Goal: Task Accomplishment & Management: Manage account settings

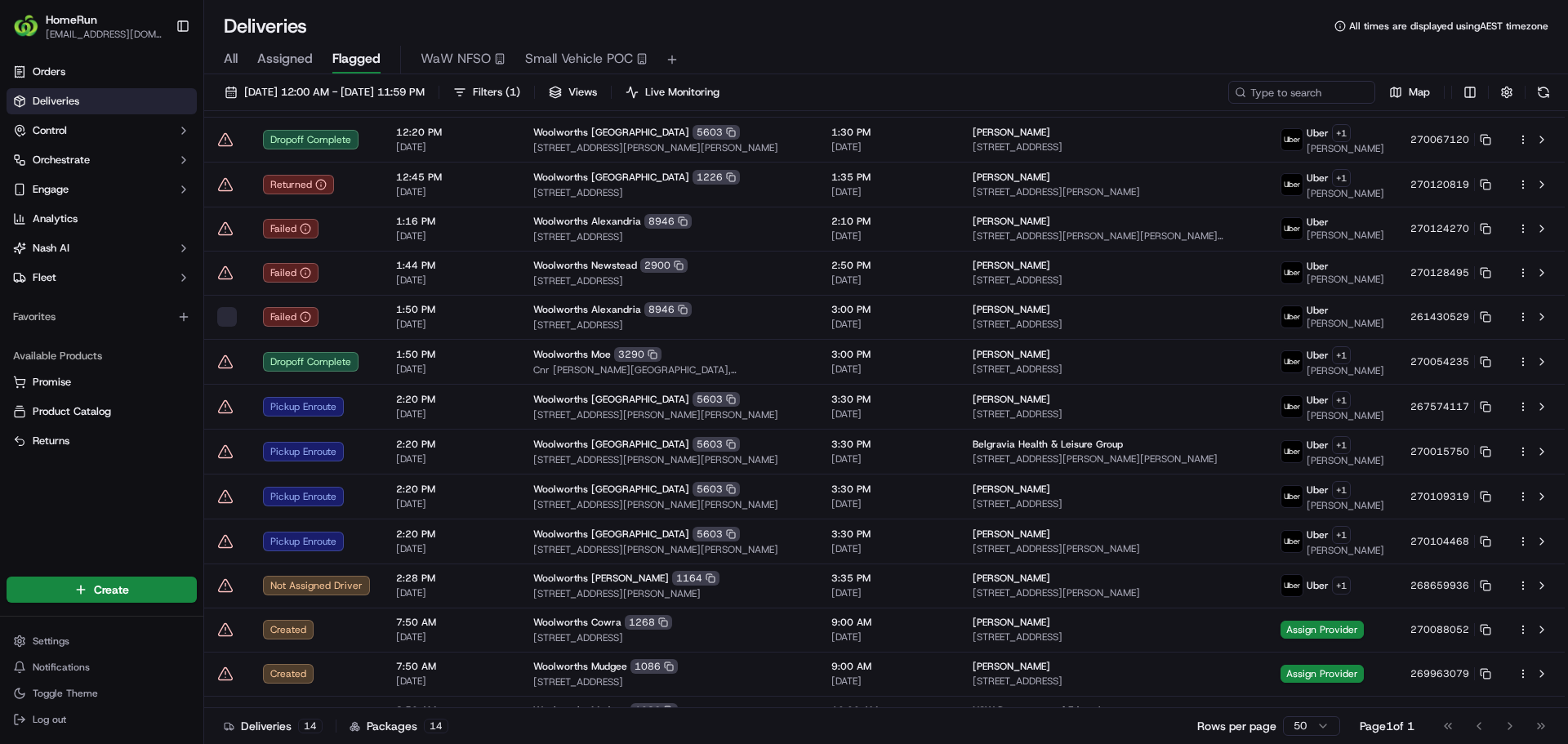
scroll to position [72, 0]
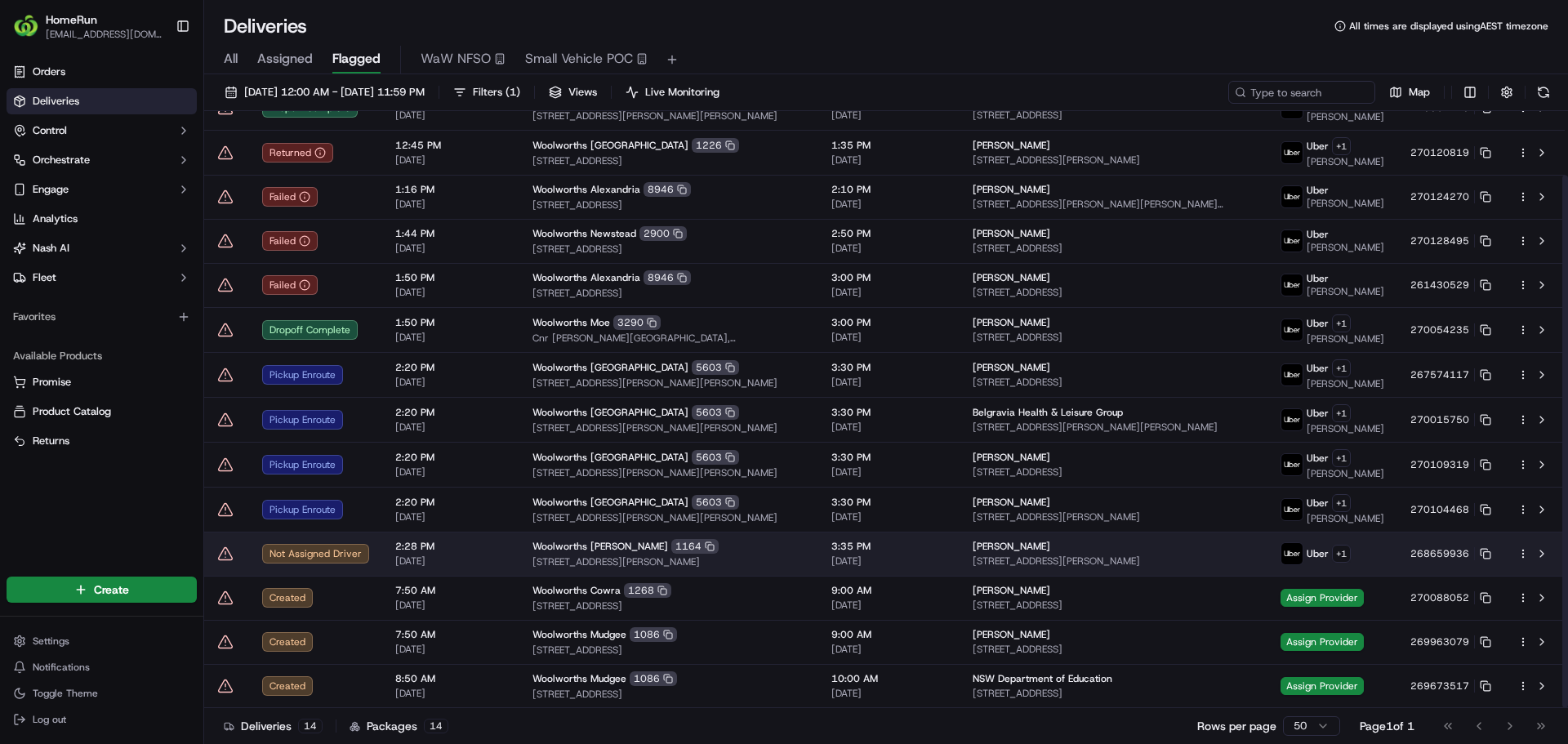
click at [228, 555] on icon at bounding box center [225, 554] width 16 height 16
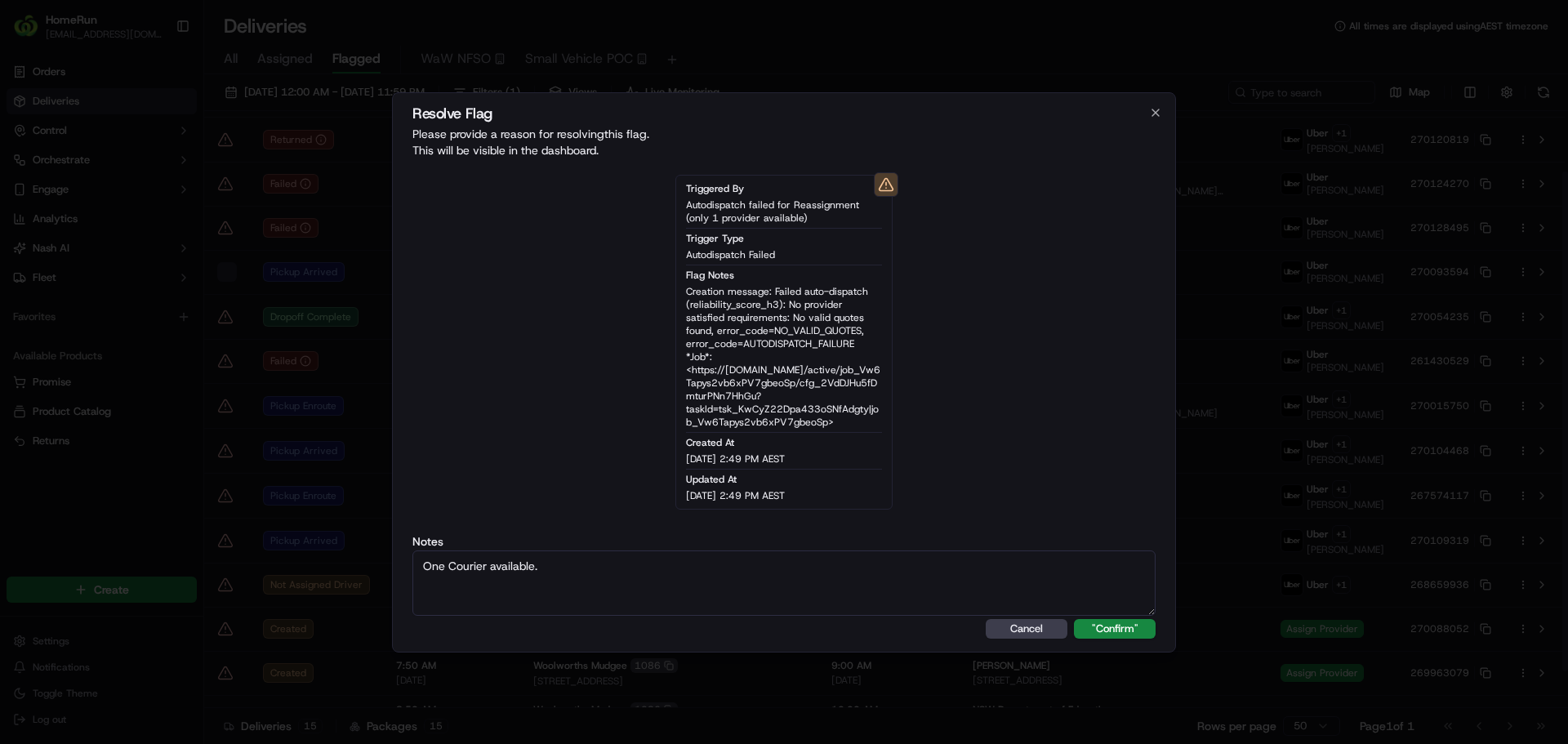
type textarea "One Courier available."
click at [1074, 619] on button ""Confirm"" at bounding box center [1115, 628] width 82 height 20
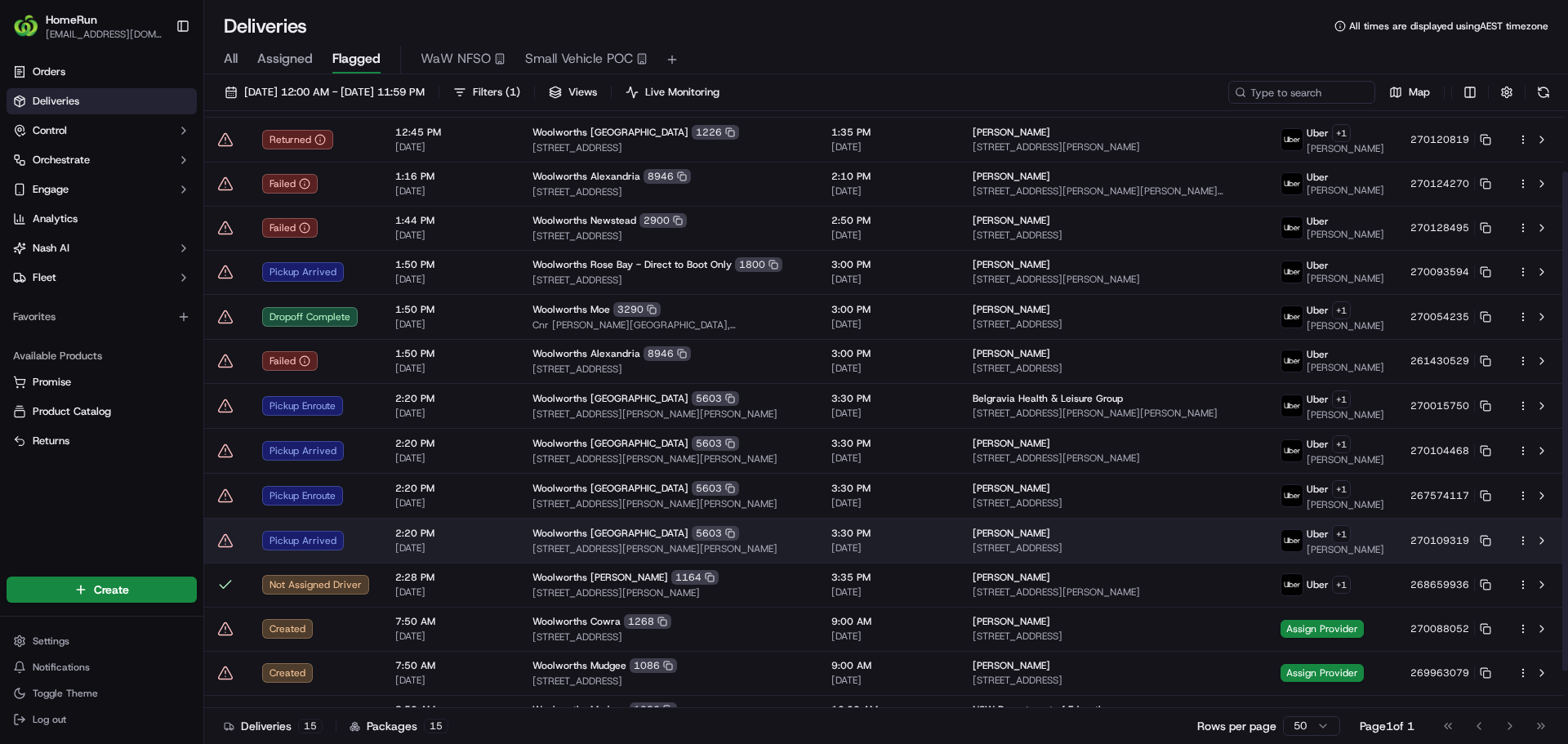
click at [220, 549] on icon at bounding box center [225, 541] width 16 height 16
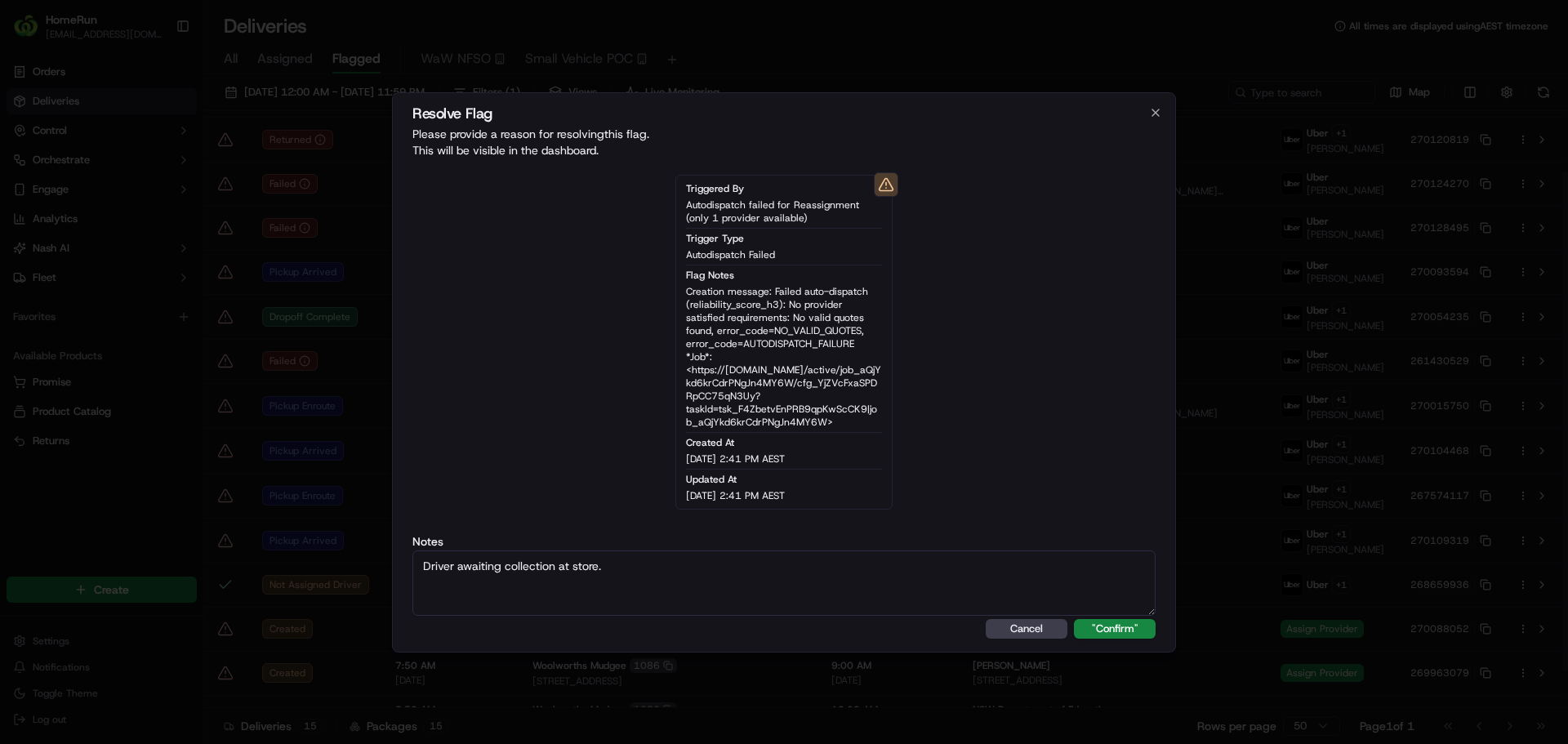
type textarea "Driver awaiting collection at store."
click at [1074, 619] on button ""Confirm"" at bounding box center [1115, 628] width 82 height 20
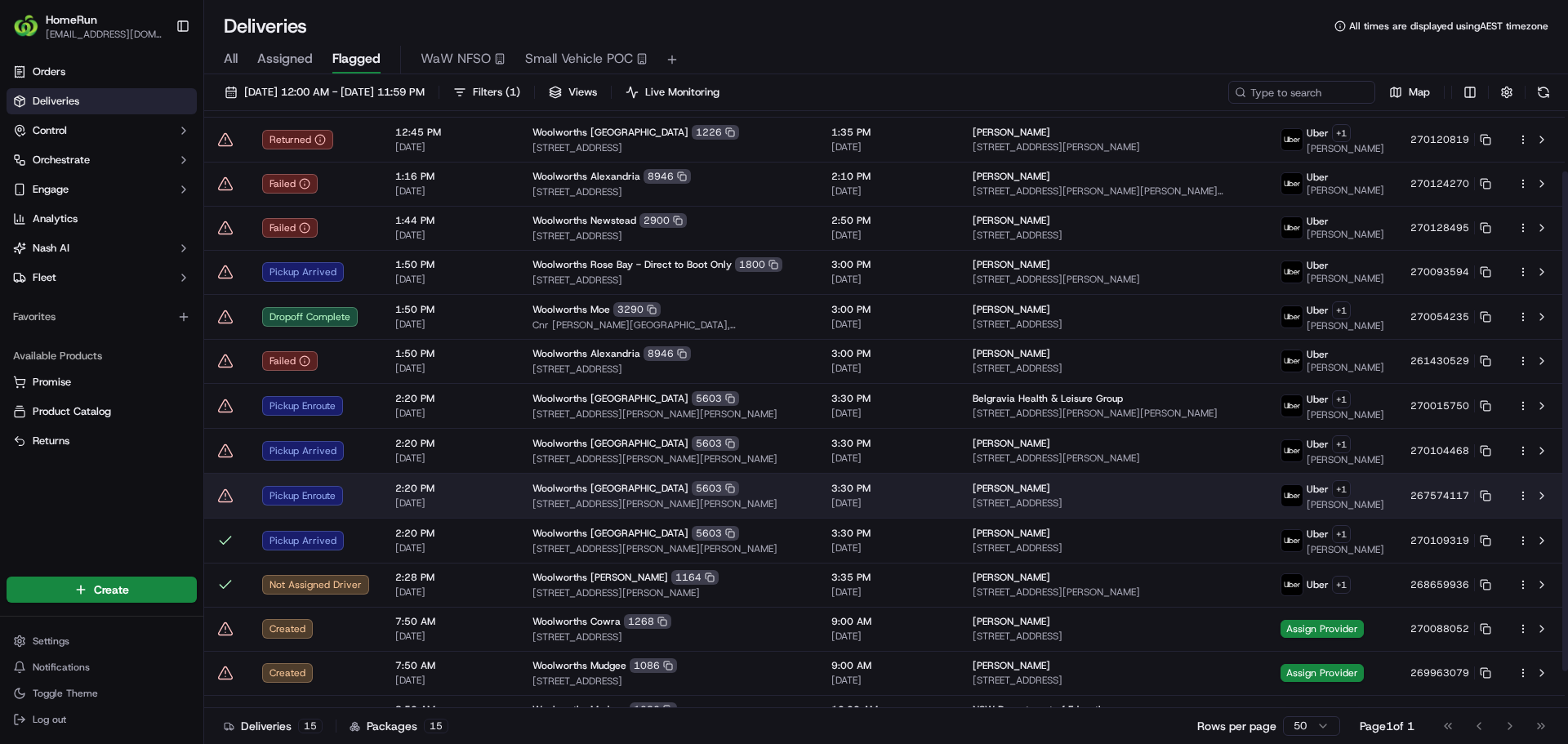
click at [225, 504] on icon at bounding box center [225, 496] width 16 height 16
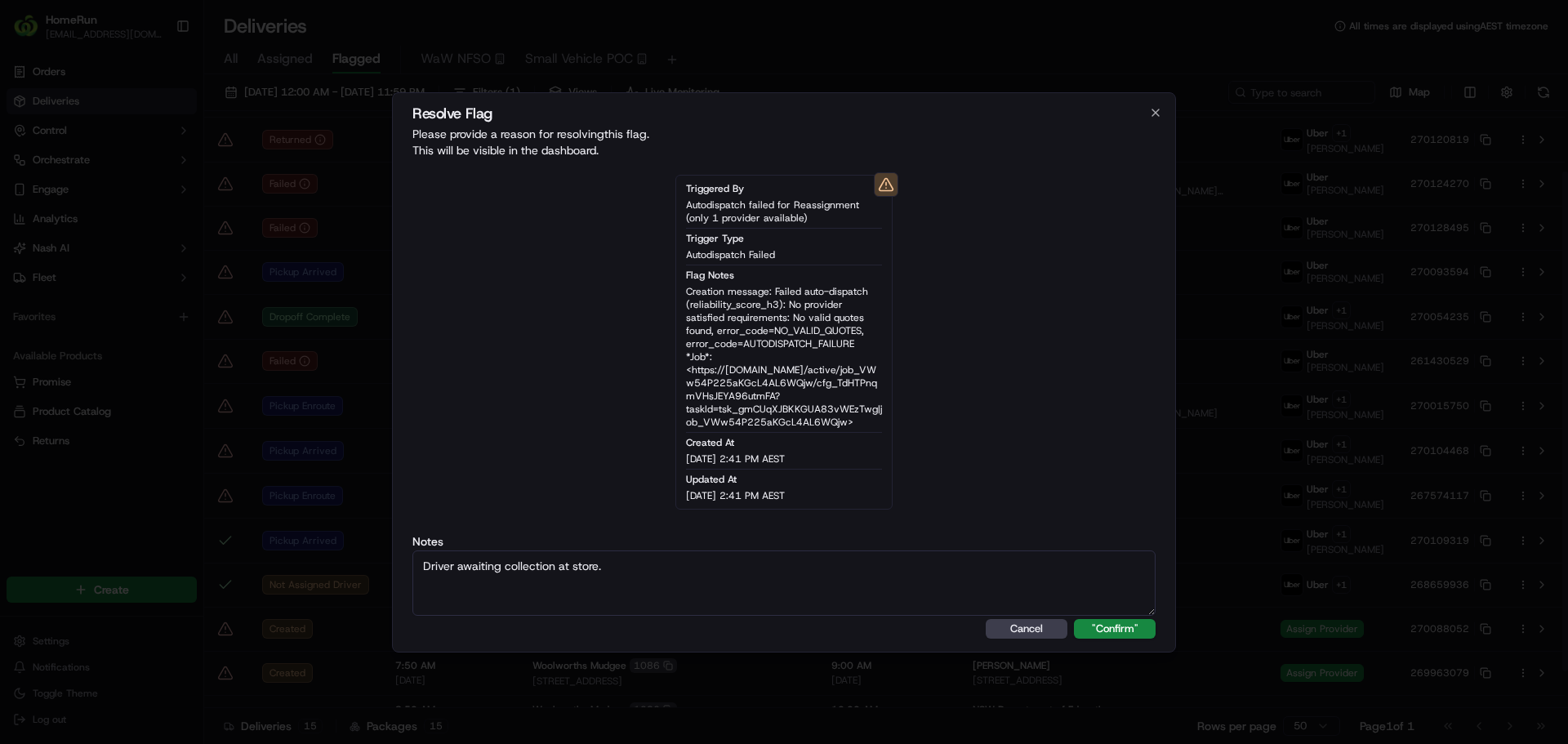
type textarea "Driver awaiting collection at store."
click at [1074, 619] on button ""Confirm"" at bounding box center [1115, 628] width 82 height 20
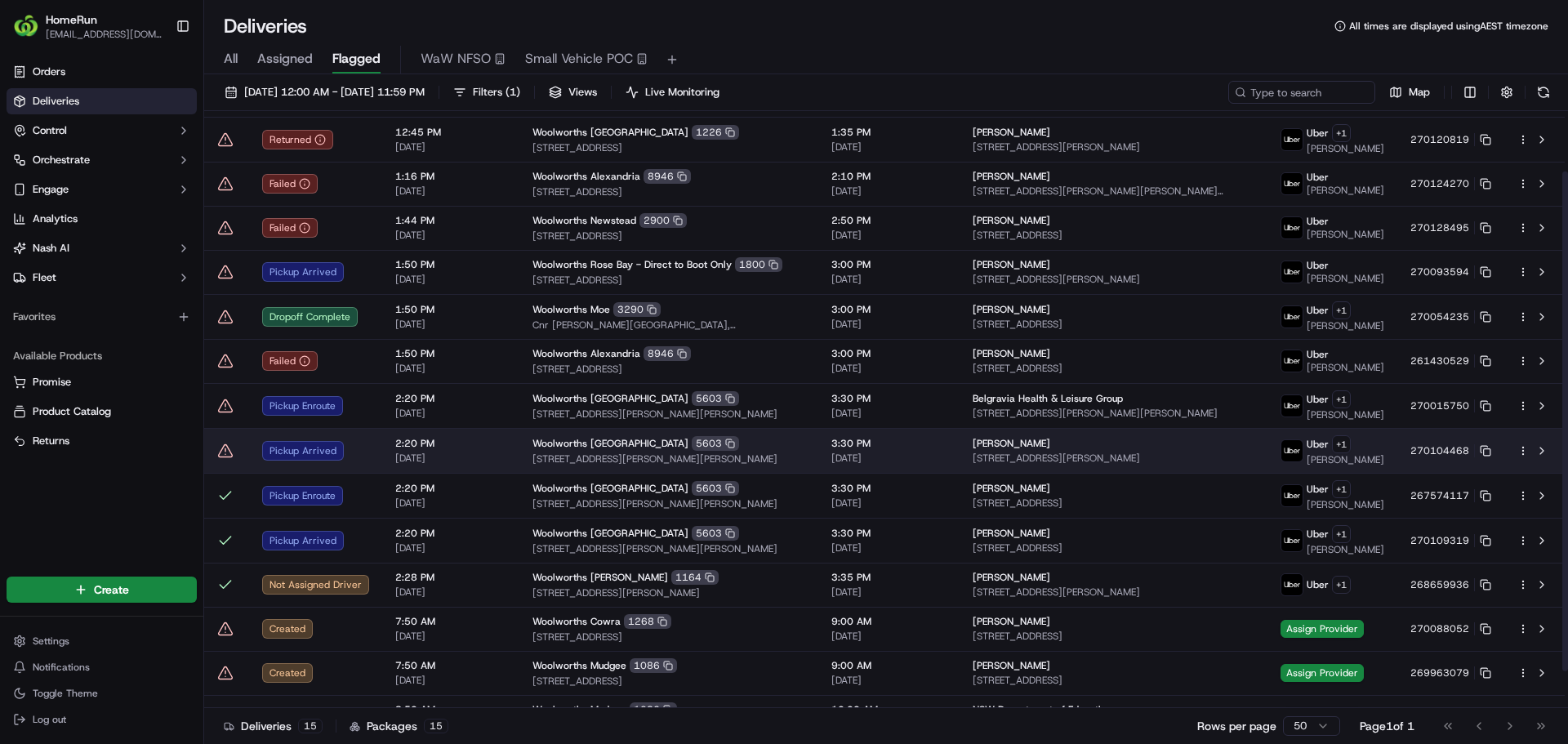
click at [226, 459] on icon at bounding box center [225, 451] width 16 height 16
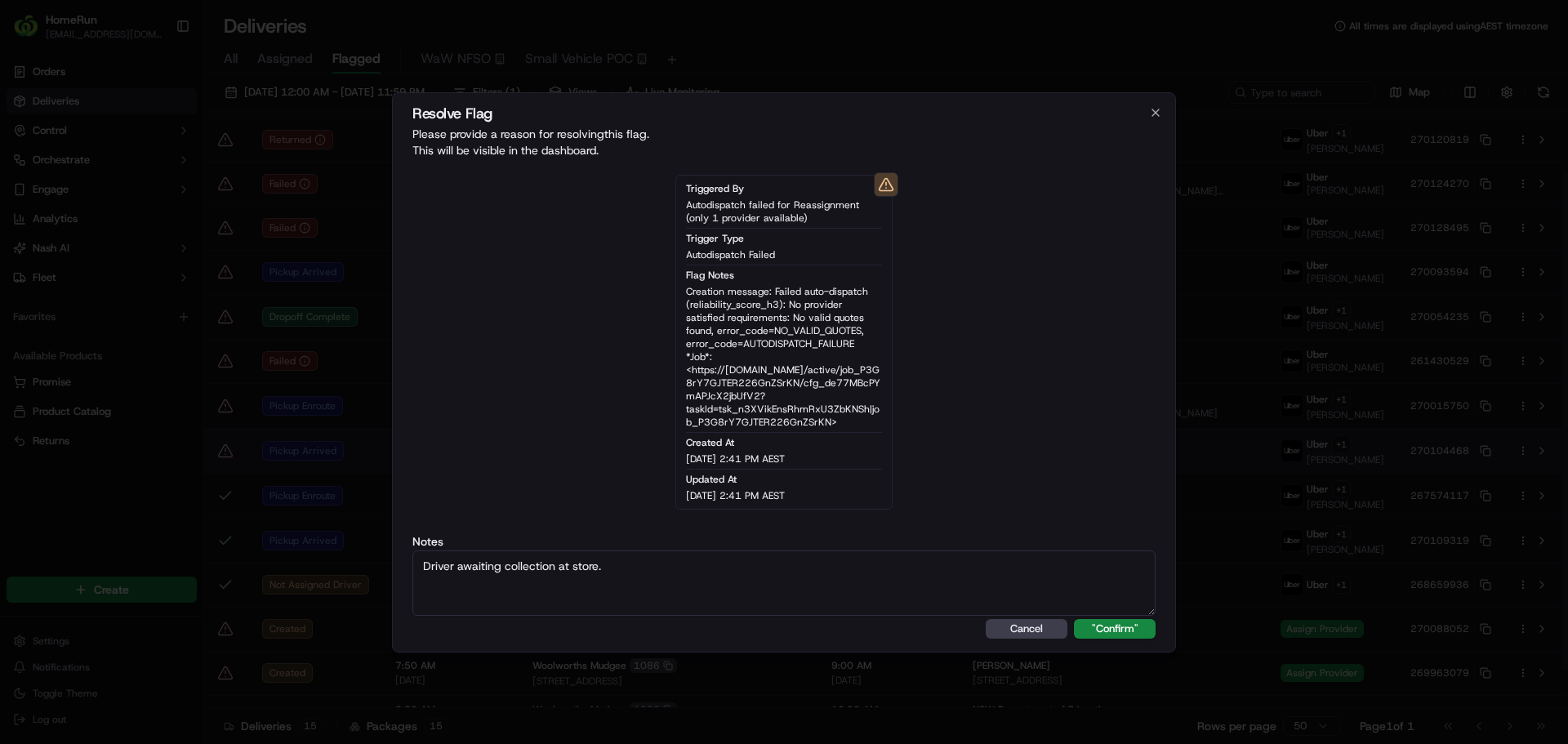
type textarea "Driver awaiting collection at store."
click at [1074, 619] on button ""Confirm"" at bounding box center [1115, 628] width 82 height 20
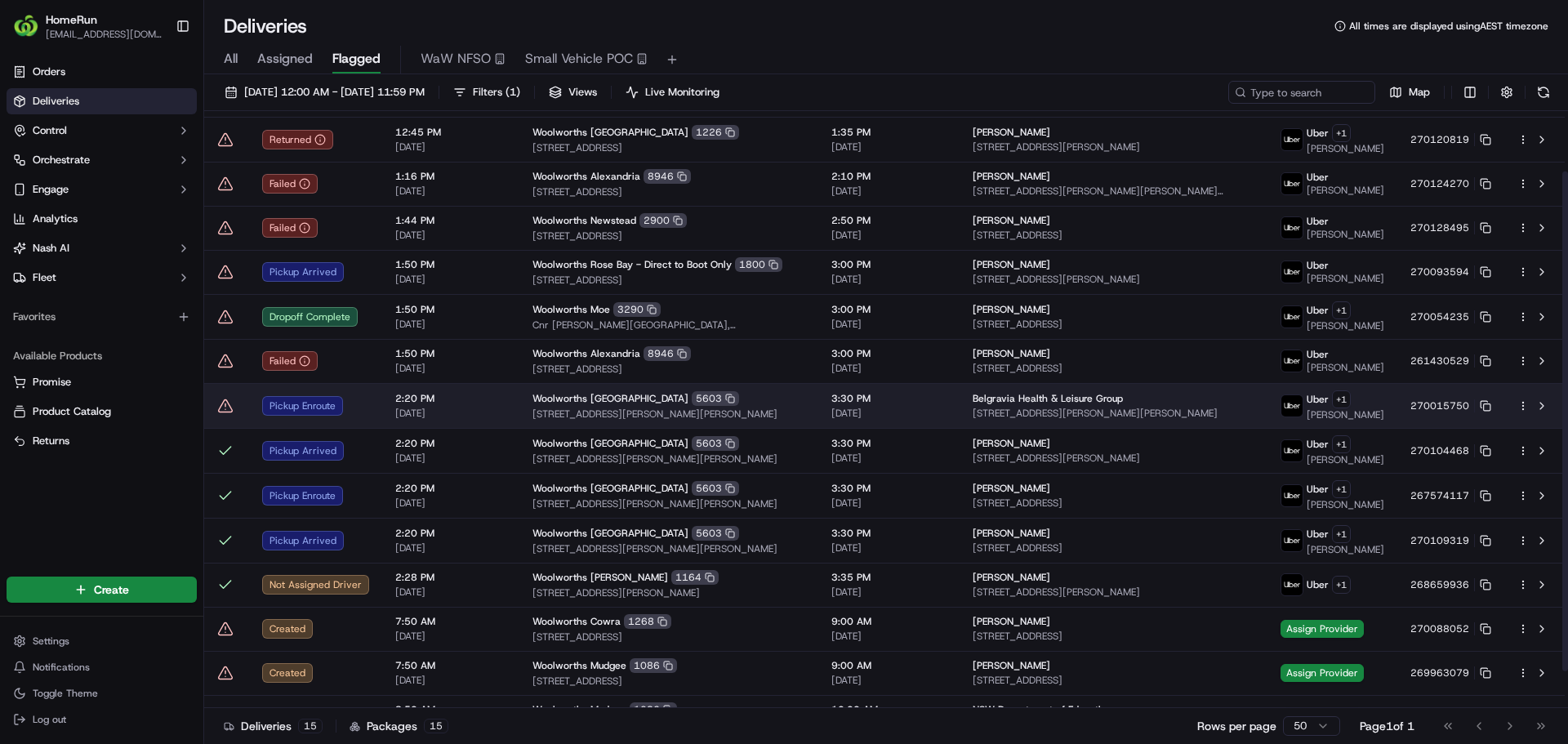
click at [227, 414] on icon at bounding box center [225, 406] width 16 height 16
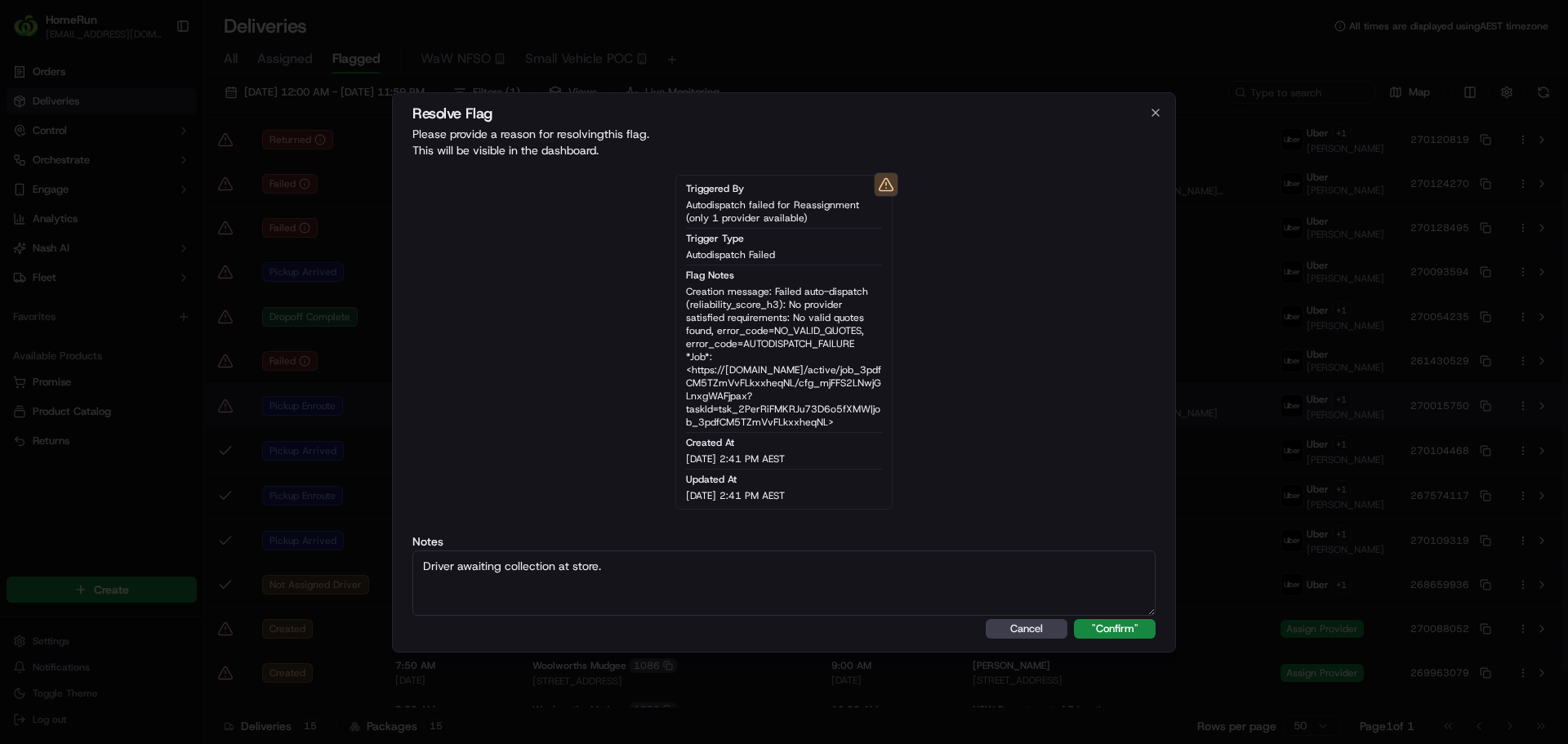
type textarea "Driver awaiting collection at store."
click at [1074, 619] on button ""Confirm"" at bounding box center [1115, 628] width 82 height 20
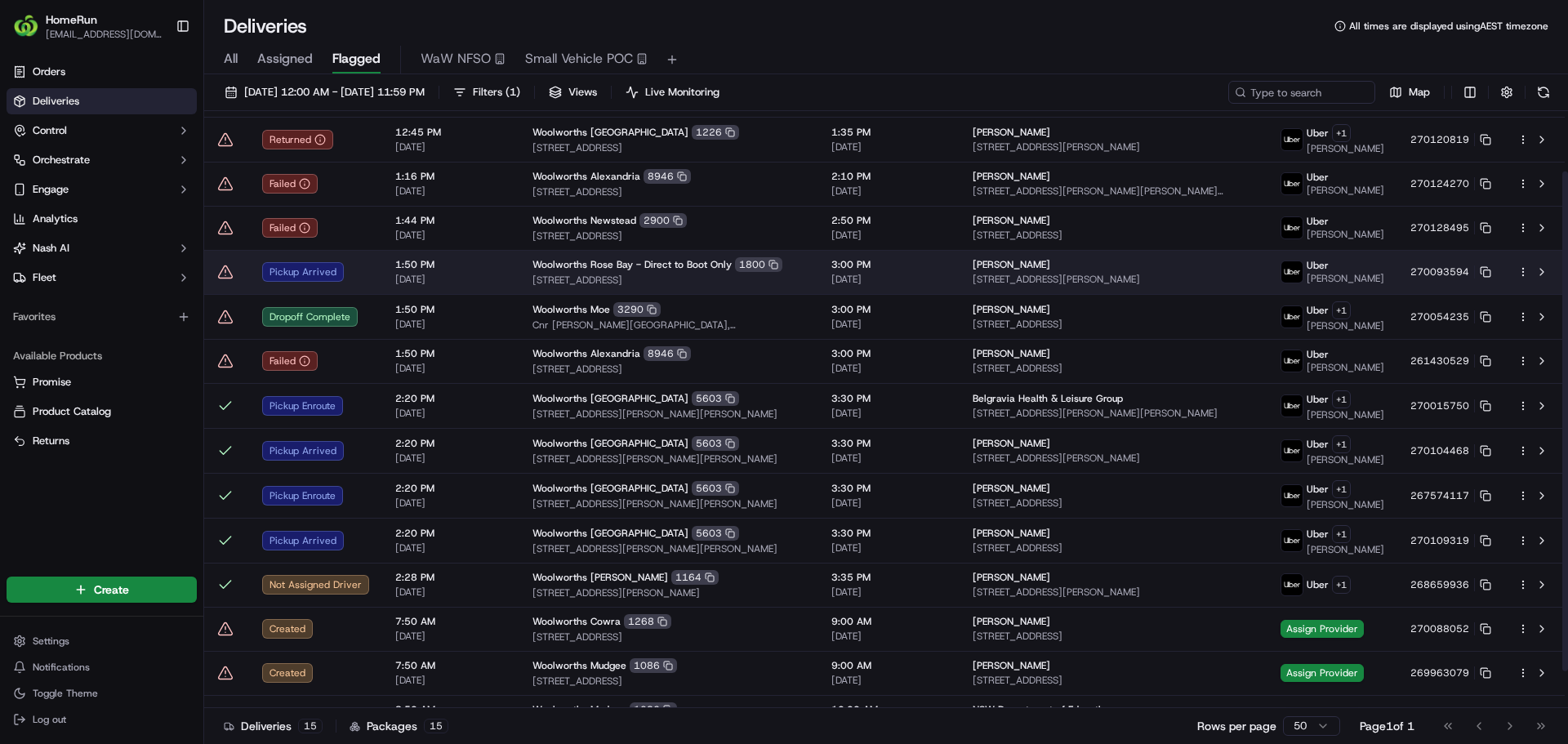
click at [220, 276] on icon at bounding box center [225, 272] width 16 height 16
click at [227, 274] on icon at bounding box center [225, 272] width 16 height 16
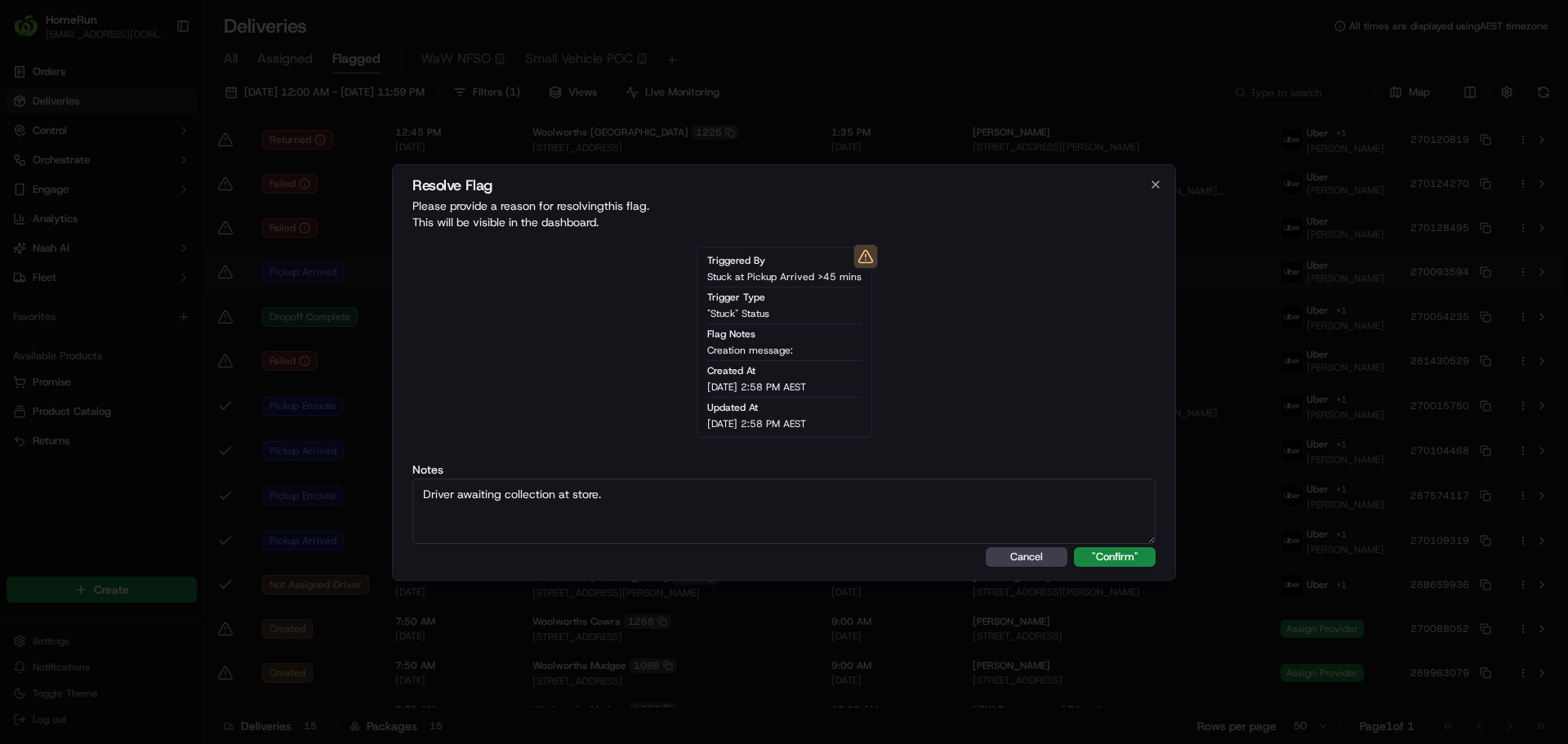
type textarea "Driver awaiting collection at store."
click at [1074, 547] on button ""Confirm"" at bounding box center [1115, 557] width 82 height 20
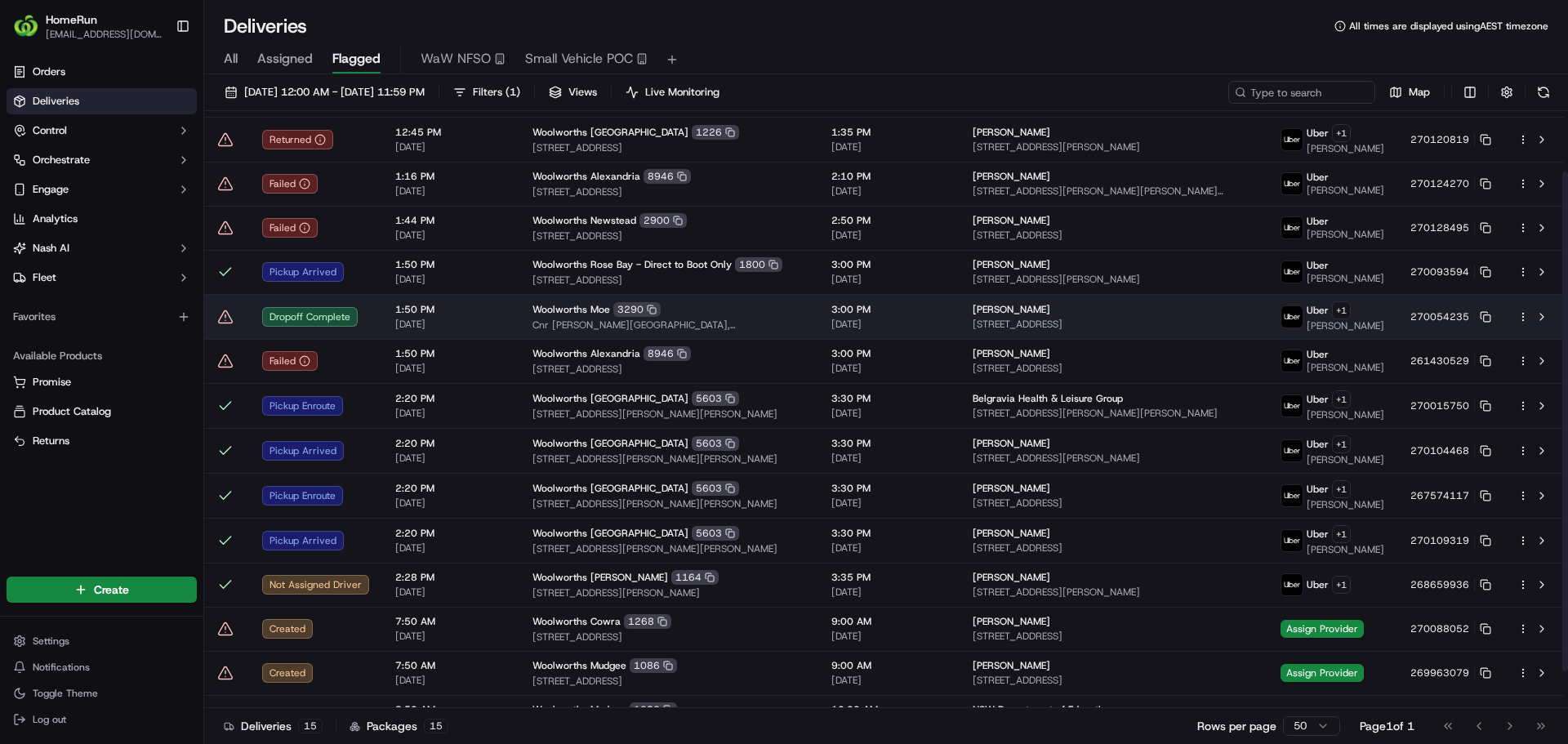
click at [223, 320] on icon at bounding box center [225, 316] width 14 height 12
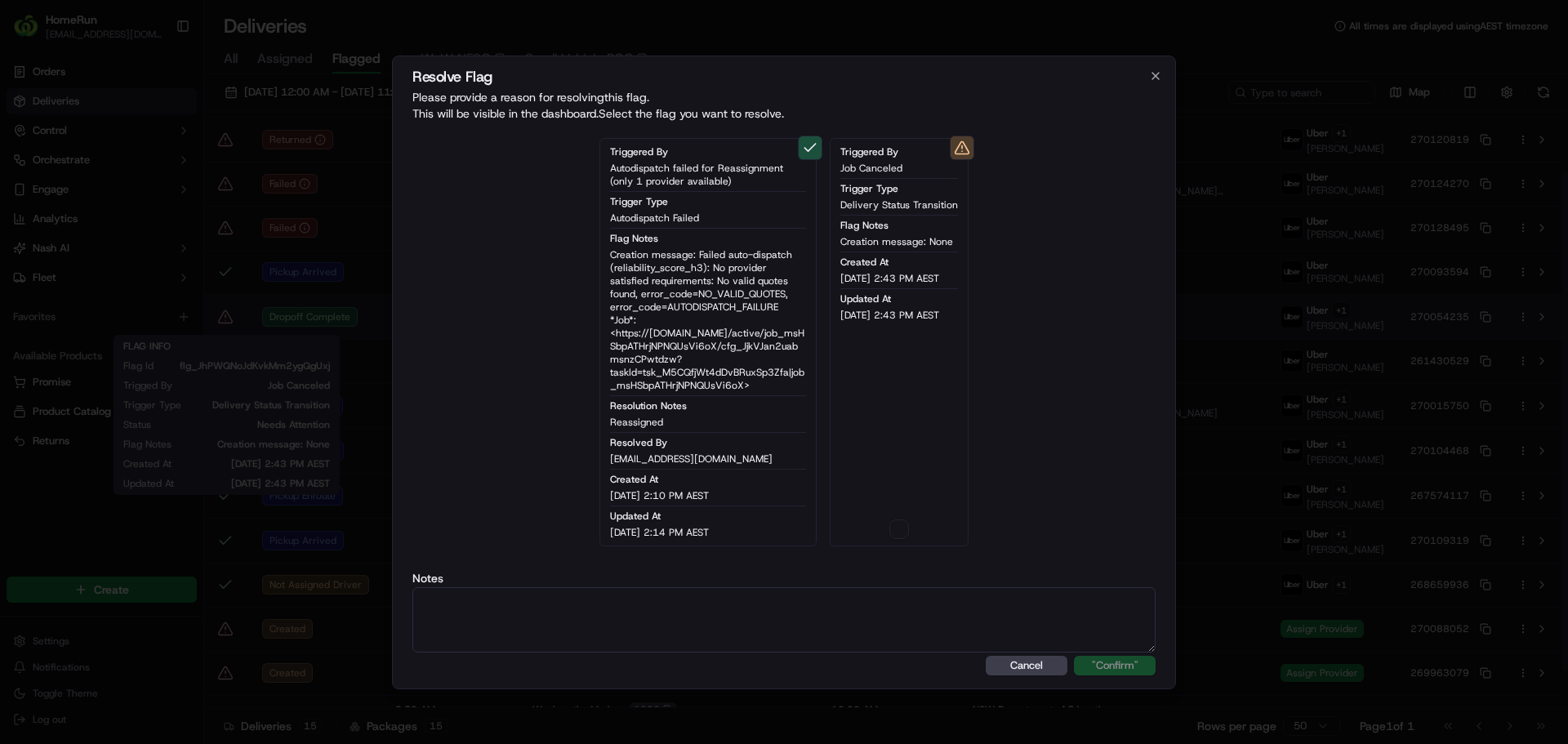
type button "on"
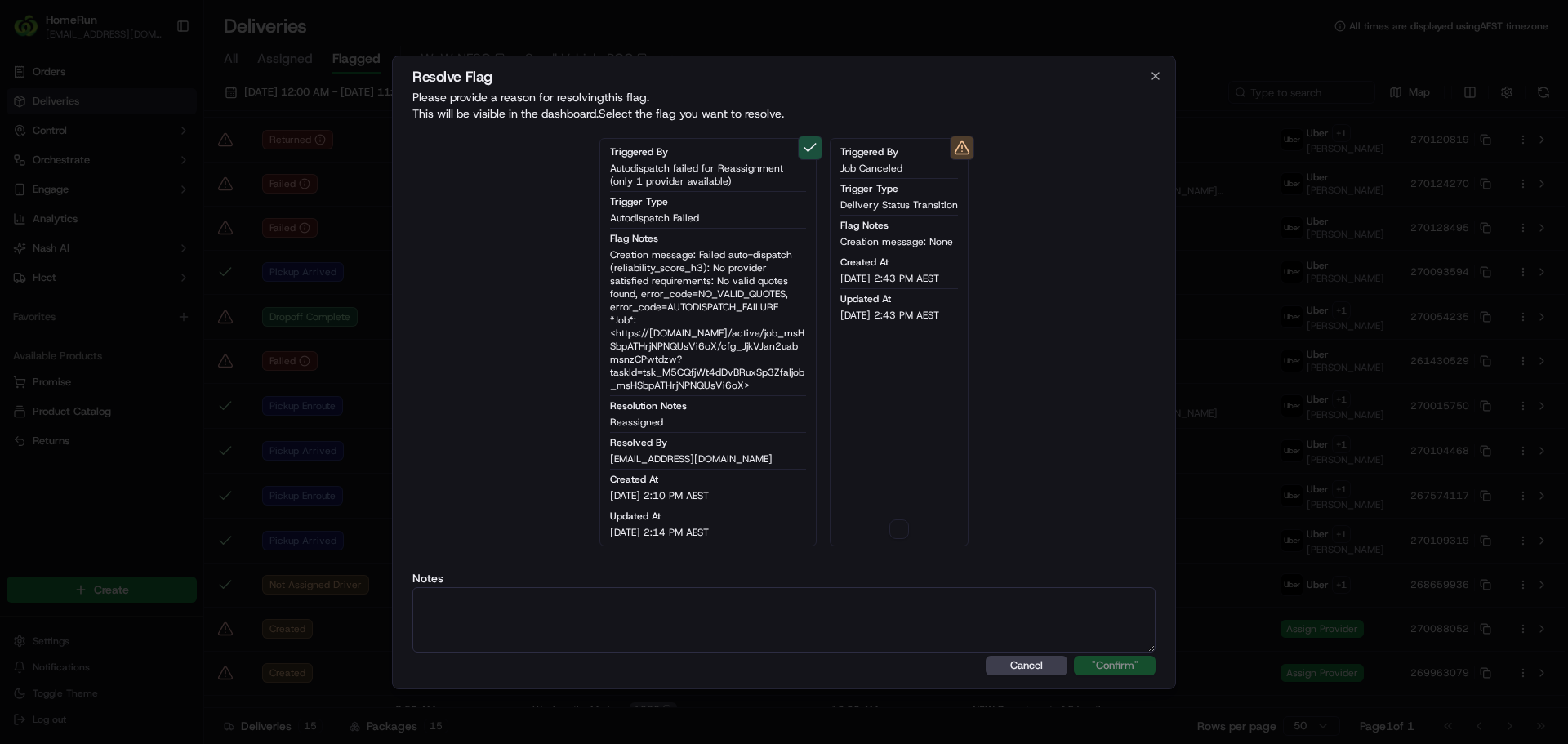
click at [918, 530] on div "Triggered By Job Canceled Trigger Type Delivery Status Transition Flag Notes Cr…" at bounding box center [898, 342] width 139 height 408
click at [897, 530] on button "on" at bounding box center [899, 529] width 20 height 20
click at [895, 626] on textarea at bounding box center [784, 619] width 743 height 66
paste textarea "Drop off completed."
type textarea "Drop off completed."
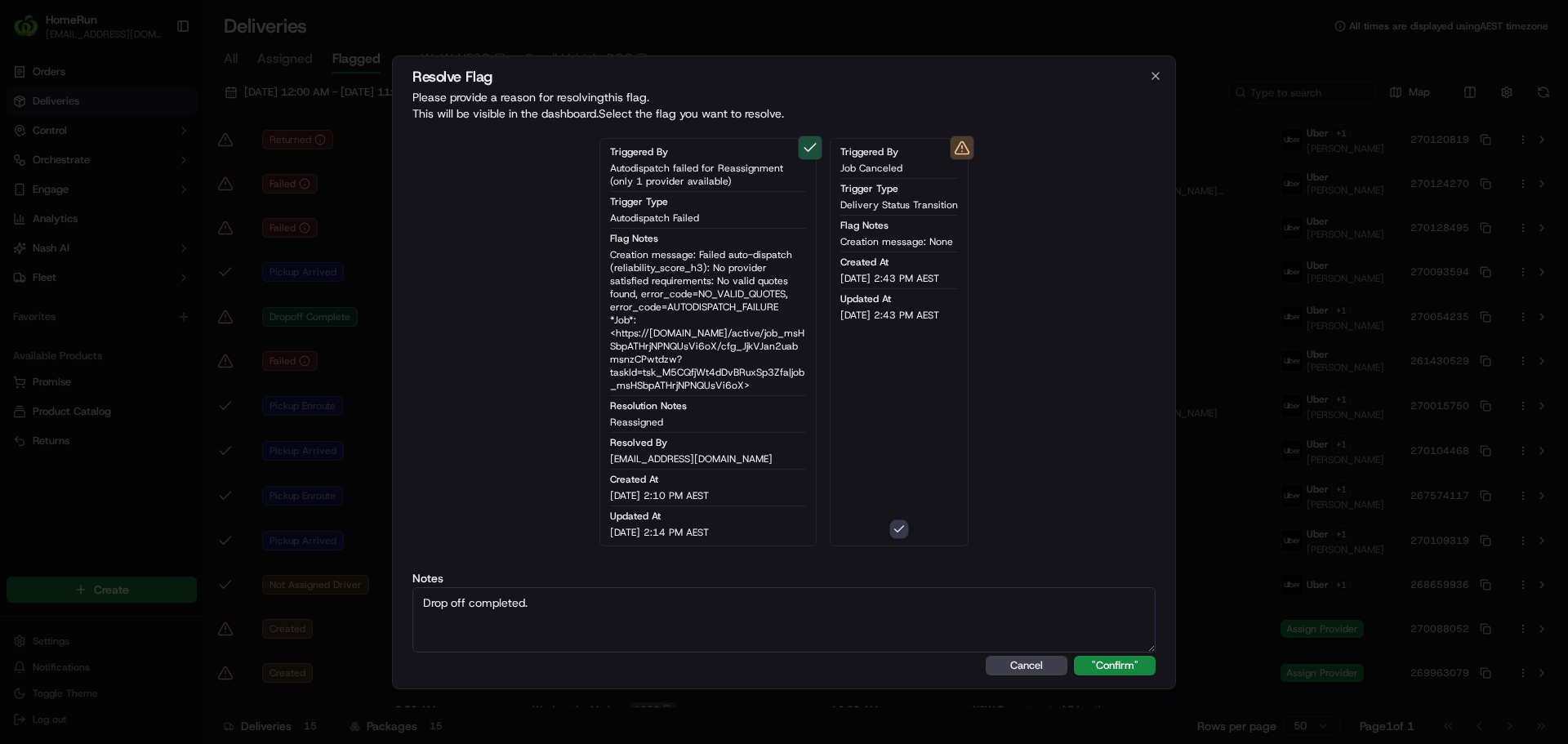
click at [1074, 656] on button ""Confirm"" at bounding box center [1115, 665] width 82 height 20
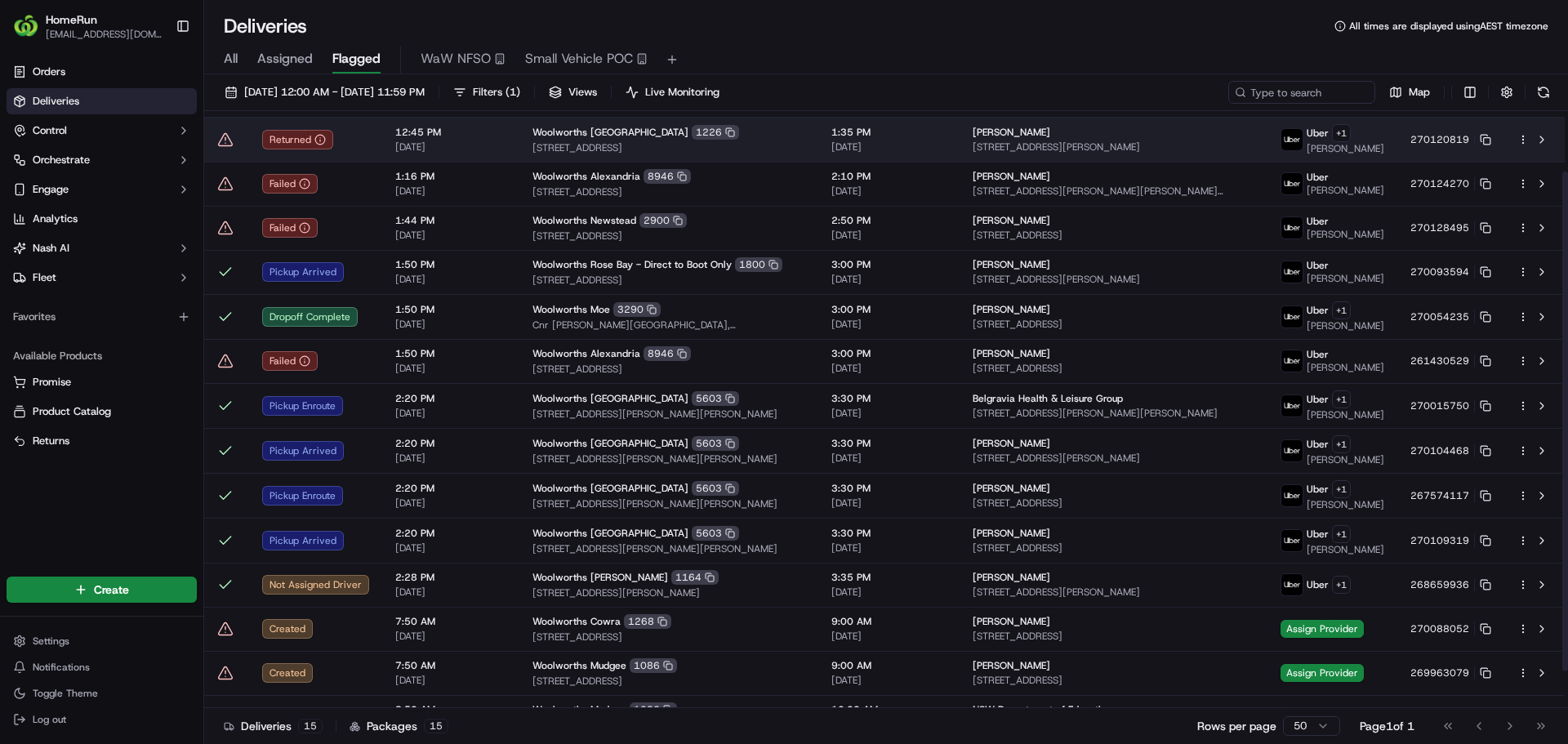
click at [223, 140] on icon at bounding box center [225, 139] width 16 height 16
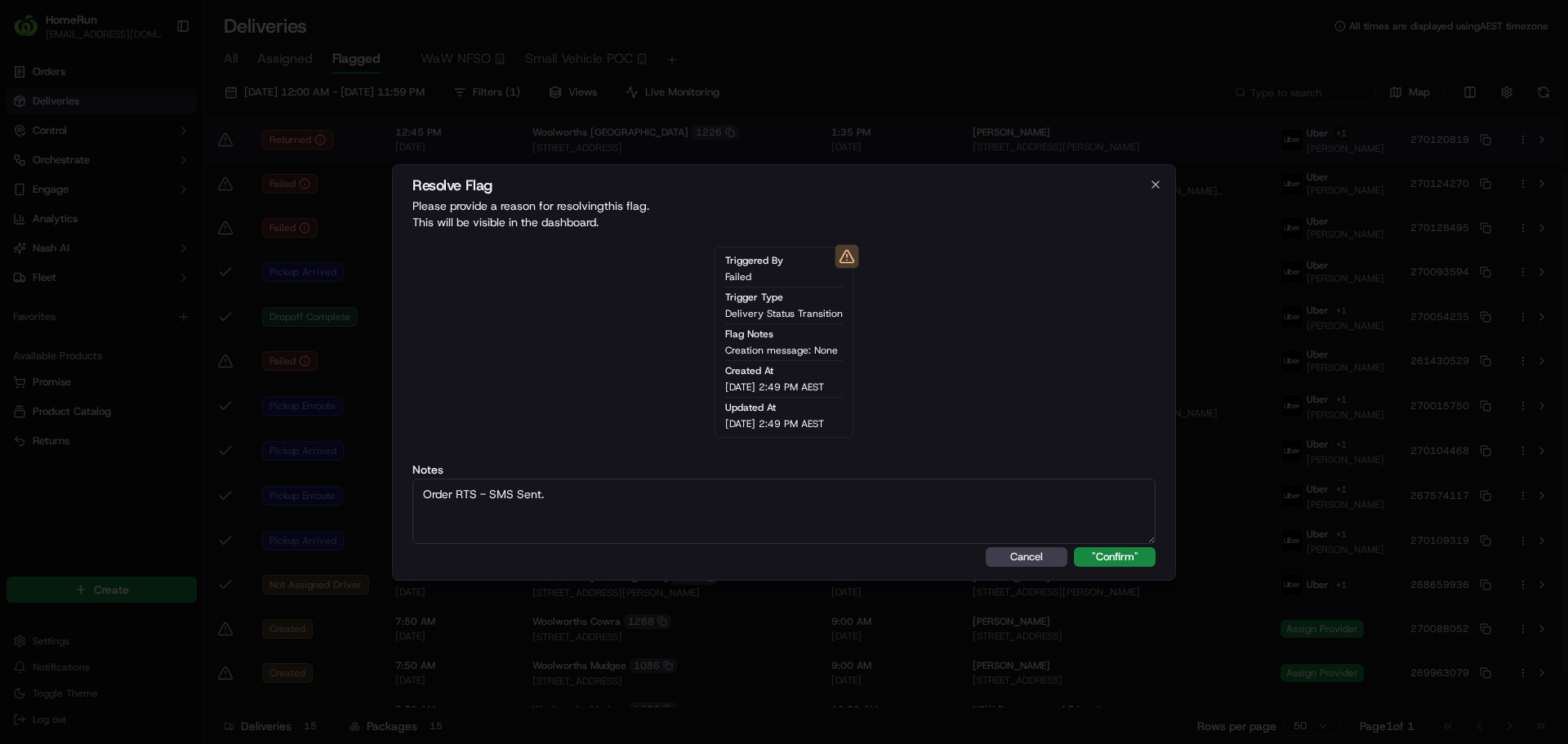
type textarea "Order RTS - SMS Sent."
click at [1074, 547] on button ""Confirm"" at bounding box center [1115, 557] width 82 height 20
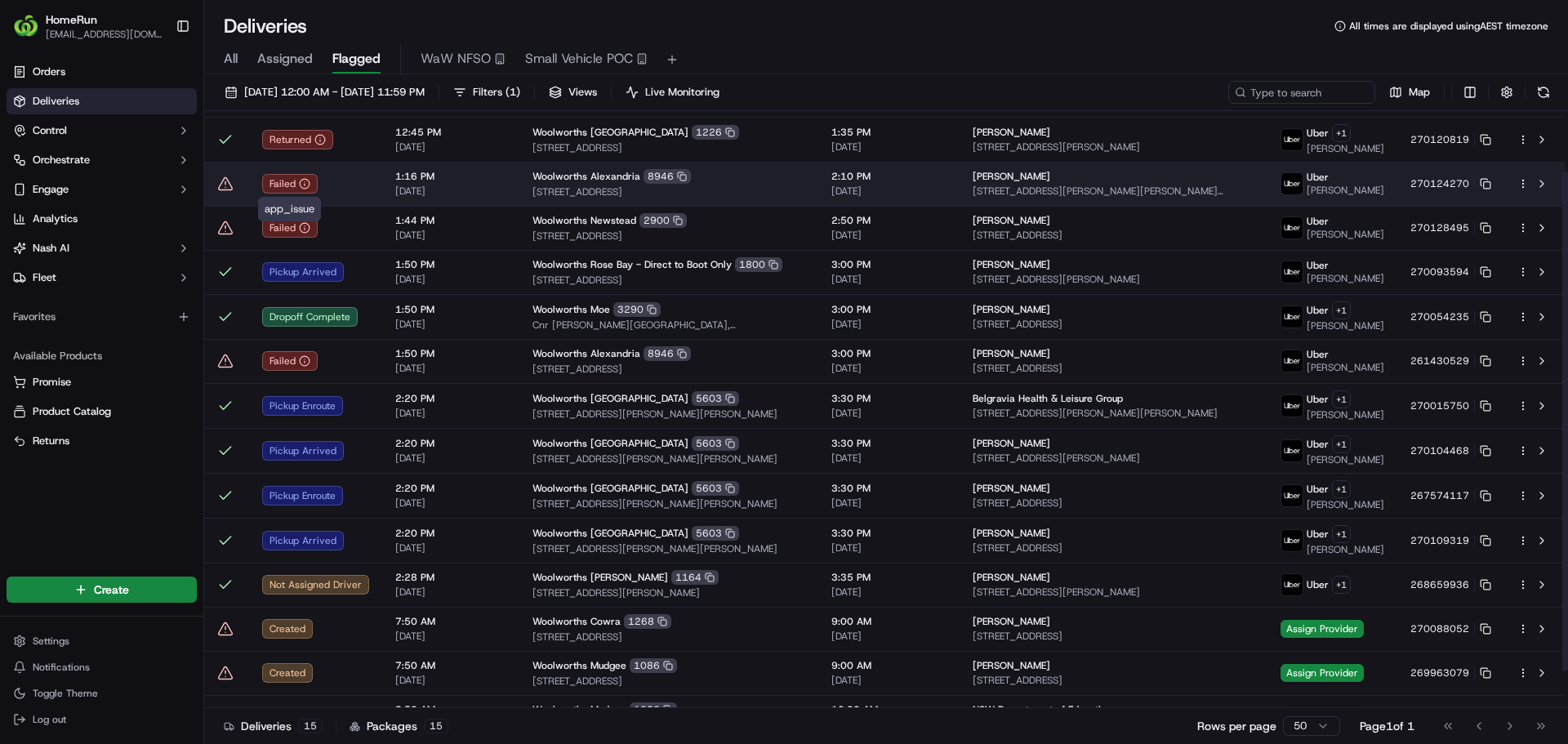
click at [345, 184] on div "Failed" at bounding box center [316, 184] width 107 height 20
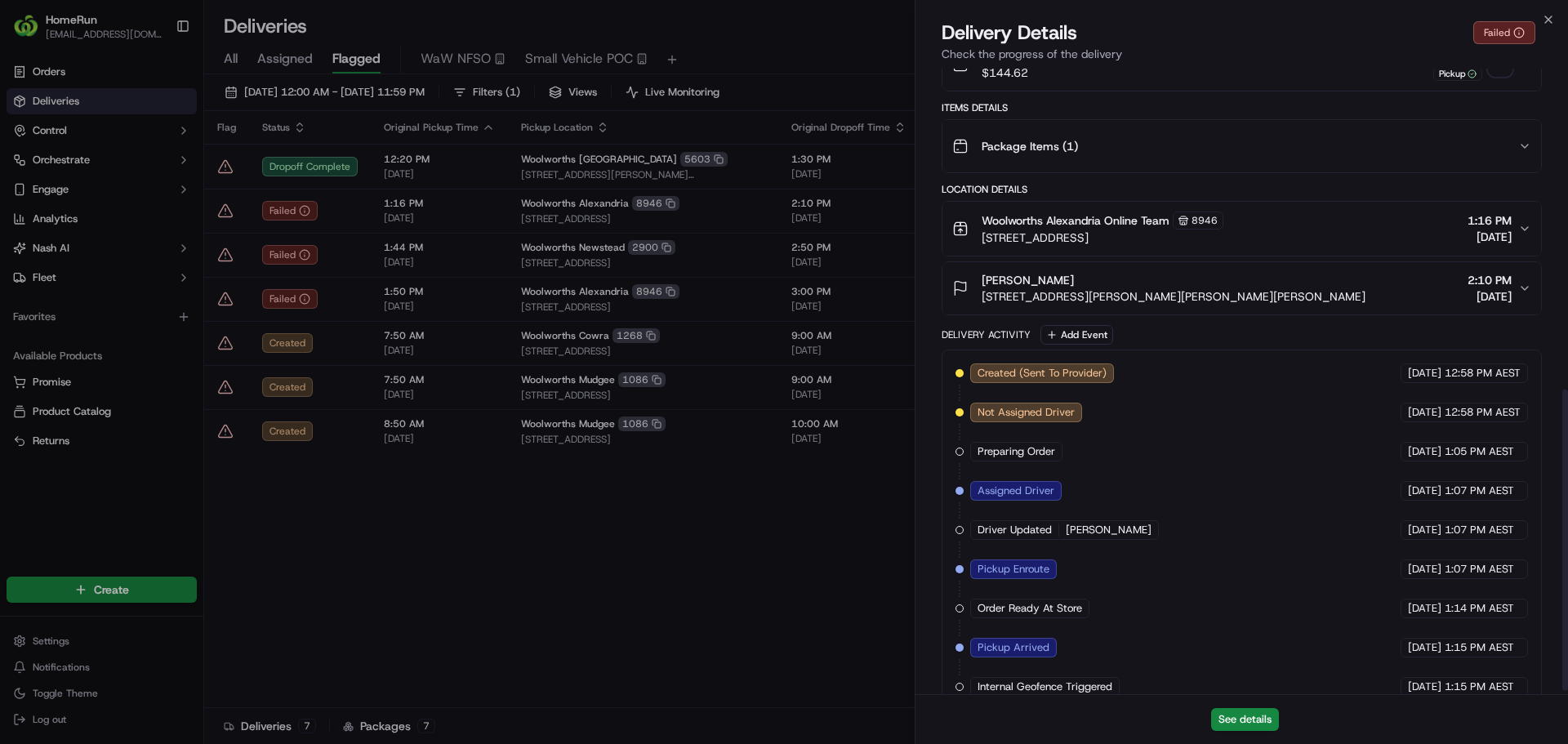
scroll to position [0, 0]
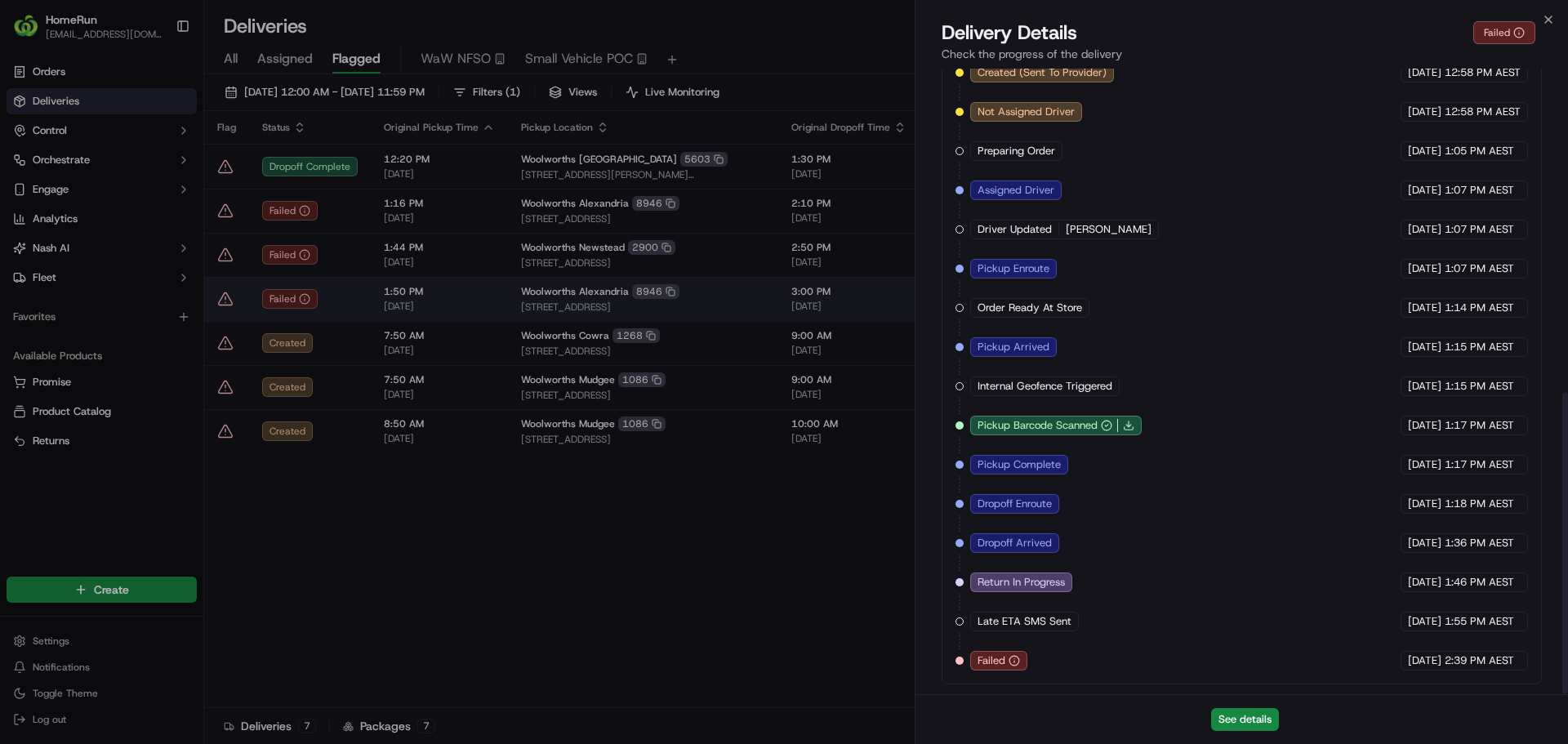
drag, startPoint x: 567, startPoint y: 510, endPoint x: 391, endPoint y: 308, distance: 267.9
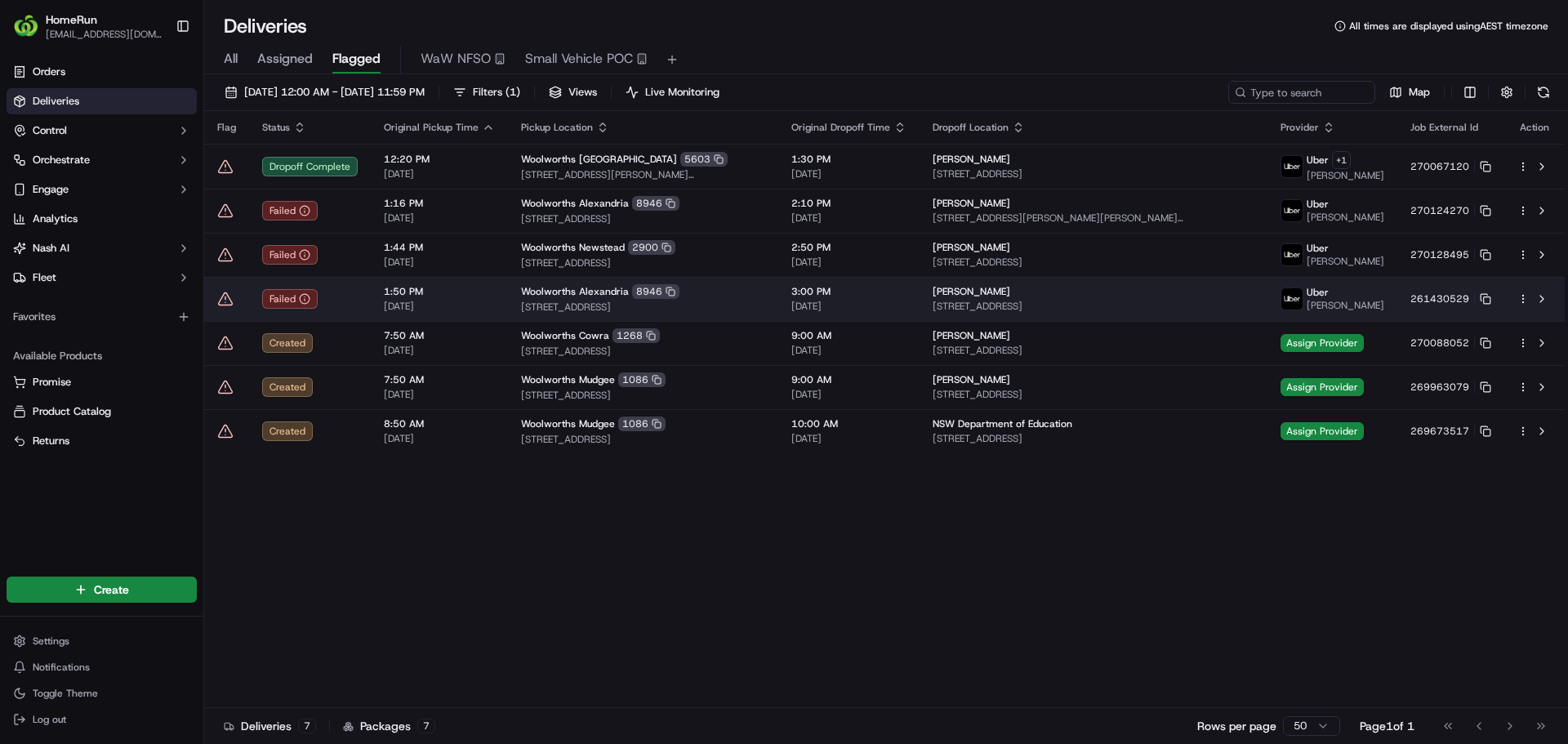
click at [343, 303] on div "Failed" at bounding box center [310, 299] width 96 height 20
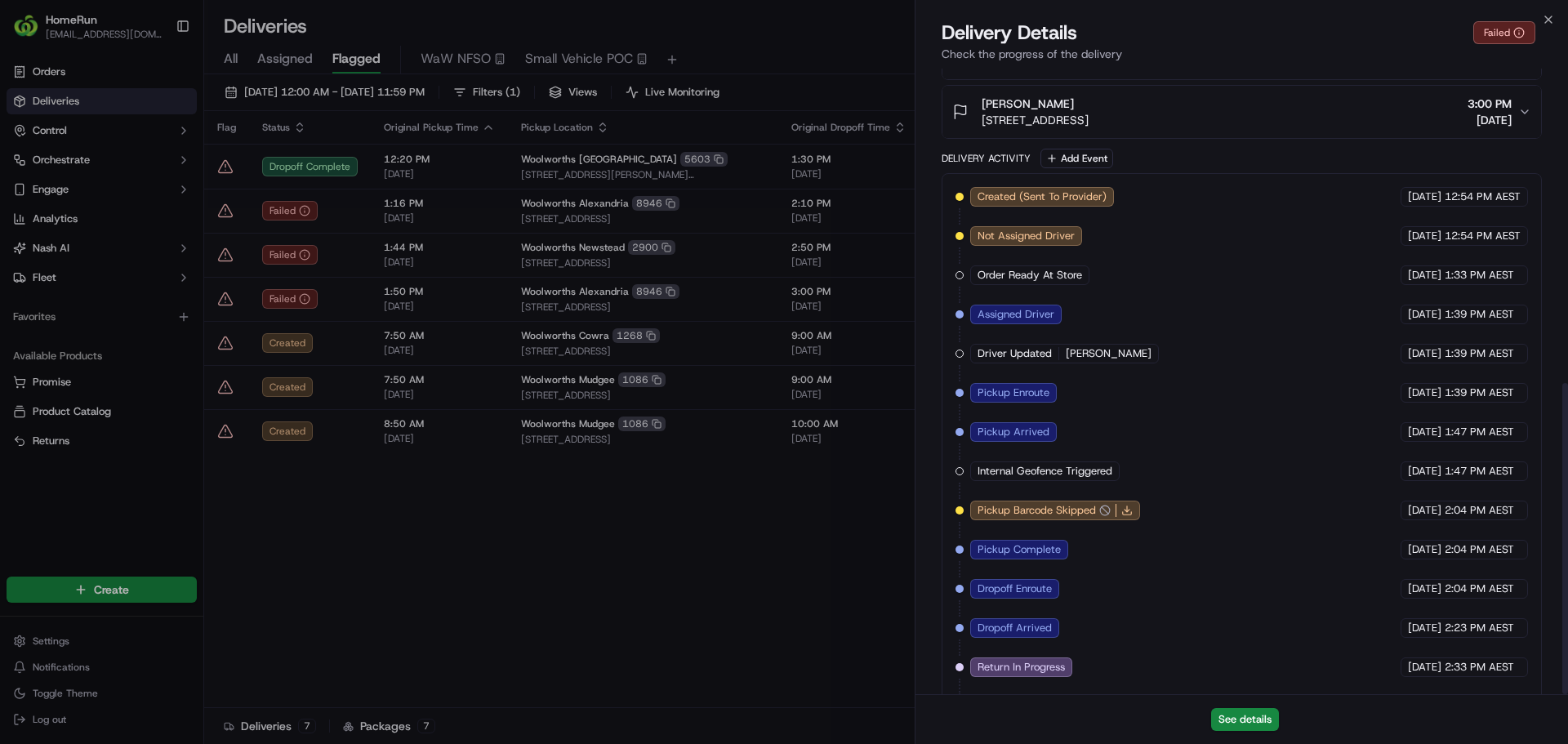
scroll to position [632, 0]
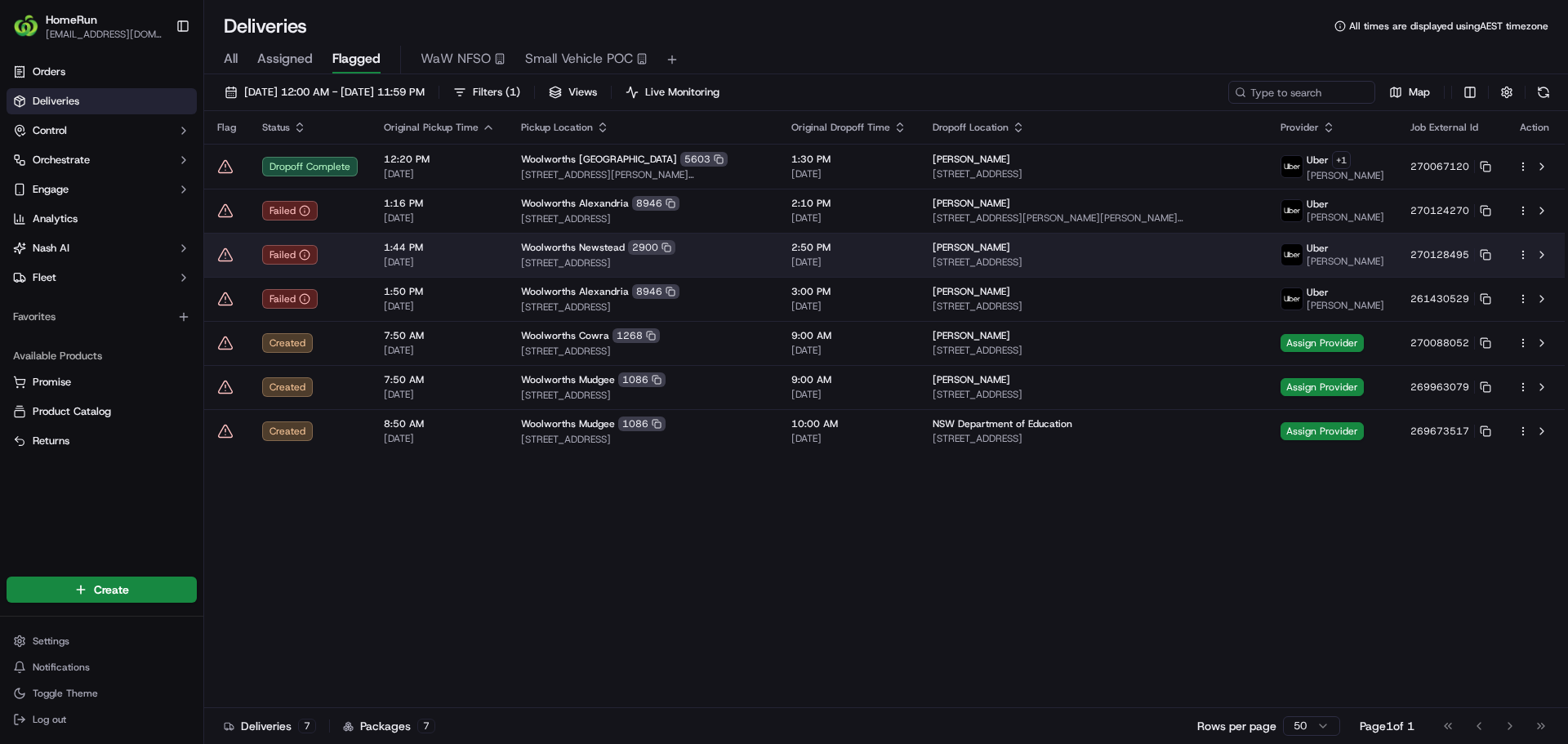
click at [393, 252] on span "1:44 PM" at bounding box center [439, 247] width 111 height 13
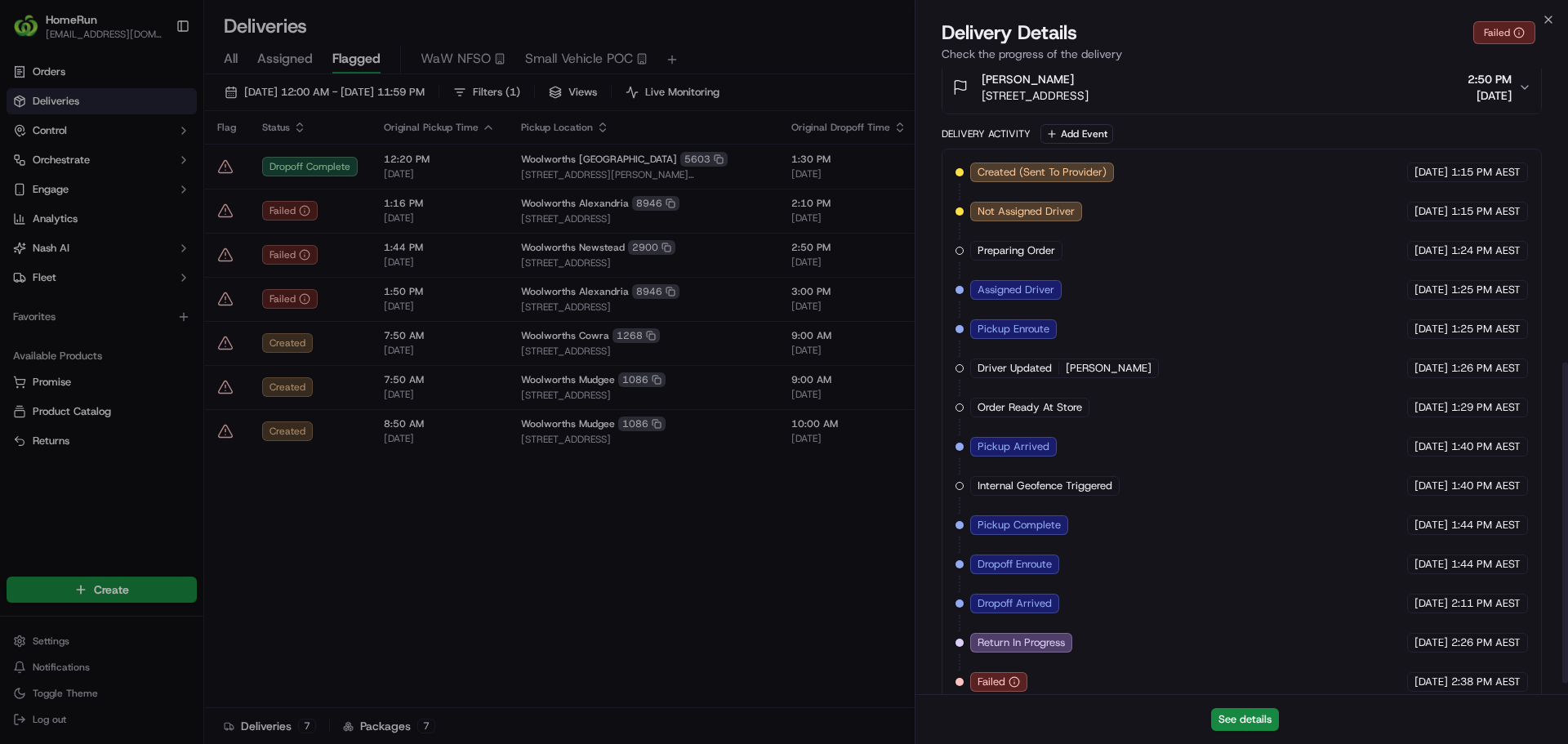
scroll to position [592, 0]
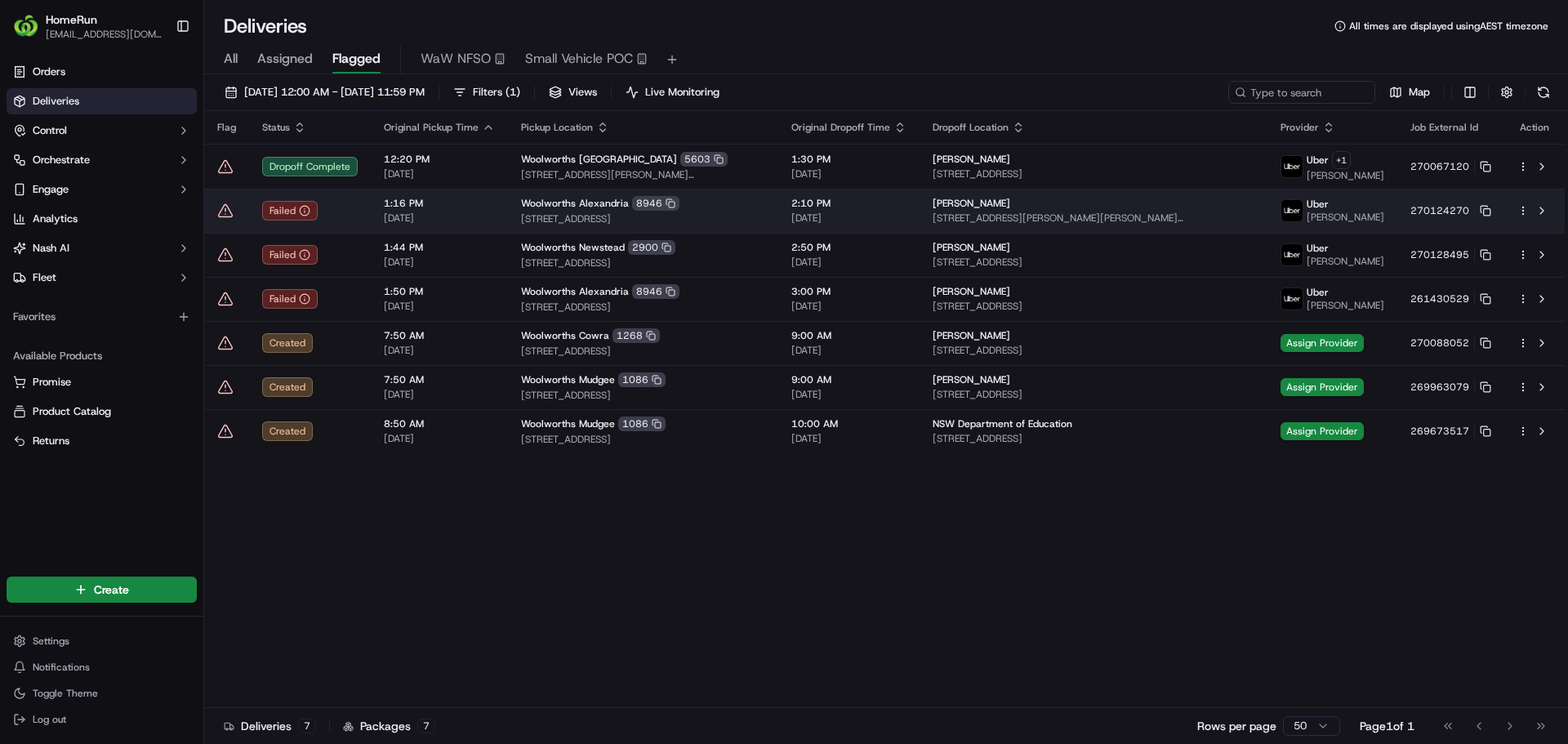
click at [476, 201] on span "1:16 PM" at bounding box center [439, 203] width 111 height 13
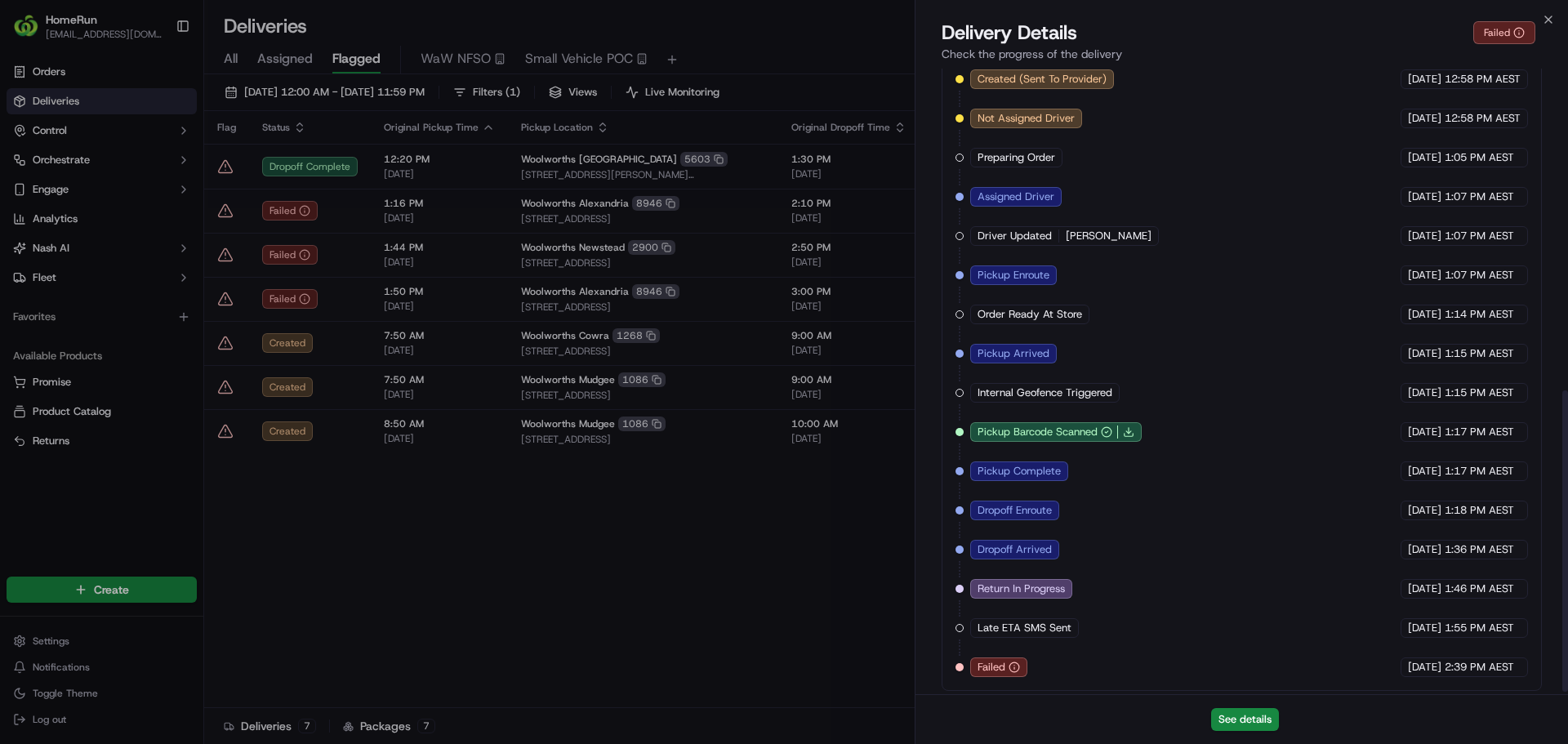
scroll to position [671, 0]
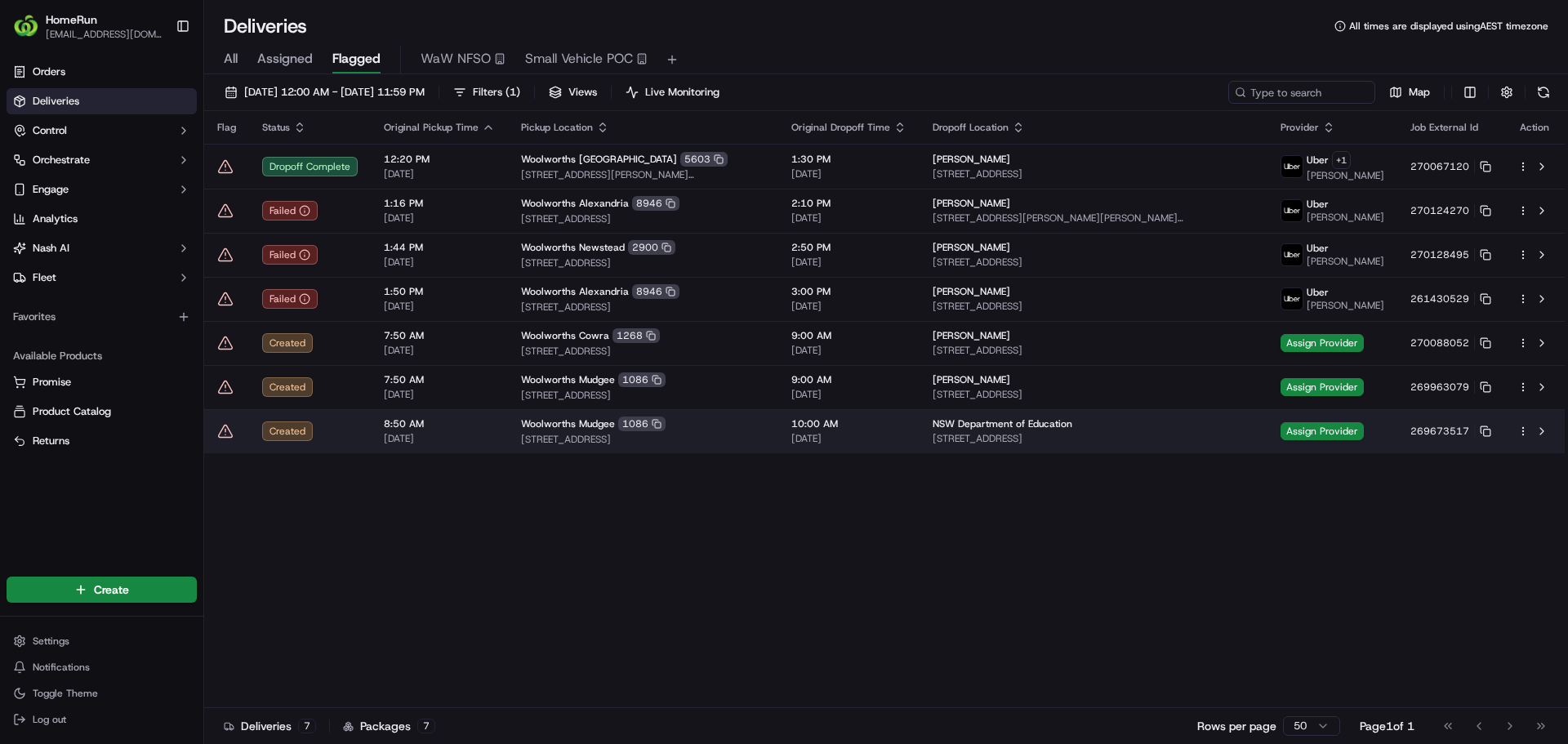
drag, startPoint x: 758, startPoint y: 451, endPoint x: 780, endPoint y: 412, distance: 44.8
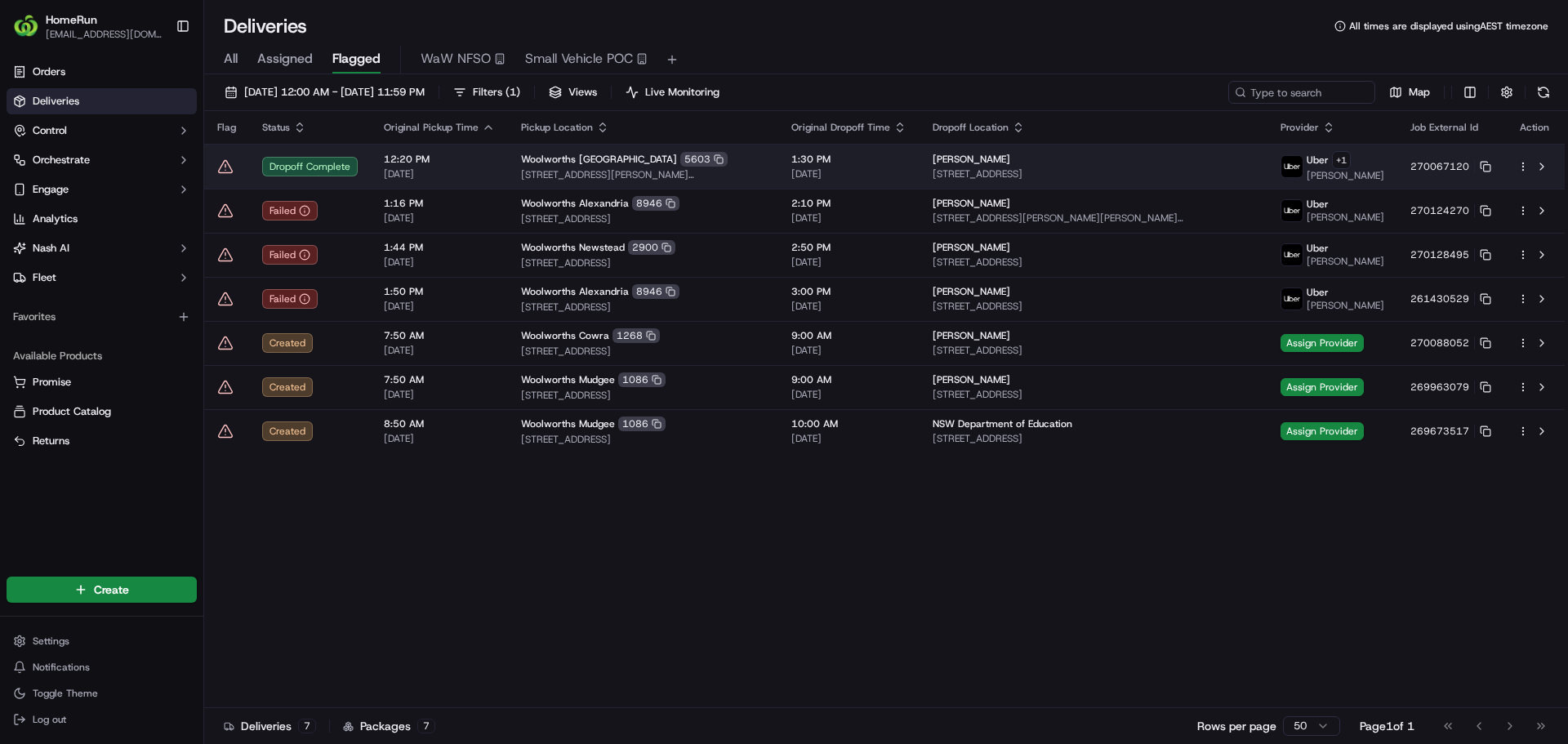
click at [220, 168] on icon at bounding box center [225, 166] width 14 height 12
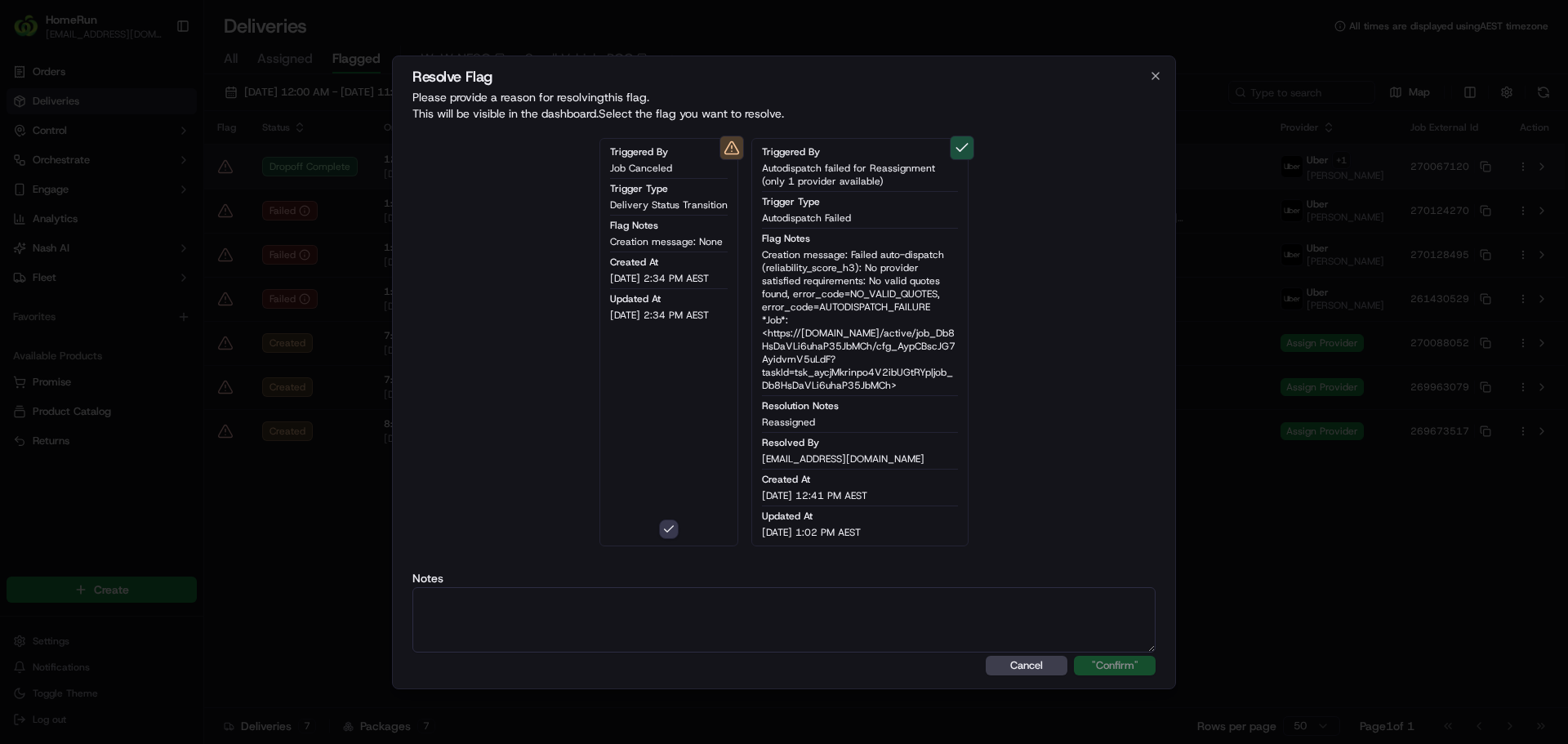
type button "on"
click at [883, 612] on textarea at bounding box center [784, 619] width 743 height 66
paste textarea "Drop off completed."
type textarea "Drop off completed."
click at [1074, 656] on button ""Confirm"" at bounding box center [1115, 665] width 82 height 20
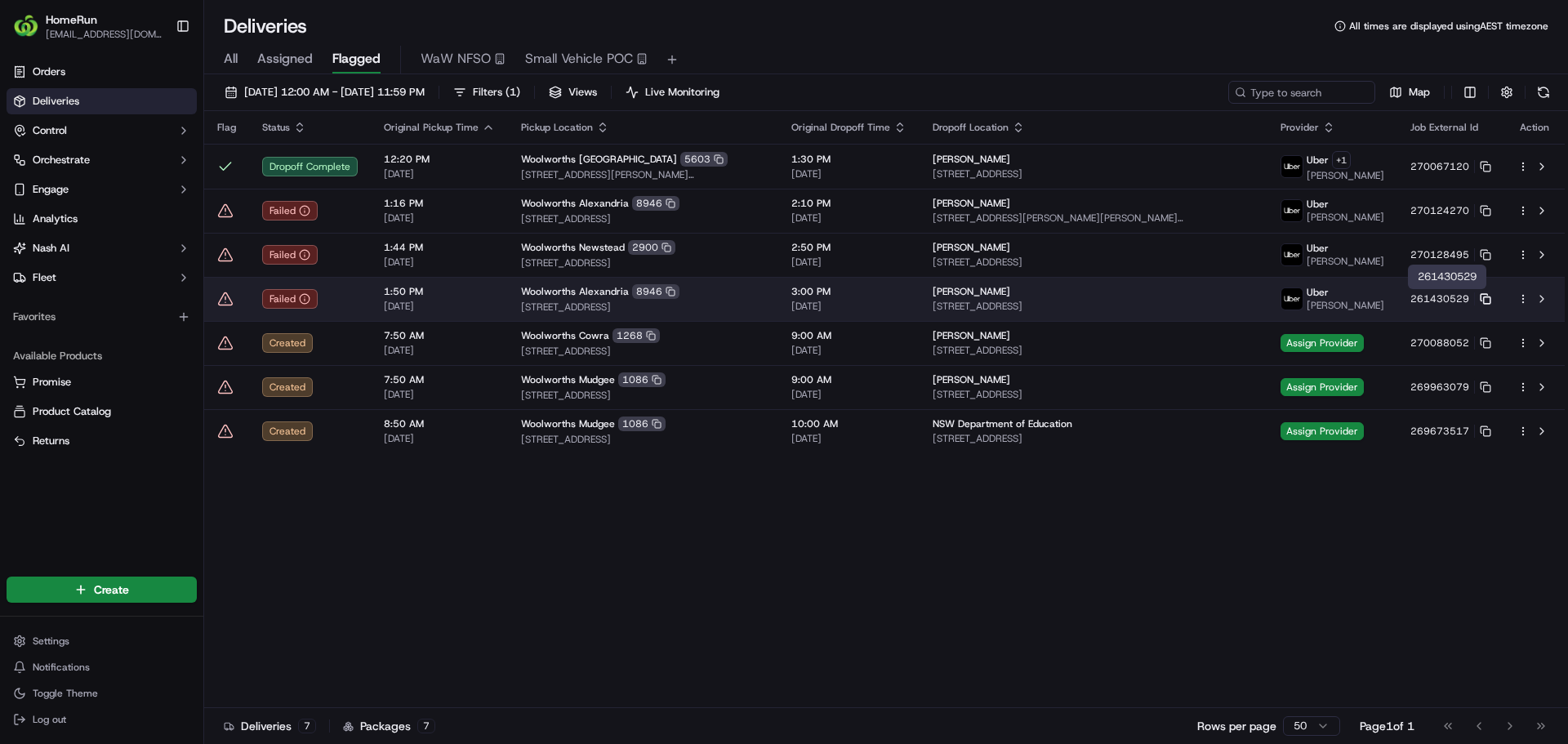
click at [1483, 296] on icon at bounding box center [1485, 299] width 11 height 11
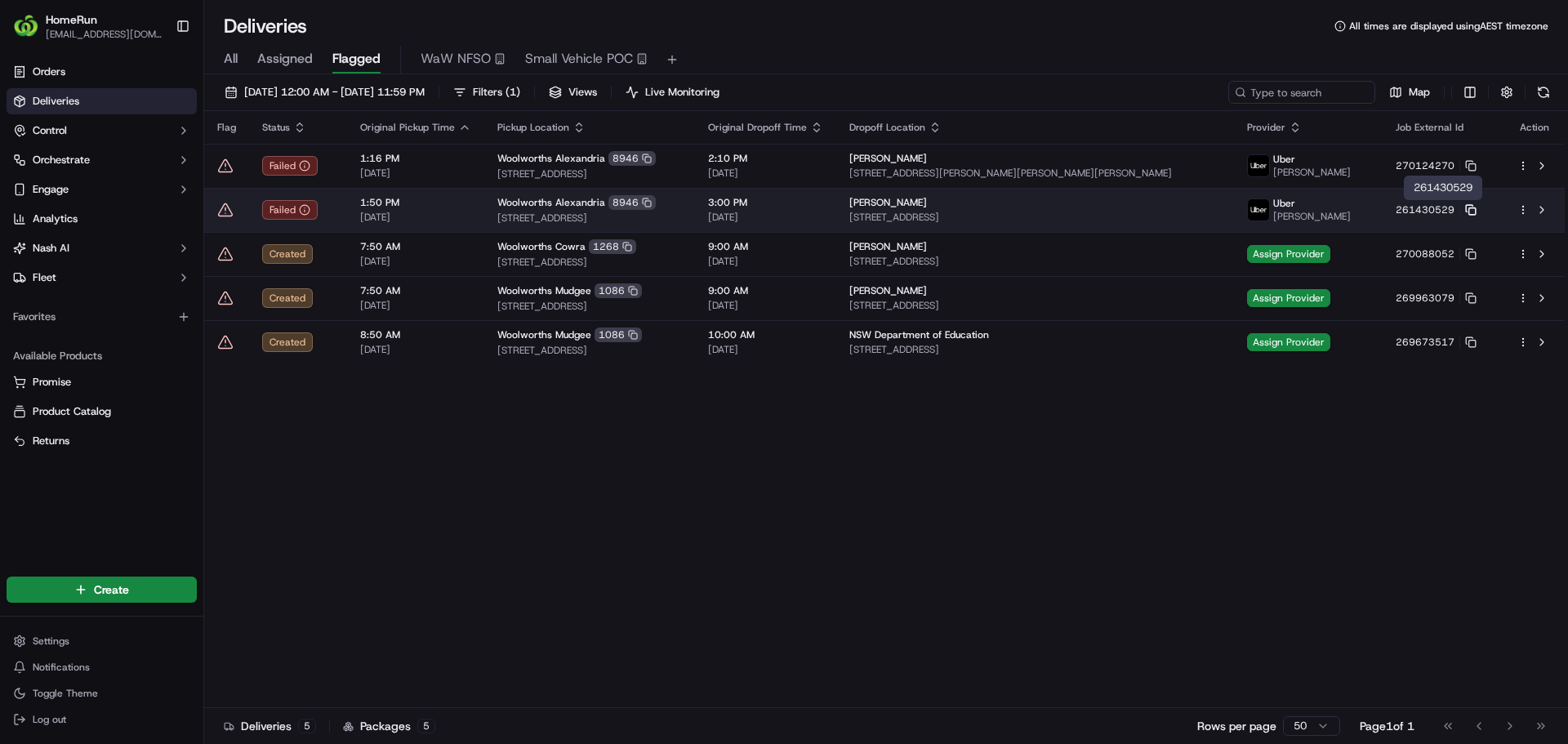
click at [1476, 211] on icon at bounding box center [1470, 210] width 11 height 11
click at [219, 210] on icon at bounding box center [225, 210] width 16 height 16
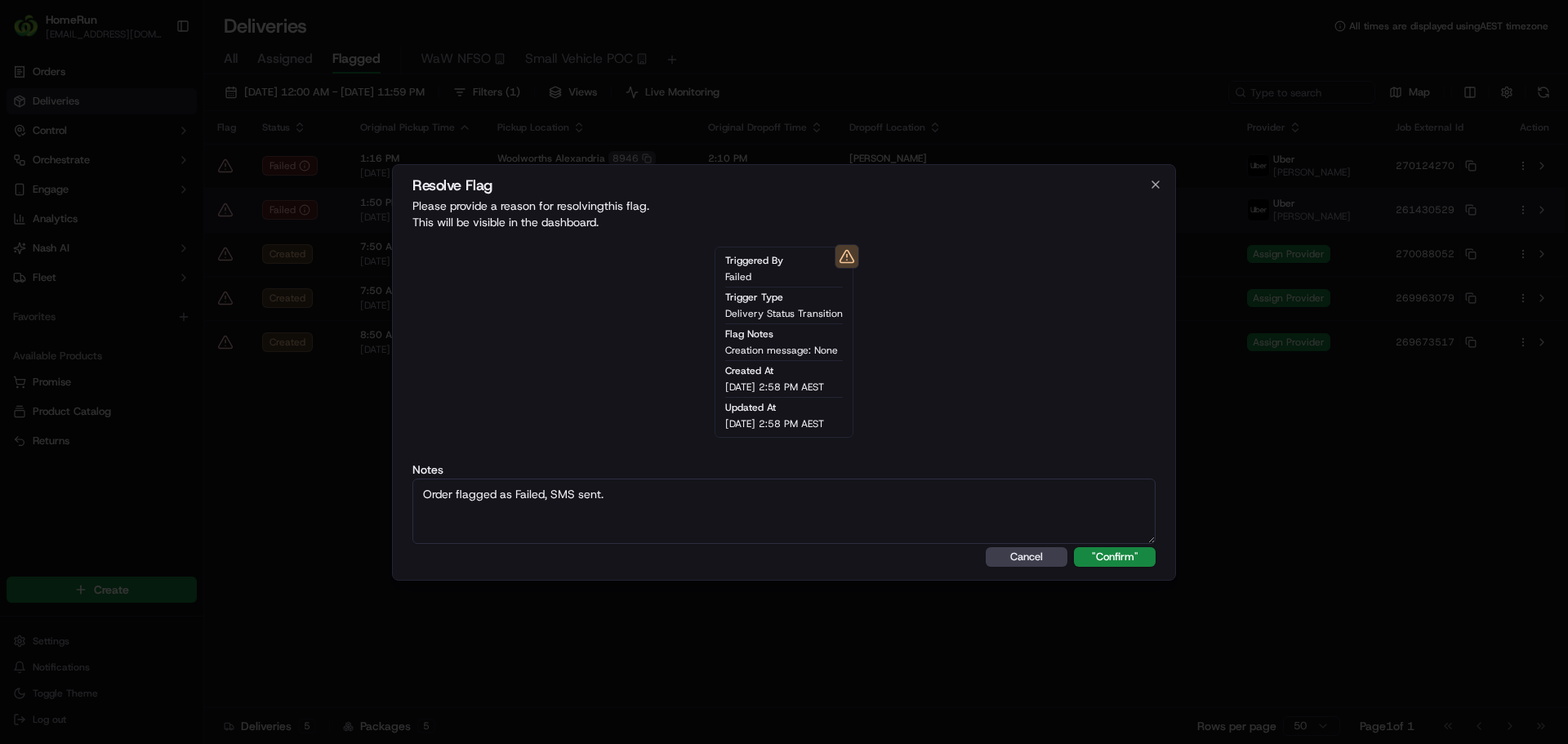
type textarea "Order flagged as Failed, SMS sent."
click at [1074, 547] on button ""Confirm"" at bounding box center [1115, 557] width 82 height 20
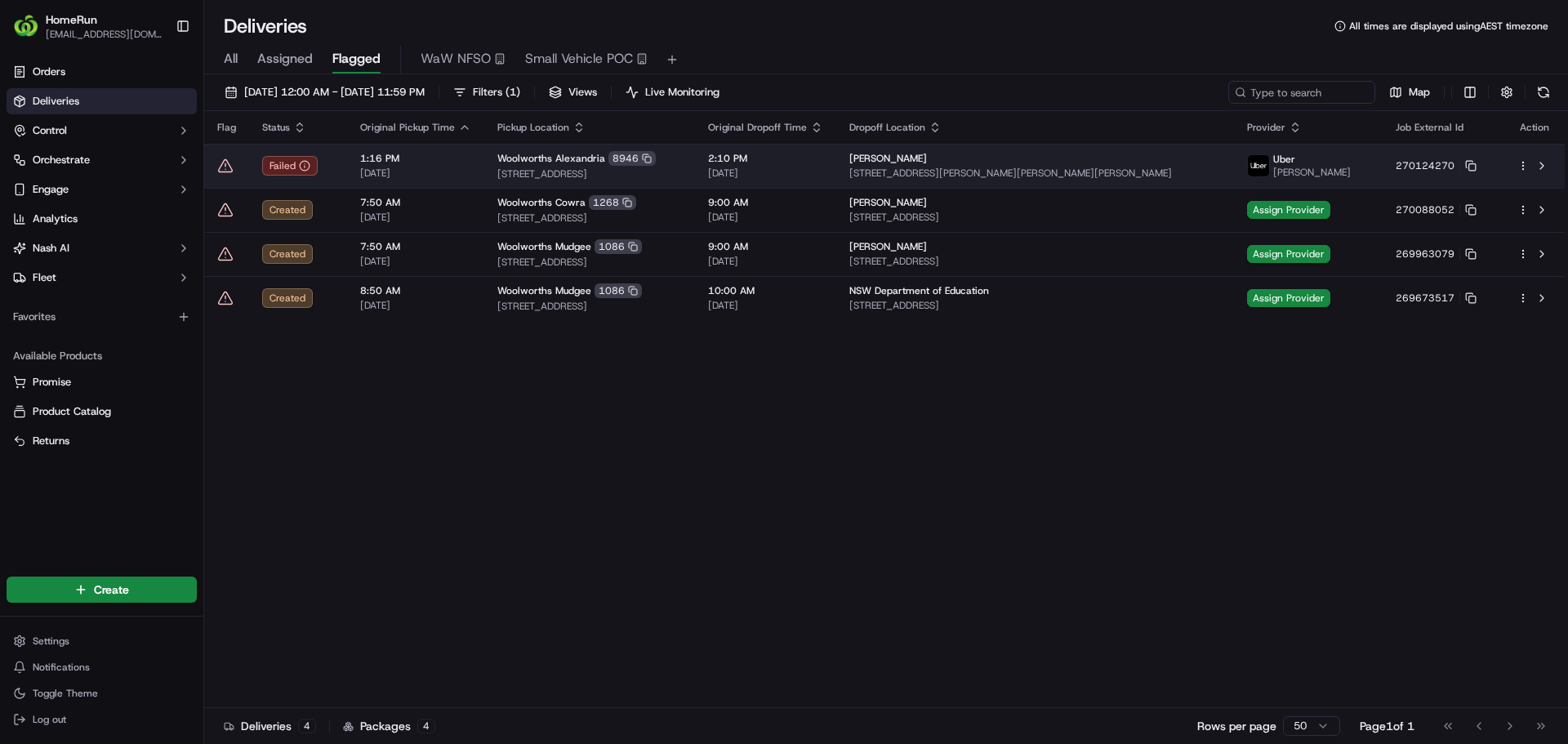
click at [1491, 164] on td "270124270" at bounding box center [1443, 166] width 122 height 44
click at [1476, 165] on icon at bounding box center [1470, 166] width 11 height 11
click at [222, 160] on icon at bounding box center [225, 166] width 16 height 16
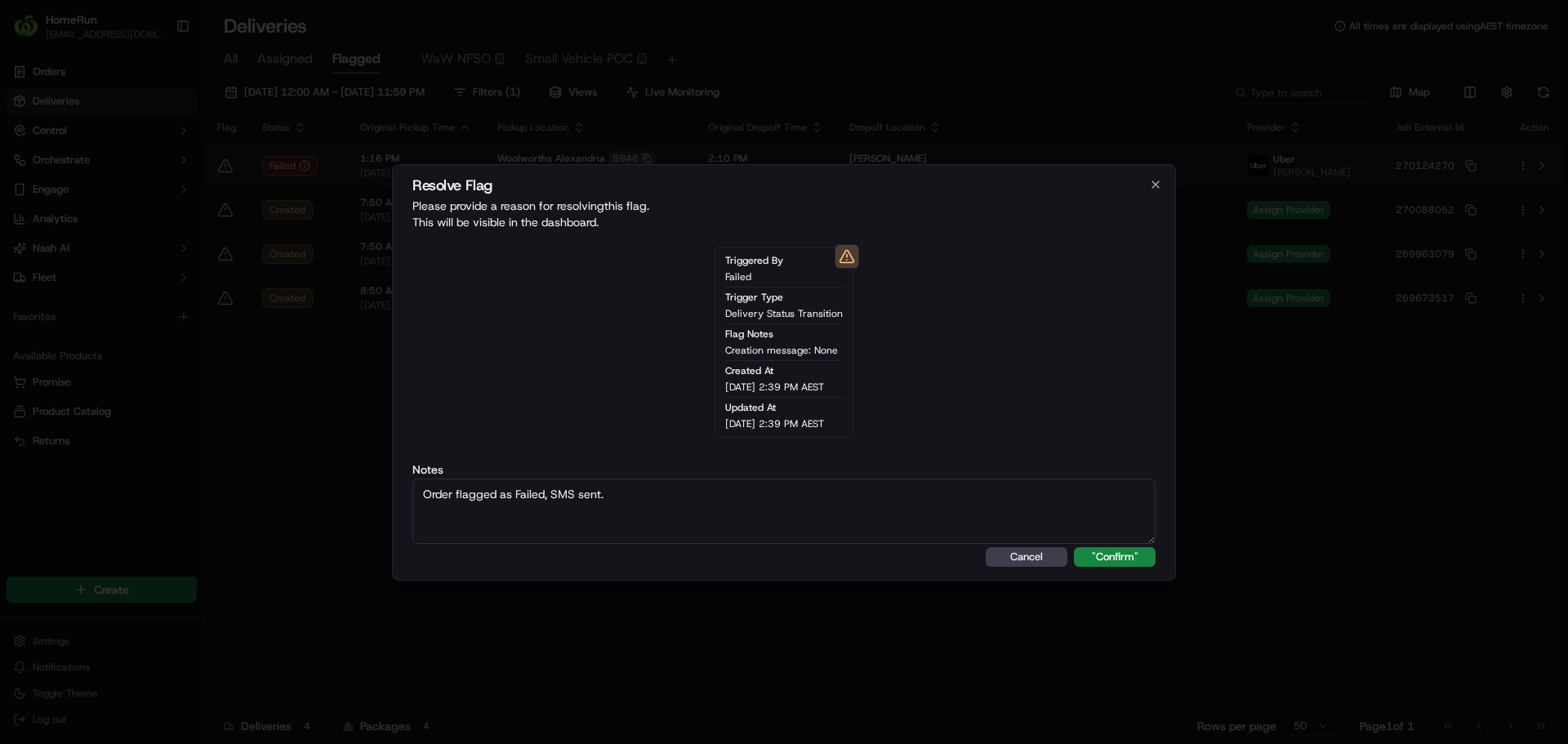
type textarea "Order flagged as Failed, SMS sent."
click at [1074, 547] on button ""Confirm"" at bounding box center [1115, 557] width 82 height 20
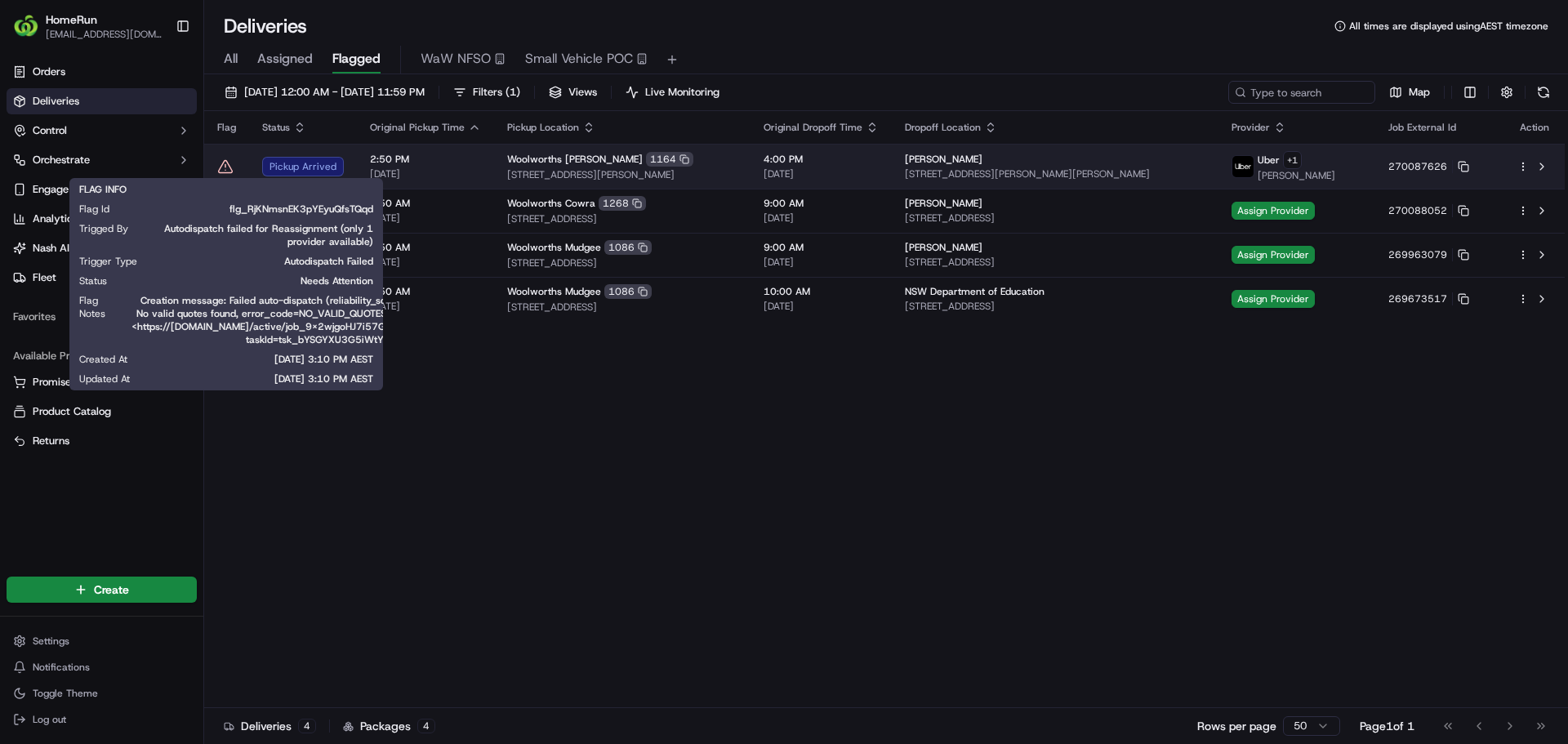
click at [227, 165] on icon at bounding box center [225, 166] width 16 height 16
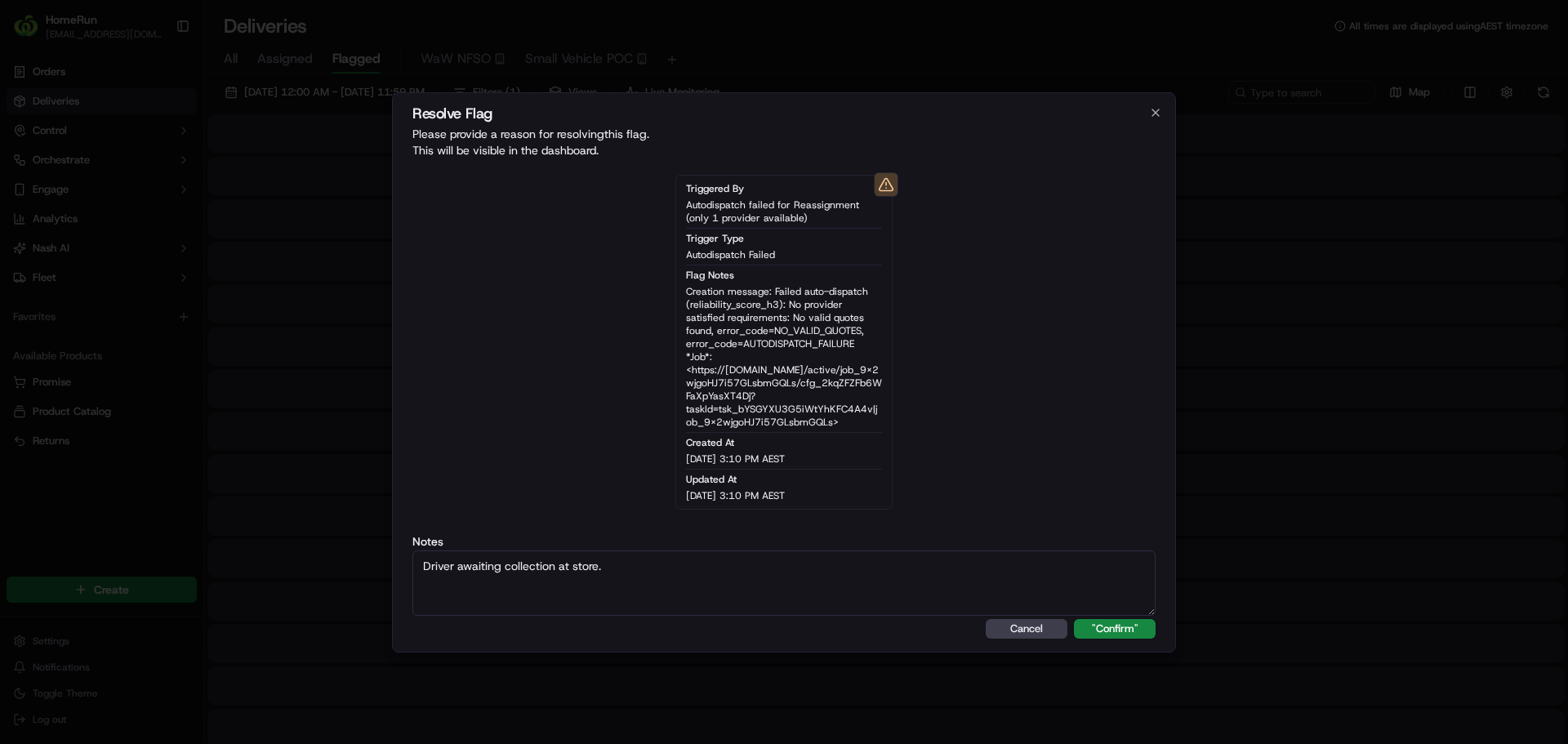
type textarea "Driver awaiting collection at store."
click at [1074, 619] on button ""Confirm"" at bounding box center [1115, 628] width 82 height 20
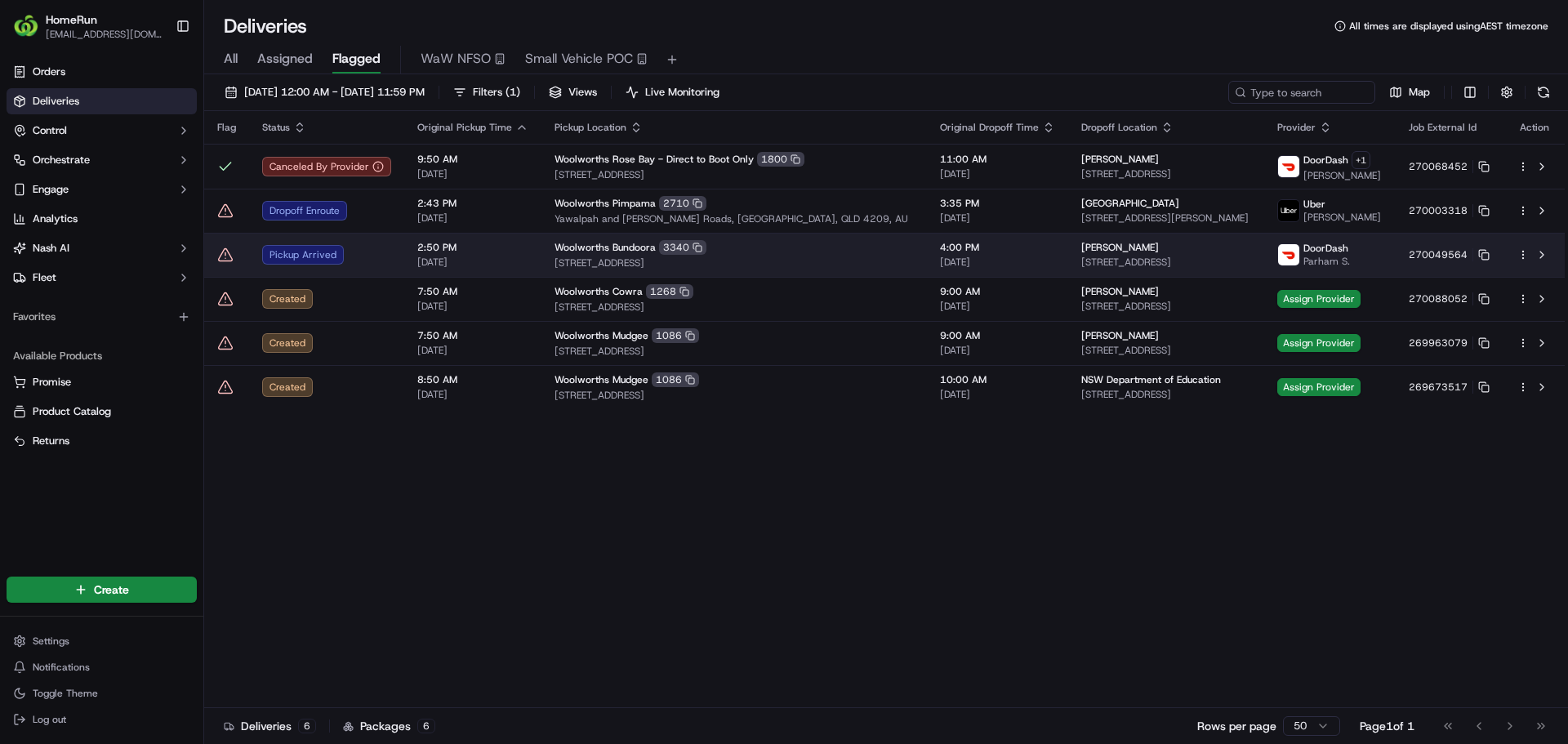
click at [222, 250] on icon at bounding box center [225, 255] width 16 height 16
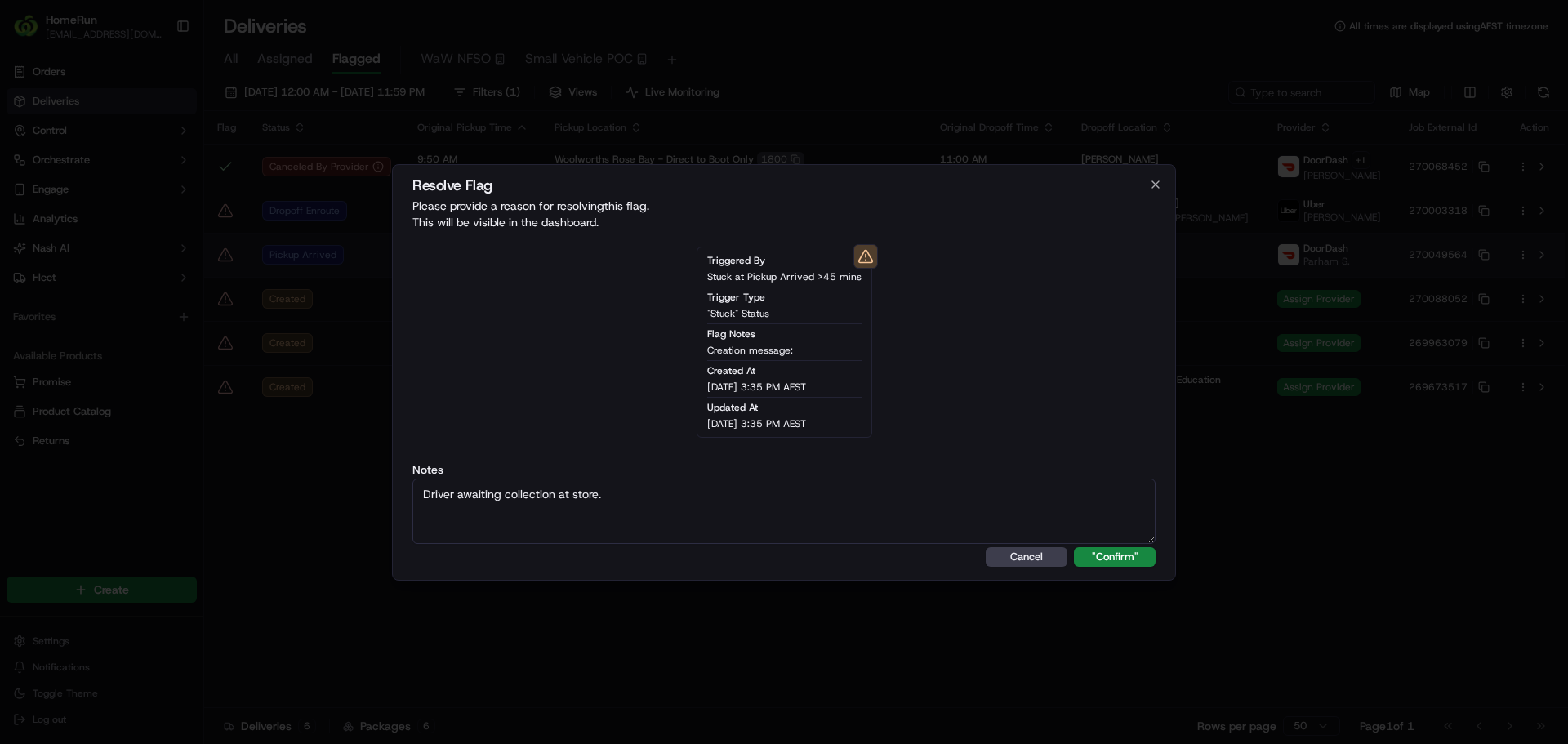
type textarea "Driver awaiting collection at store."
click at [1074, 547] on button ""Confirm"" at bounding box center [1115, 557] width 82 height 20
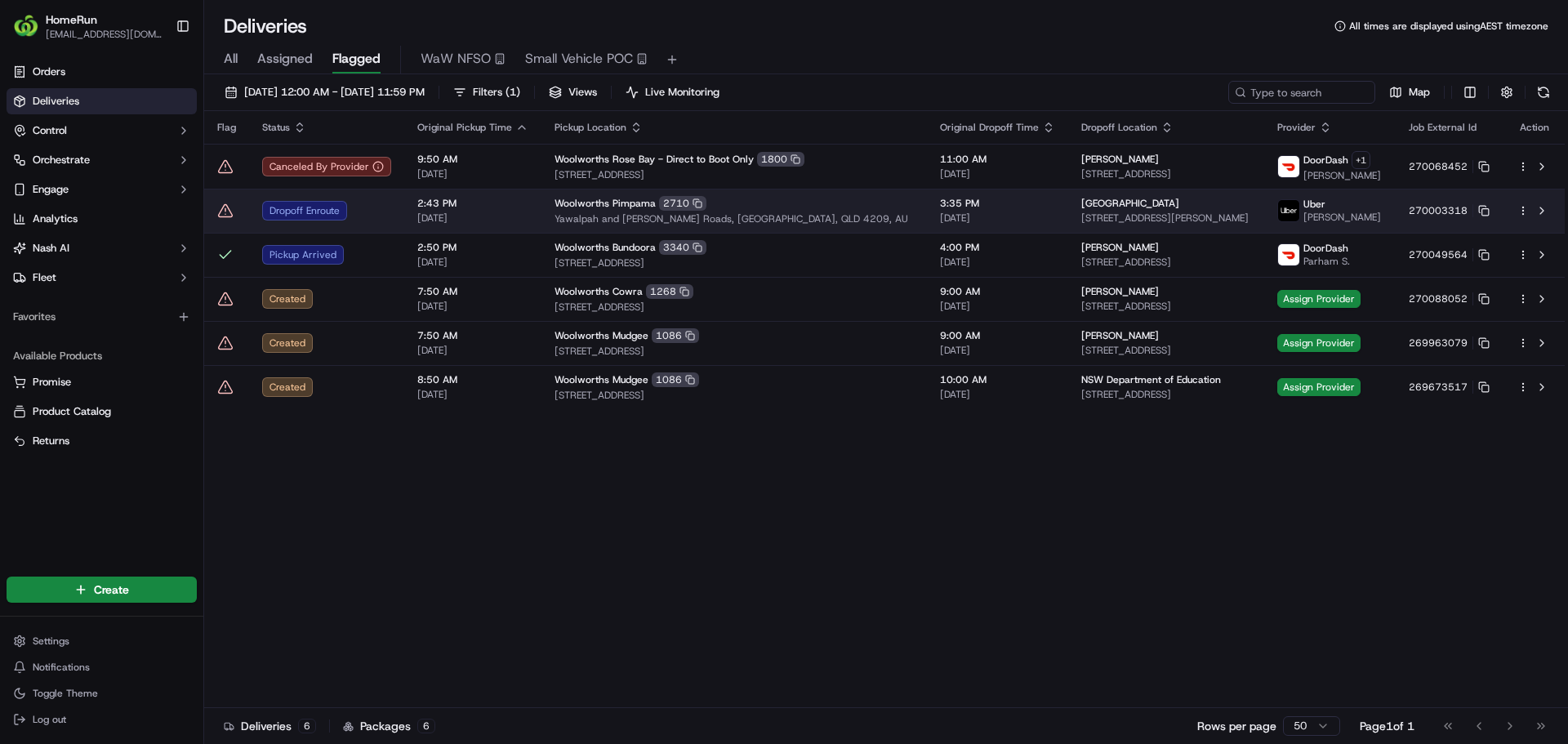
click at [220, 211] on icon at bounding box center [225, 210] width 14 height 12
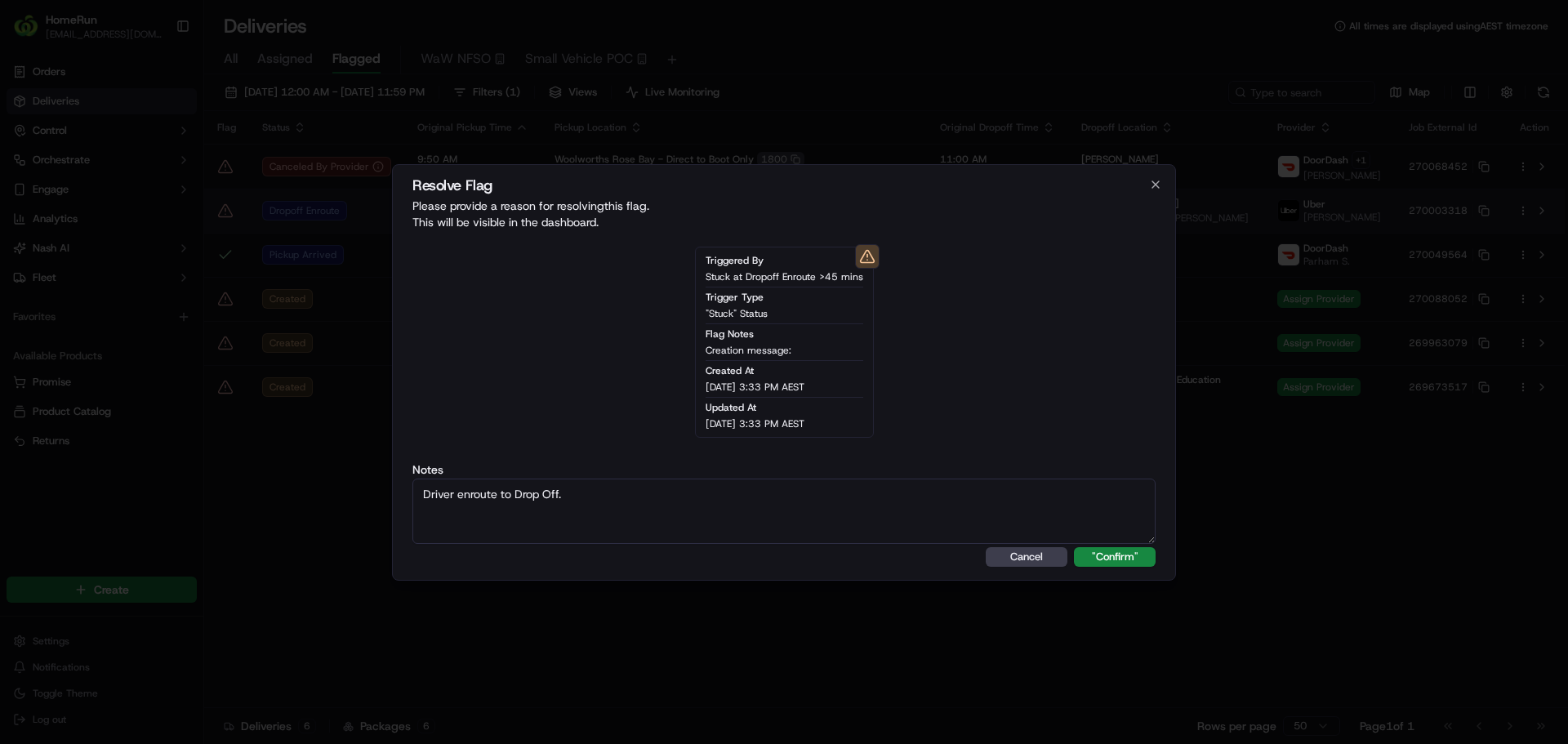
type textarea "Driver enroute to Drop Off."
click at [1074, 547] on button ""Confirm"" at bounding box center [1115, 557] width 82 height 20
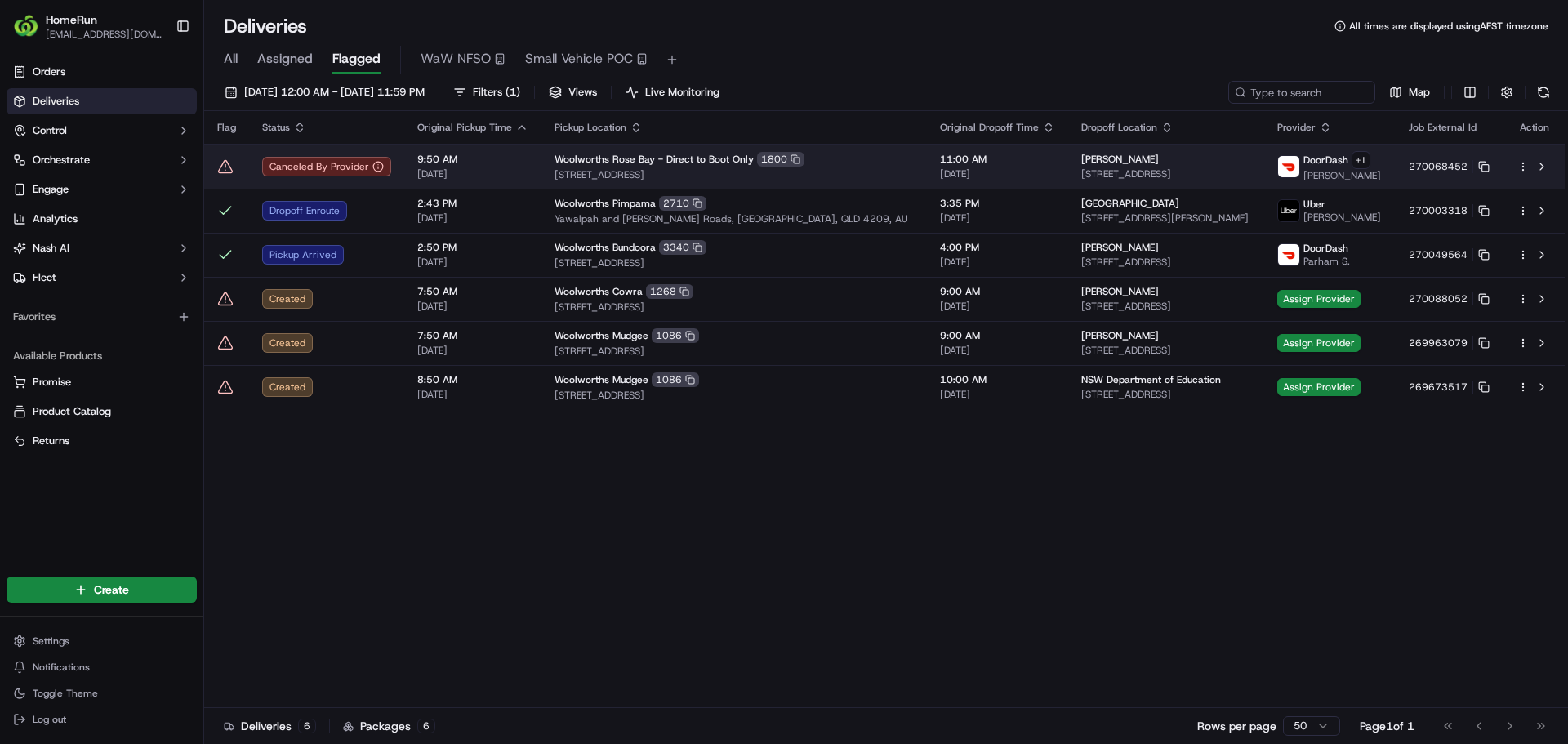
click at [382, 170] on div "Canceled By Provider" at bounding box center [326, 166] width 129 height 20
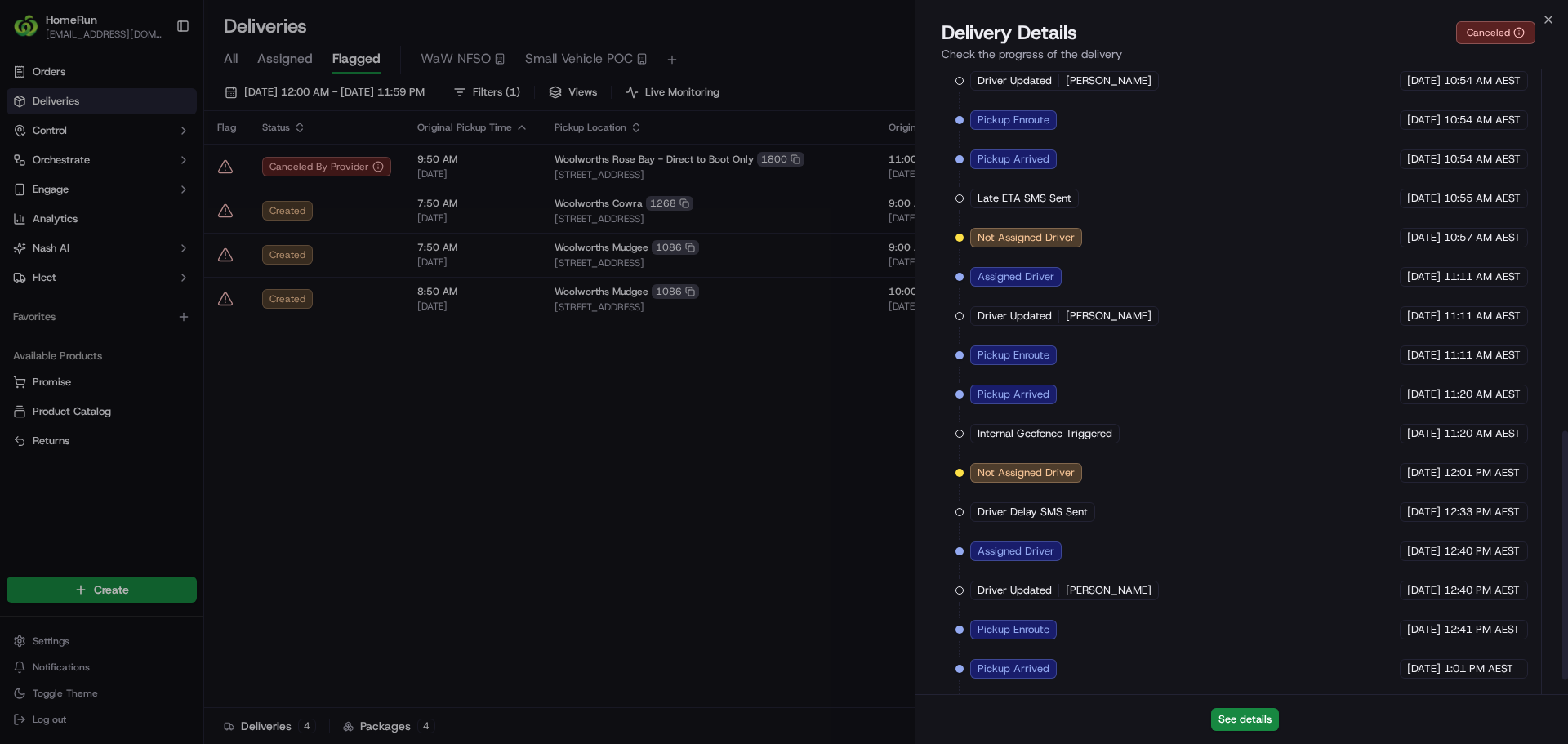
scroll to position [946, 0]
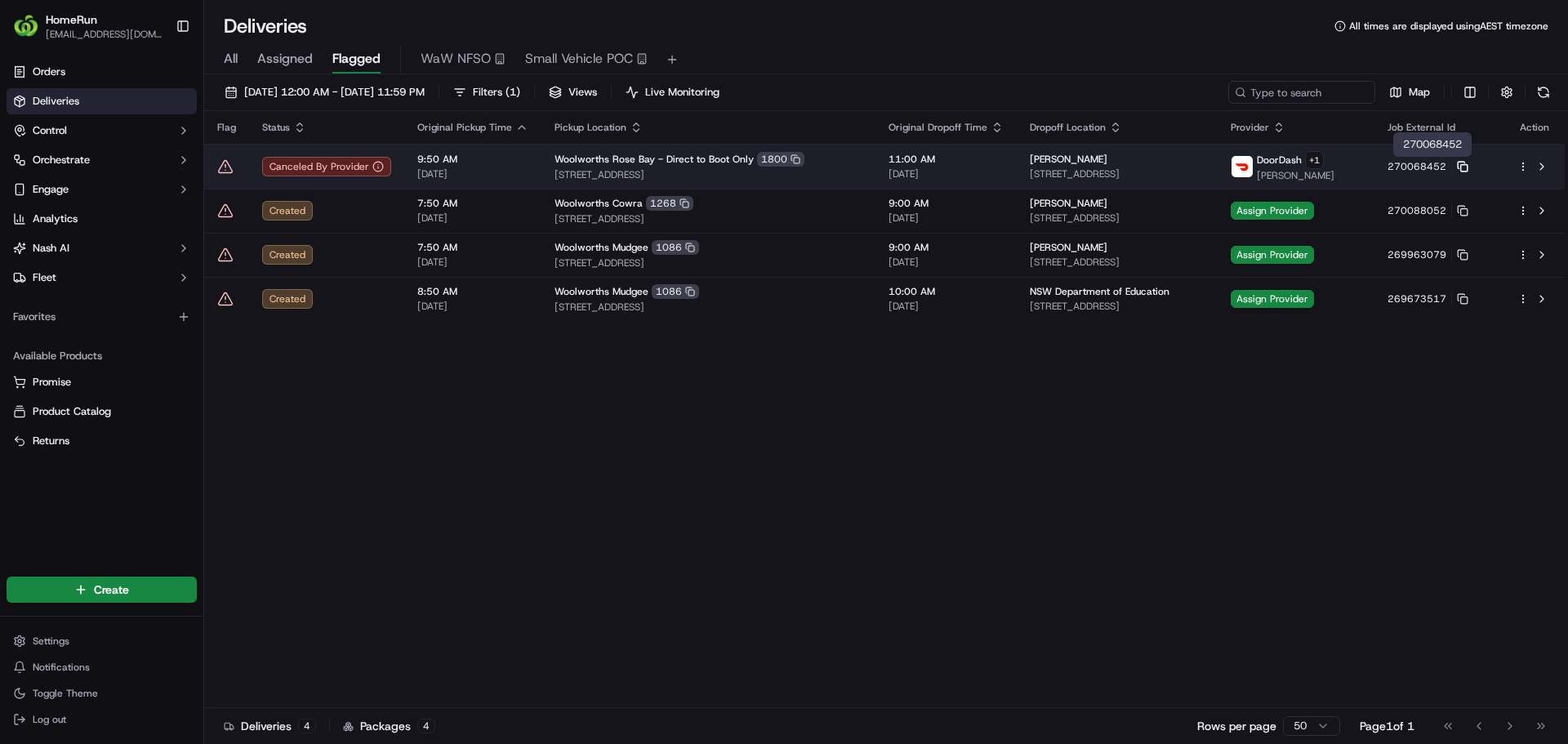
click at [1462, 162] on icon at bounding box center [1461, 165] width 7 height 7
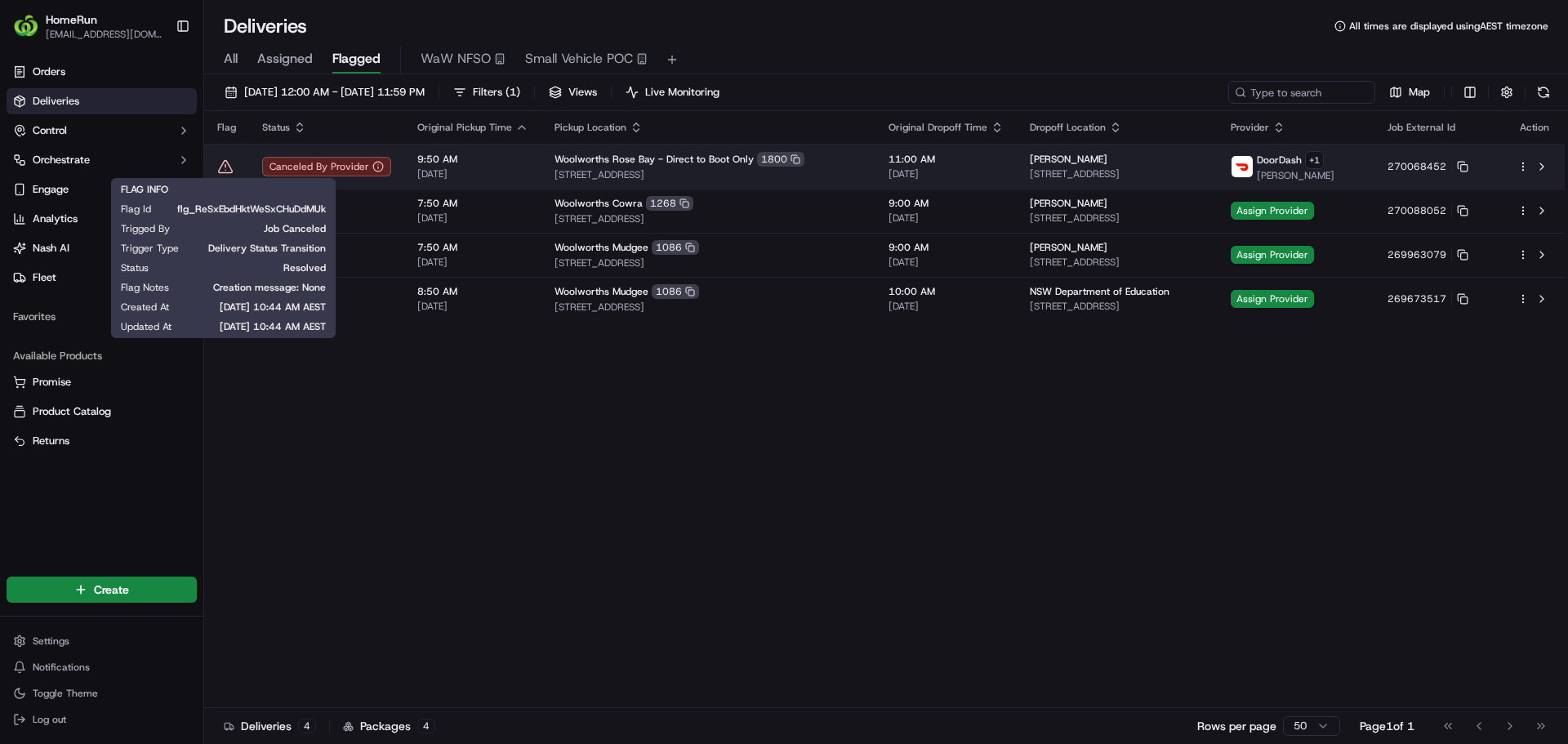
click at [223, 171] on icon at bounding box center [225, 166] width 16 height 16
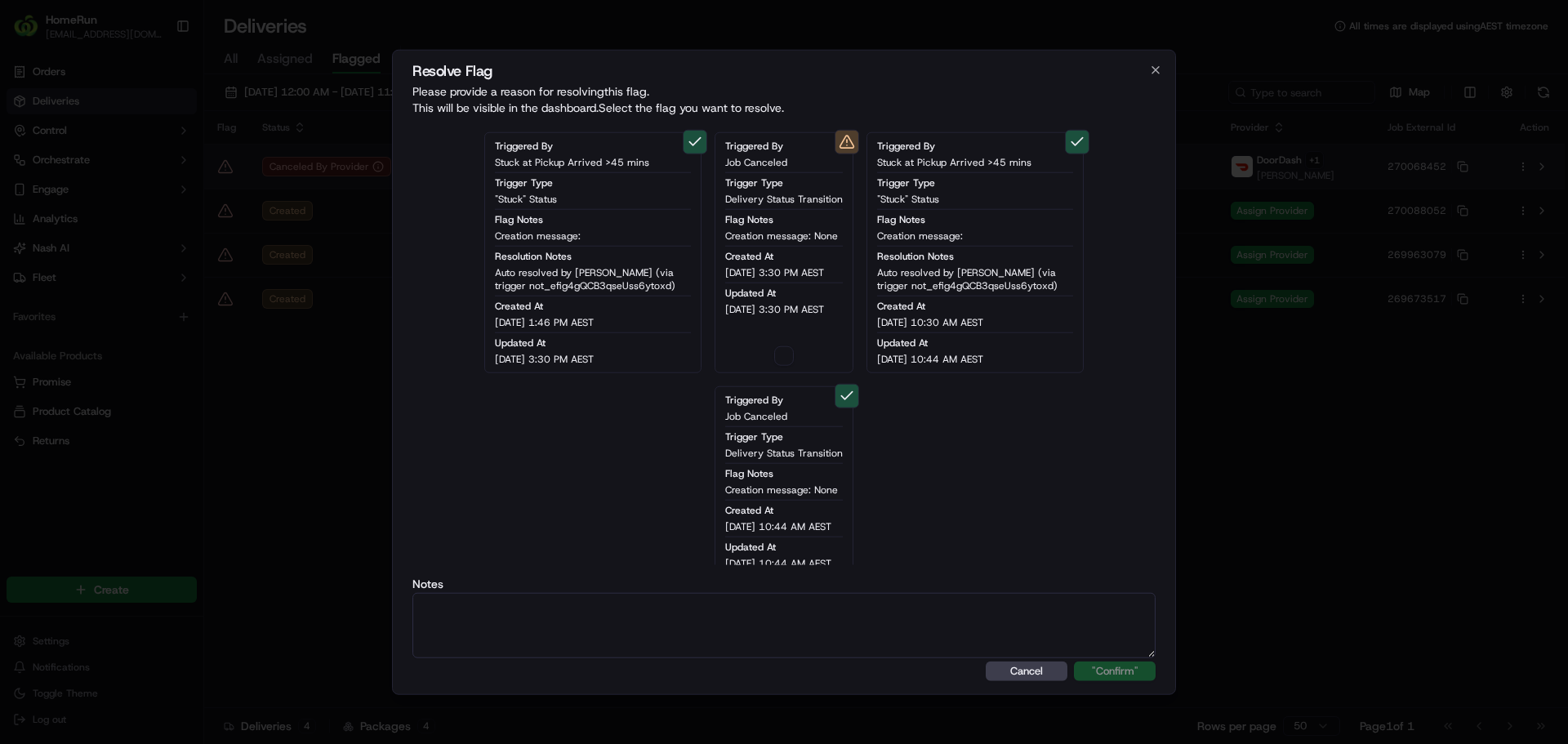
type button "on"
click at [779, 343] on div "Triggered By Job Canceled Trigger Type Delivery Status Transition Flag Notes Cr…" at bounding box center [784, 252] width 139 height 241
click at [780, 347] on button "on" at bounding box center [784, 355] width 20 height 20
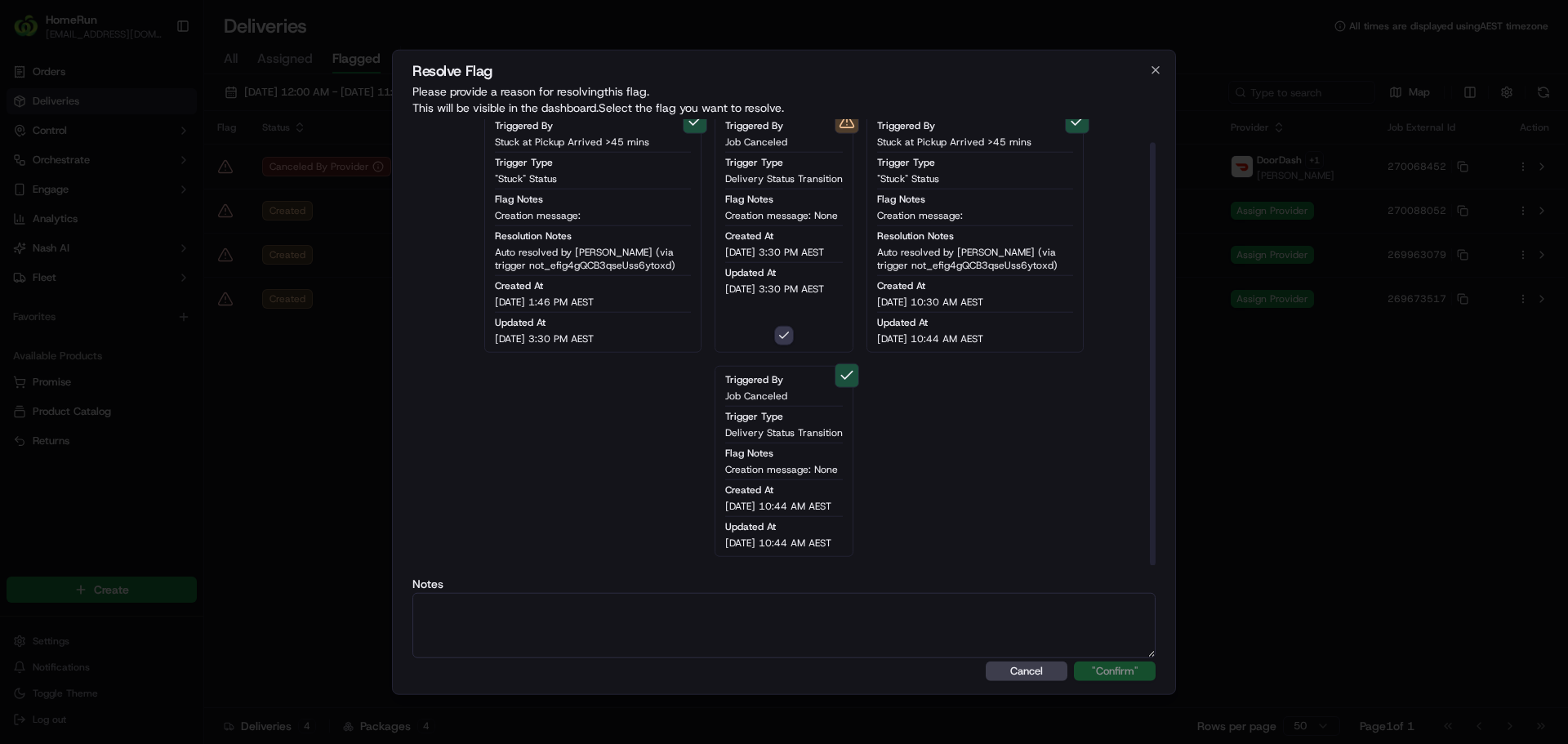
scroll to position [25, 0]
click at [786, 592] on div "Notes" at bounding box center [784, 618] width 743 height 80
click at [786, 632] on textarea at bounding box center [784, 625] width 743 height 66
paste textarea "Order flagged as canceled, SMS sent."
type textarea "Order flagged as canceled, SMS sent."
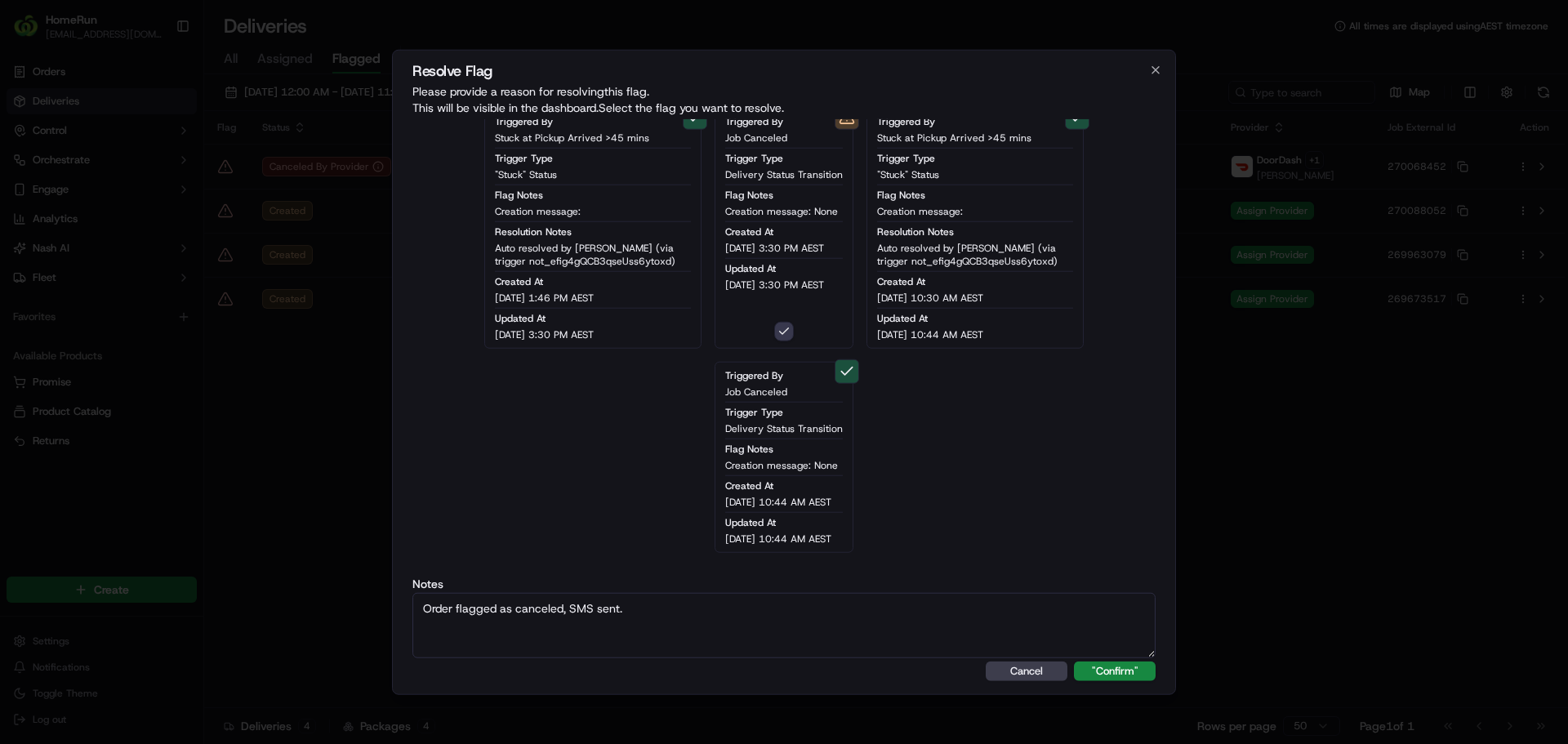
click at [1074, 661] on button ""Confirm"" at bounding box center [1115, 671] width 82 height 20
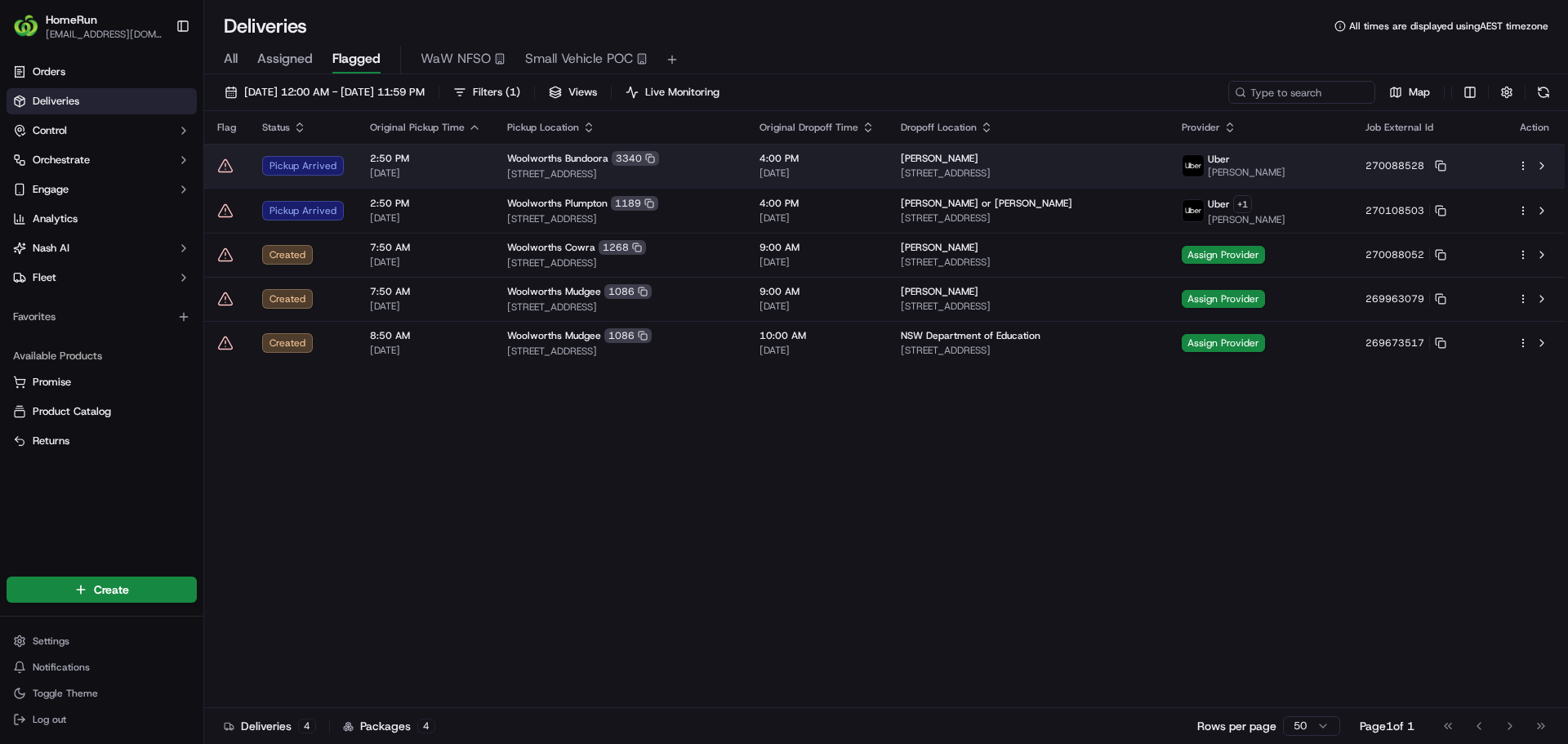
click at [227, 168] on icon at bounding box center [225, 166] width 16 height 16
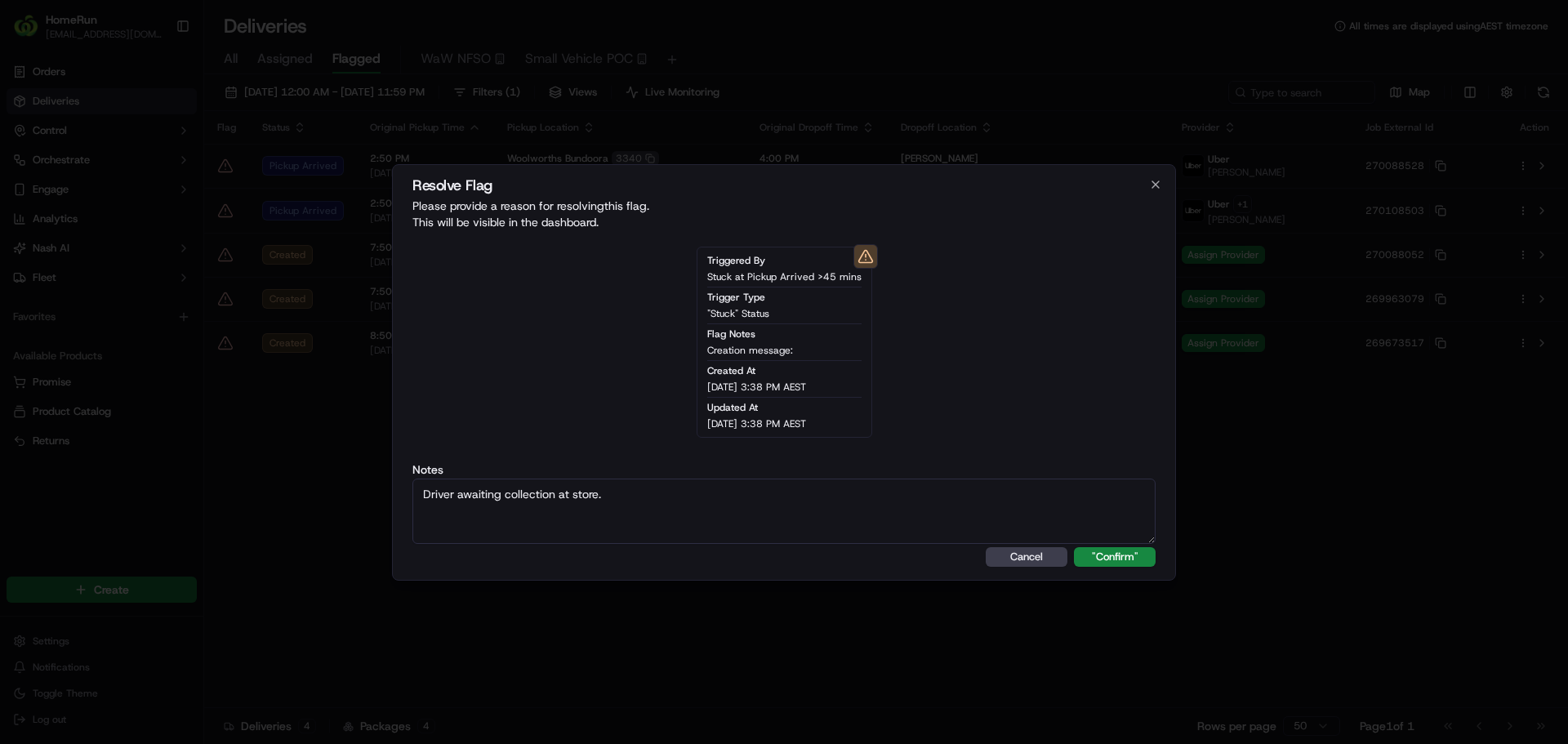
type textarea "Driver awaiting collection at store."
click at [1074, 547] on button ""Confirm"" at bounding box center [1115, 557] width 82 height 20
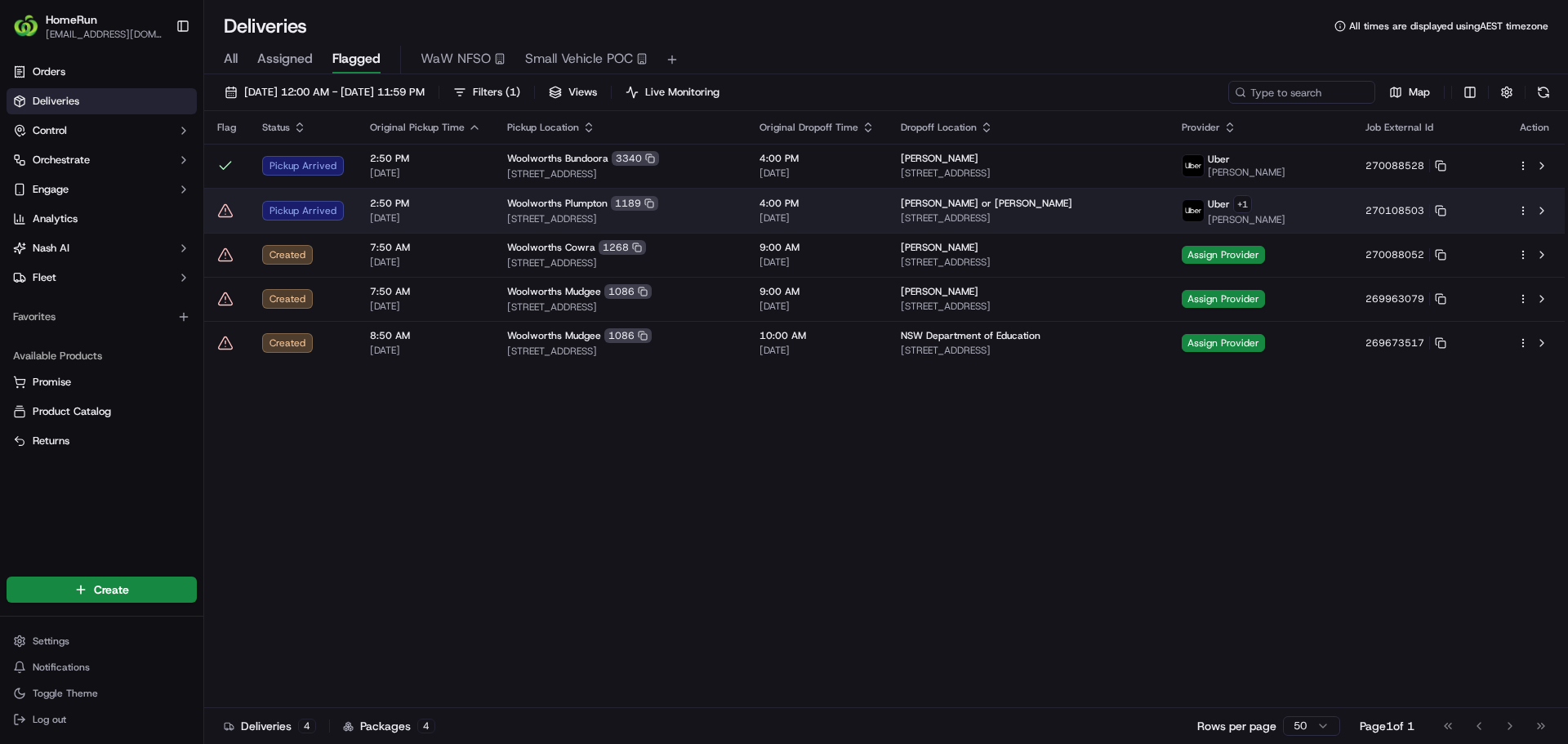
click at [226, 207] on icon at bounding box center [225, 211] width 16 height 16
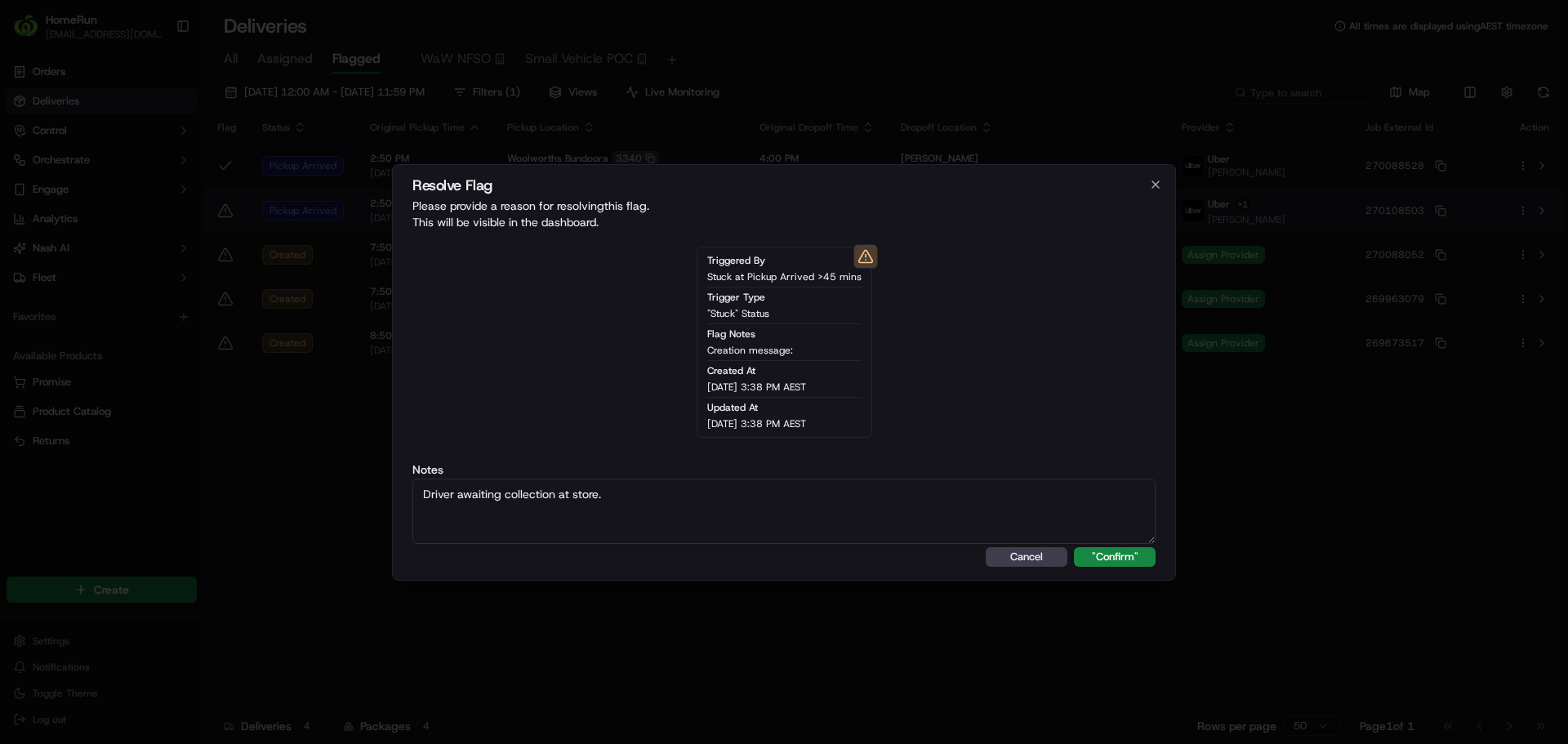
type textarea "Driver awaiting collection at store."
click at [1074, 547] on button ""Confirm"" at bounding box center [1115, 557] width 82 height 20
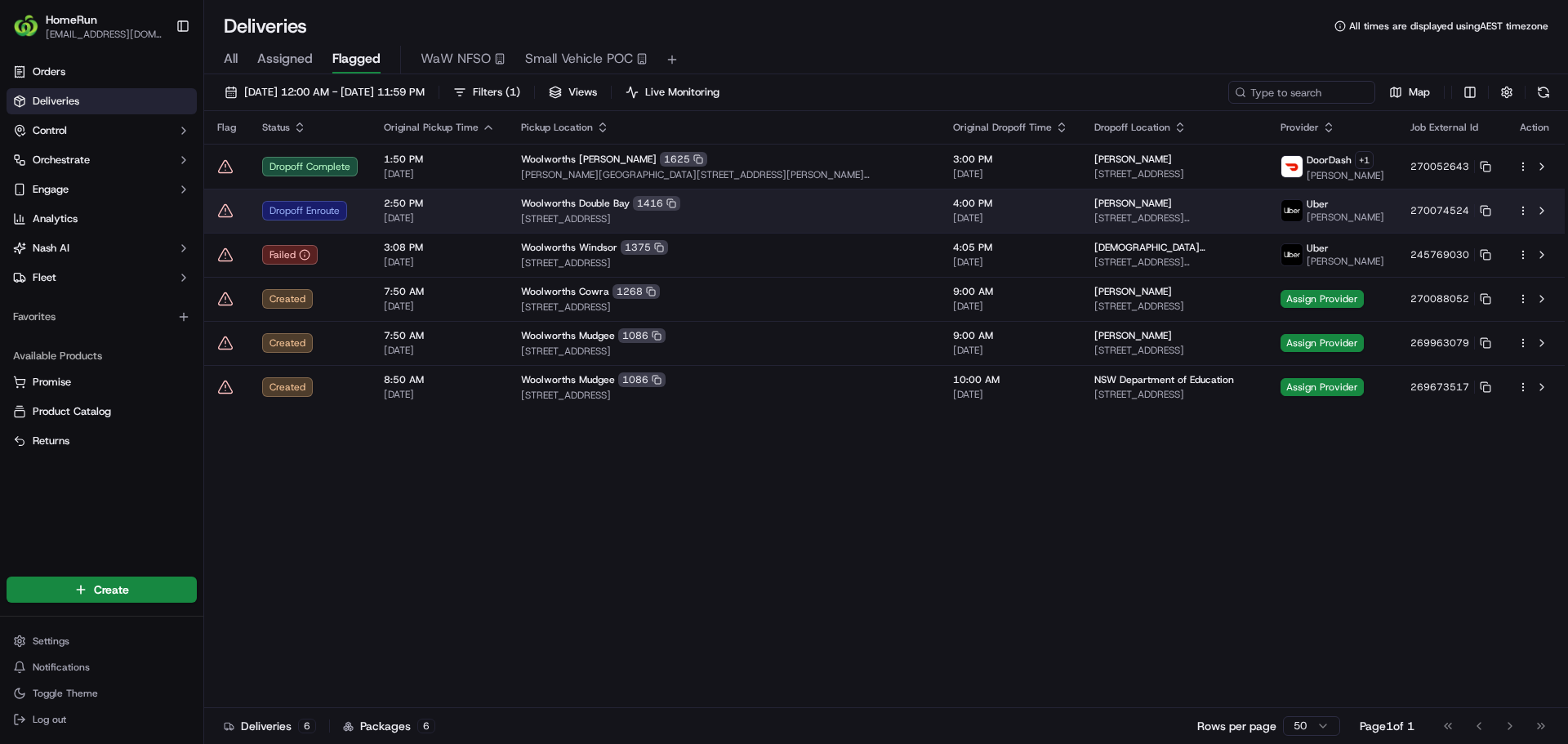
click at [225, 217] on icon at bounding box center [225, 211] width 16 height 16
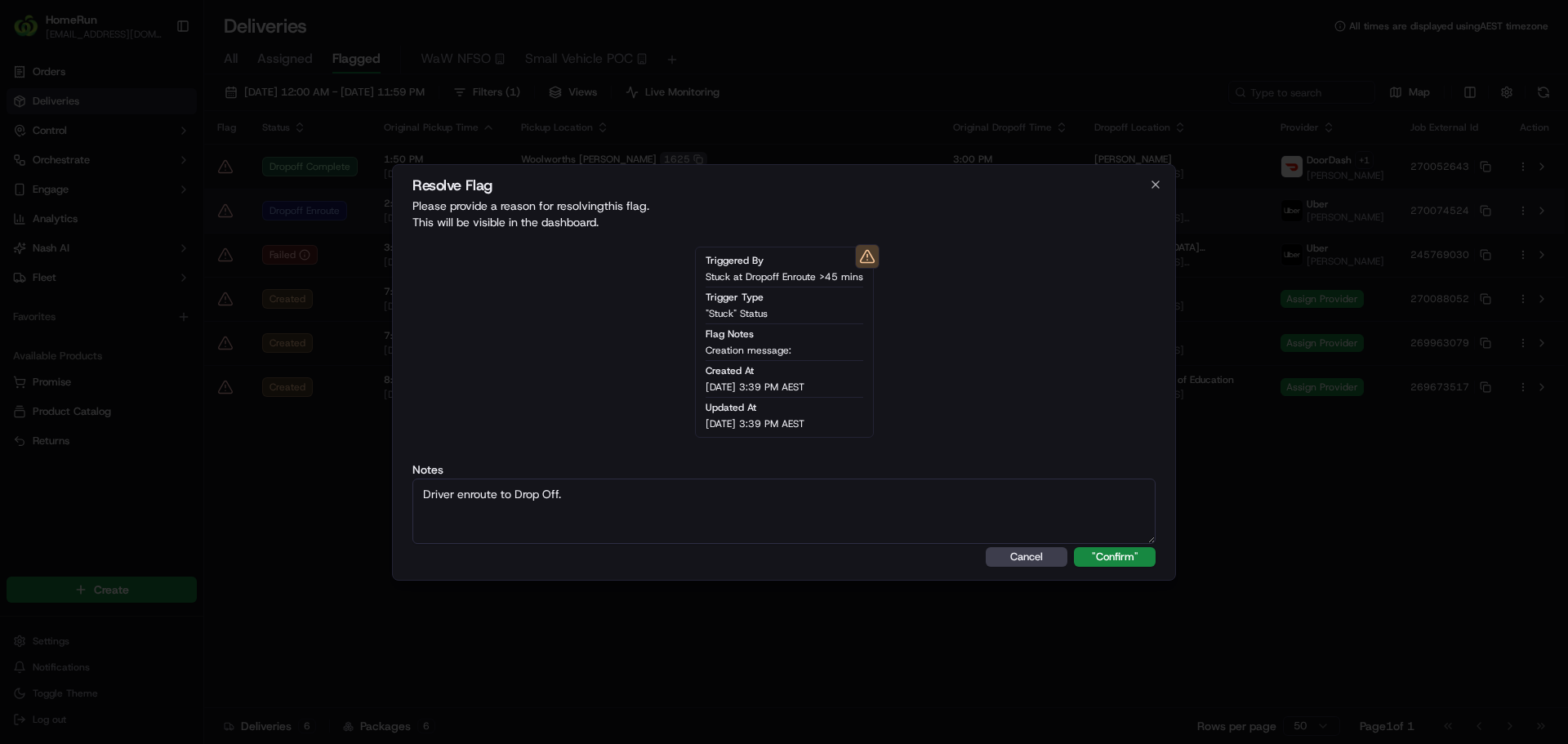
type textarea "Driver enroute to Drop Off."
click at [1074, 547] on button ""Confirm"" at bounding box center [1115, 557] width 82 height 20
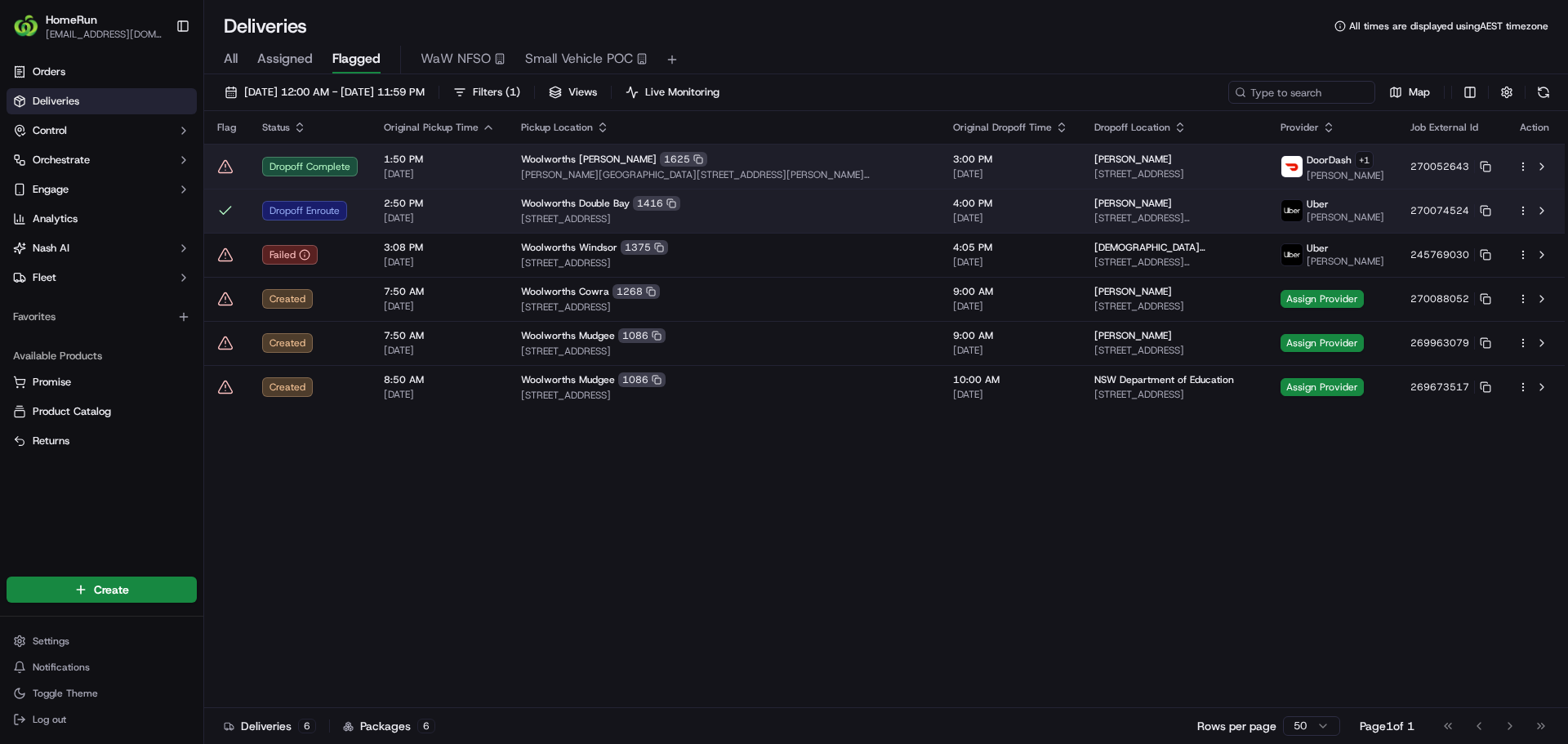
click at [228, 168] on icon at bounding box center [225, 166] width 16 height 16
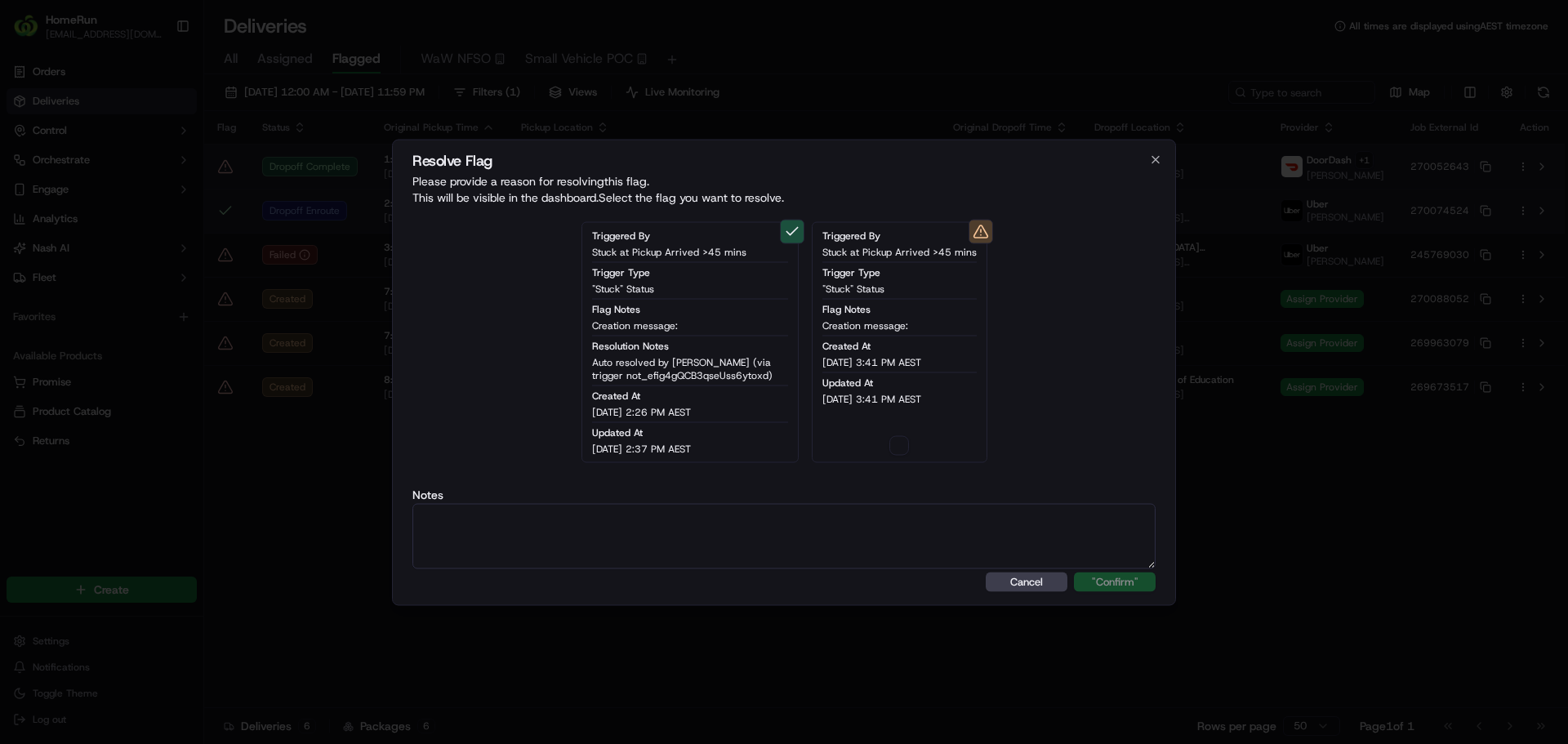
type button "on"
click at [901, 451] on button "on" at bounding box center [899, 445] width 20 height 20
click at [1025, 535] on textarea at bounding box center [784, 536] width 743 height 66
paste textarea "Drop off completed."
type textarea "Drop off completed."
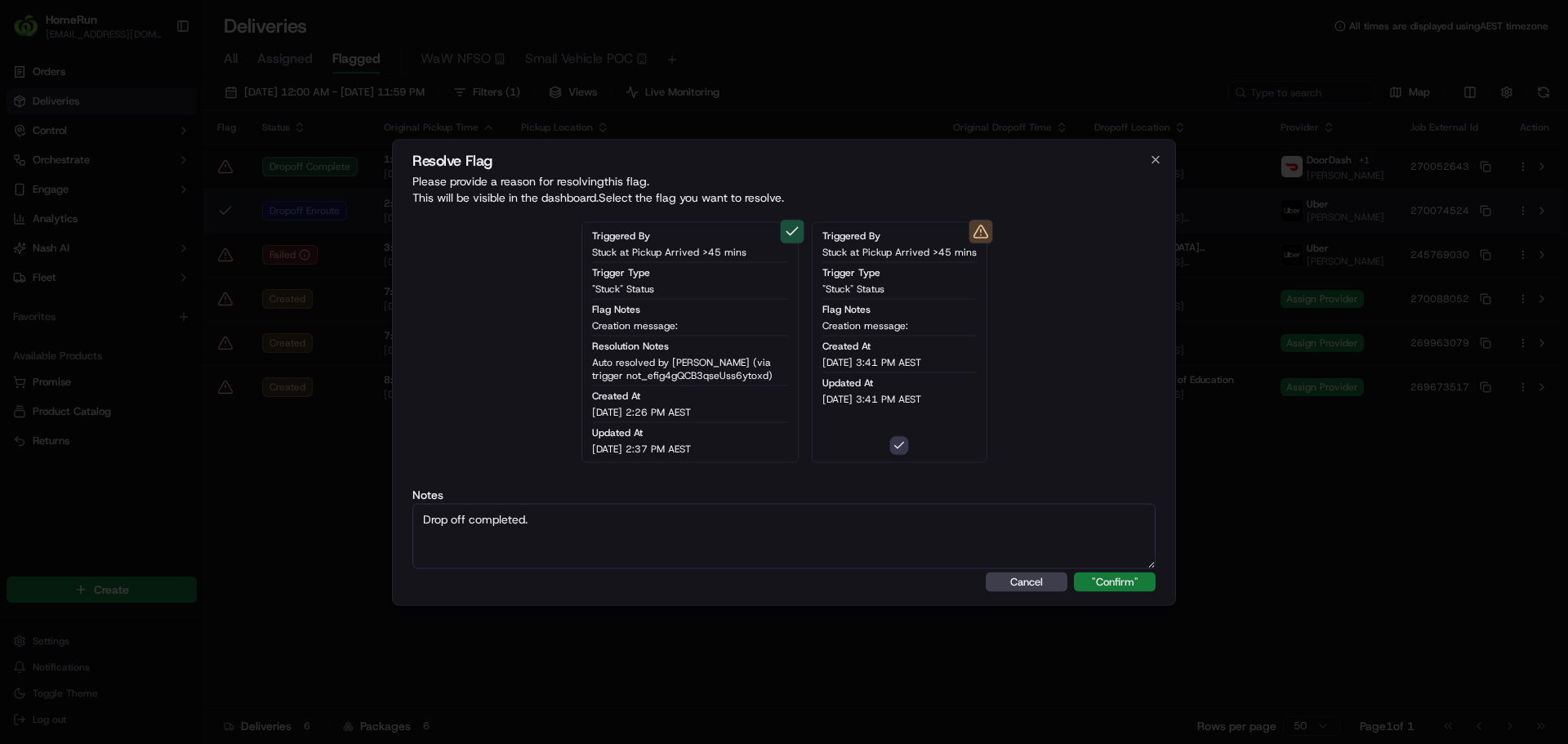
click at [1101, 579] on button ""Confirm"" at bounding box center [1115, 581] width 82 height 20
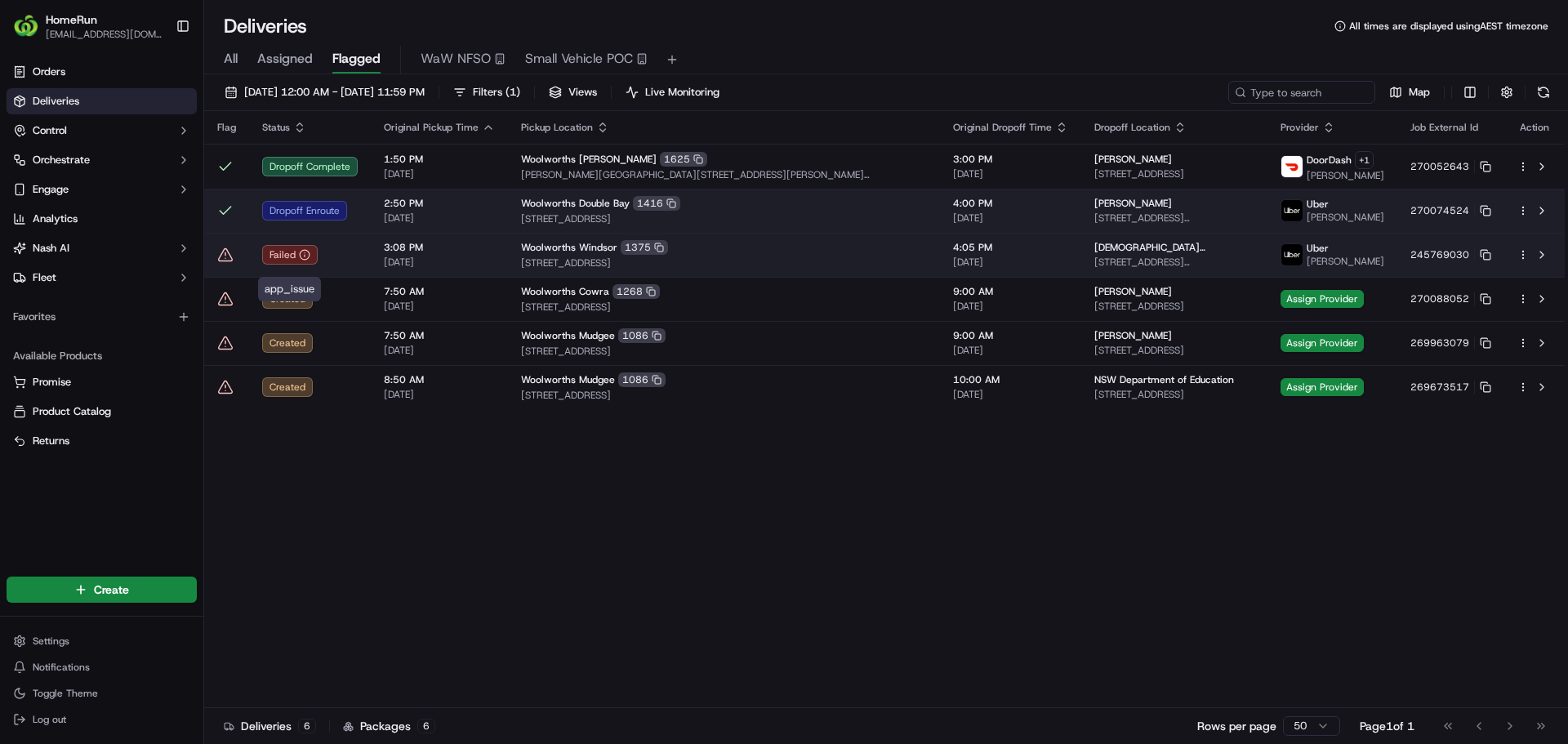
click at [363, 259] on td "Failed" at bounding box center [310, 255] width 121 height 44
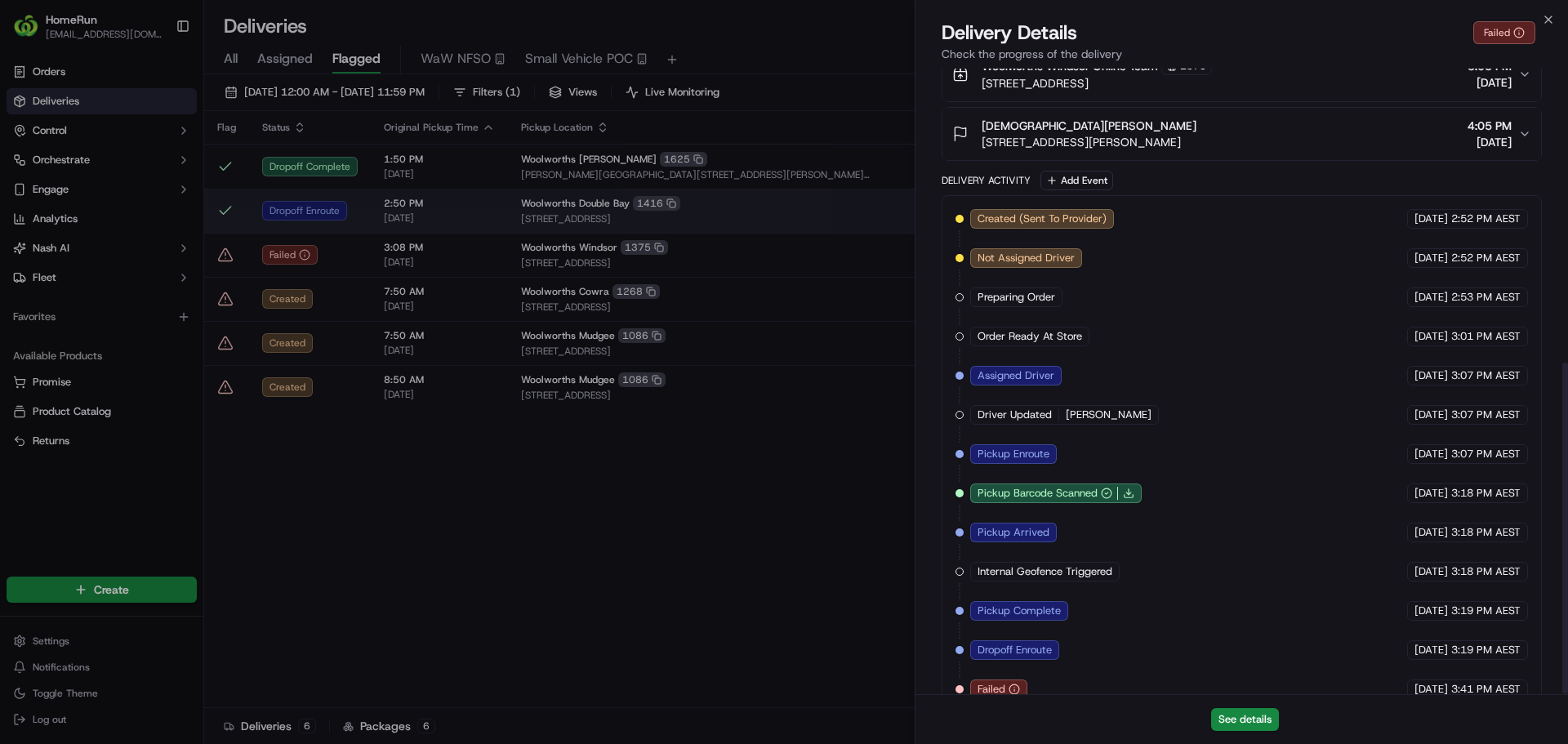
scroll to position [554, 0]
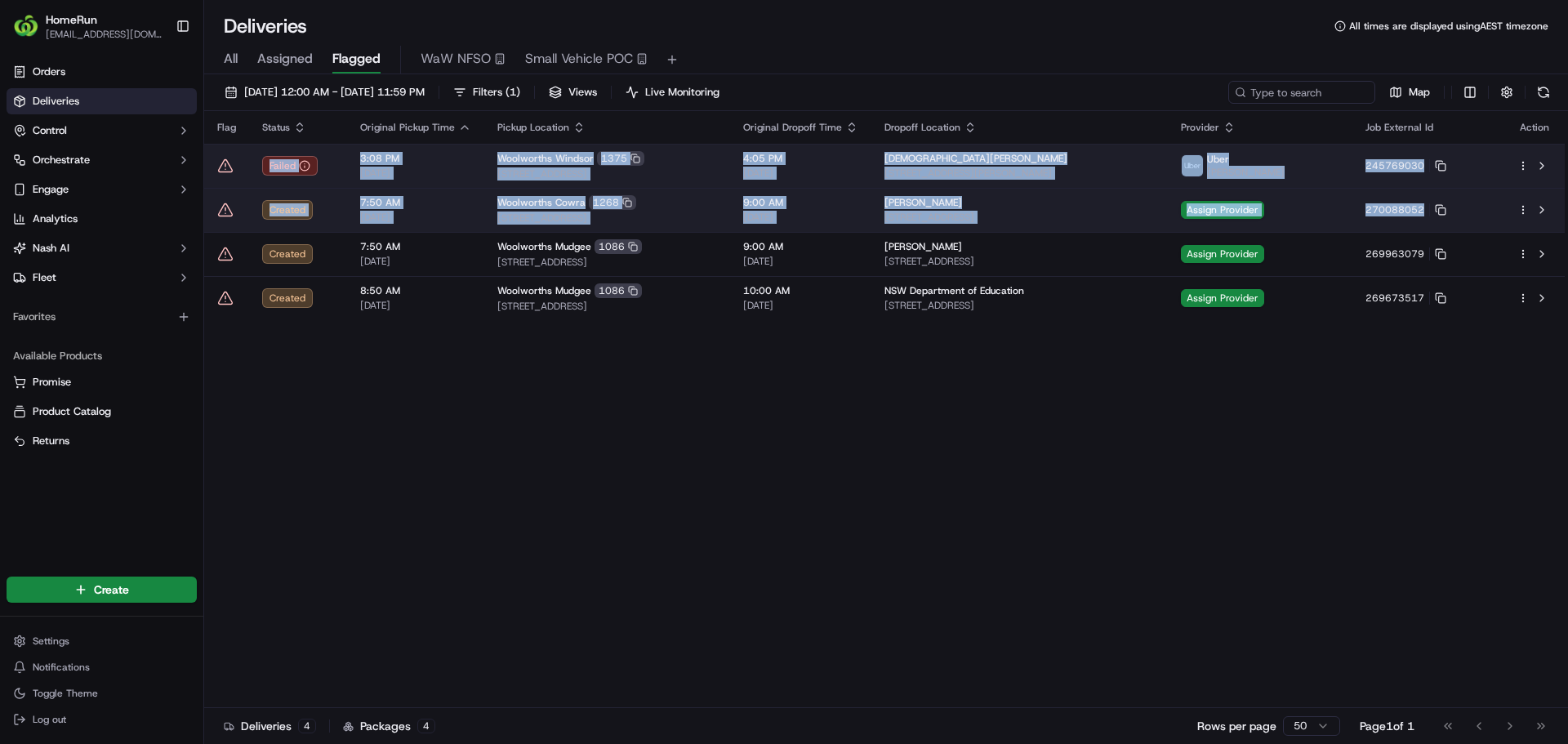
drag, startPoint x: 221, startPoint y: 262, endPoint x: 223, endPoint y: 156, distance: 106.0
click at [223, 156] on tbody "Failed 3:08 PM [DATE] [GEOGRAPHIC_DATA] [GEOGRAPHIC_DATA] [STREET_ADDRESS] 4:05…" at bounding box center [884, 231] width 1361 height 176
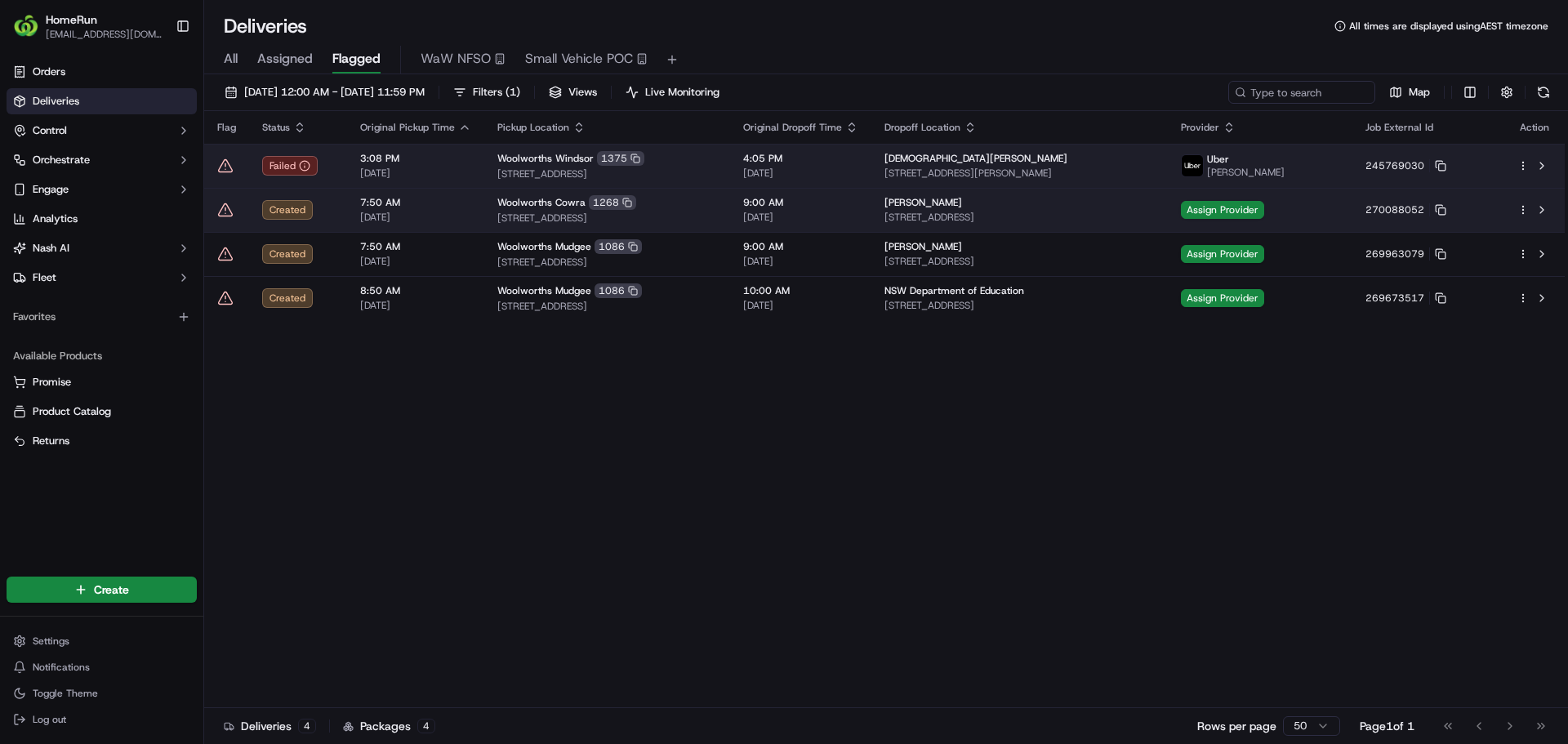
click at [227, 167] on icon at bounding box center [225, 166] width 16 height 16
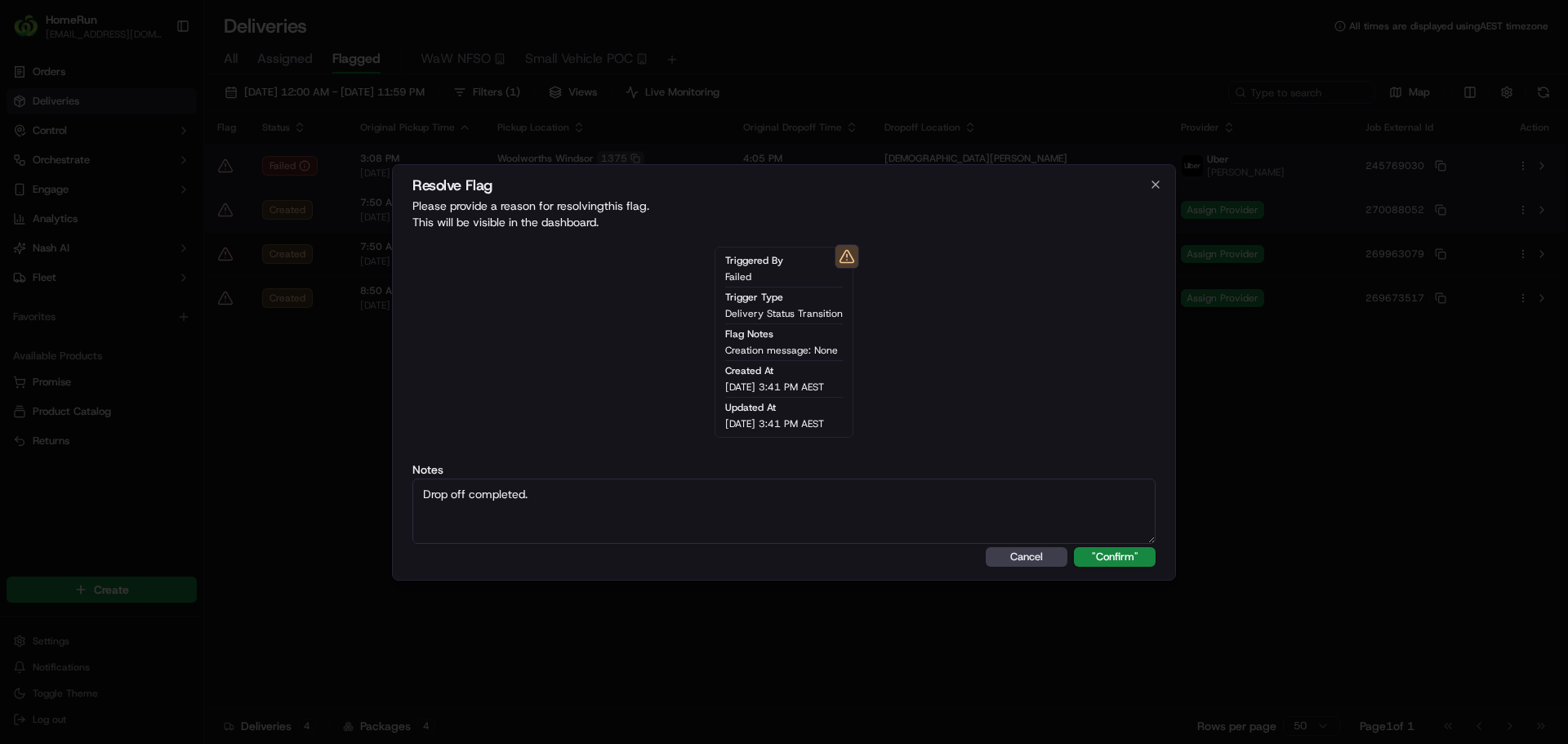
type textarea "Drop off completed."
click at [1074, 547] on button ""Confirm"" at bounding box center [1115, 557] width 82 height 20
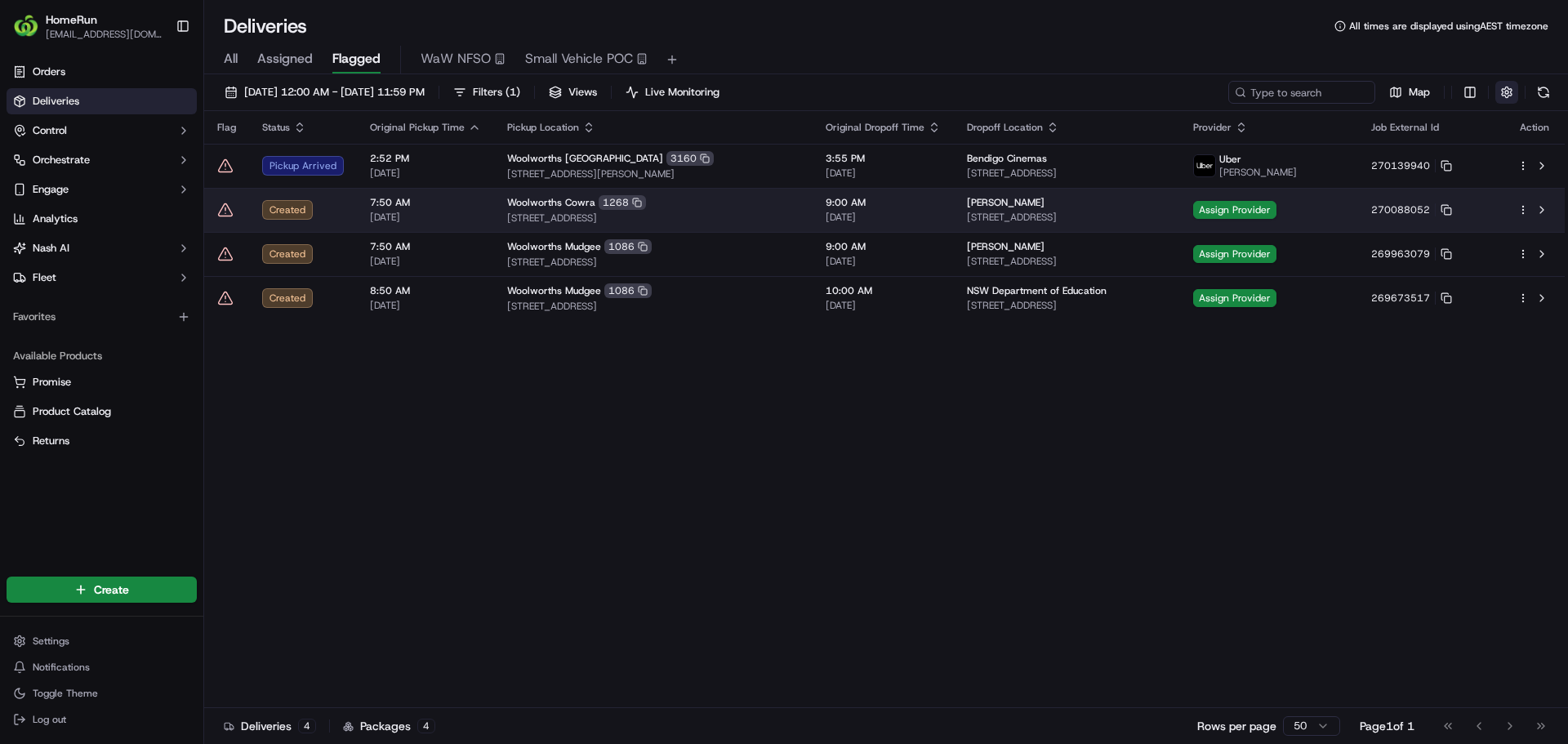
click at [1507, 98] on button "button" at bounding box center [1507, 93] width 23 height 23
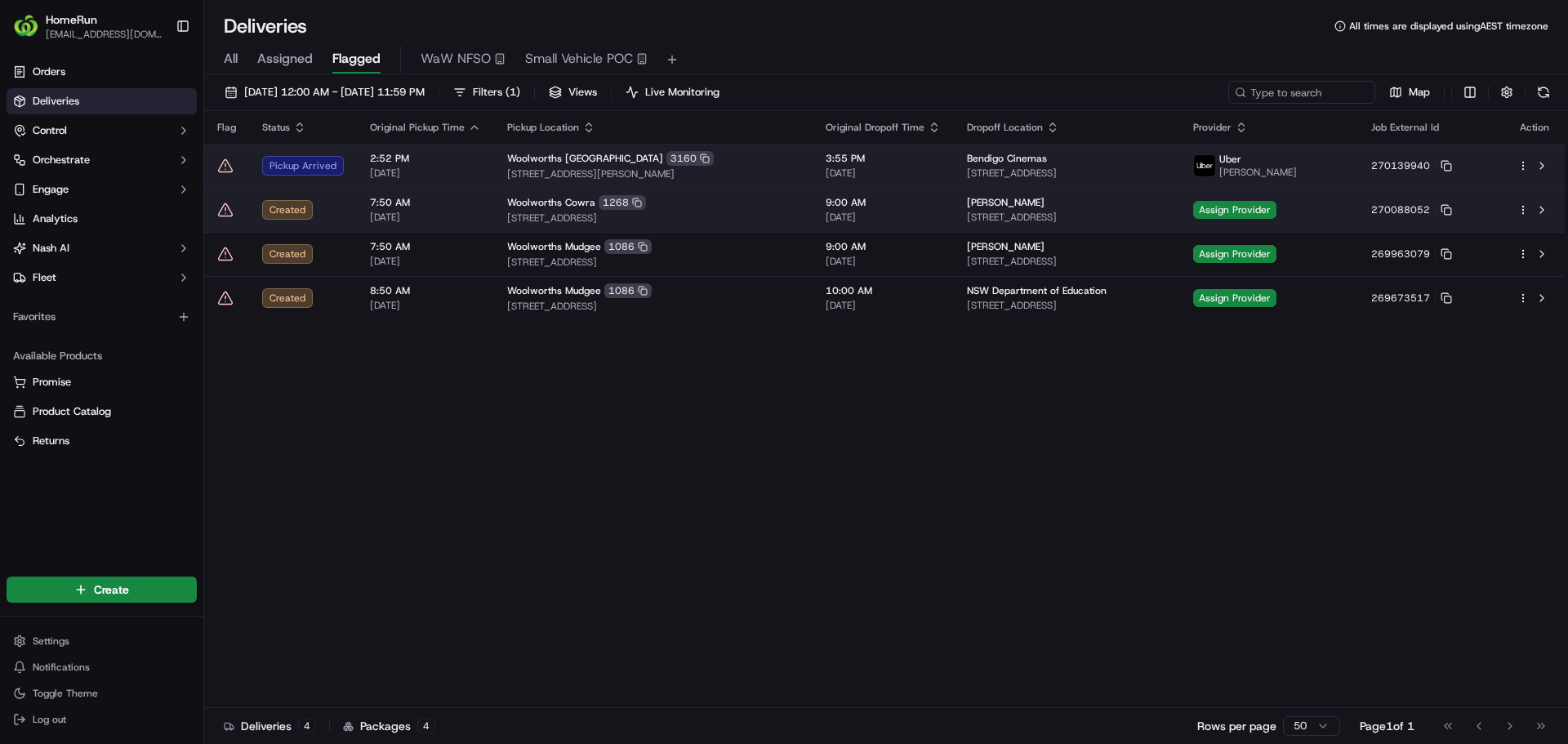
click at [227, 163] on icon at bounding box center [225, 166] width 16 height 16
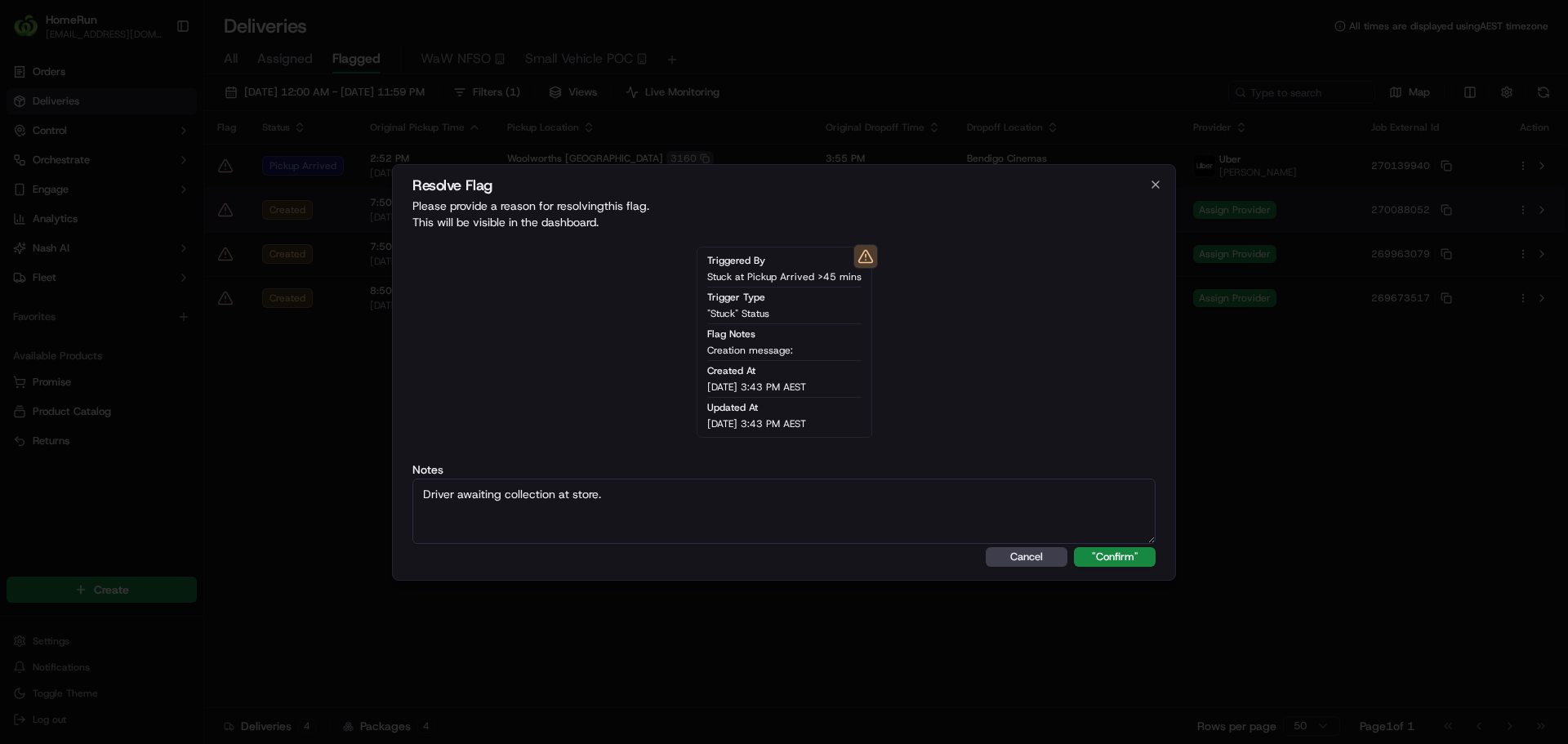
type textarea "Driver awaiting collection at store."
click at [1074, 547] on button ""Confirm"" at bounding box center [1115, 557] width 82 height 20
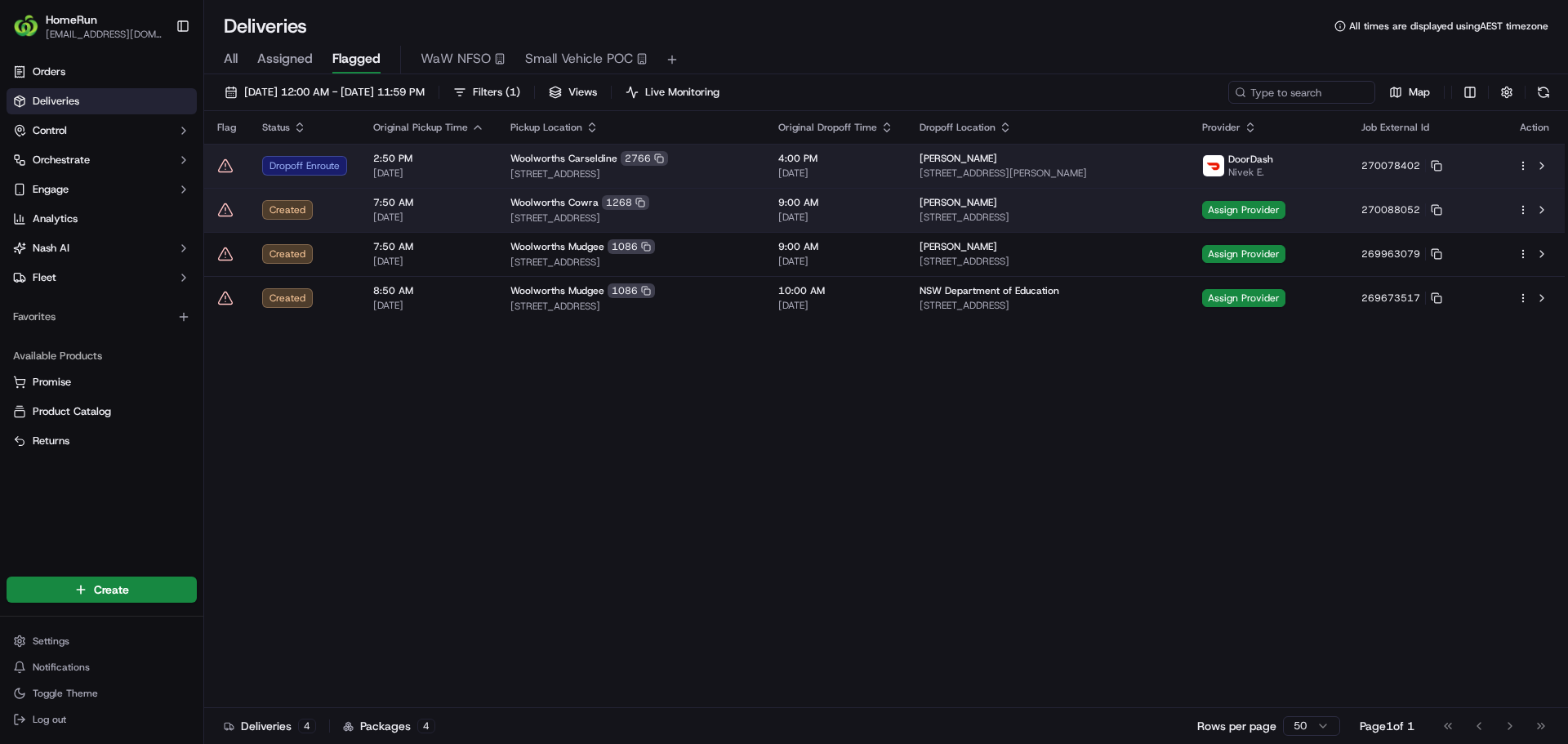
click at [221, 167] on icon at bounding box center [225, 166] width 16 height 16
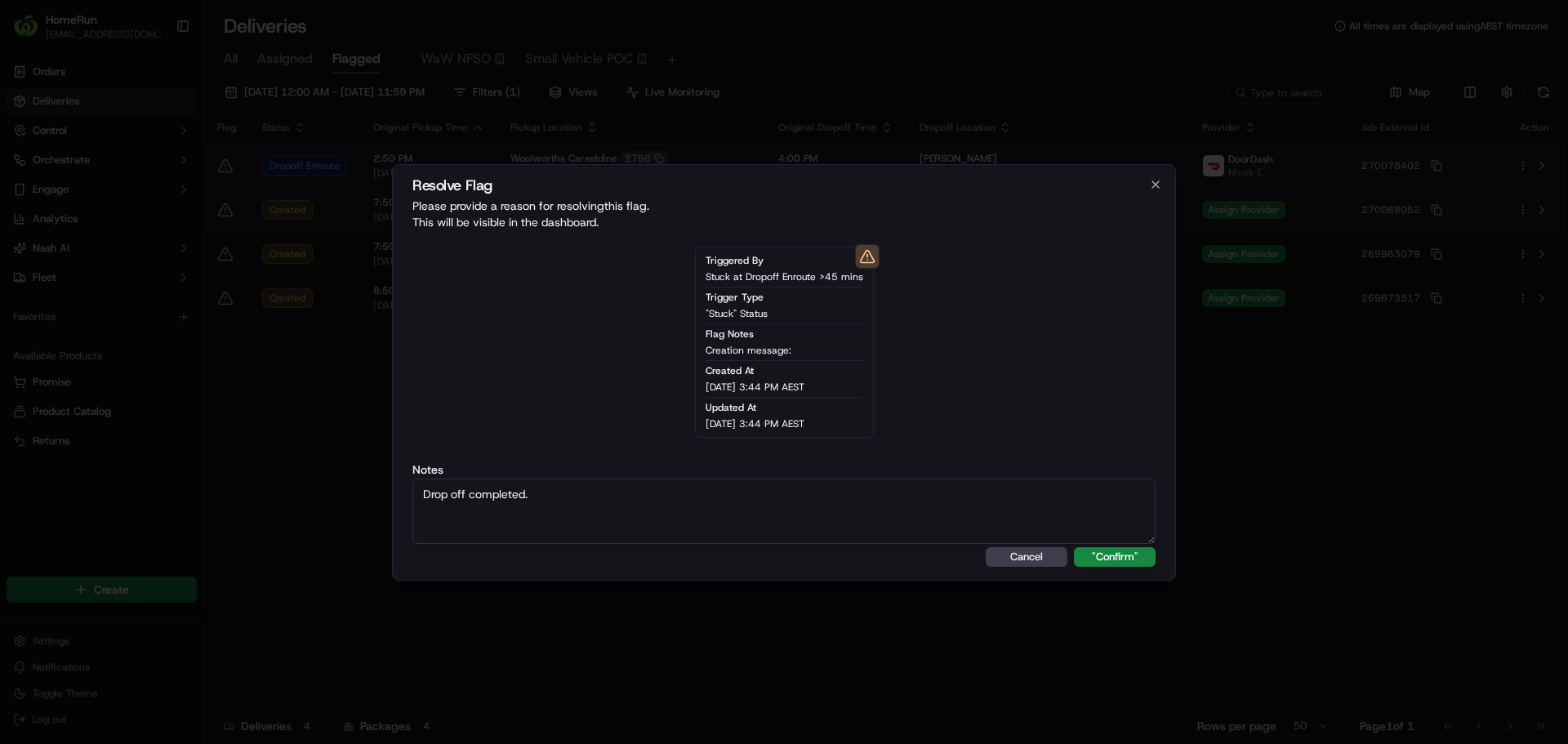
type textarea "Drop off completed."
click at [1074, 547] on button ""Confirm"" at bounding box center [1115, 557] width 82 height 20
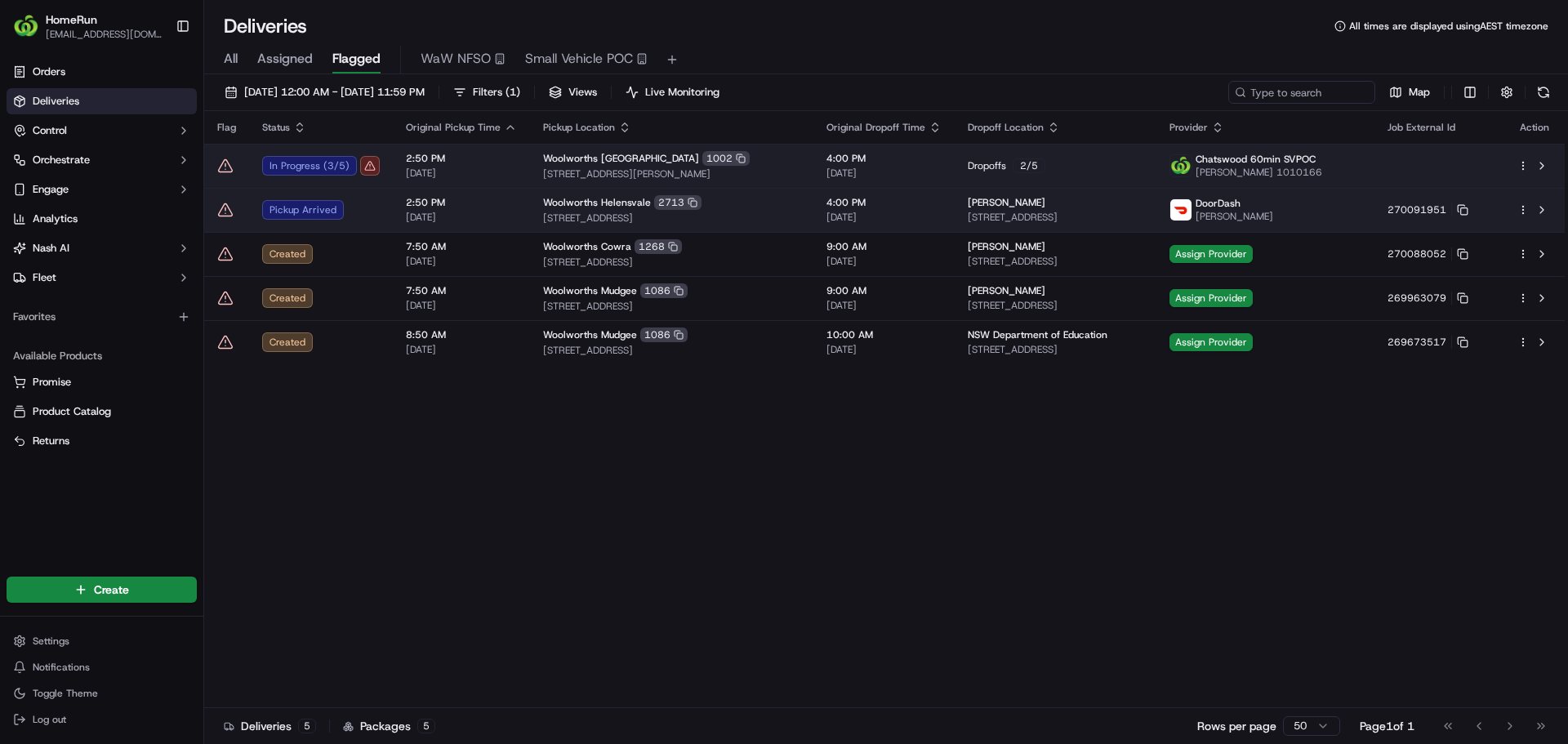
click at [546, 165] on div "Woolworths Chatswood East 1002" at bounding box center [672, 158] width 257 height 15
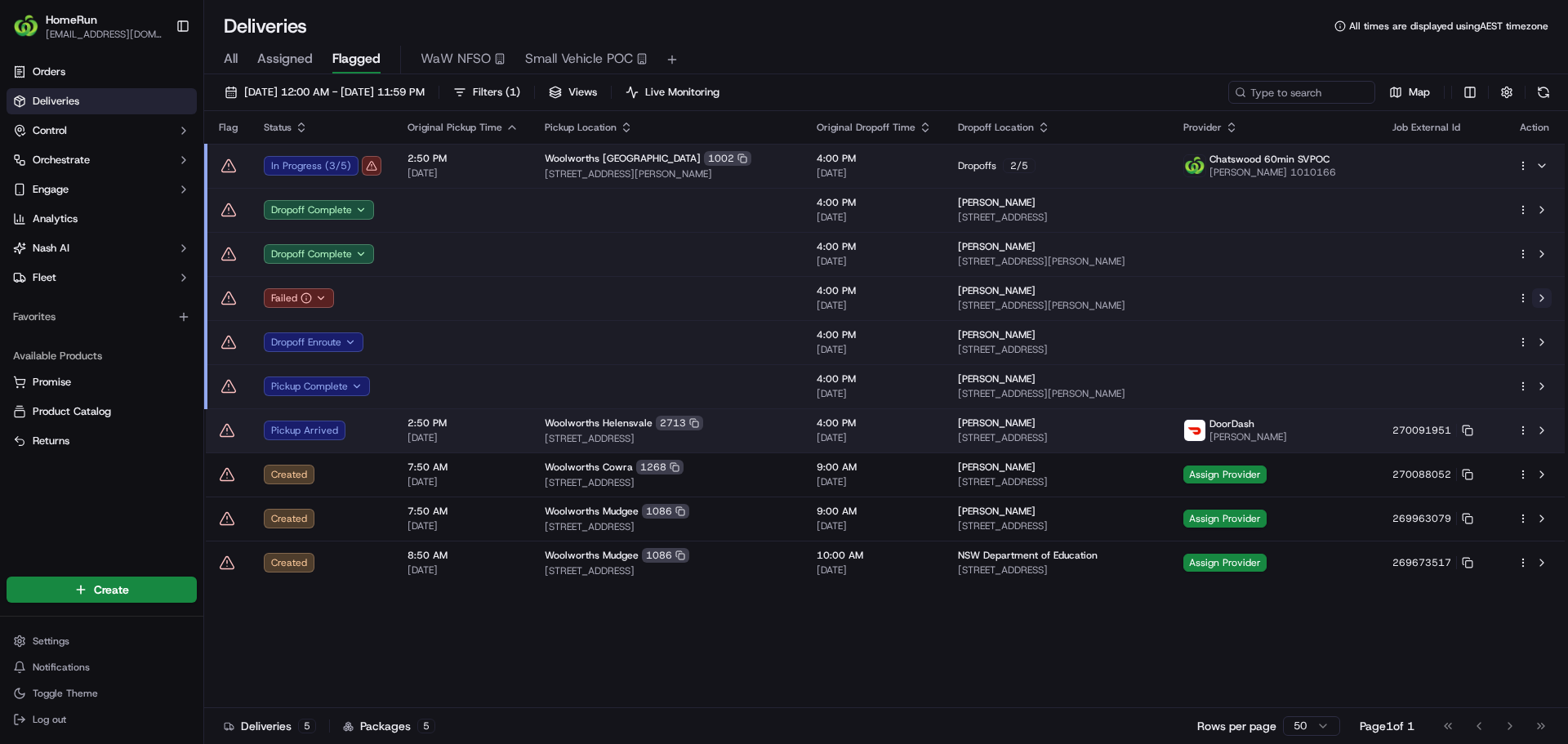
click at [1545, 297] on button at bounding box center [1542, 298] width 20 height 20
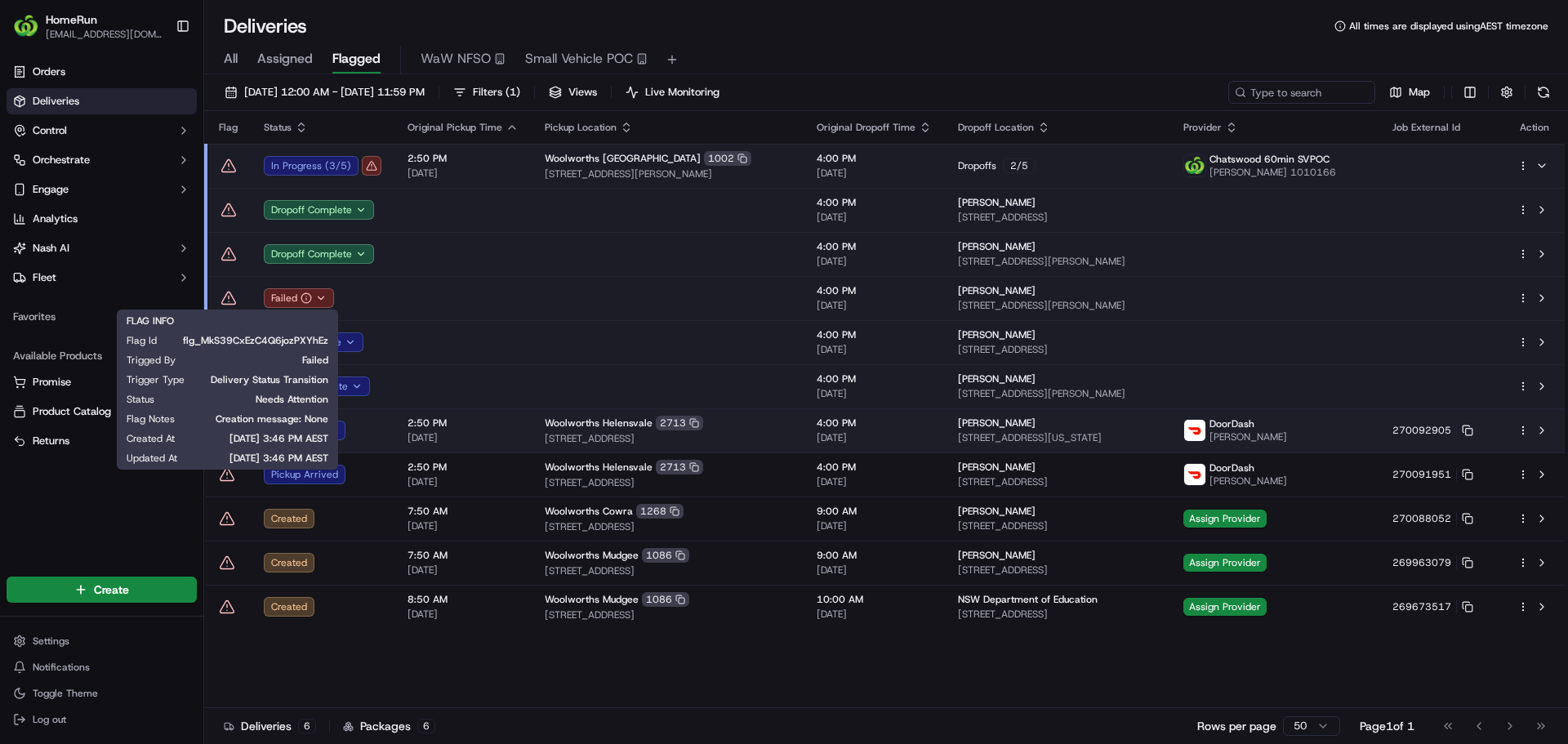
click at [227, 298] on icon at bounding box center [229, 298] width 16 height 16
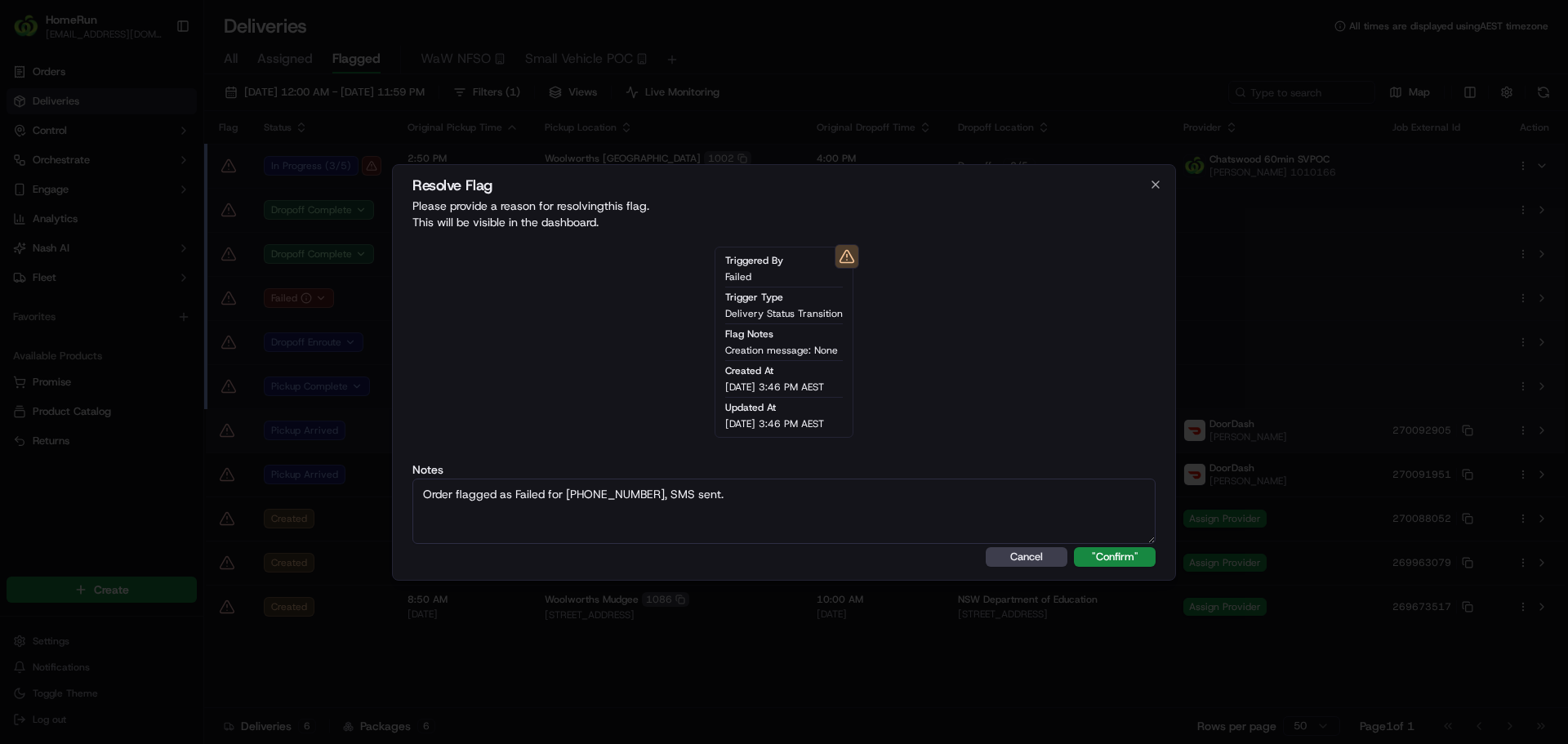
type textarea "Order flagged as Failed for [PHONE_NUMBER], SMS sent."
click at [1074, 547] on button ""Confirm"" at bounding box center [1115, 557] width 82 height 20
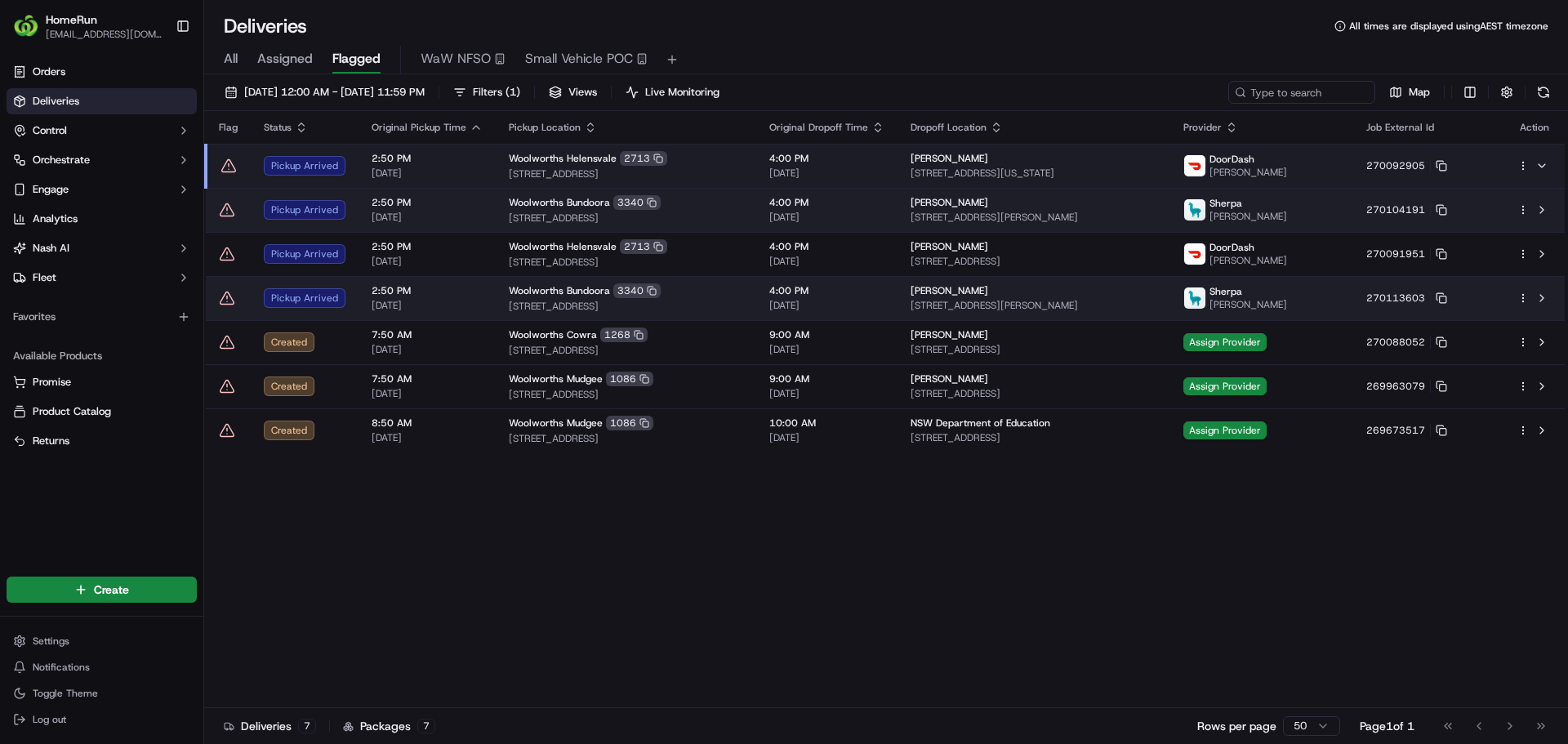
click at [227, 298] on icon at bounding box center [227, 297] width 0 height 2
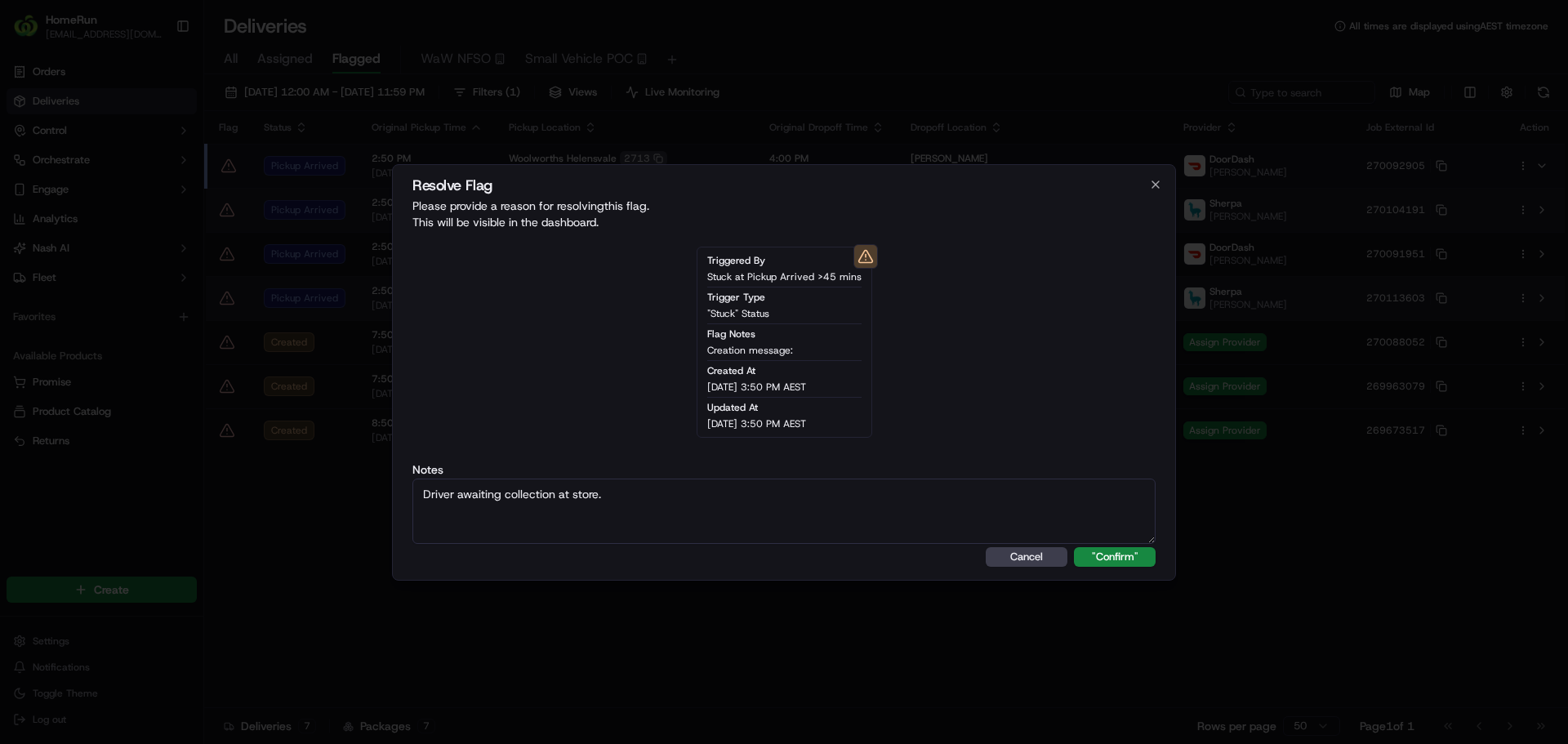
type textarea "Driver awaiting collection at store."
click at [1074, 547] on button ""Confirm"" at bounding box center [1115, 557] width 82 height 20
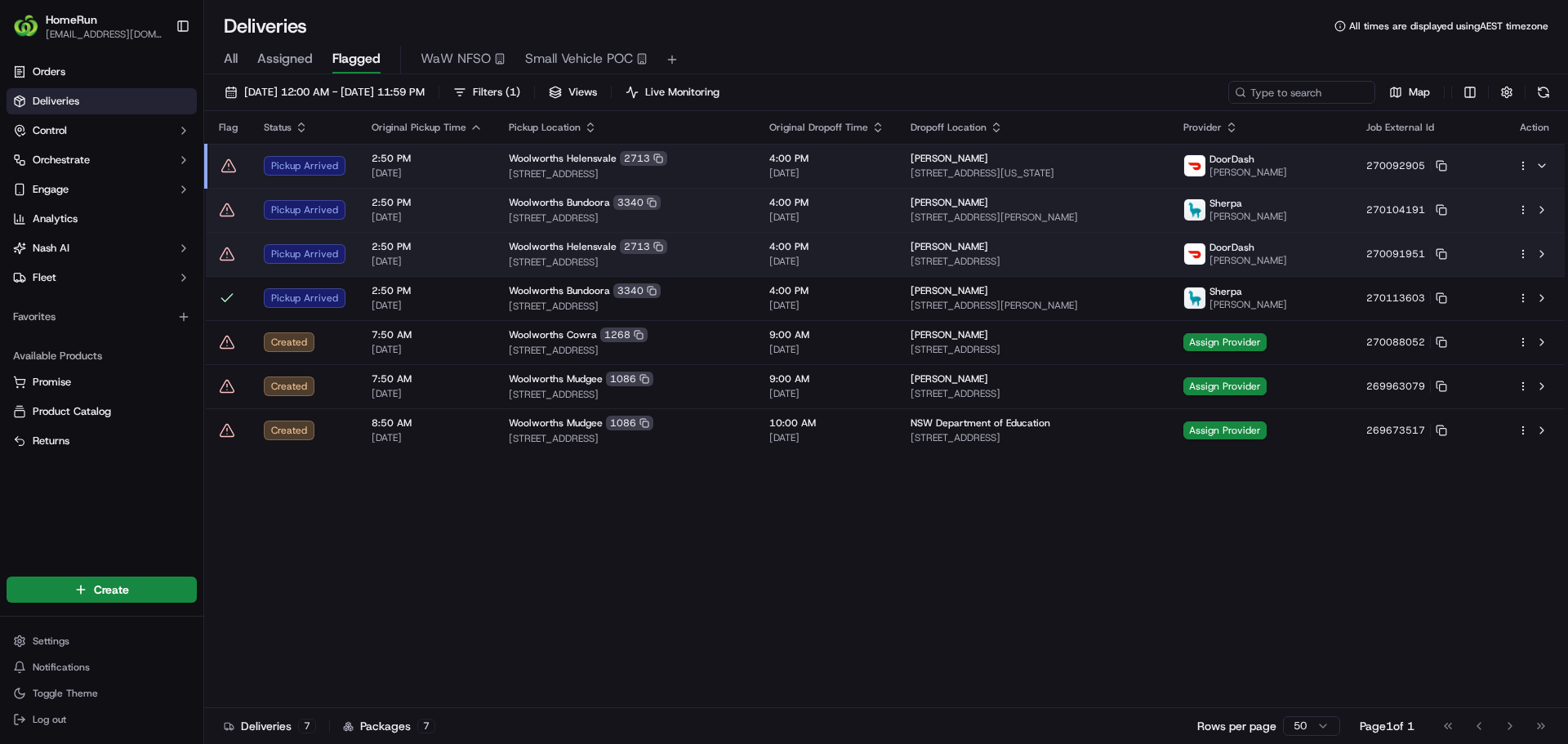
click at [224, 254] on icon at bounding box center [227, 254] width 16 height 16
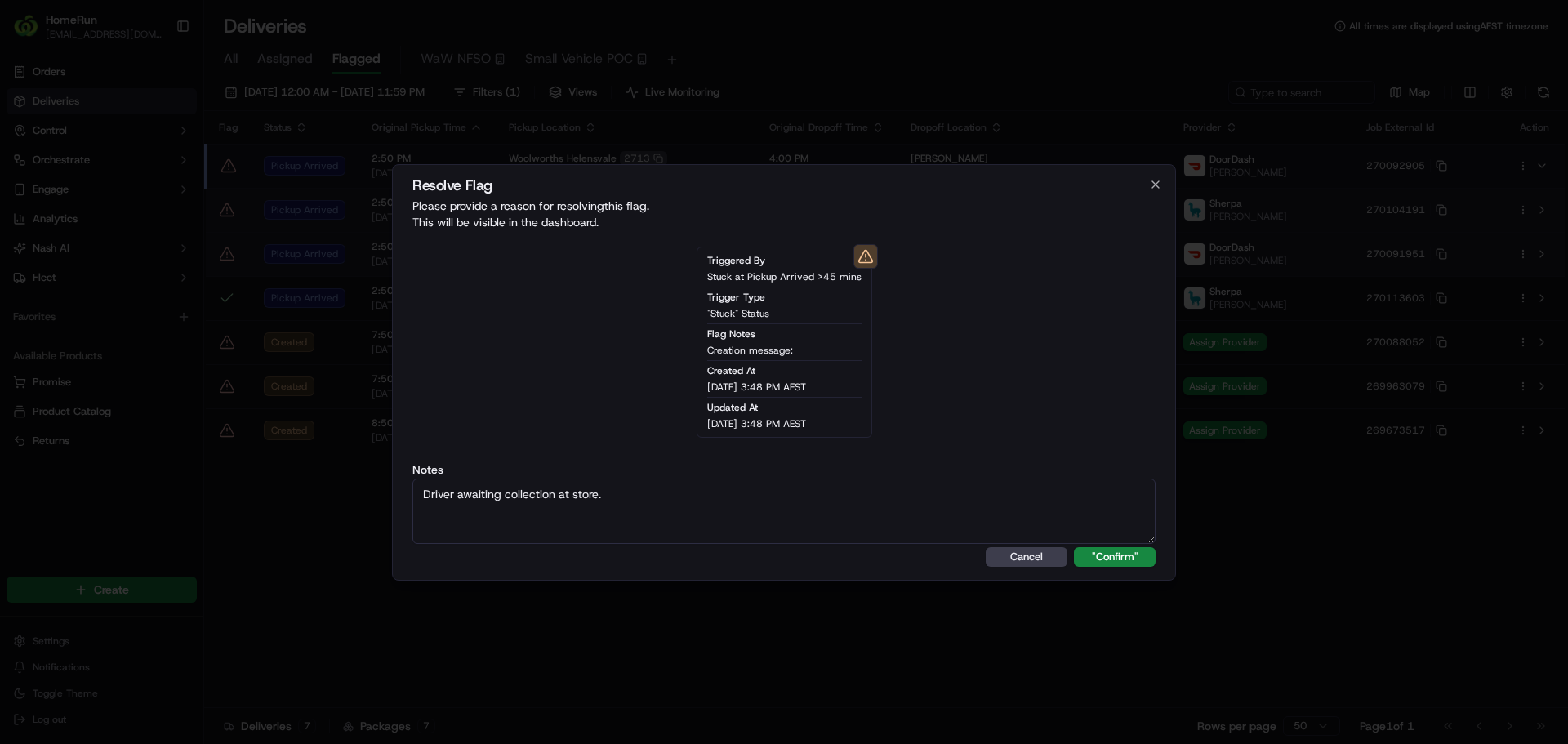
type textarea "Driver awaiting collection at store."
click at [1074, 547] on button ""Confirm"" at bounding box center [1115, 557] width 82 height 20
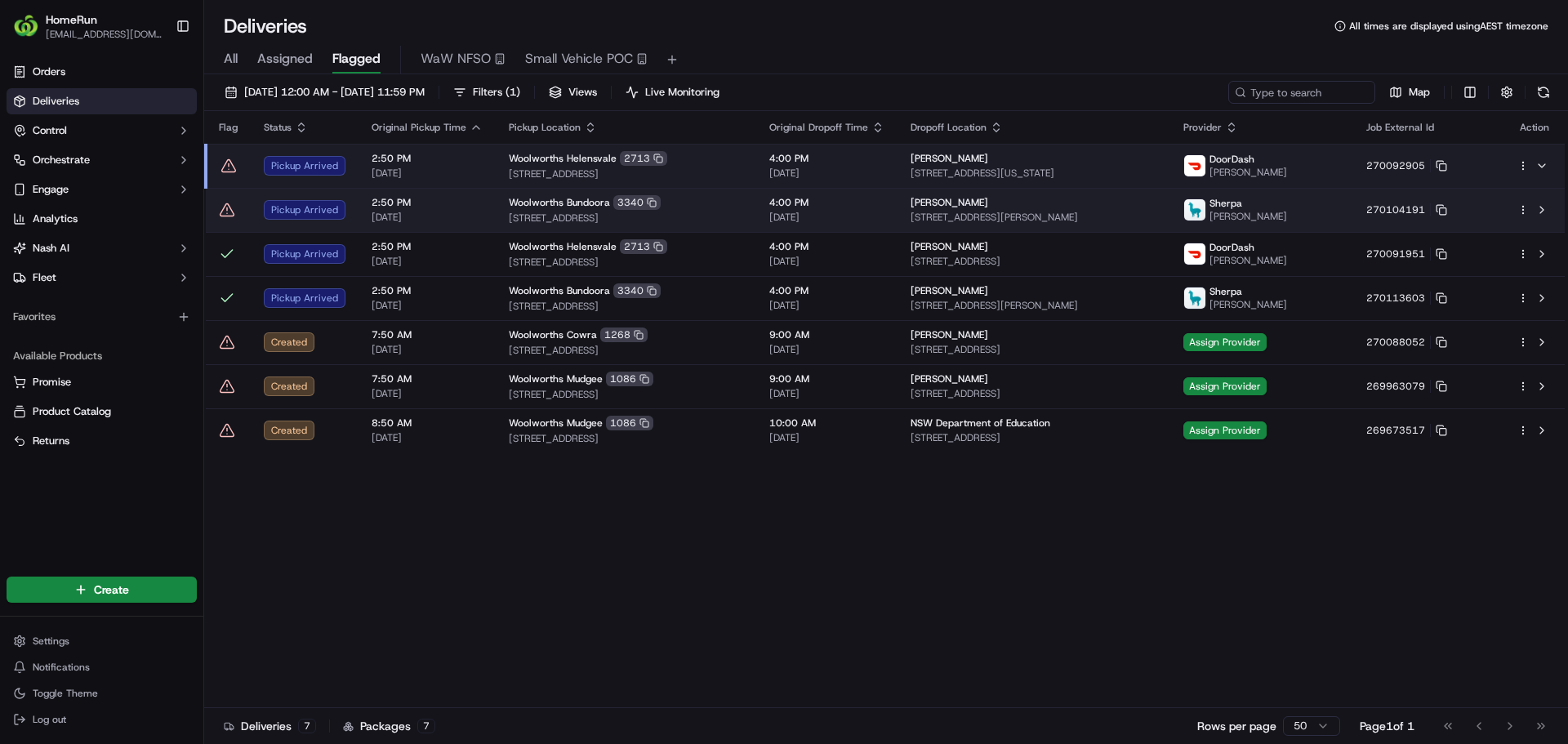
click at [225, 217] on icon at bounding box center [227, 210] width 16 height 16
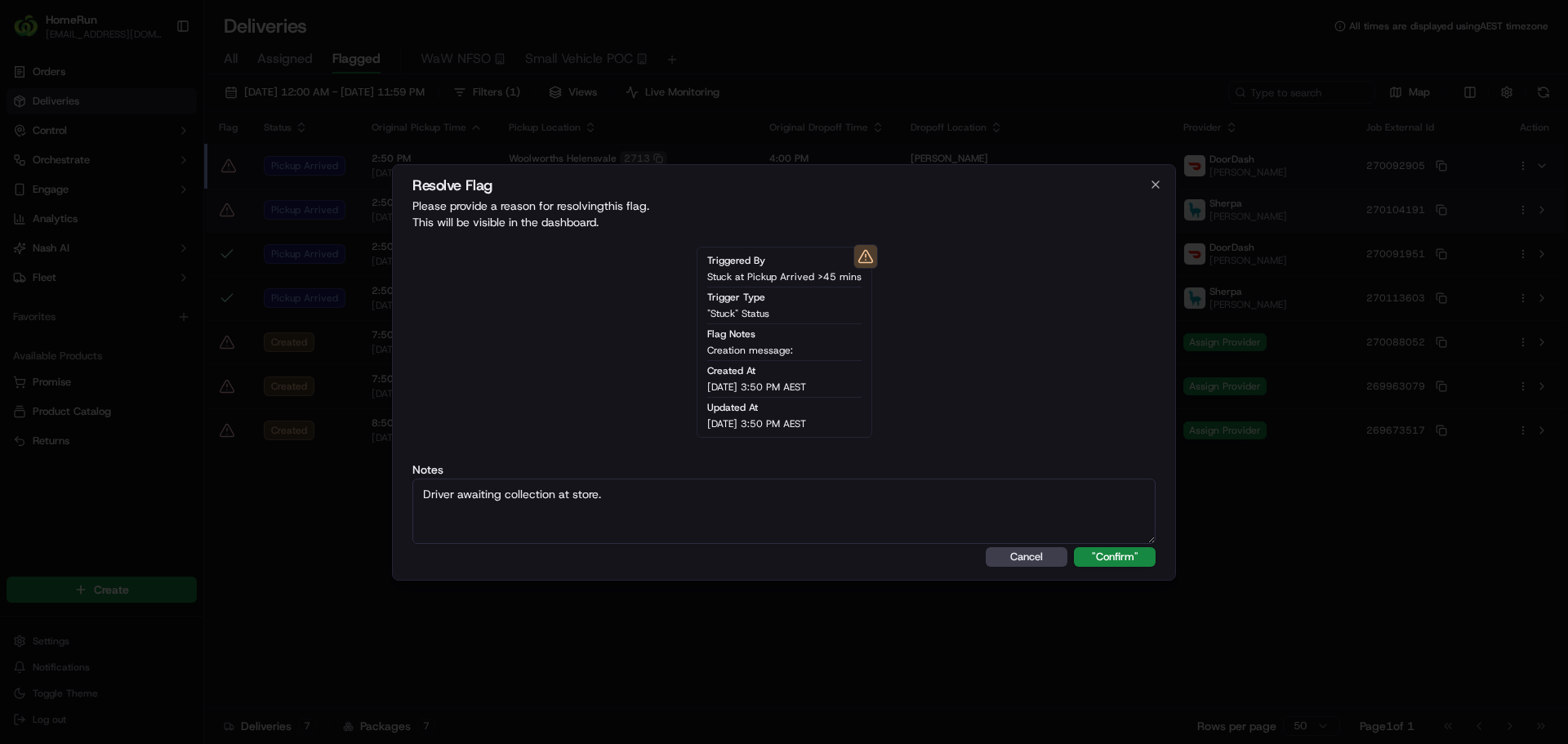
type textarea "Driver awaiting collection at store."
click at [1074, 547] on button ""Confirm"" at bounding box center [1115, 557] width 82 height 20
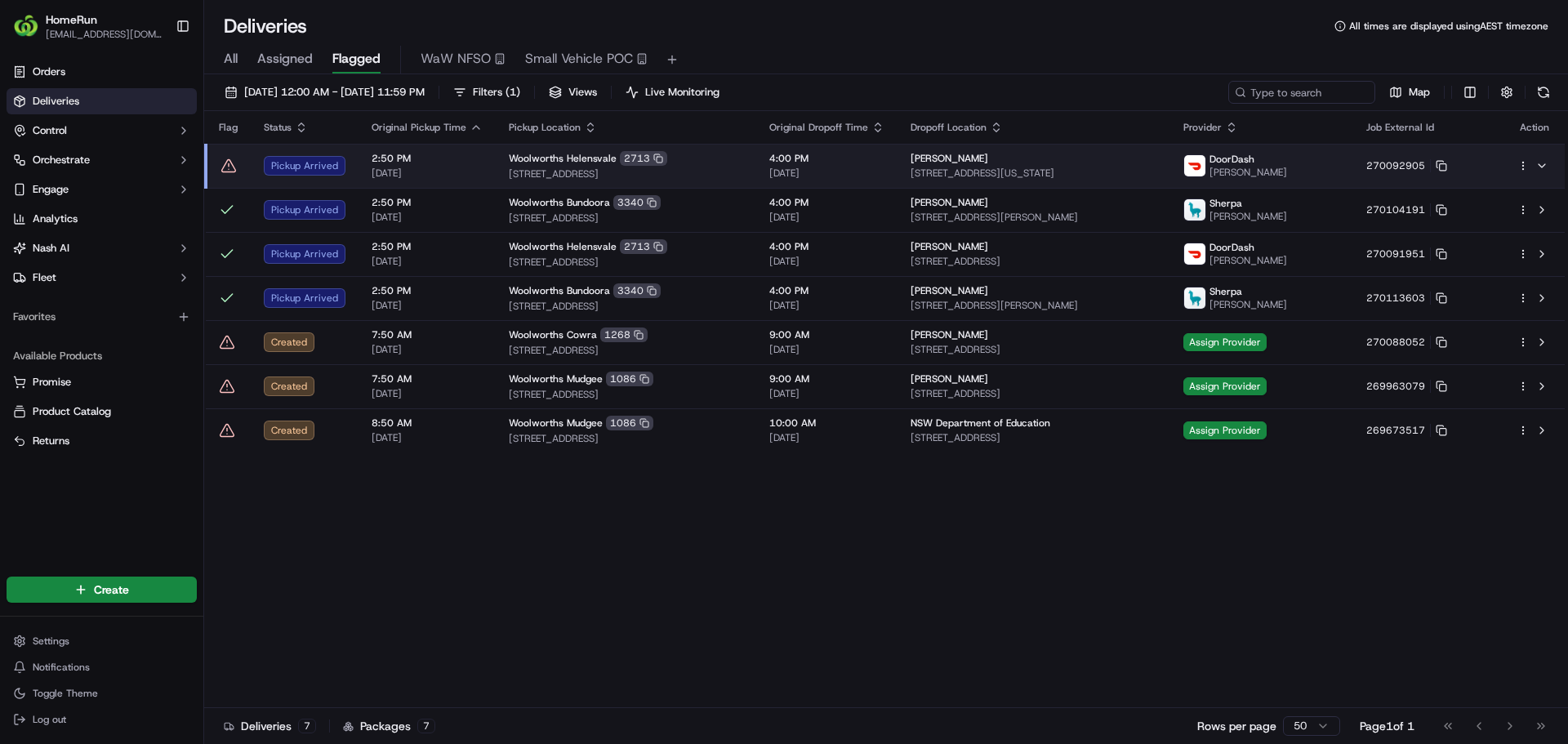
click at [224, 171] on icon at bounding box center [229, 165] width 14 height 12
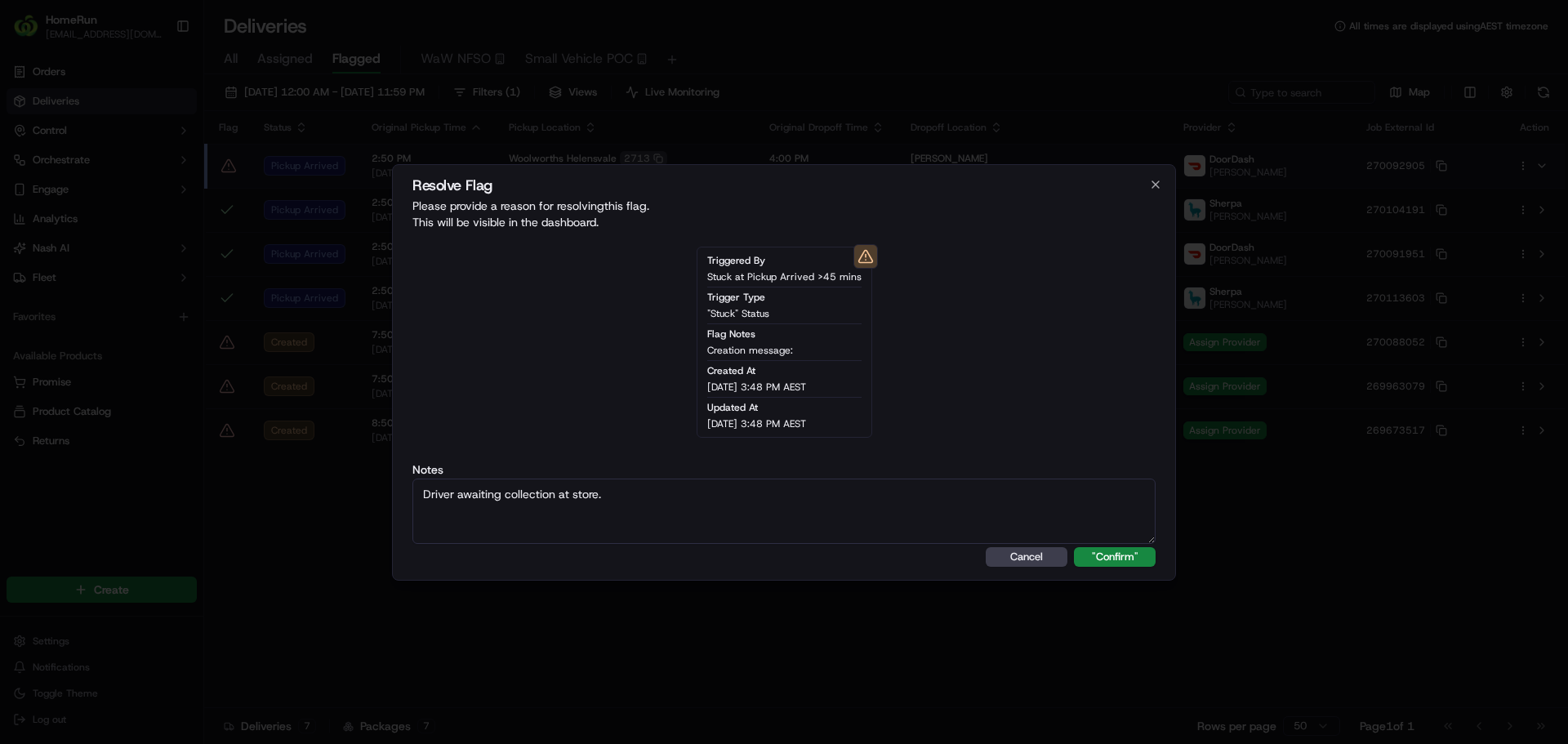
type textarea "Driver awaiting collection at store."
click at [1074, 547] on button ""Confirm"" at bounding box center [1115, 557] width 82 height 20
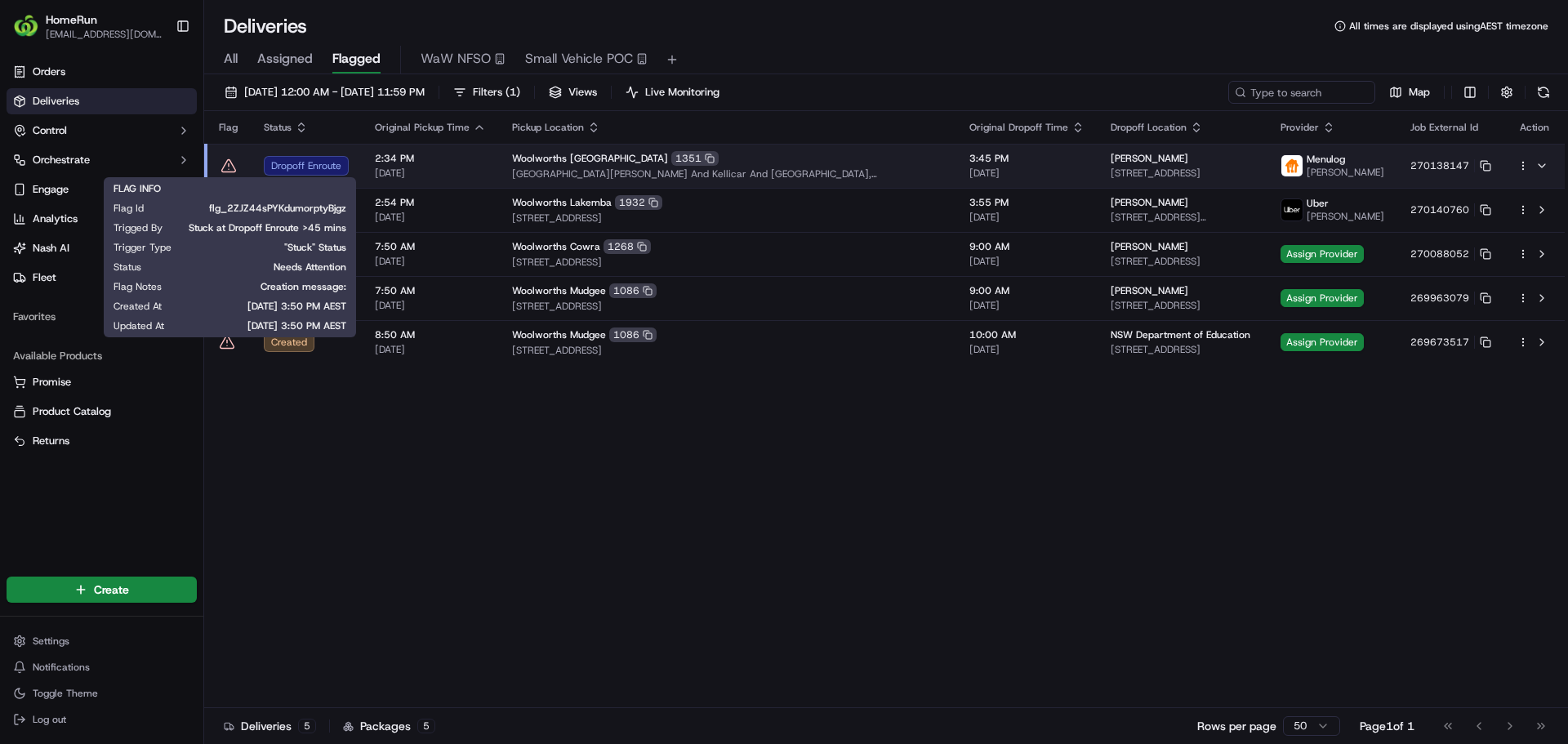
click at [224, 168] on icon at bounding box center [229, 166] width 16 height 16
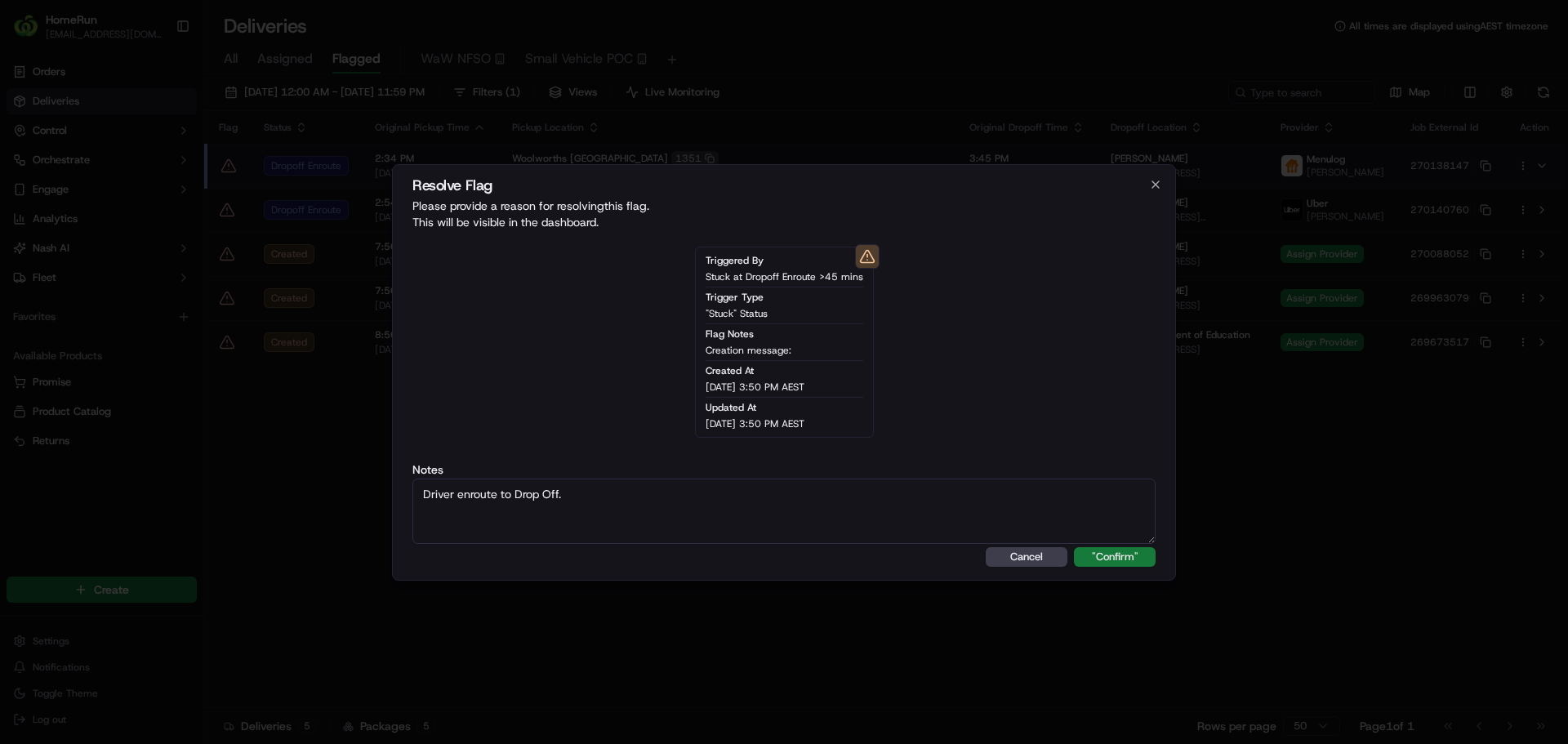
type textarea "Driver enroute to Drop Off."
click at [1127, 553] on button ""Confirm"" at bounding box center [1115, 557] width 82 height 20
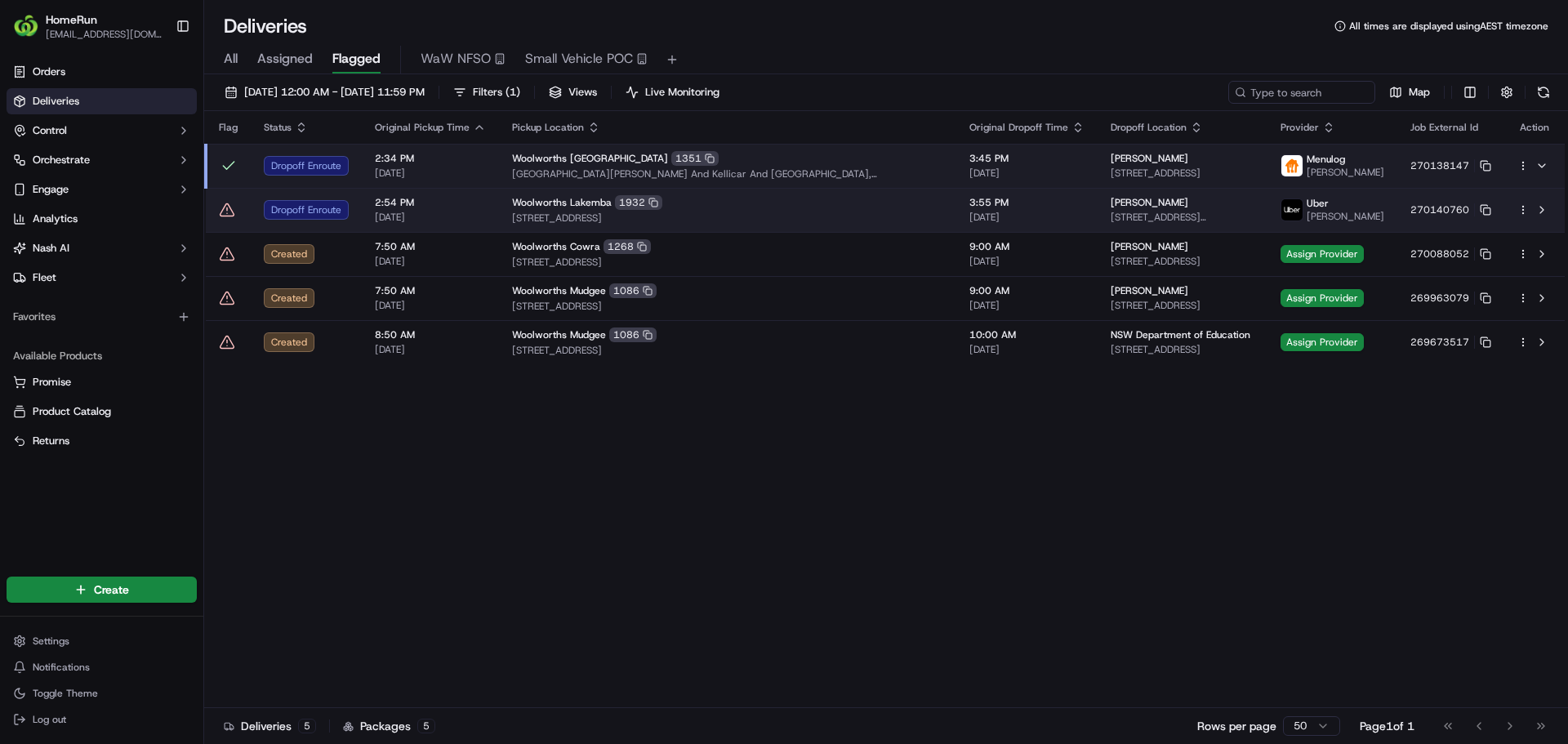
click at [227, 210] on icon at bounding box center [227, 209] width 0 height 2
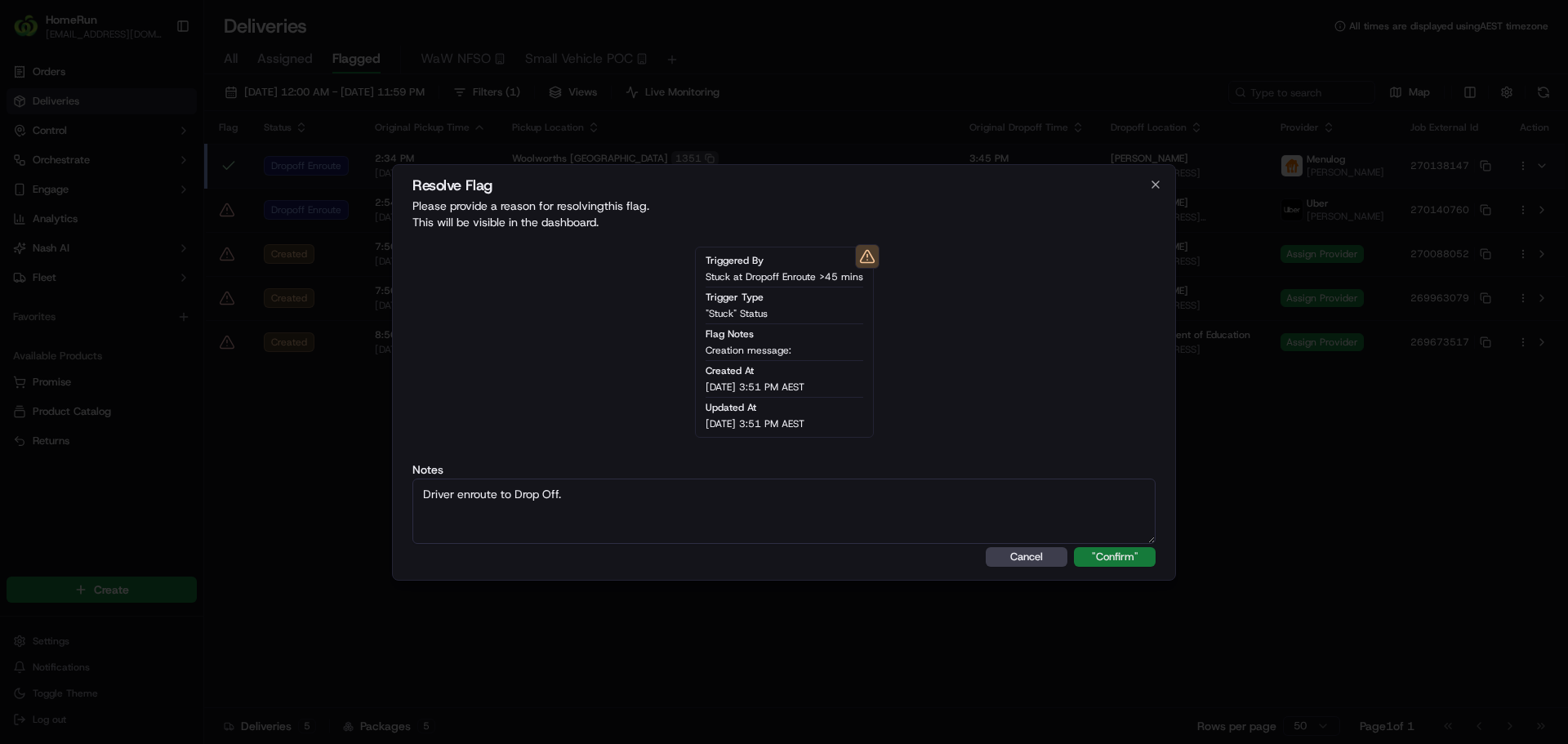
type textarea "Driver enroute to Drop Off."
click at [1100, 561] on button ""Confirm"" at bounding box center [1115, 557] width 82 height 20
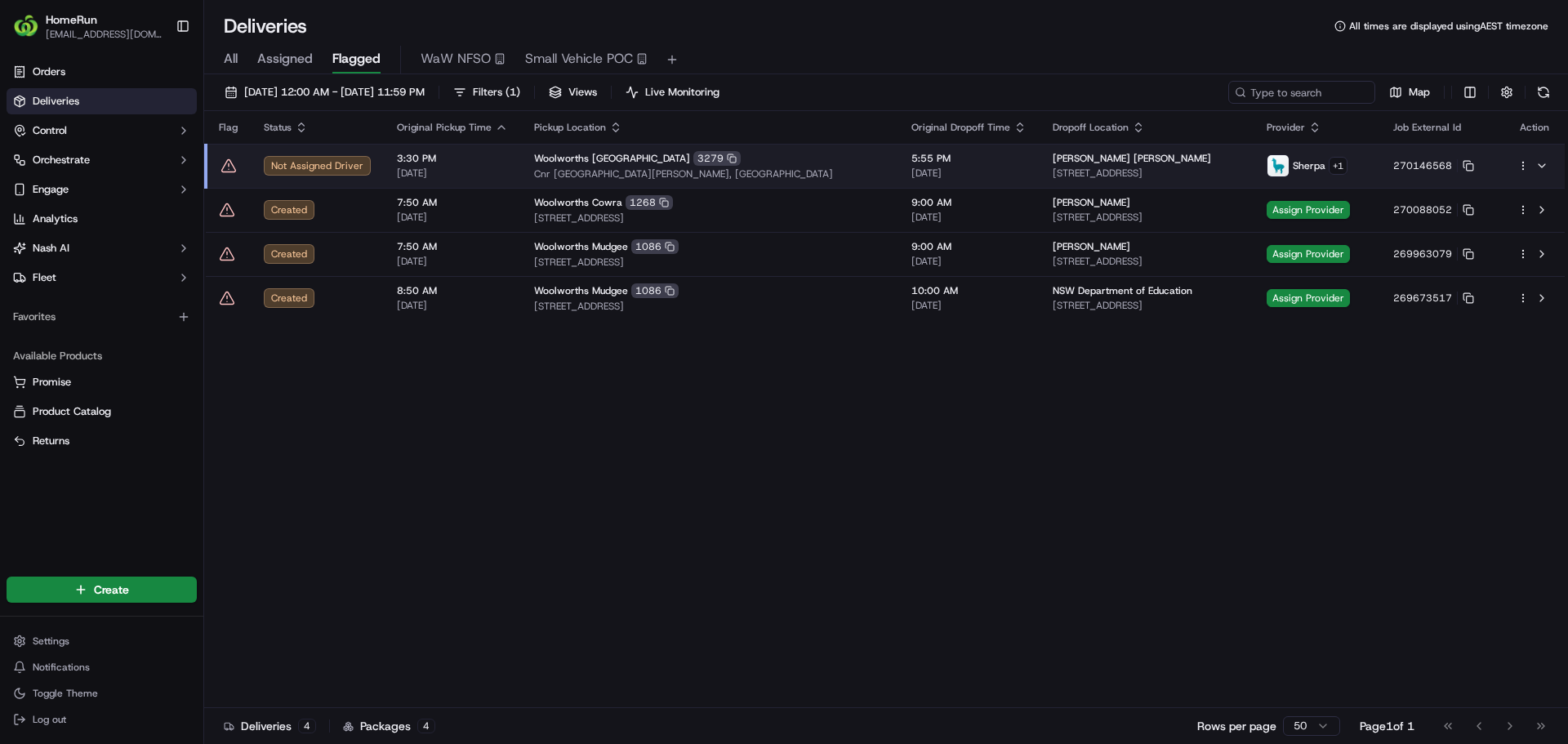
click at [230, 166] on icon at bounding box center [229, 166] width 16 height 16
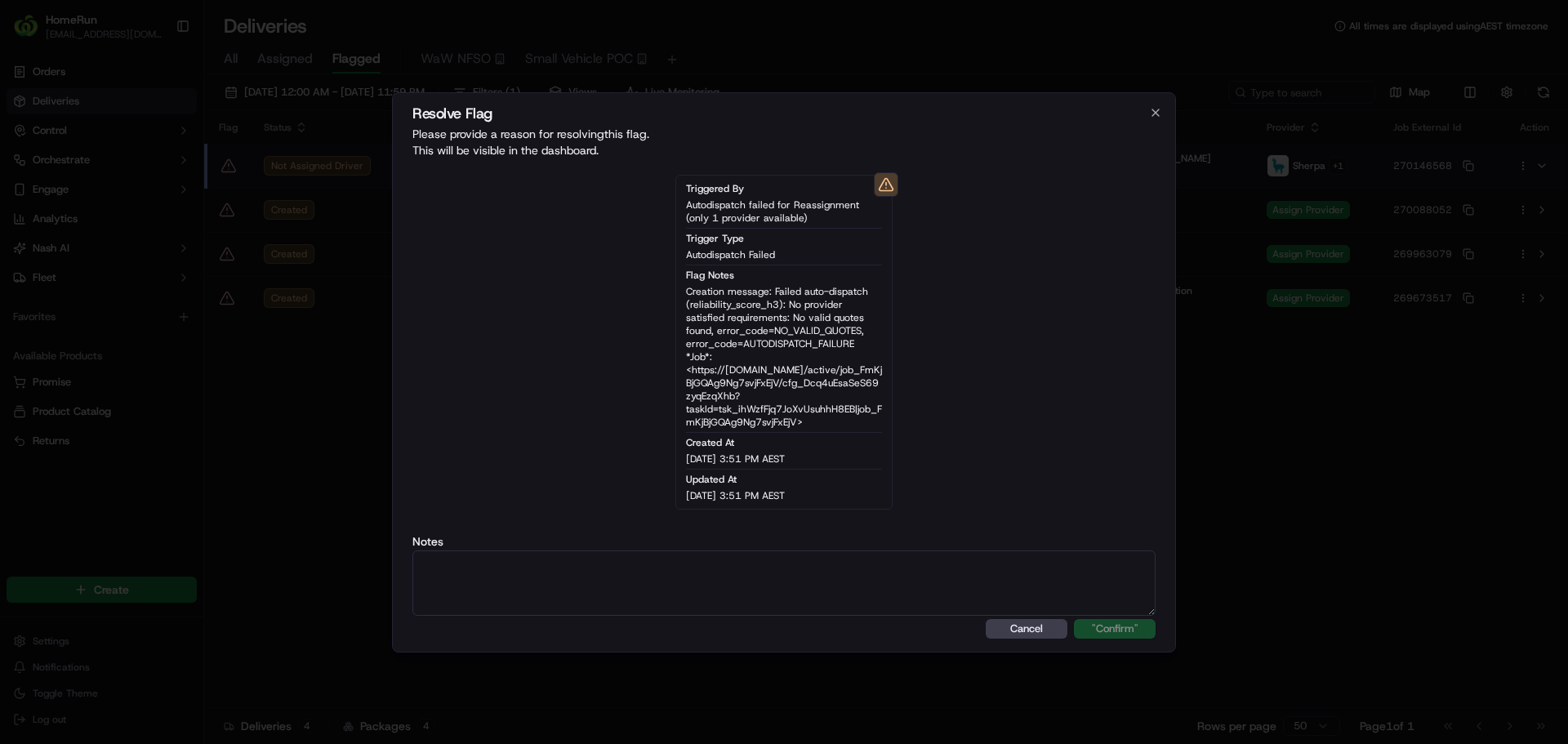
click at [790, 577] on textarea at bounding box center [784, 583] width 743 height 66
type textarea "One Courier available."
click at [1107, 632] on button ""Confirm"" at bounding box center [1115, 628] width 82 height 20
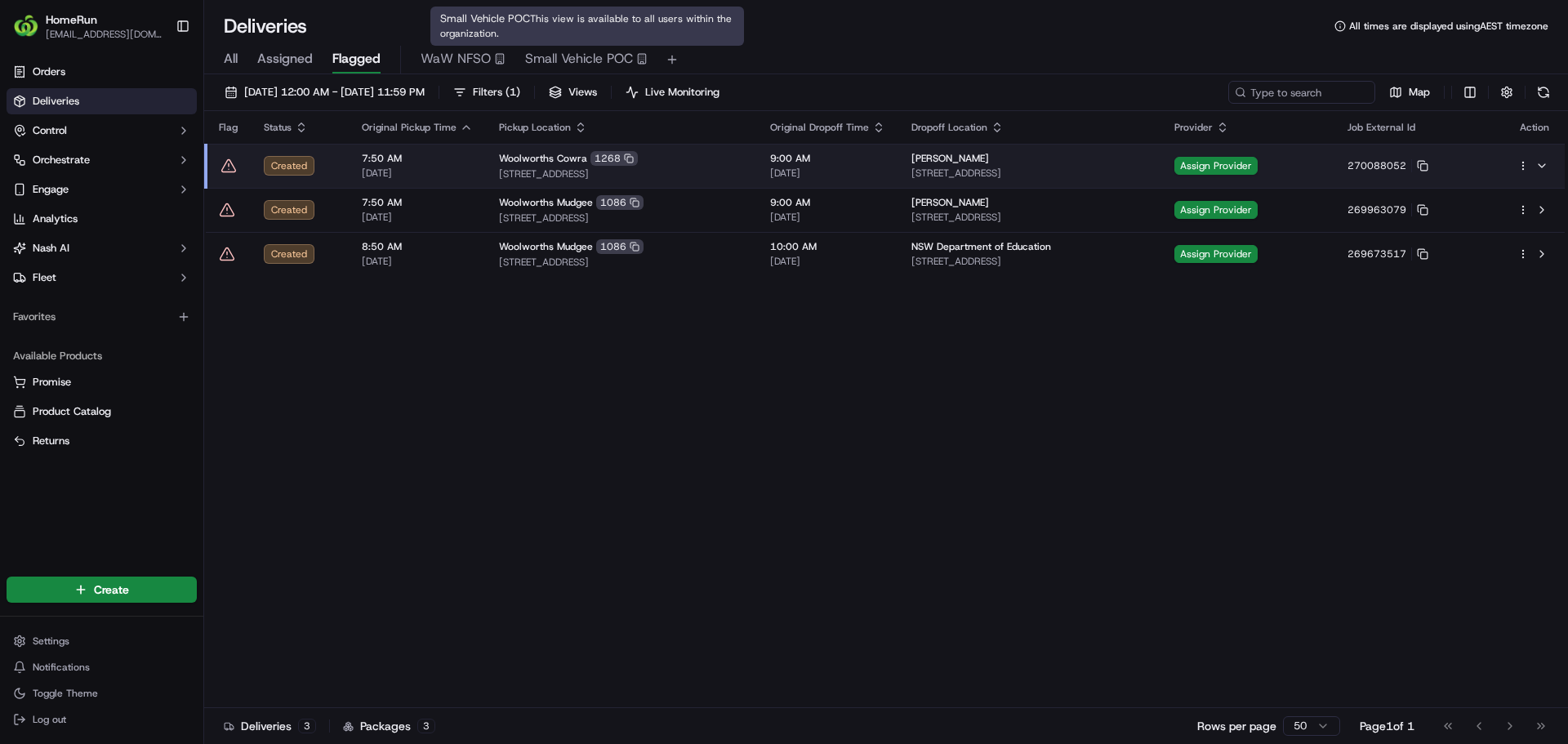
click at [597, 61] on span "Small Vehicle POC" at bounding box center [579, 59] width 108 height 20
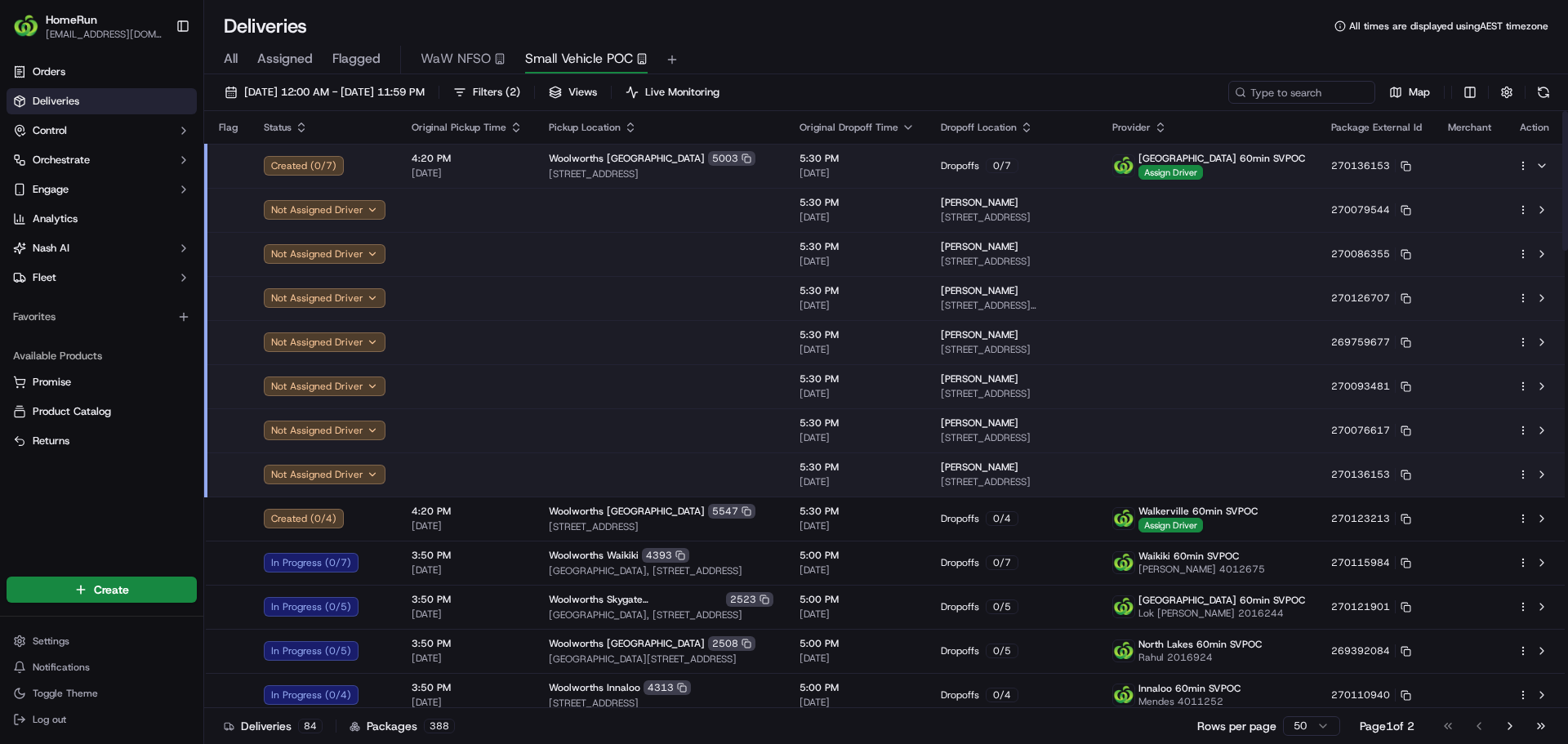
click at [1042, 167] on div "Dropoffs 0 / 7" at bounding box center [1013, 166] width 145 height 15
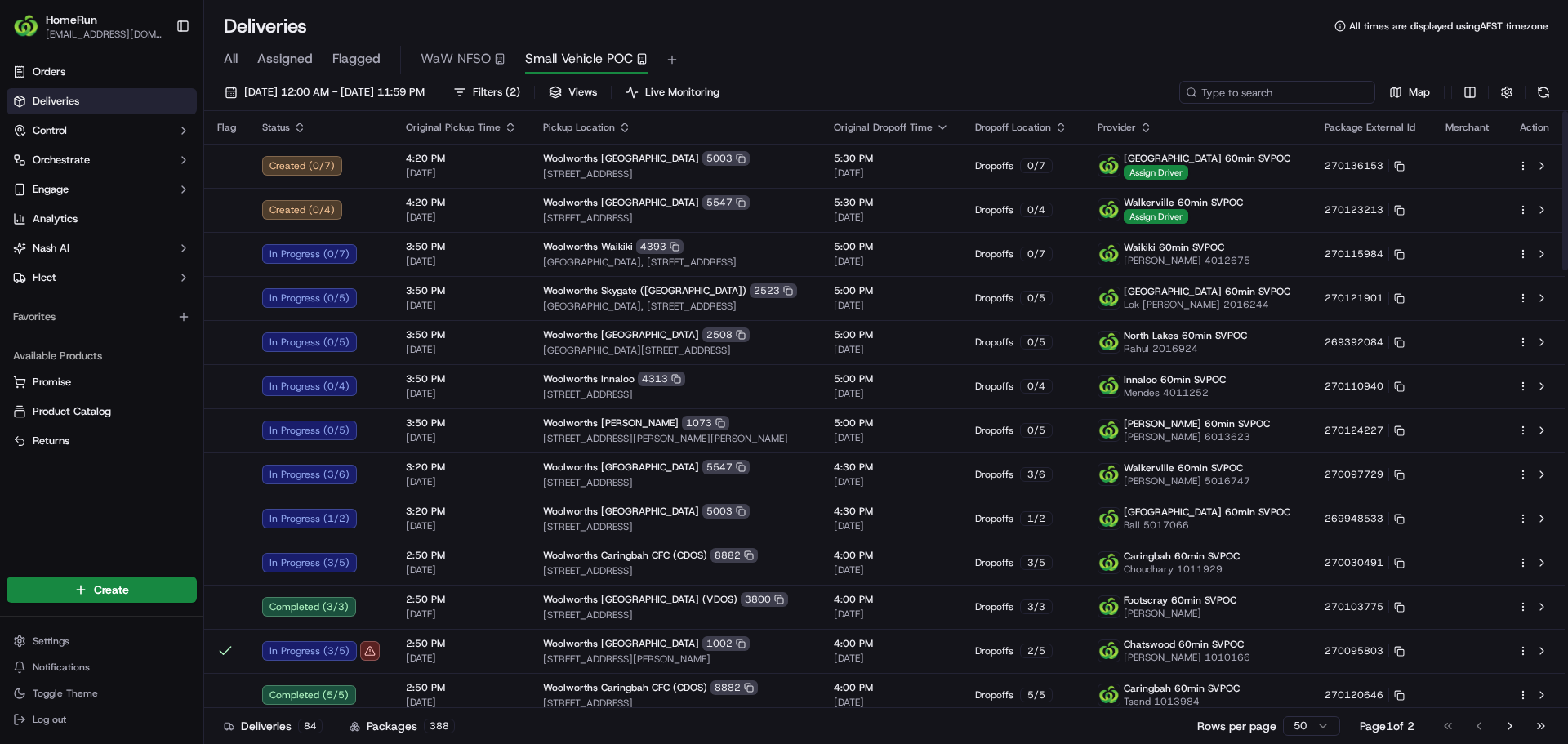
click at [1316, 90] on input at bounding box center [1277, 93] width 196 height 23
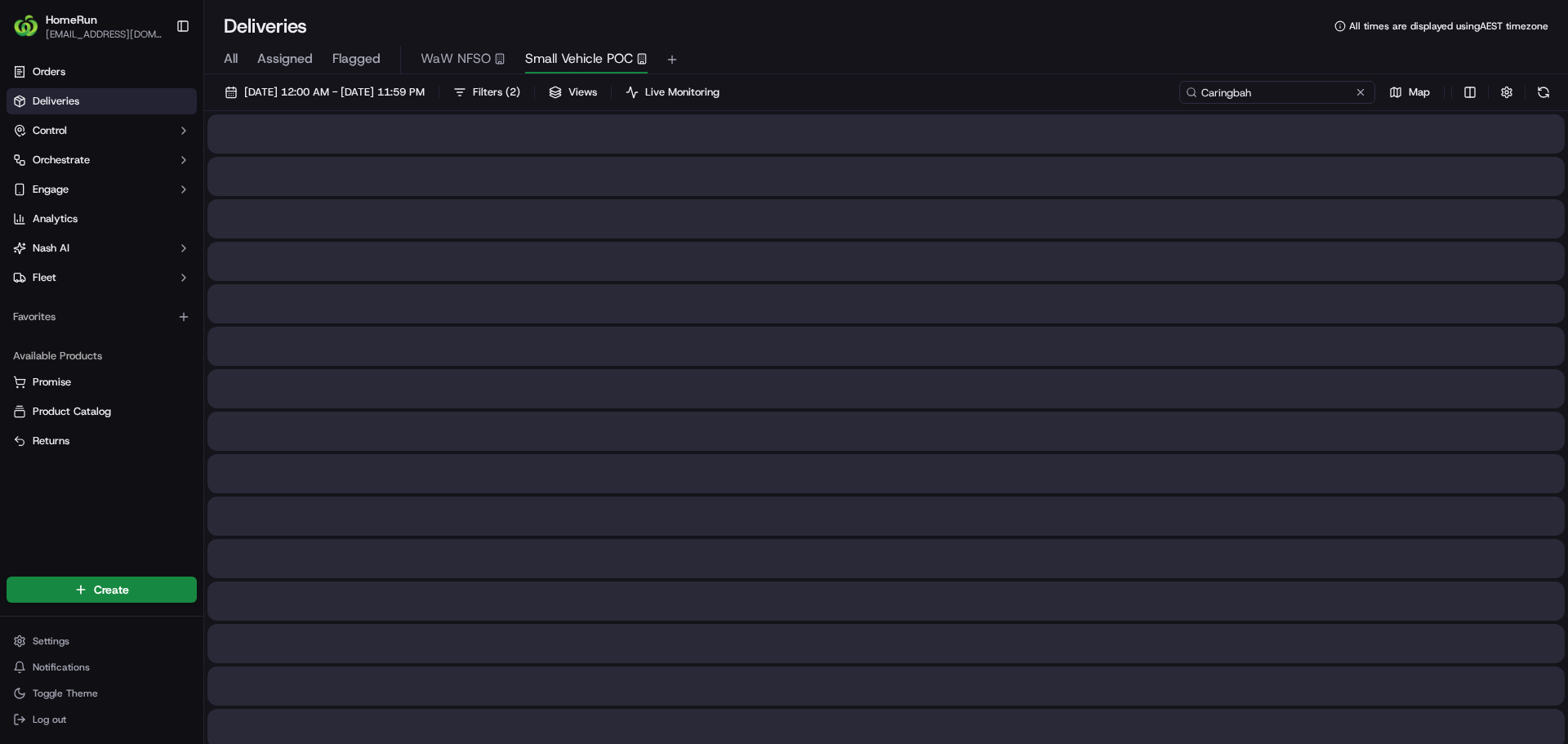
type input "Caringbah"
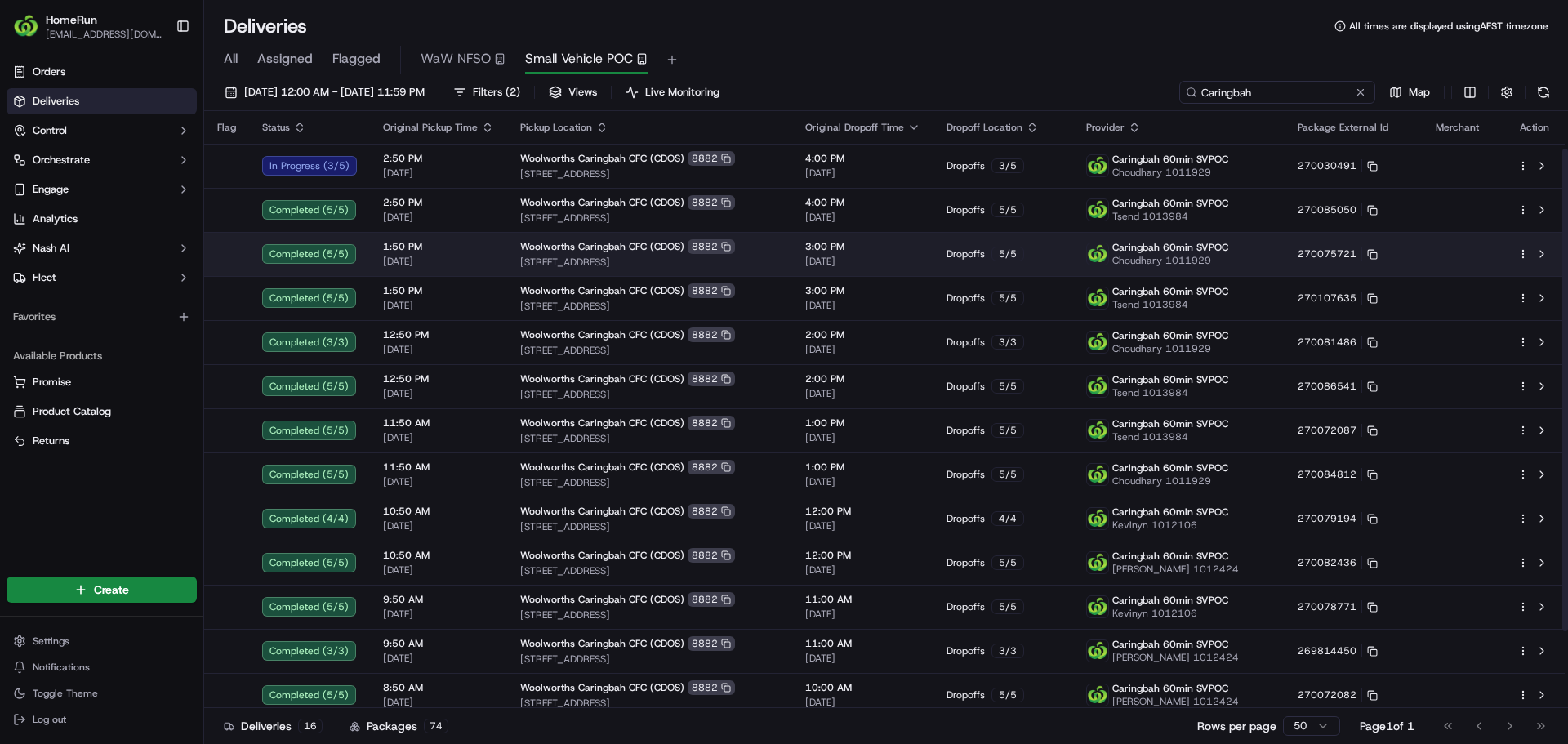
scroll to position [141, 0]
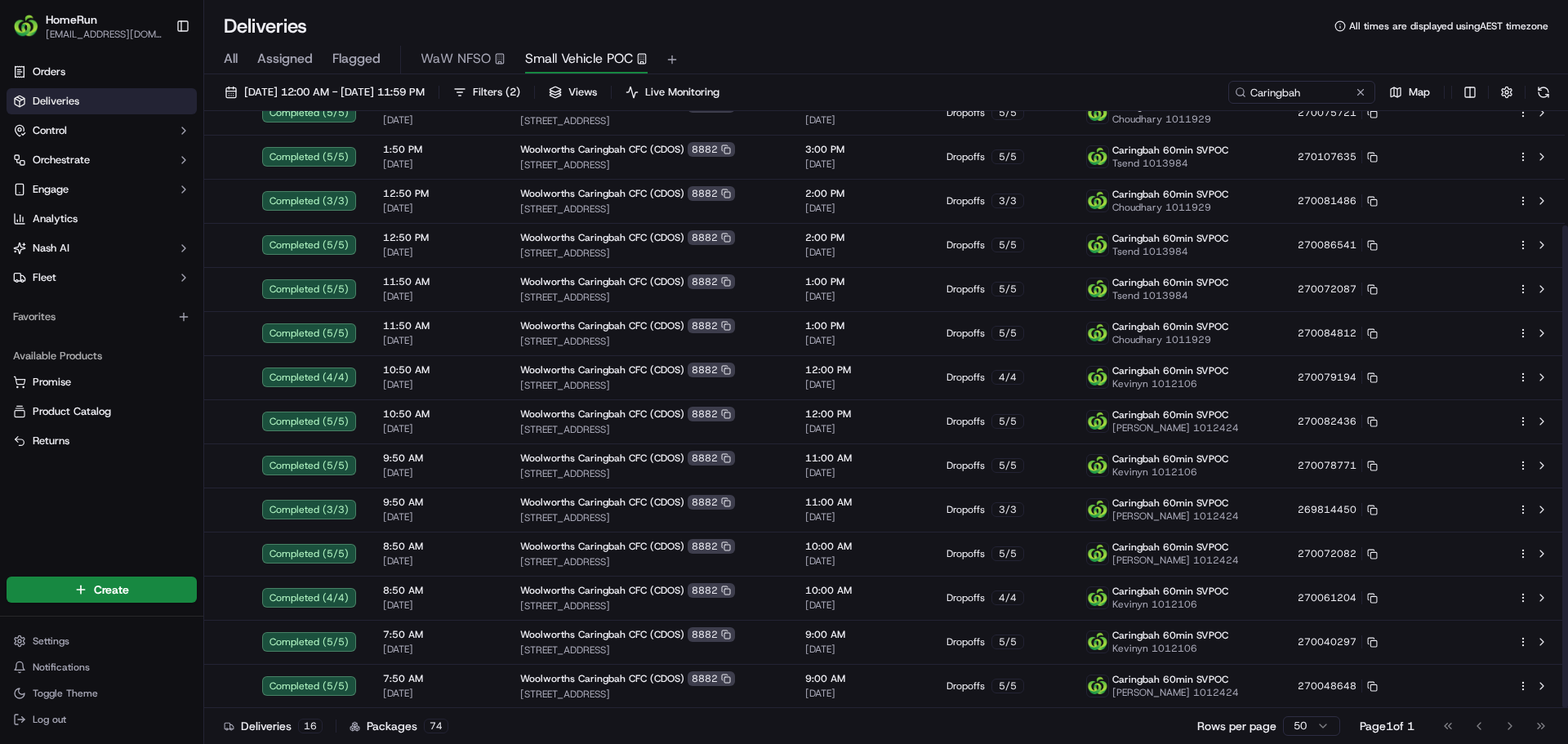
click at [1301, 724] on html "HomeRun [EMAIL_ADDRESS][DOMAIN_NAME] Toggle Sidebar Orders Deliveries Control O…" at bounding box center [784, 372] width 1568 height 744
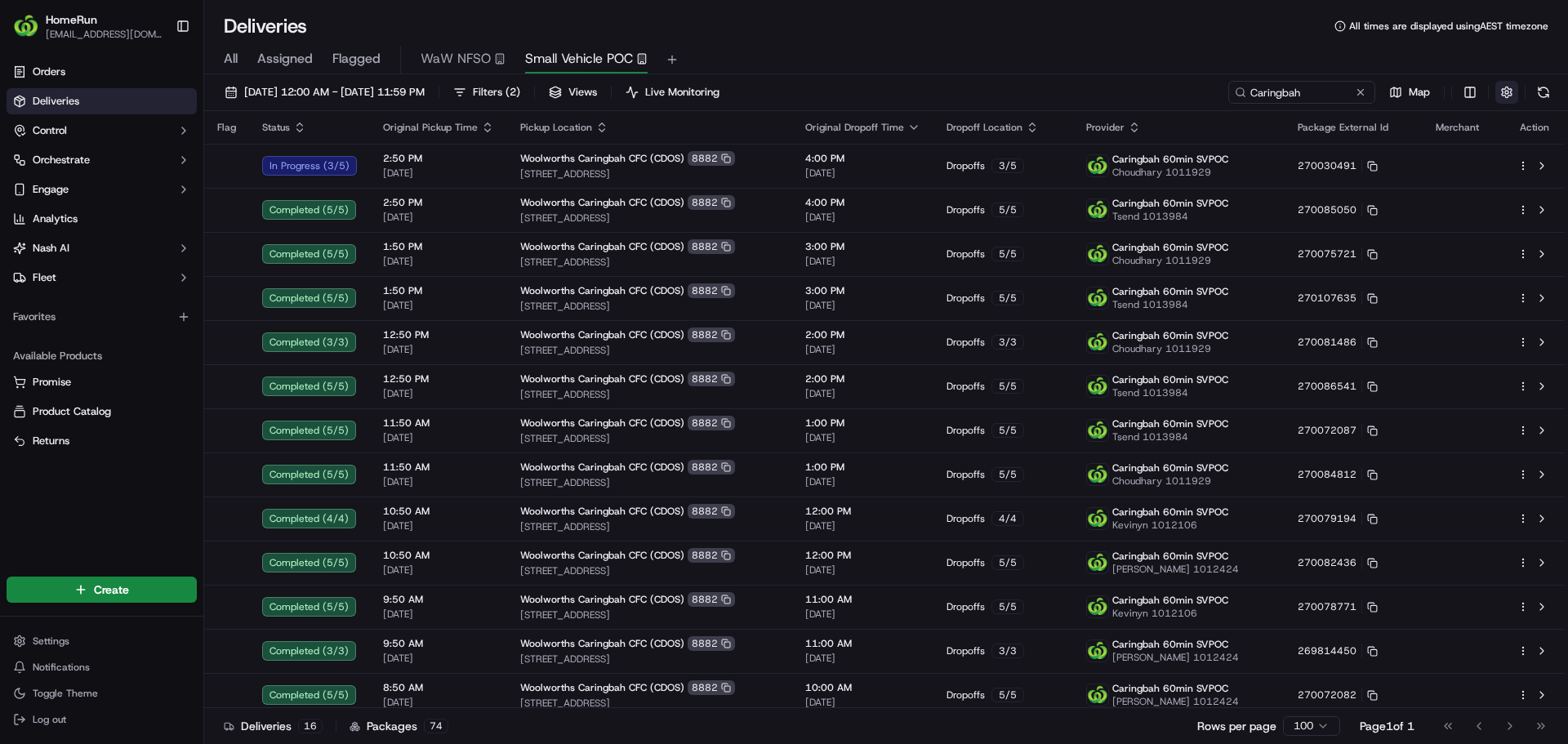
click at [1498, 98] on button "button" at bounding box center [1507, 93] width 23 height 23
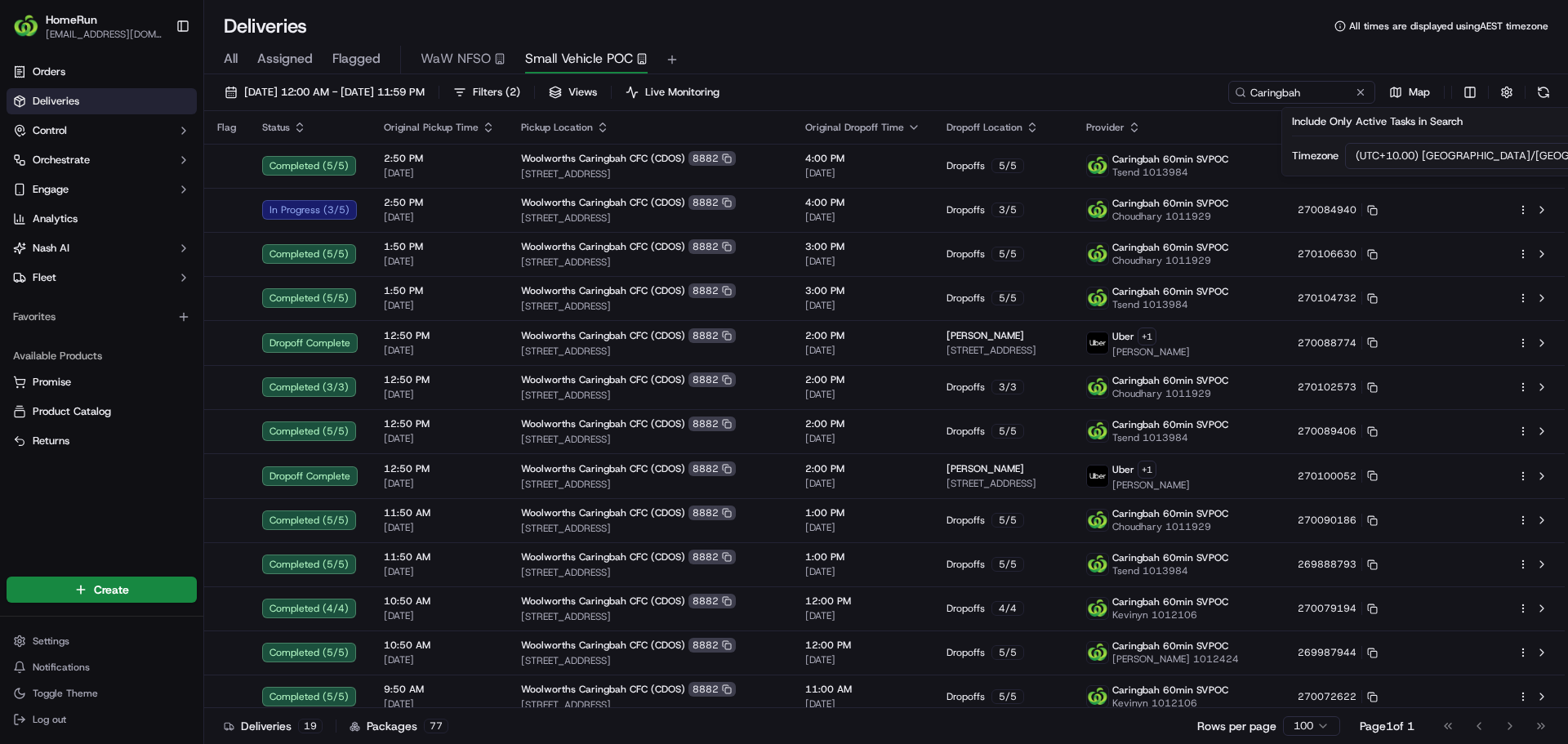
click at [1043, 62] on div "All Assigned Flagged WaW NFSO Small Vehicle POC" at bounding box center [886, 60] width 1364 height 29
click at [1302, 96] on input "Caringbah" at bounding box center [1277, 93] width 196 height 23
click at [1366, 93] on button at bounding box center [1361, 93] width 16 height 16
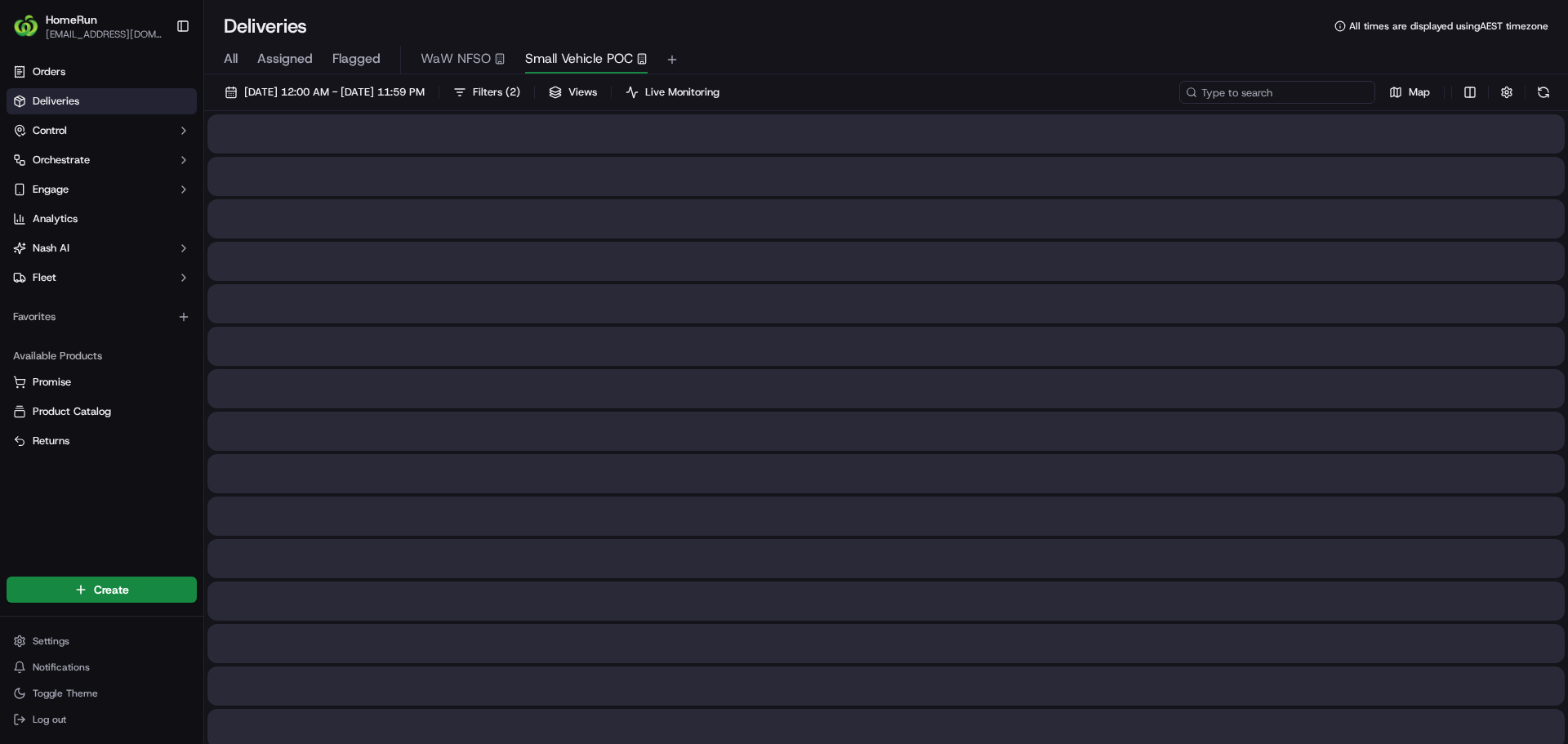
click at [1282, 88] on input at bounding box center [1277, 93] width 196 height 23
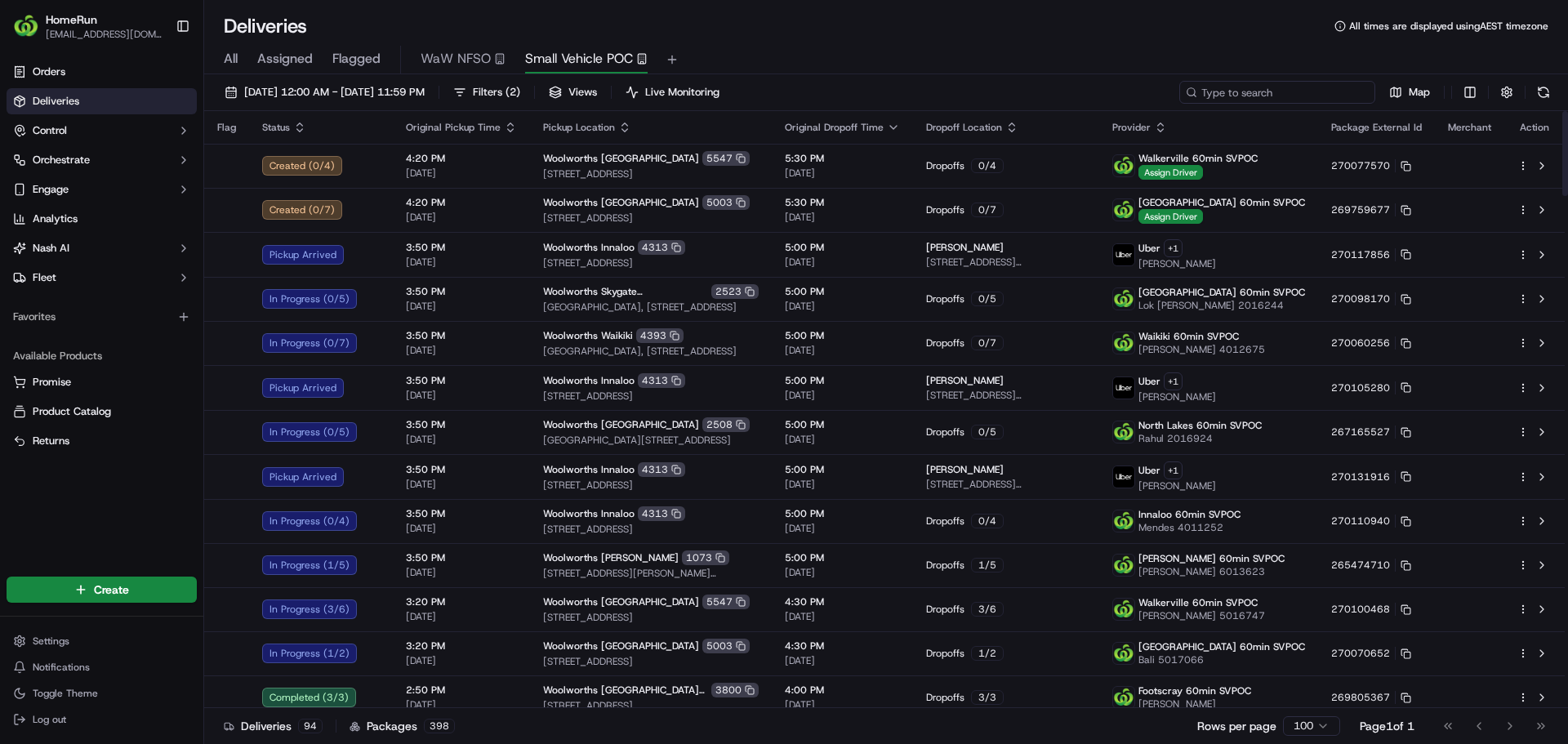
click at [1261, 92] on input at bounding box center [1277, 93] width 196 height 23
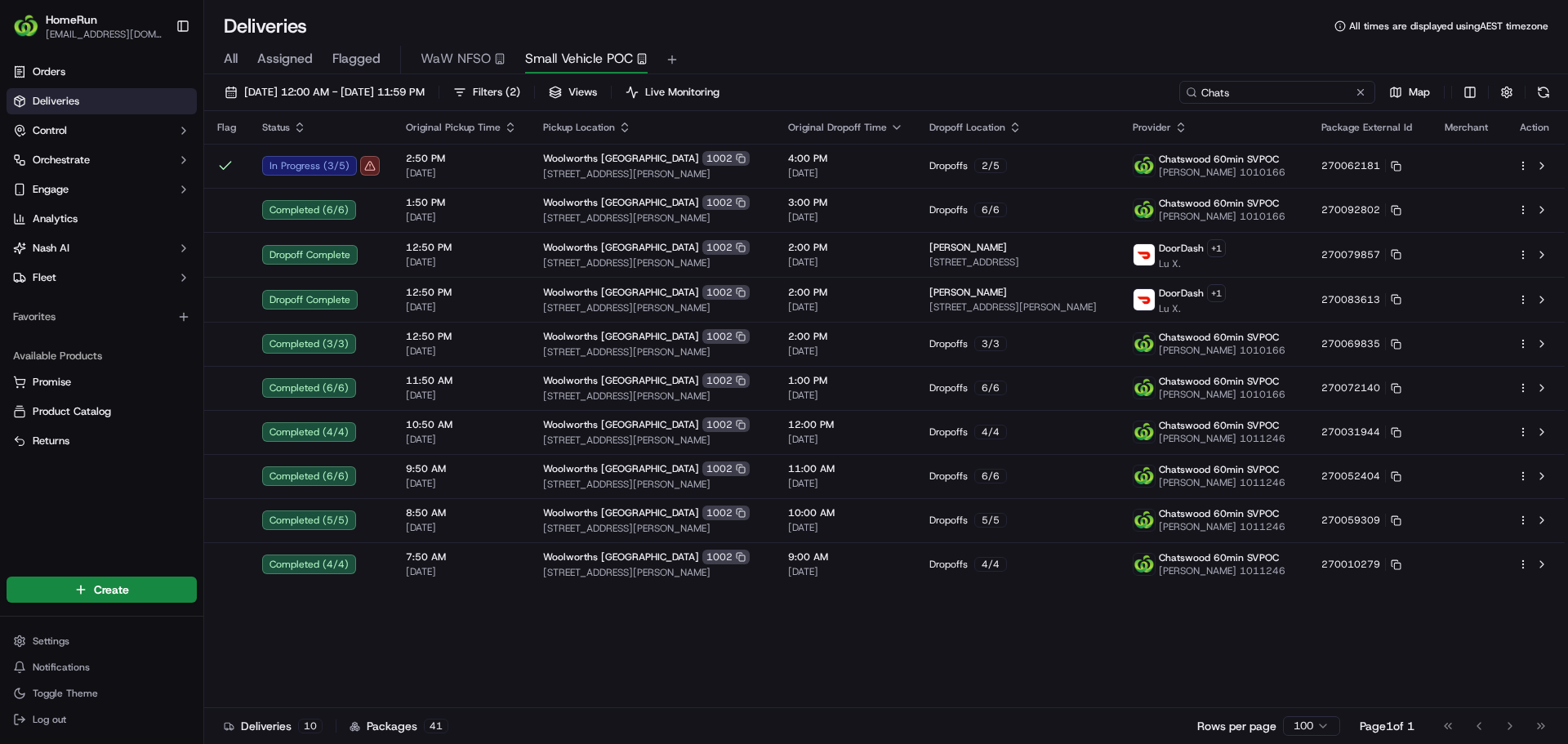
type input "Chats"
click at [520, 93] on span "( 2 )" at bounding box center [513, 93] width 15 height 15
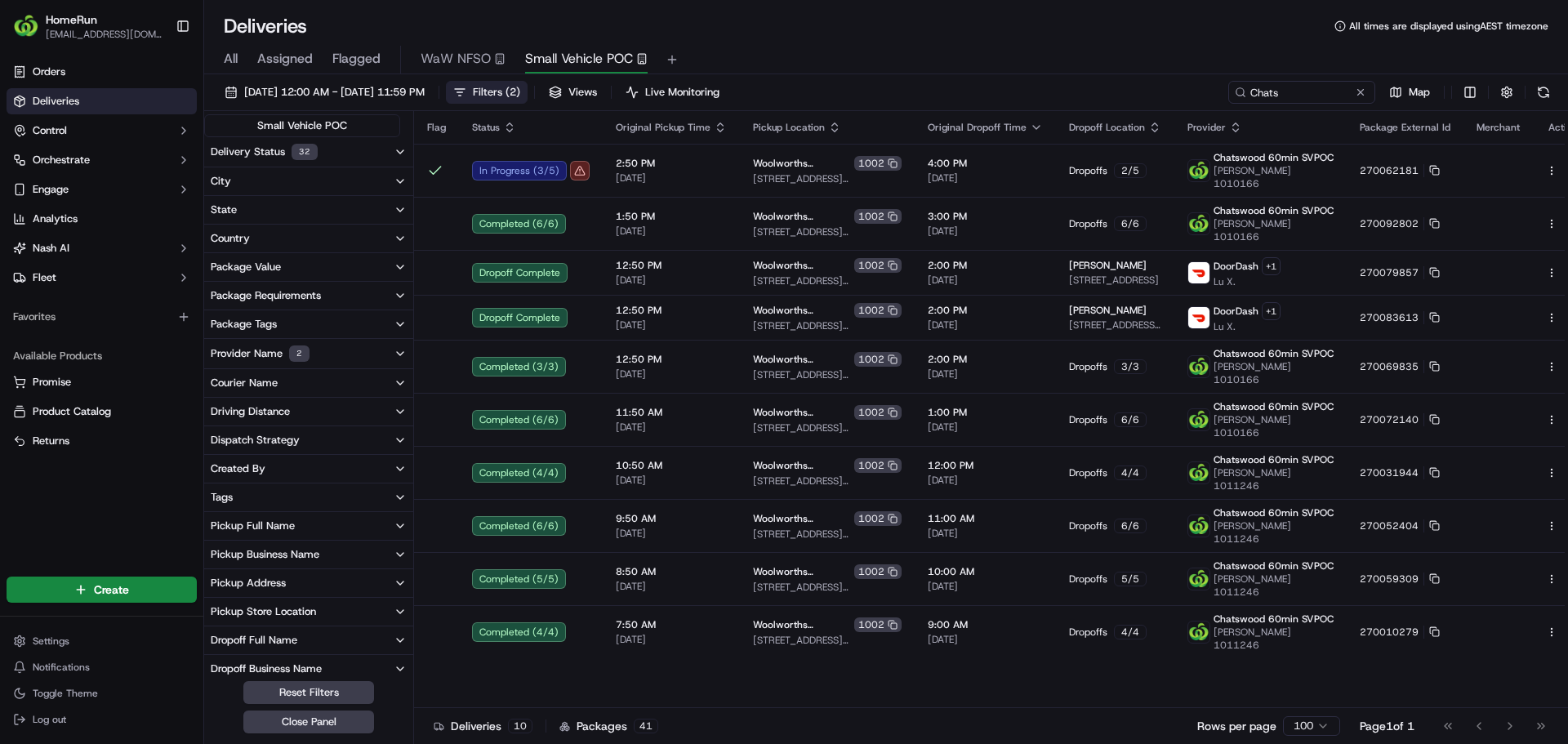
click at [400, 352] on icon "button" at bounding box center [400, 353] width 13 height 13
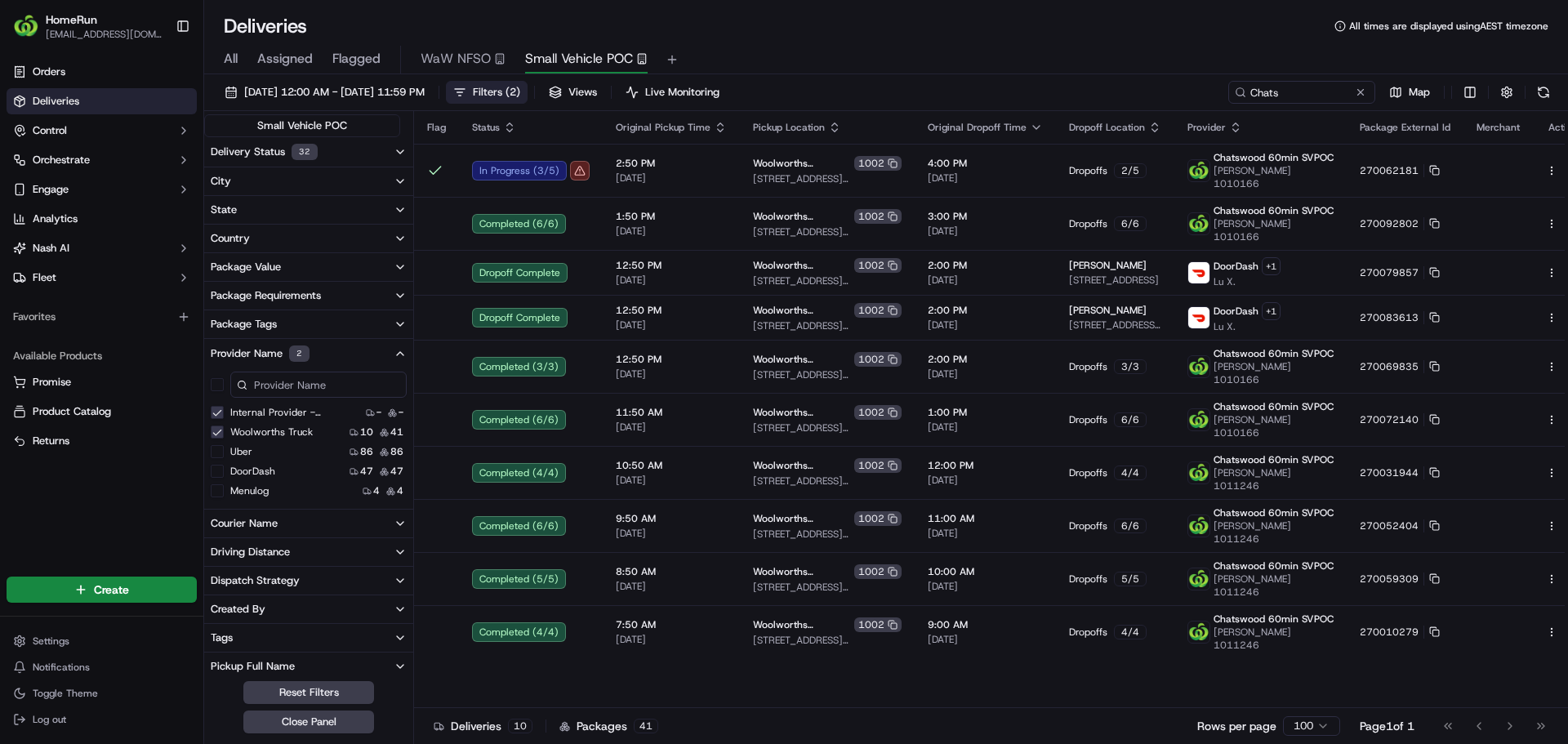
click at [400, 352] on icon "button" at bounding box center [400, 353] width 13 height 13
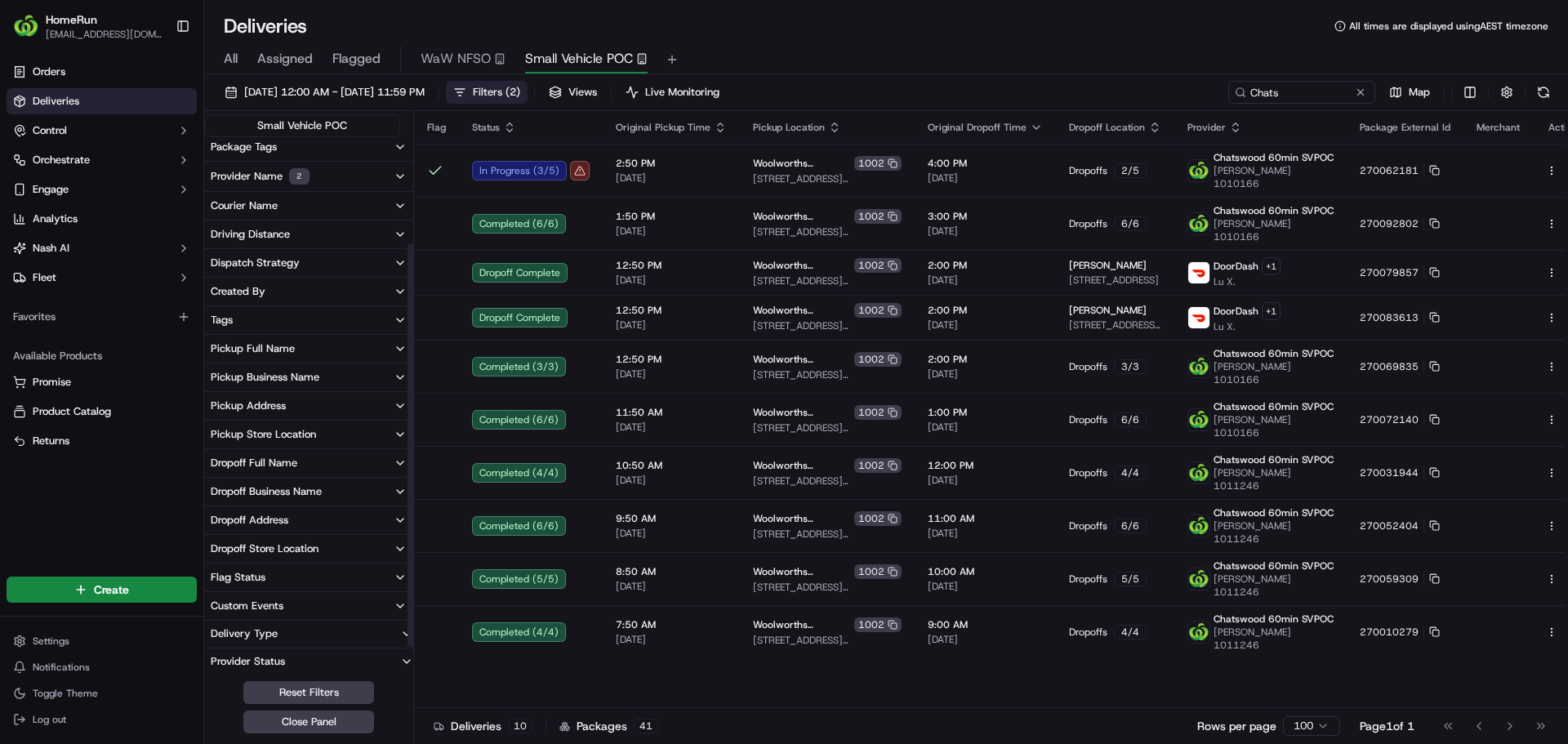
scroll to position [179, 0]
click at [403, 628] on icon "button" at bounding box center [407, 632] width 13 height 13
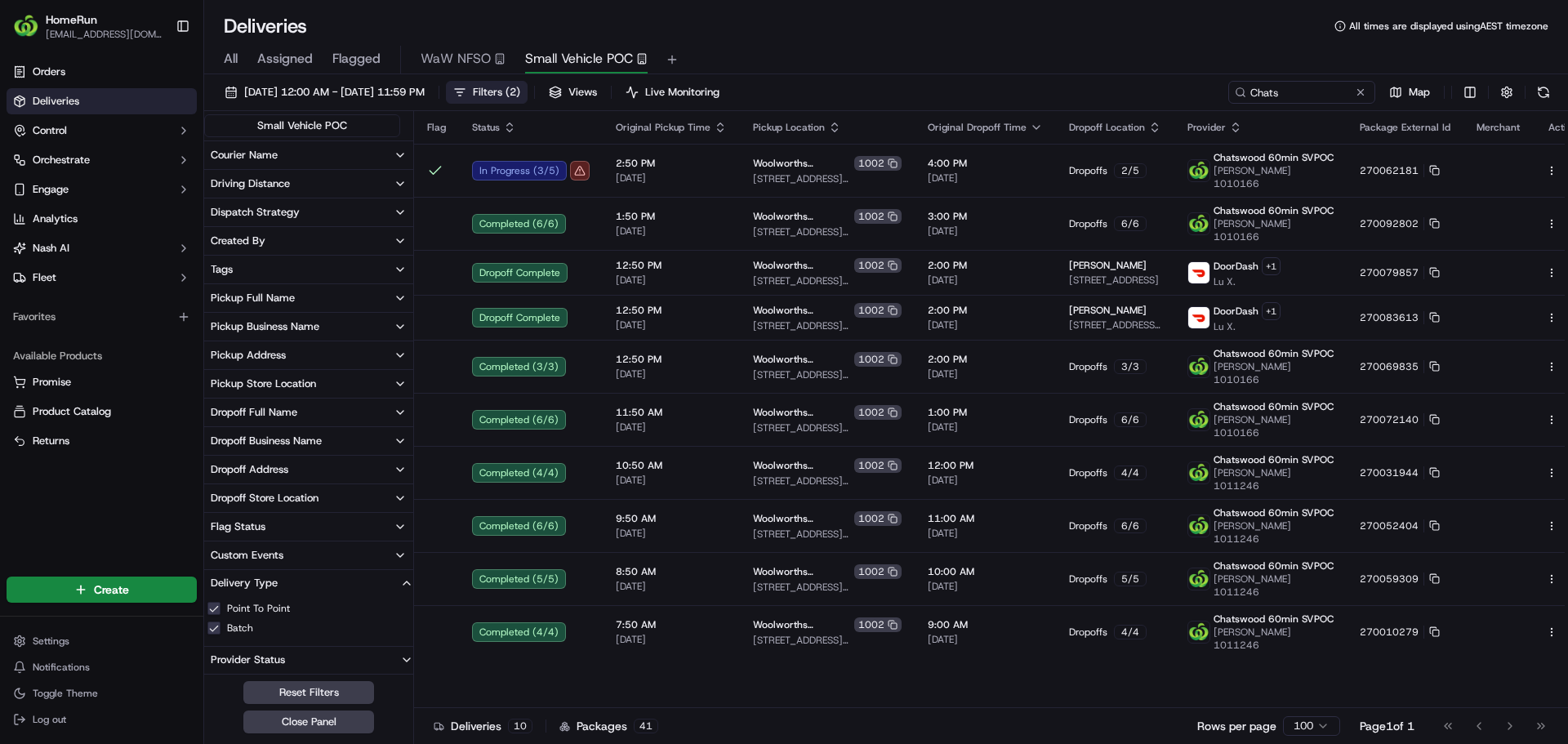
click at [401, 586] on icon "button" at bounding box center [407, 583] width 13 height 13
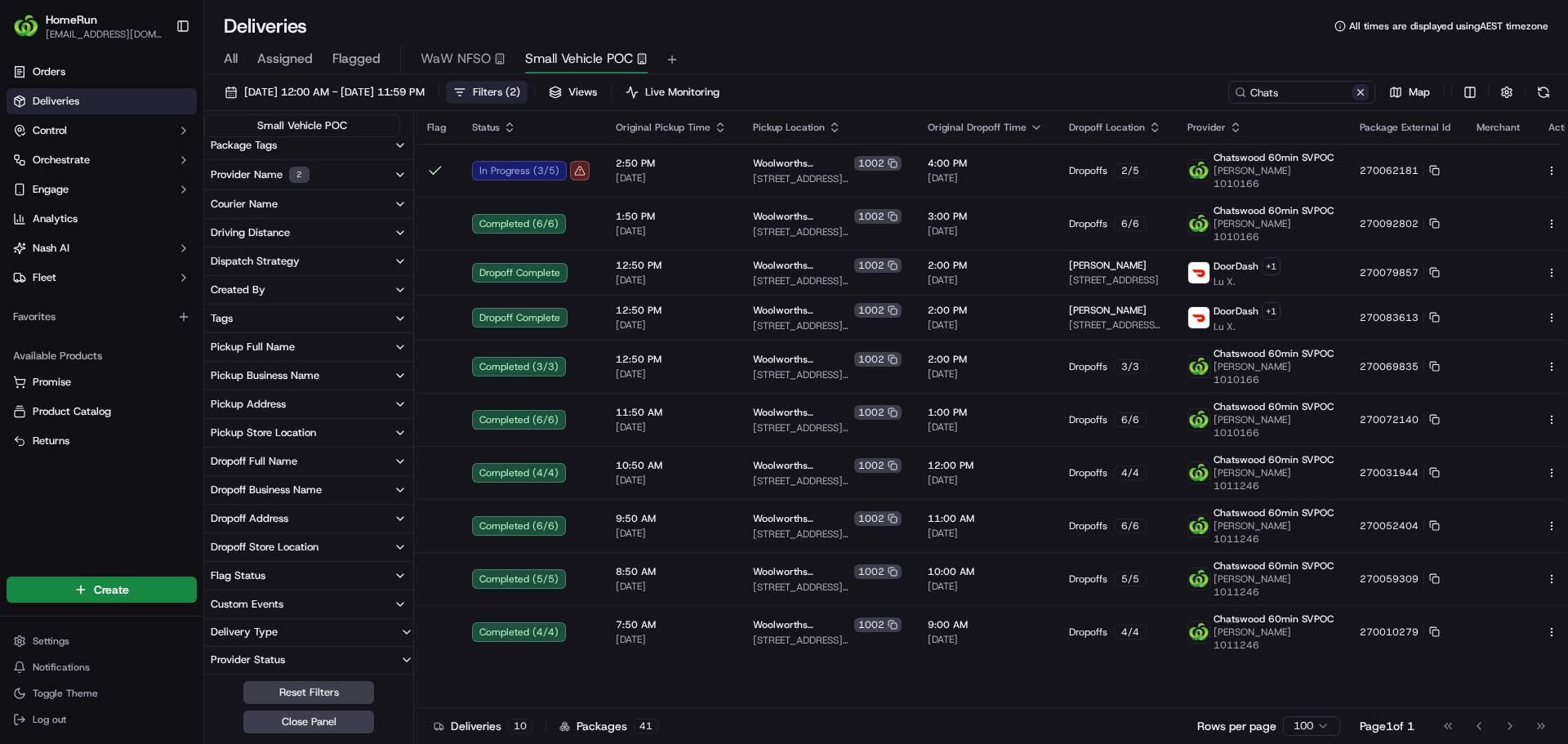
click at [1358, 93] on button at bounding box center [1361, 93] width 16 height 16
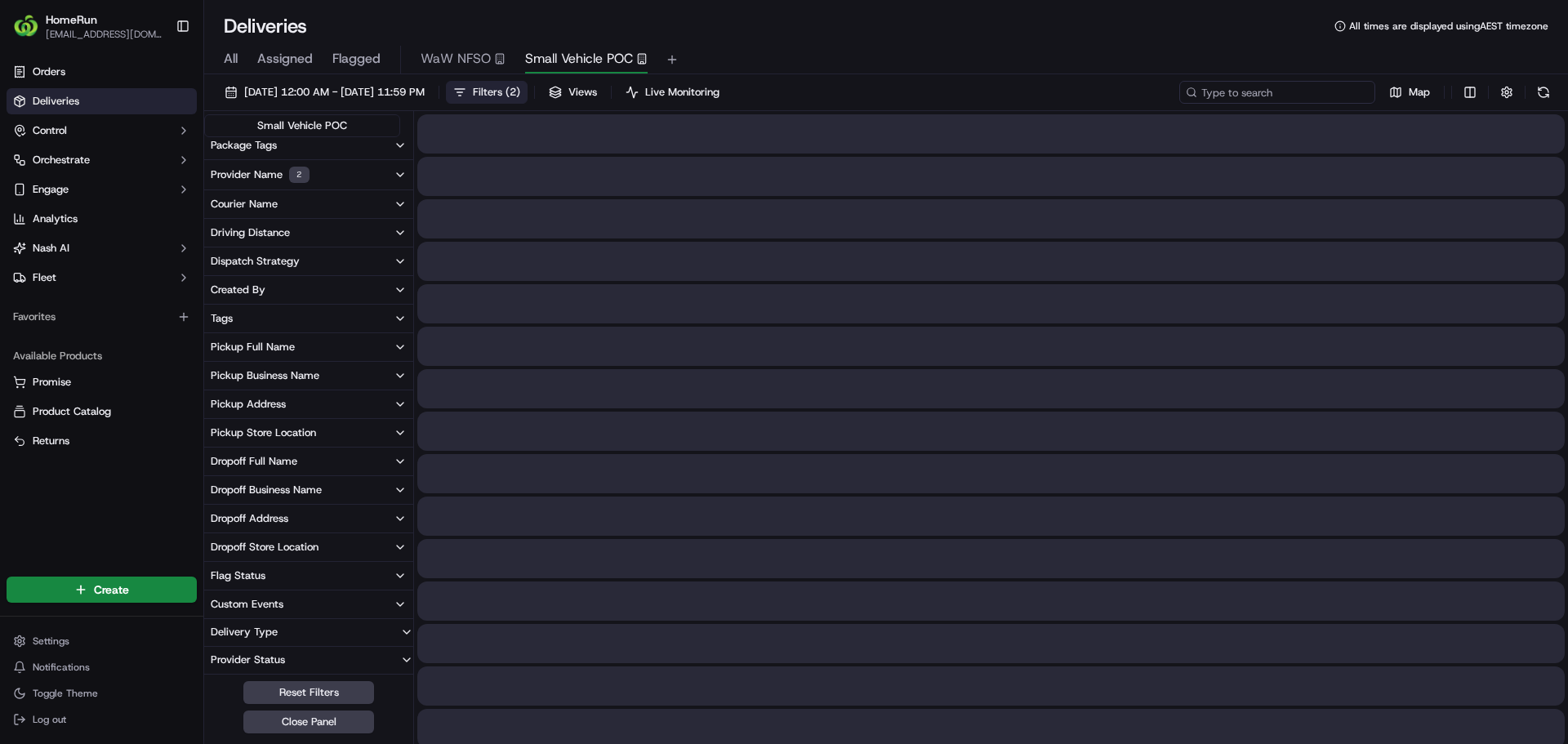
click at [1273, 88] on input at bounding box center [1277, 93] width 196 height 23
paste input "[PERSON_NAME]"
click at [1272, 94] on input "[PERSON_NAME]" at bounding box center [1277, 93] width 196 height 23
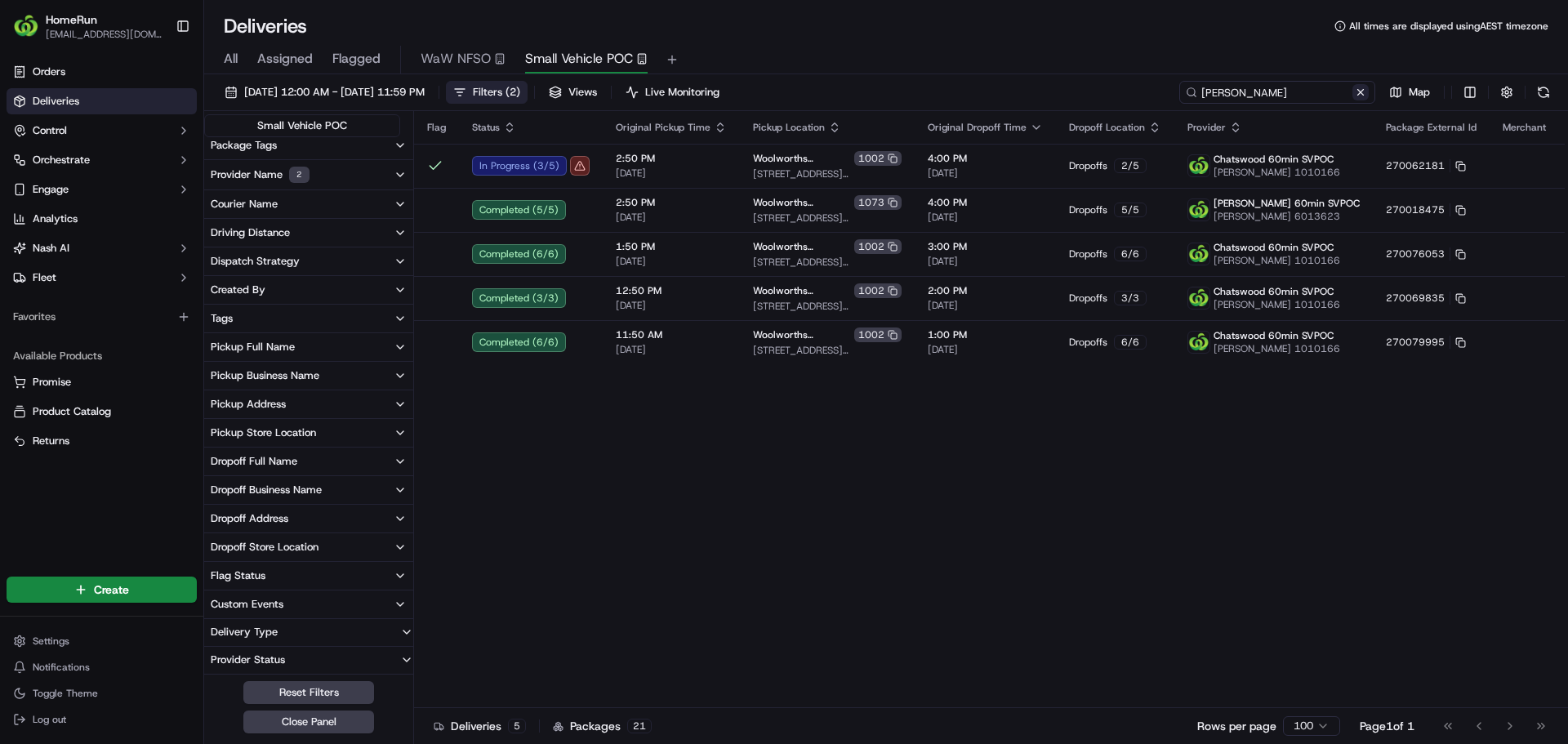
type input "[PERSON_NAME]"
click at [1364, 86] on button at bounding box center [1361, 93] width 16 height 16
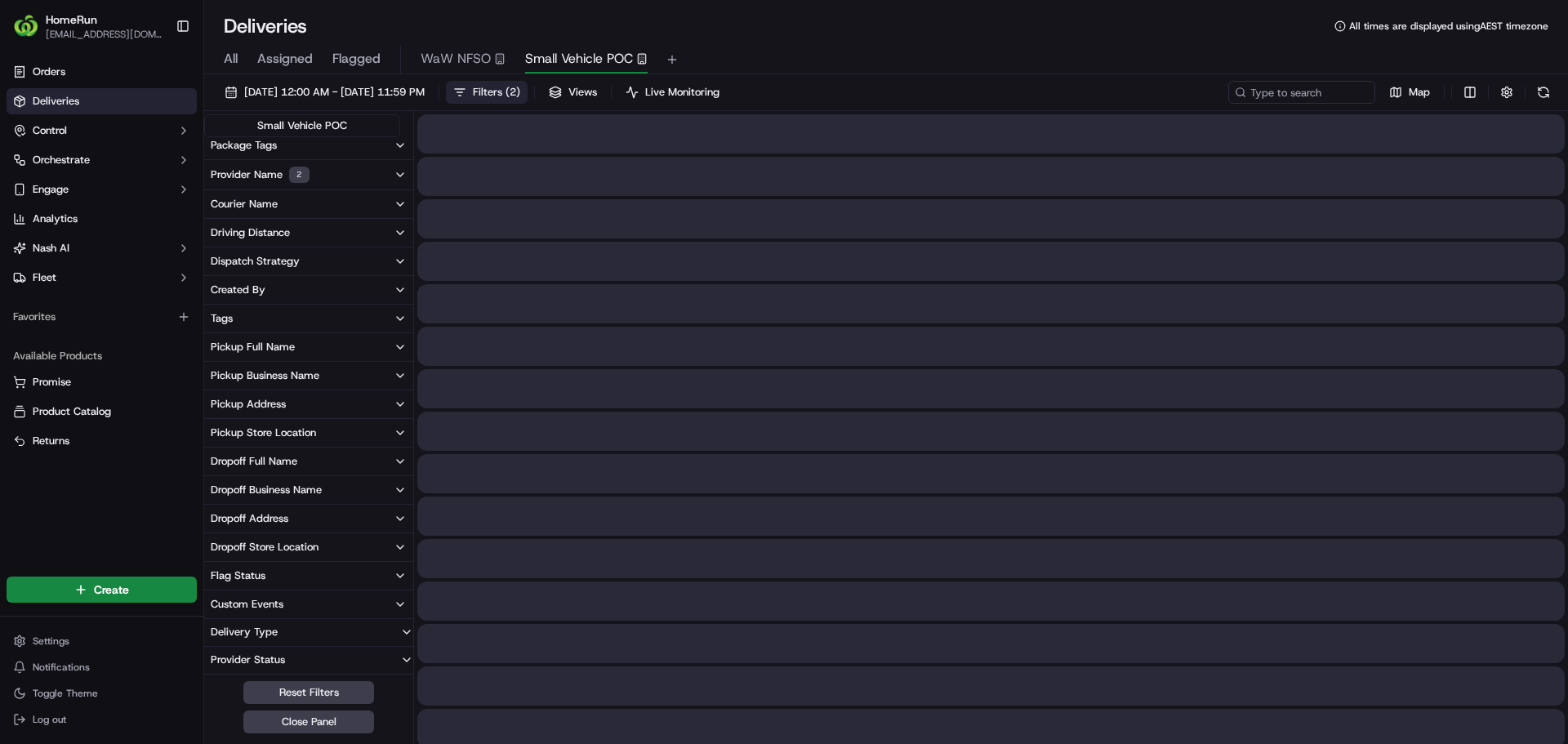
click at [597, 90] on span "Views" at bounding box center [582, 93] width 29 height 15
click at [520, 93] on span "( 2 )" at bounding box center [513, 93] width 15 height 15
click at [520, 93] on span "Filters ( 2 )" at bounding box center [497, 93] width 48 height 15
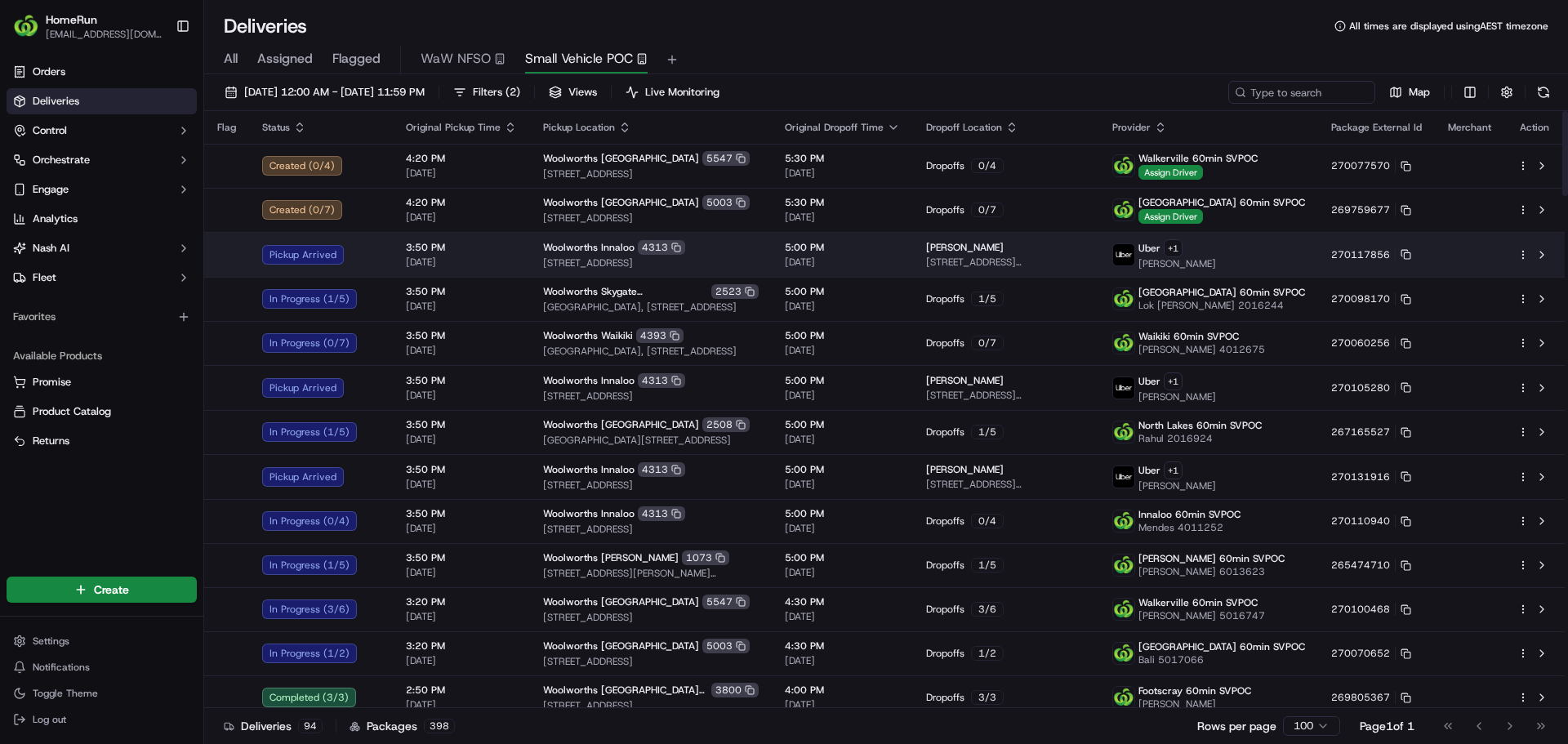
drag, startPoint x: 639, startPoint y: 607, endPoint x: 516, endPoint y: 265, distance: 363.4
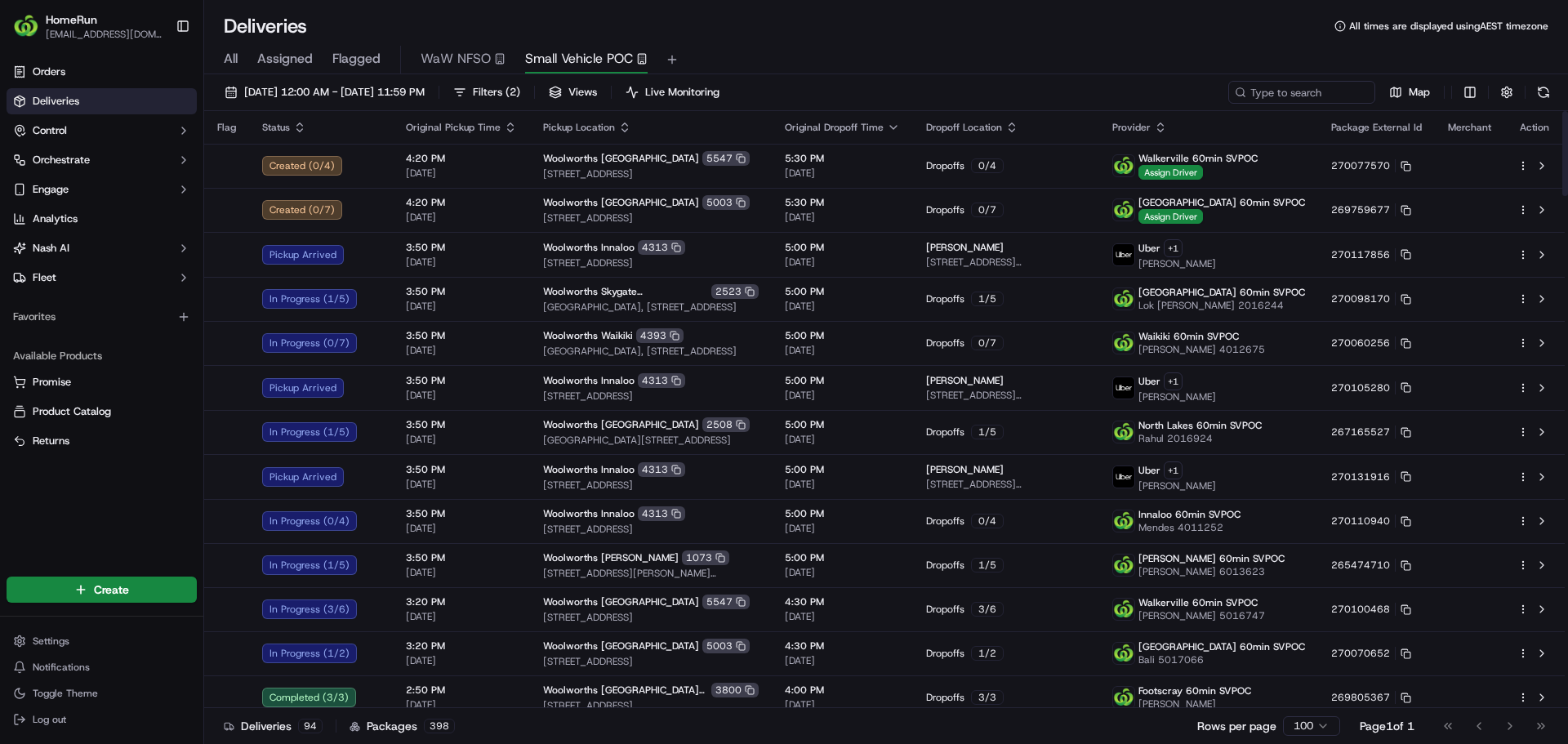
click at [293, 128] on icon "button" at bounding box center [300, 127] width 13 height 13
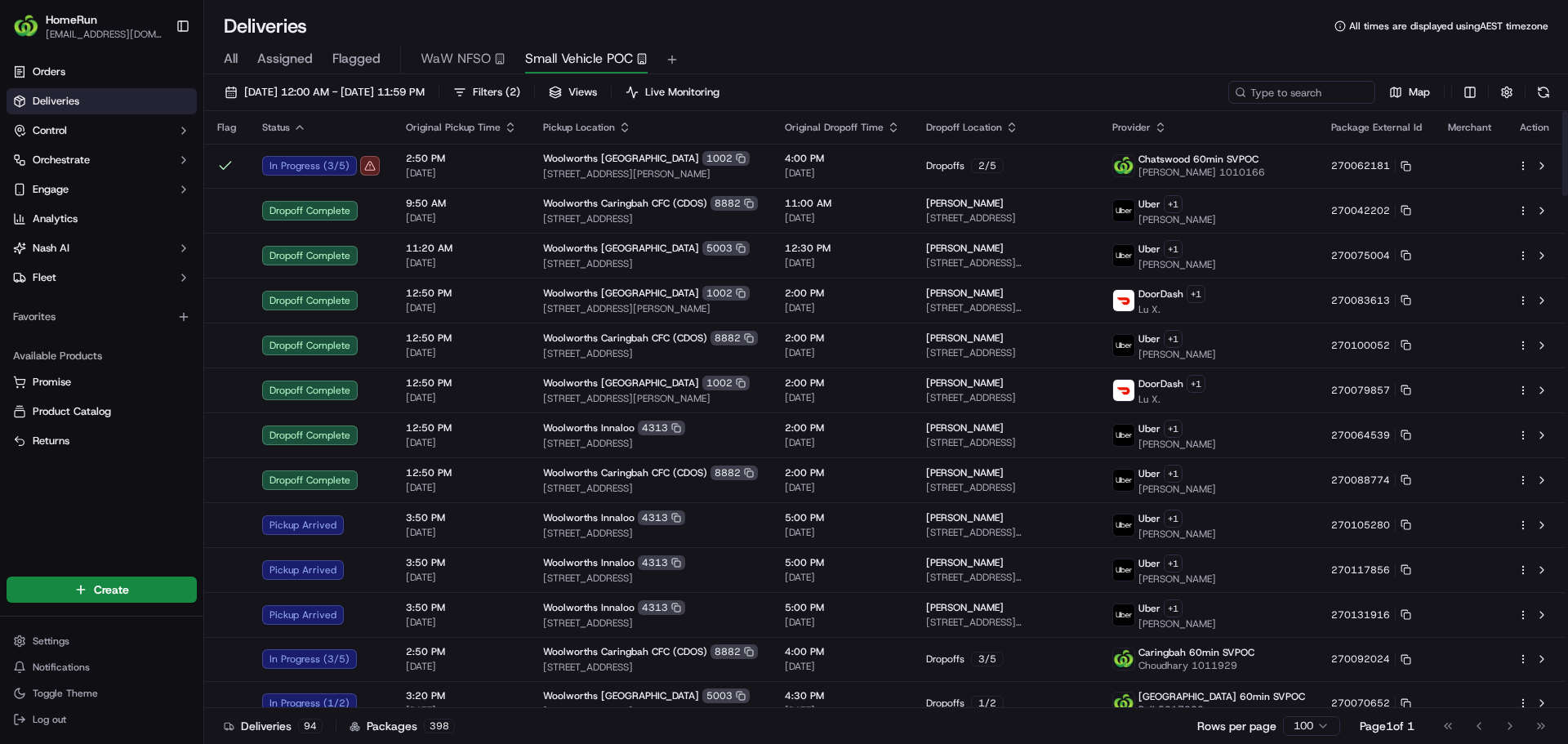
click at [294, 128] on icon "button" at bounding box center [300, 127] width 13 height 13
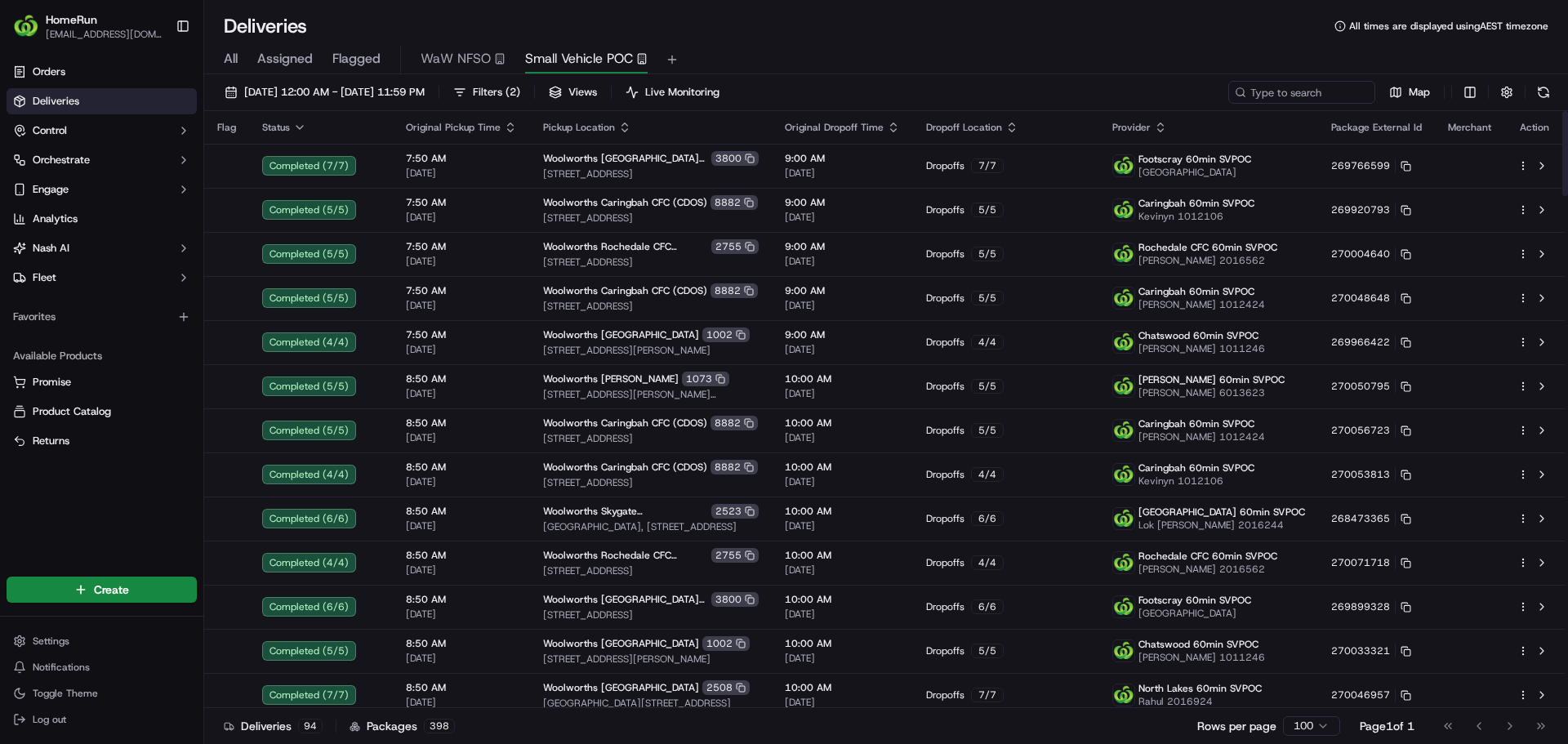
click at [296, 129] on icon "button" at bounding box center [300, 127] width 13 height 13
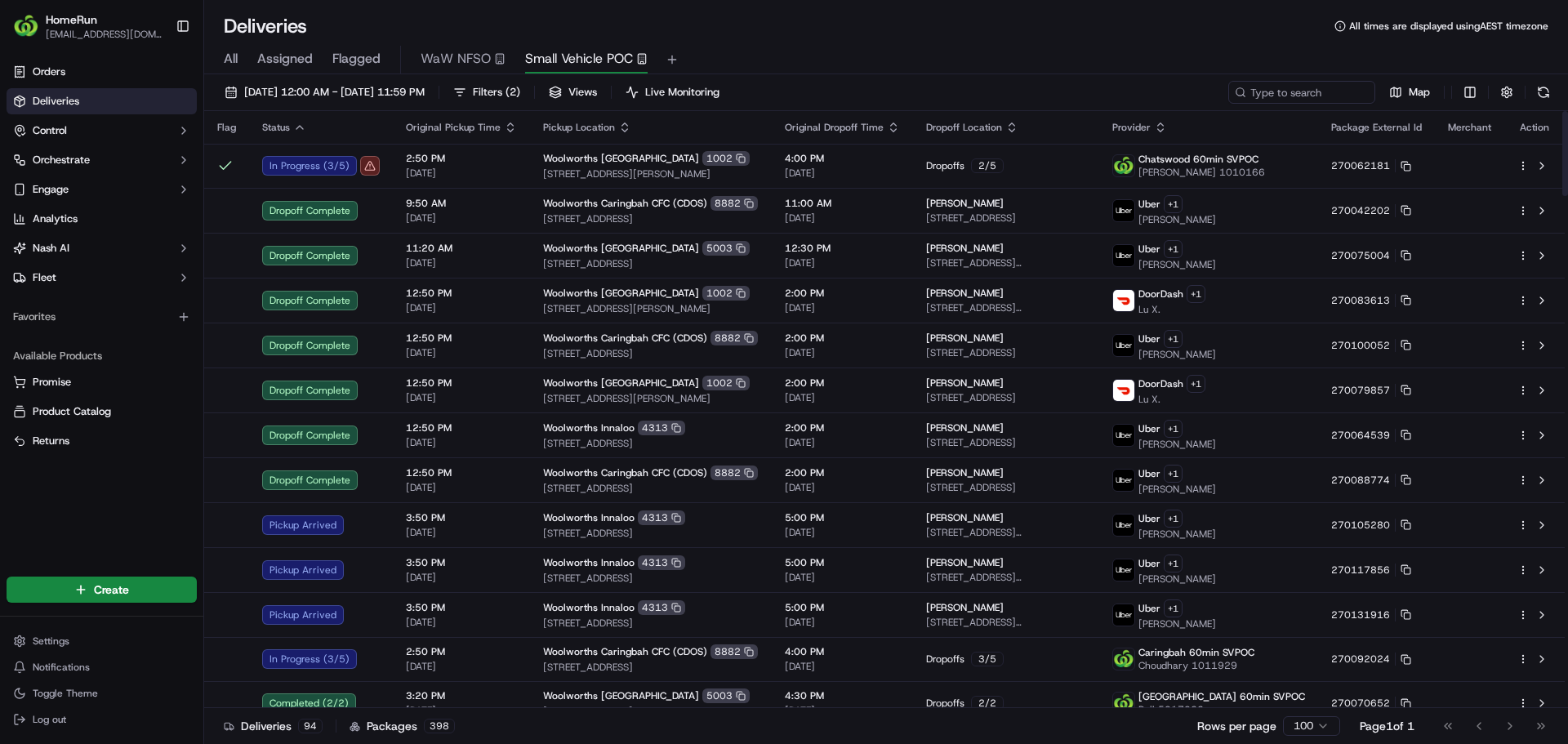
click at [485, 129] on span "Original Pickup Time" at bounding box center [453, 127] width 95 height 13
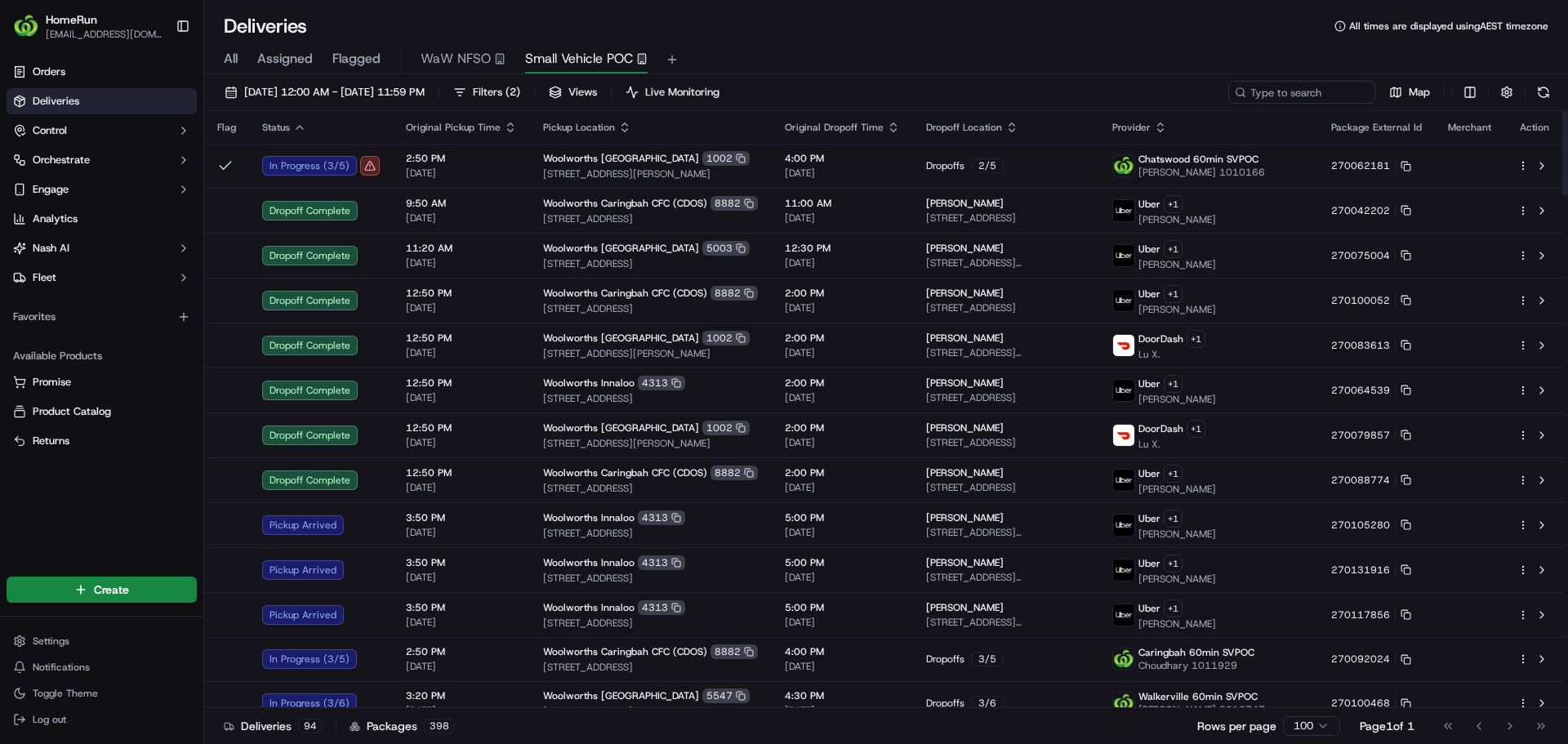
click at [508, 129] on icon "button" at bounding box center [511, 129] width 6 height 2
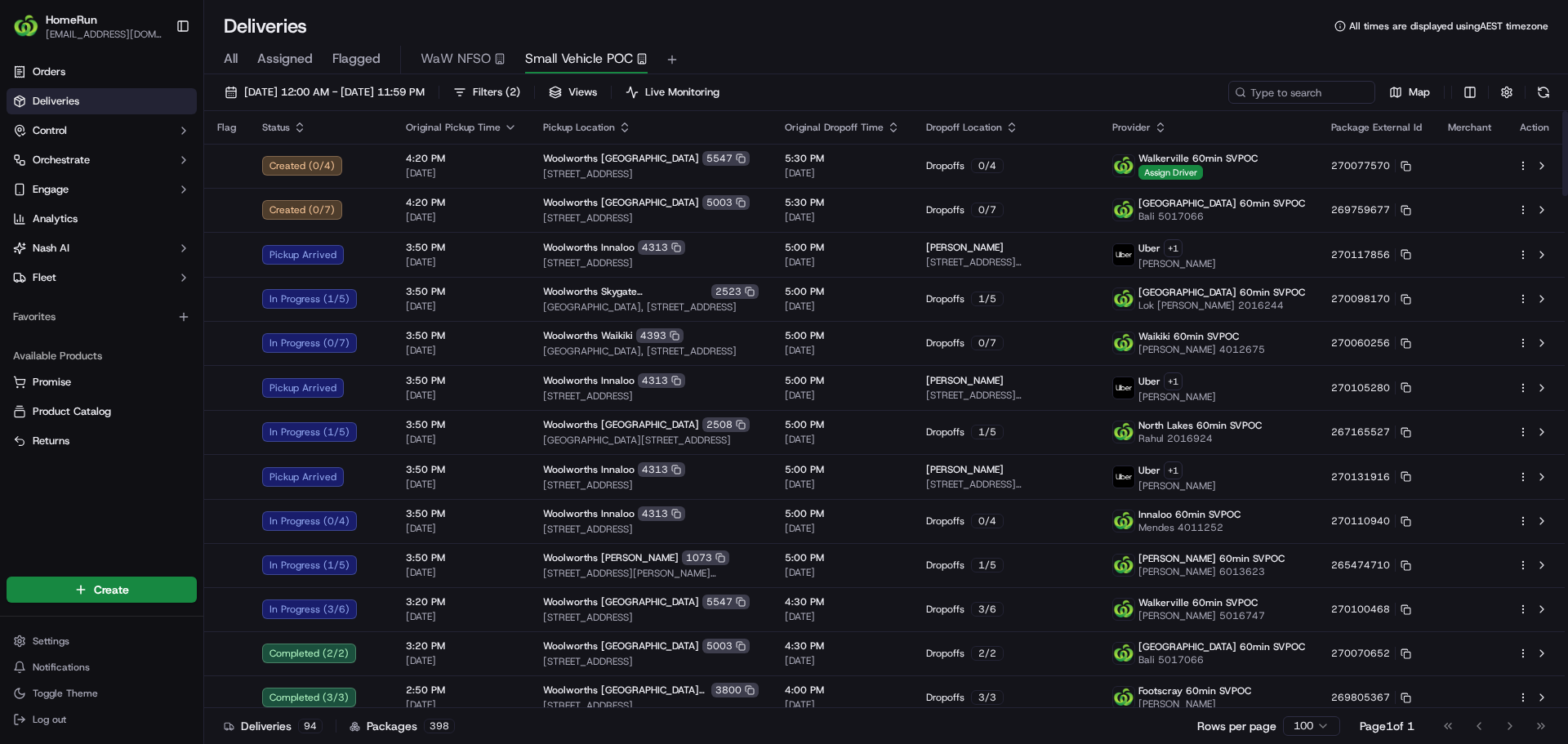
click at [1548, 89] on button at bounding box center [1543, 93] width 23 height 23
click at [1544, 92] on div "Map" at bounding box center [1391, 93] width 327 height 23
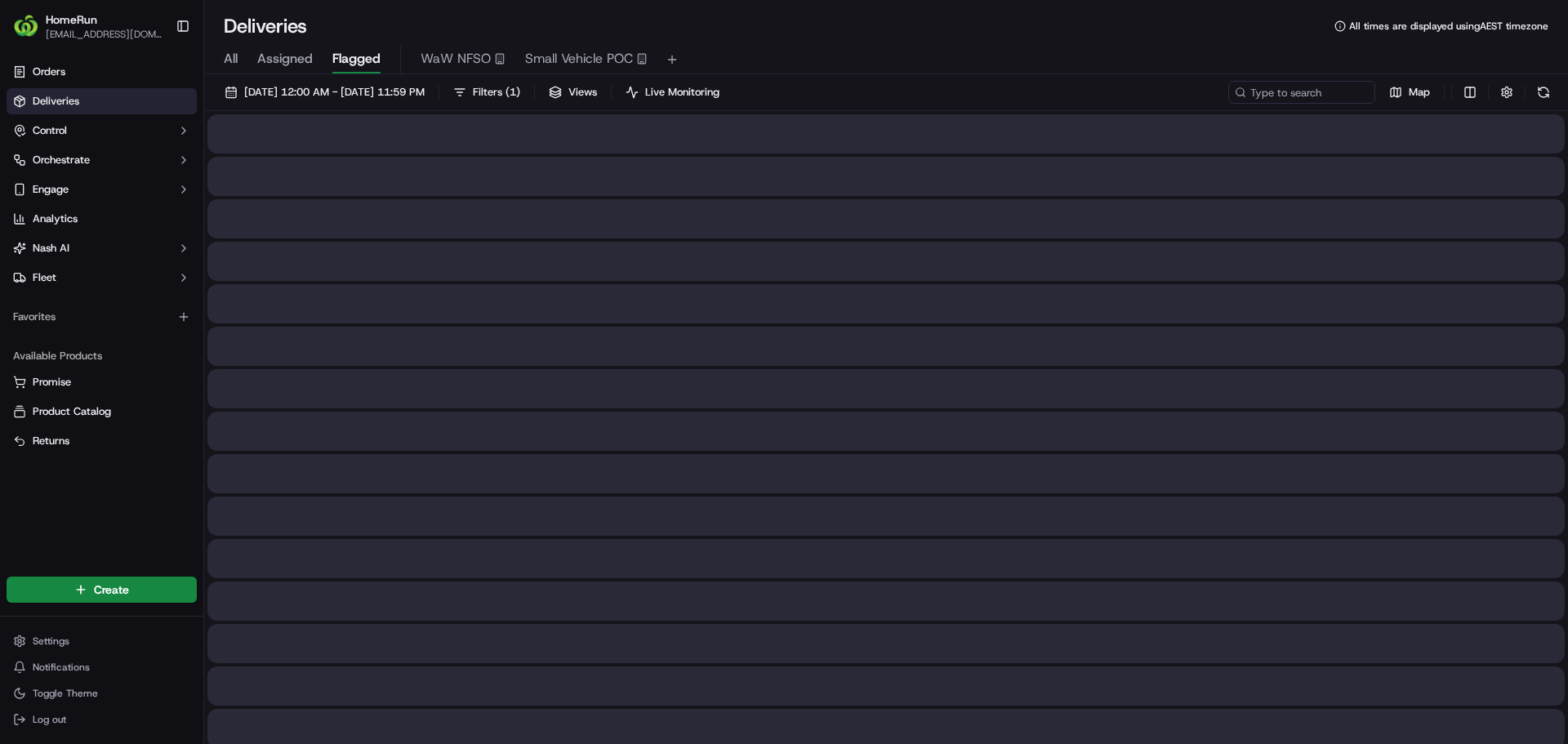
click at [356, 60] on span "Flagged" at bounding box center [357, 59] width 48 height 20
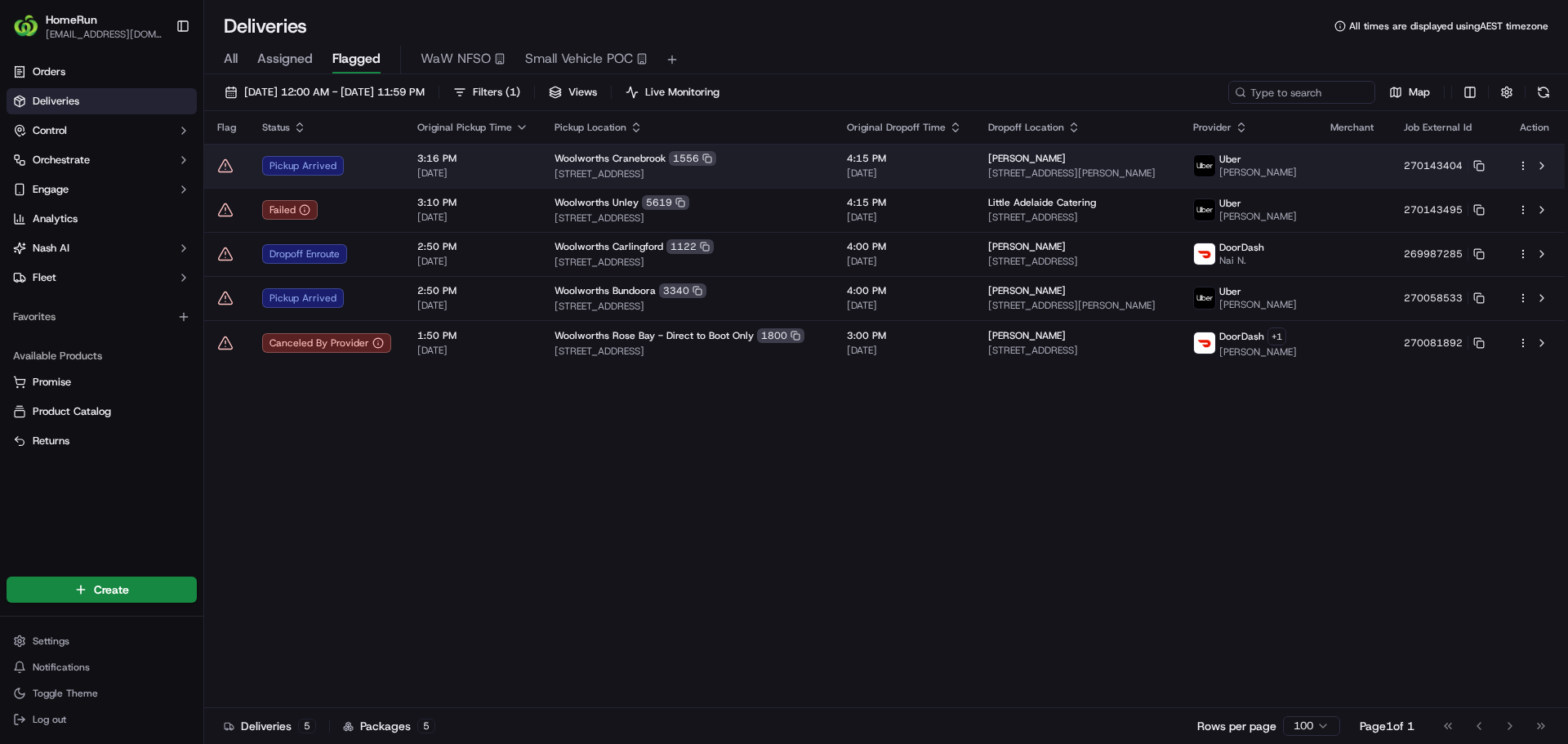
click at [222, 162] on icon at bounding box center [225, 166] width 16 height 16
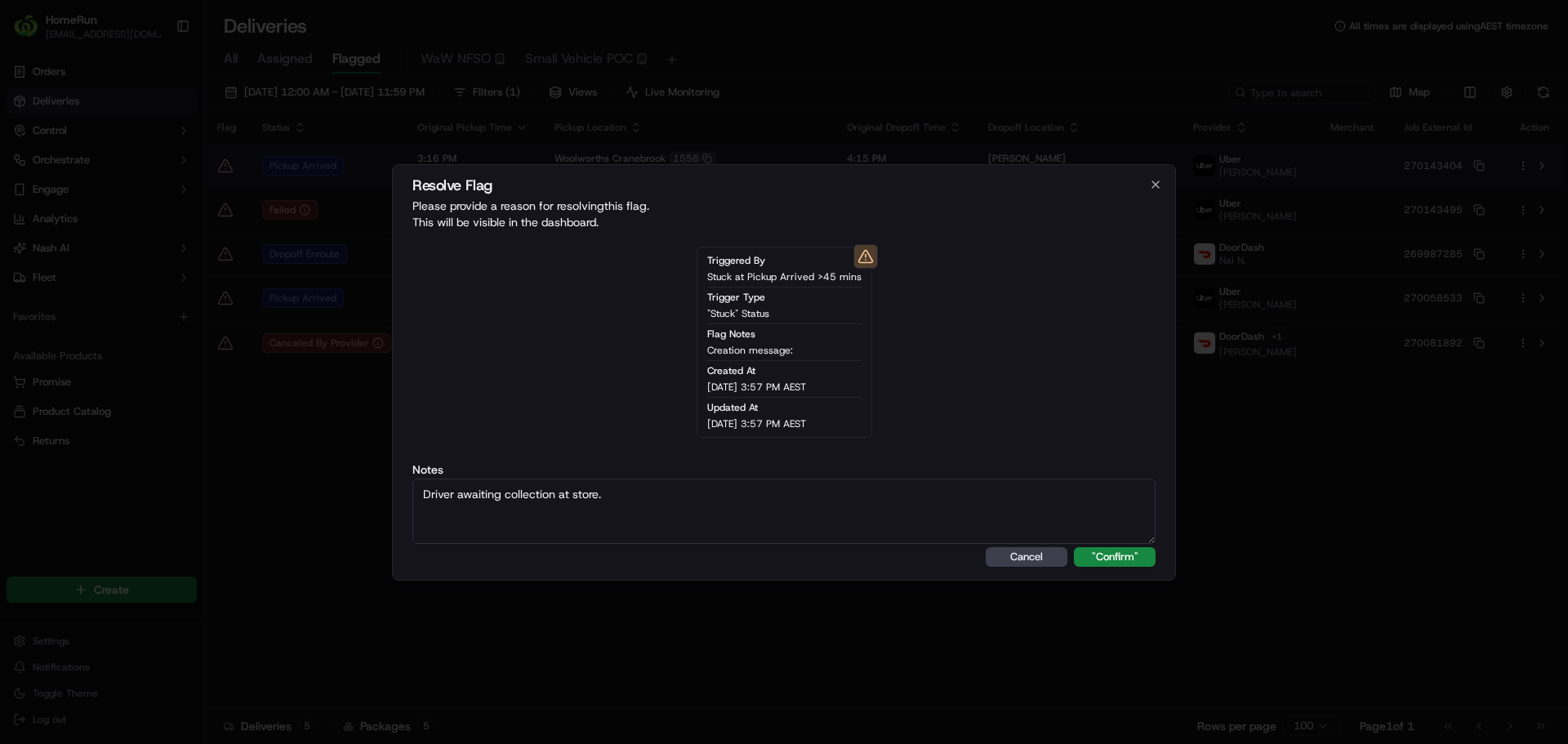
type textarea "Driver awaiting collection at store."
click at [1074, 547] on button ""Confirm"" at bounding box center [1115, 557] width 82 height 20
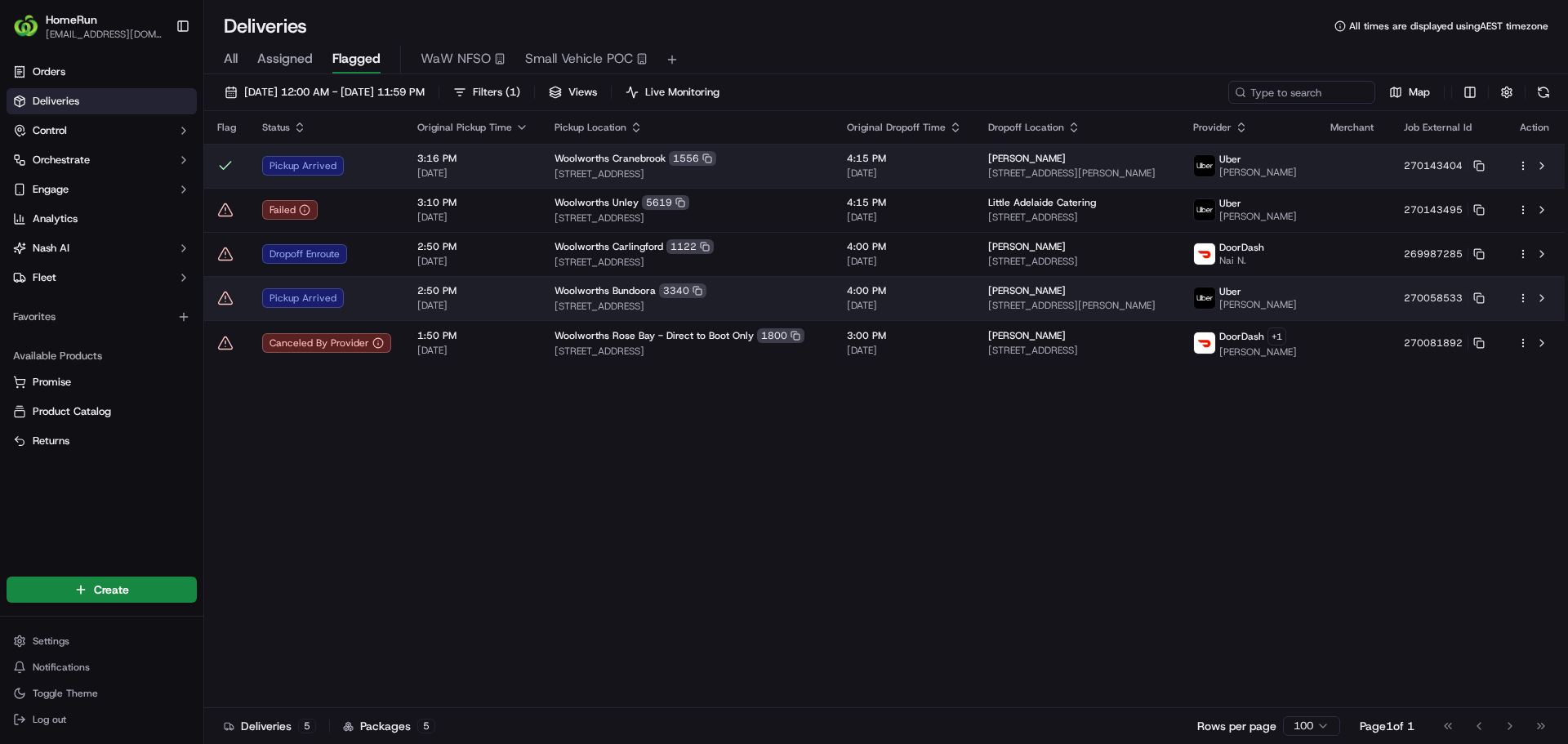
click at [220, 306] on icon at bounding box center [225, 298] width 16 height 16
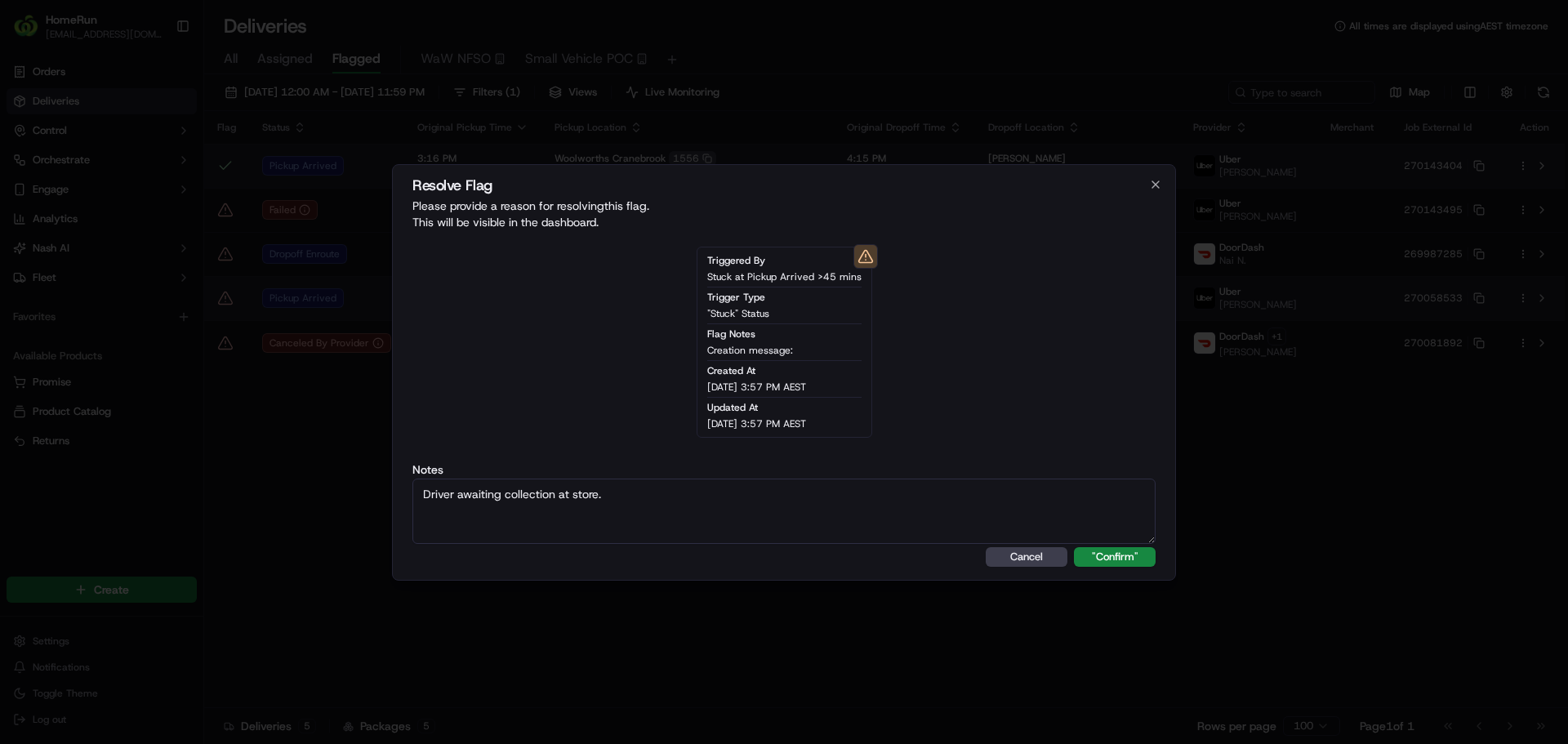
type textarea "Driver awaiting collection at store."
click at [1074, 547] on button ""Confirm"" at bounding box center [1115, 557] width 82 height 20
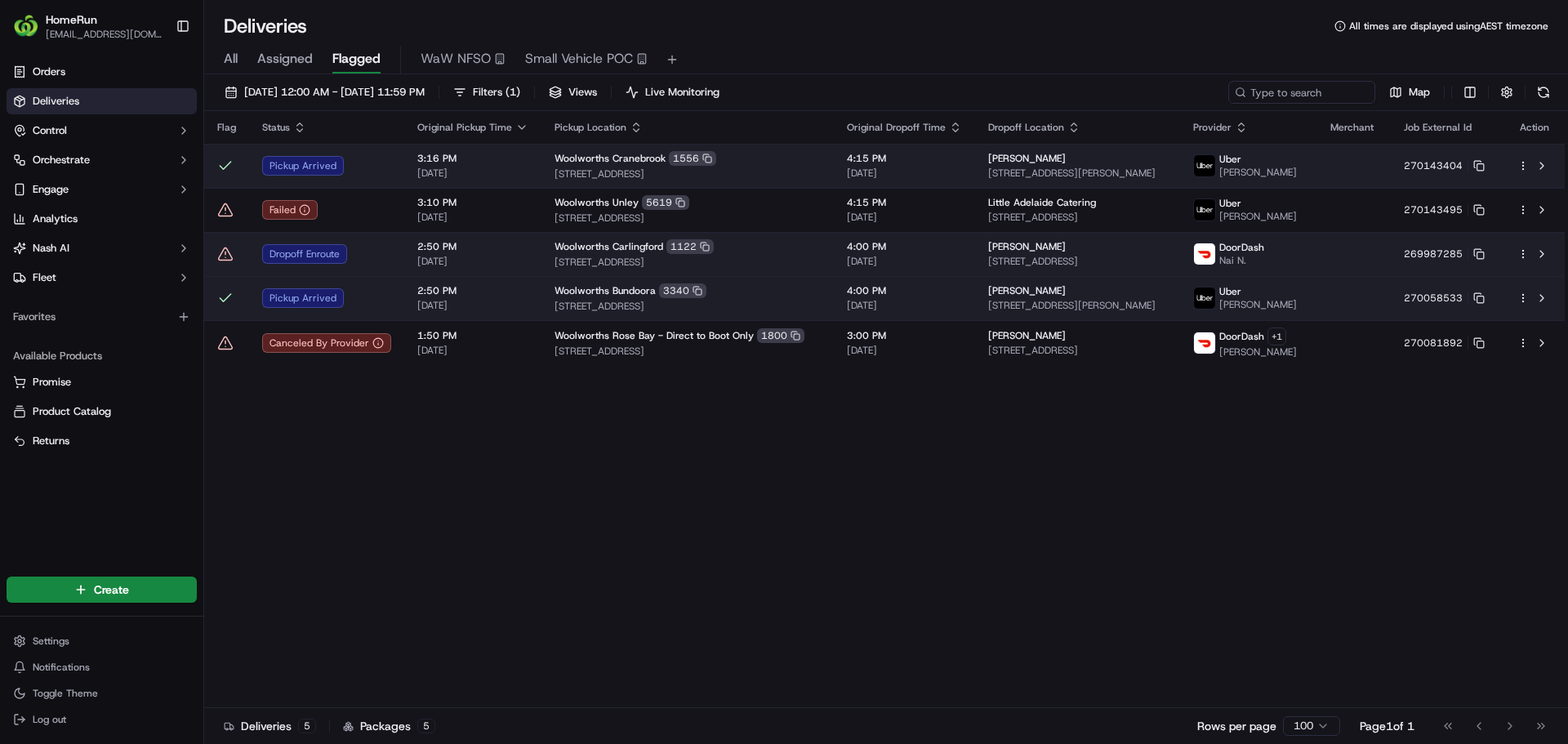
click at [225, 260] on icon at bounding box center [225, 254] width 16 height 16
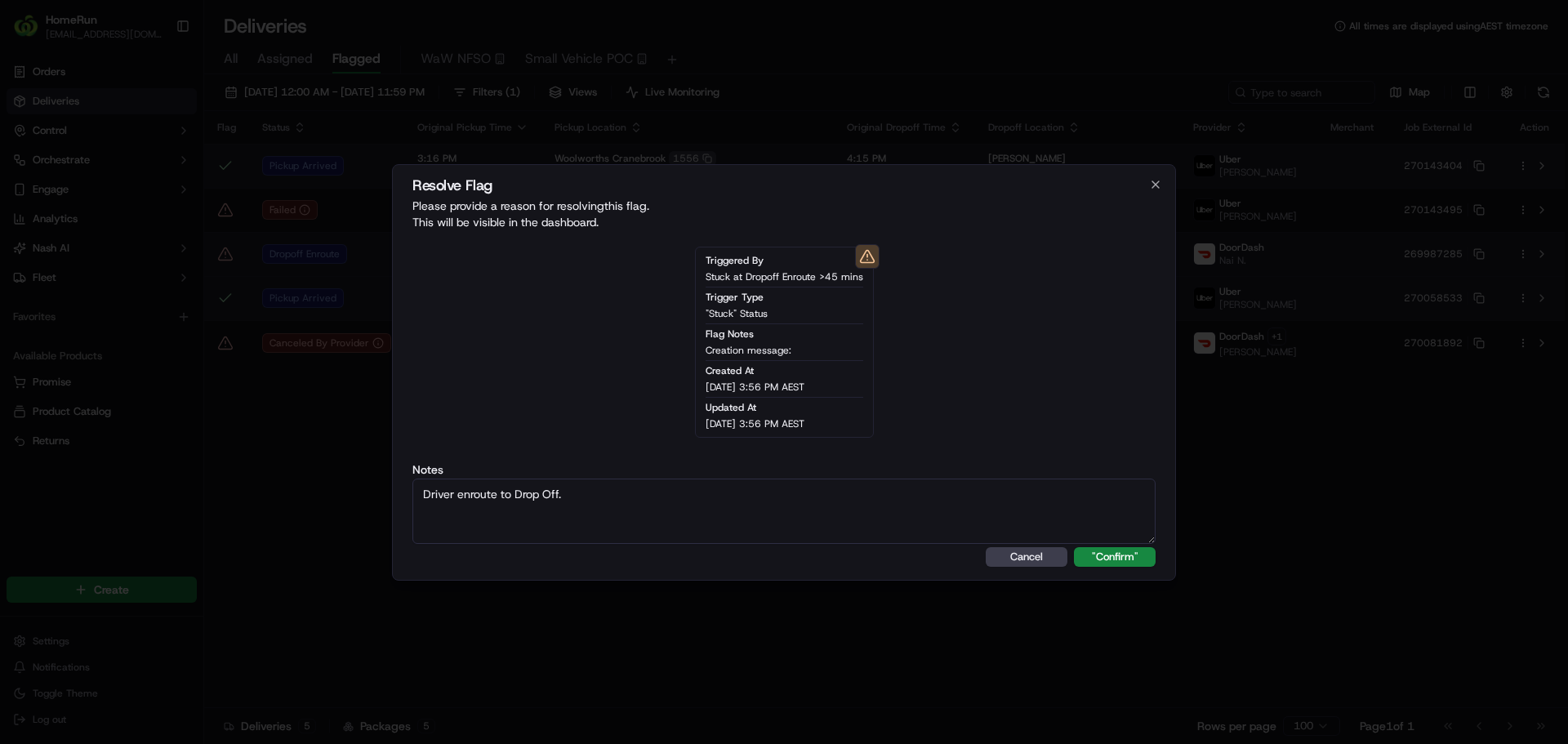
type textarea "Driver enroute to Drop Off."
click at [1074, 547] on button ""Confirm"" at bounding box center [1115, 557] width 82 height 20
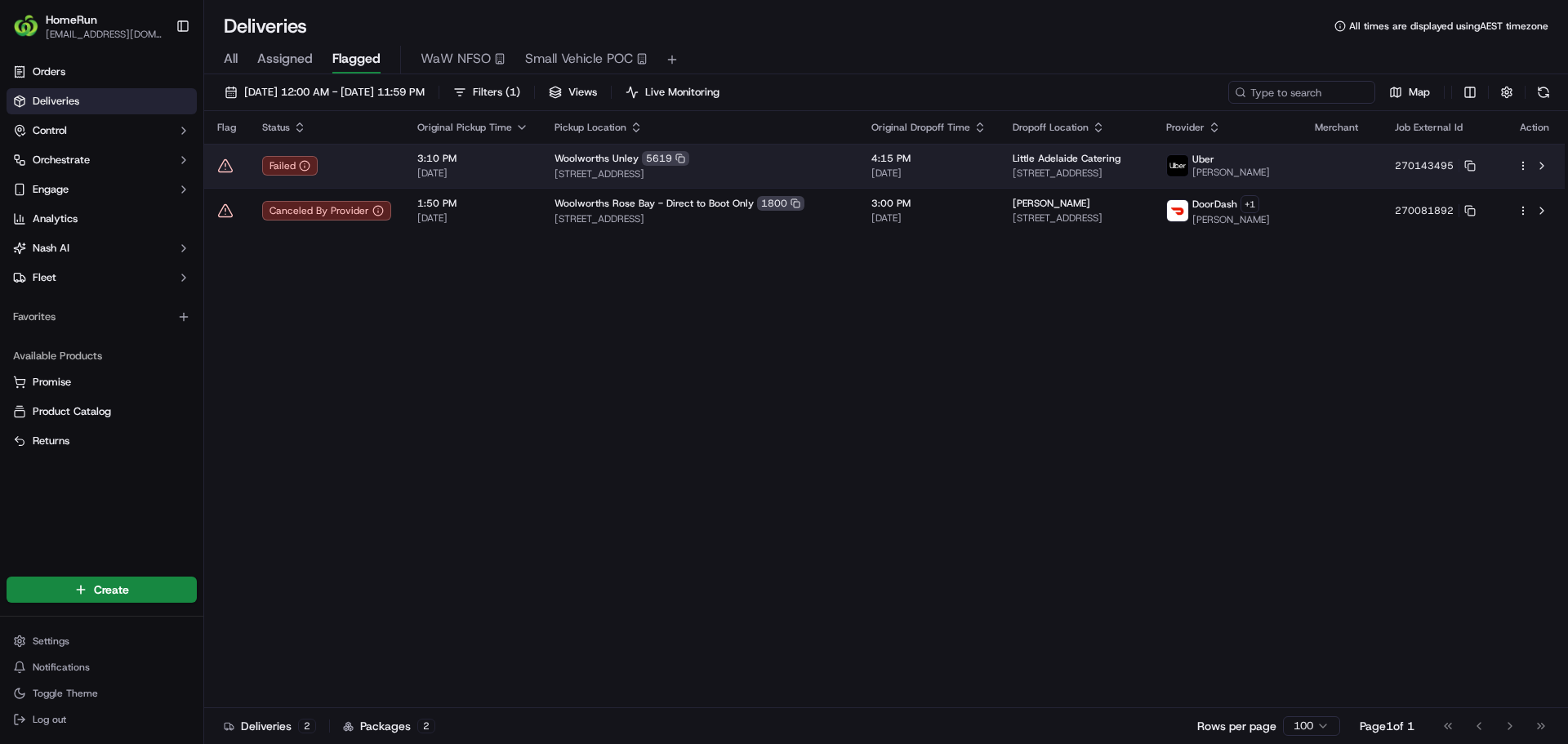
click at [379, 174] on div "Failed" at bounding box center [326, 166] width 129 height 20
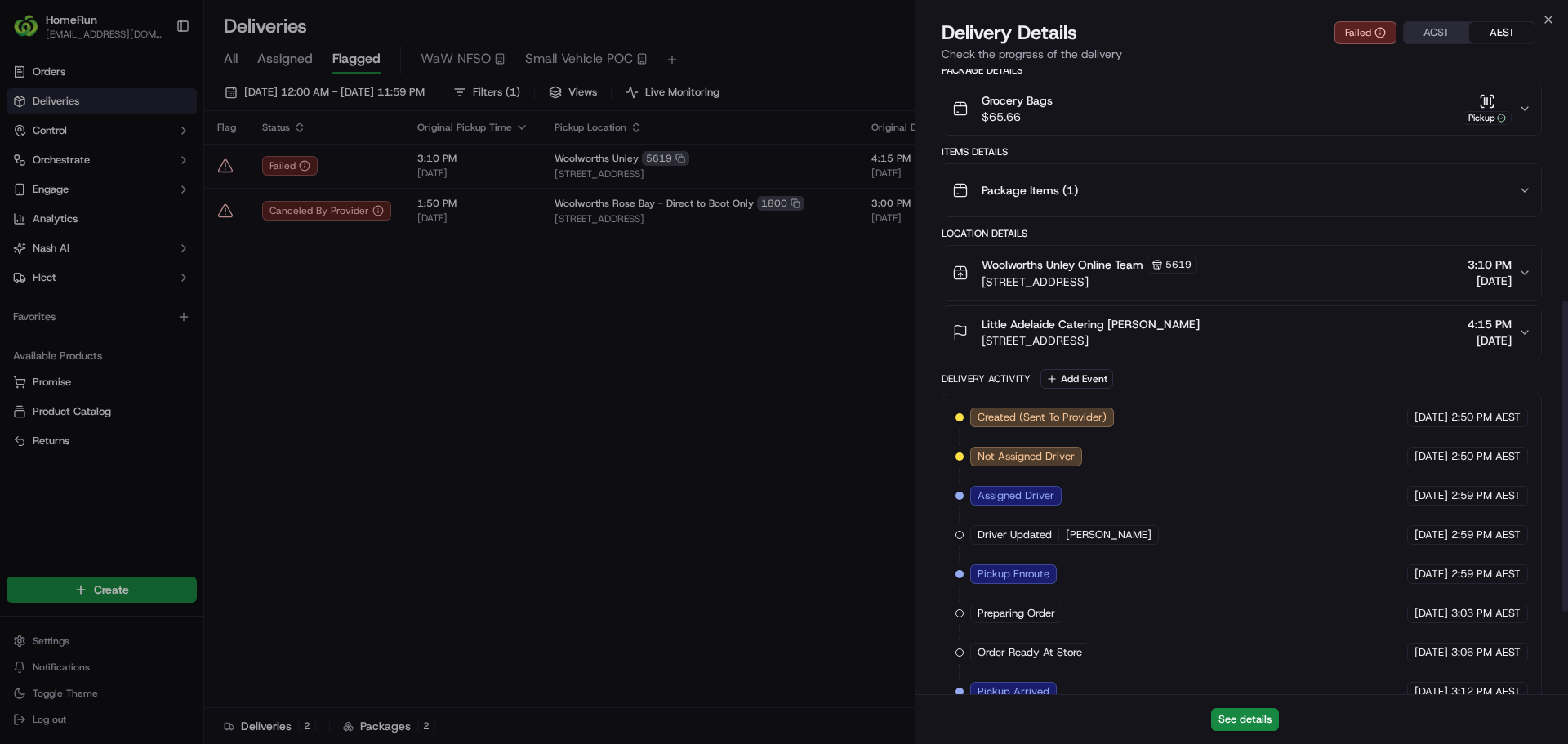
scroll to position [632, 0]
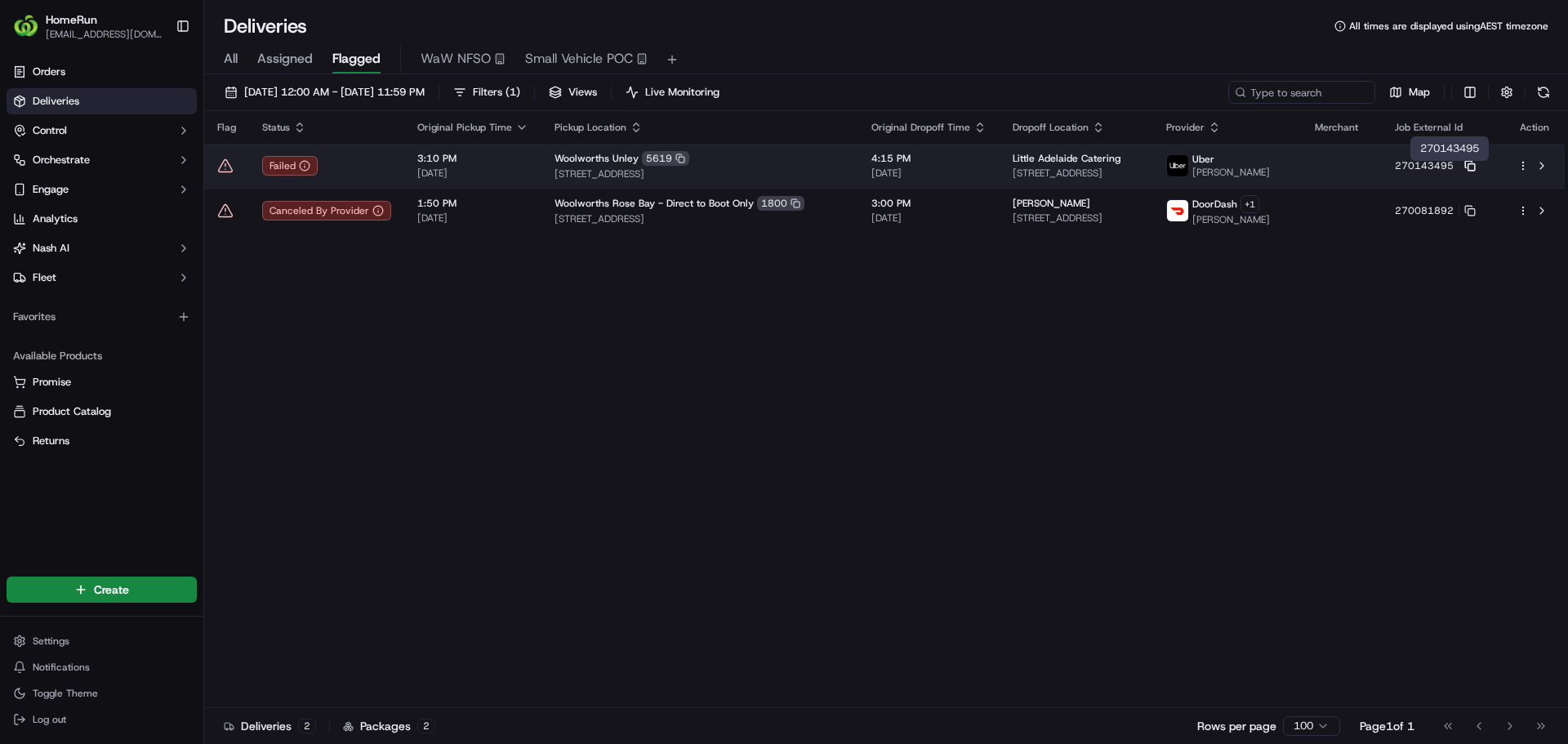
click at [1475, 171] on icon at bounding box center [1470, 166] width 11 height 11
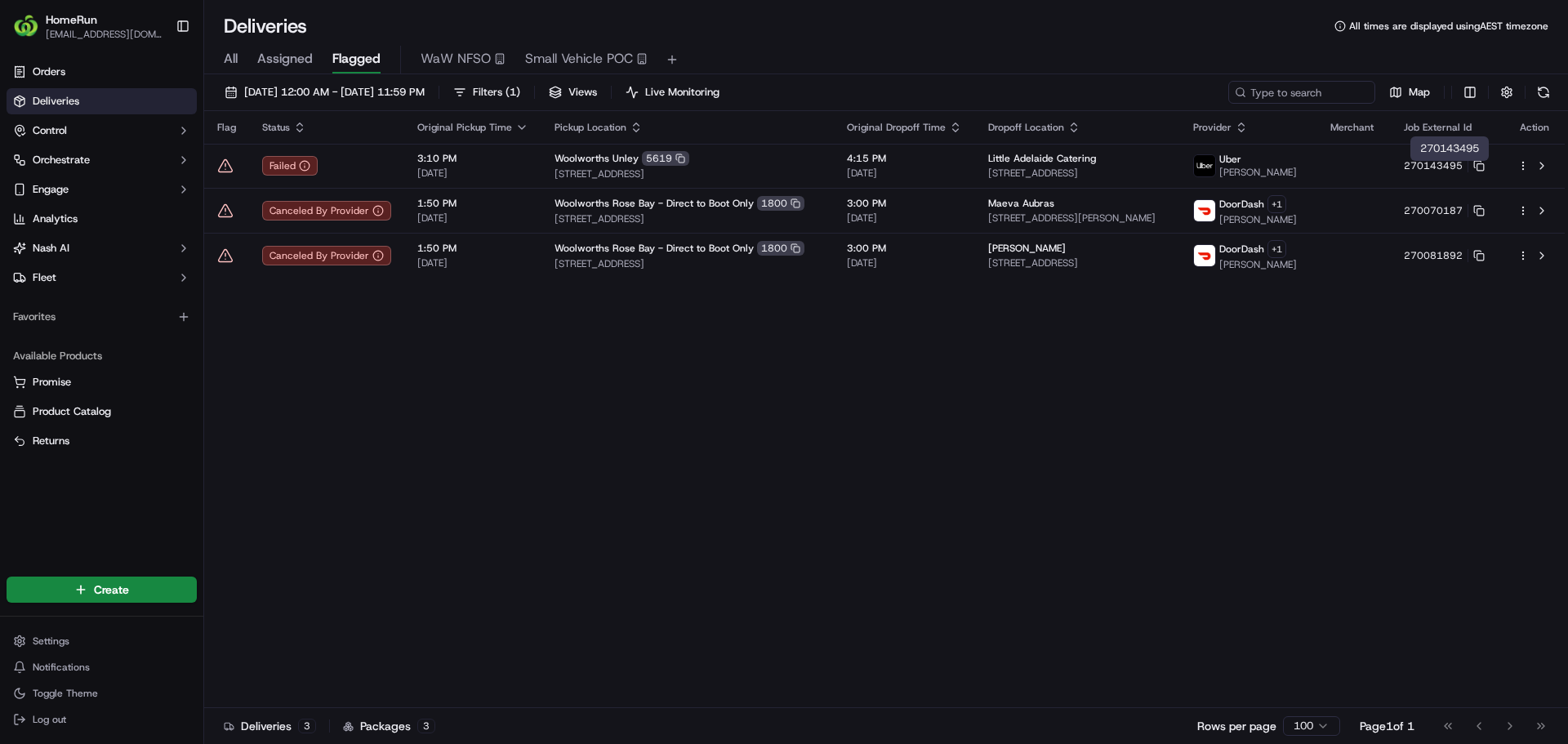
click at [227, 169] on icon at bounding box center [225, 166] width 16 height 16
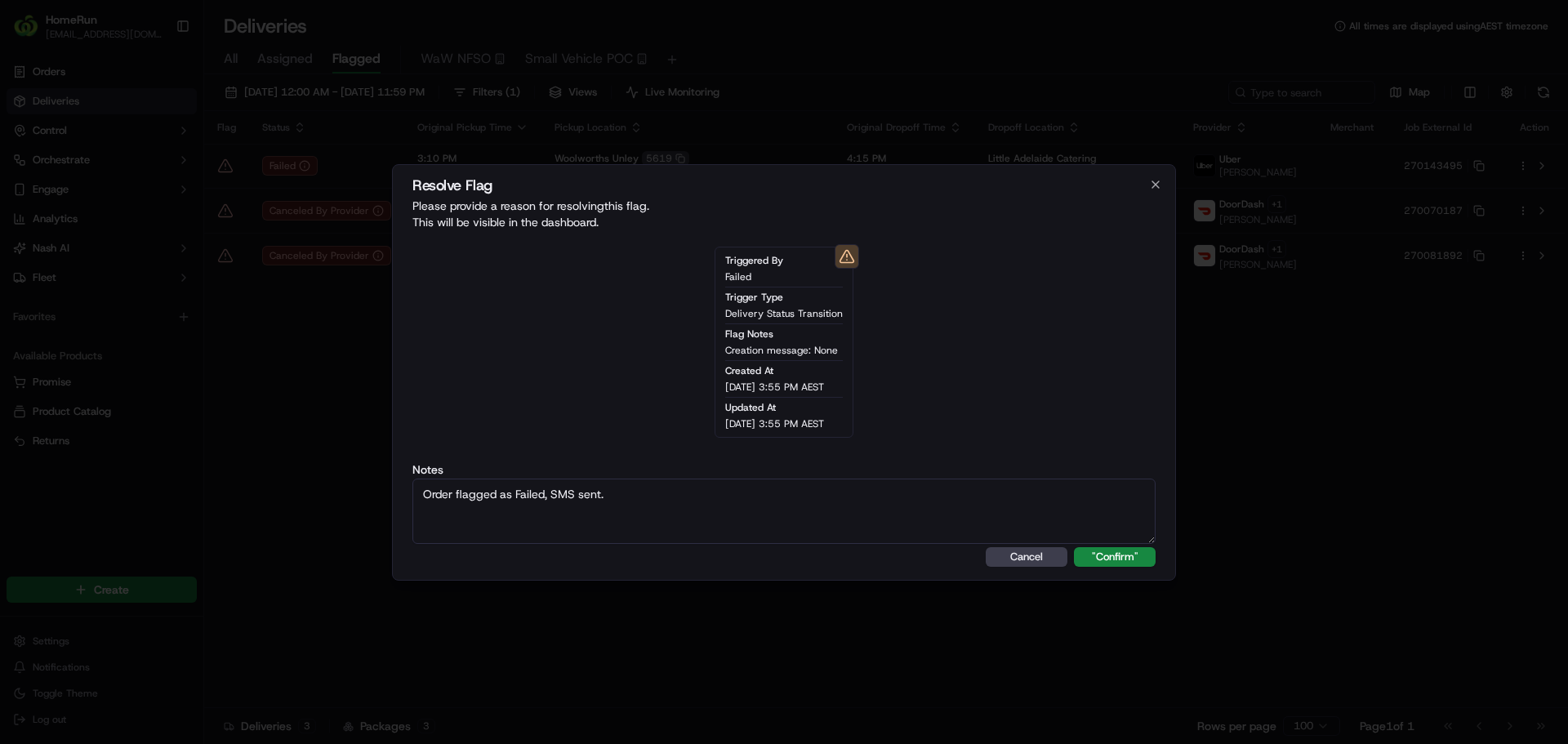
type textarea "Order flagged as Failed, SMS sent."
click at [1074, 547] on button ""Confirm"" at bounding box center [1115, 557] width 82 height 20
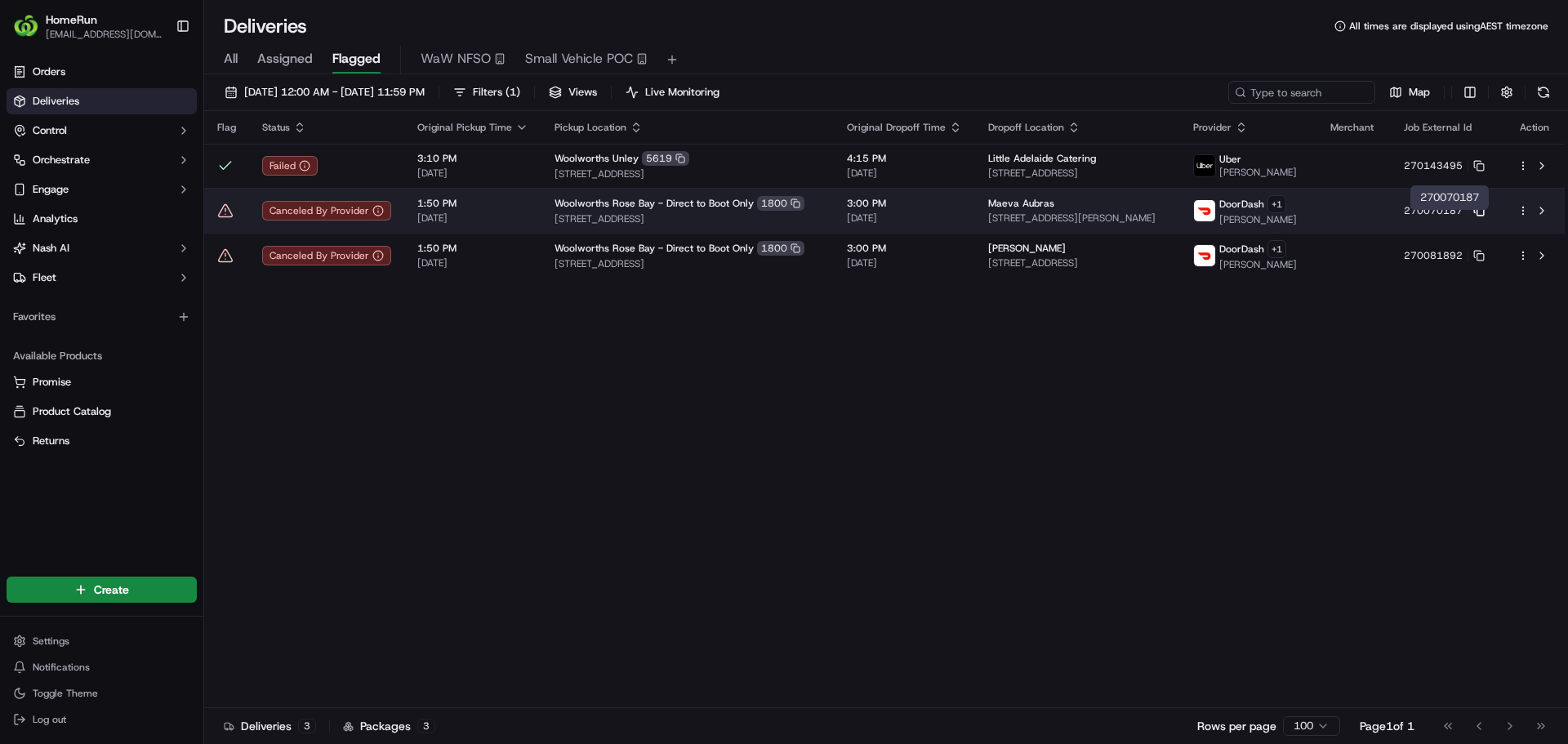
click at [1484, 215] on icon at bounding box center [1479, 211] width 11 height 11
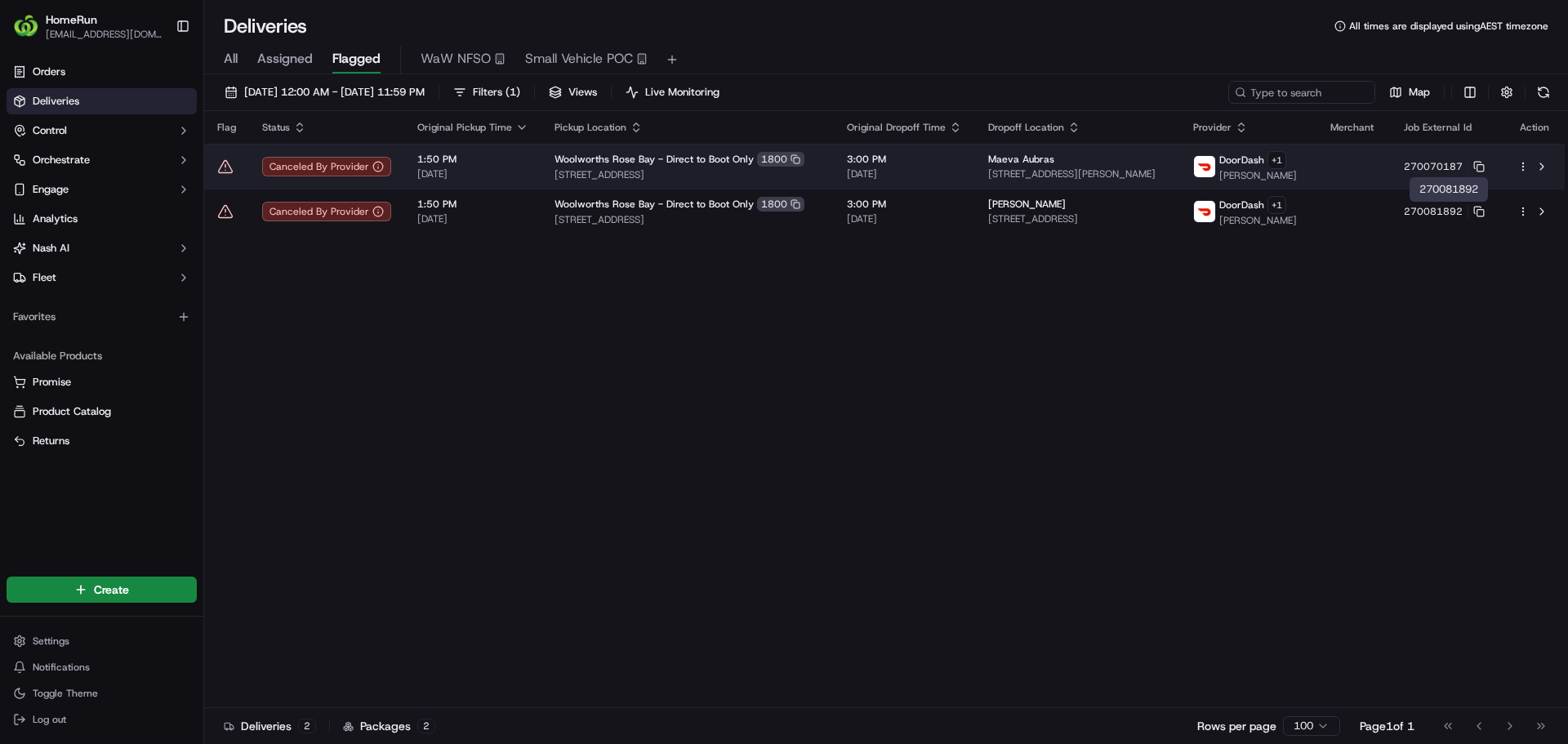
click at [225, 165] on icon at bounding box center [225, 166] width 16 height 16
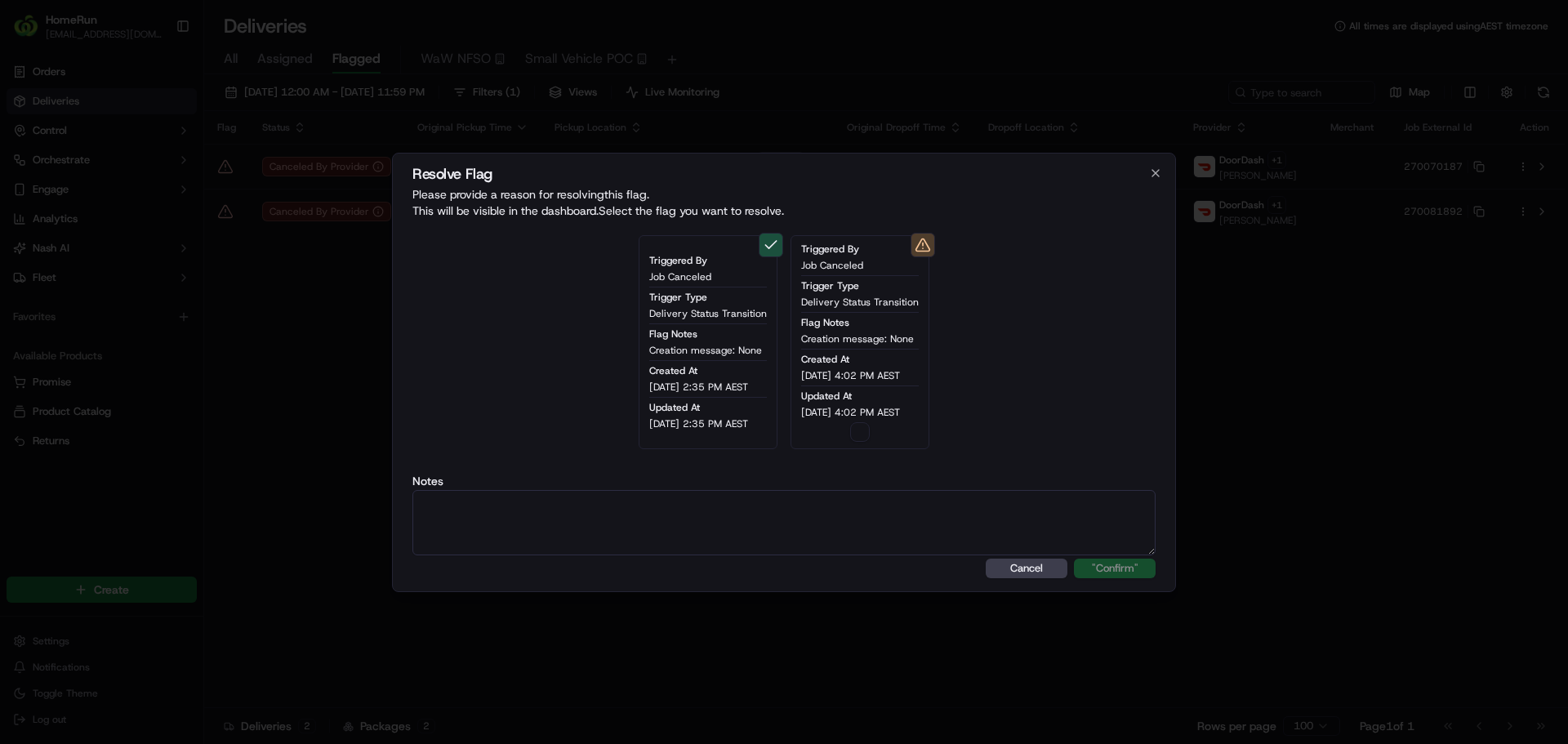
type button "on"
click at [870, 429] on button "on" at bounding box center [860, 432] width 20 height 20
click at [870, 516] on textarea at bounding box center [784, 523] width 743 height 66
paste textarea "Order flagged as canceled, SMS sent."
type textarea "Order flagged as canceled, SMS sent."
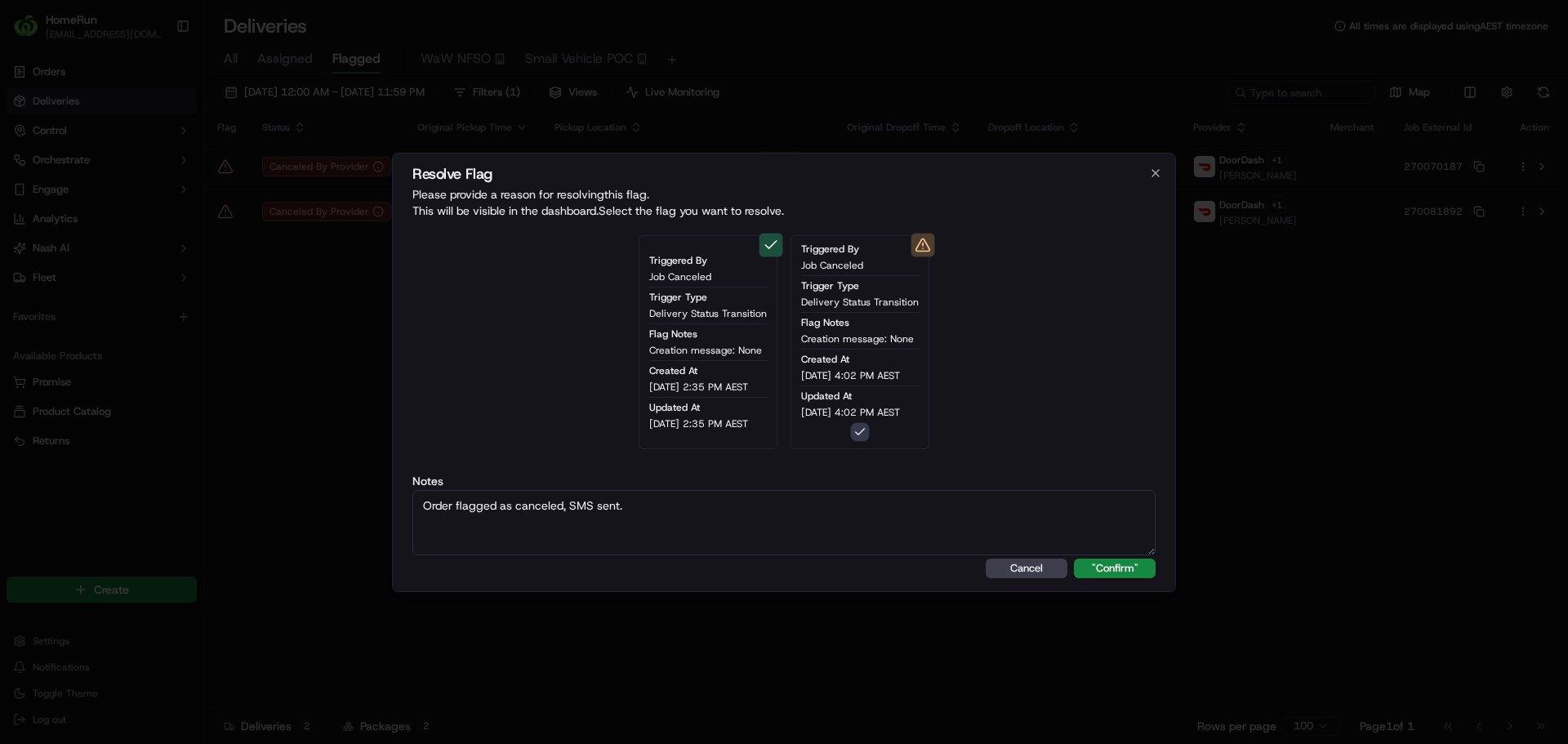
click at [1074, 558] on button ""Confirm"" at bounding box center [1115, 568] width 82 height 20
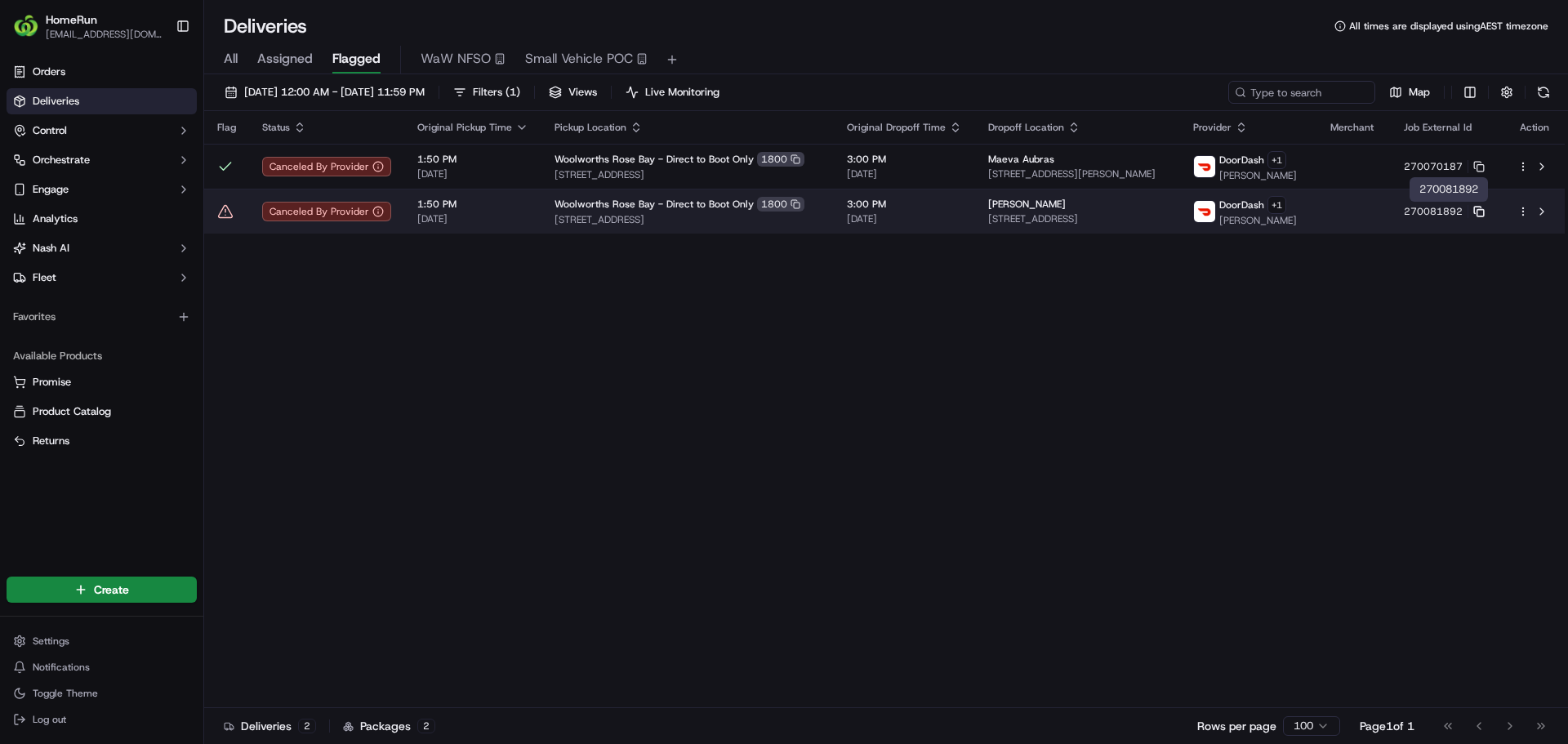
click at [1484, 215] on icon at bounding box center [1479, 211] width 11 height 11
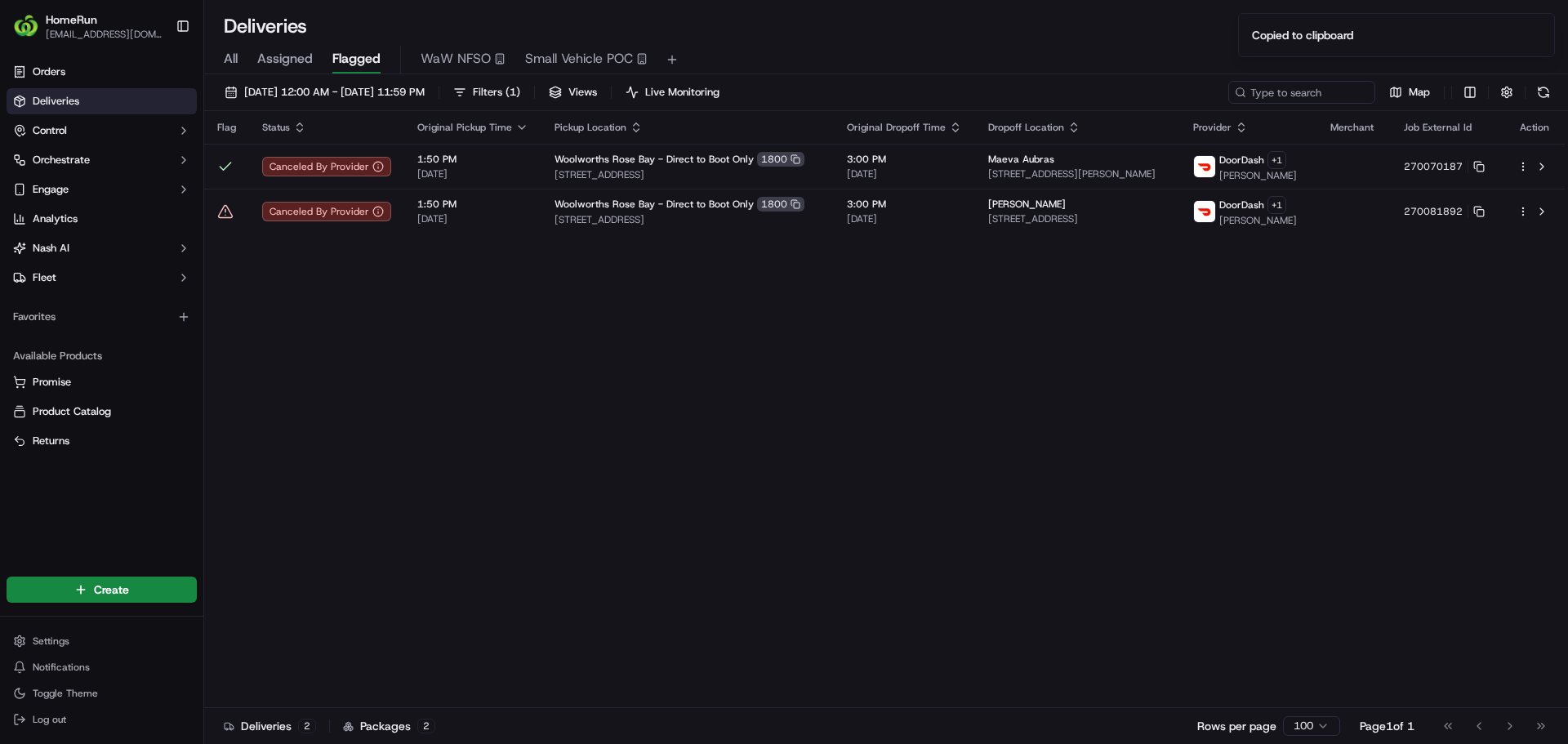
click at [1230, 433] on div "Flag Status Original Pickup Time Pickup Location Original Dropoff Time Dropoff …" at bounding box center [884, 410] width 1361 height 597
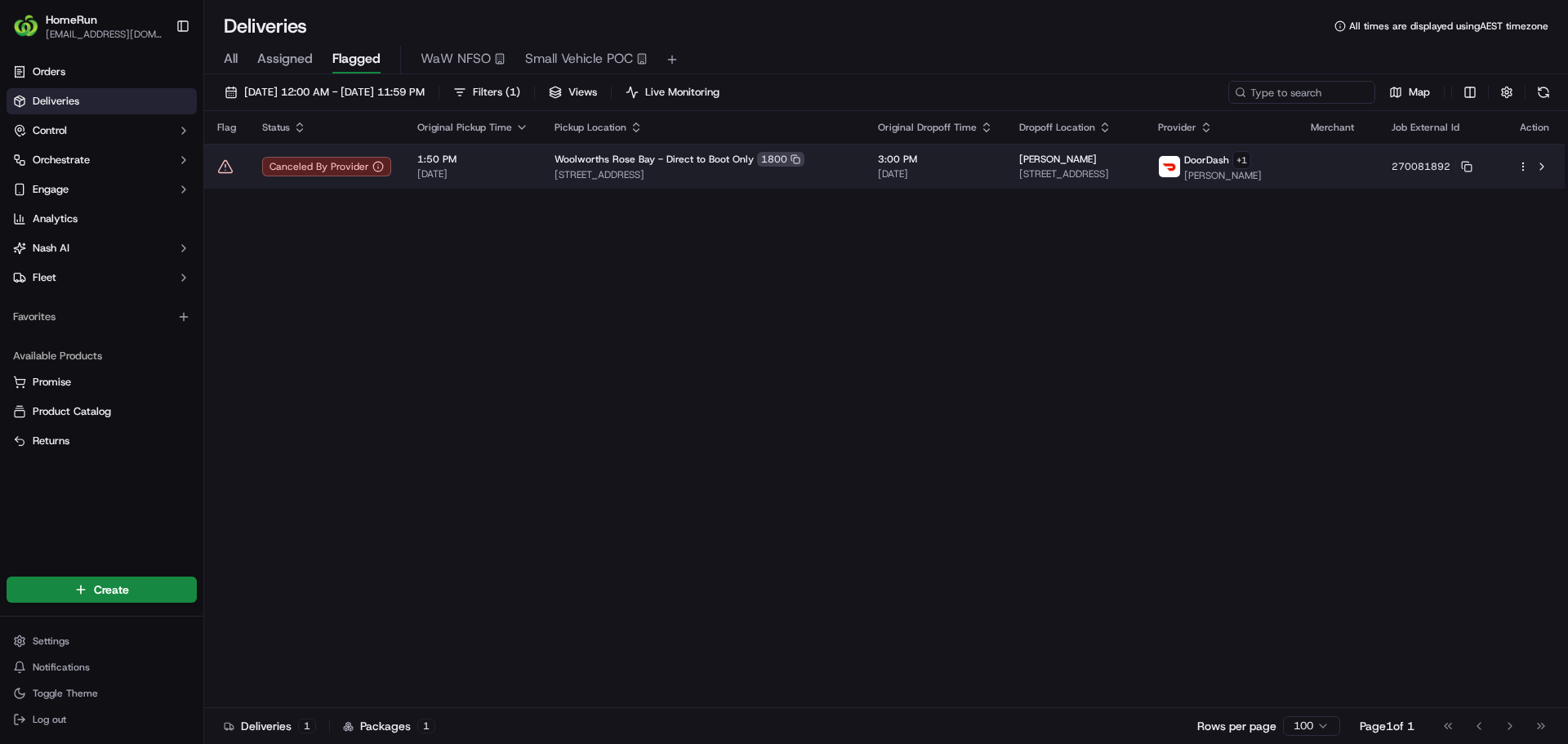
click at [225, 167] on icon at bounding box center [225, 166] width 16 height 16
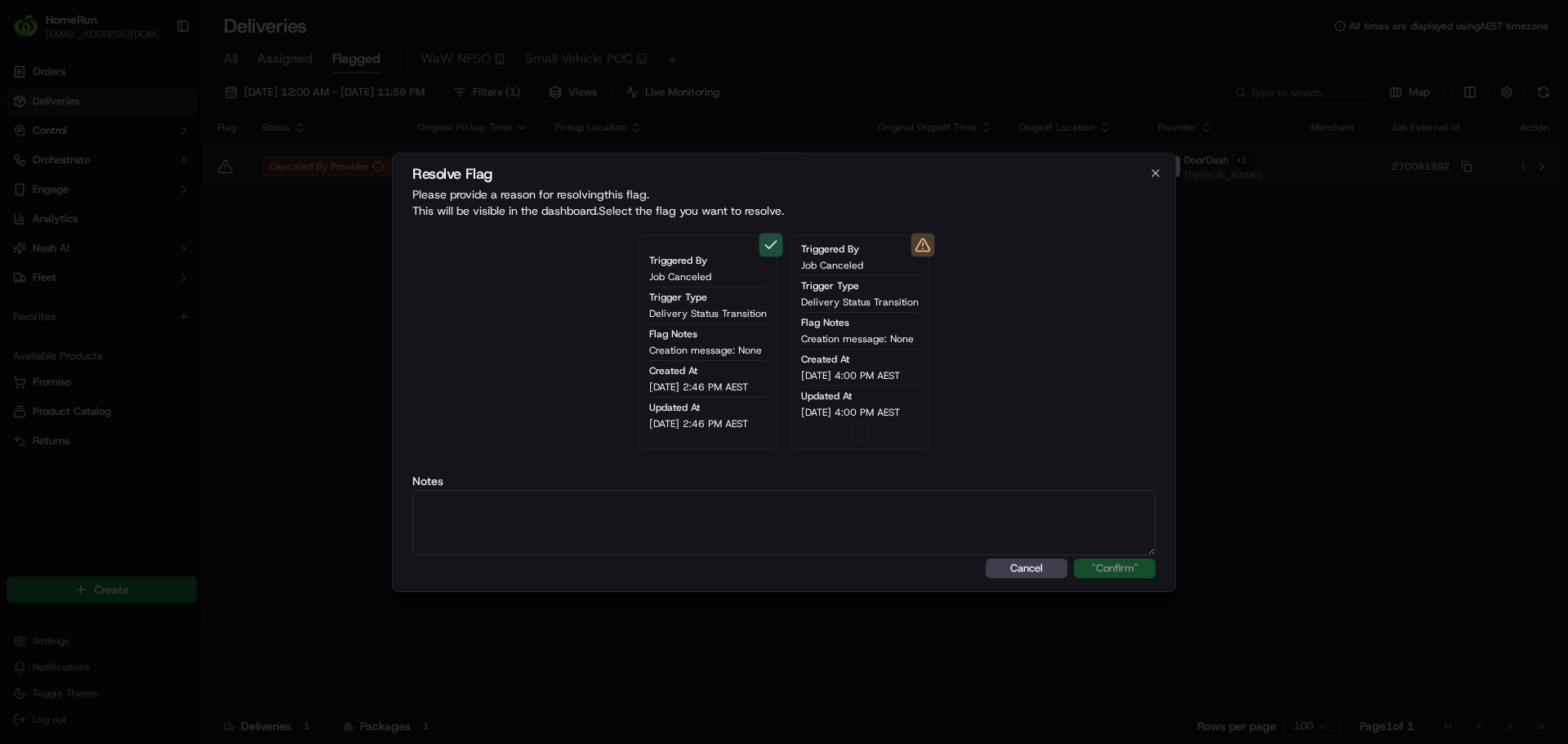
type button "on"
click at [867, 442] on div "Triggered By Job Canceled Trigger Type Delivery Status Transition Flag Notes Cr…" at bounding box center [859, 342] width 139 height 214
click at [867, 437] on button "on" at bounding box center [860, 432] width 20 height 20
click at [875, 541] on textarea at bounding box center [784, 523] width 743 height 66
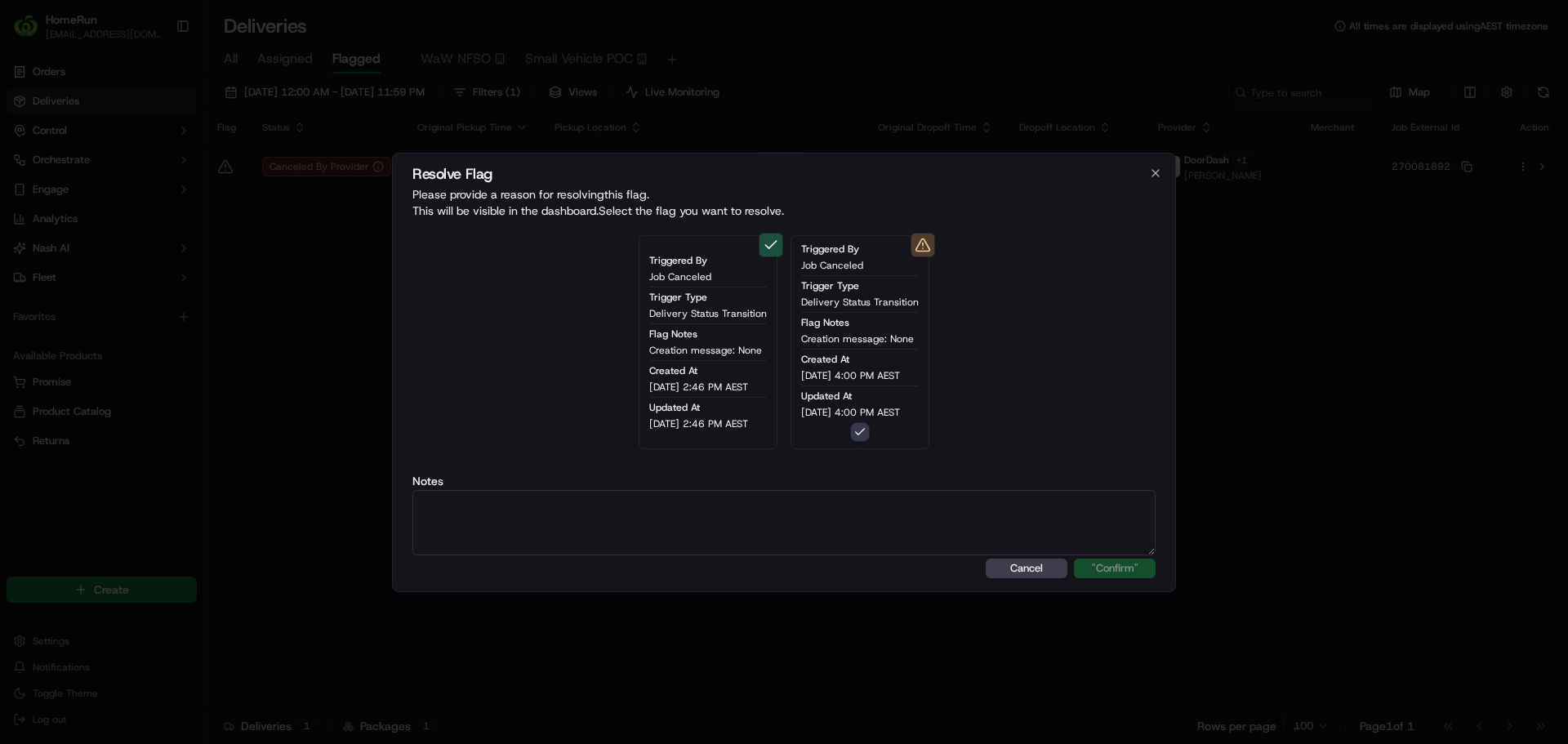
paste textarea "Order flagged as canceled, SMS sent."
type textarea "Order flagged as canceled, SMS sent."
click at [1074, 558] on button ""Confirm"" at bounding box center [1115, 568] width 82 height 20
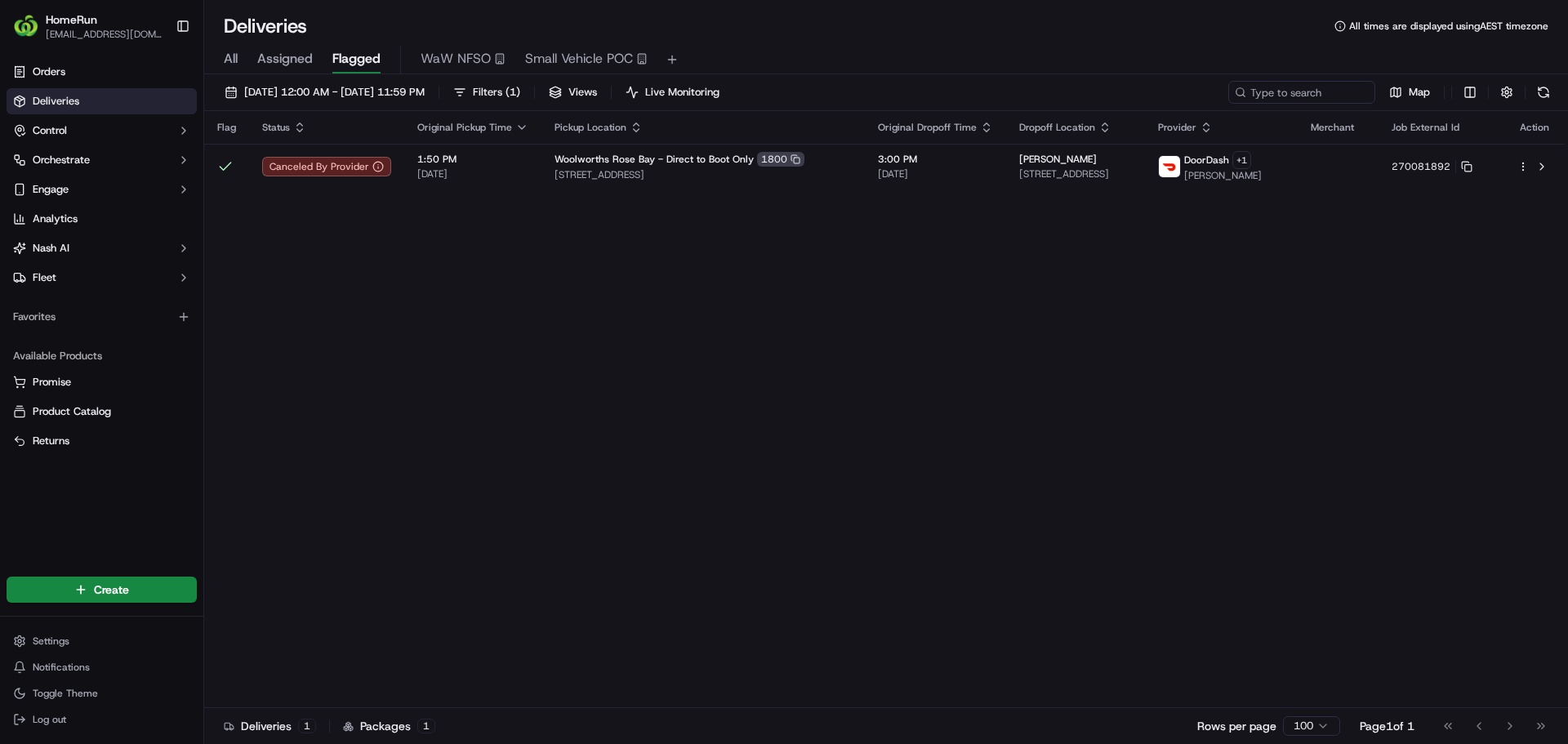
click at [577, 60] on span "Small Vehicle POC" at bounding box center [579, 59] width 108 height 20
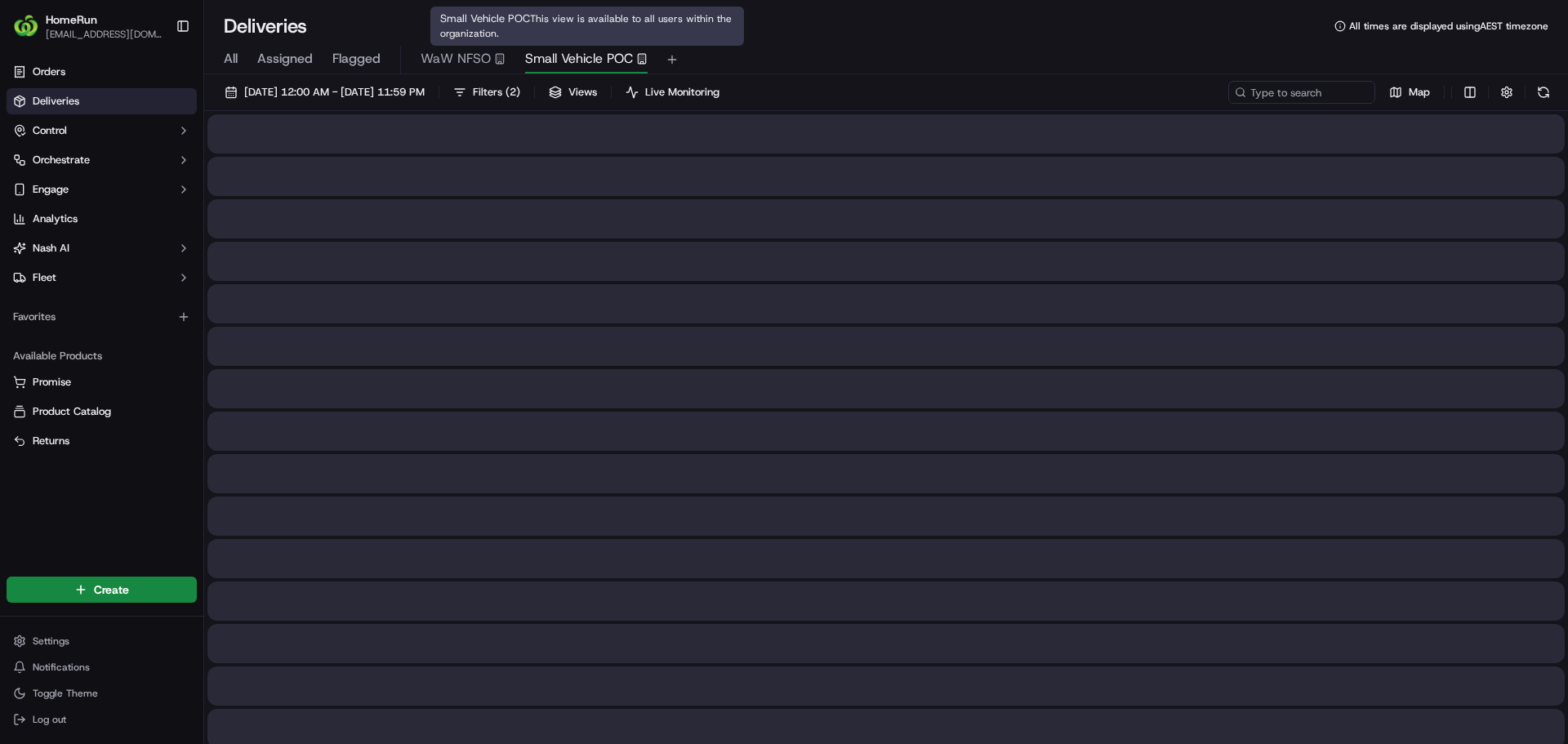
click at [578, 60] on span "Small Vehicle POC" at bounding box center [579, 59] width 108 height 20
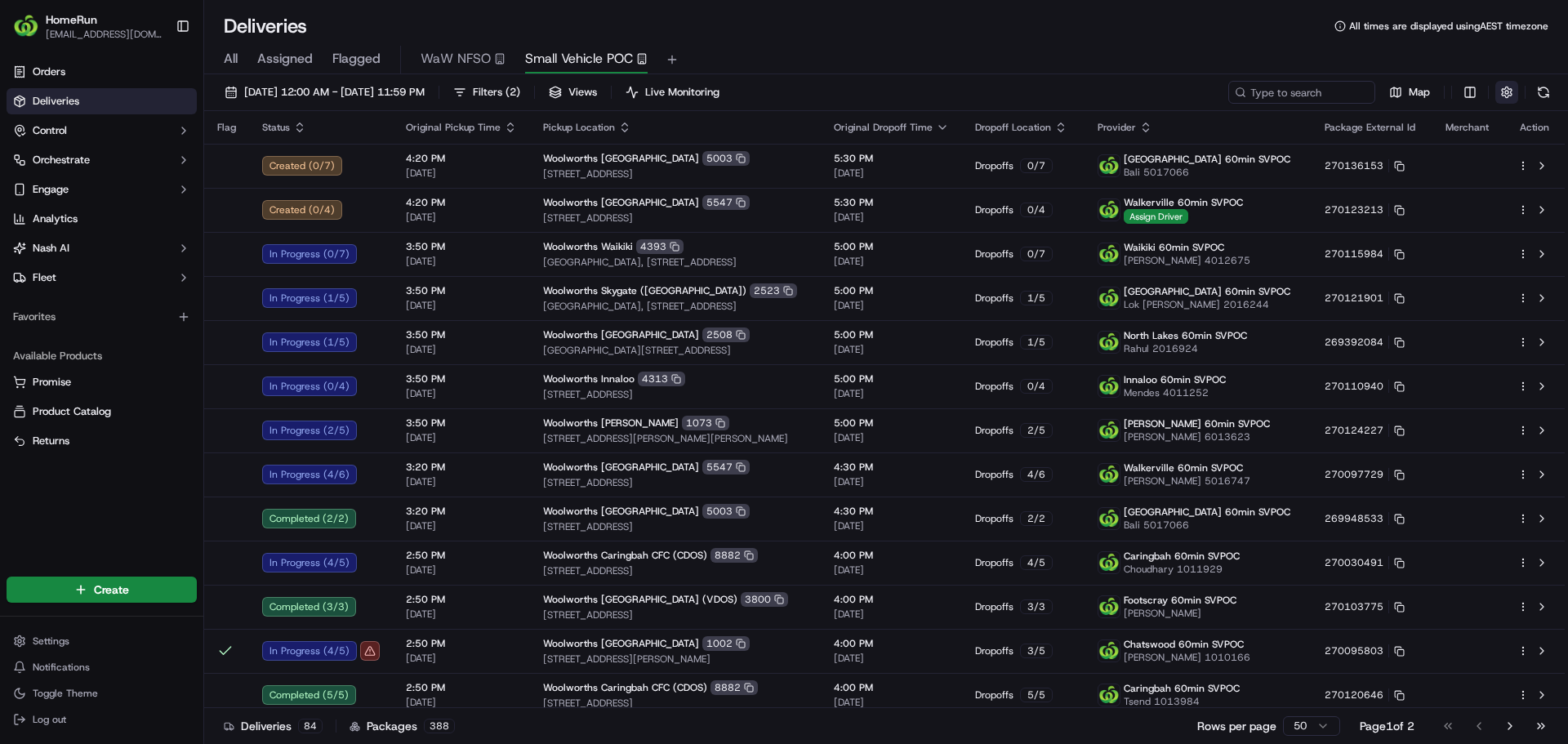
click at [1501, 87] on button "button" at bounding box center [1507, 93] width 23 height 23
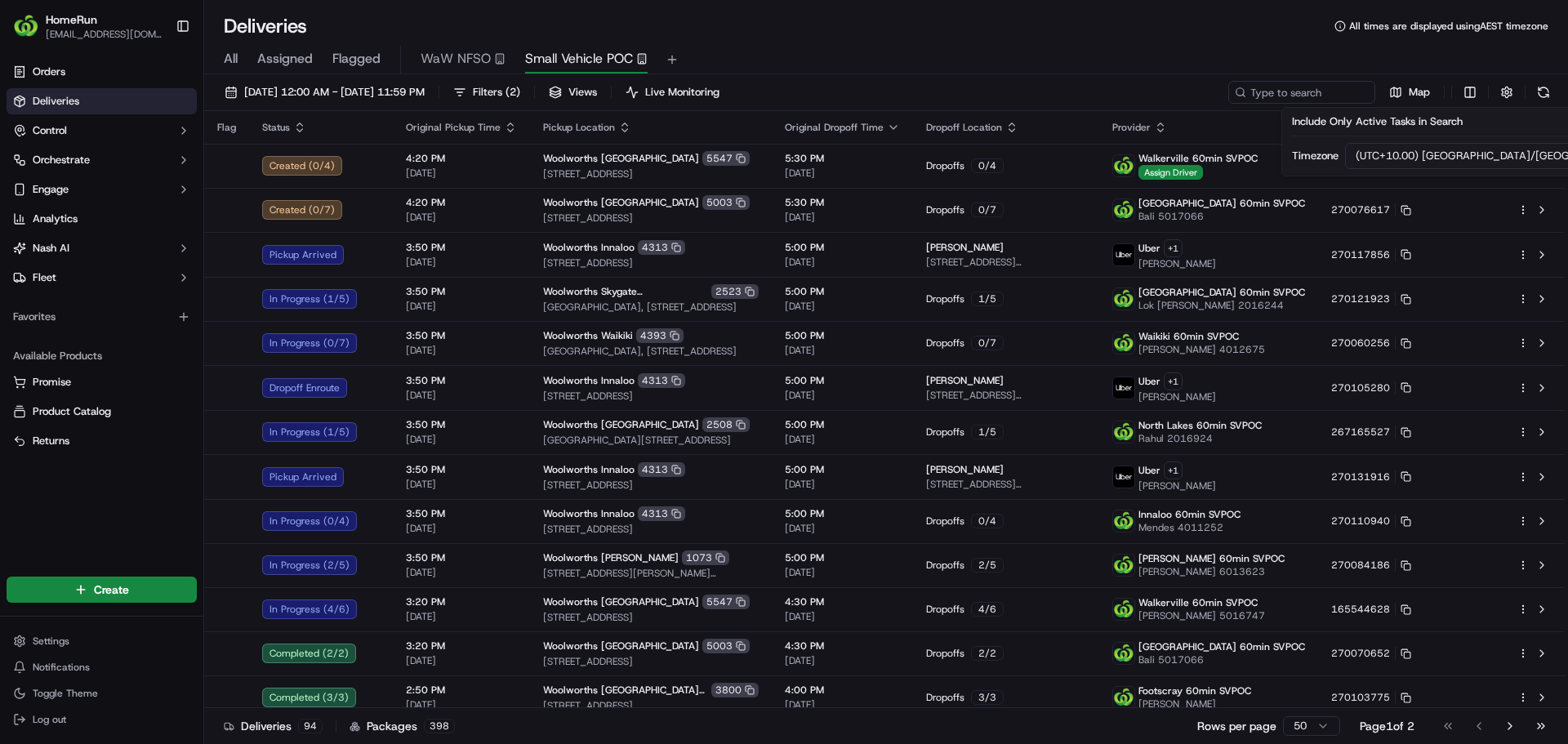
click at [1452, 29] on span "All times are displayed using AEST timezone" at bounding box center [1448, 26] width 199 height 13
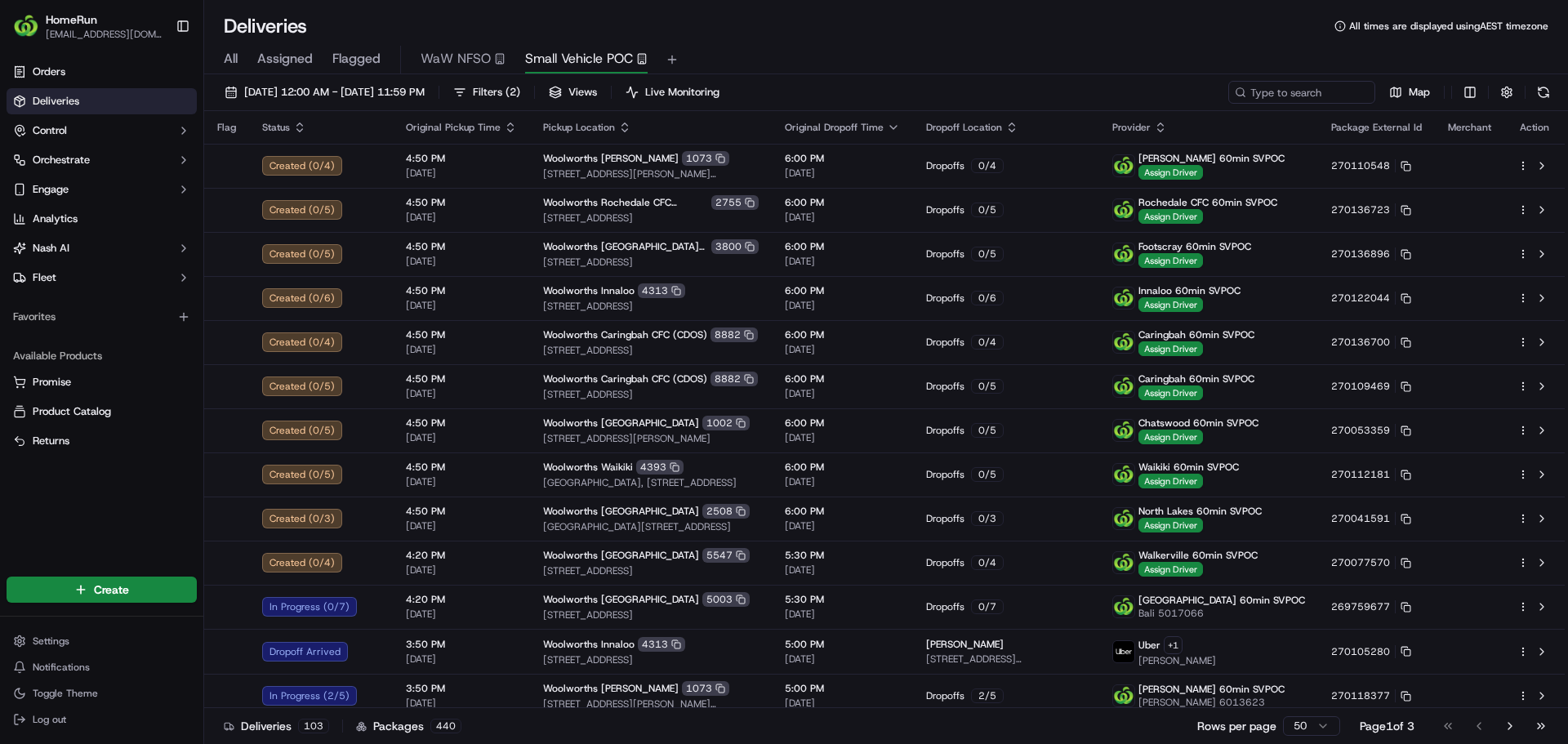
click at [367, 59] on span "Flagged" at bounding box center [357, 59] width 48 height 20
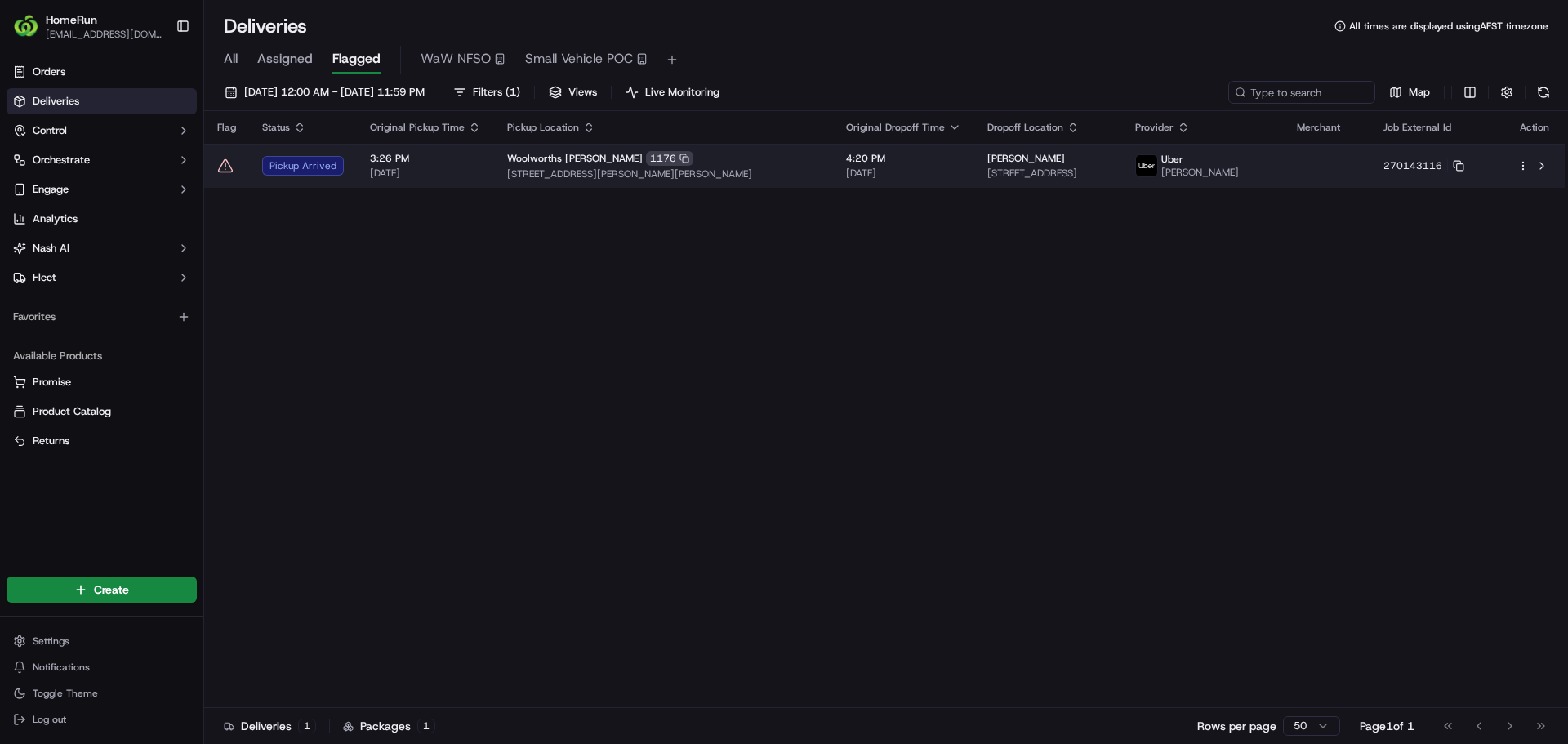
click at [226, 165] on icon at bounding box center [225, 166] width 16 height 16
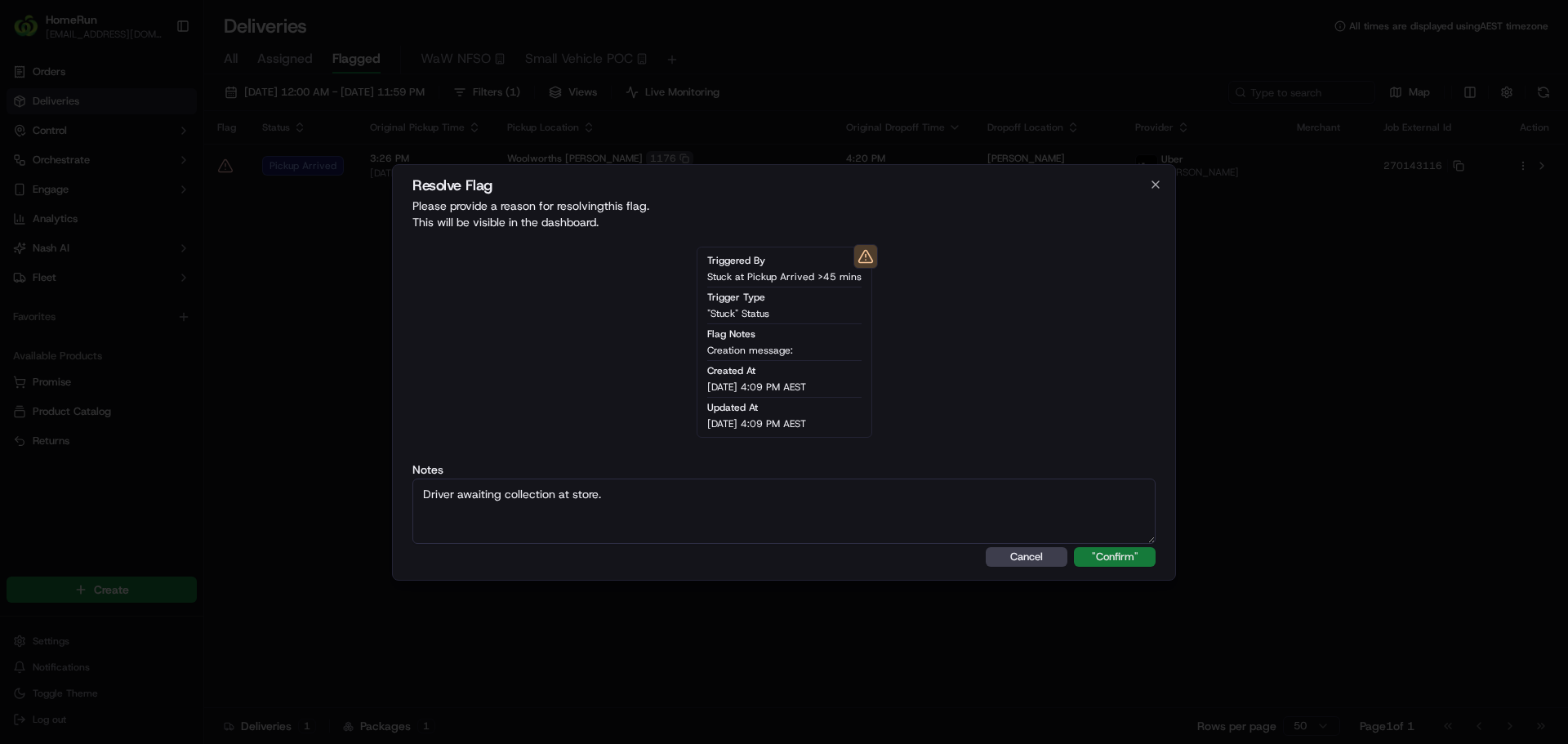
type textarea "Driver awaiting collection at store."
click at [1120, 557] on button ""Confirm"" at bounding box center [1115, 557] width 82 height 20
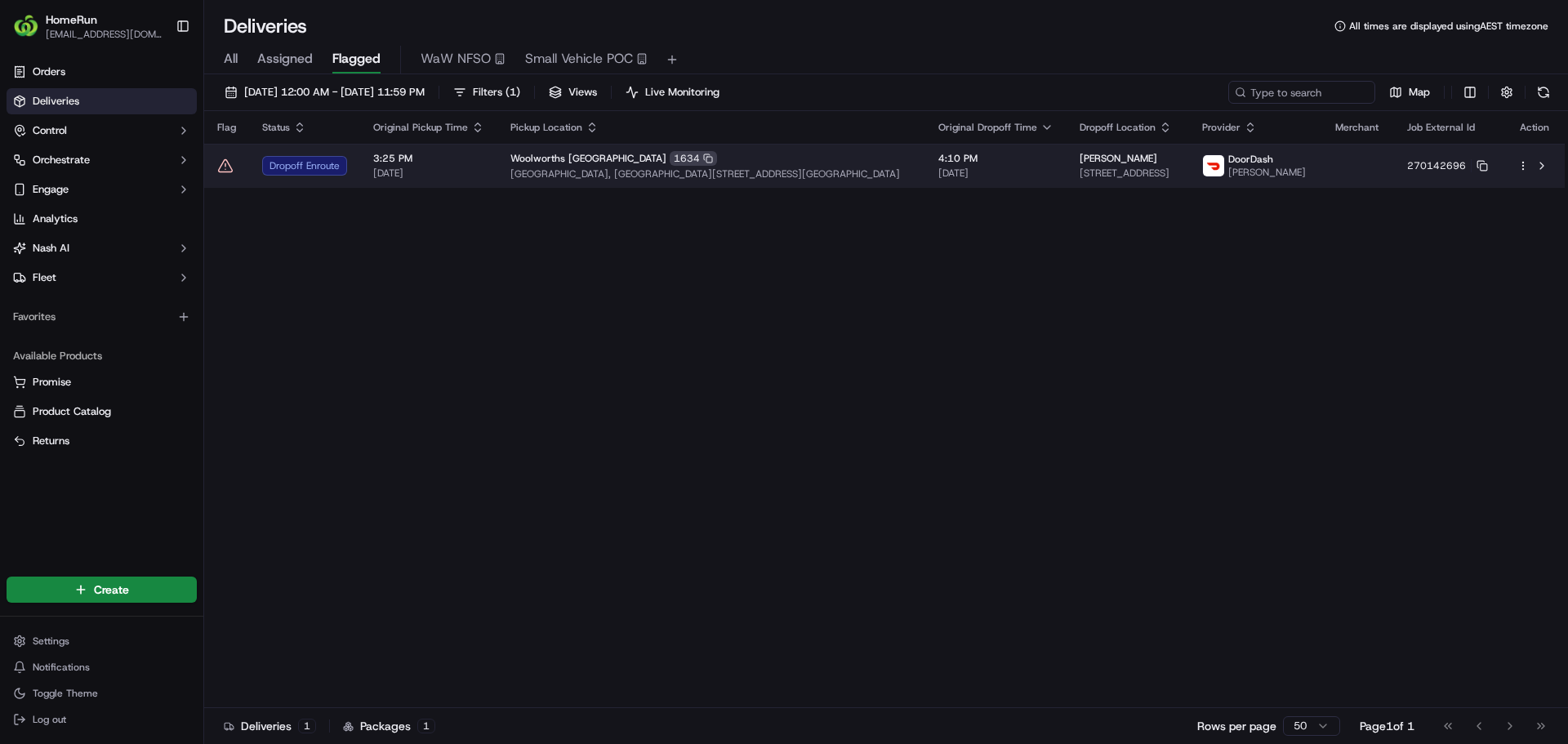
click at [217, 172] on icon at bounding box center [225, 166] width 16 height 16
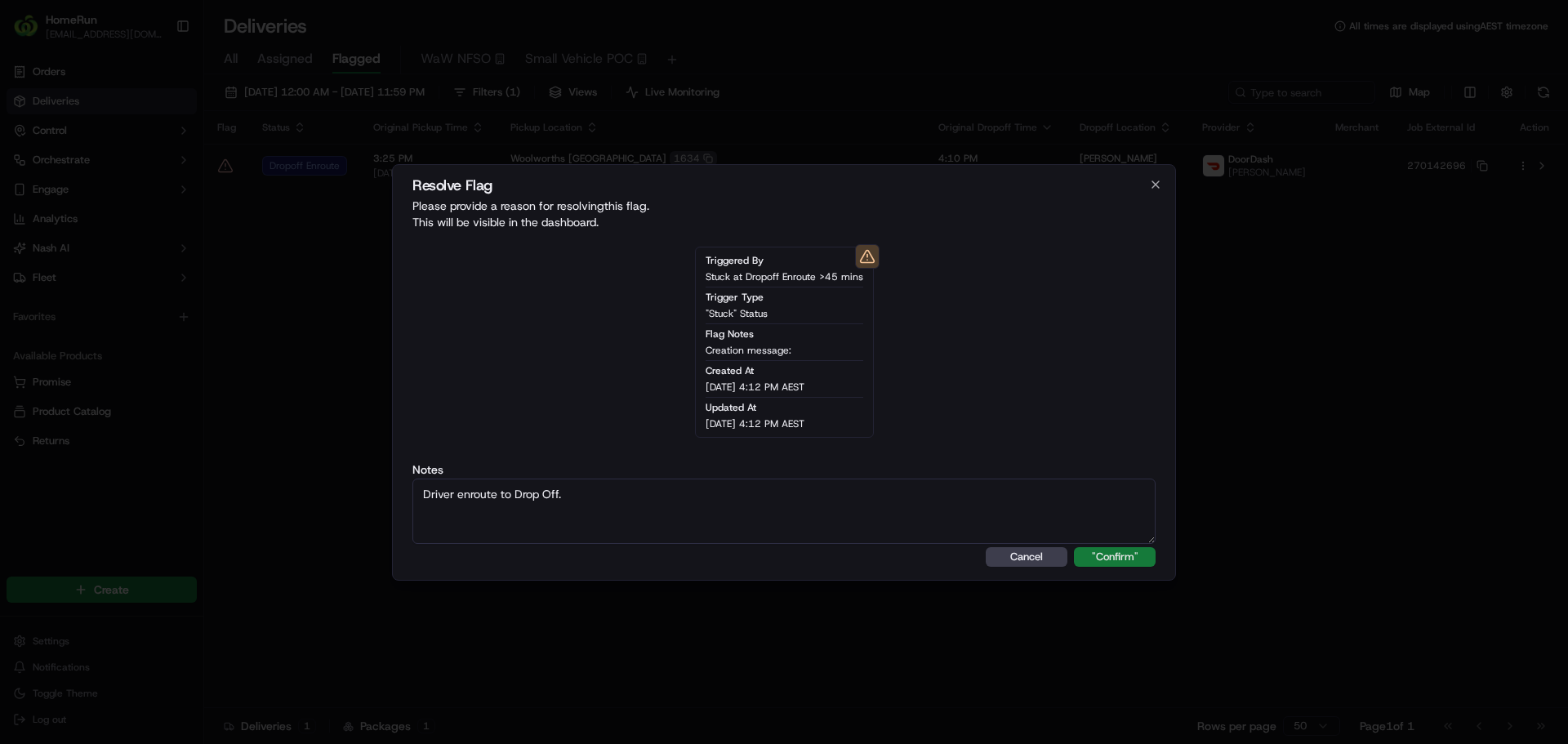
type textarea "Driver enroute to Drop Off."
click at [1125, 564] on button ""Confirm"" at bounding box center [1115, 557] width 82 height 20
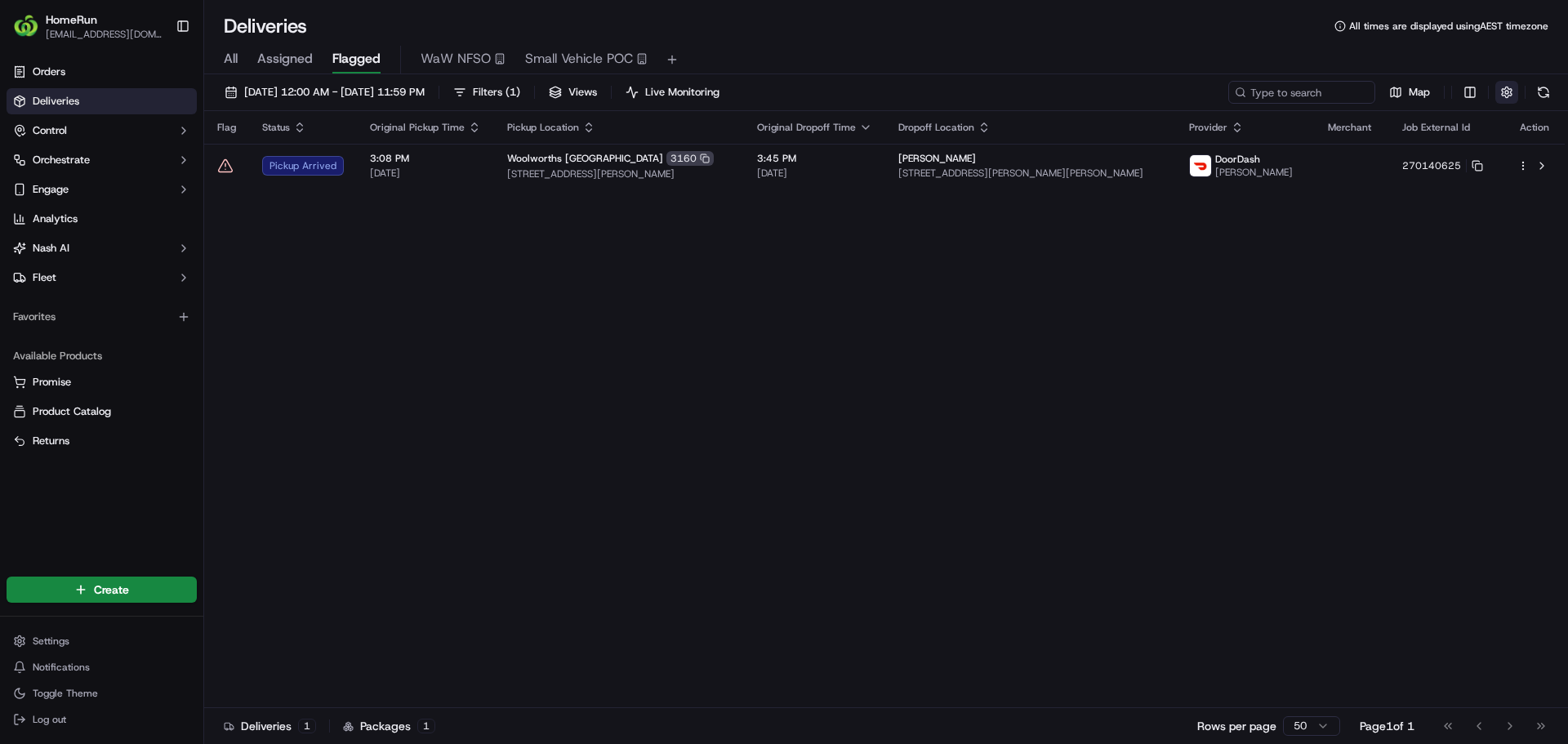
click at [1510, 87] on button "button" at bounding box center [1507, 93] width 23 height 23
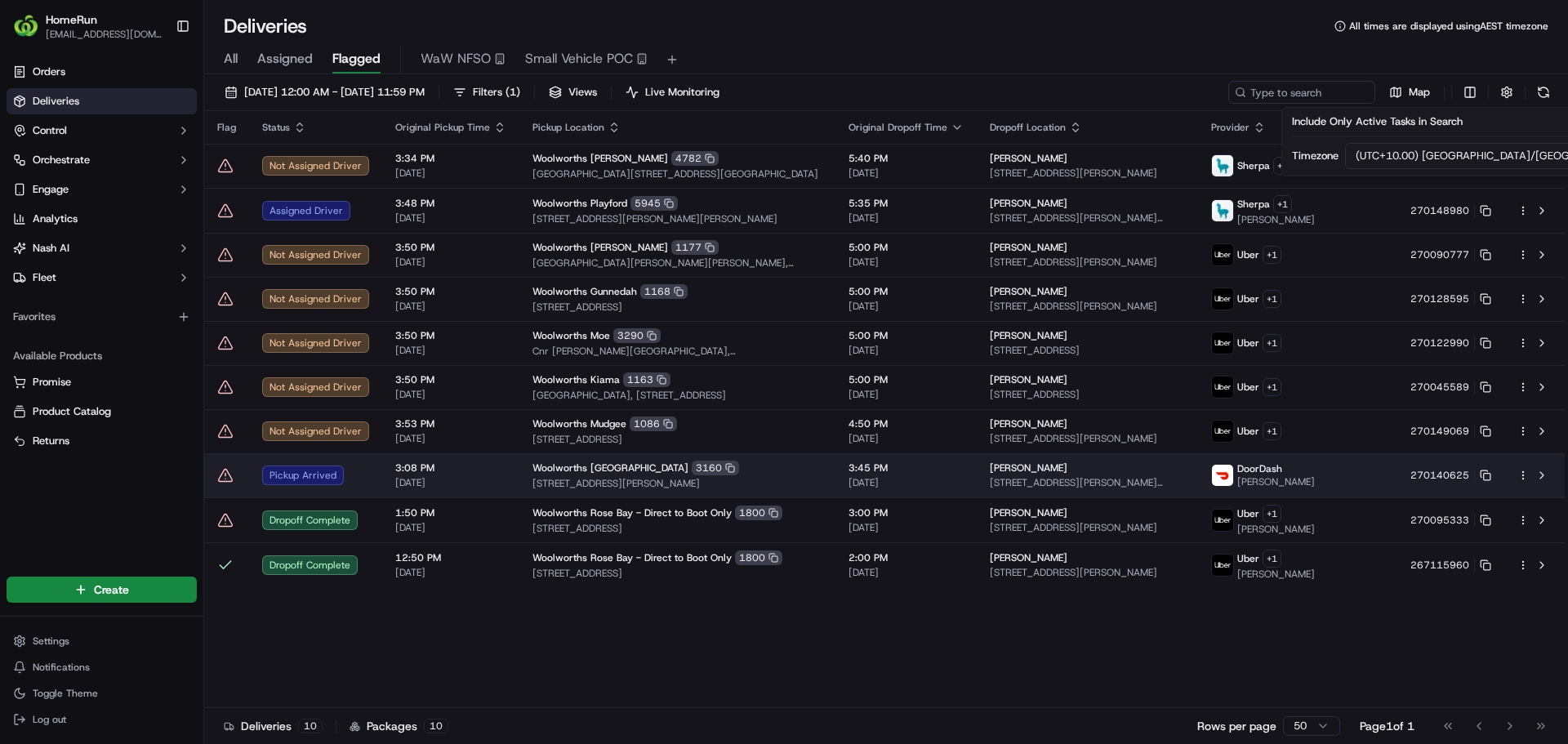
click at [230, 482] on icon at bounding box center [225, 475] width 16 height 16
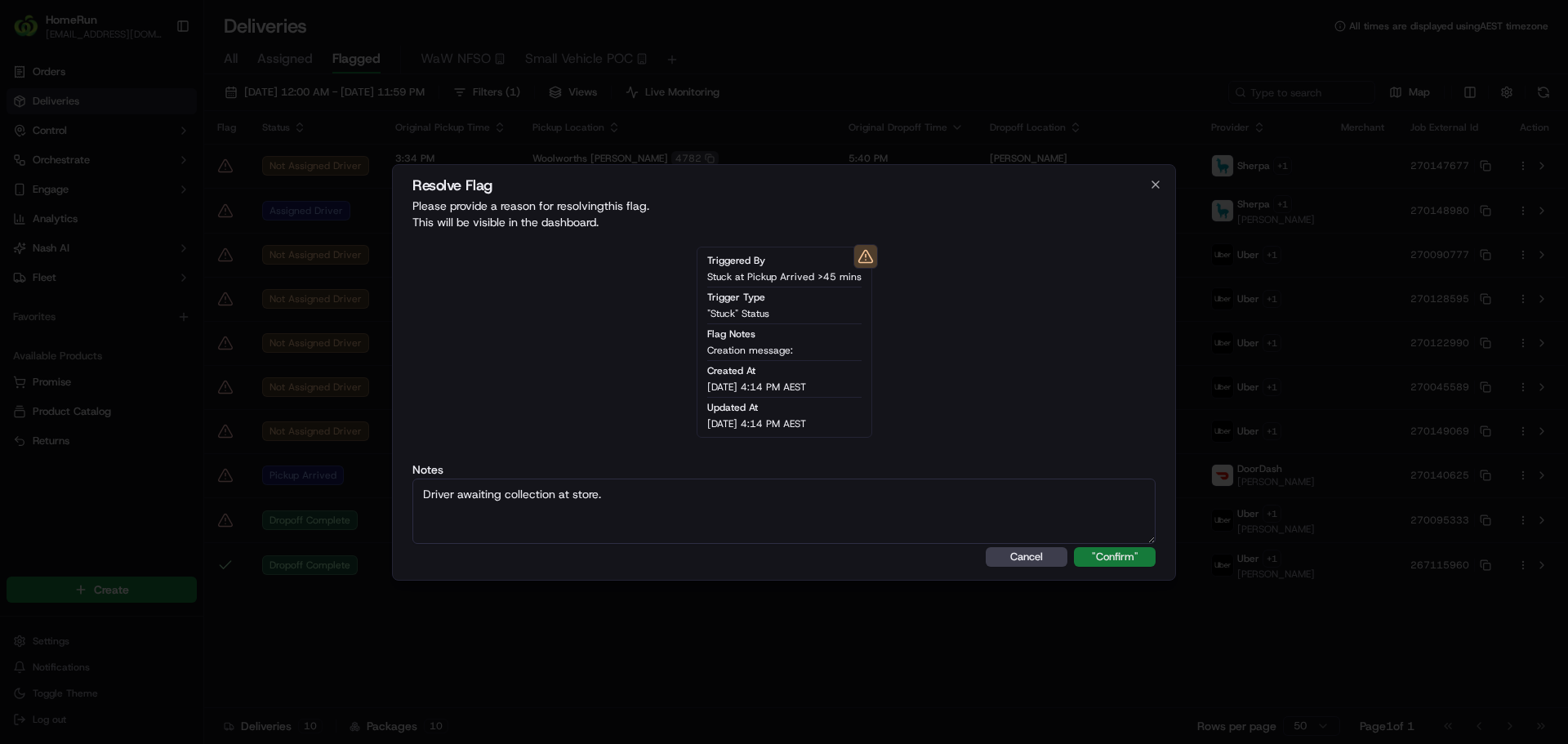
type textarea "Driver awaiting collection at store."
click at [1109, 562] on button ""Confirm"" at bounding box center [1115, 557] width 82 height 20
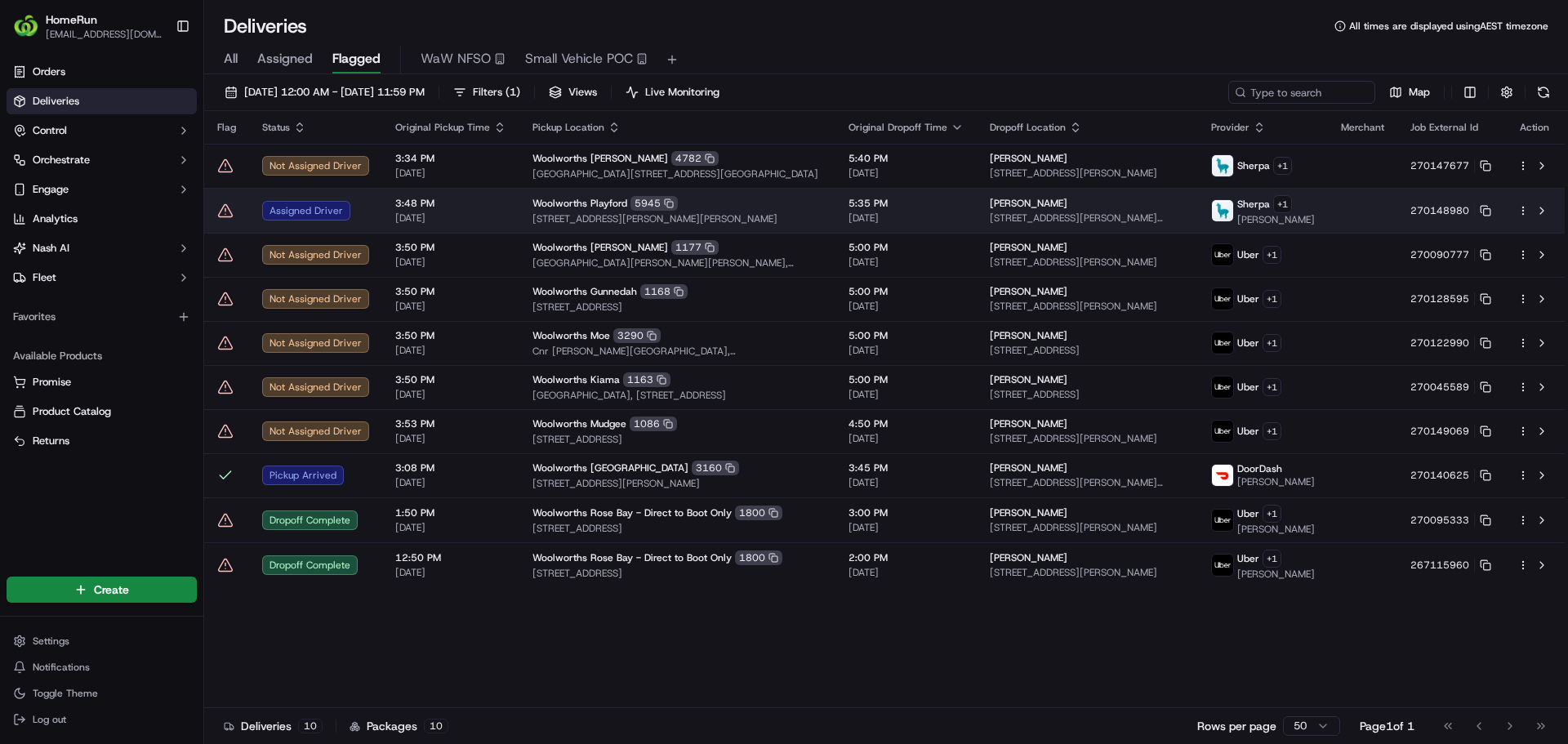
click at [223, 212] on icon at bounding box center [225, 211] width 16 height 16
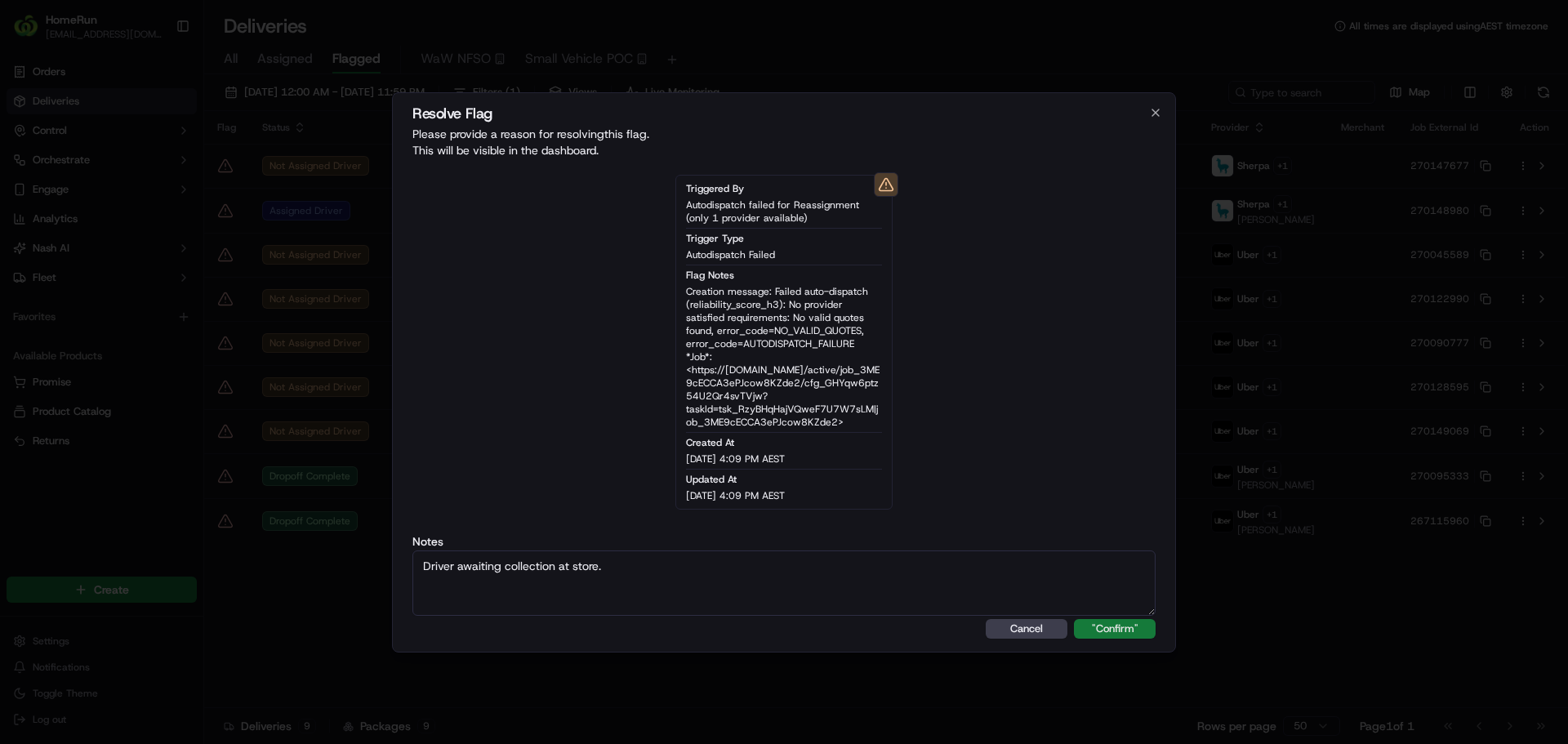
type textarea "Driver awaiting collection at store."
click at [1110, 633] on button ""Confirm"" at bounding box center [1115, 628] width 82 height 20
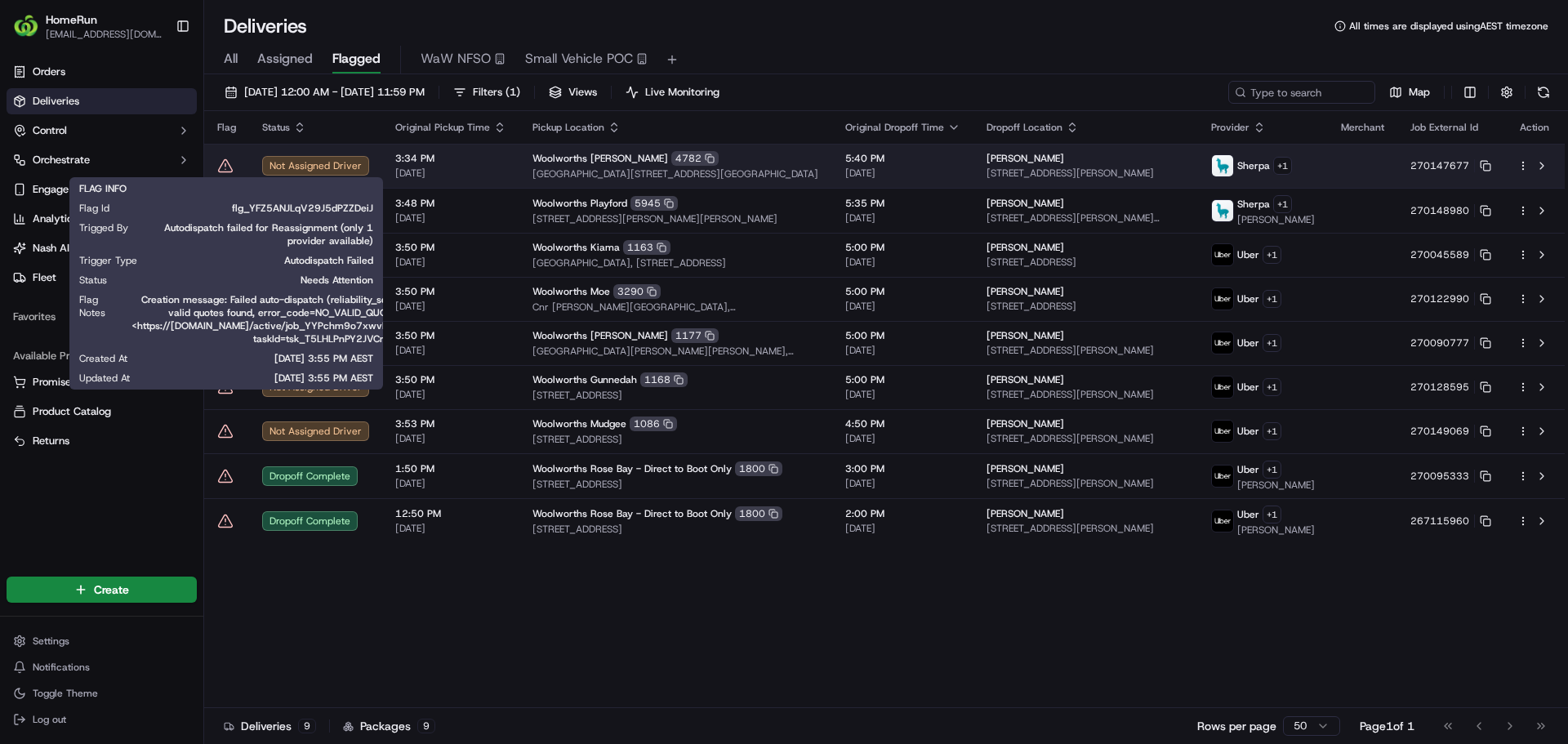
click at [229, 171] on icon at bounding box center [225, 165] width 14 height 12
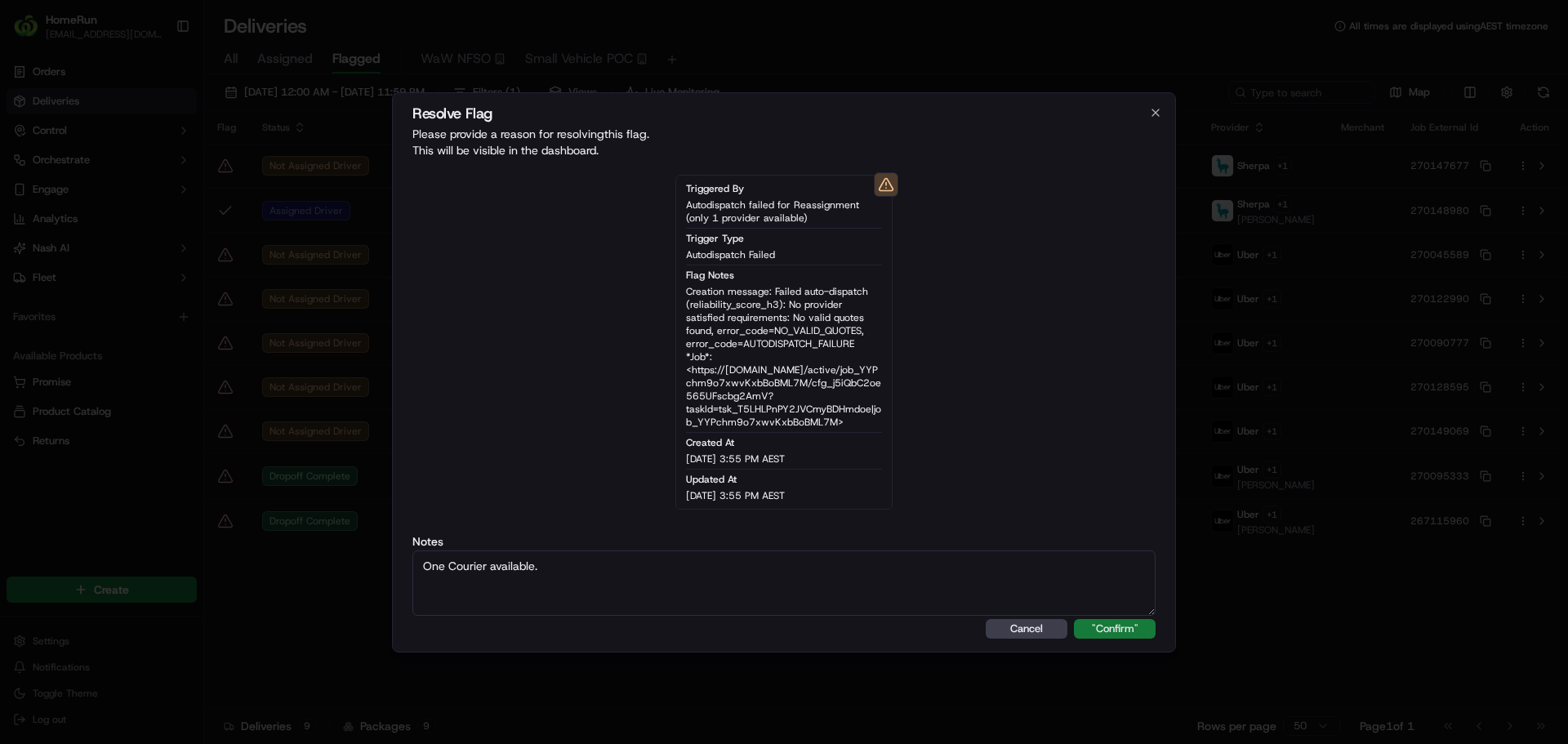
type textarea "One Courier available."
click at [1127, 625] on button ""Confirm"" at bounding box center [1115, 628] width 82 height 20
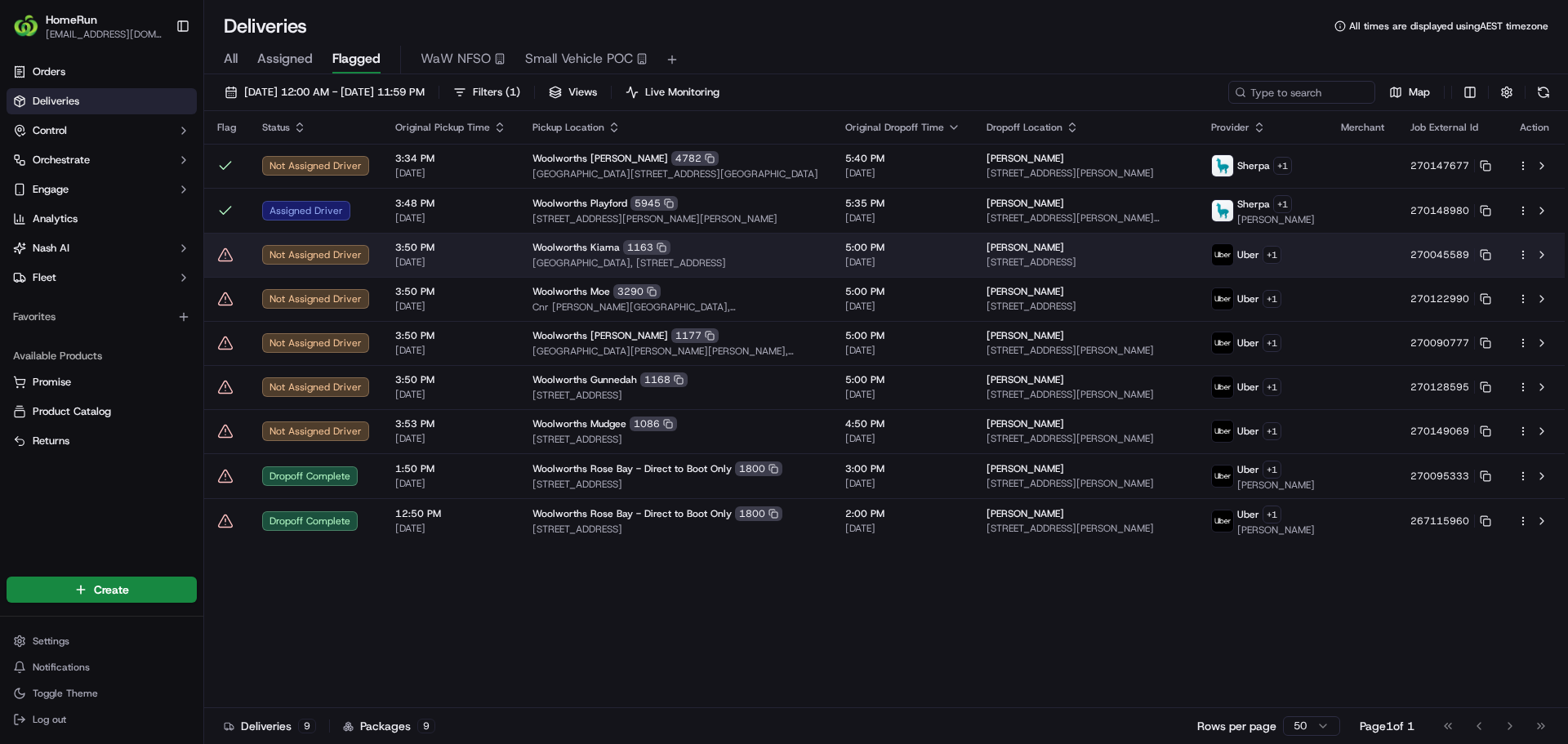
click at [227, 261] on icon at bounding box center [225, 255] width 16 height 16
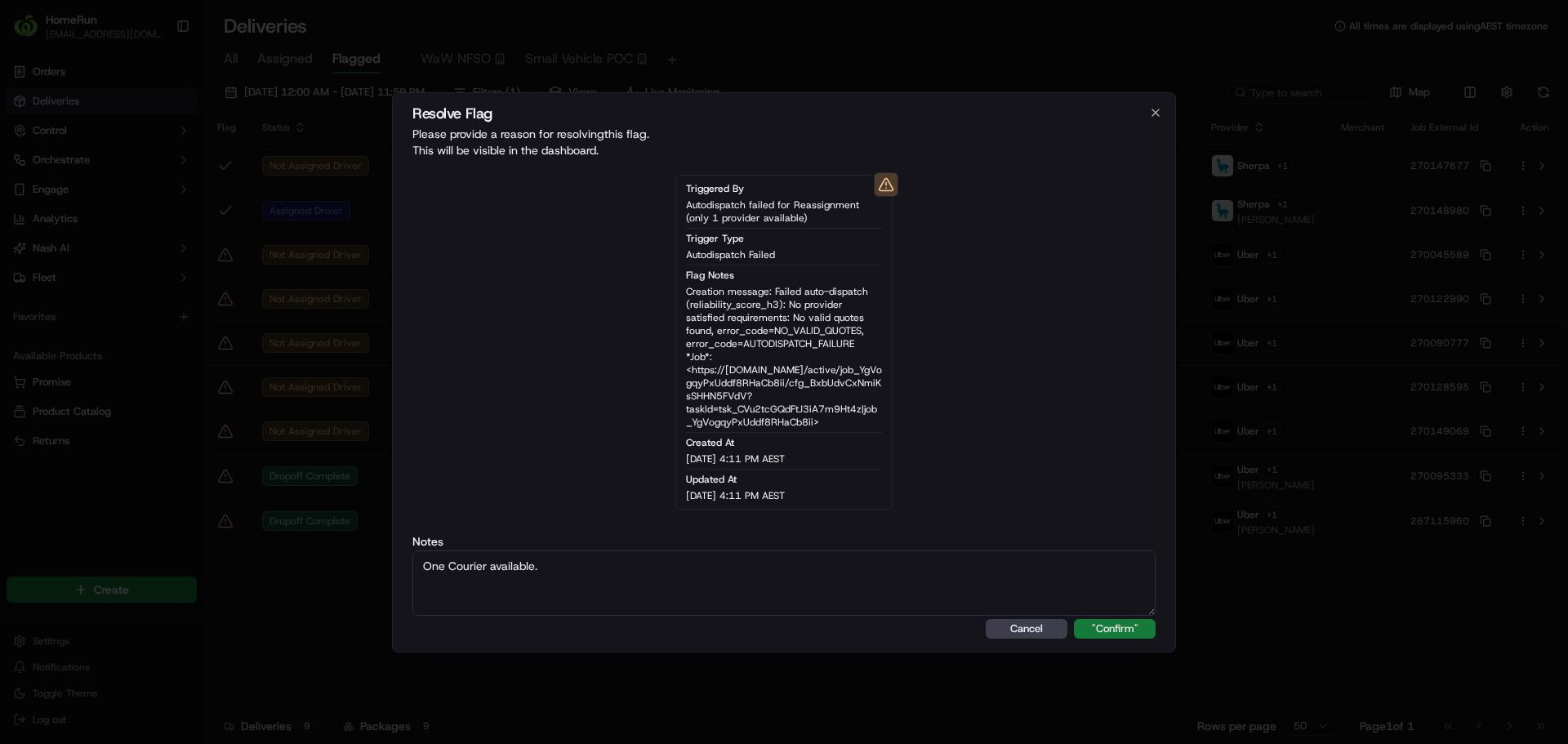
type textarea "One Courier available."
click at [1091, 626] on button ""Confirm"" at bounding box center [1115, 628] width 82 height 20
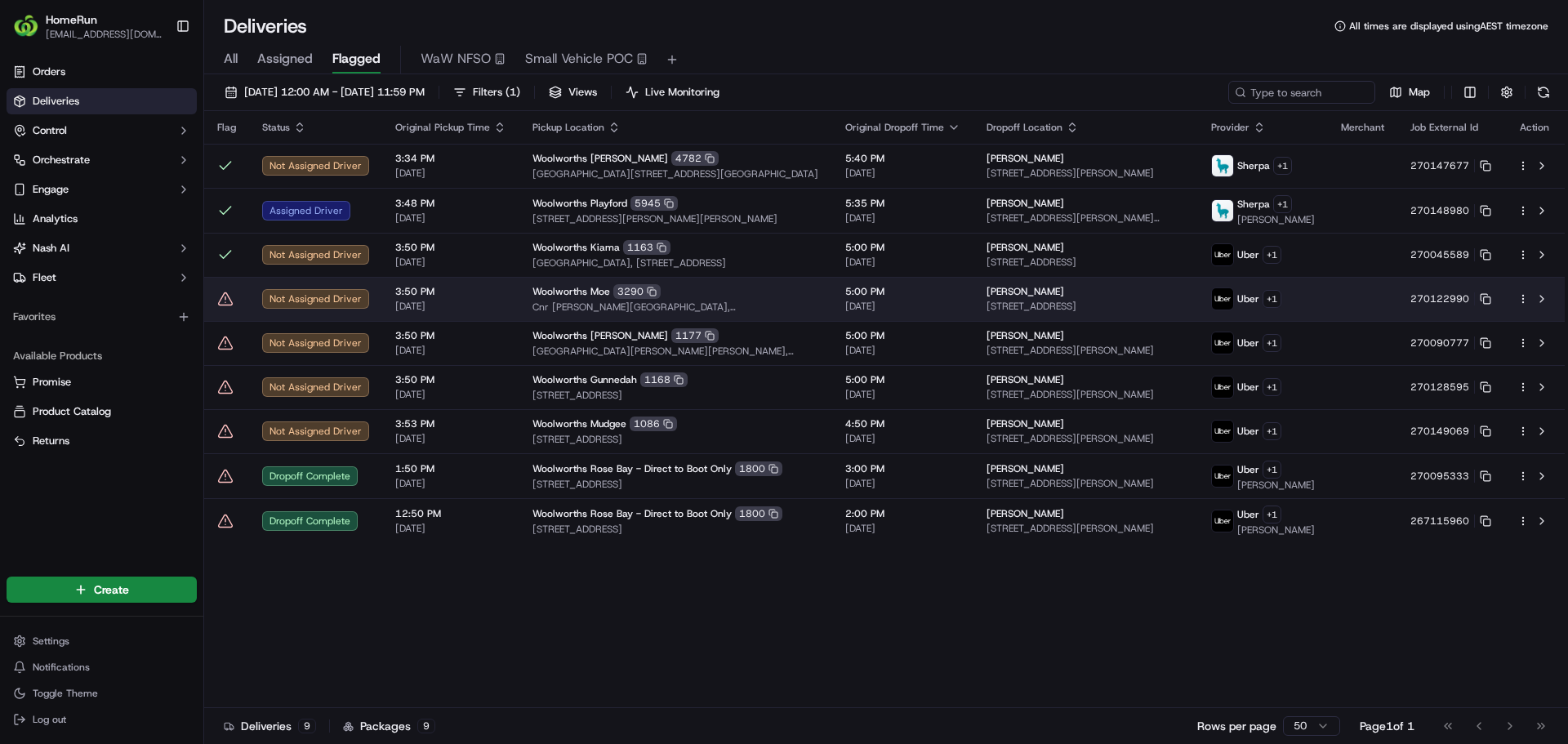
click at [231, 307] on icon at bounding box center [225, 299] width 16 height 16
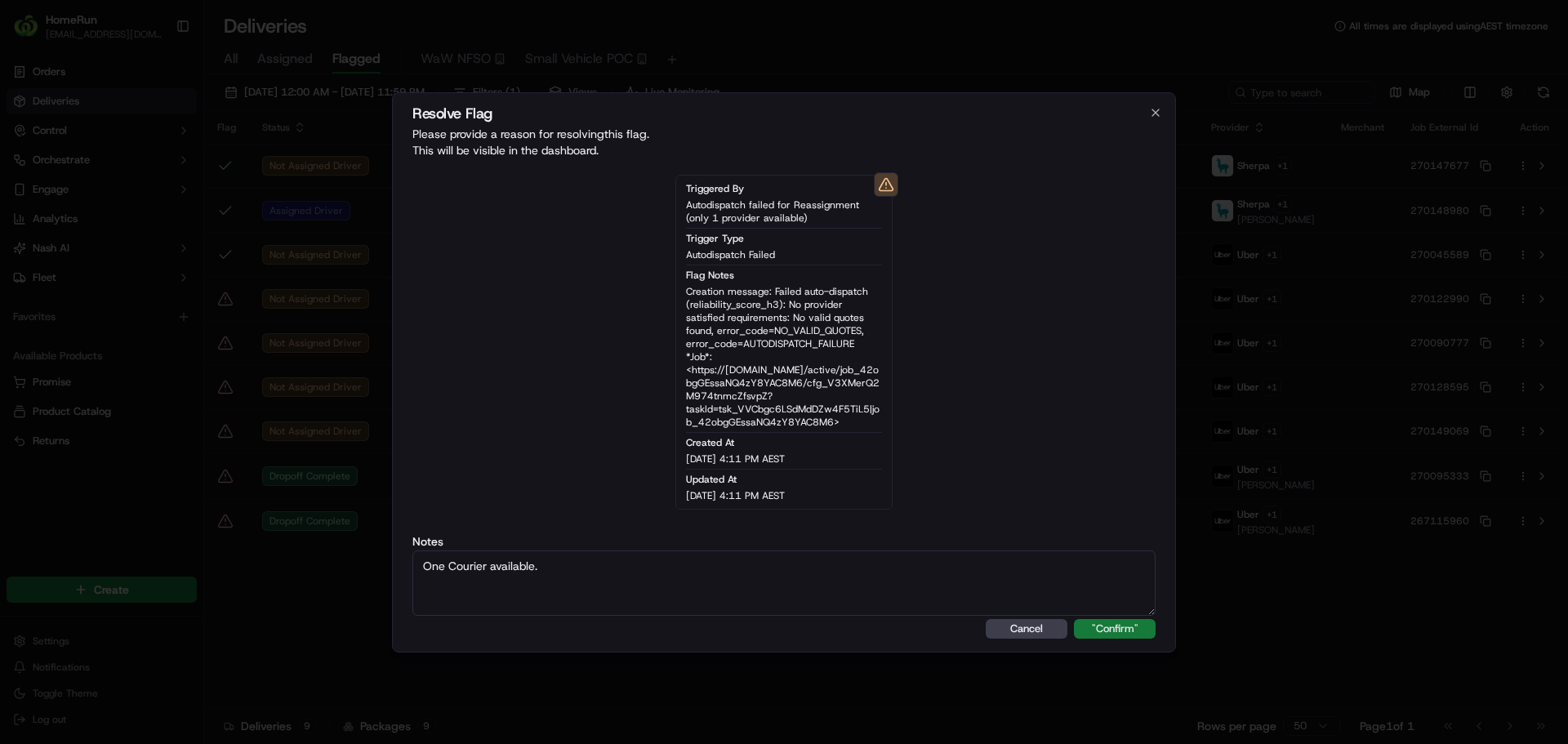
type textarea "One Courier available."
click at [1098, 633] on button ""Confirm"" at bounding box center [1115, 628] width 82 height 20
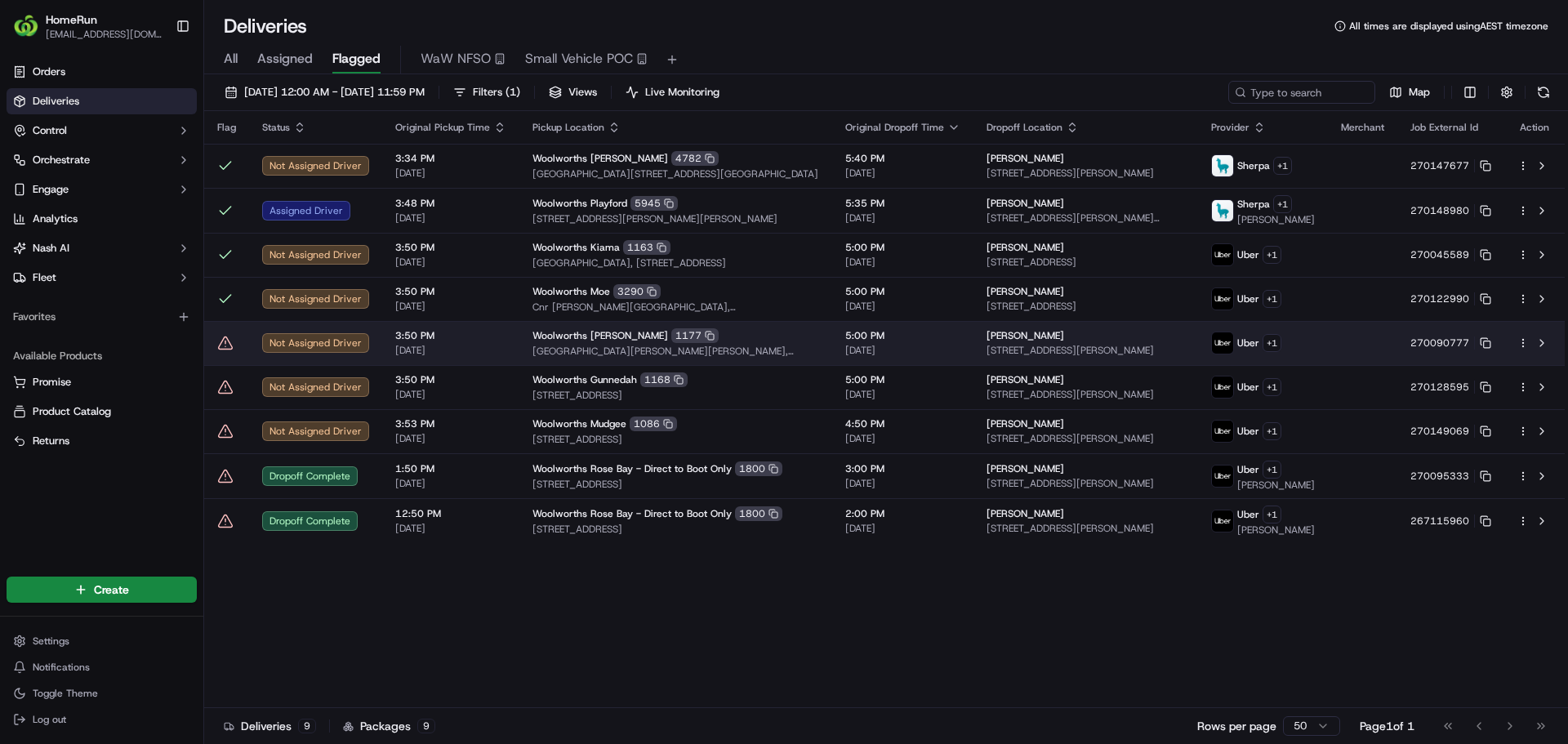
click at [222, 348] on icon at bounding box center [225, 342] width 14 height 12
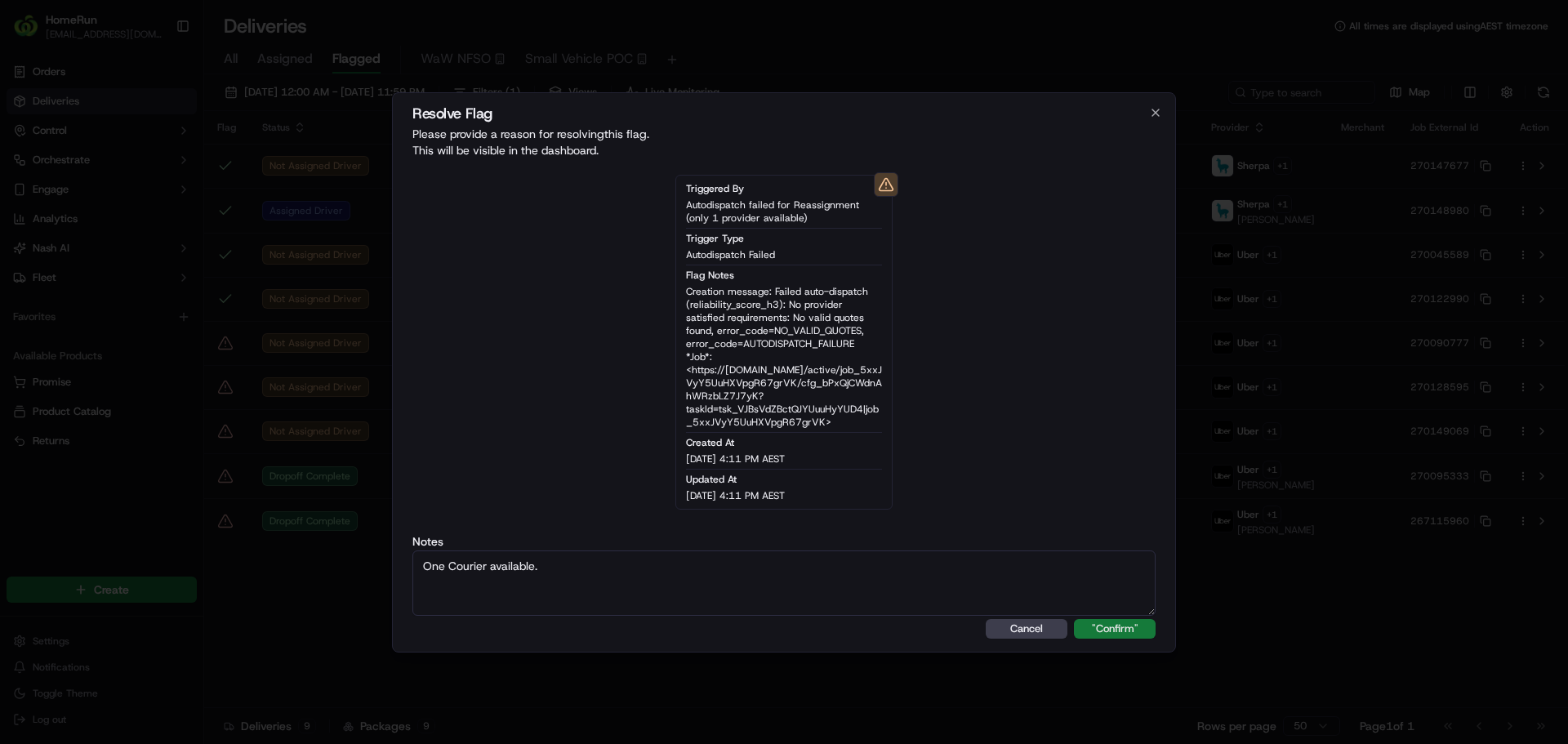
type textarea "One Courier available."
click at [1109, 623] on button ""Confirm"" at bounding box center [1115, 628] width 82 height 20
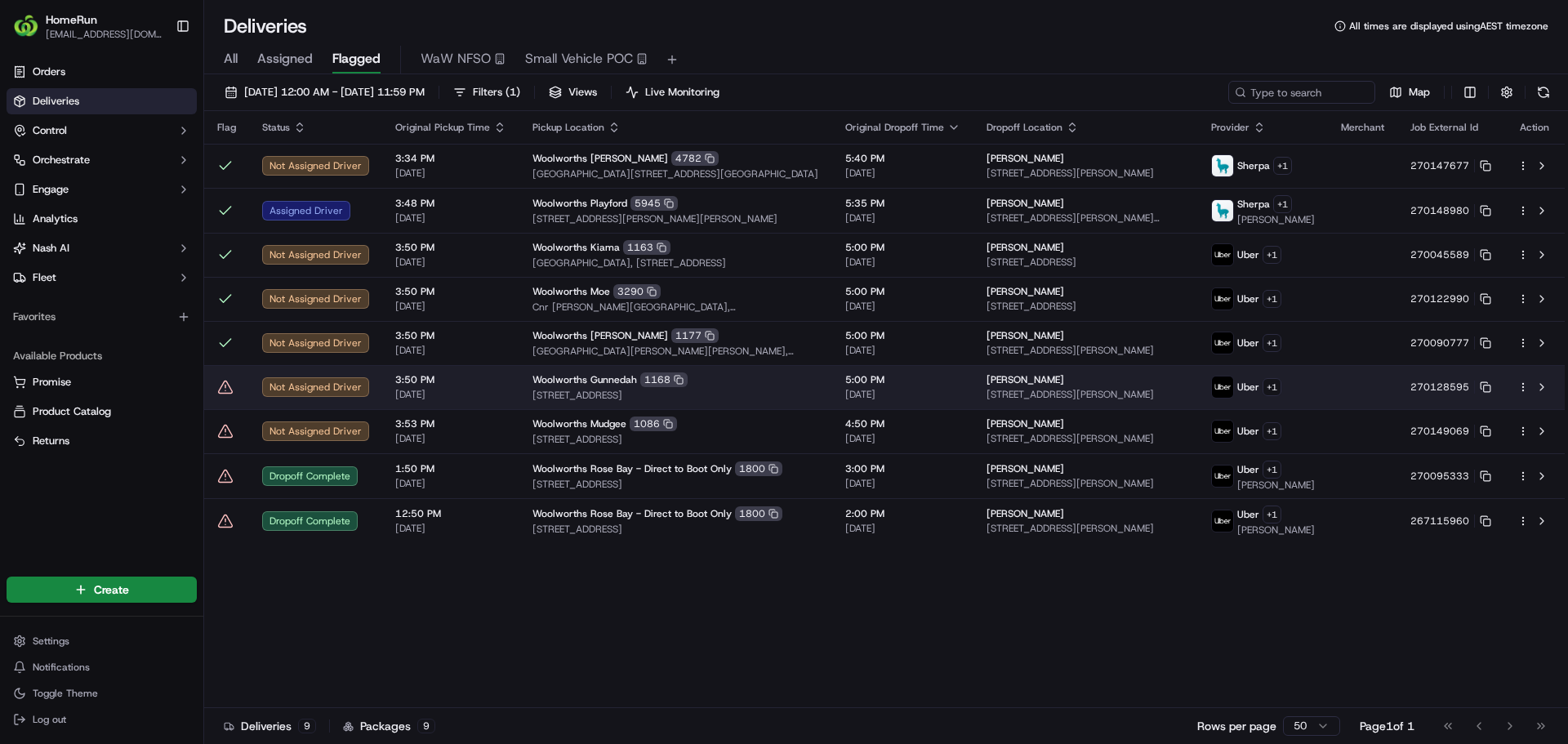
click at [229, 392] on icon at bounding box center [225, 386] width 14 height 12
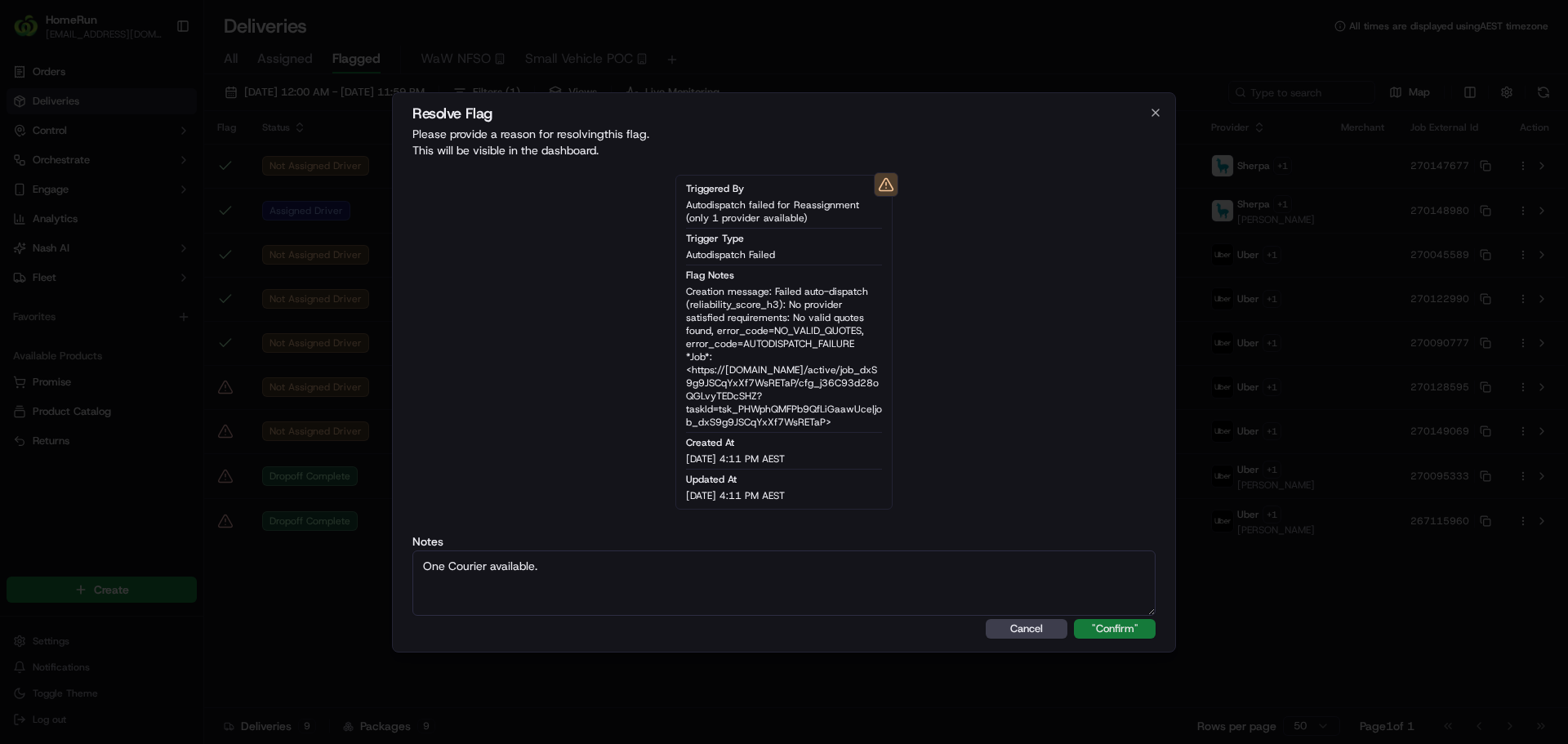
type textarea "One Courier available."
click at [1083, 630] on button ""Confirm"" at bounding box center [1115, 628] width 82 height 20
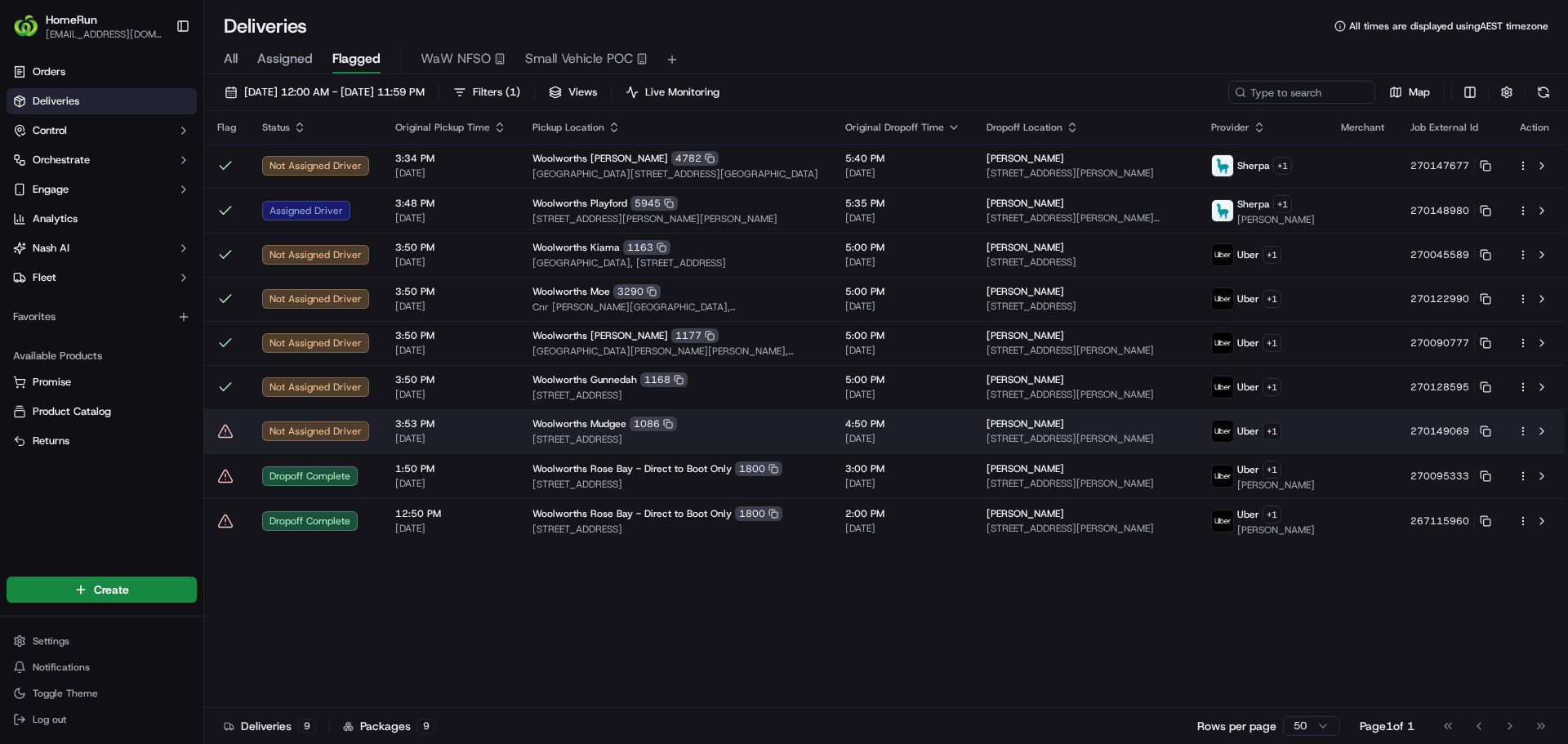
click at [222, 439] on icon at bounding box center [225, 431] width 16 height 16
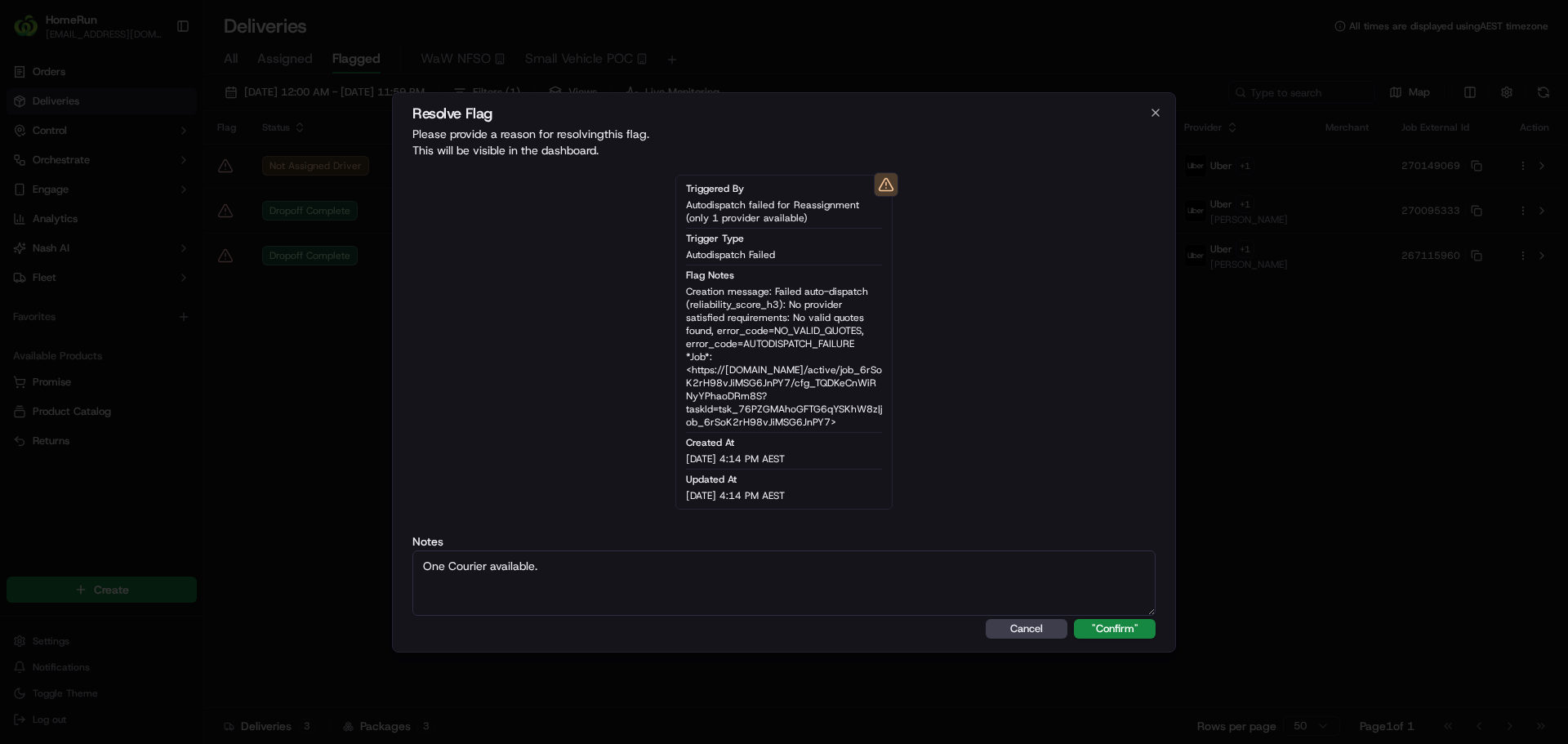
type textarea "One Courier available."
click at [1120, 615] on div "Resolve Flag Please provide a reason for resolving this flag . This will be vis…" at bounding box center [784, 372] width 784 height 560
click at [1131, 634] on button ""Confirm"" at bounding box center [1115, 628] width 82 height 20
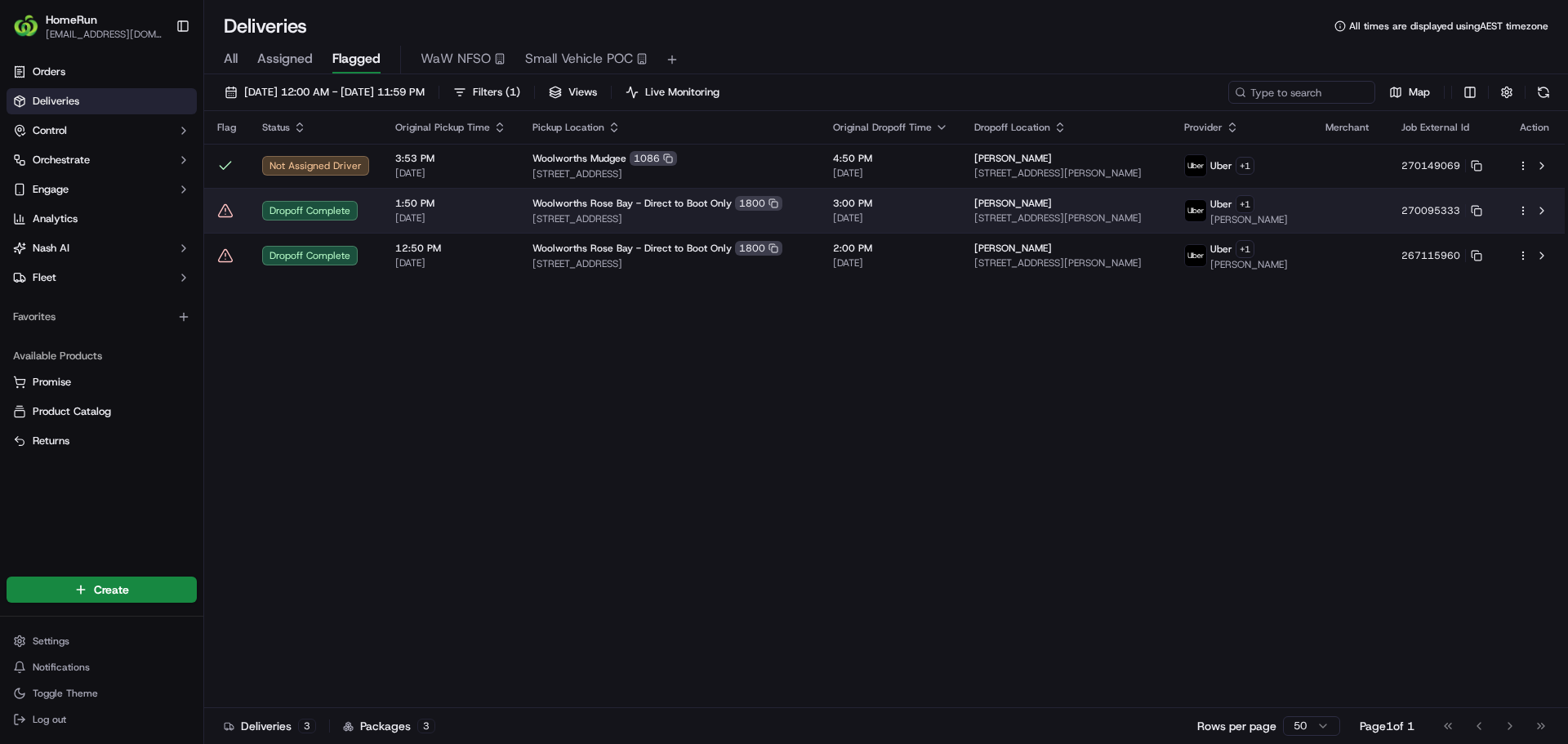
click at [221, 215] on icon at bounding box center [225, 211] width 16 height 16
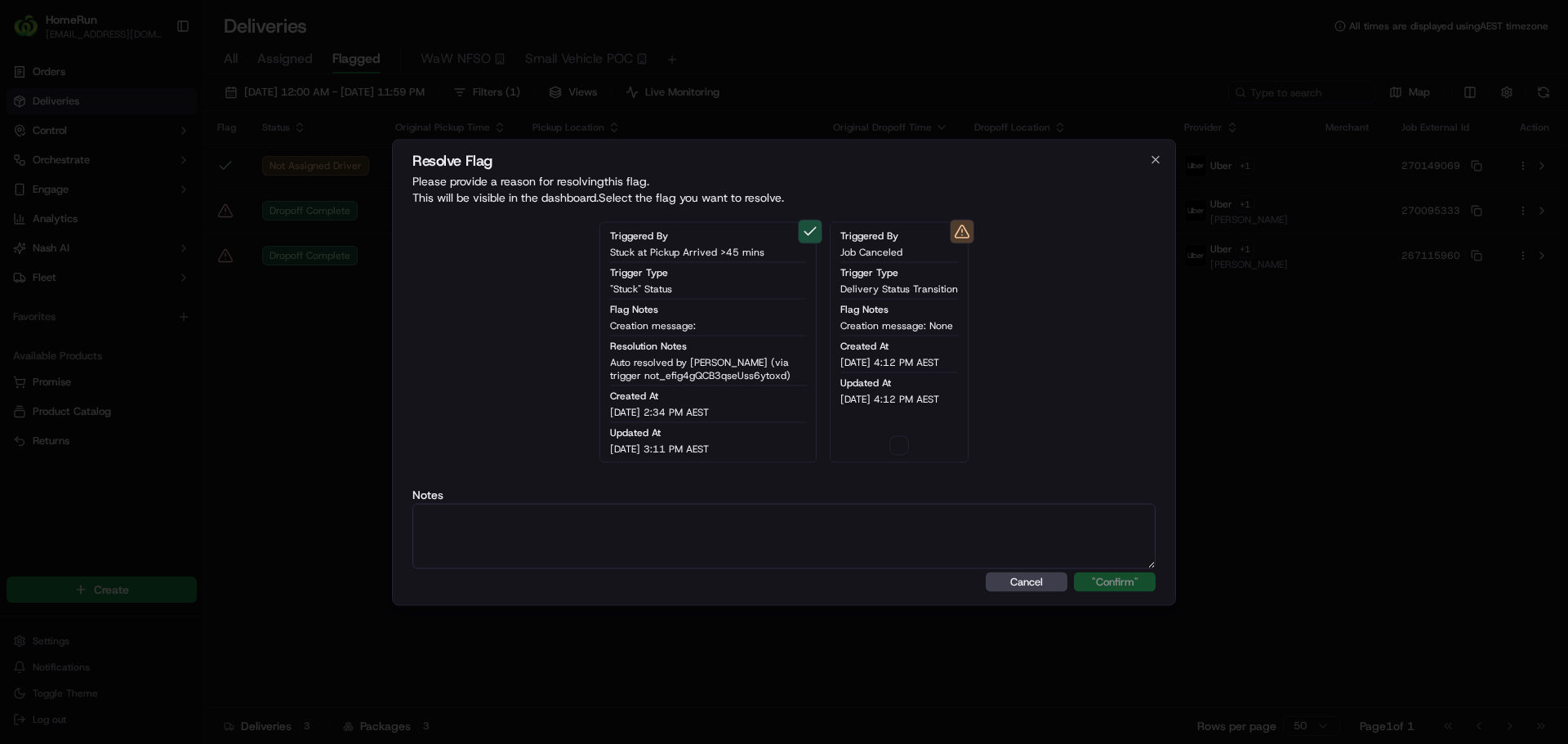
drag, startPoint x: 783, startPoint y: 554, endPoint x: 1002, endPoint y: 428, distance: 252.7
click at [1002, 428] on div "Triggered By Stuck at Pickup Arrived >45 mins Trigger Type "Stuck" Status Flag …" at bounding box center [784, 342] width 743 height 241
click at [879, 429] on div "Triggered By Job Canceled Trigger Type Delivery Status Transition Flag Notes Cr…" at bounding box center [898, 342] width 139 height 241
click at [889, 433] on div "Triggered By Job Canceled Trigger Type Delivery Status Transition Flag Notes Cr…" at bounding box center [898, 342] width 139 height 241
click at [896, 441] on button "button" at bounding box center [899, 445] width 20 height 20
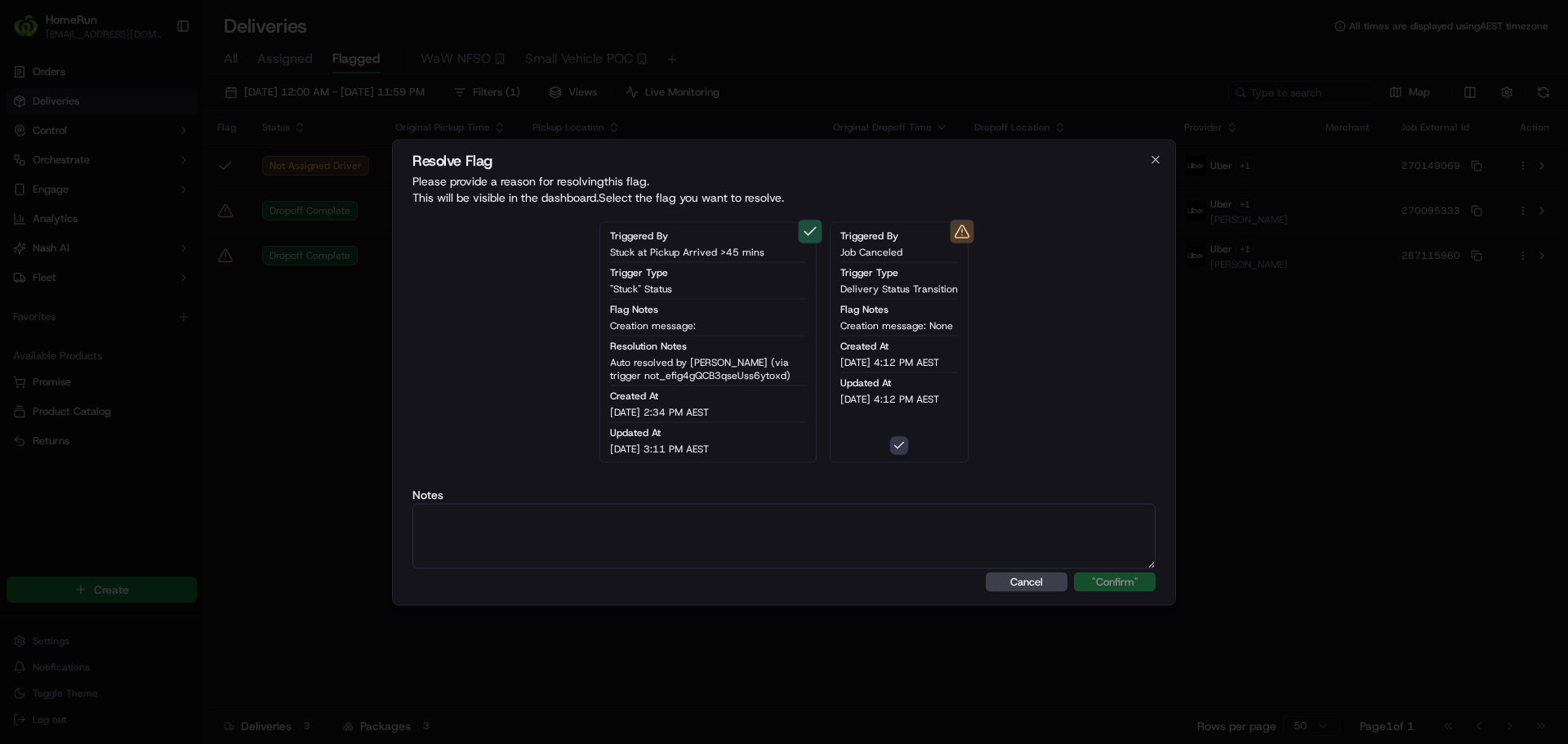
click at [874, 527] on textarea at bounding box center [784, 536] width 743 height 66
paste textarea "Drop off completed."
type textarea "Drop off completed."
click at [1111, 587] on button ""Confirm"" at bounding box center [1115, 581] width 82 height 20
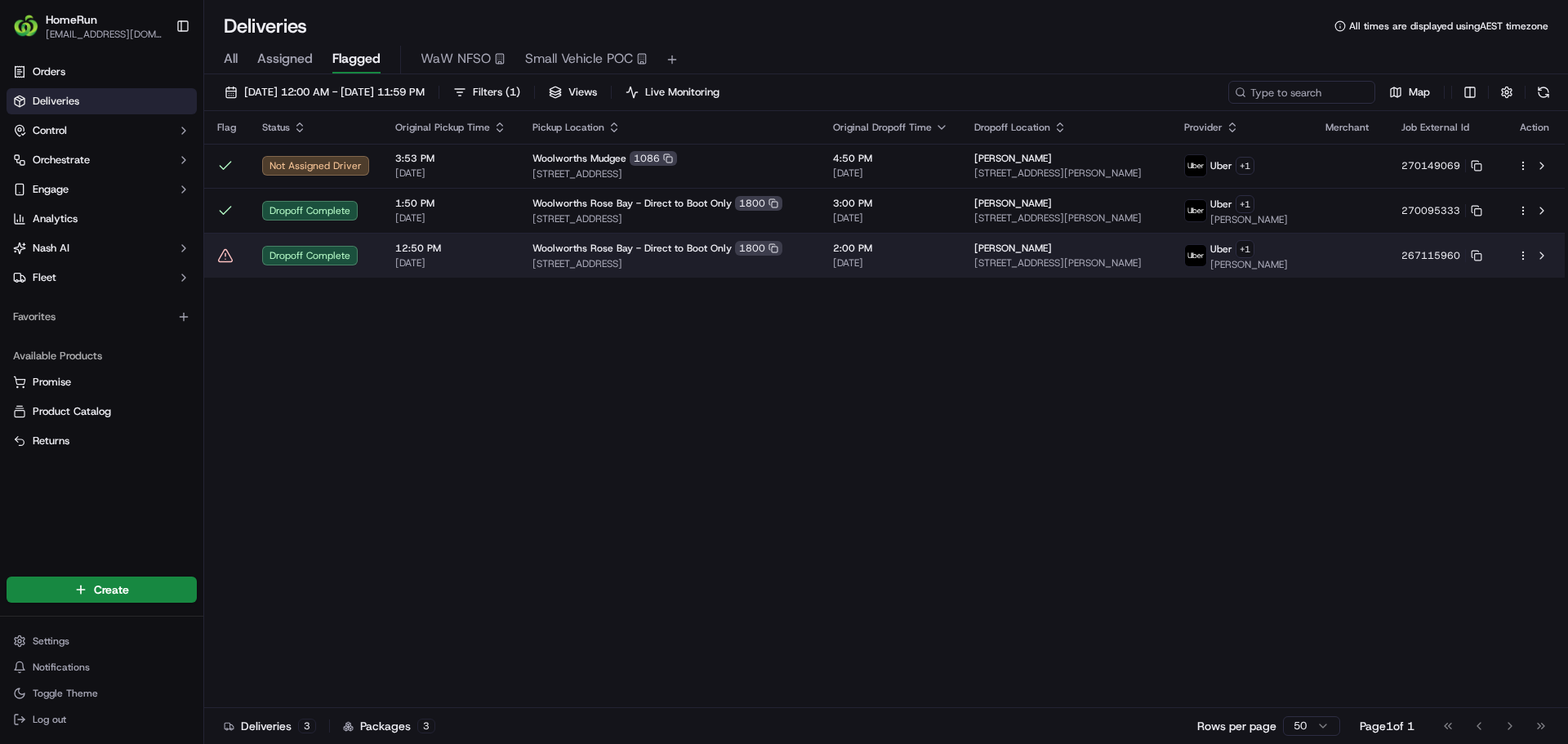
click at [225, 264] on icon at bounding box center [225, 256] width 16 height 16
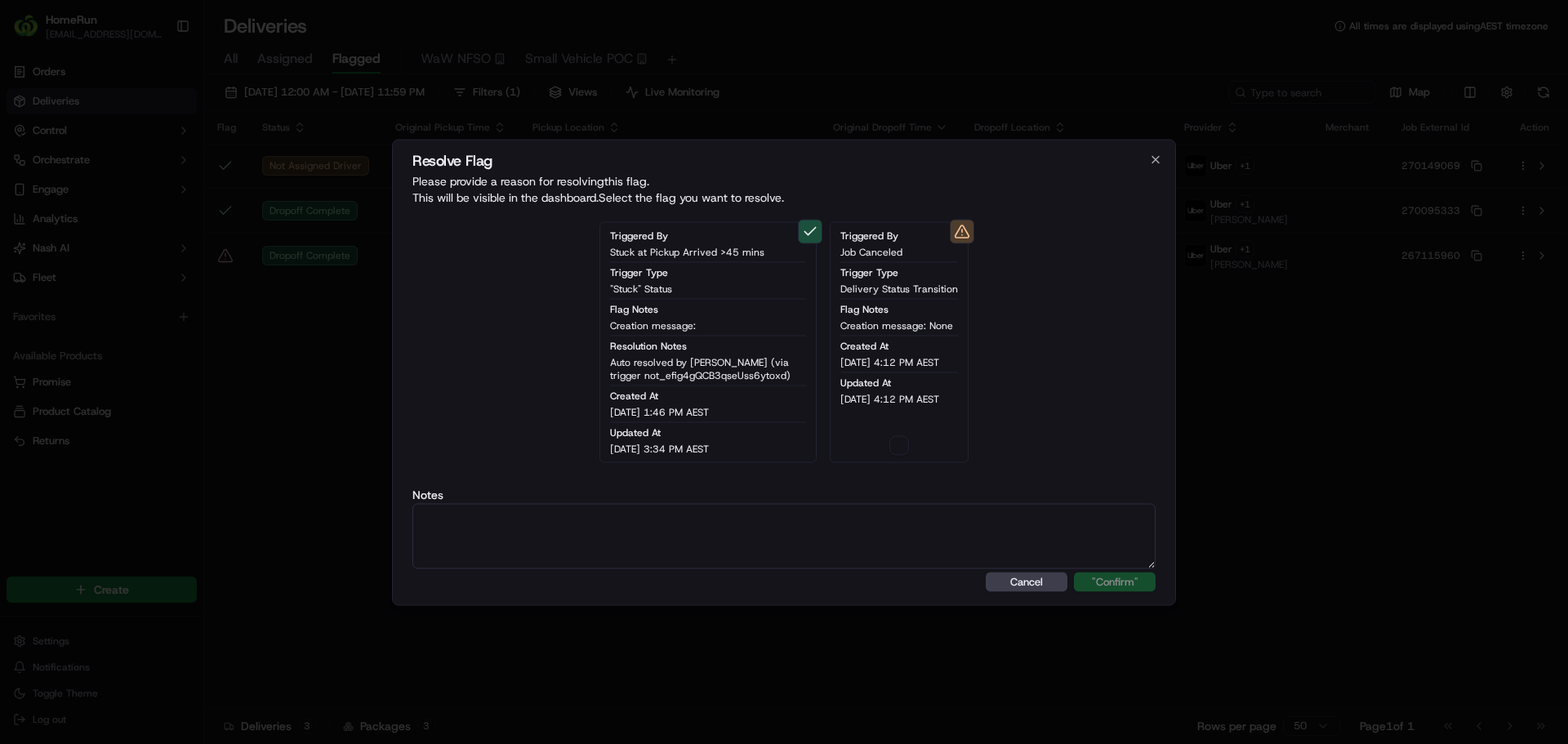
click at [907, 436] on div "Triggered By Job Canceled Trigger Type Delivery Status Transition Flag Notes Cr…" at bounding box center [898, 342] width 139 height 241
click at [900, 437] on button "button" at bounding box center [899, 445] width 20 height 20
click at [877, 515] on textarea at bounding box center [784, 536] width 743 height 66
paste textarea "Drop off completed."
type textarea "Drop off completed."
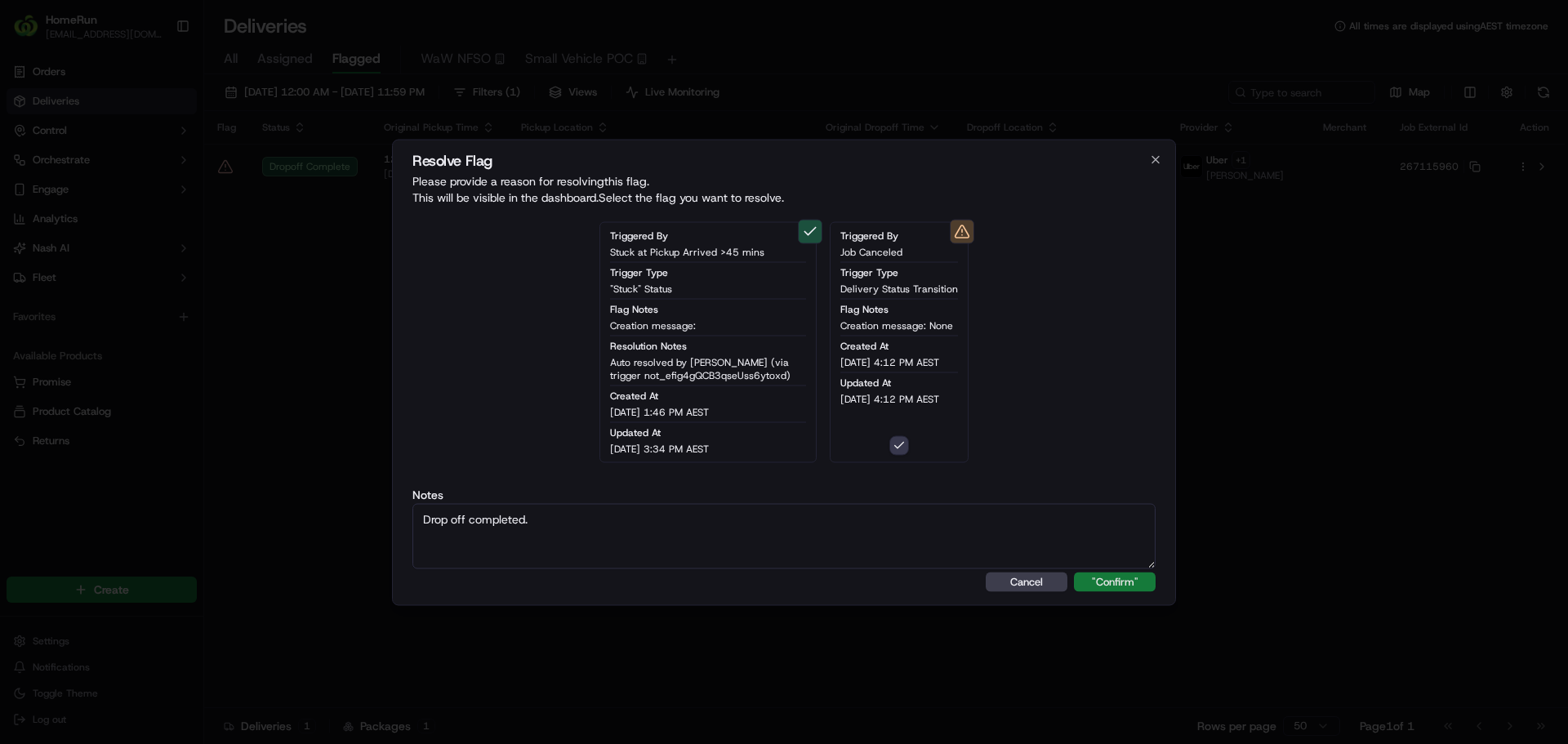
click at [1118, 571] on button ""Confirm"" at bounding box center [1115, 581] width 82 height 20
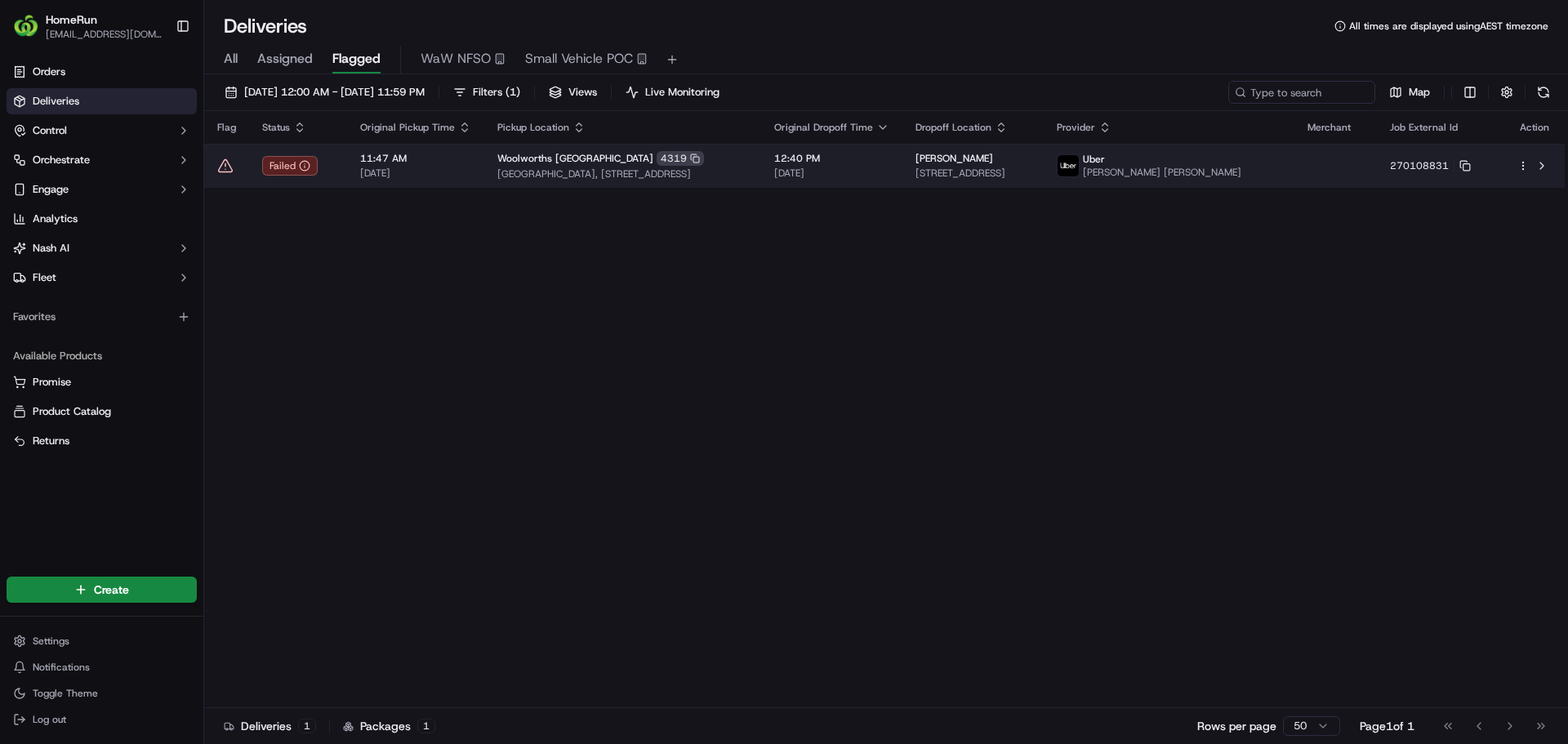
click at [1494, 169] on td "270108831" at bounding box center [1440, 166] width 127 height 44
click at [1470, 169] on icon at bounding box center [1465, 166] width 11 height 11
click at [396, 165] on span "11:47 AM" at bounding box center [416, 158] width 111 height 13
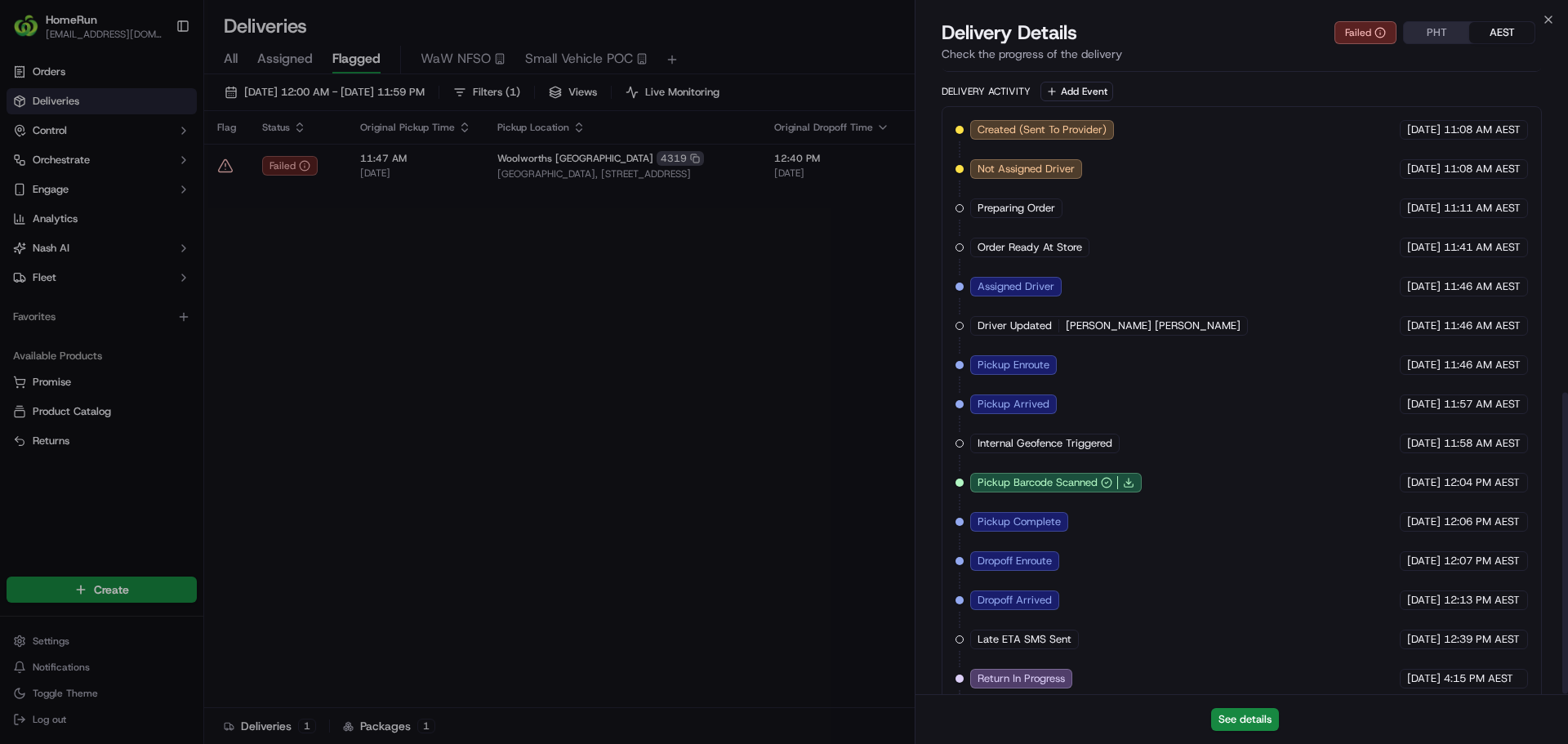
scroll to position [671, 0]
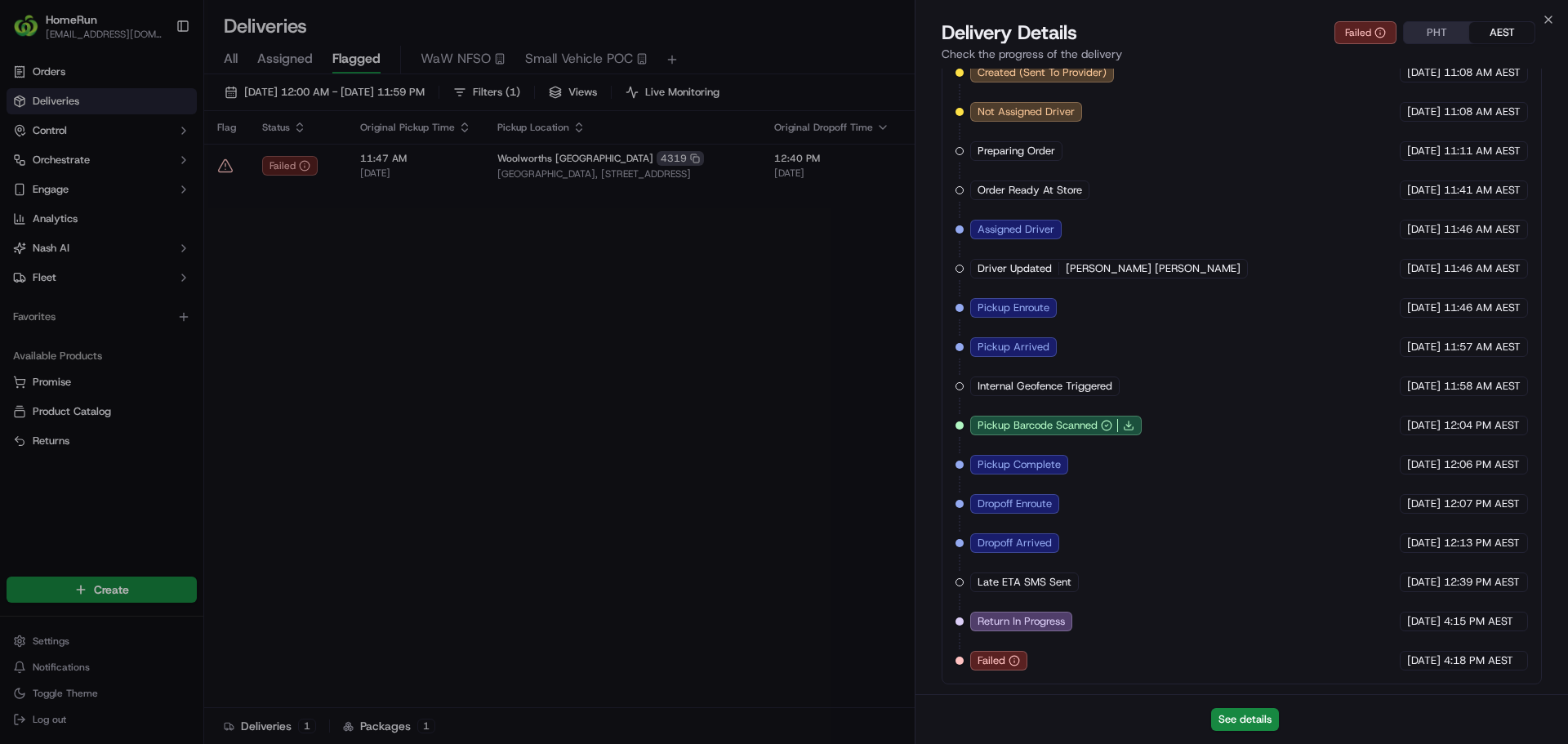
click at [1111, 592] on div "Created (Sent To Provider) Uber [DATE] 11:08 AM AEST Not Assigned Driver Uber […" at bounding box center [1242, 366] width 572 height 607
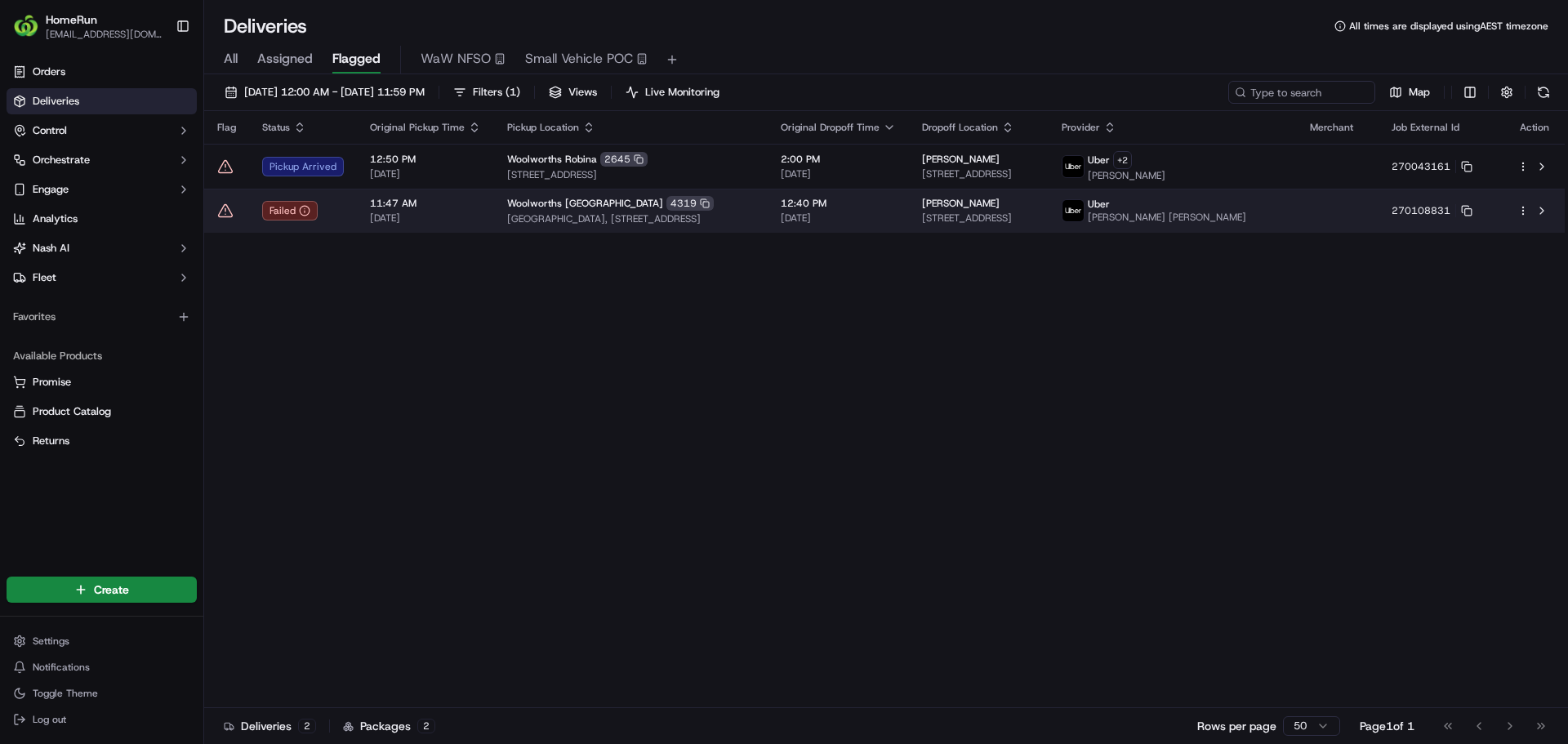
click at [225, 217] on icon at bounding box center [225, 211] width 16 height 16
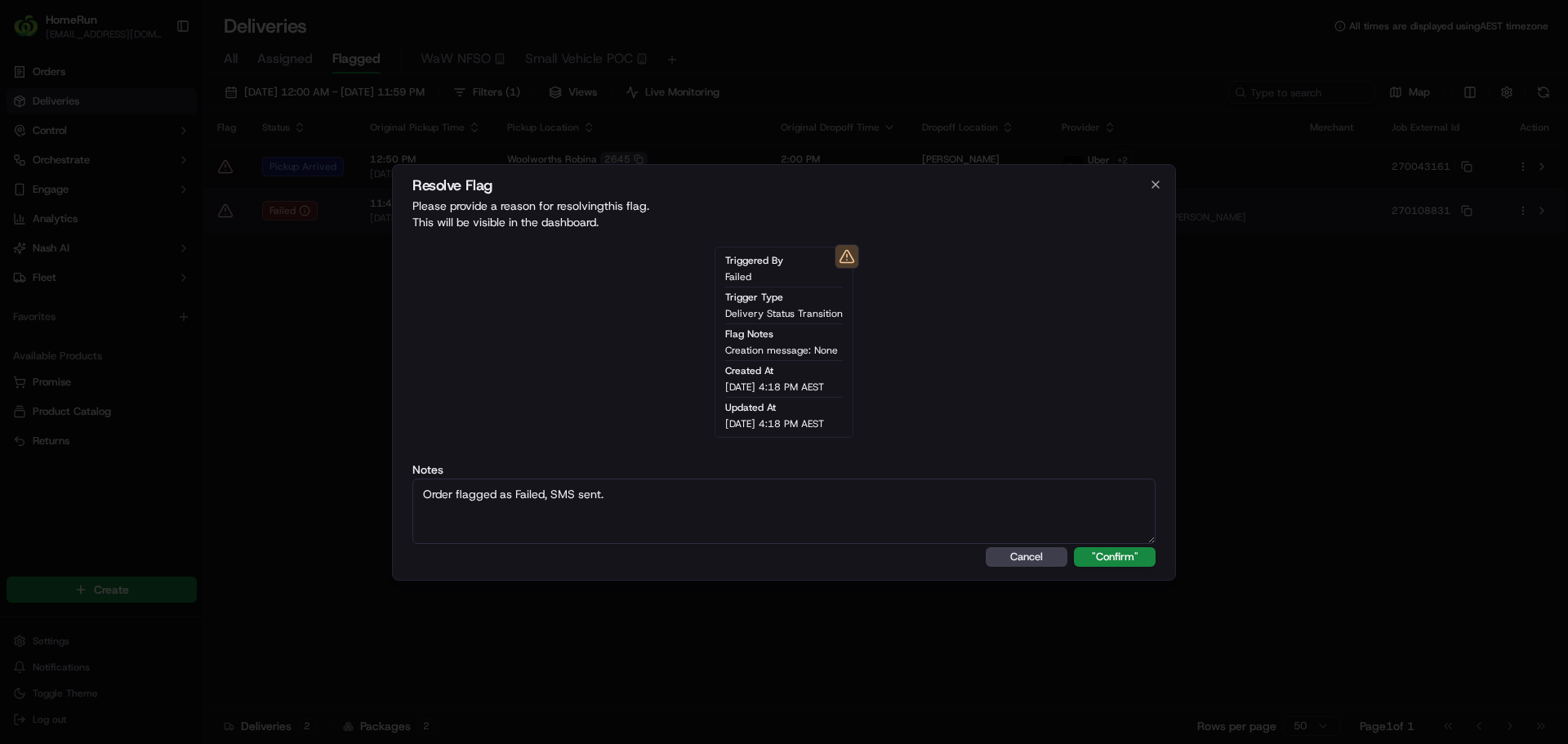
type textarea "Order flagged as Failed, SMS sent."
click at [1074, 547] on button ""Confirm"" at bounding box center [1115, 557] width 82 height 20
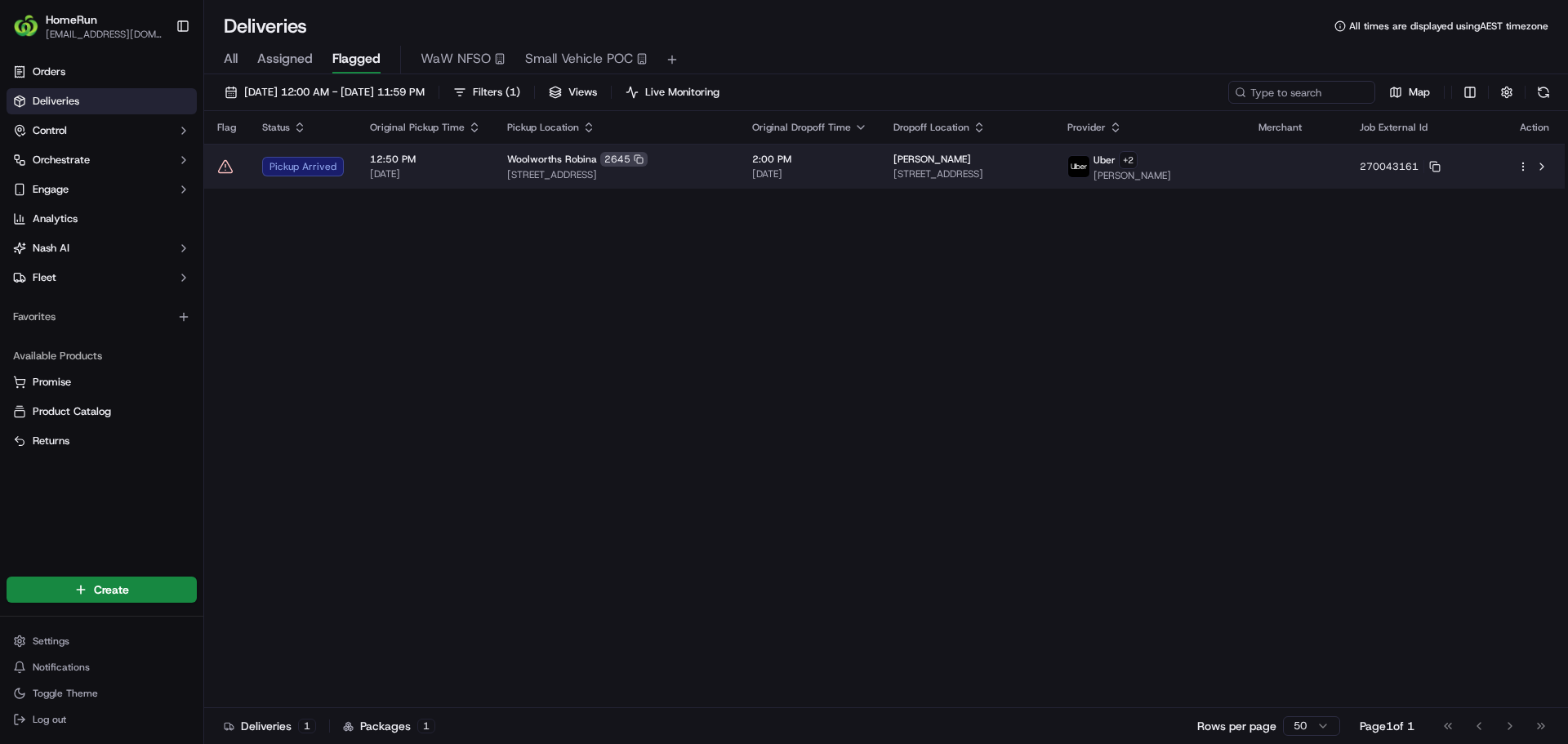
click at [229, 173] on icon at bounding box center [225, 166] width 16 height 16
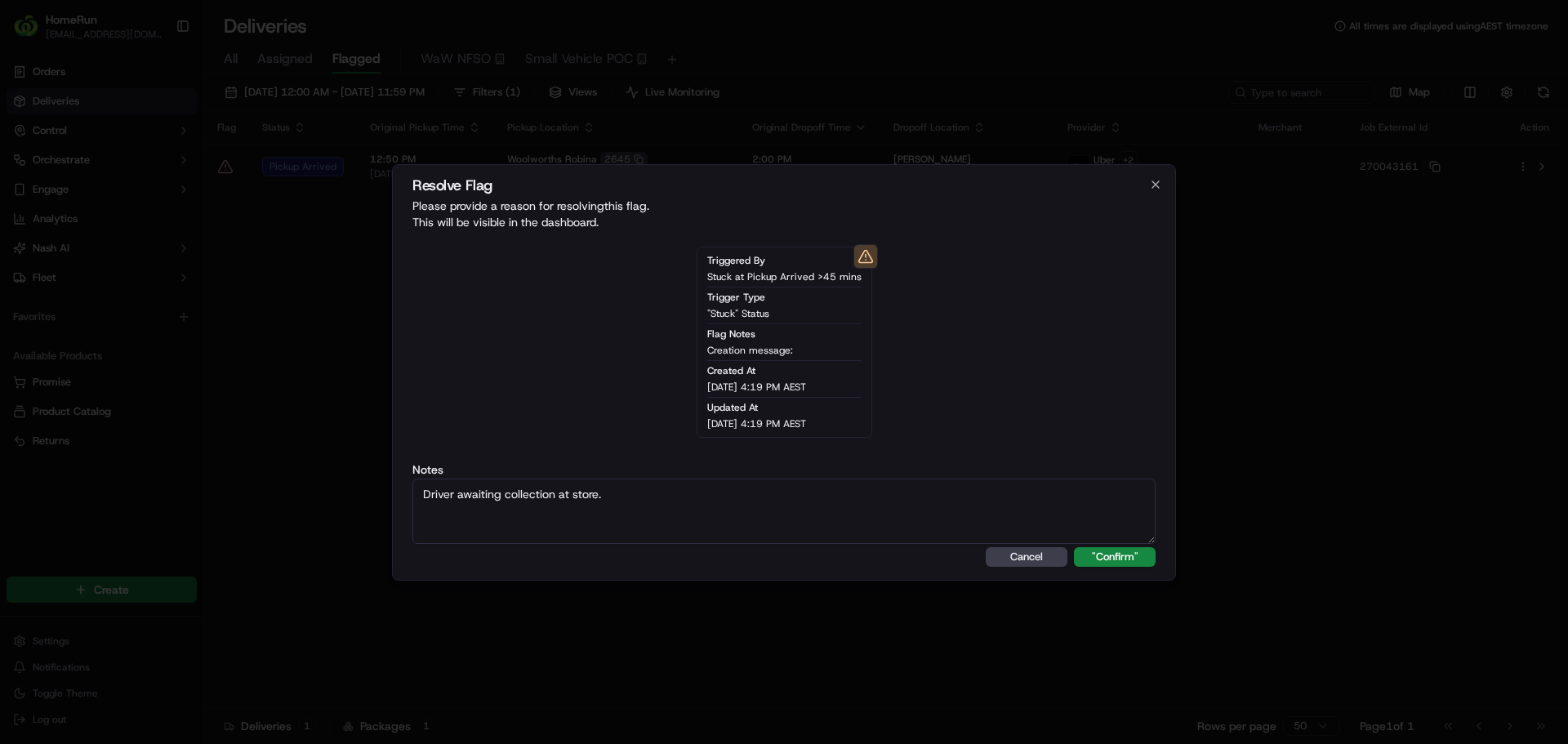
type textarea "Driver awaiting collection at store."
click at [1074, 547] on button ""Confirm"" at bounding box center [1115, 557] width 82 height 20
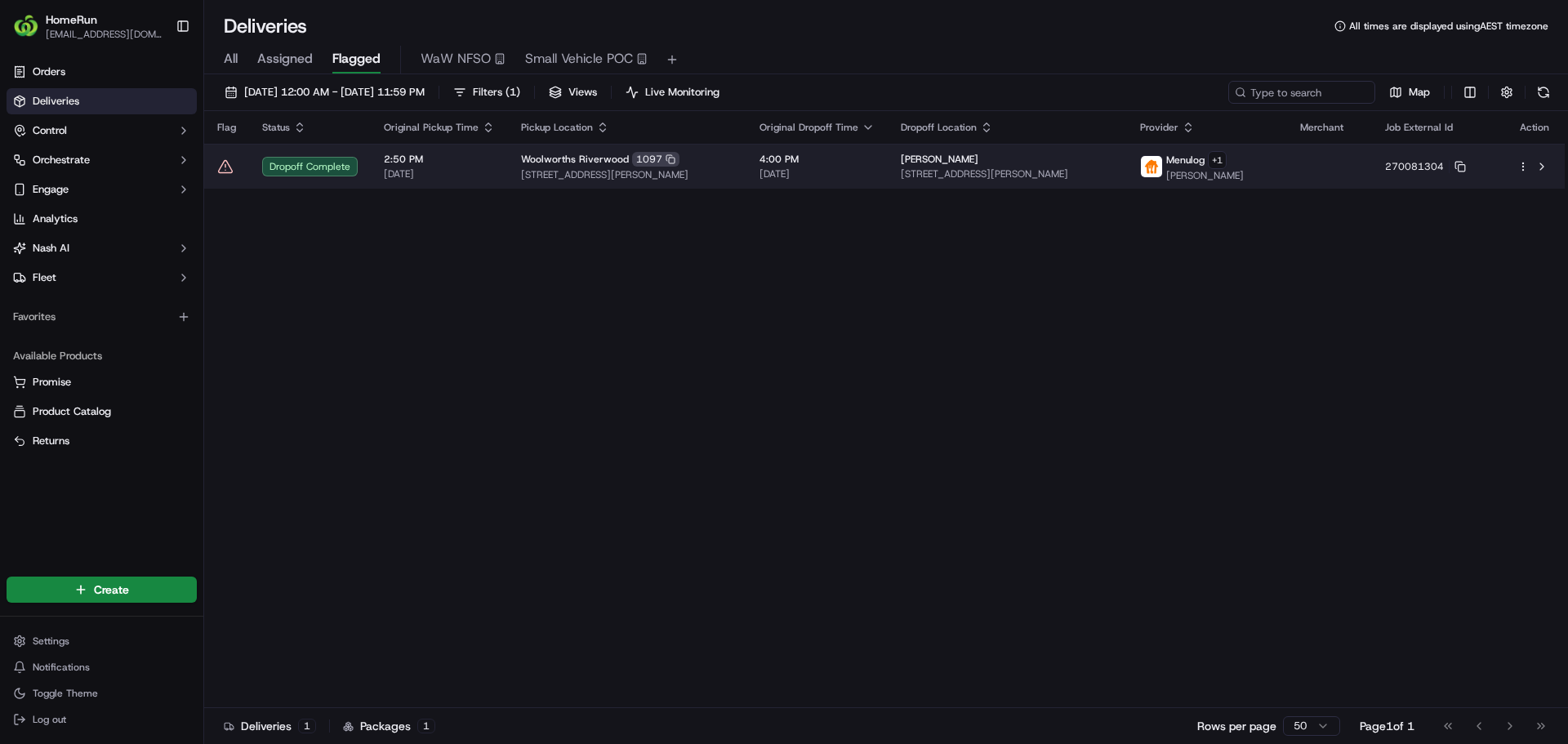
click at [227, 166] on icon at bounding box center [225, 166] width 16 height 16
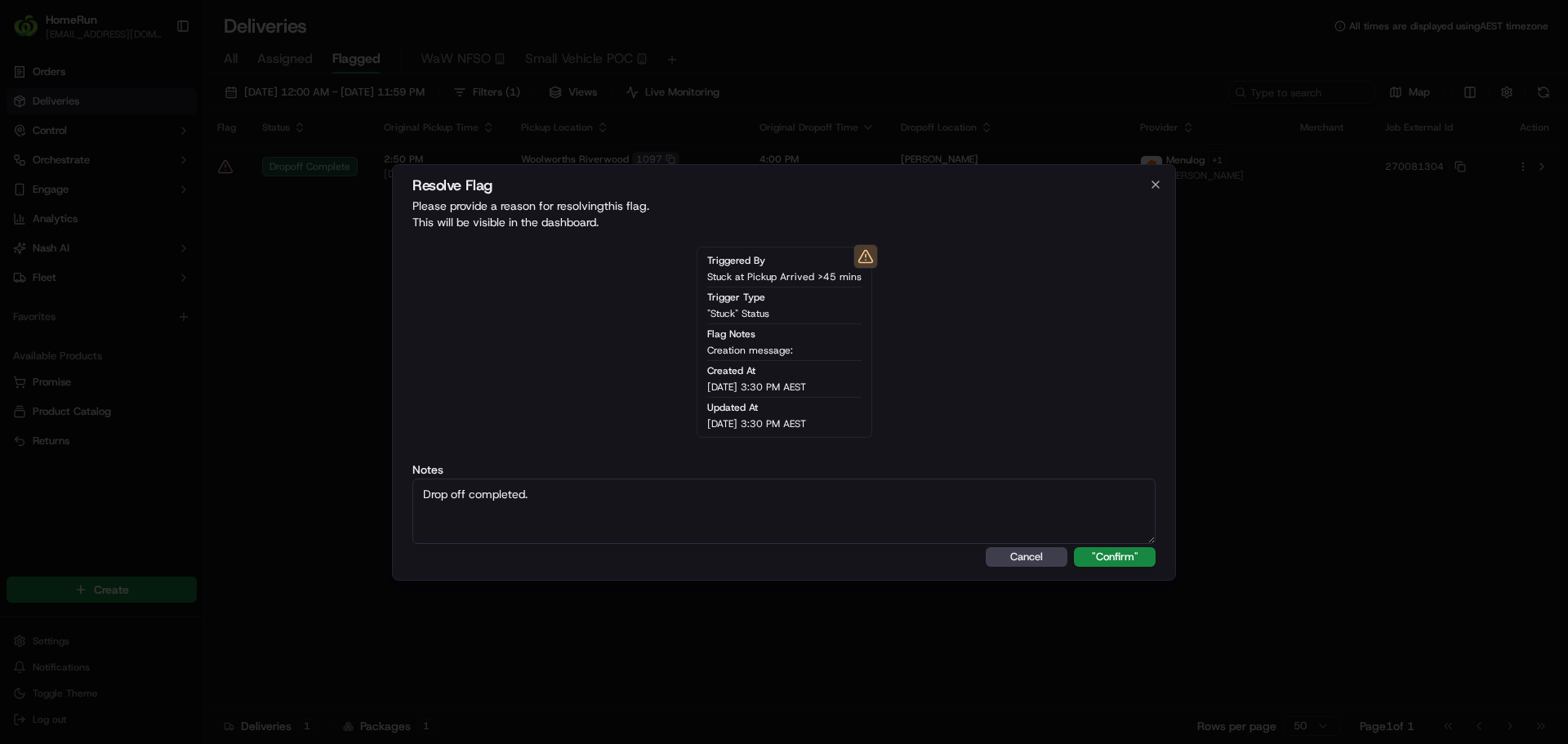
click at [1108, 537] on textarea "Drop off completed." at bounding box center [784, 511] width 743 height 66
type textarea "Drop off completed."
click at [1120, 554] on button ""Confirm"" at bounding box center [1115, 557] width 82 height 20
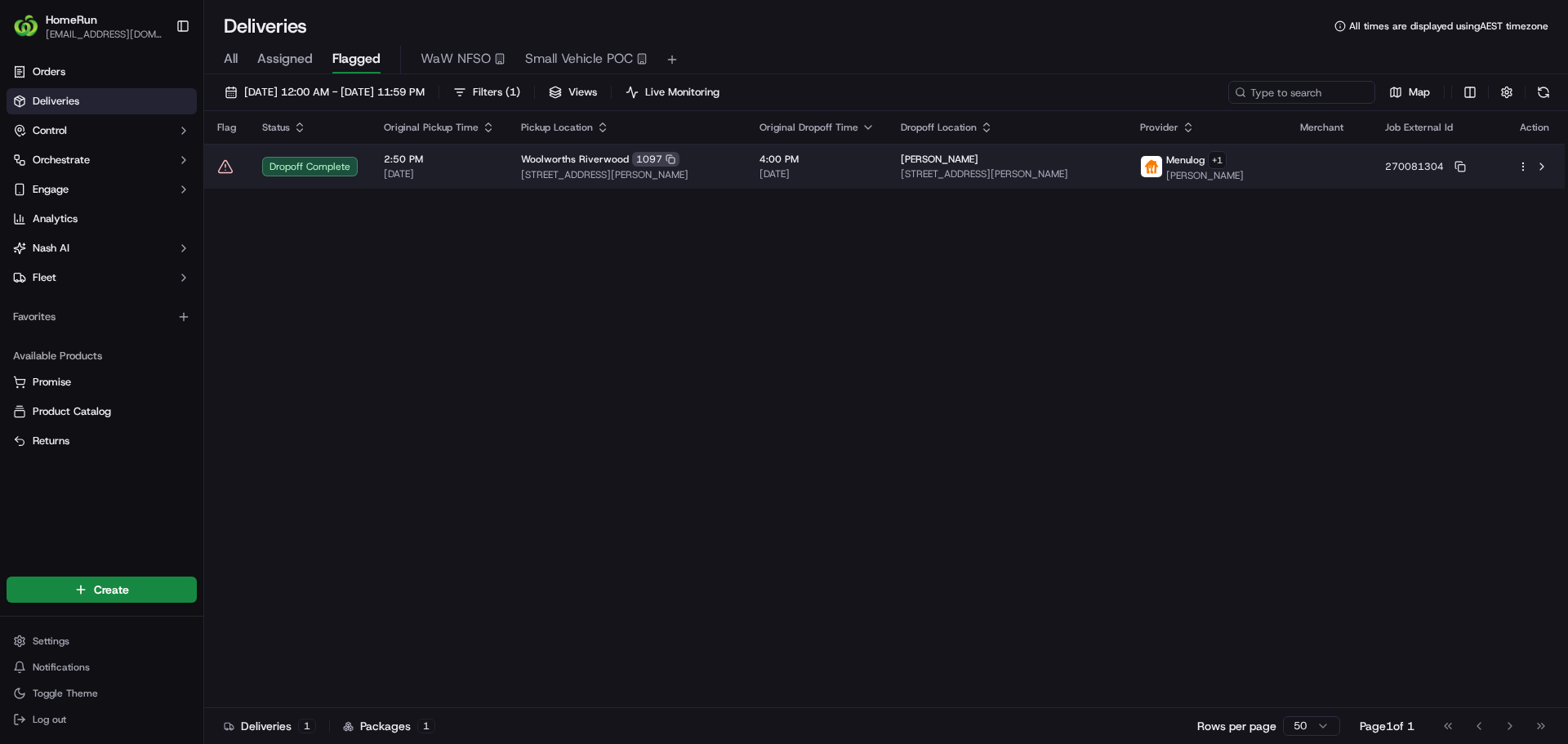
click at [228, 175] on td at bounding box center [226, 166] width 45 height 45
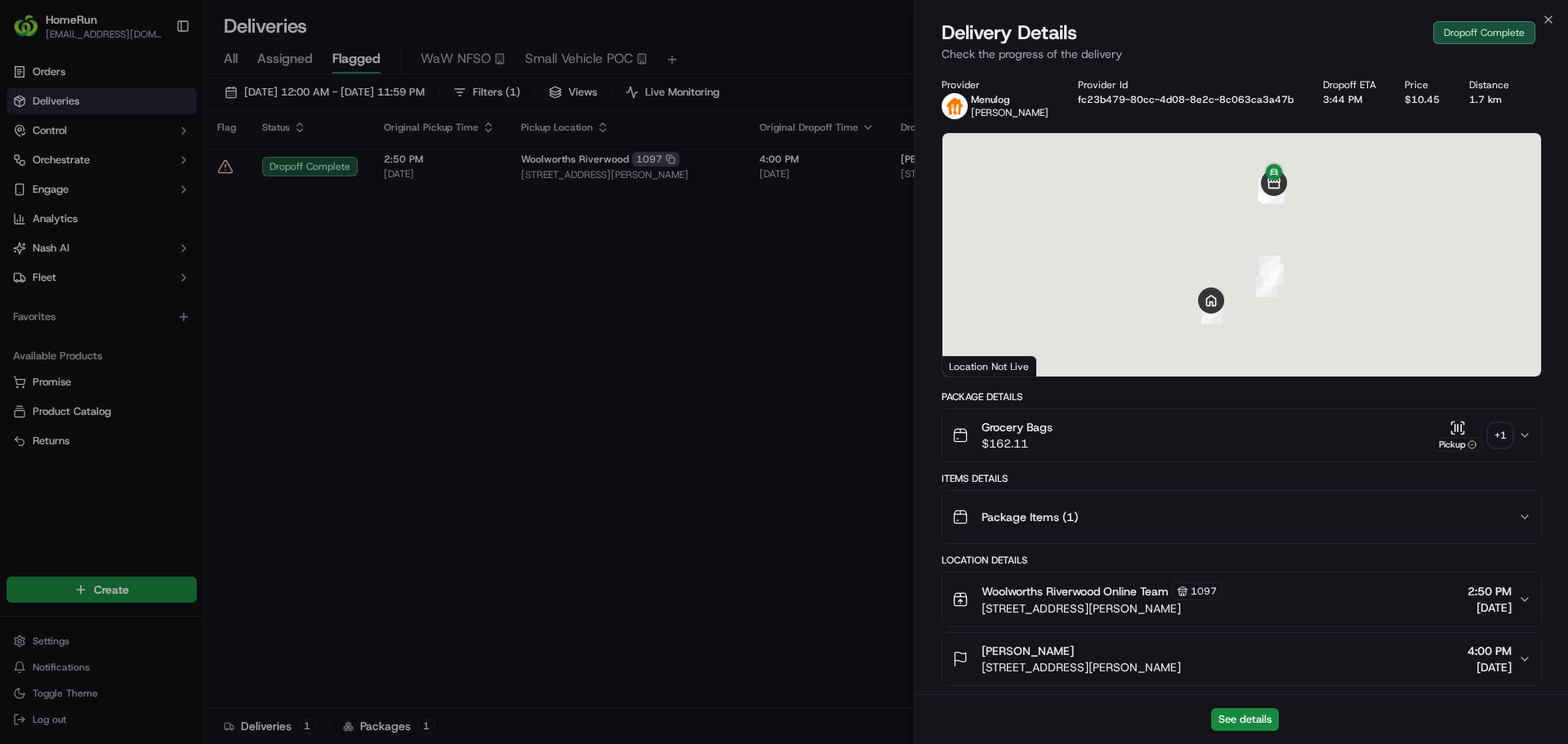
drag, startPoint x: 644, startPoint y: 419, endPoint x: 439, endPoint y: 388, distance: 207.3
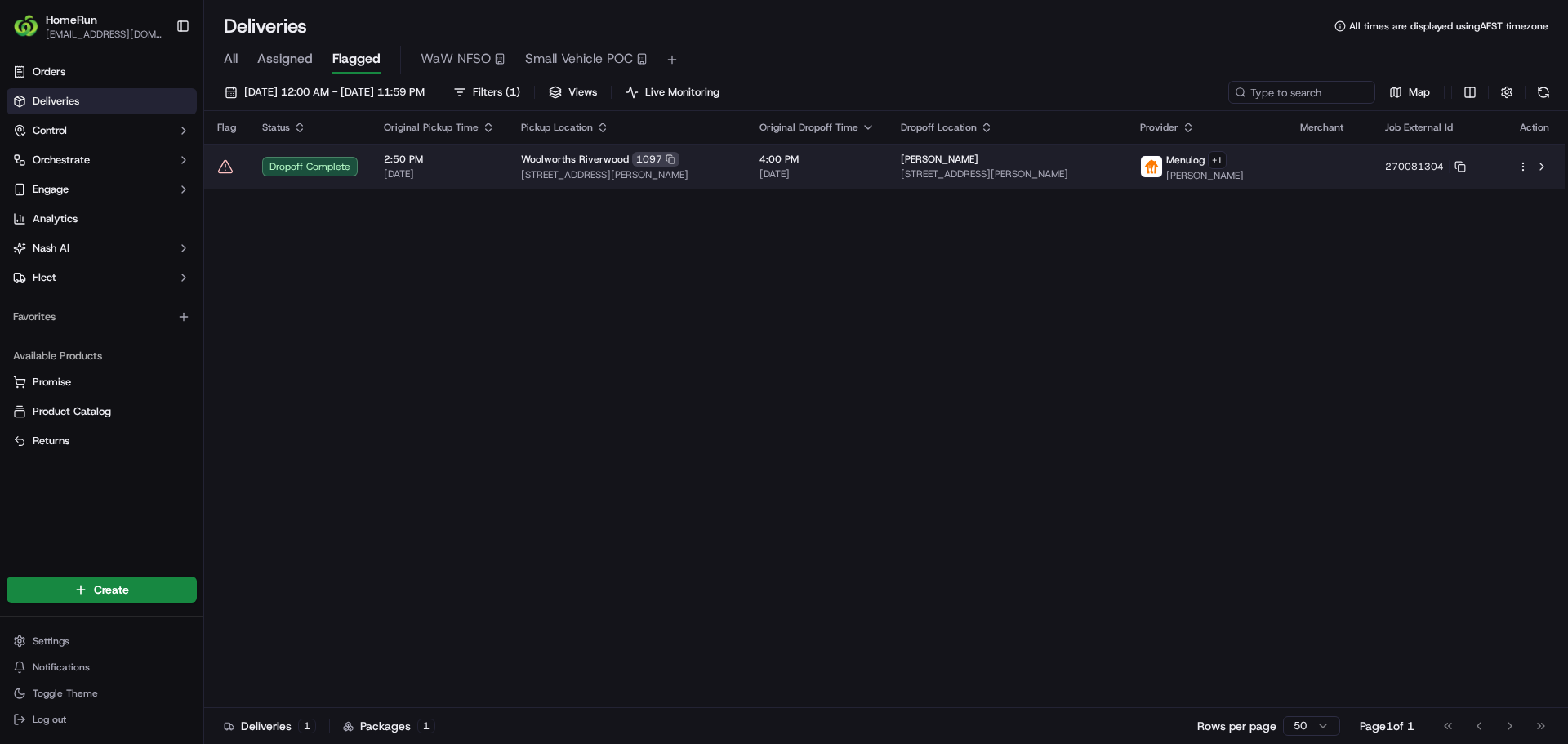
click at [224, 170] on icon at bounding box center [225, 166] width 16 height 16
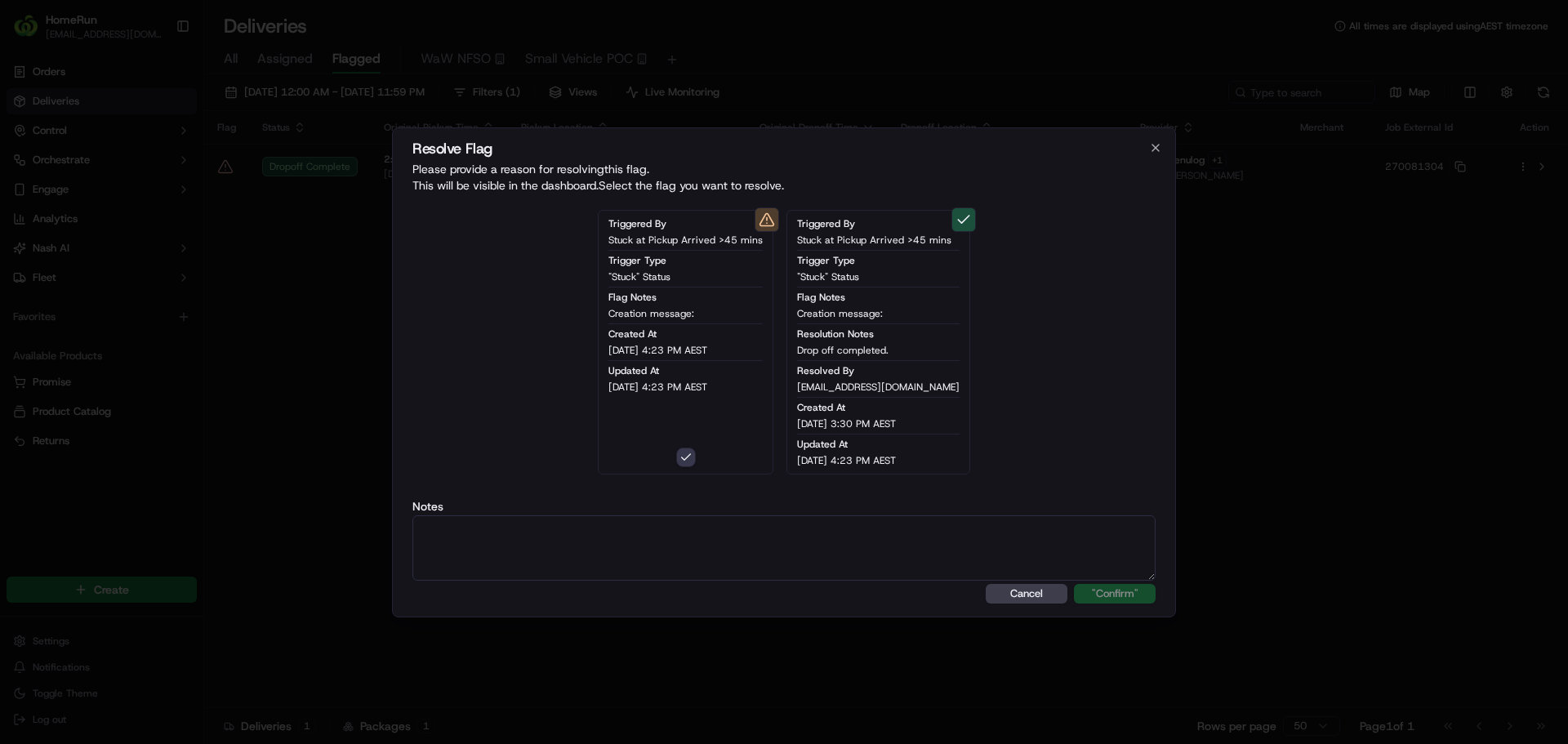
click at [876, 553] on textarea at bounding box center [784, 548] width 743 height 66
paste textarea "Drop off completed."
click at [1115, 574] on textarea "Drop off completed." at bounding box center [784, 548] width 743 height 66
type textarea "Drop off completed."
click at [1117, 591] on button ""Confirm"" at bounding box center [1115, 593] width 82 height 20
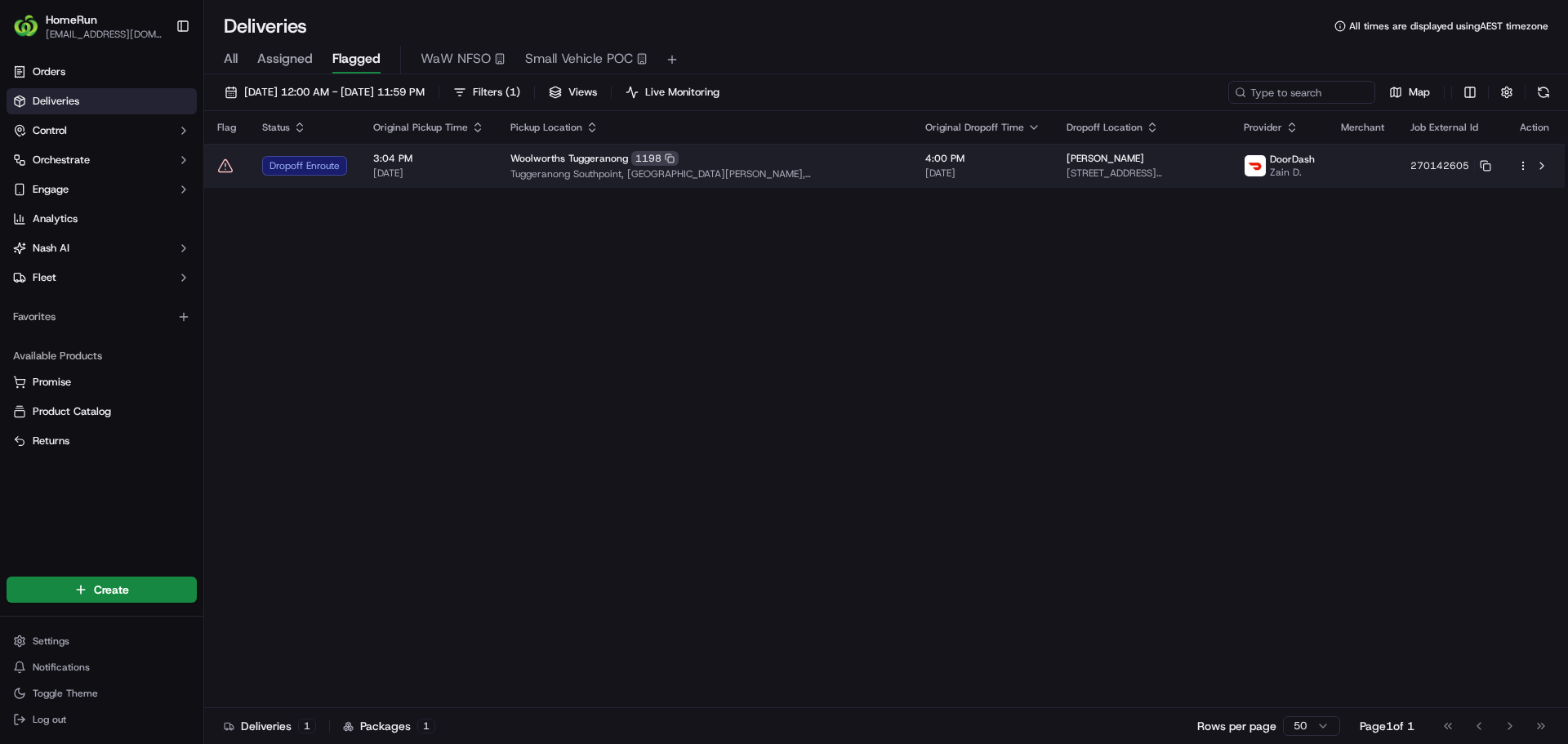
click at [230, 161] on icon at bounding box center [225, 166] width 16 height 16
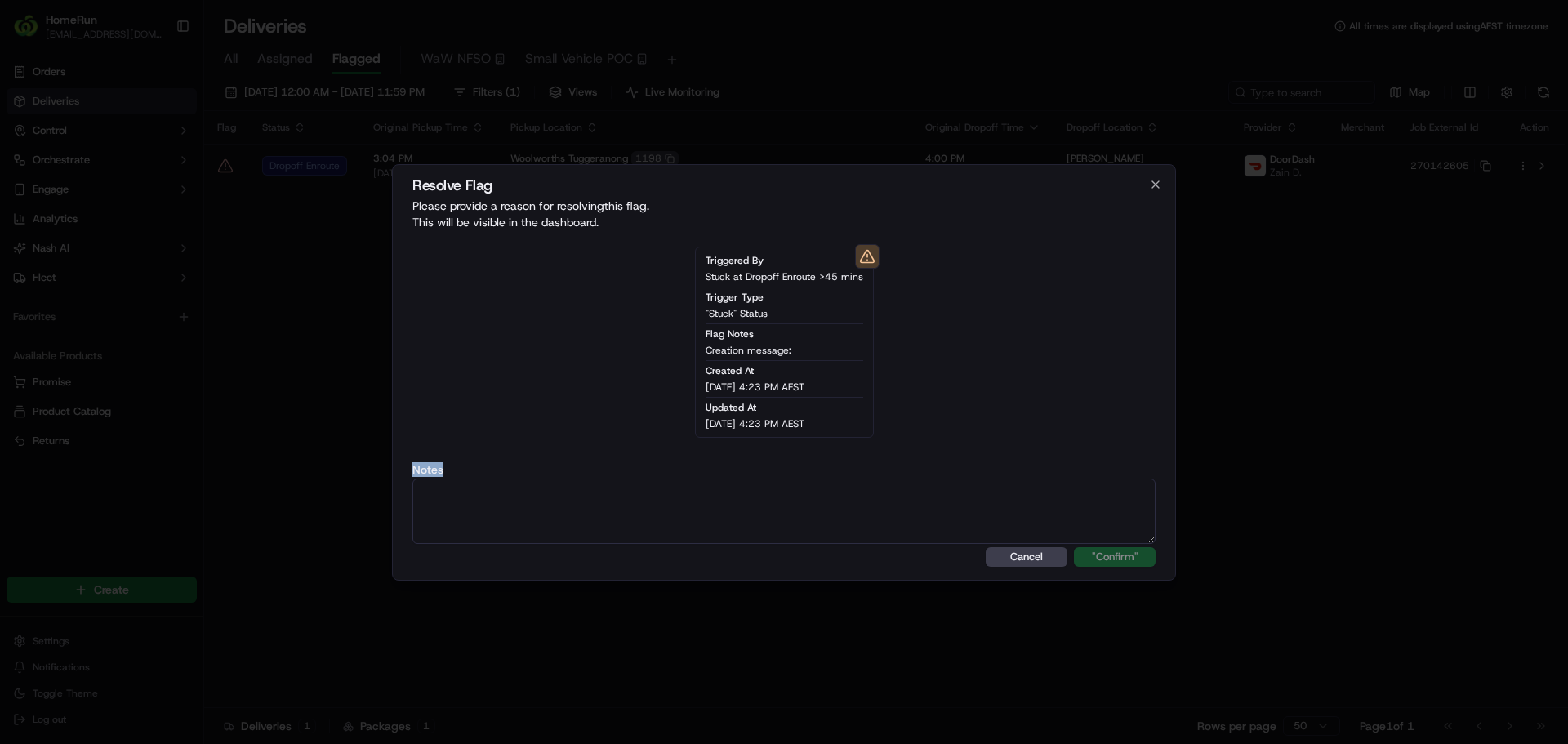
drag, startPoint x: 829, startPoint y: 447, endPoint x: 627, endPoint y: 485, distance: 205.5
click at [627, 485] on div "Notes" at bounding box center [784, 504] width 743 height 80
click at [622, 506] on textarea at bounding box center [784, 511] width 743 height 66
paste textarea "Driver enroute to Drop Off."
type textarea "Driver enroute to Drop Off."
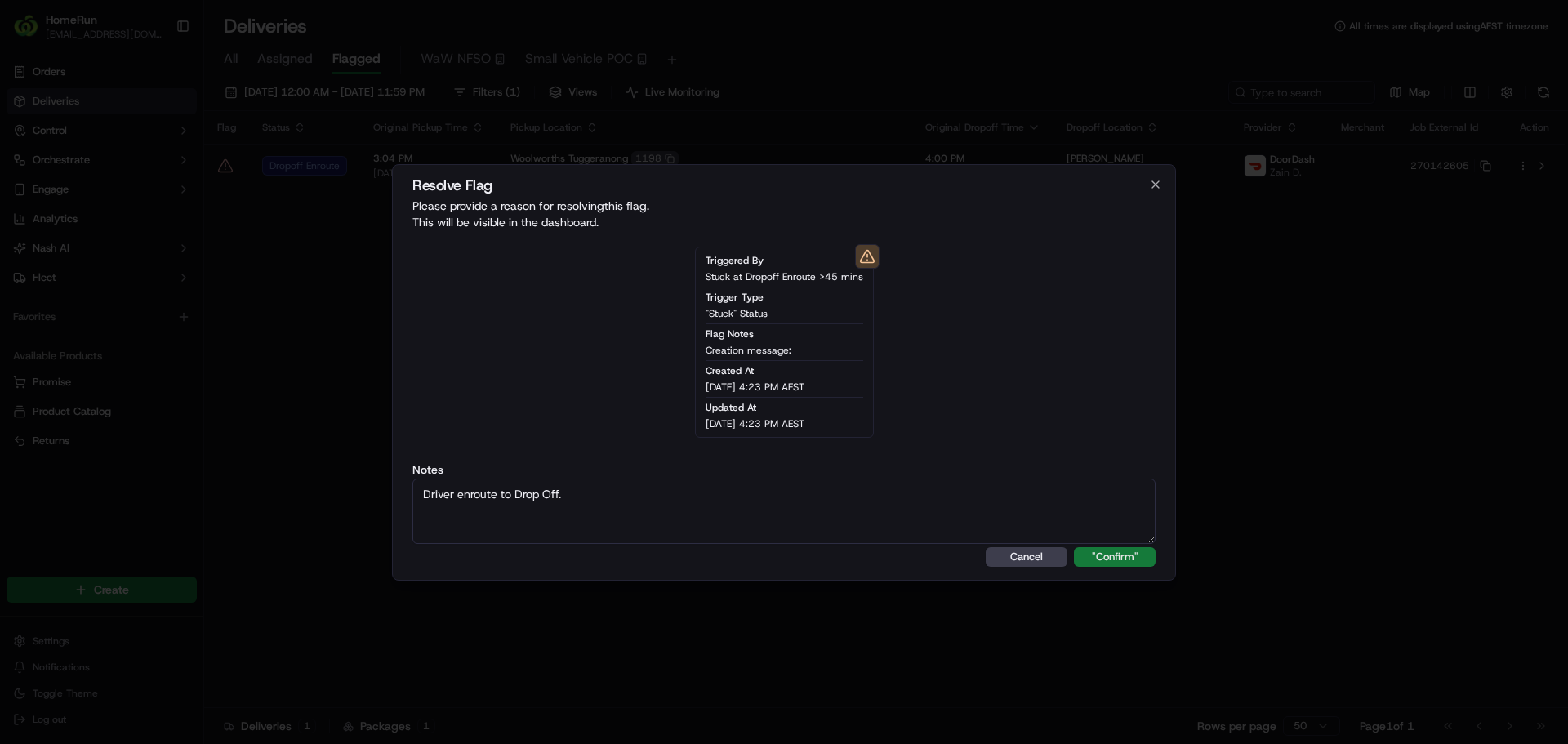
click at [1106, 556] on button ""Confirm"" at bounding box center [1115, 557] width 82 height 20
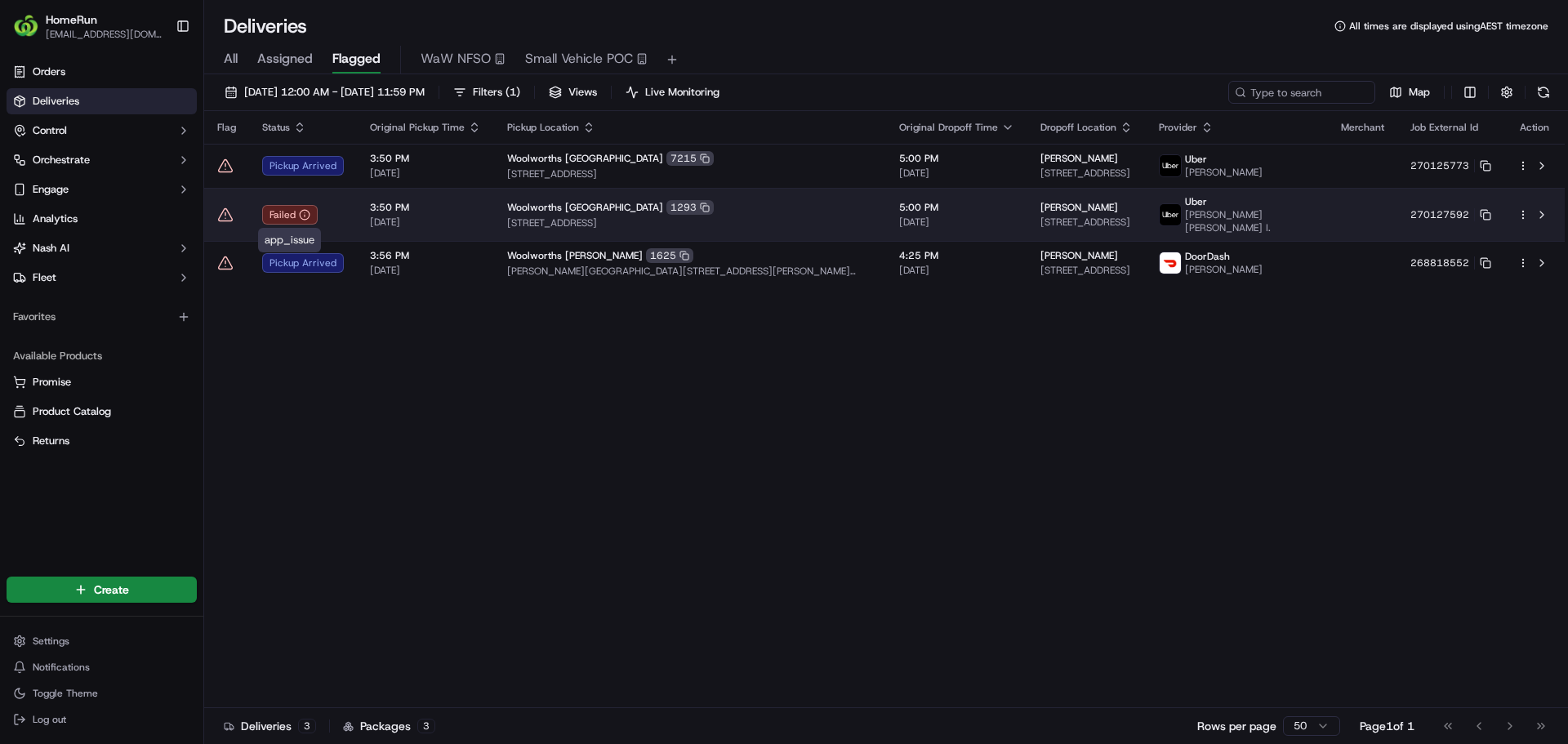
click at [330, 212] on div "Failed" at bounding box center [303, 215] width 82 height 20
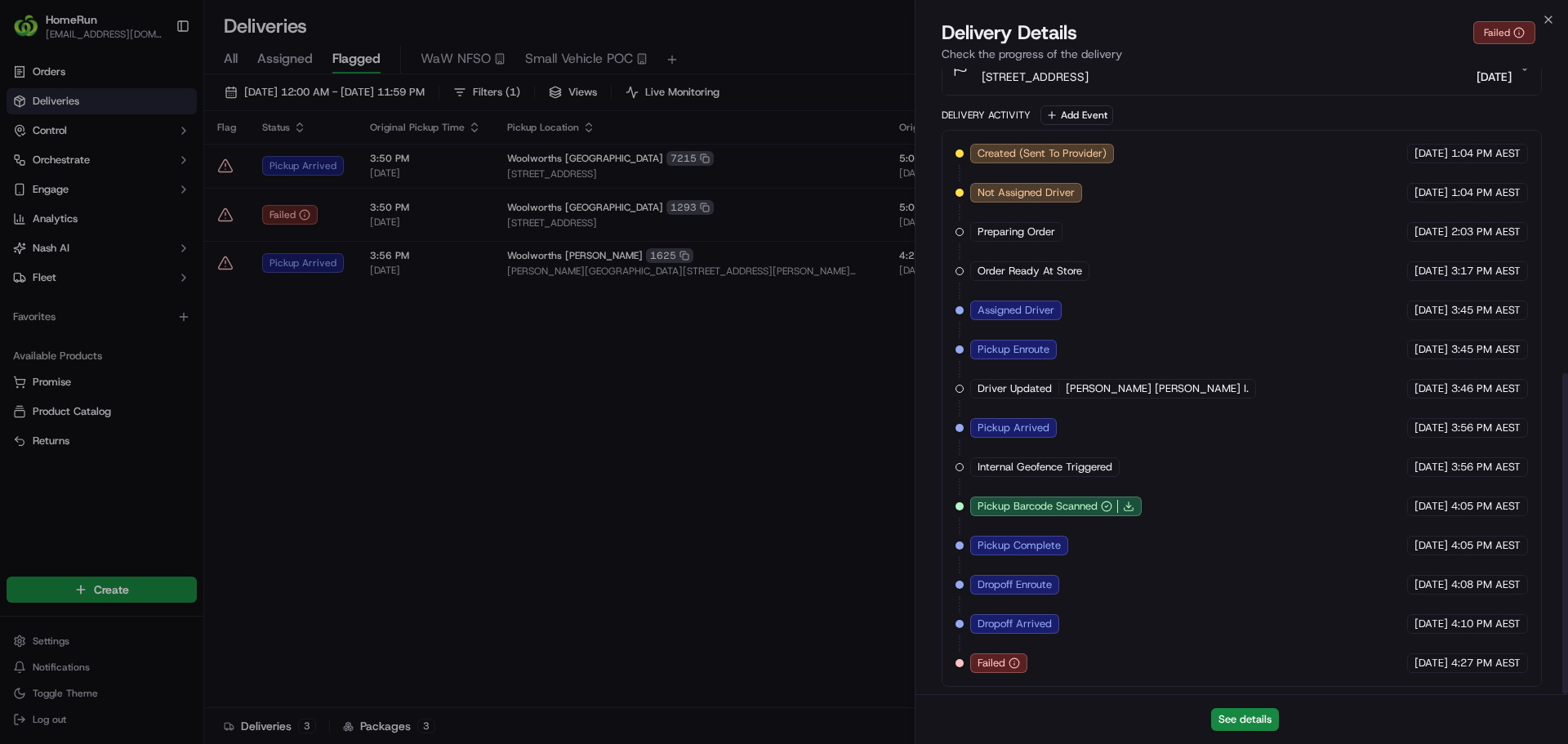
scroll to position [592, 0]
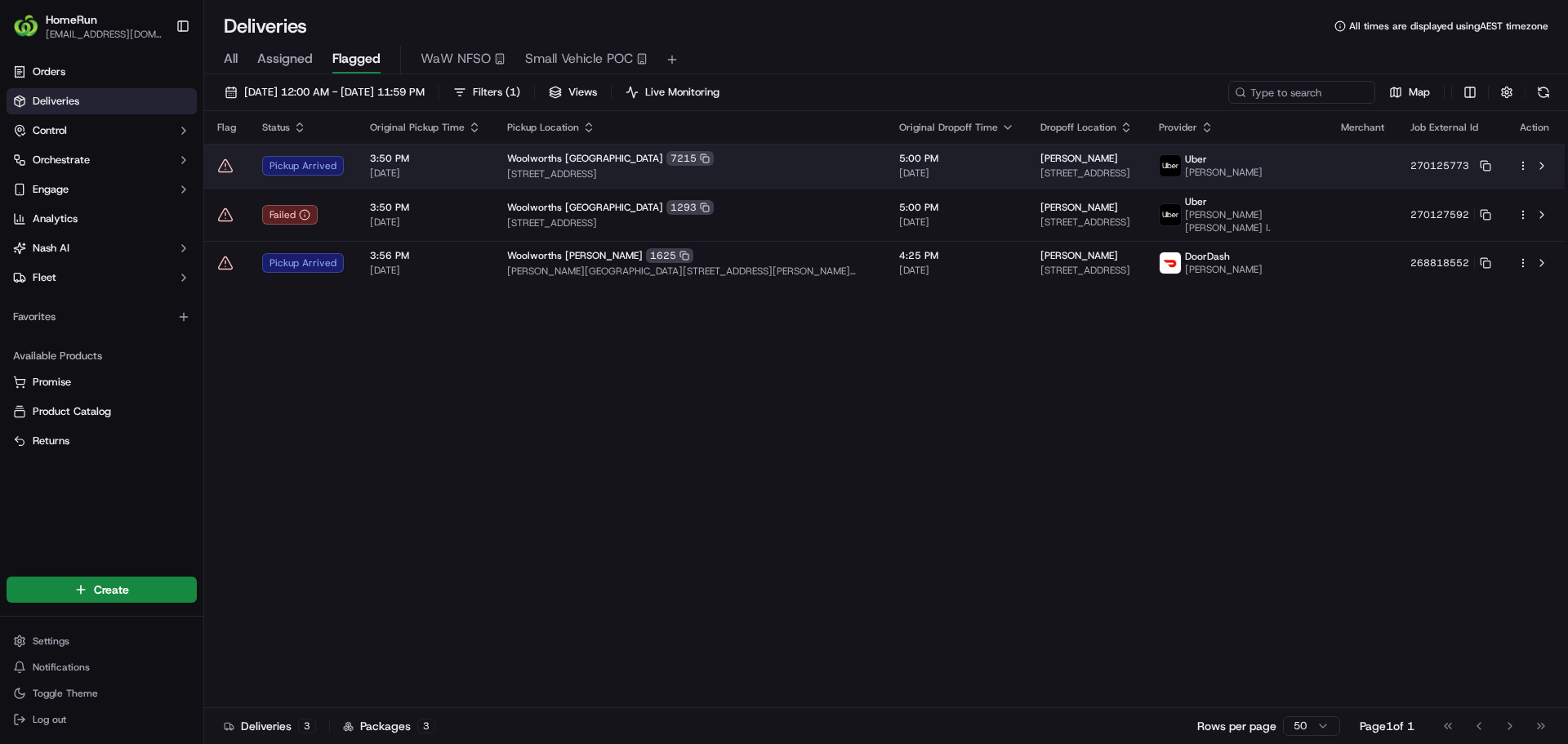
click at [224, 163] on icon at bounding box center [225, 166] width 16 height 16
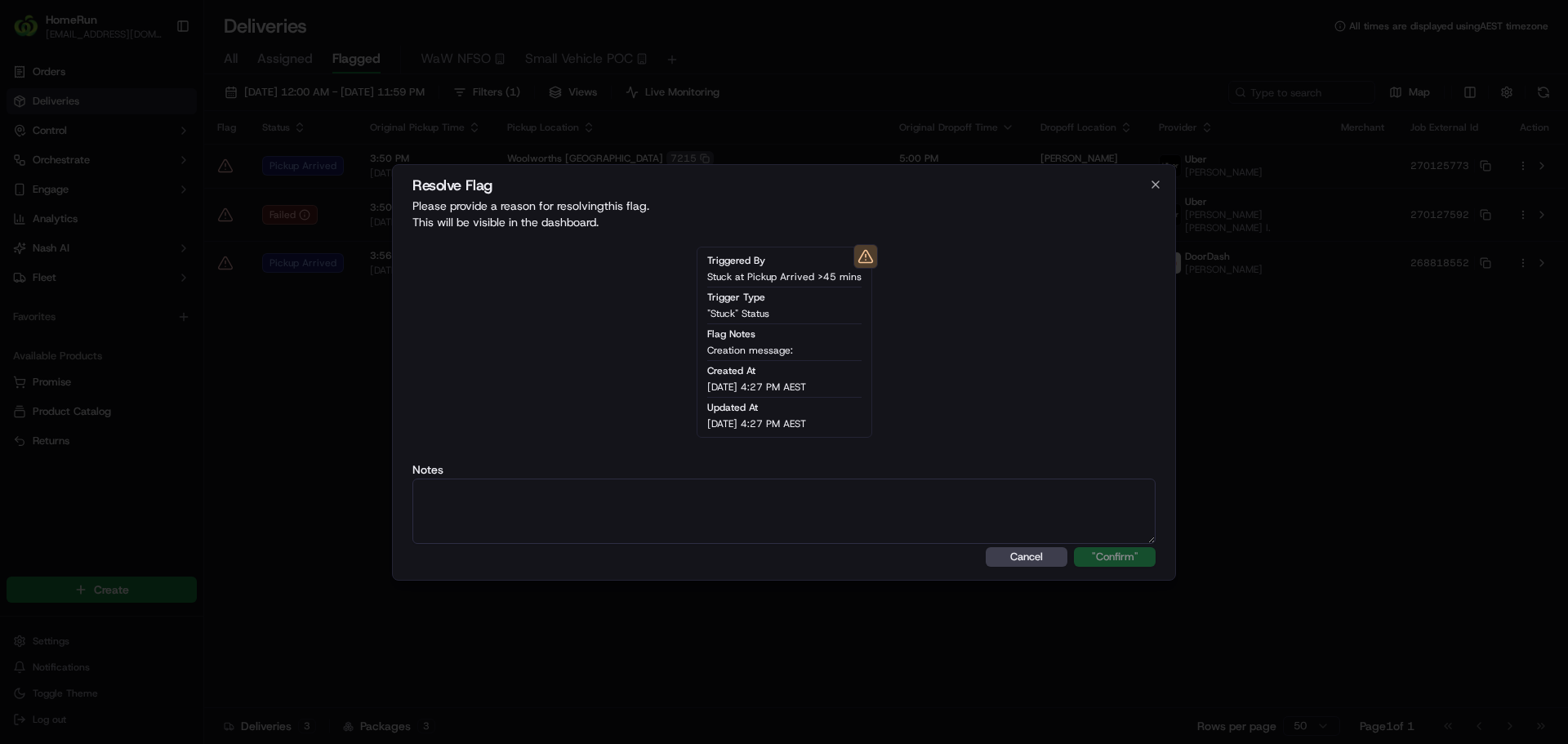
drag, startPoint x: 630, startPoint y: 479, endPoint x: 624, endPoint y: 485, distance: 8.5
click at [624, 485] on textarea at bounding box center [784, 511] width 743 height 66
click at [622, 492] on textarea at bounding box center [784, 511] width 743 height 66
type textarea "Driver awaiting collection at store."
click at [1146, 559] on button ""Confirm"" at bounding box center [1115, 557] width 82 height 20
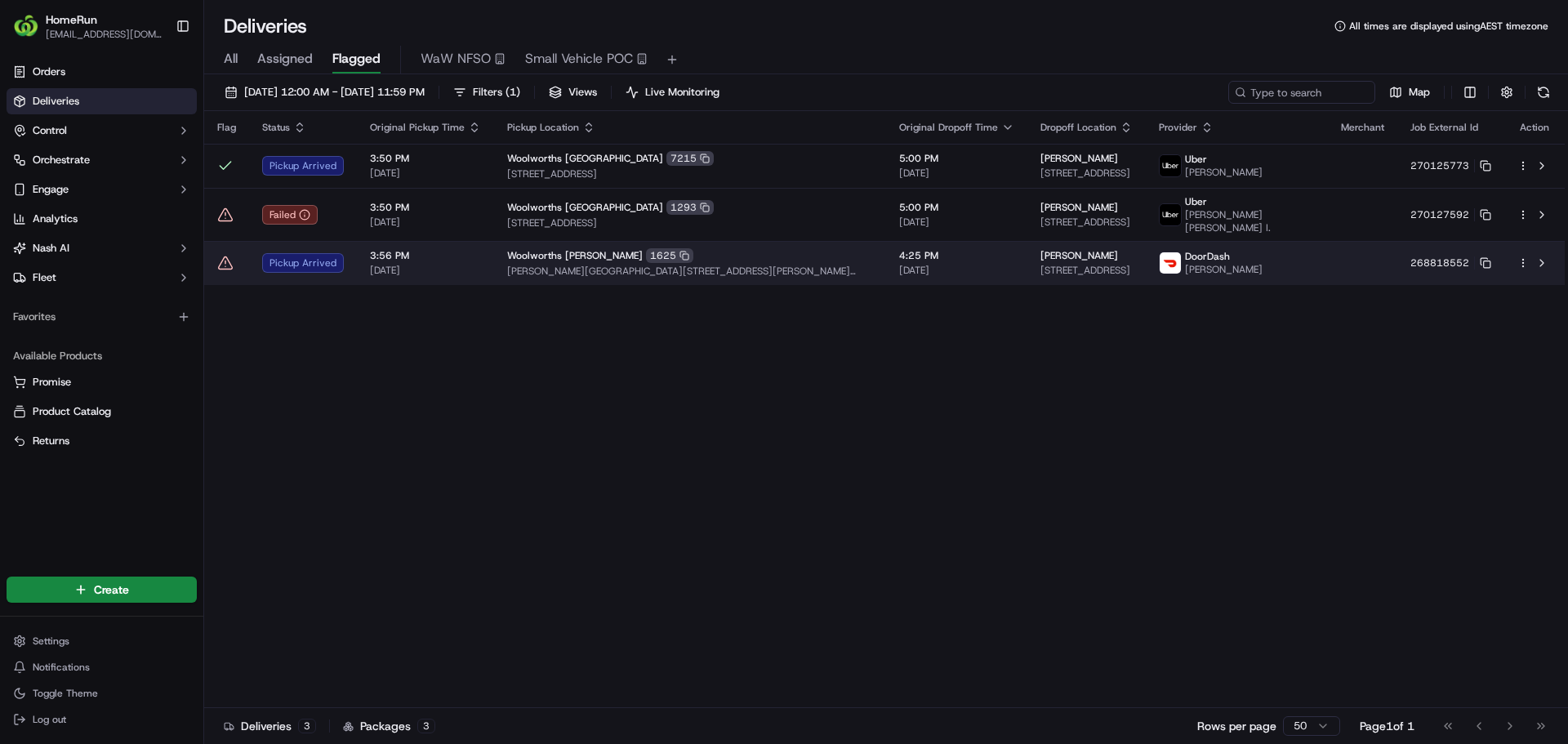
click at [239, 262] on td at bounding box center [226, 263] width 45 height 44
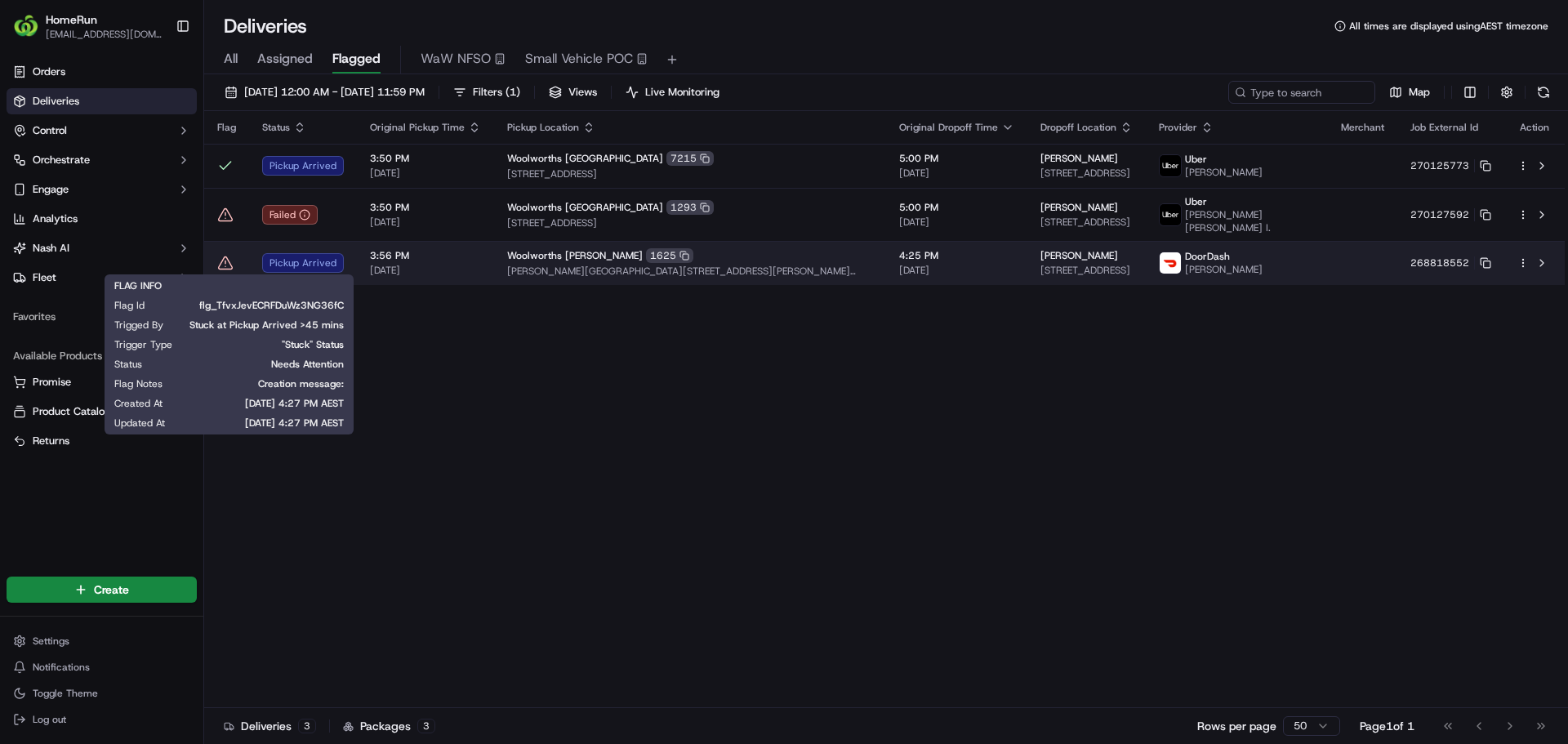
click at [222, 258] on icon at bounding box center [225, 263] width 16 height 16
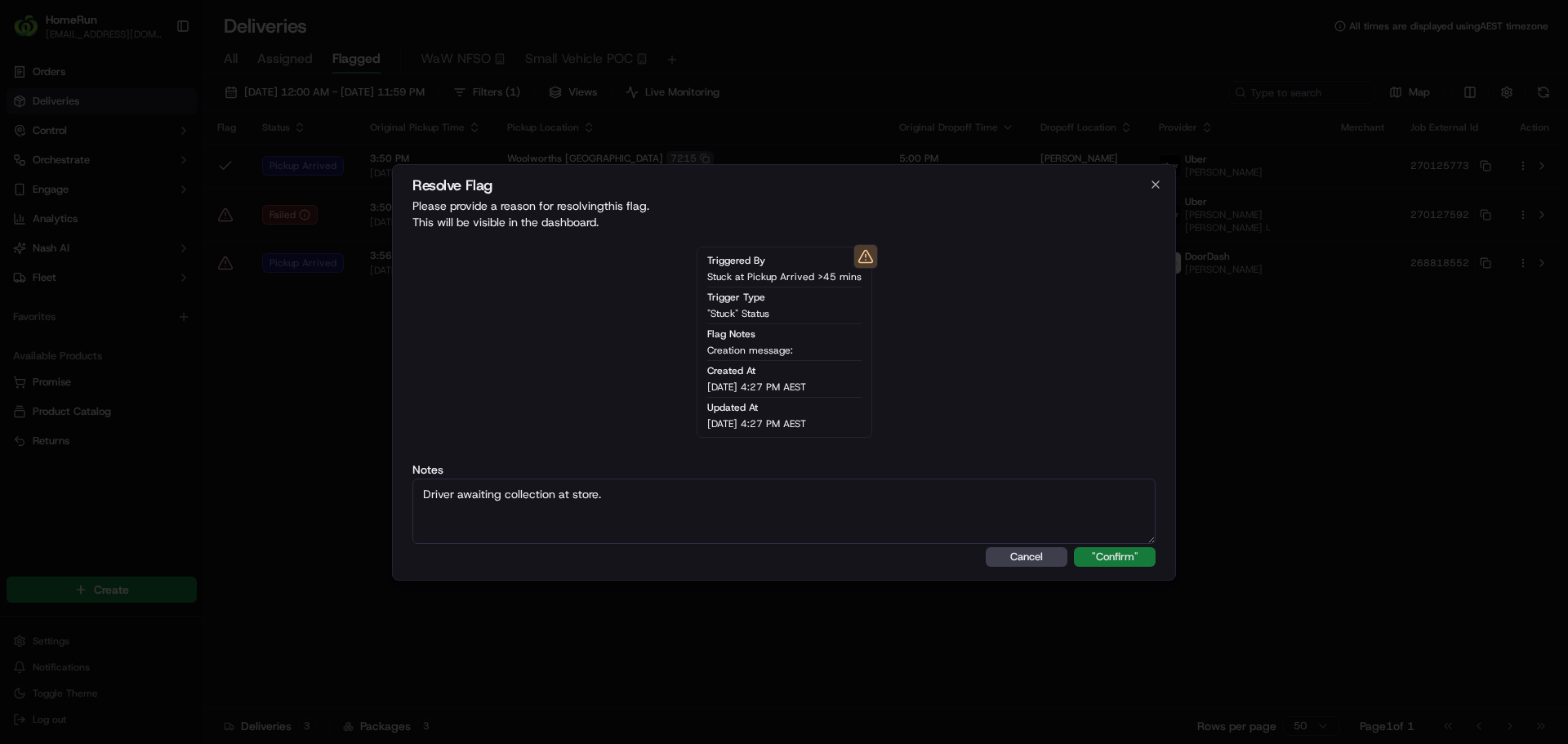
type textarea "Driver awaiting collection at store."
click at [1100, 560] on button ""Confirm"" at bounding box center [1115, 557] width 82 height 20
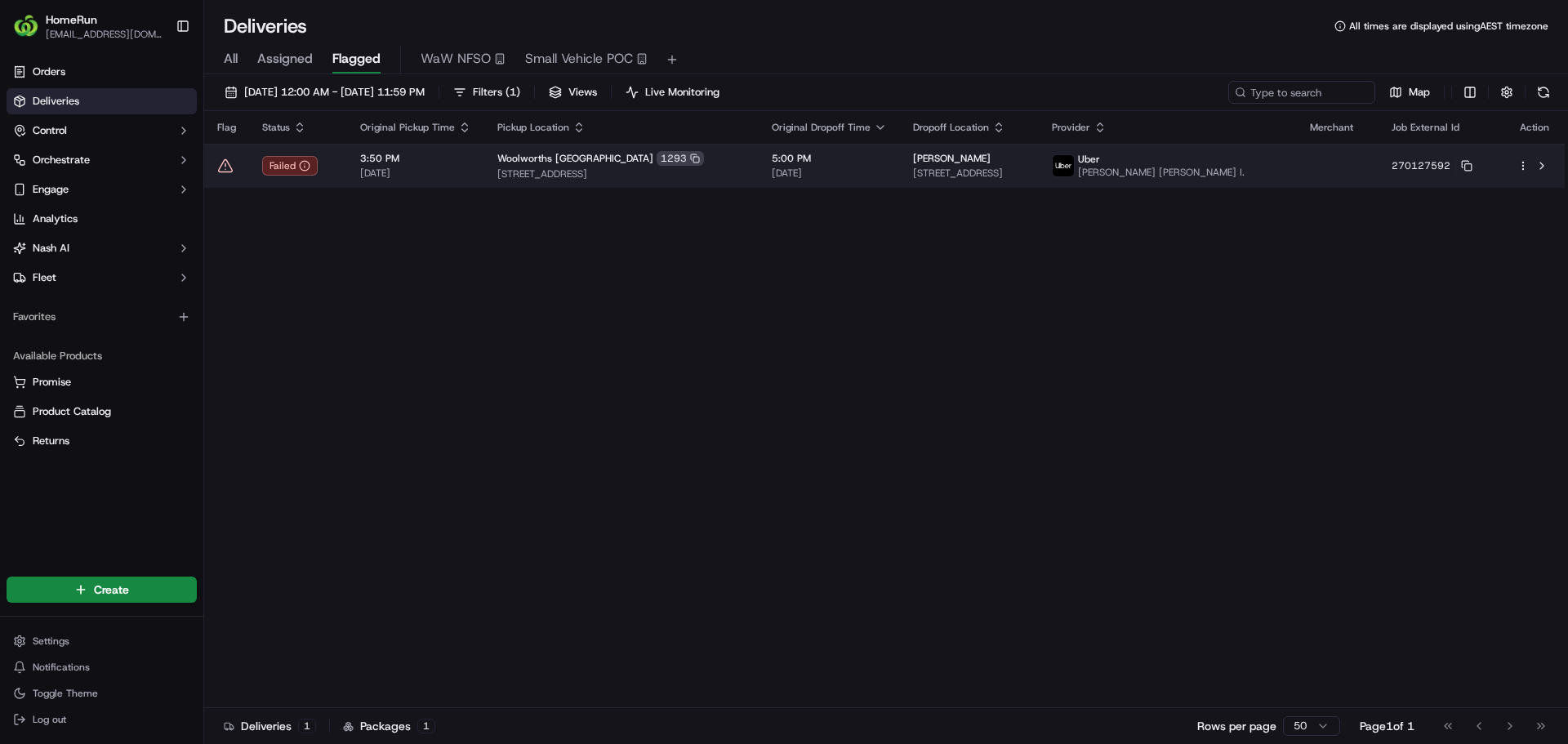
click at [225, 171] on icon at bounding box center [225, 166] width 16 height 16
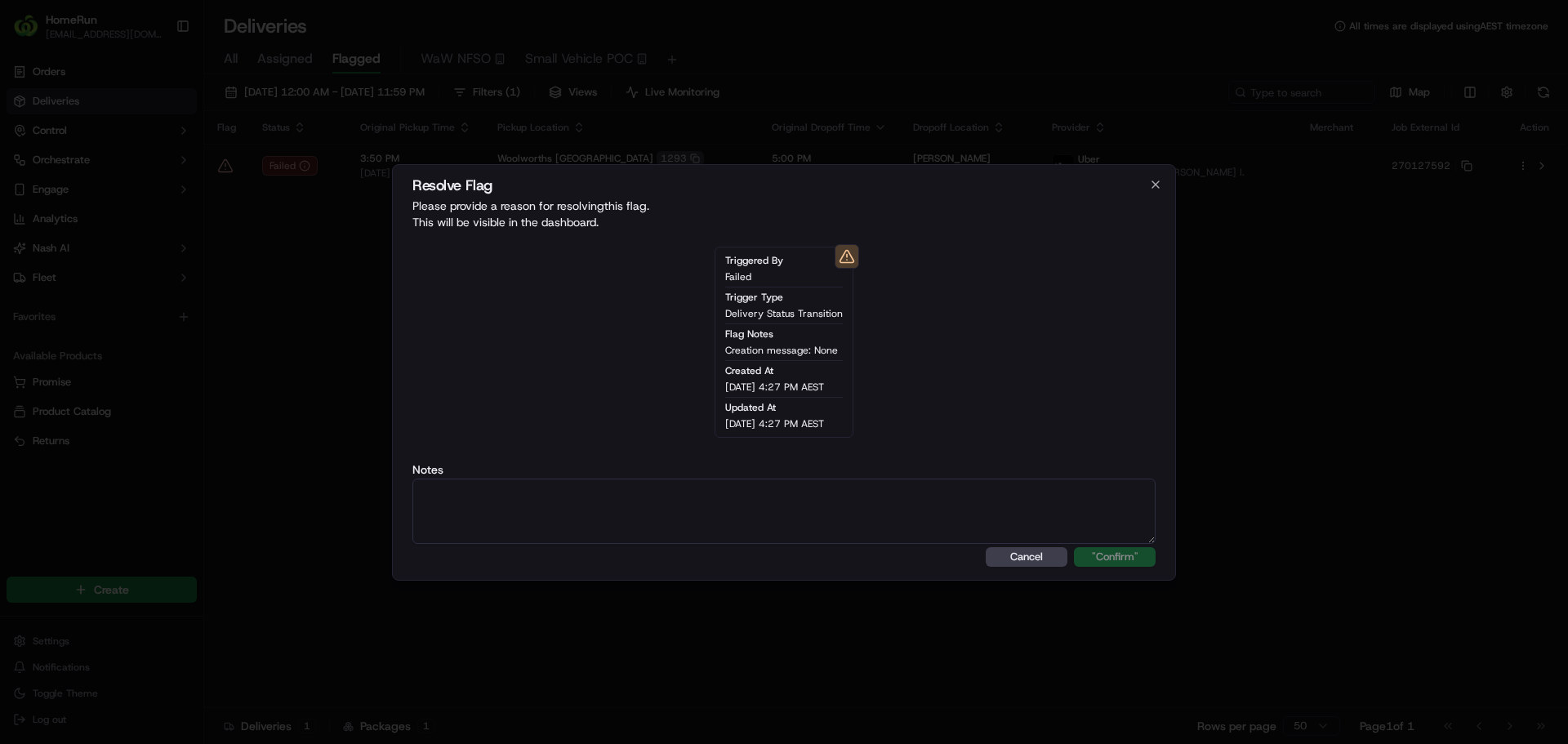
click at [708, 517] on textarea at bounding box center [784, 511] width 743 height 66
type textarea "Drop off completed."
click at [1109, 549] on button ""Confirm"" at bounding box center [1115, 557] width 82 height 20
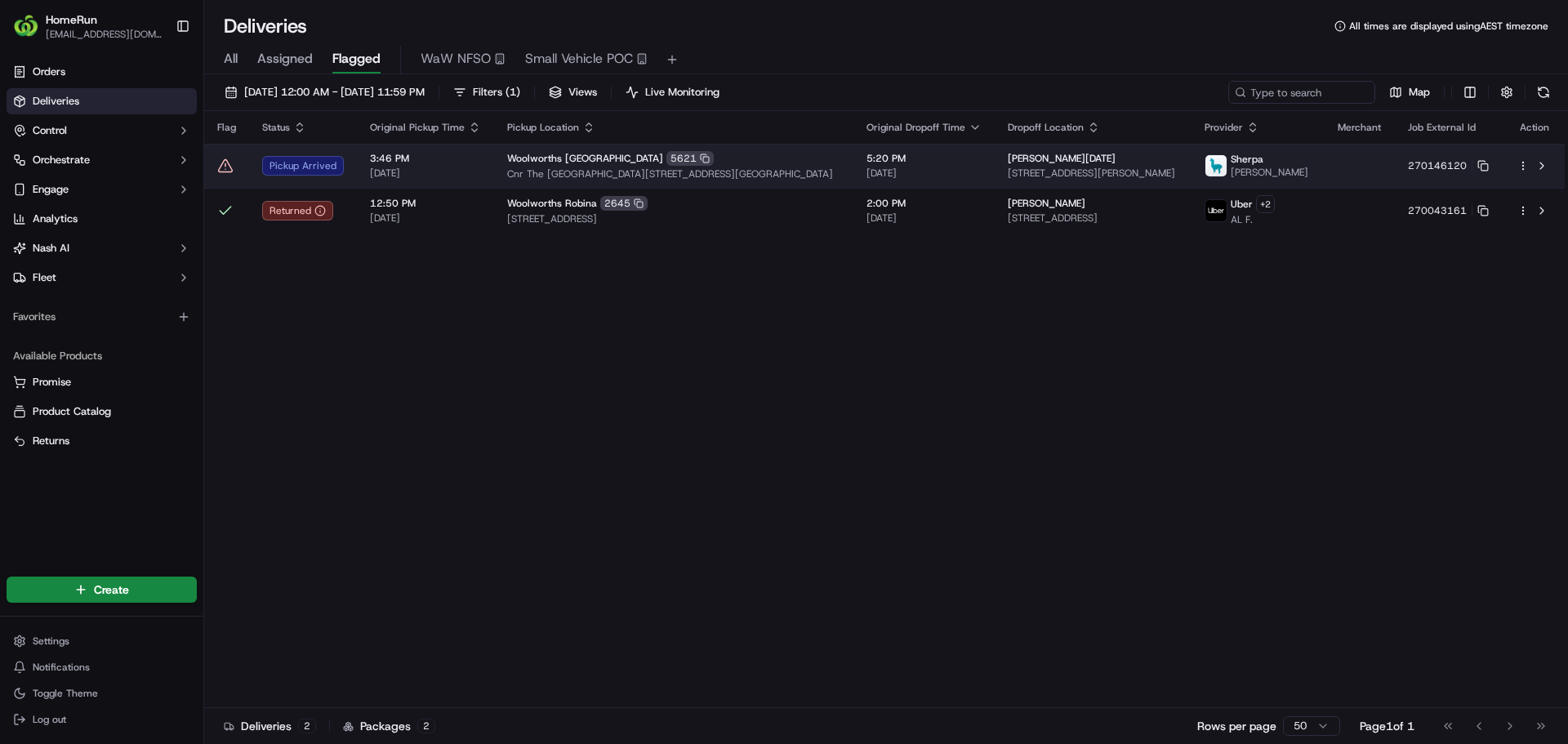
click at [226, 173] on icon at bounding box center [225, 166] width 16 height 16
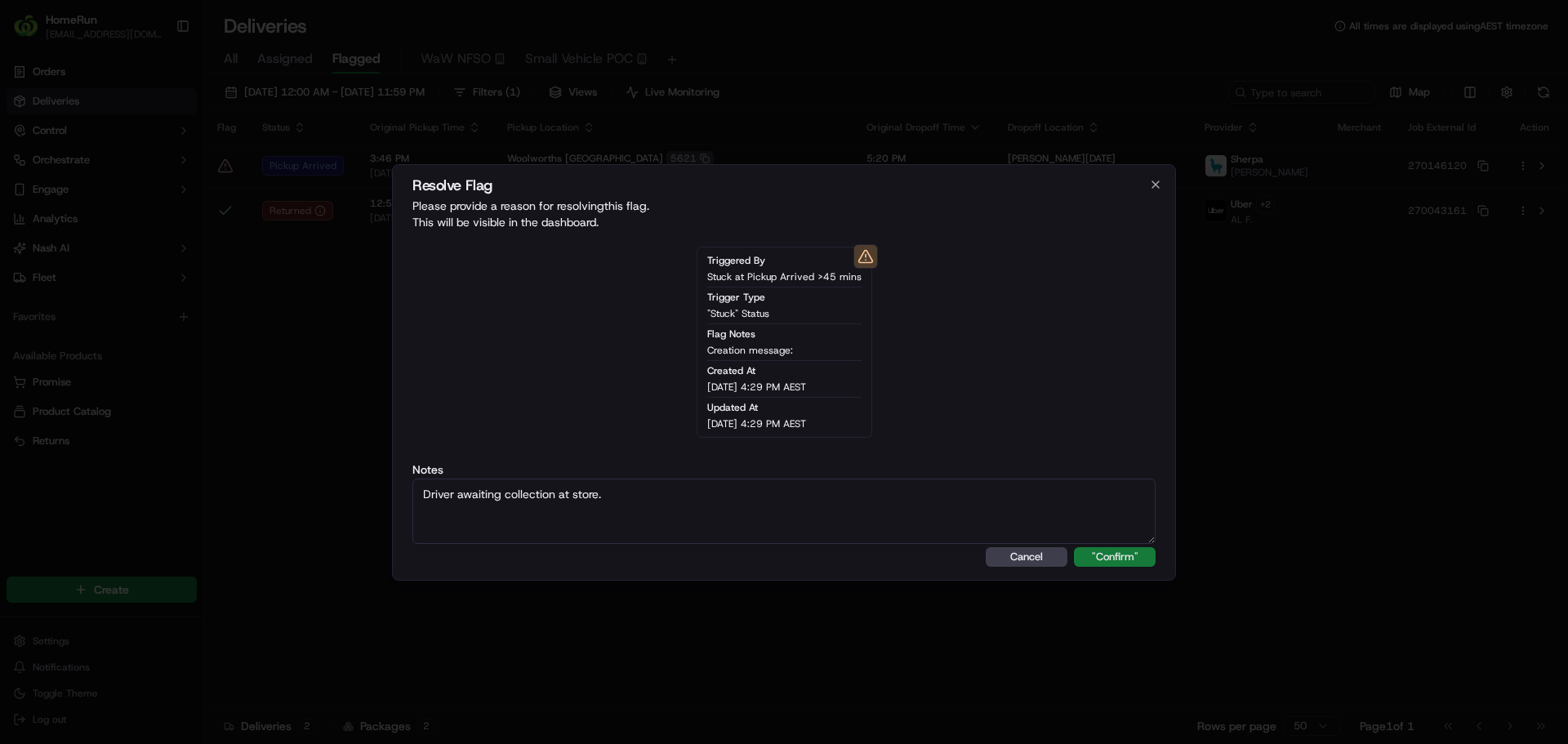
type textarea "Driver awaiting collection at store."
click at [1100, 547] on button ""Confirm"" at bounding box center [1115, 557] width 82 height 20
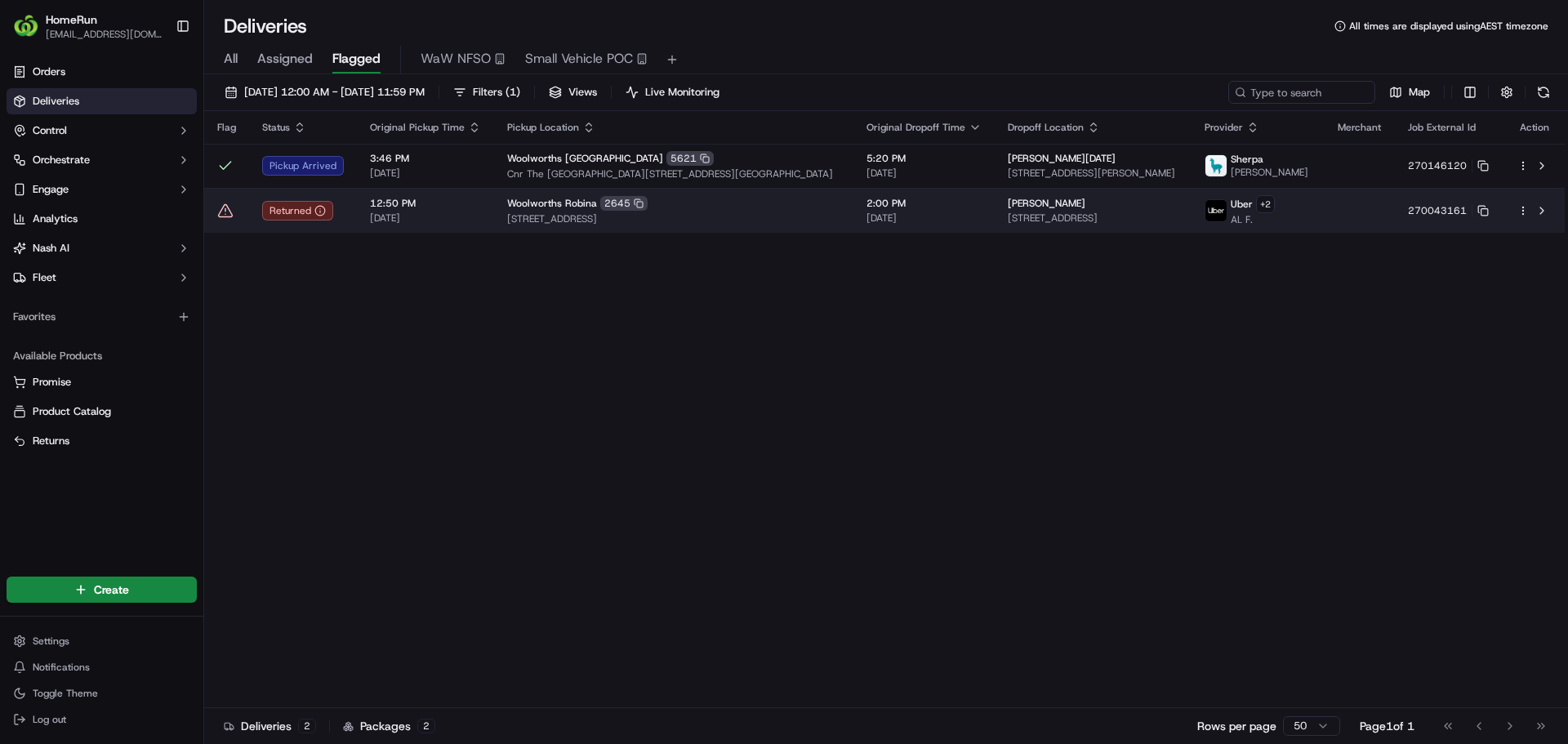
click at [220, 216] on icon at bounding box center [225, 210] width 14 height 12
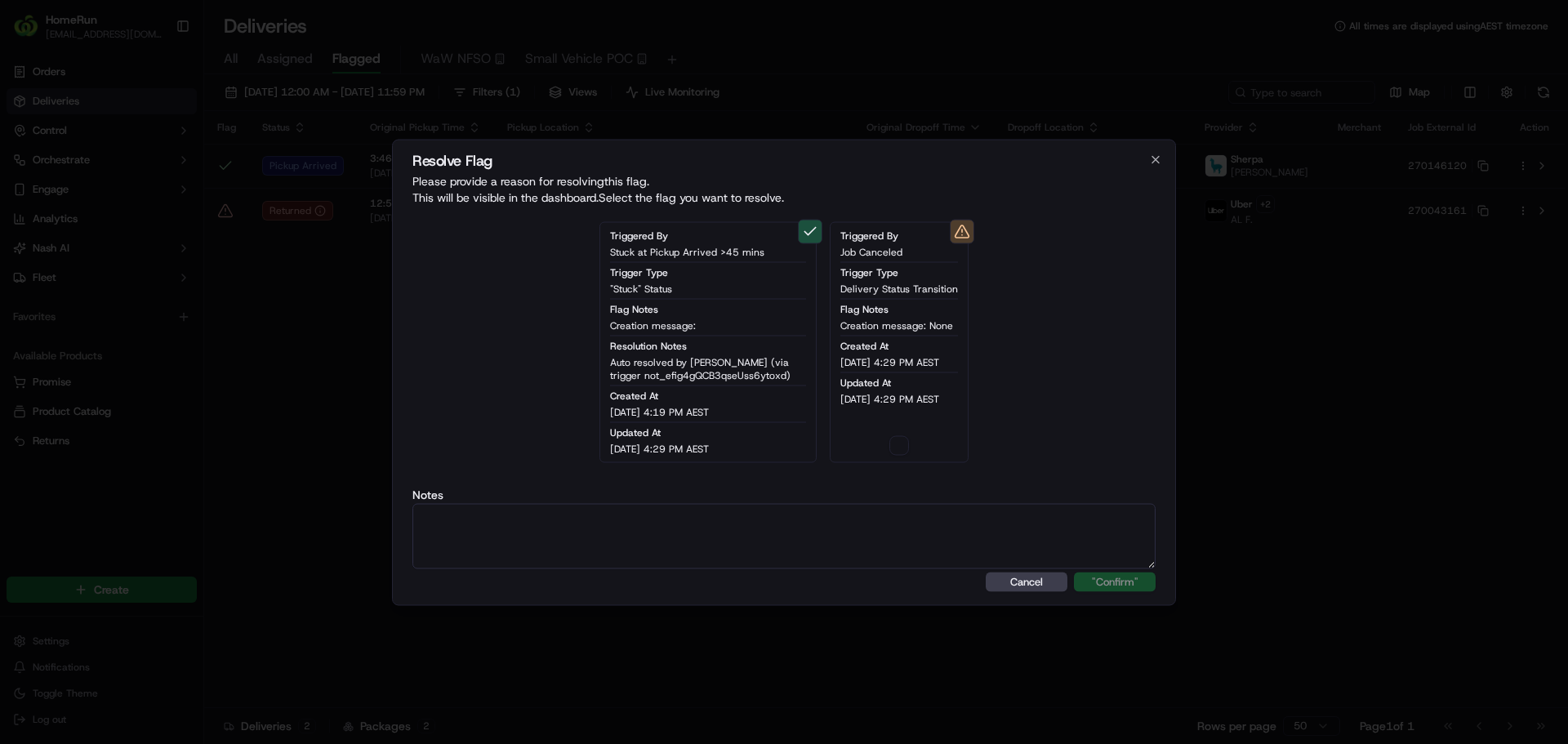
click at [905, 456] on div "Triggered By Job Canceled Trigger Type Delivery Status Transition Flag Notes Cr…" at bounding box center [898, 342] width 139 height 241
click at [903, 451] on button "button" at bounding box center [899, 445] width 20 height 20
click at [898, 495] on label "Notes" at bounding box center [784, 494] width 743 height 11
click at [876, 519] on textarea at bounding box center [784, 536] width 743 height 66
paste textarea "Order RTS - SMS Sent."
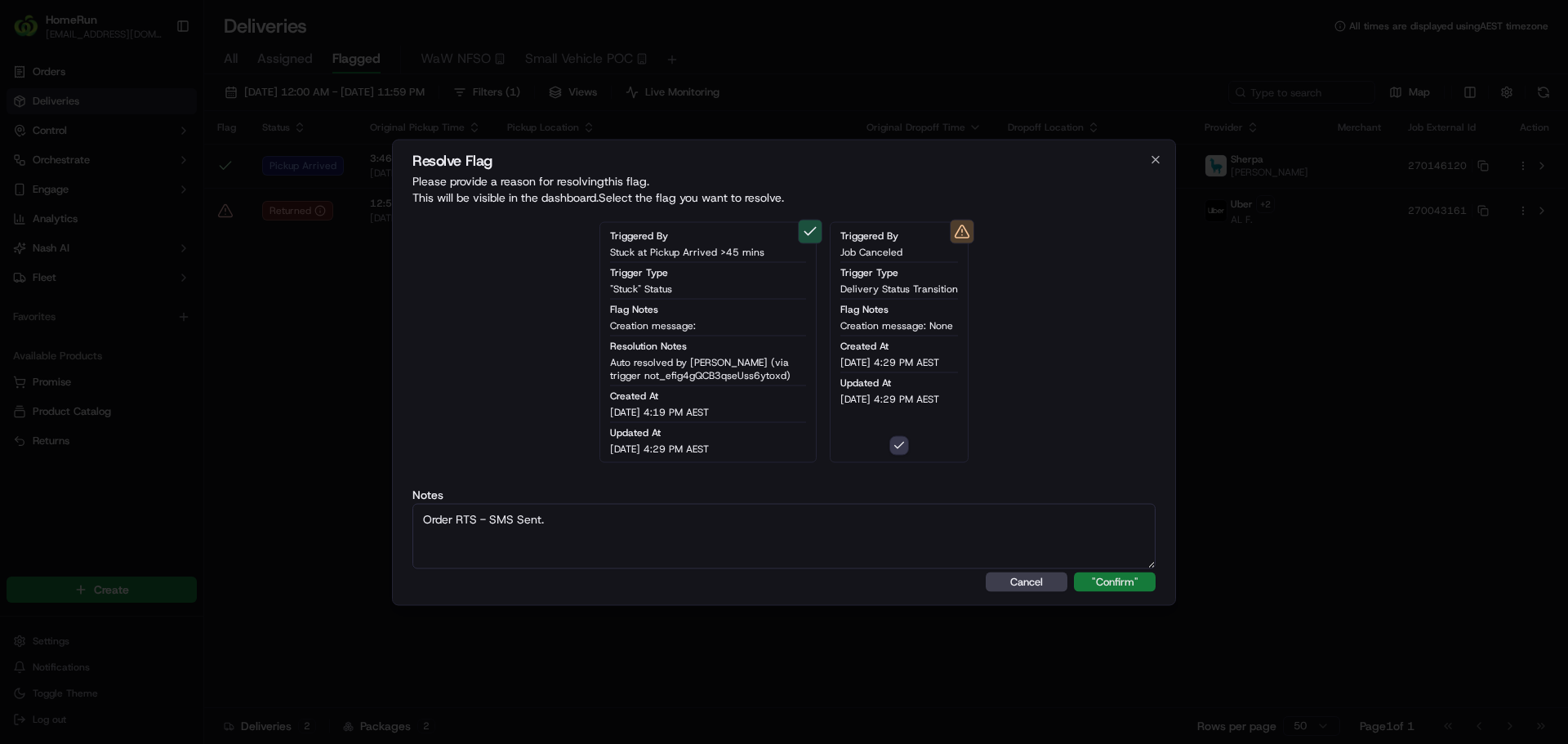
type textarea "Order RTS - SMS Sent."
click at [1122, 578] on button ""Confirm"" at bounding box center [1115, 581] width 82 height 20
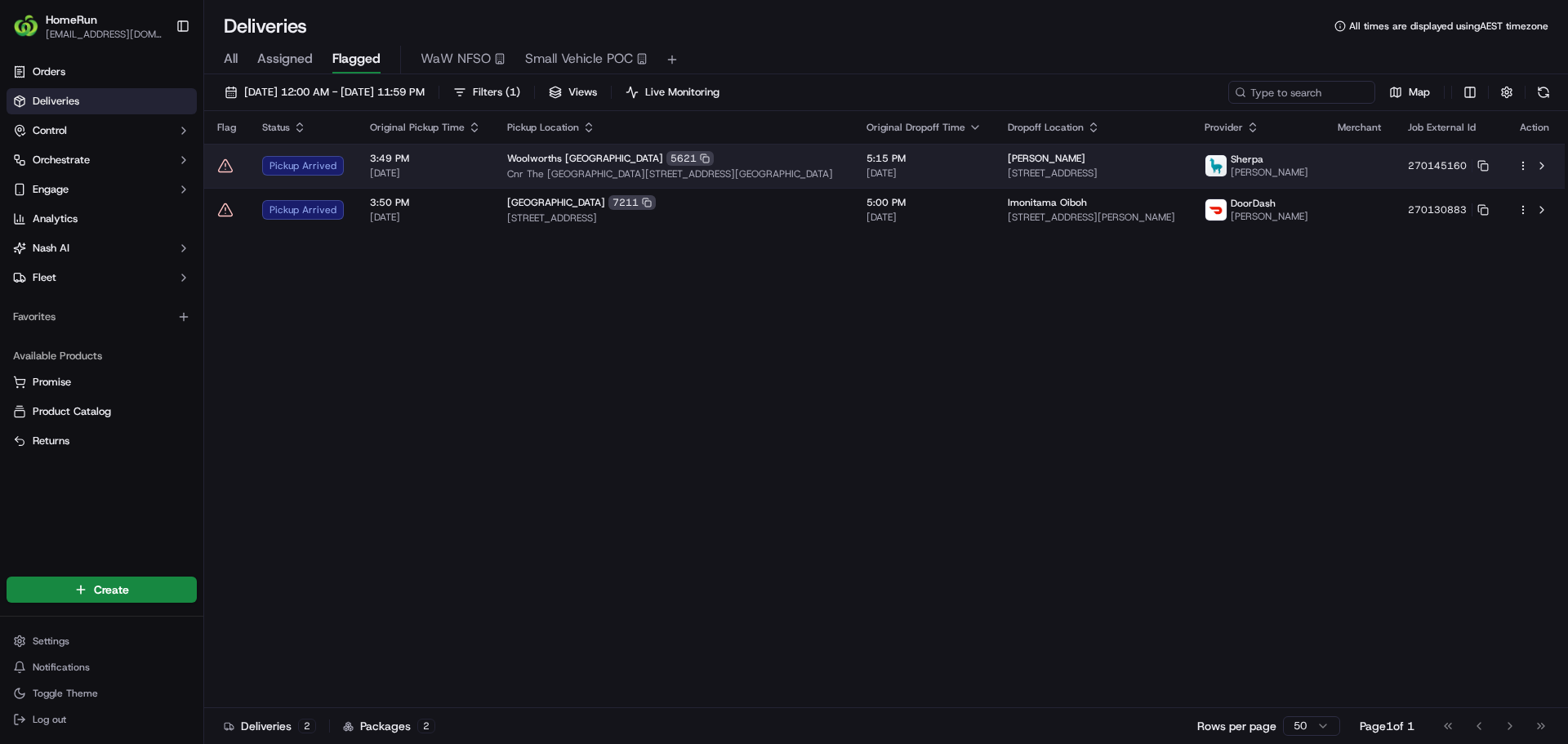
click at [230, 169] on icon at bounding box center [225, 166] width 16 height 16
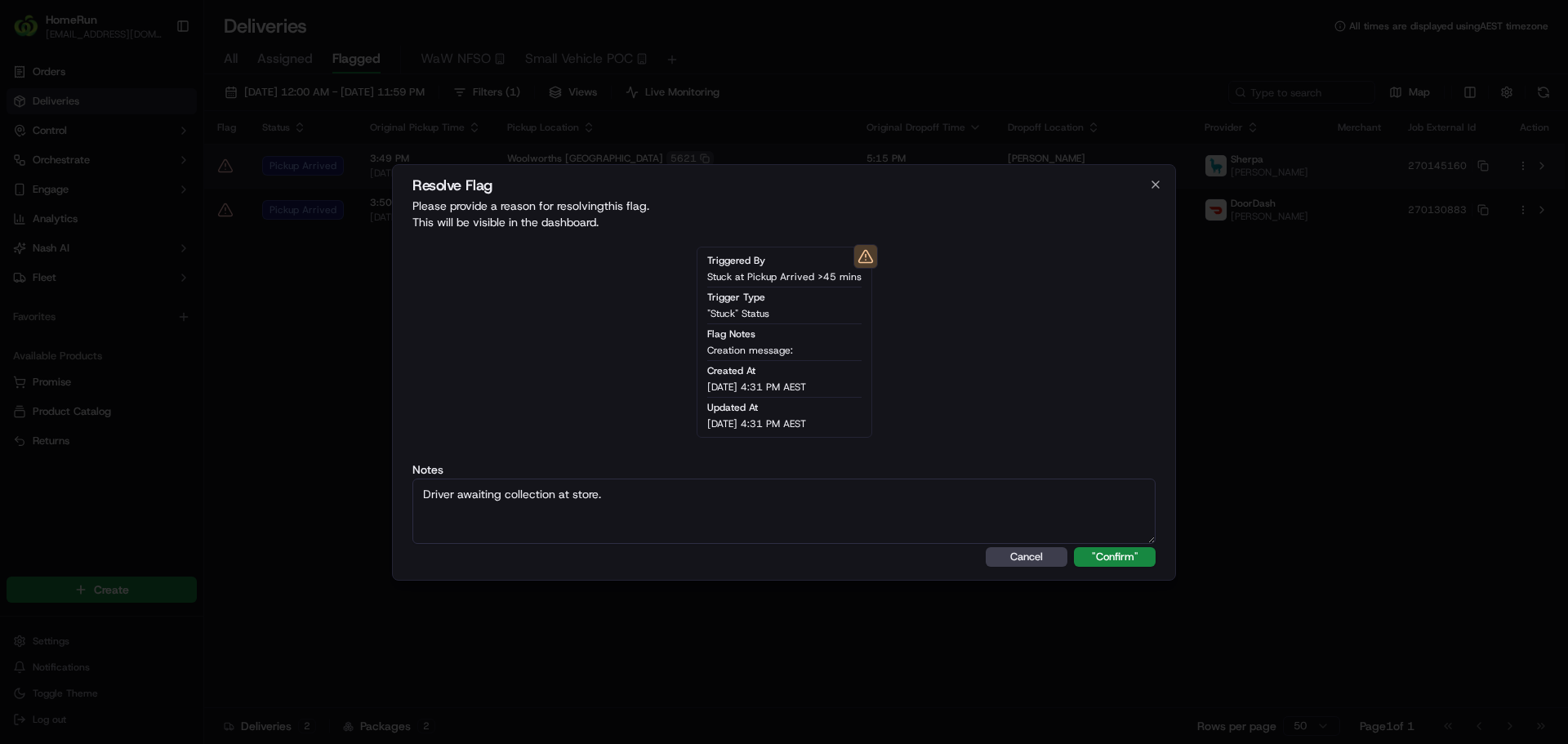
type textarea "Driver awaiting collection at store."
click at [1074, 547] on button ""Confirm"" at bounding box center [1115, 557] width 82 height 20
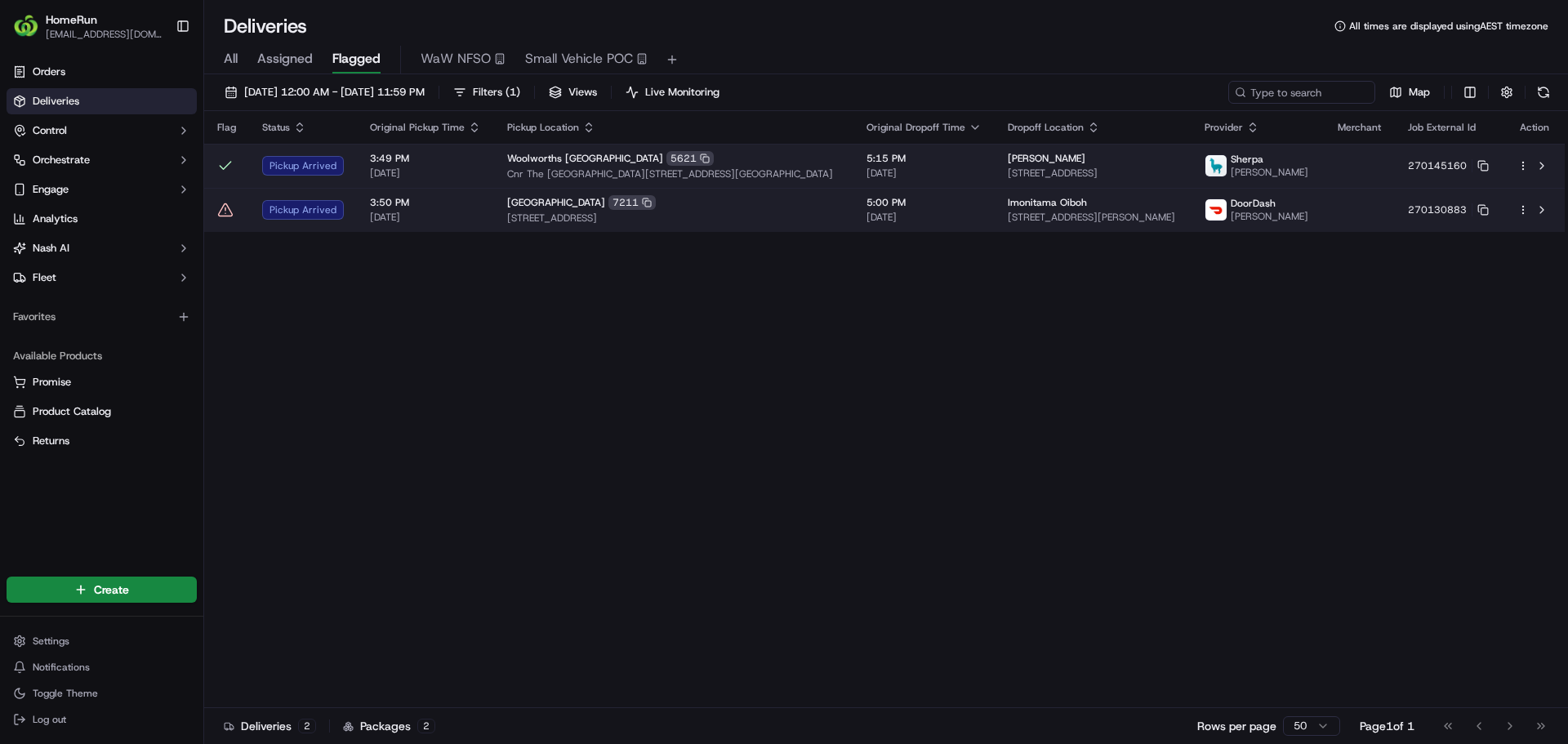
click at [225, 205] on icon at bounding box center [225, 210] width 14 height 12
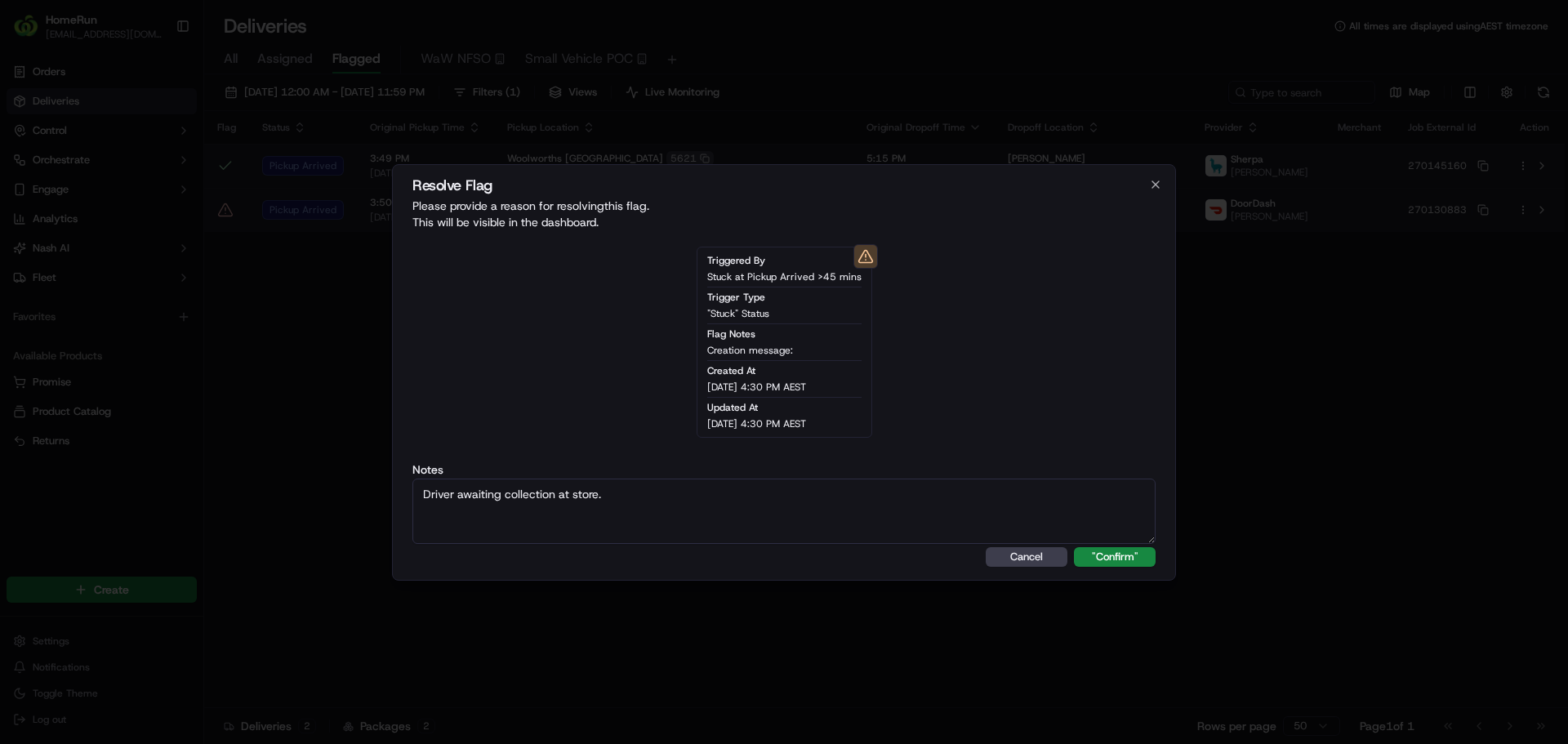
type textarea "Driver awaiting collection at store."
click at [1074, 547] on button ""Confirm"" at bounding box center [1115, 557] width 82 height 20
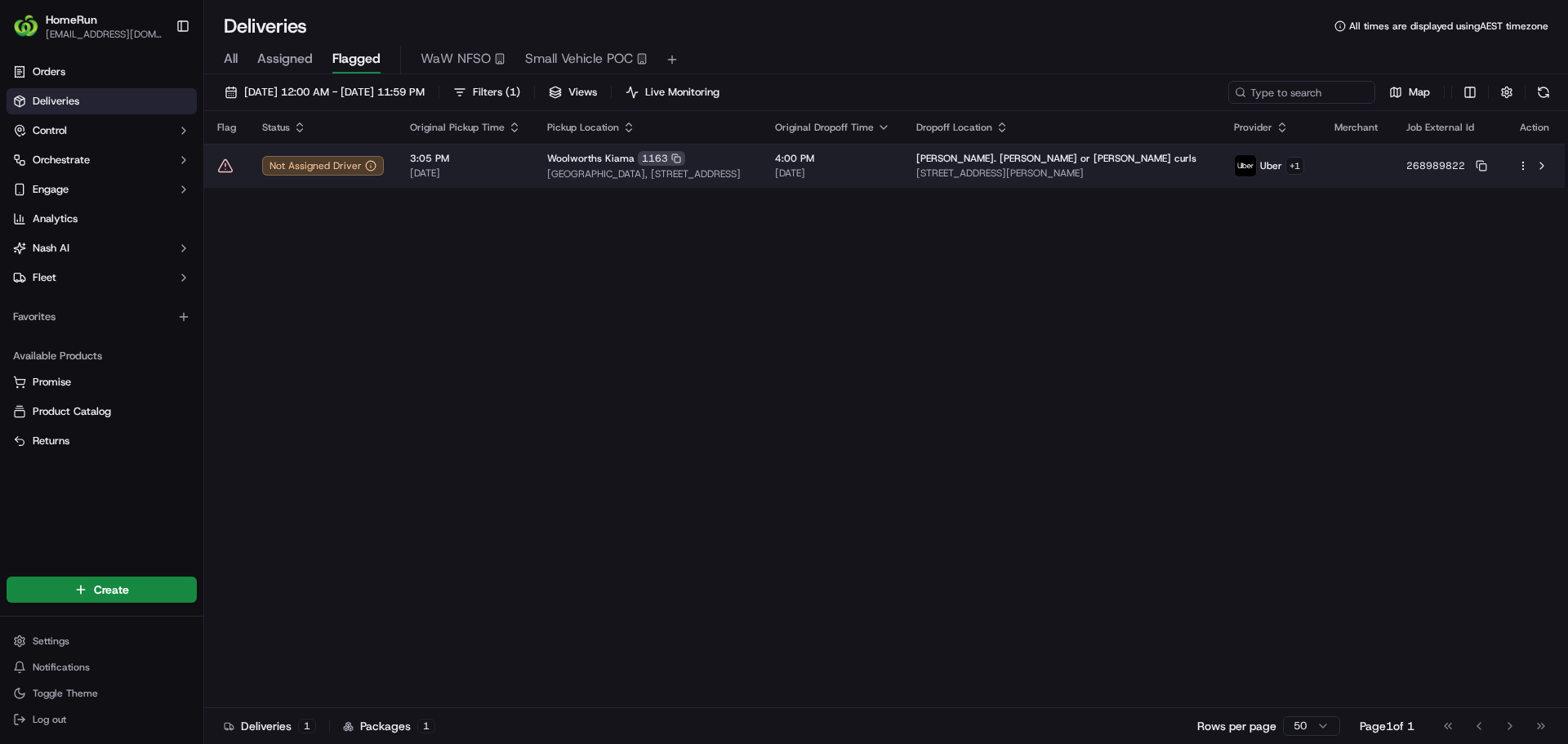
click at [220, 161] on icon at bounding box center [225, 166] width 16 height 16
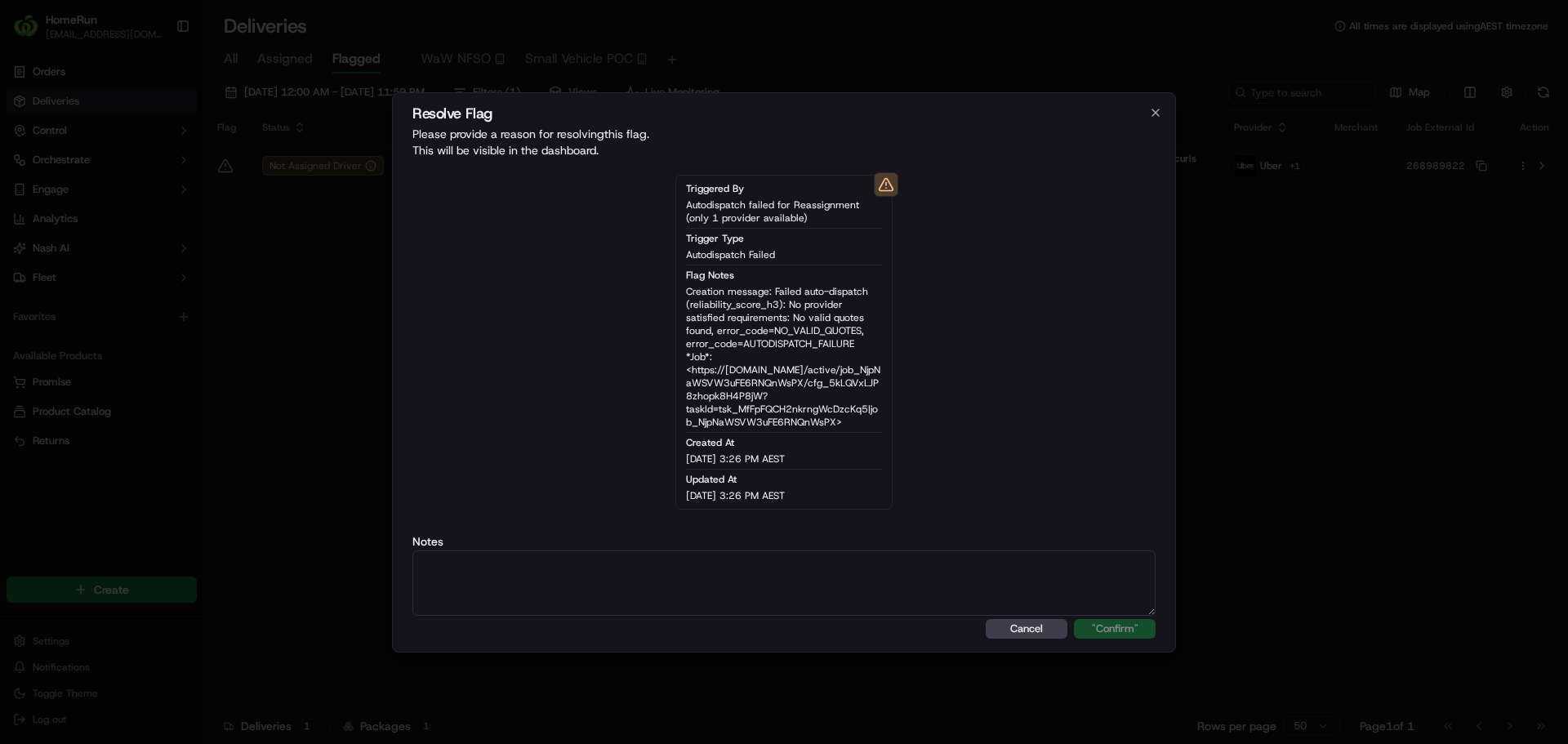
drag, startPoint x: 525, startPoint y: 538, endPoint x: 528, endPoint y: 559, distance: 21.2
click at [528, 559] on textarea at bounding box center [784, 583] width 743 height 66
paste textarea "One Courier available."
type textarea "One Courier available."
click at [1123, 641] on div "Resolve Flag Please provide a reason for resolving this flag . This will be vis…" at bounding box center [784, 372] width 784 height 560
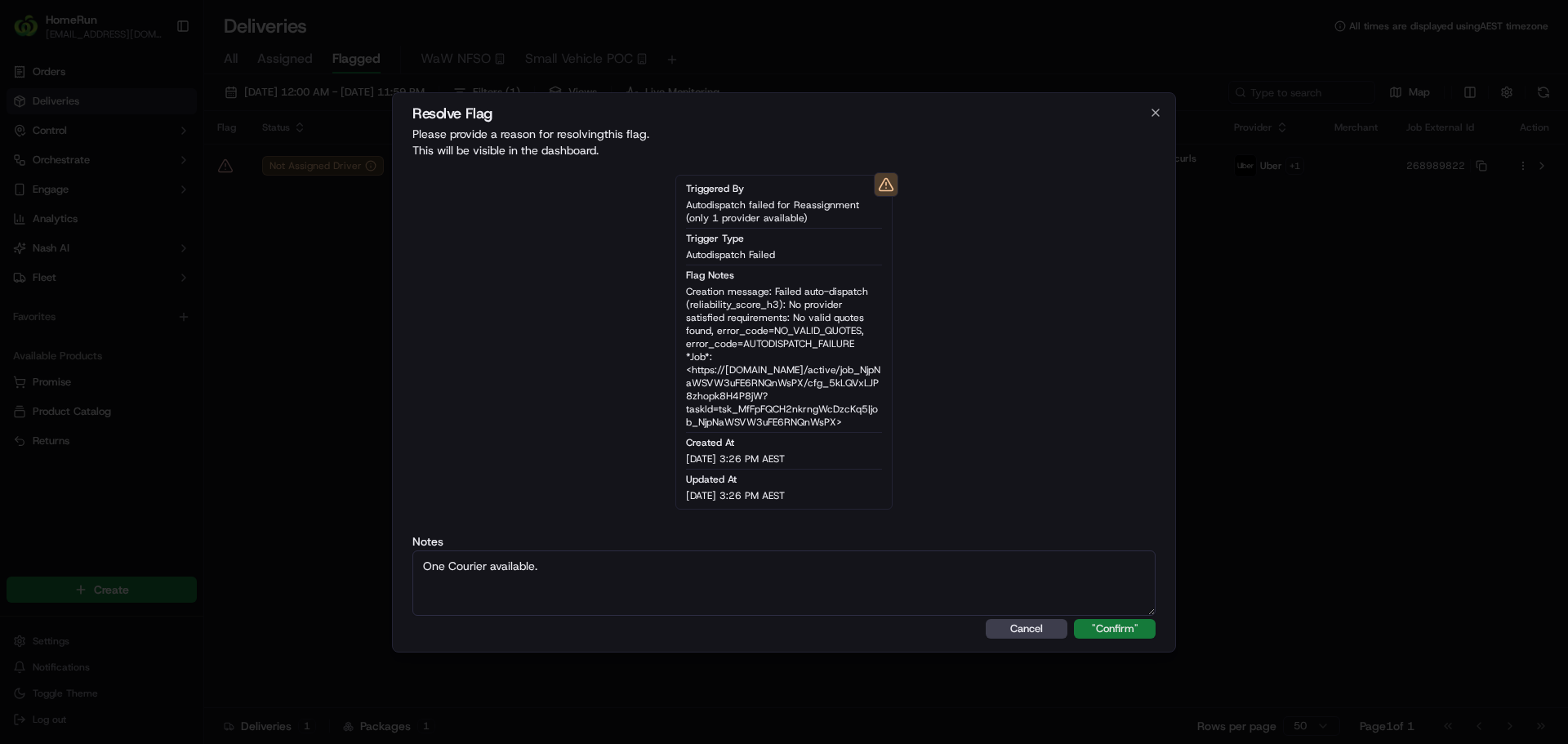
click at [1122, 632] on button ""Confirm"" at bounding box center [1115, 628] width 82 height 20
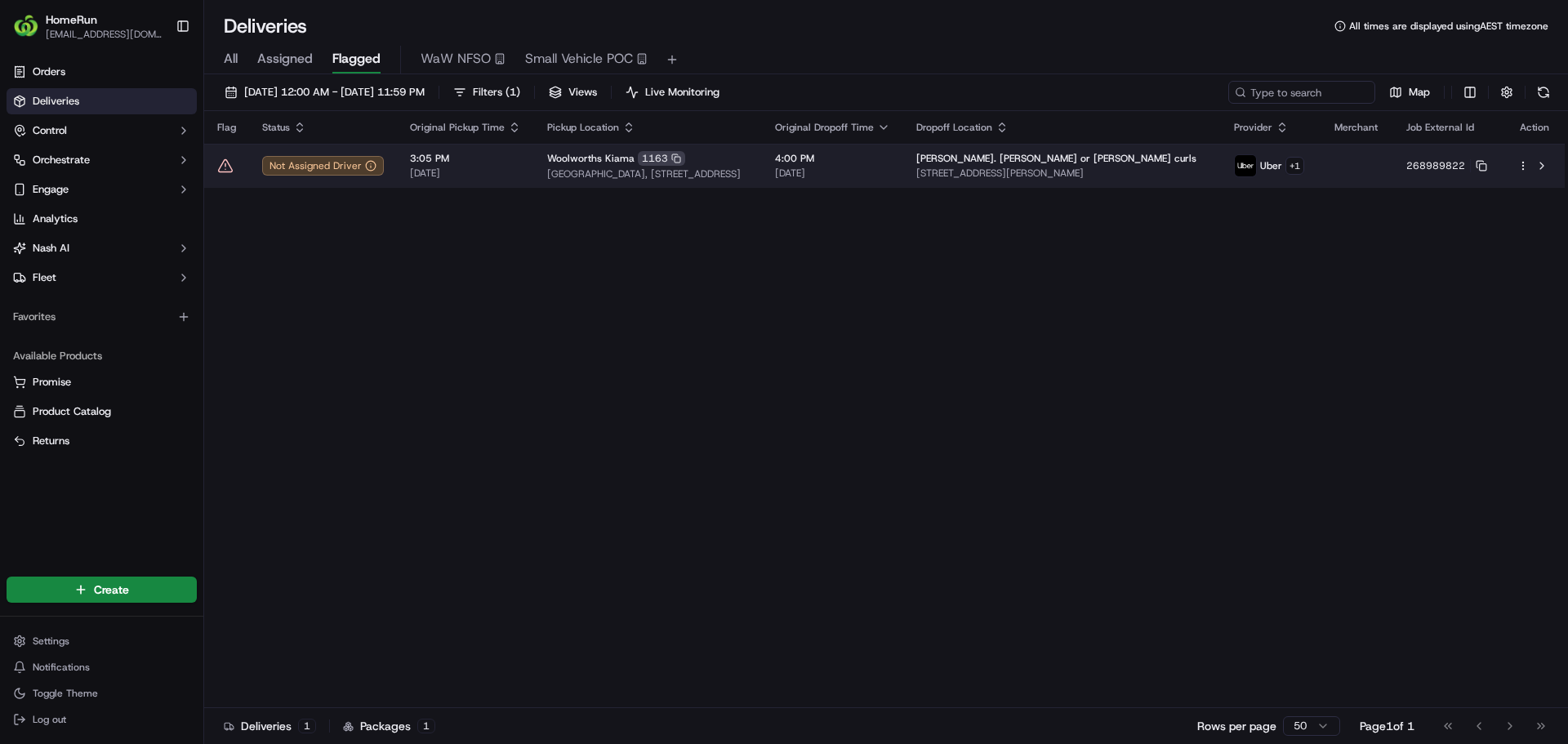
click at [223, 166] on icon at bounding box center [225, 166] width 16 height 16
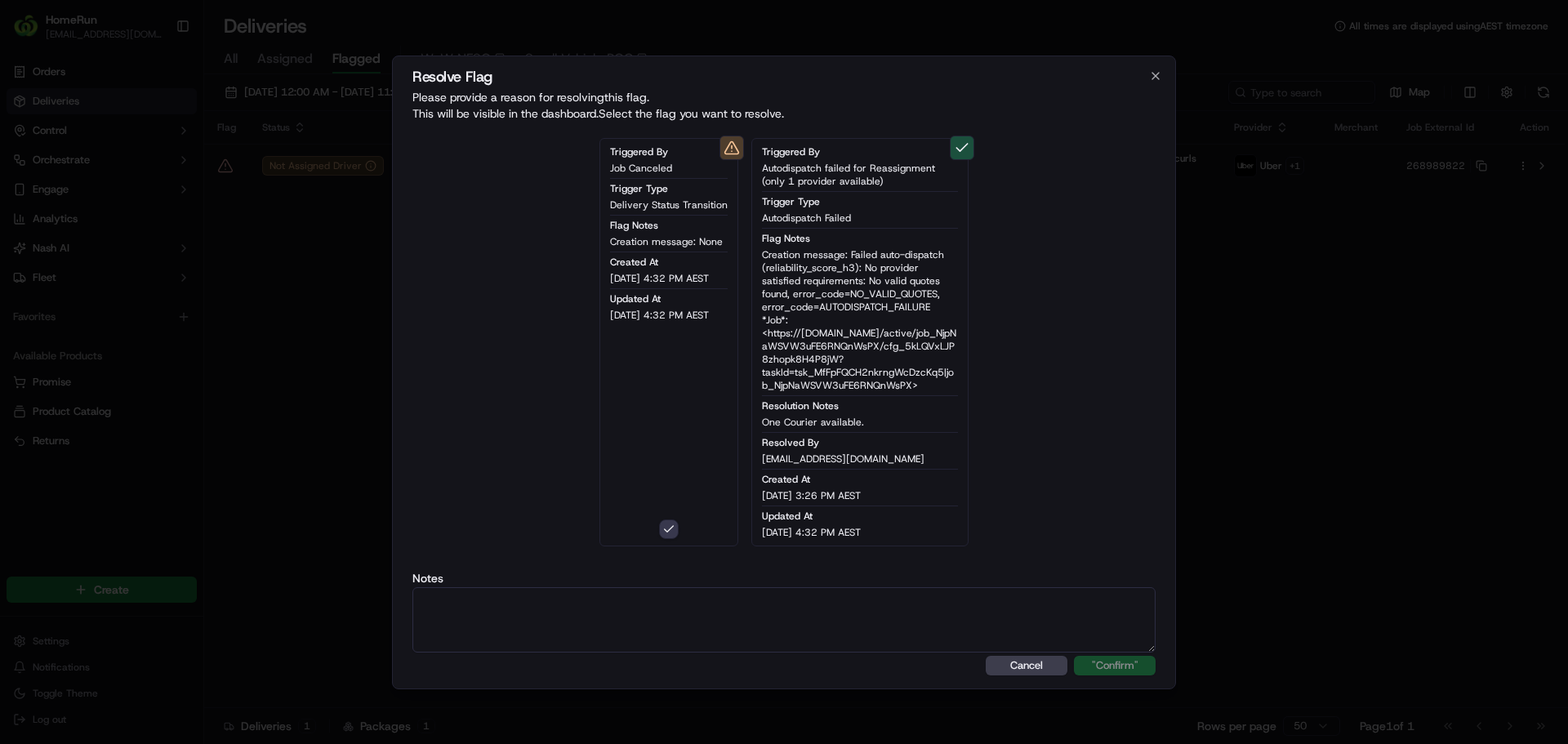
click at [886, 608] on textarea at bounding box center [784, 619] width 743 height 66
paste textarea "One Courier available."
type textarea "One Courier available."
click at [1105, 666] on button ""Confirm"" at bounding box center [1115, 665] width 82 height 20
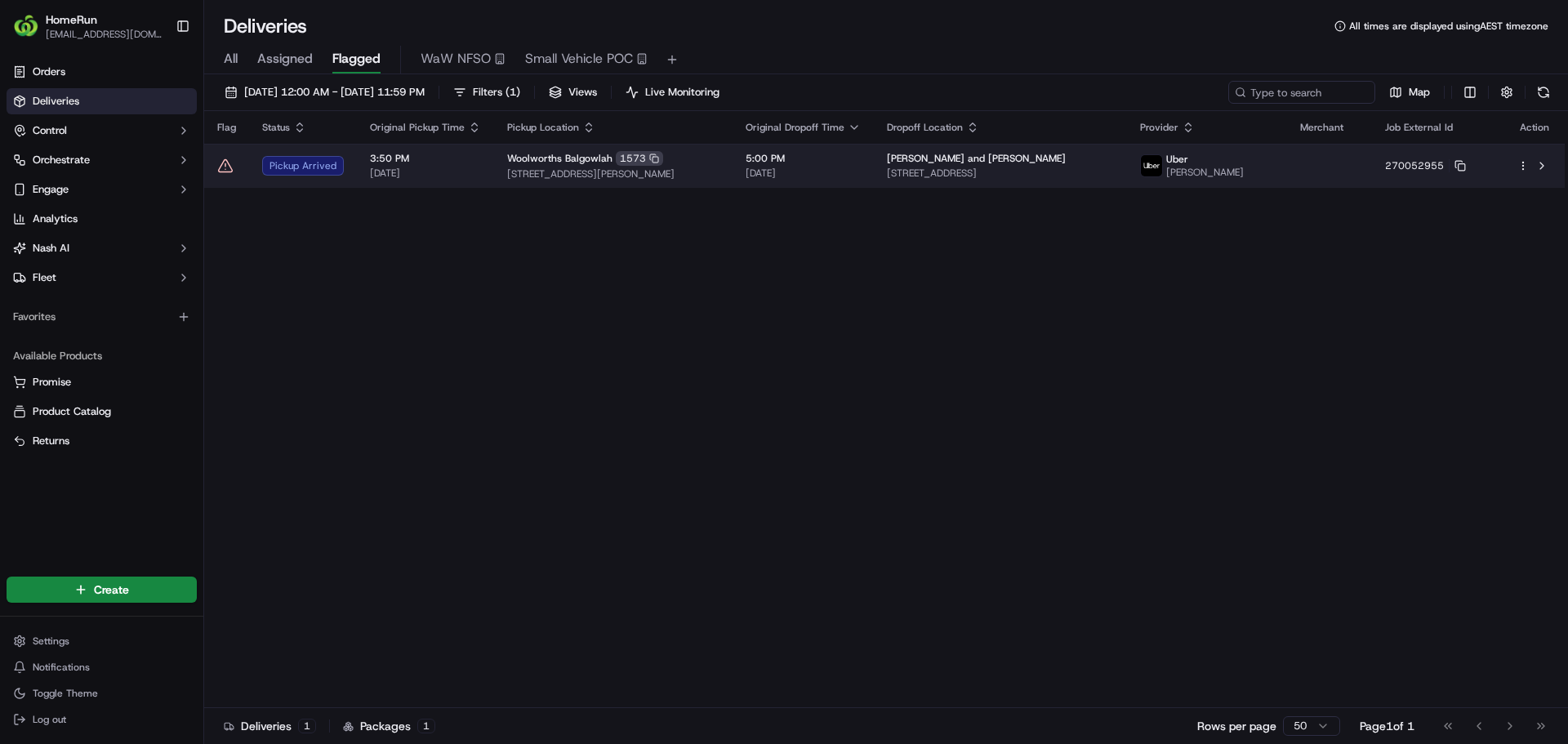
click at [230, 153] on td at bounding box center [226, 166] width 45 height 44
click at [223, 168] on icon at bounding box center [225, 166] width 16 height 16
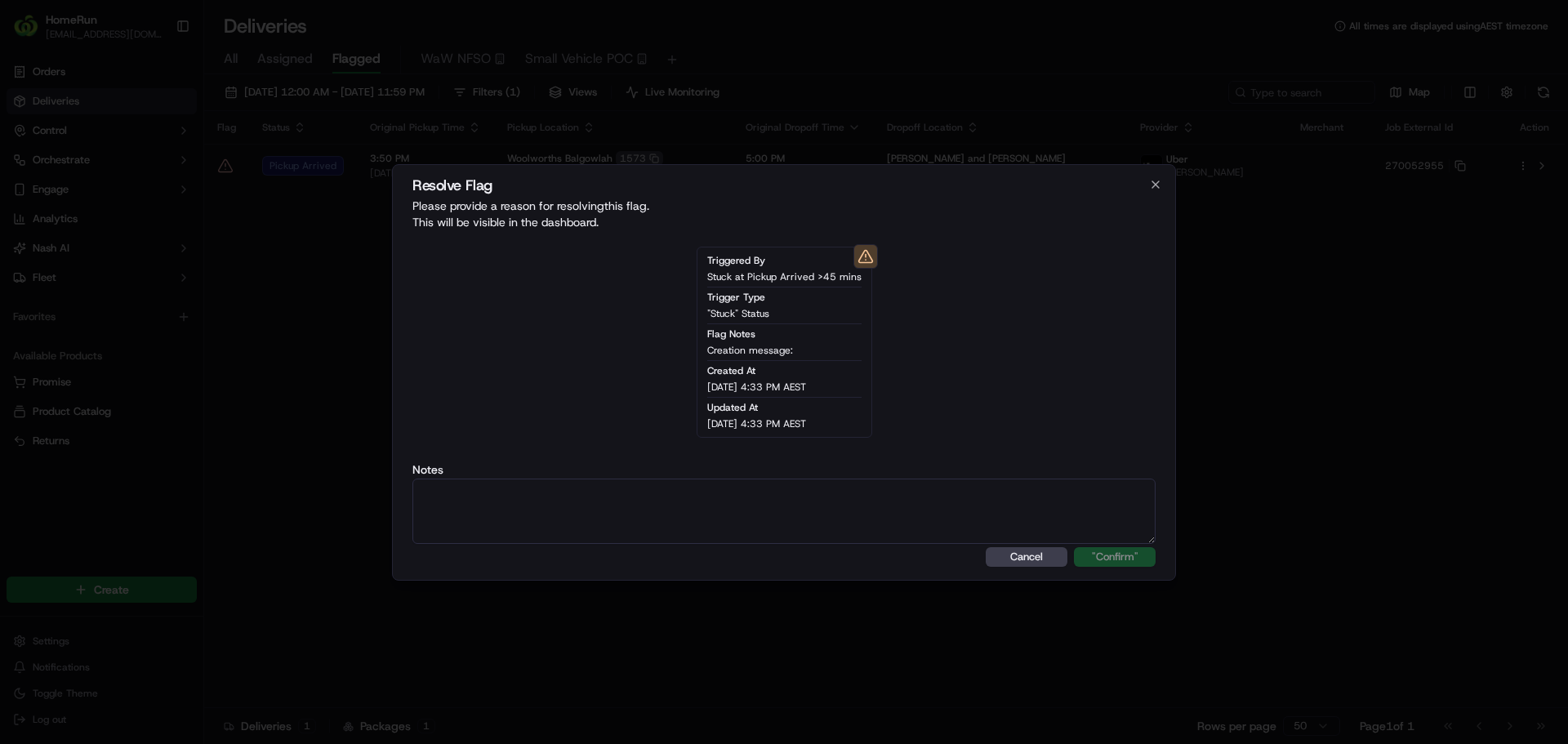
click at [612, 548] on div "Cancel "Confirm"" at bounding box center [784, 557] width 743 height 20
click at [597, 484] on textarea at bounding box center [784, 511] width 743 height 66
paste textarea "Driver awaiting collection at store."
type textarea "Driver awaiting collection at store."
click at [1126, 572] on div "Resolve Flag Please provide a reason for resolving this flag . This will be vis…" at bounding box center [784, 372] width 784 height 416
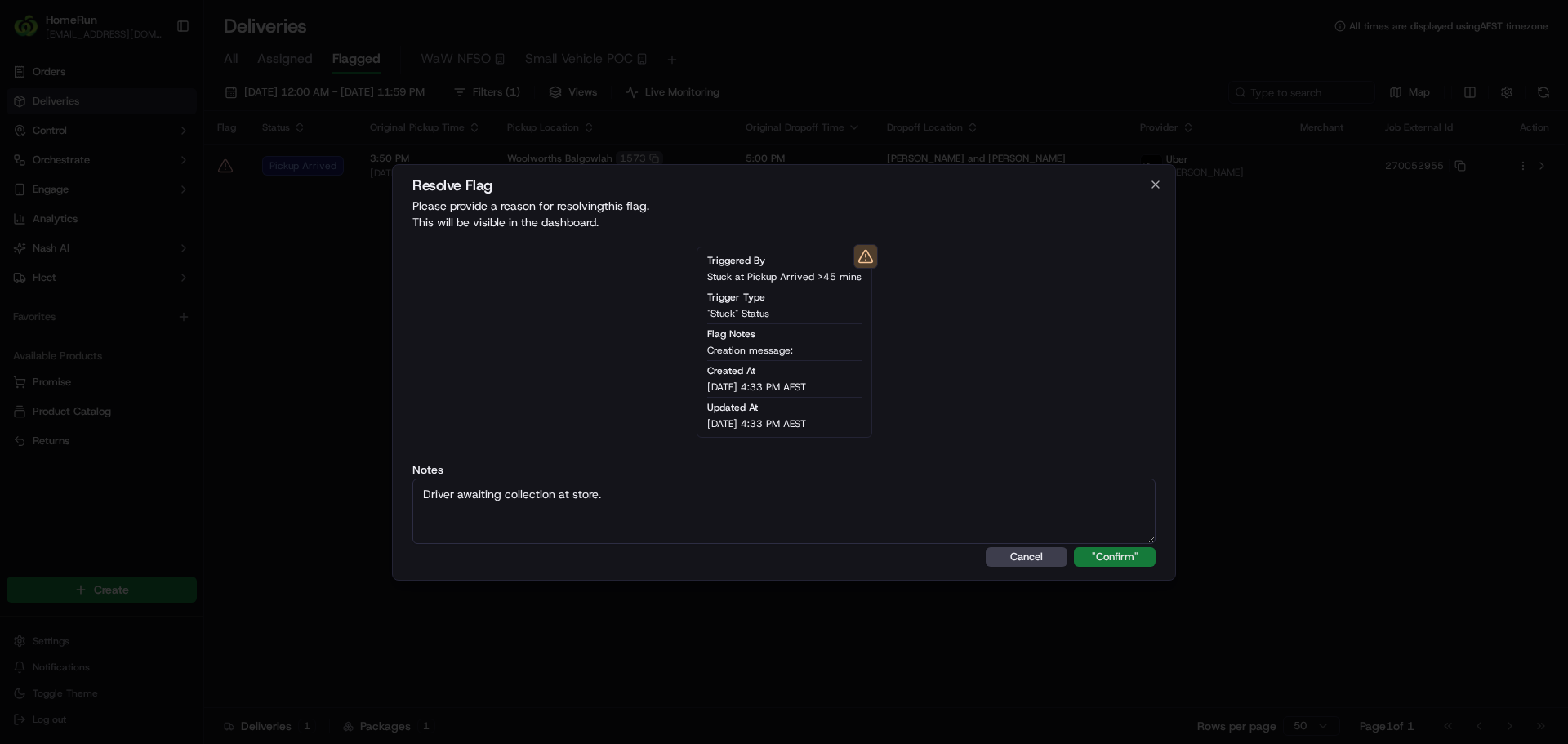
click at [1130, 560] on button ""Confirm"" at bounding box center [1115, 557] width 82 height 20
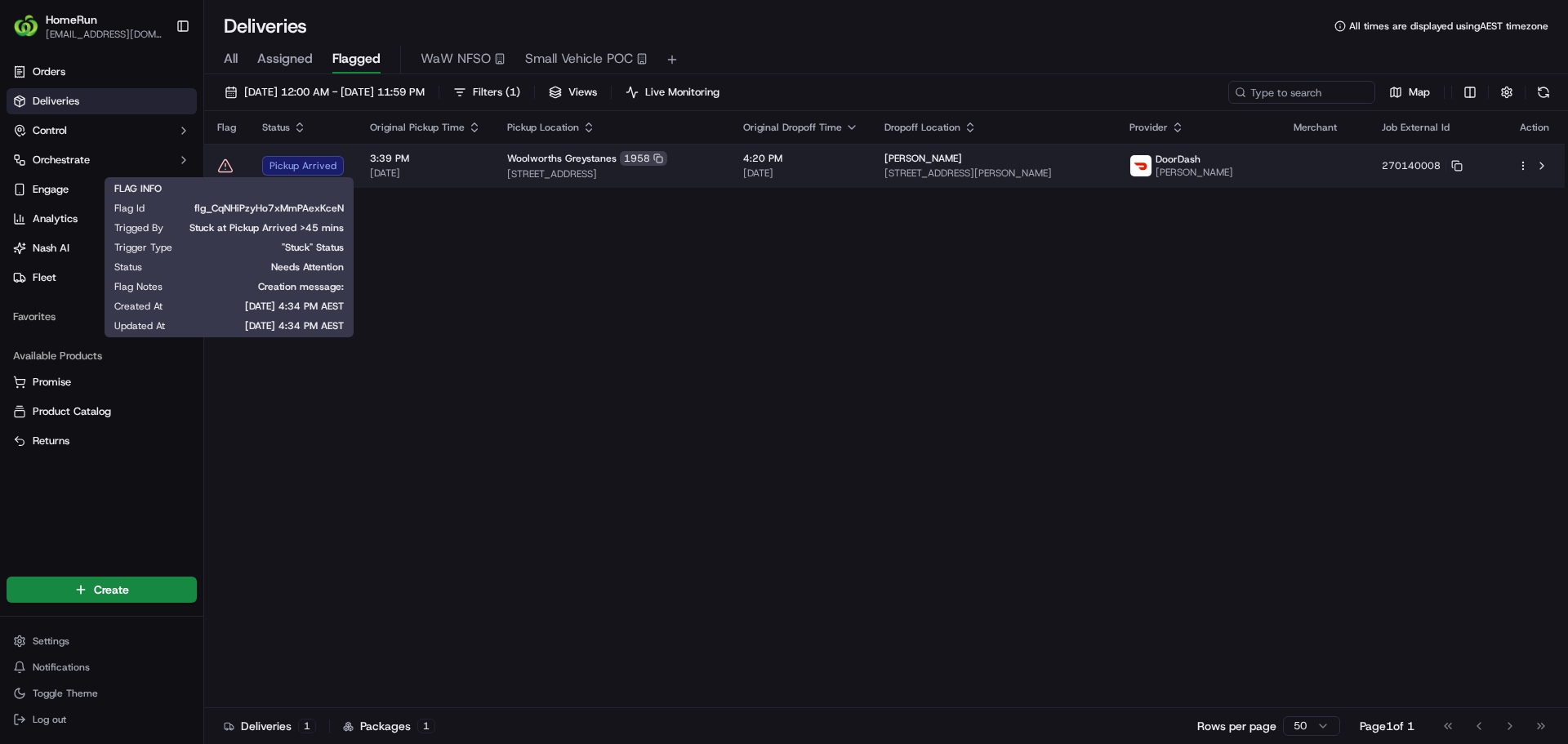
click at [224, 166] on icon at bounding box center [225, 166] width 16 height 16
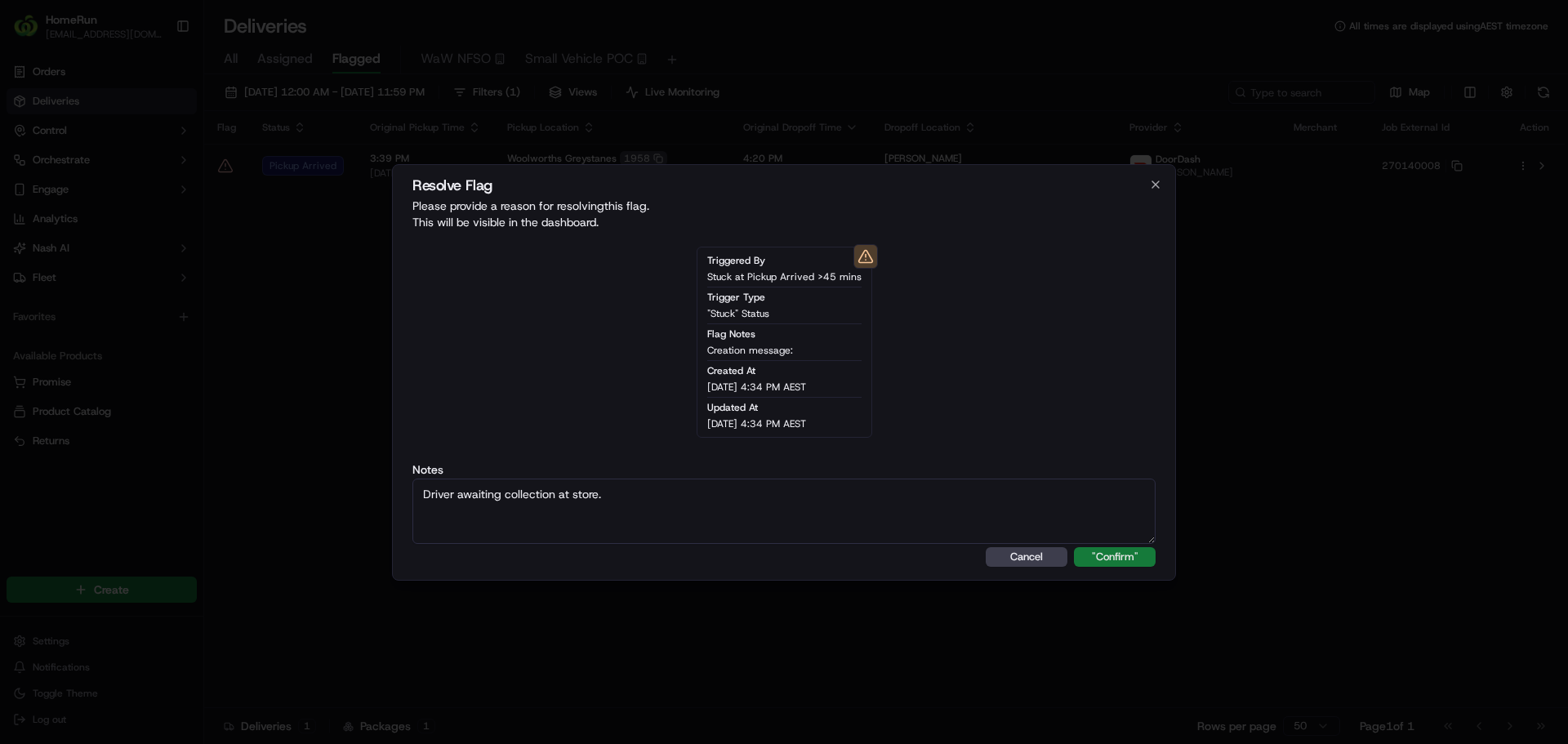
type textarea "Driver awaiting collection at store."
click at [1120, 551] on button ""Confirm"" at bounding box center [1115, 557] width 82 height 20
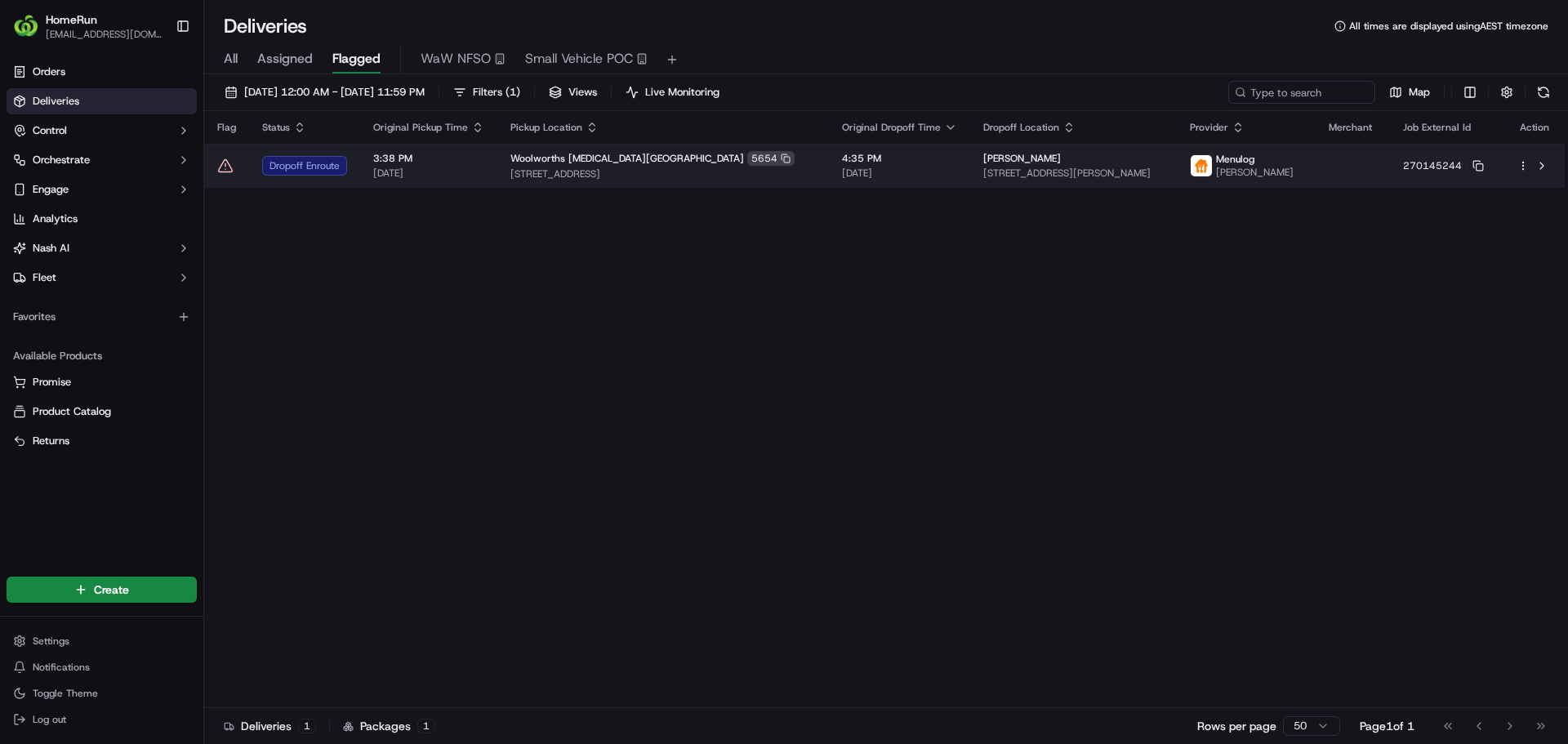
click at [226, 164] on icon at bounding box center [225, 166] width 16 height 16
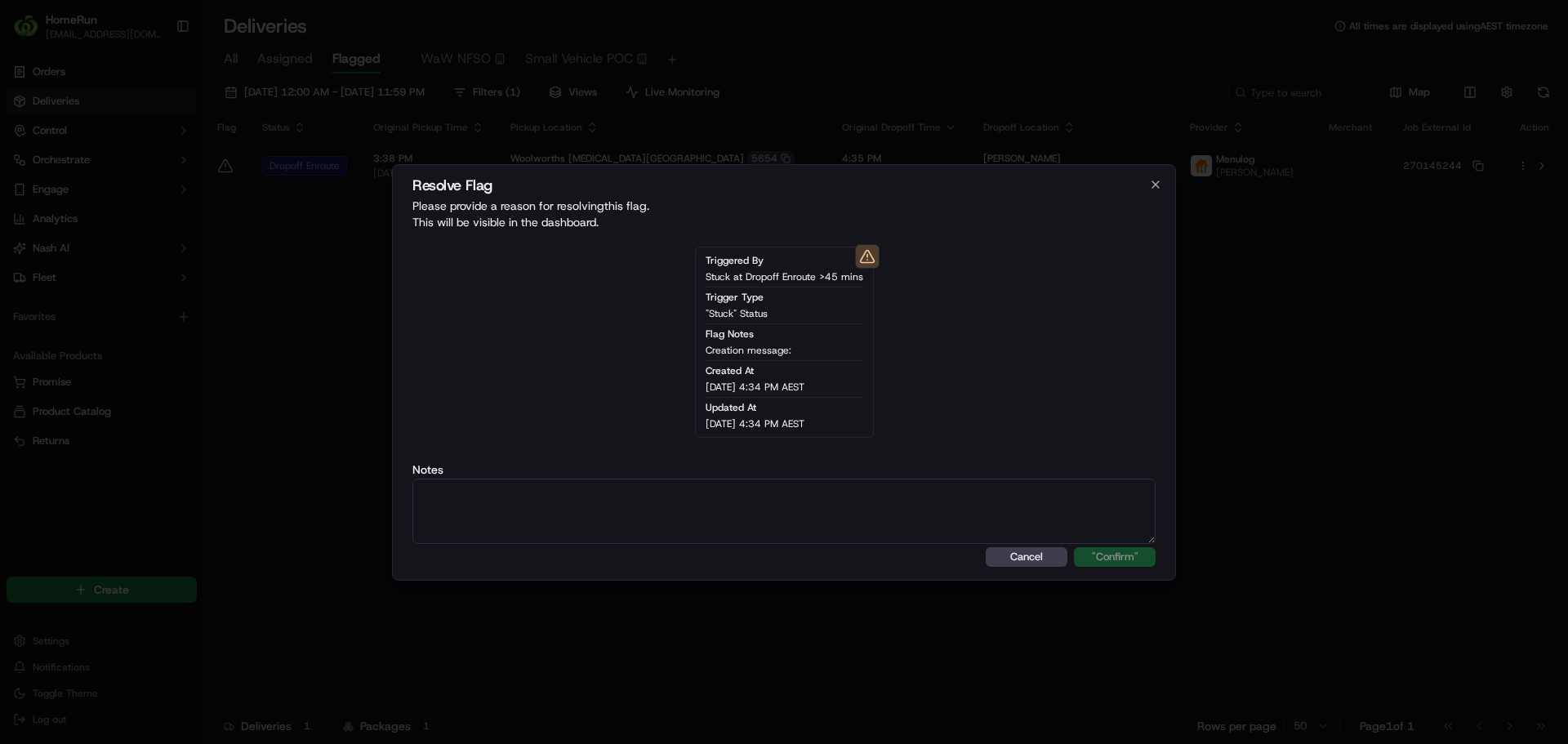
click at [784, 513] on textarea at bounding box center [784, 511] width 743 height 66
type textarea "Driver enroute to Drop Off."
click at [1108, 556] on button ""Confirm"" at bounding box center [1115, 557] width 82 height 20
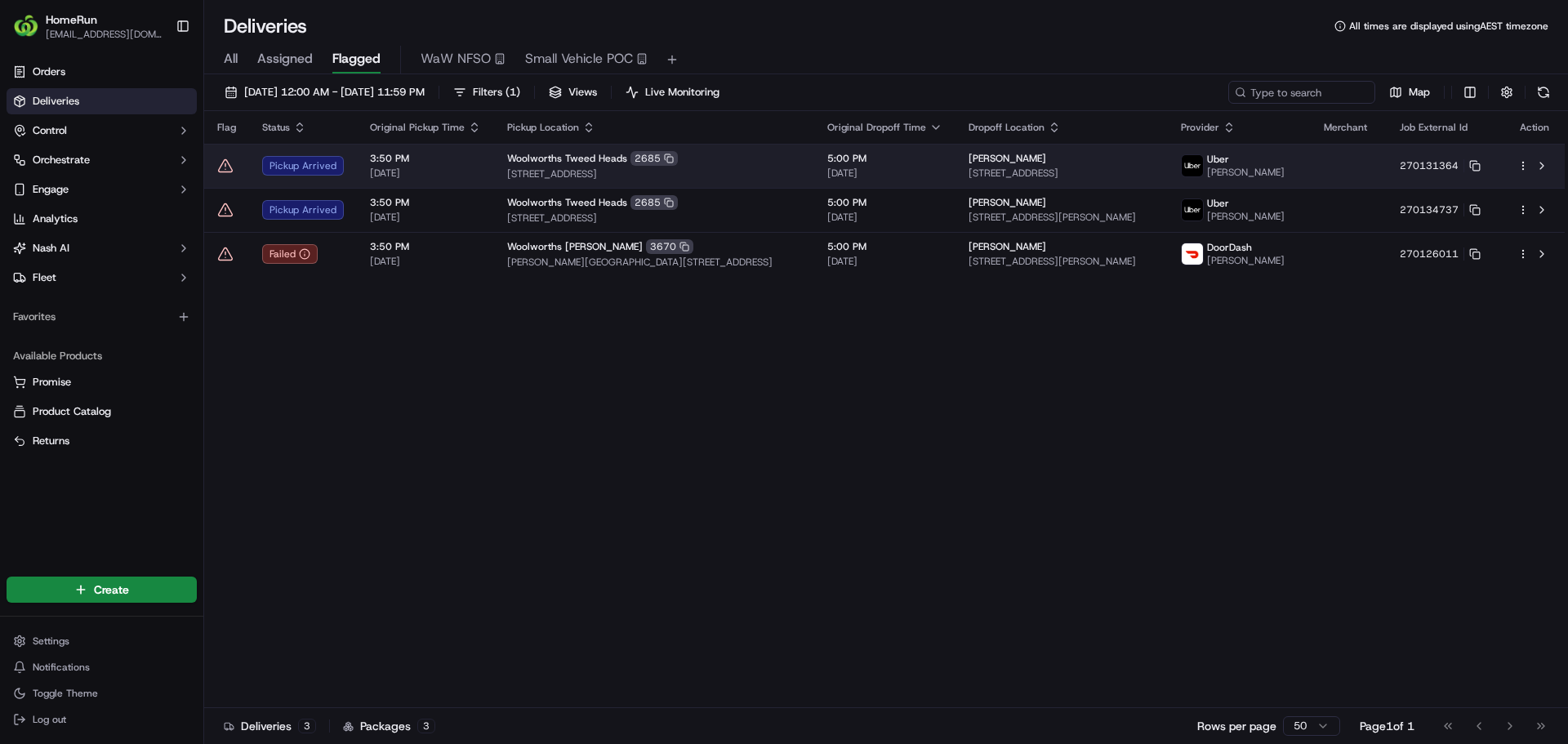
click at [230, 166] on icon at bounding box center [225, 166] width 16 height 16
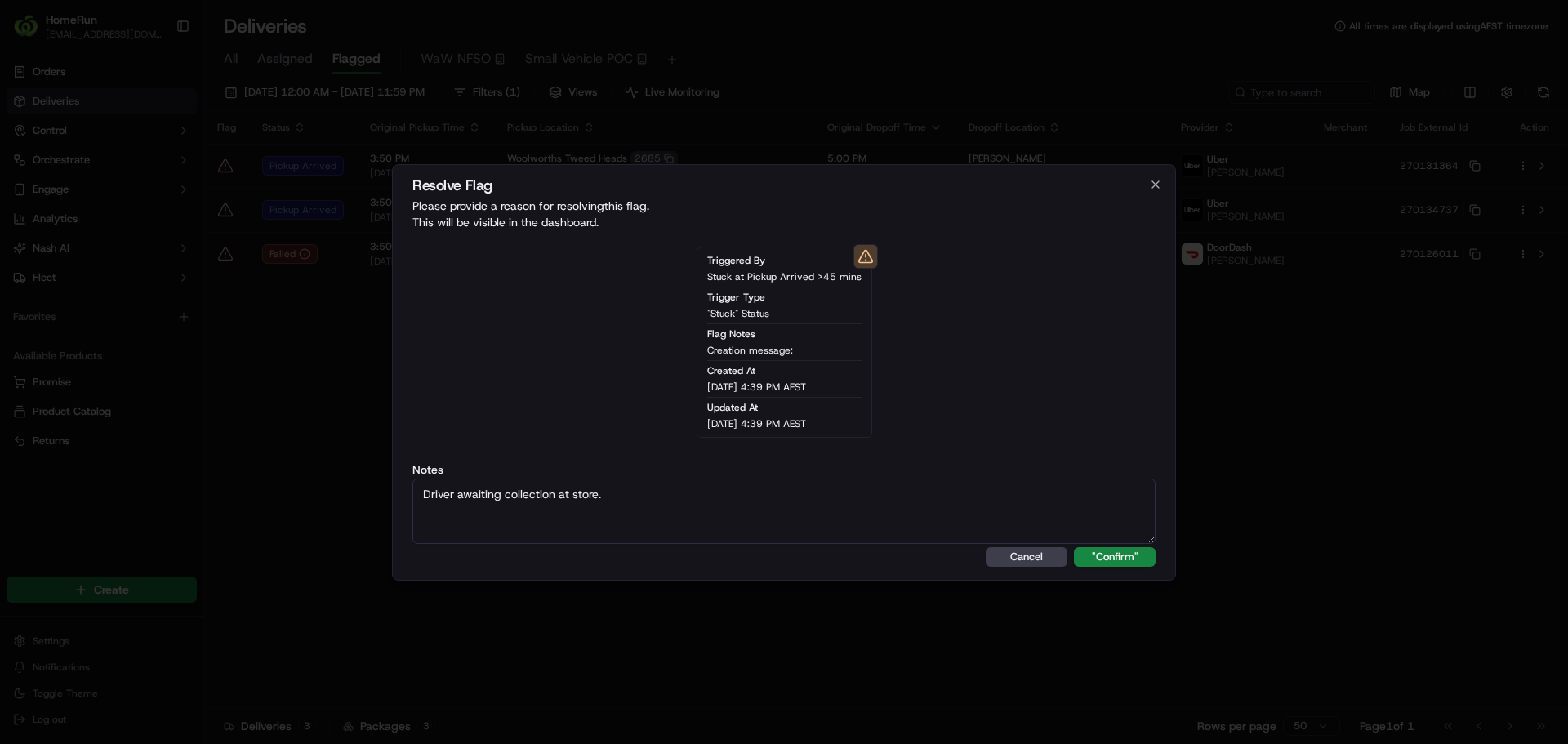
type textarea "Driver awaiting collection at store."
click at [1074, 547] on button ""Confirm"" at bounding box center [1115, 557] width 82 height 20
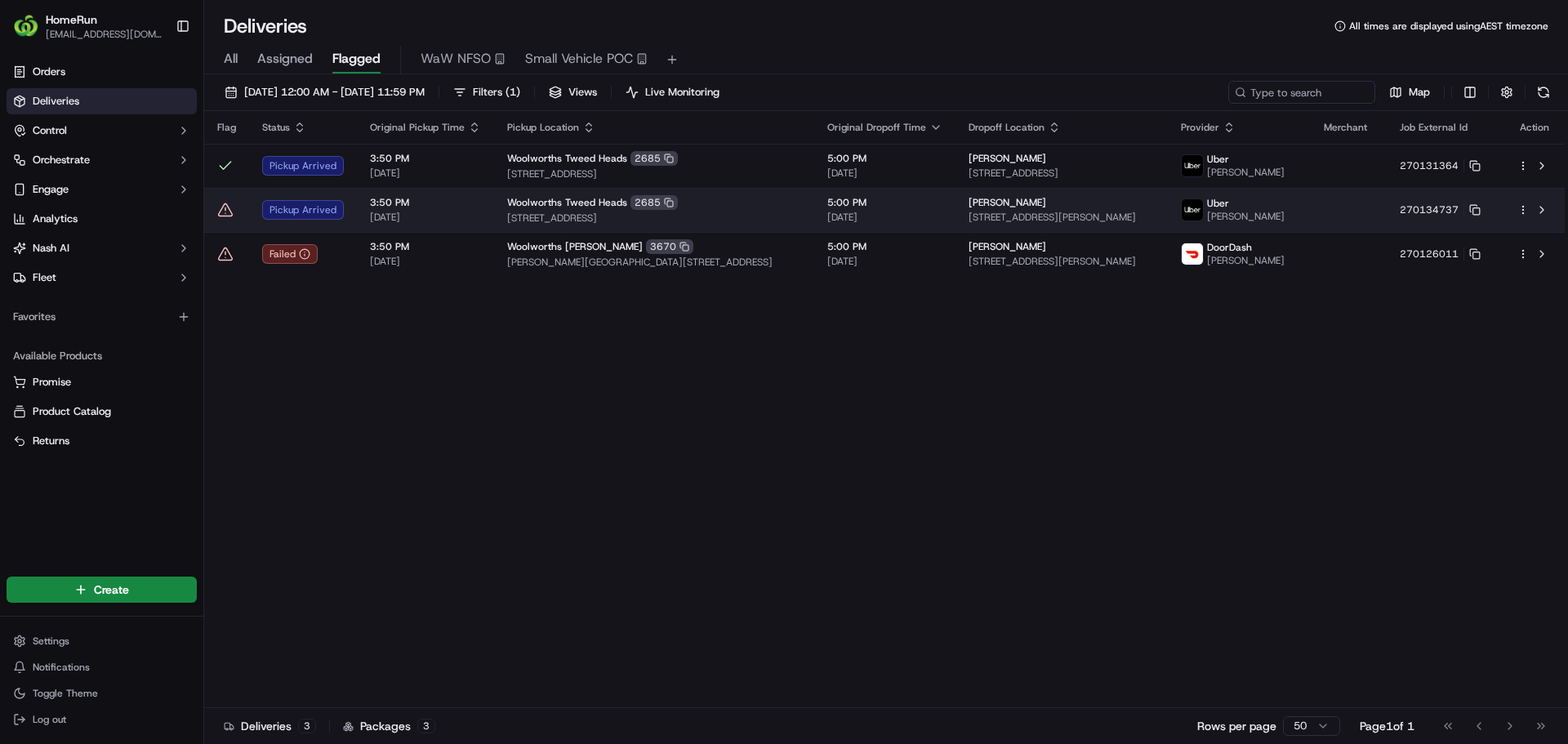
click at [230, 218] on icon at bounding box center [225, 210] width 16 height 16
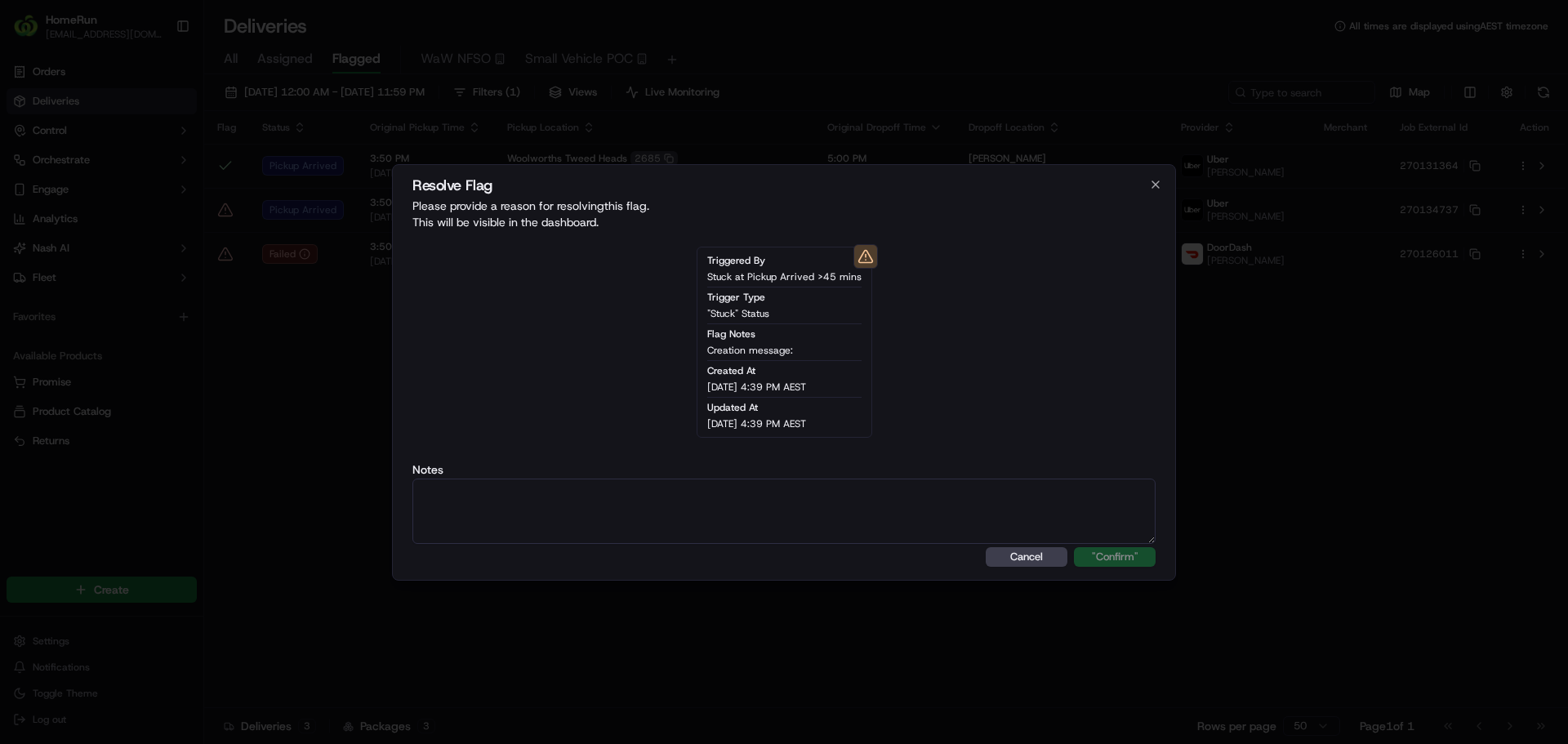
click at [607, 501] on textarea at bounding box center [784, 511] width 743 height 66
type textarea "Driver awaiting collection at store."
click at [1074, 547] on button ""Confirm"" at bounding box center [1115, 557] width 82 height 20
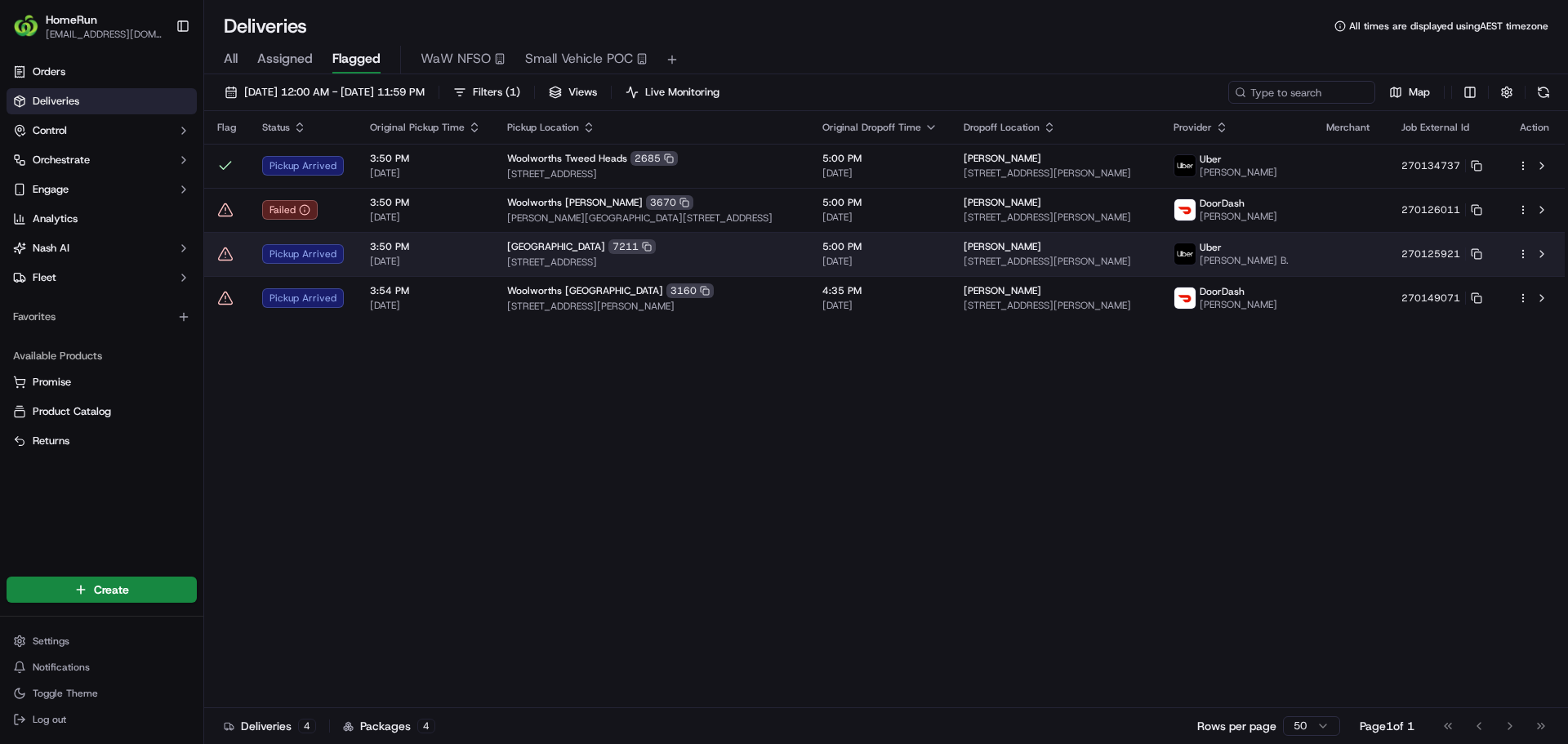
click at [228, 261] on icon at bounding box center [225, 254] width 16 height 16
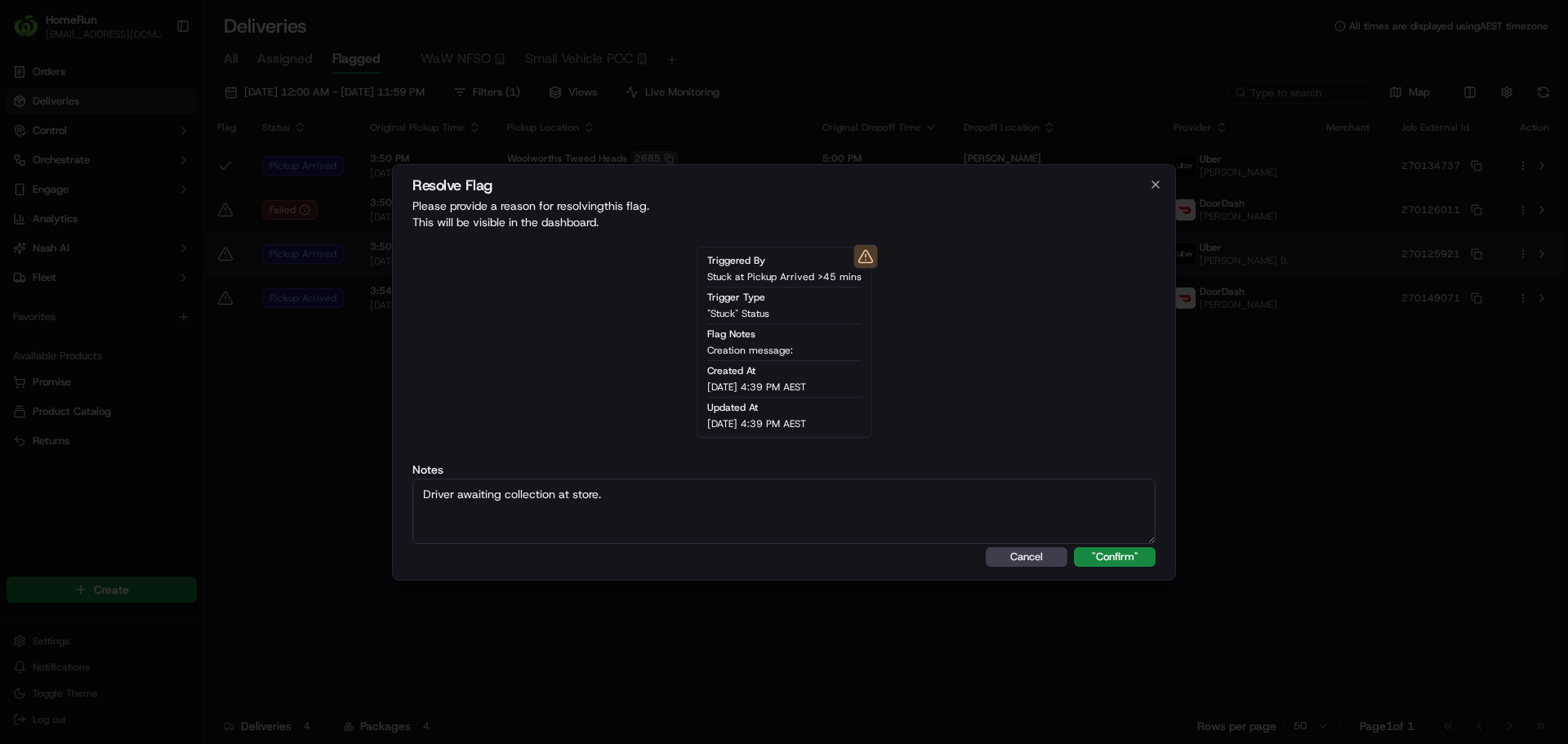
type textarea "Driver awaiting collection at store."
click at [1074, 547] on button ""Confirm"" at bounding box center [1115, 557] width 82 height 20
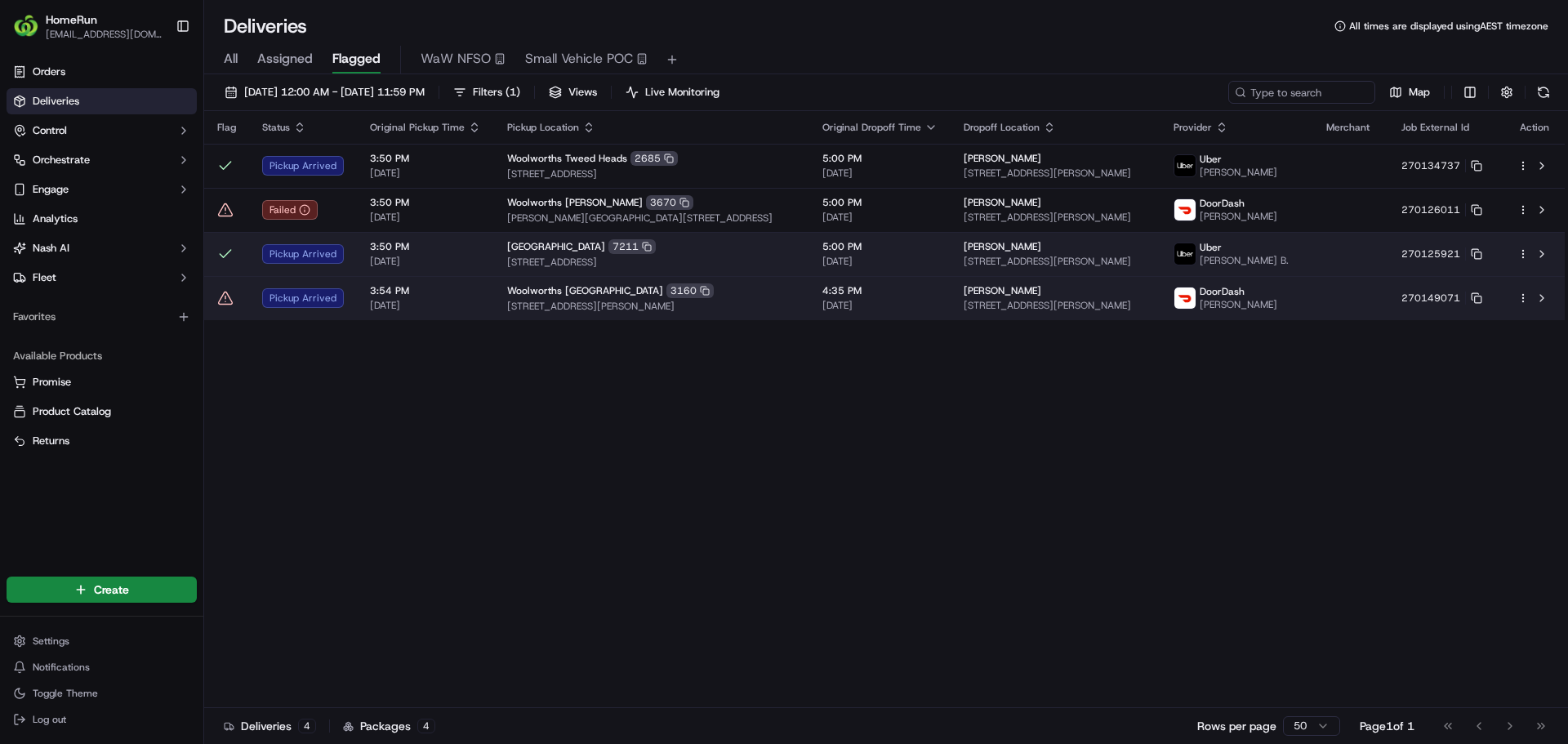
click at [224, 306] on icon at bounding box center [225, 298] width 16 height 16
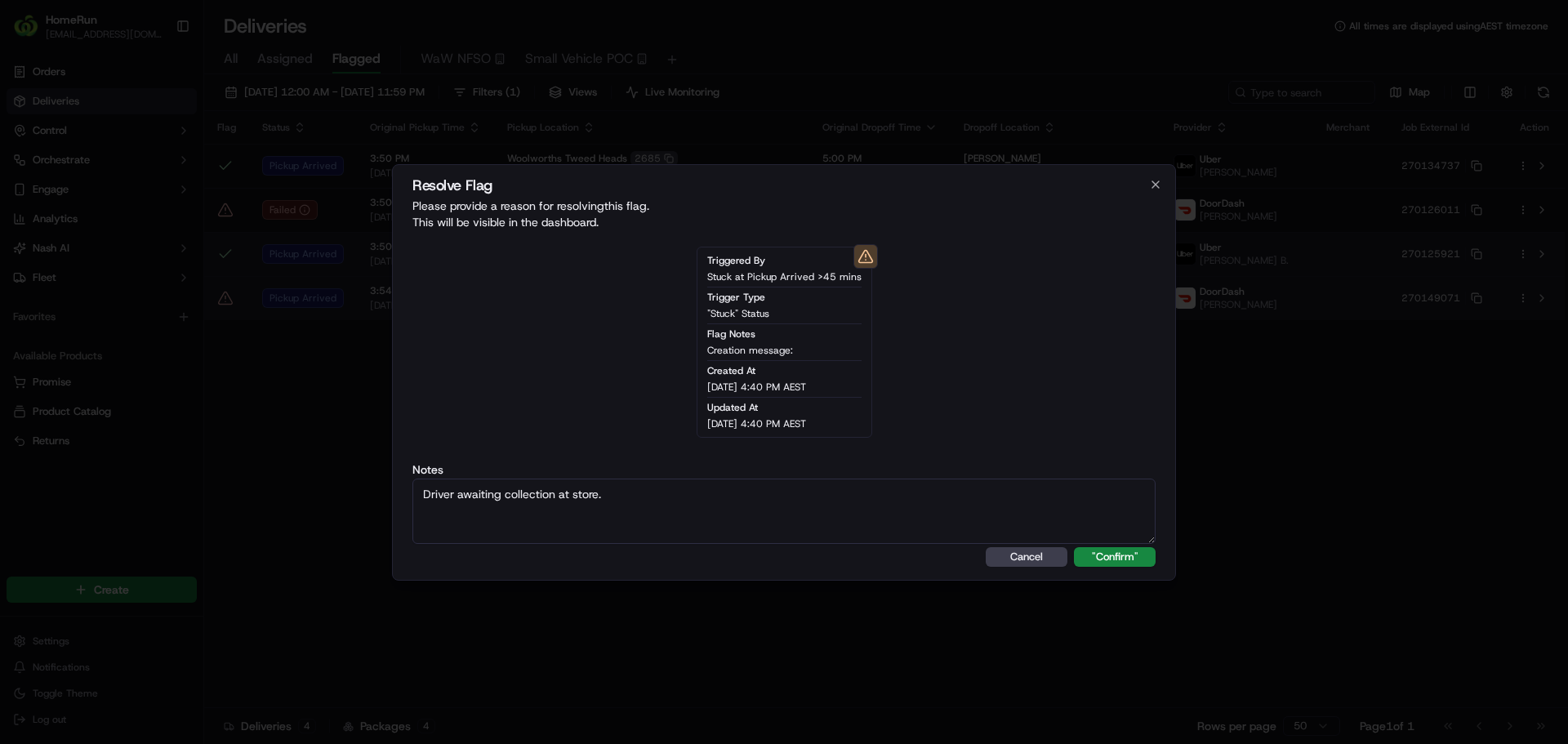
type textarea "Driver awaiting collection at store."
click at [1074, 547] on button ""Confirm"" at bounding box center [1115, 557] width 82 height 20
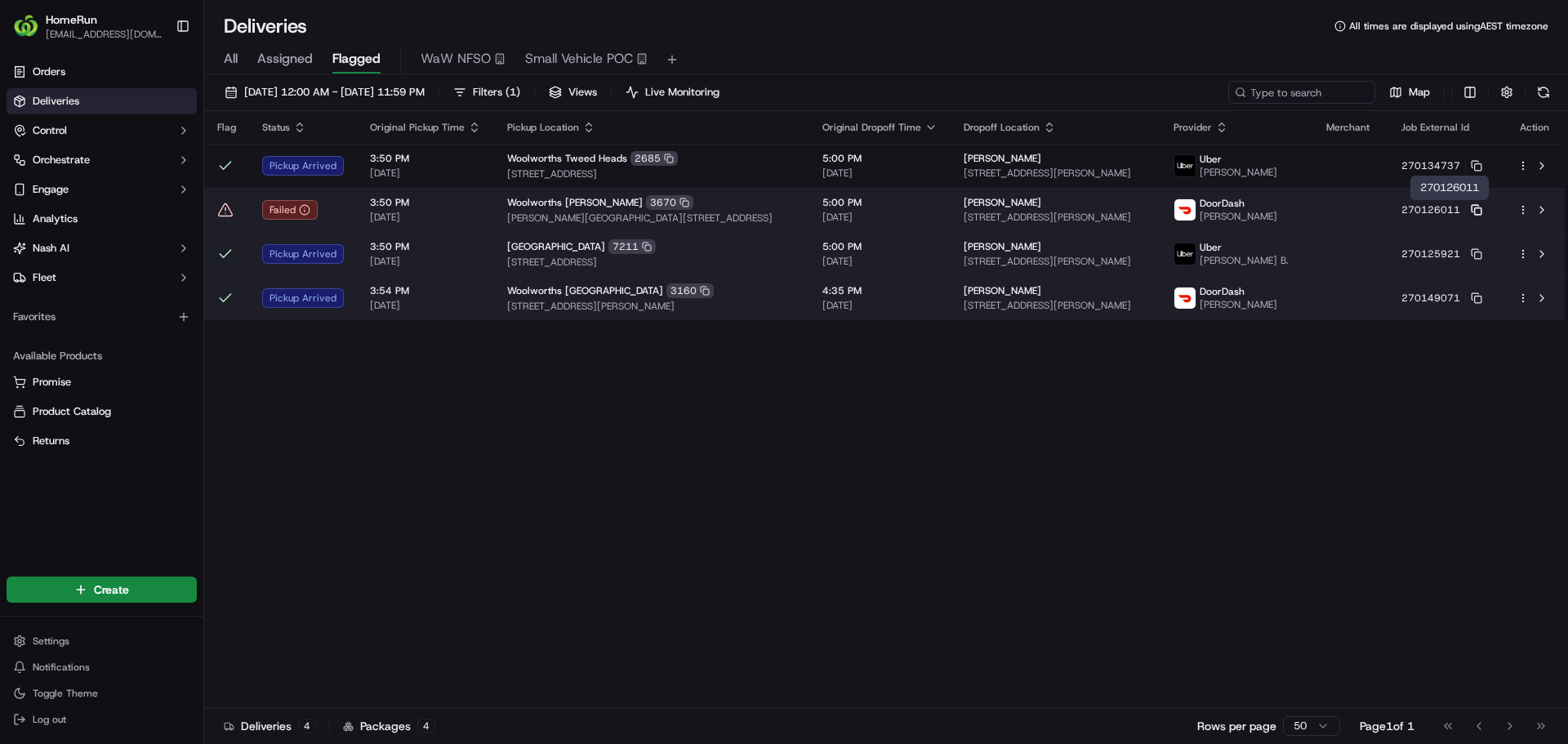
click at [1482, 211] on icon at bounding box center [1476, 210] width 11 height 11
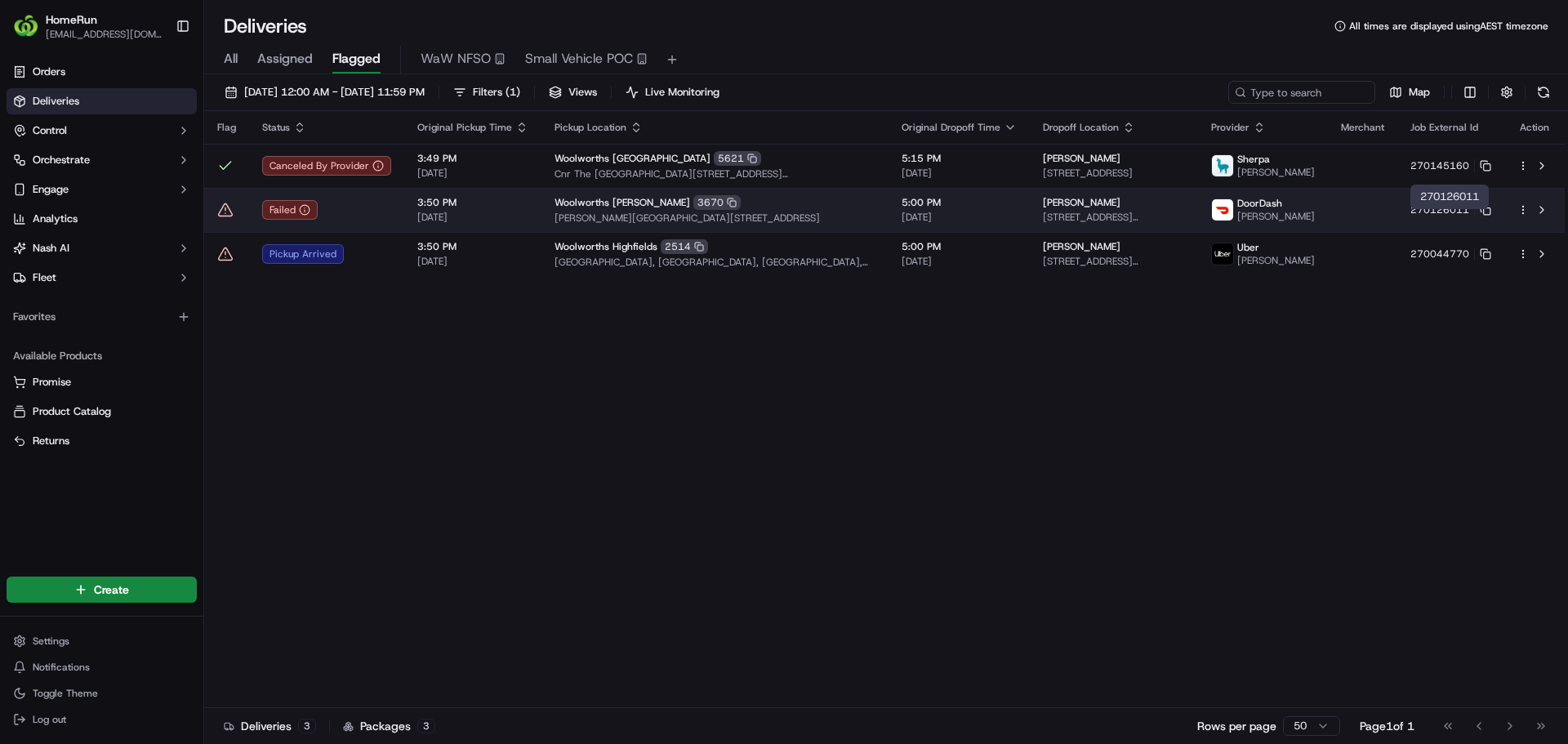
click at [220, 216] on icon at bounding box center [225, 210] width 16 height 16
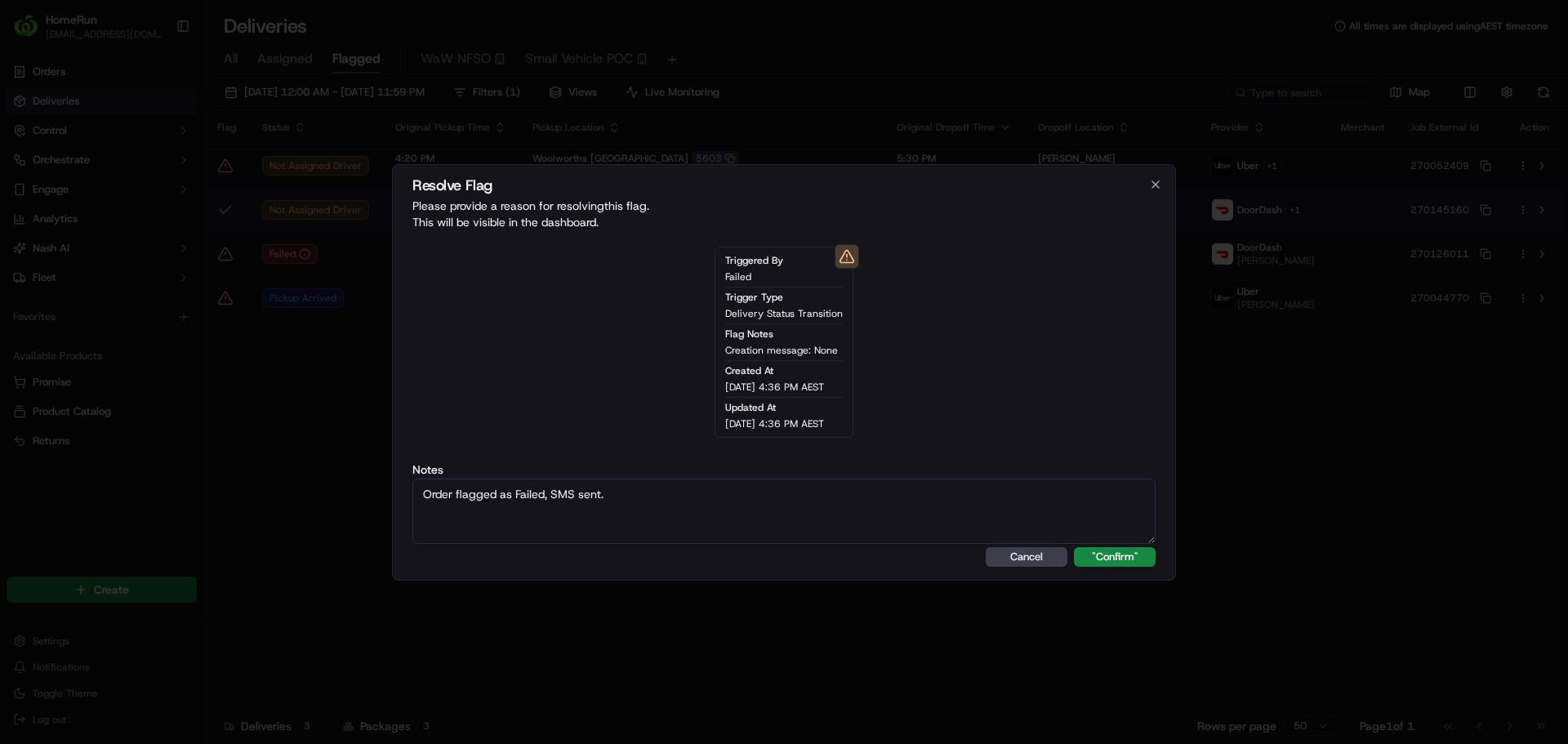
type textarea "Order flagged as Failed, SMS sent."
click at [1074, 547] on button ""Confirm"" at bounding box center [1115, 557] width 82 height 20
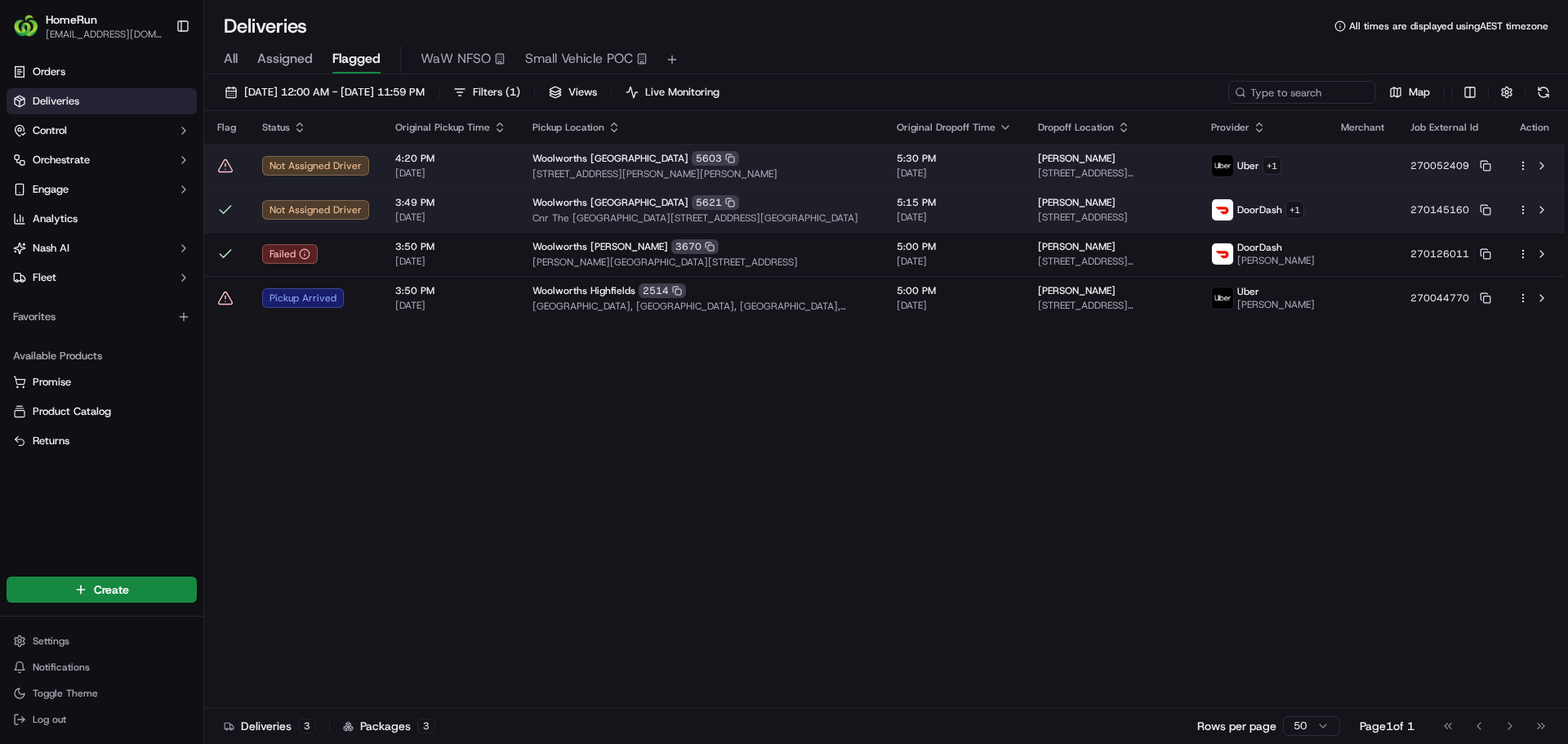
click at [223, 174] on td at bounding box center [226, 166] width 45 height 44
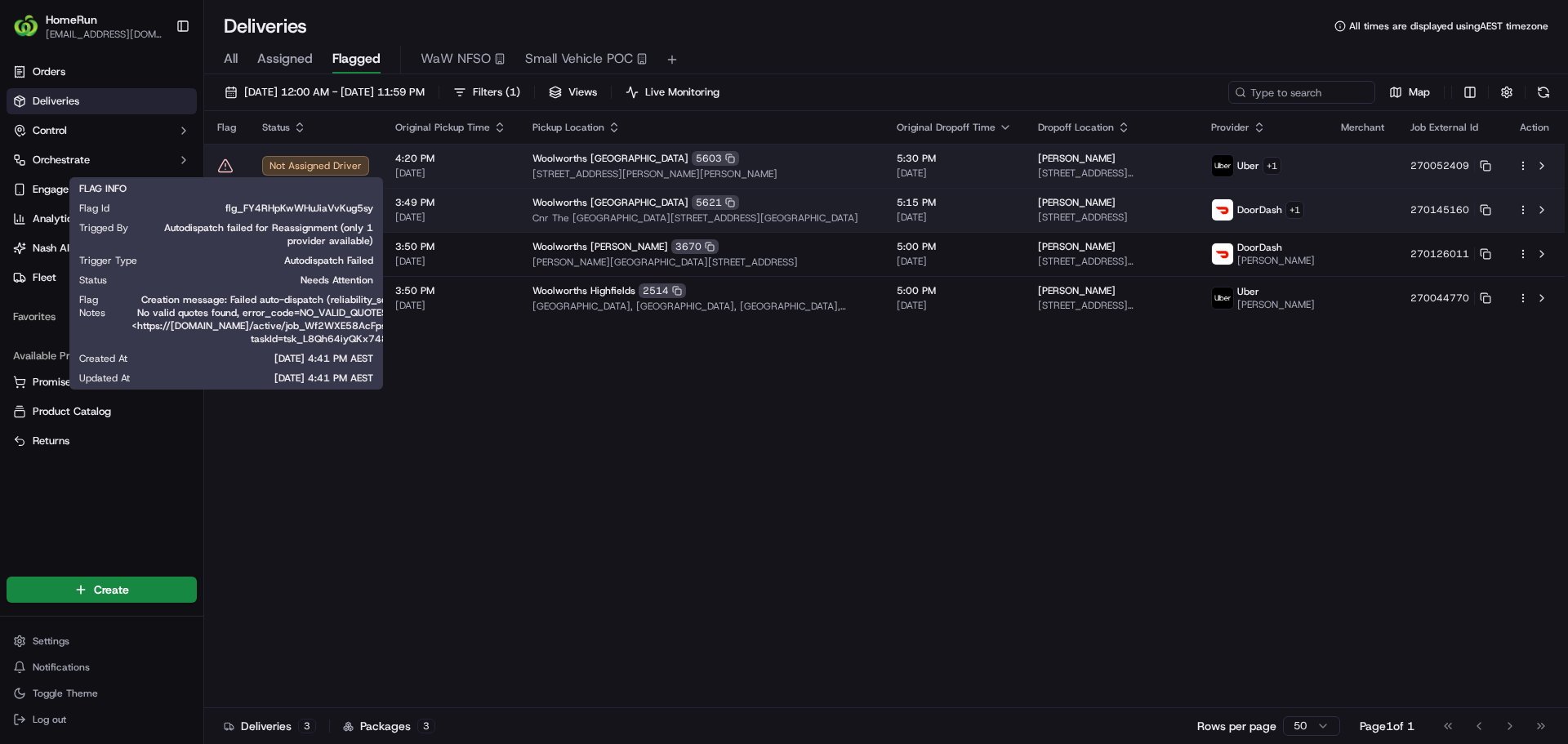
click at [219, 161] on icon at bounding box center [225, 166] width 16 height 16
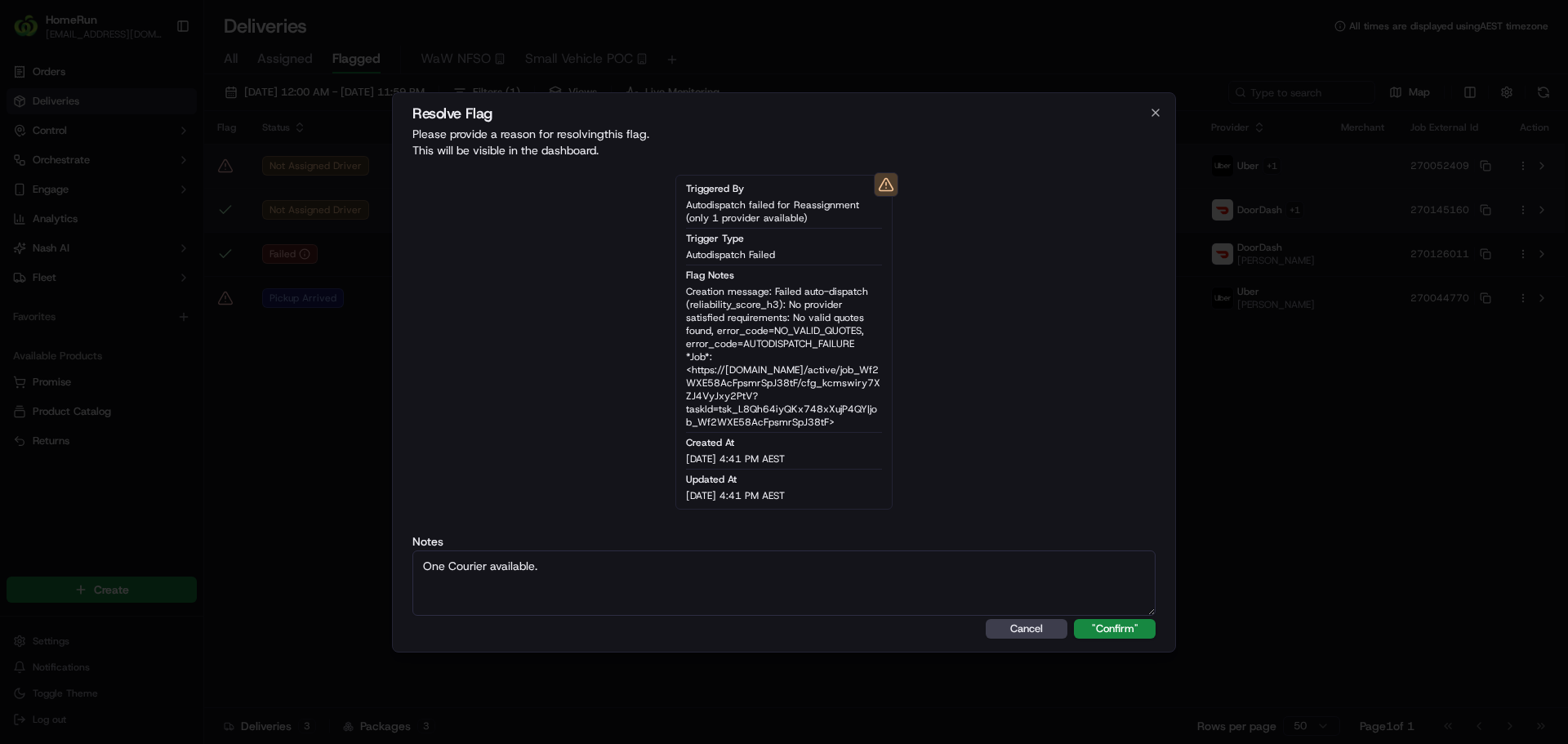
type textarea "One Courier available."
click at [1074, 619] on button ""Confirm"" at bounding box center [1115, 628] width 82 height 20
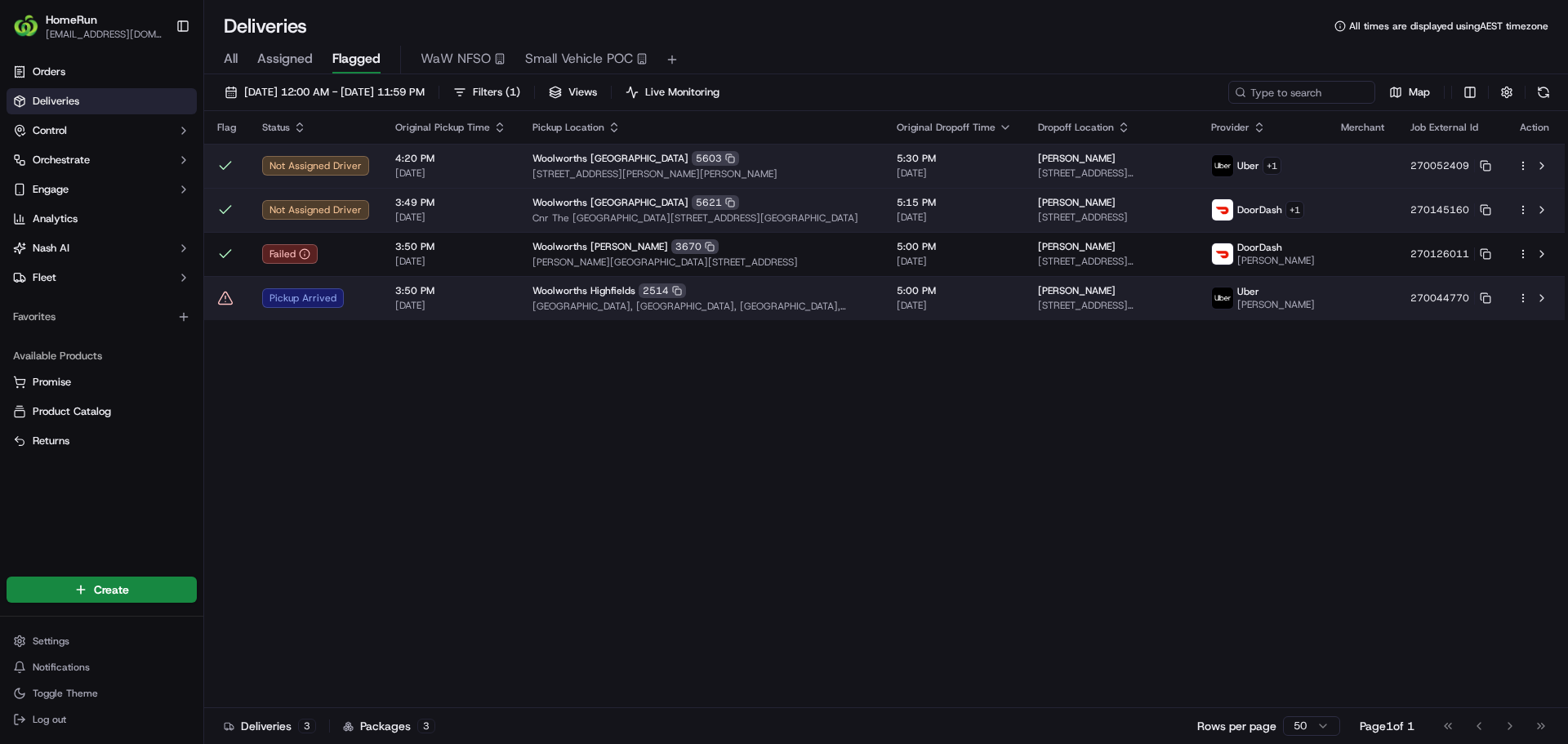
click at [223, 301] on icon at bounding box center [225, 298] width 16 height 16
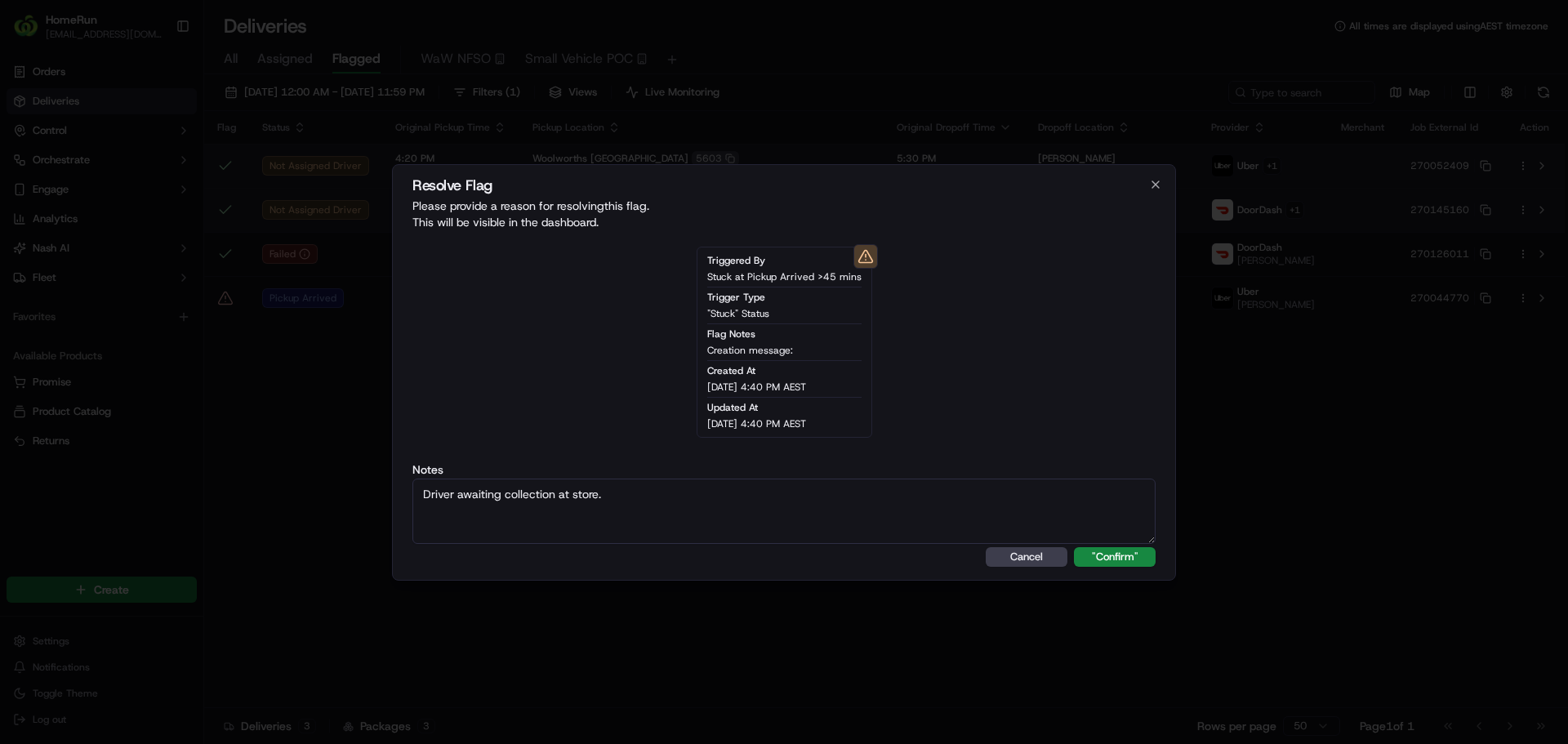
type textarea "Driver awaiting collection at store."
click at [1074, 547] on button ""Confirm"" at bounding box center [1115, 557] width 82 height 20
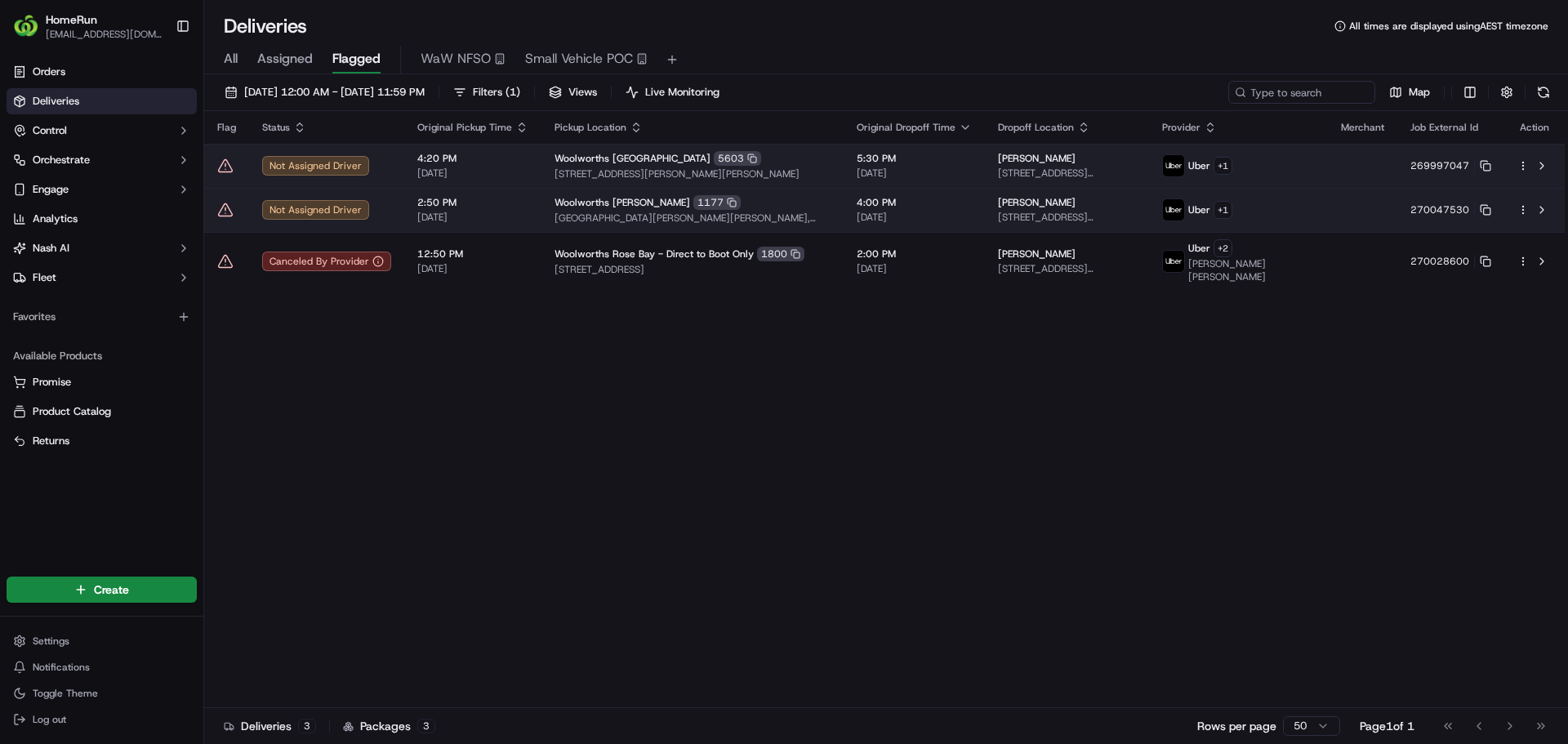
click at [220, 212] on icon at bounding box center [225, 210] width 16 height 16
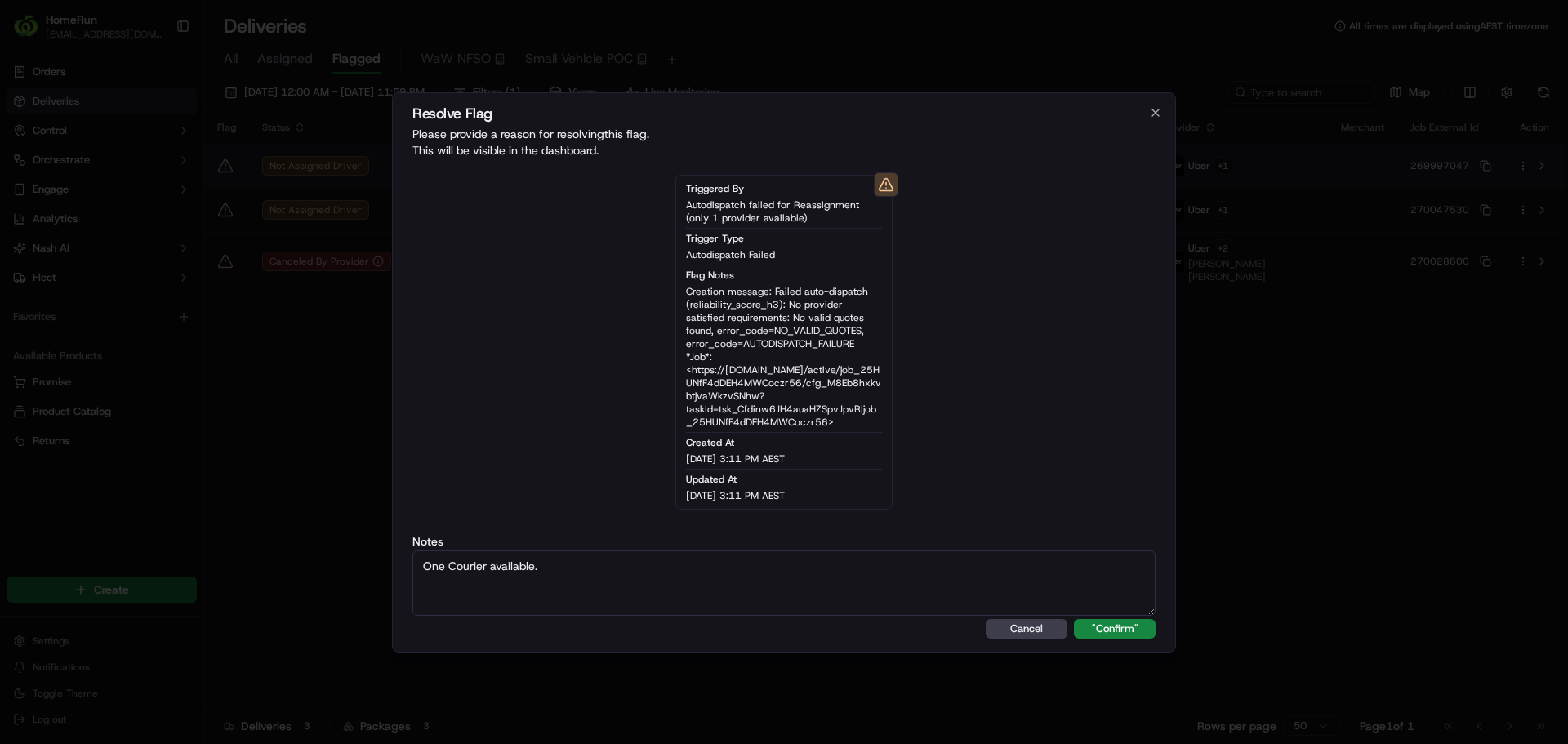
type textarea "One Courier available."
click at [1074, 619] on button ""Confirm"" at bounding box center [1115, 628] width 82 height 20
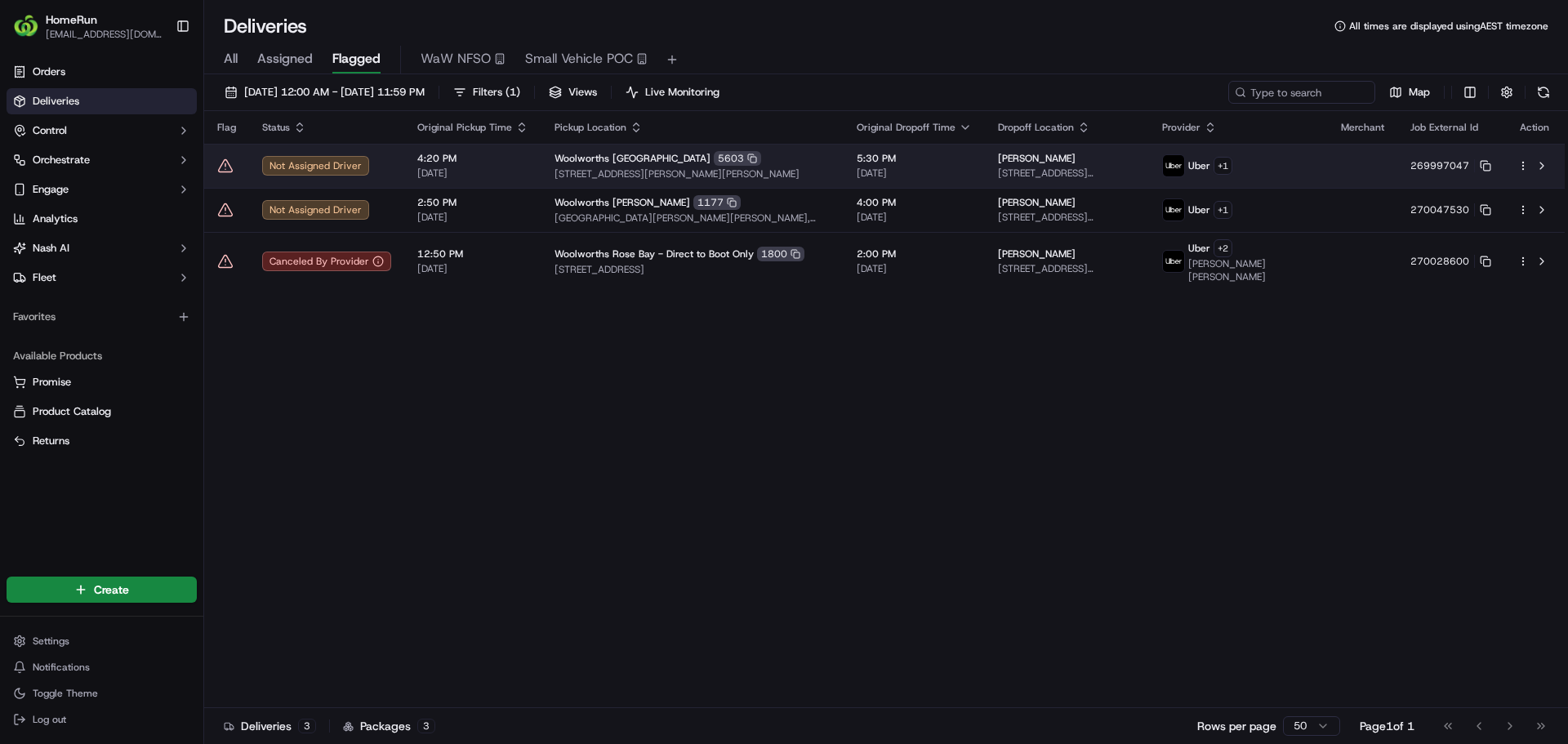
click at [229, 163] on icon at bounding box center [225, 165] width 14 height 12
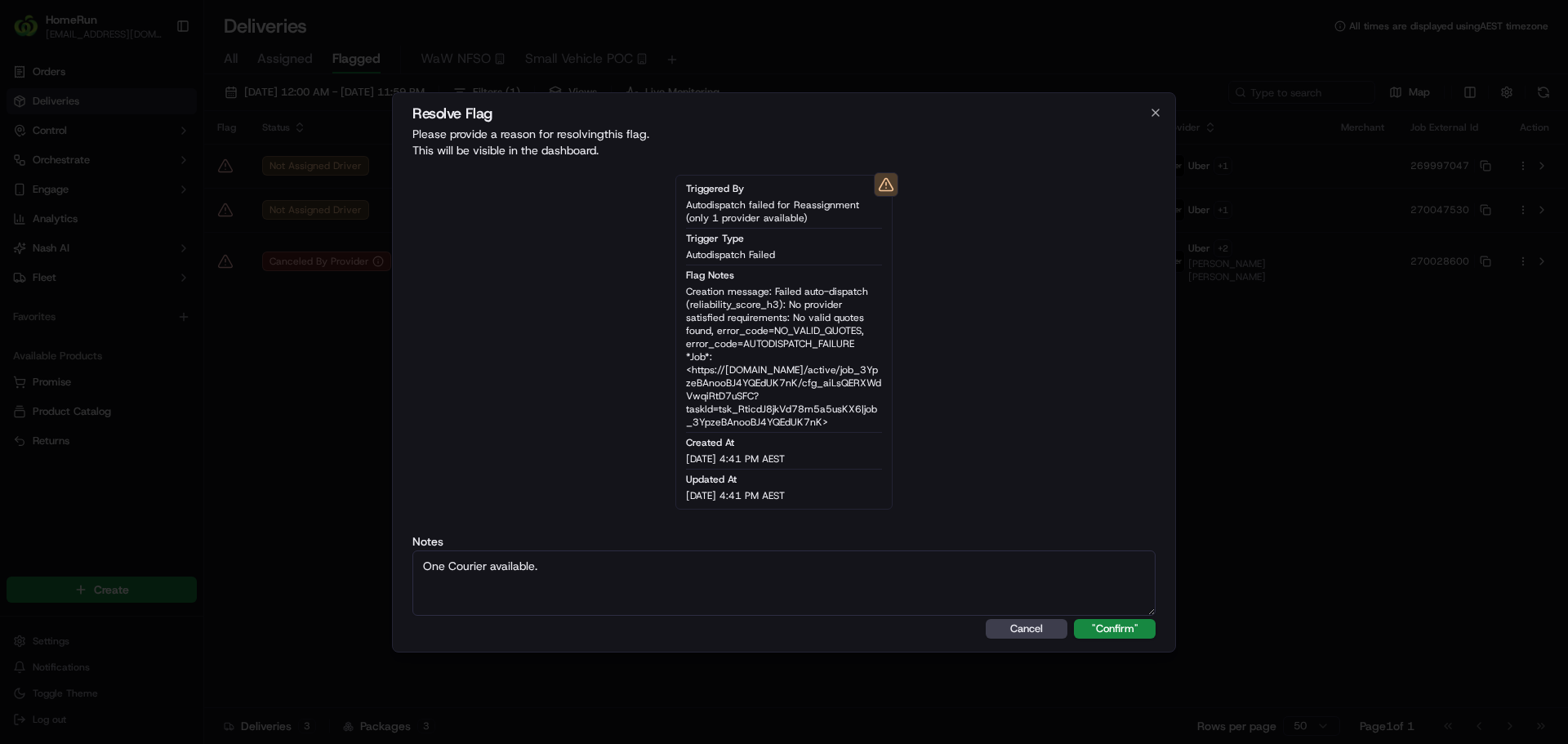
type textarea "One Courier available."
click at [1074, 619] on button ""Confirm"" at bounding box center [1115, 628] width 82 height 20
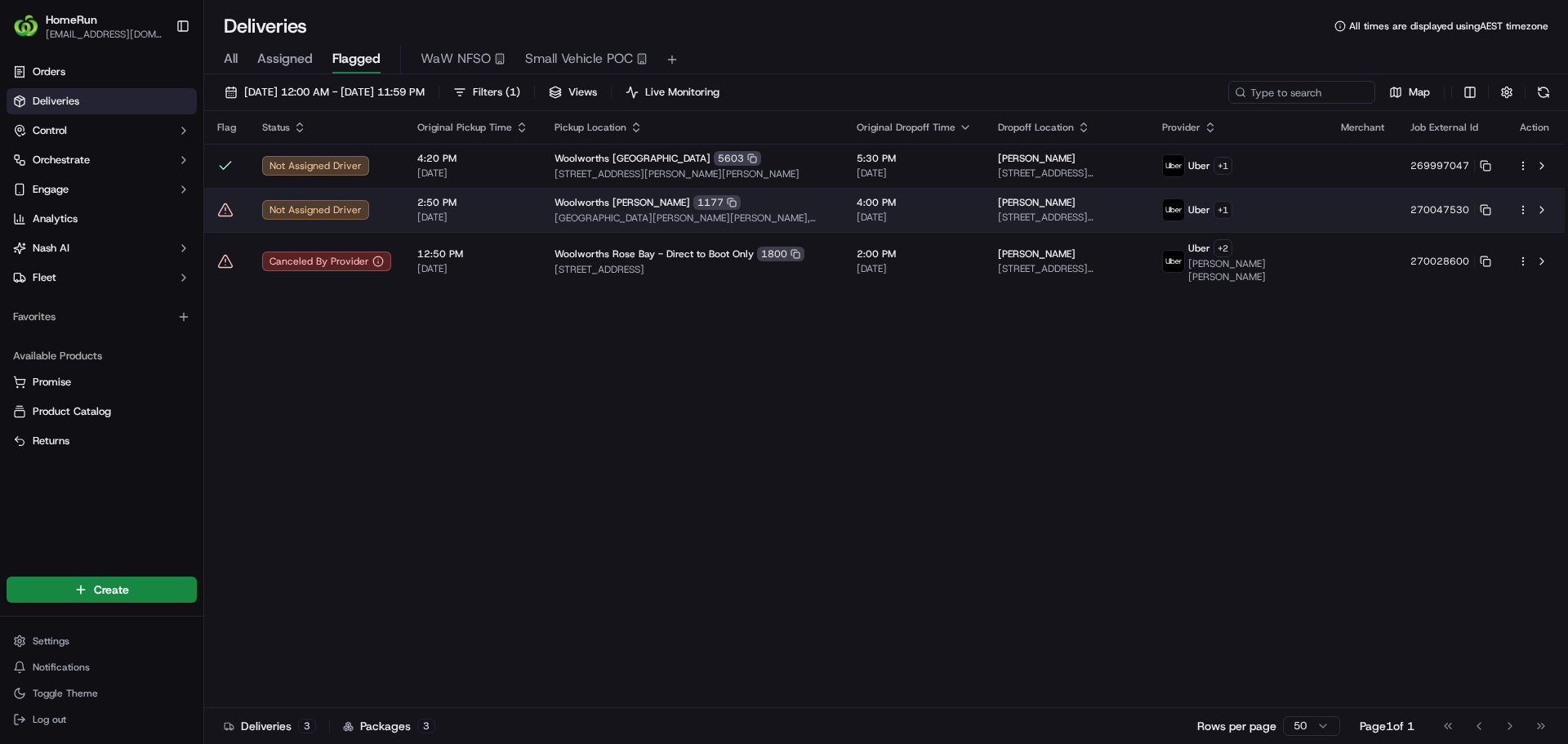
click at [220, 205] on icon at bounding box center [225, 210] width 16 height 16
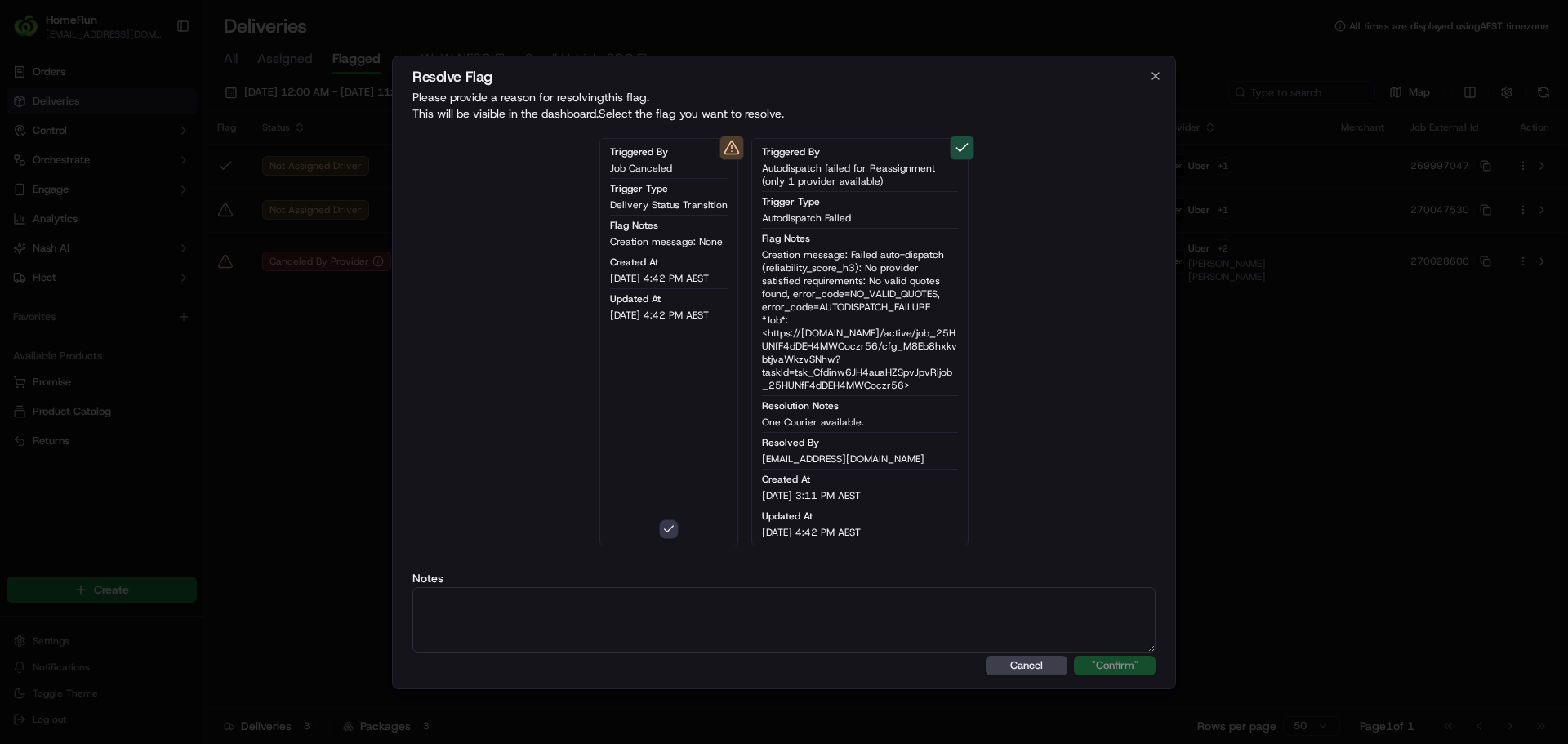
type button "on"
click at [645, 547] on div "Triggered By Job Canceled Trigger Type Delivery Status Transition Flag Notes Cr…" at bounding box center [784, 342] width 743 height 434
click at [639, 615] on textarea at bounding box center [784, 619] width 743 height 66
paste textarea "One Courier available."
type textarea "One Courier available."
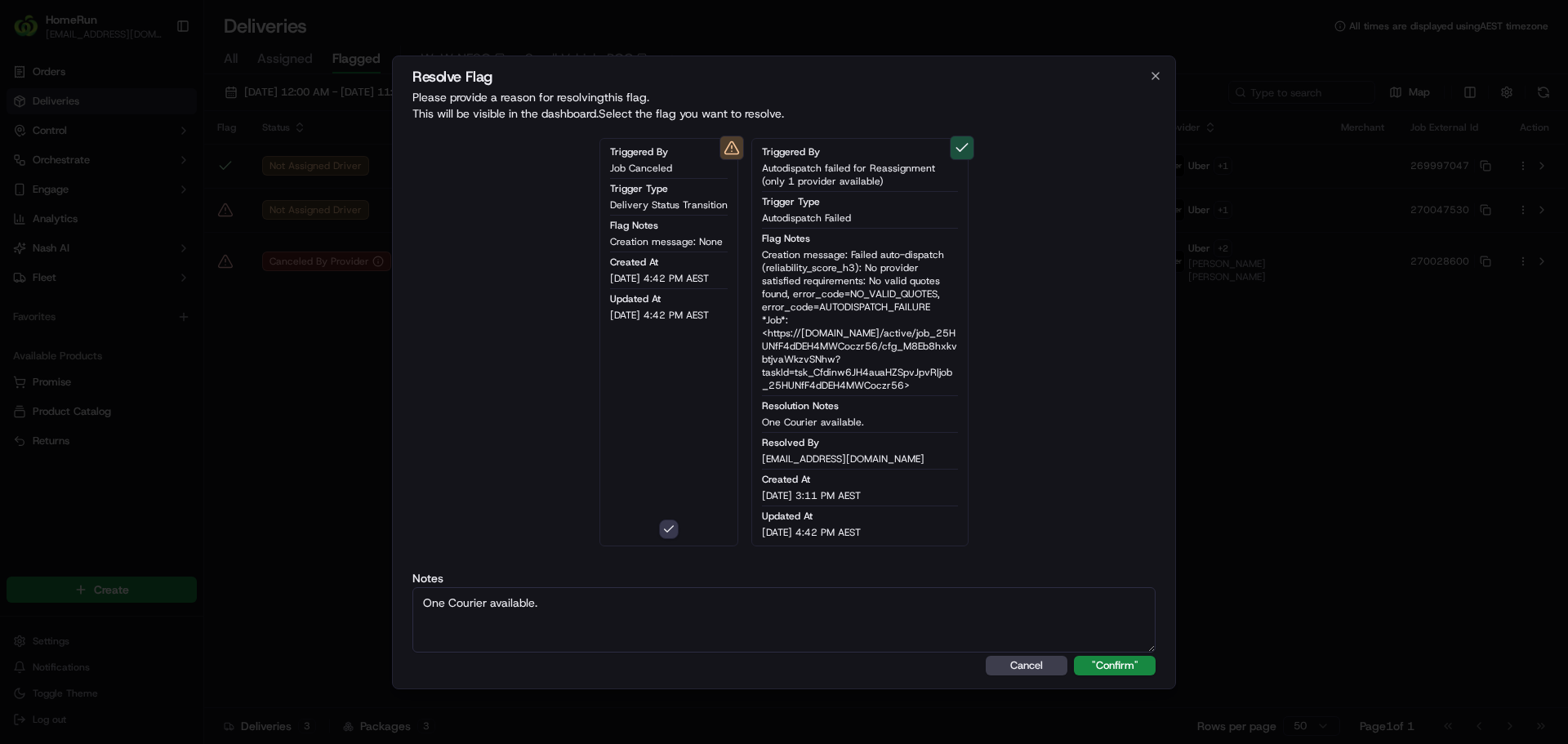
click at [1074, 656] on button ""Confirm"" at bounding box center [1115, 665] width 82 height 20
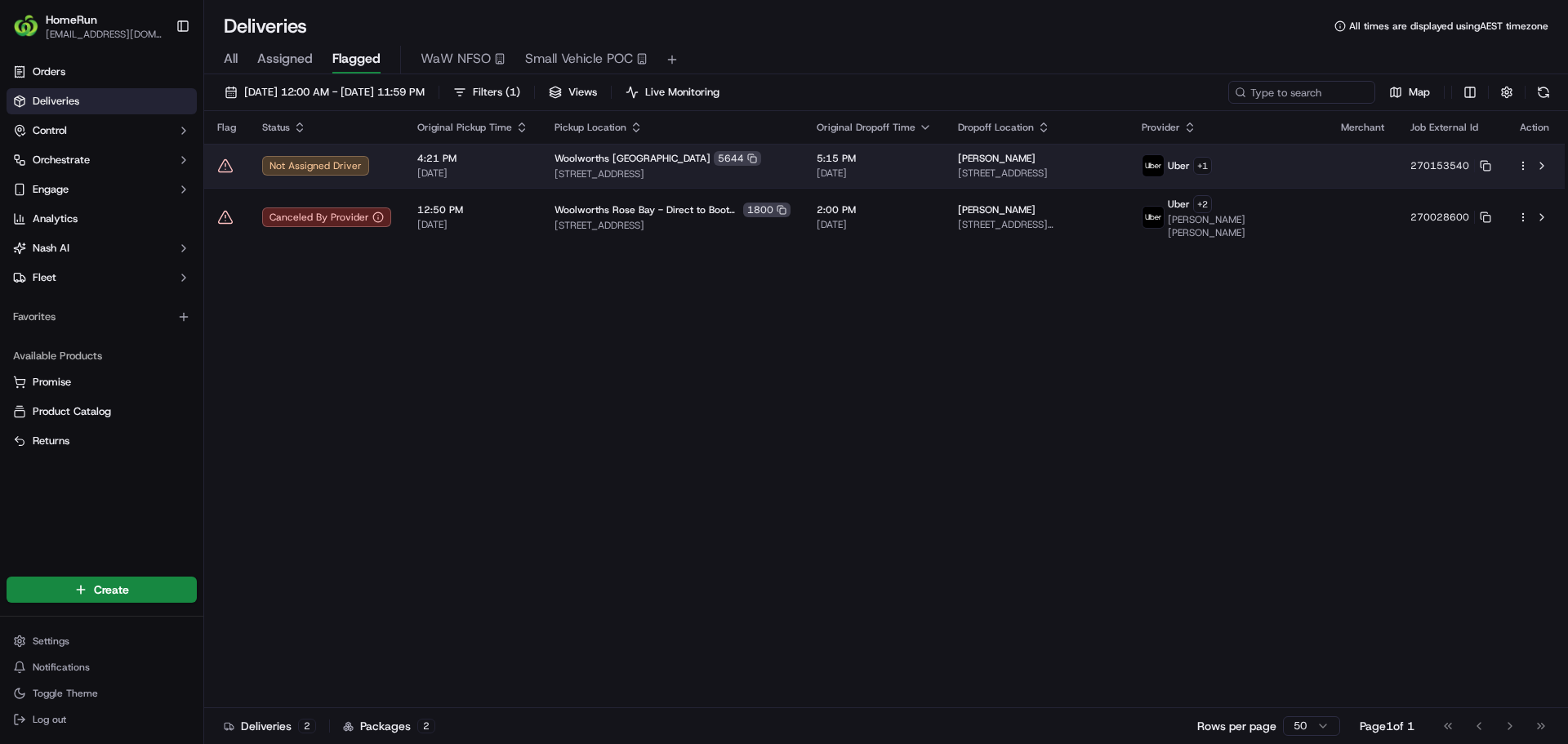
click at [220, 169] on icon at bounding box center [225, 165] width 14 height 12
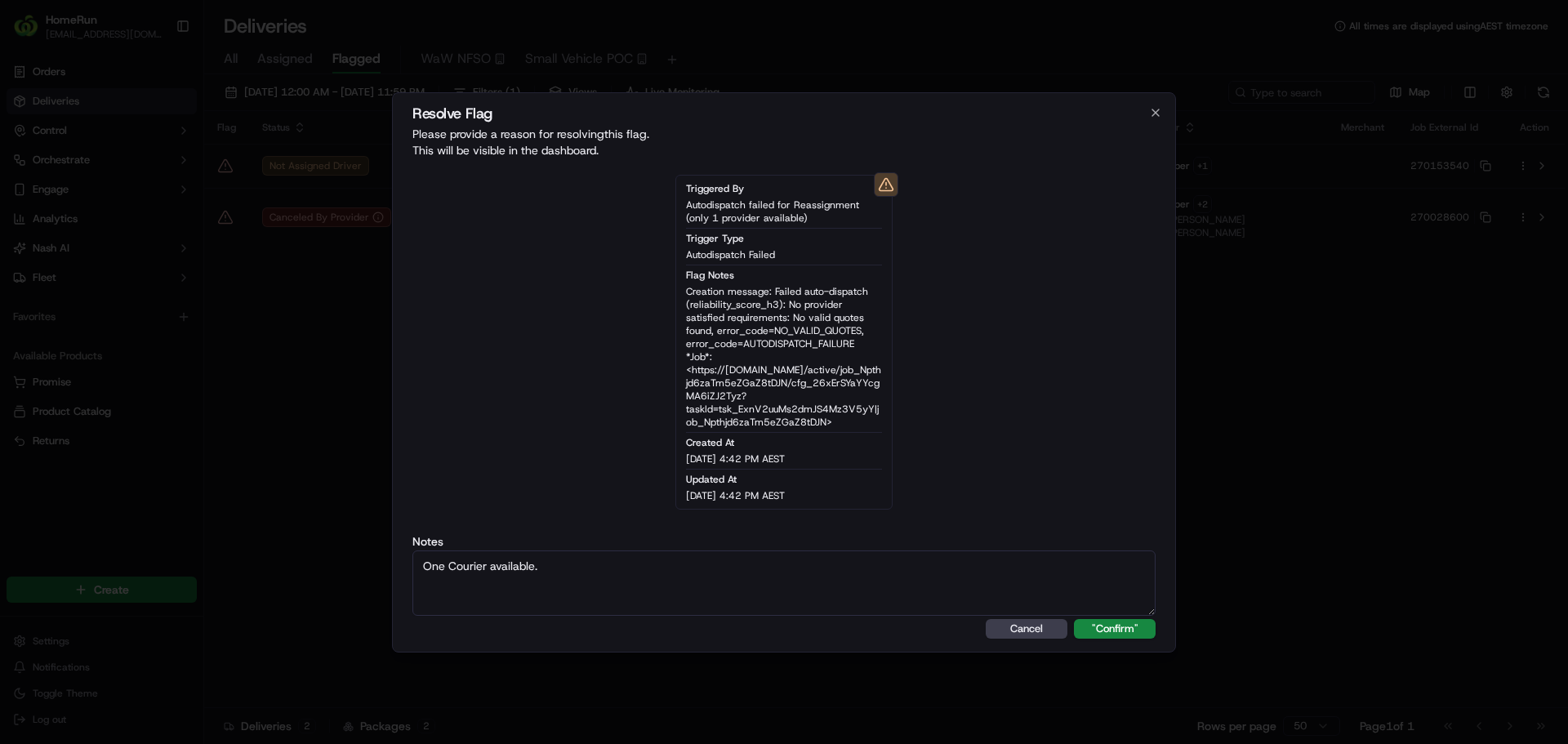
type textarea "One Courier available."
click at [1074, 619] on button ""Confirm"" at bounding box center [1115, 628] width 82 height 20
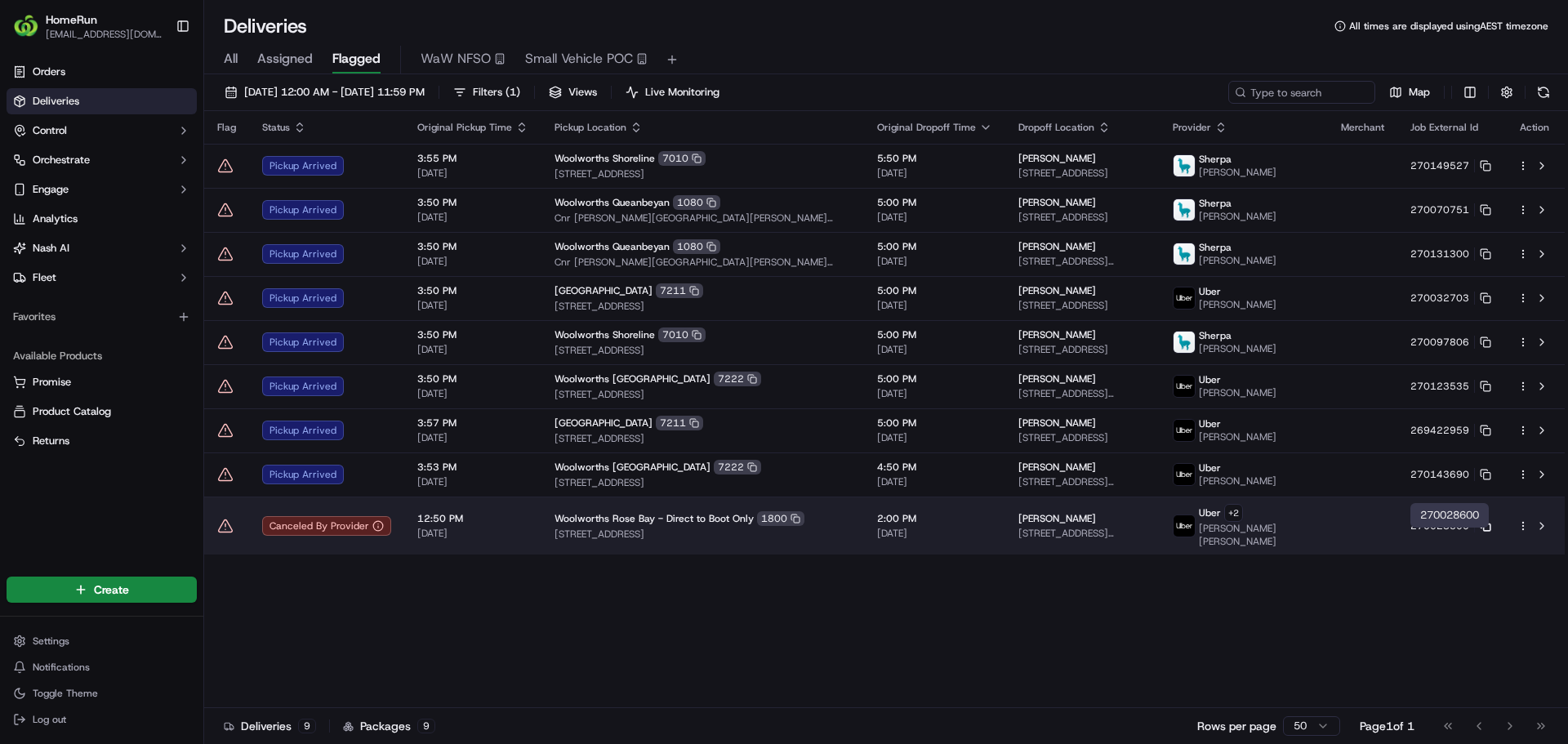
click at [1488, 532] on icon at bounding box center [1485, 526] width 11 height 11
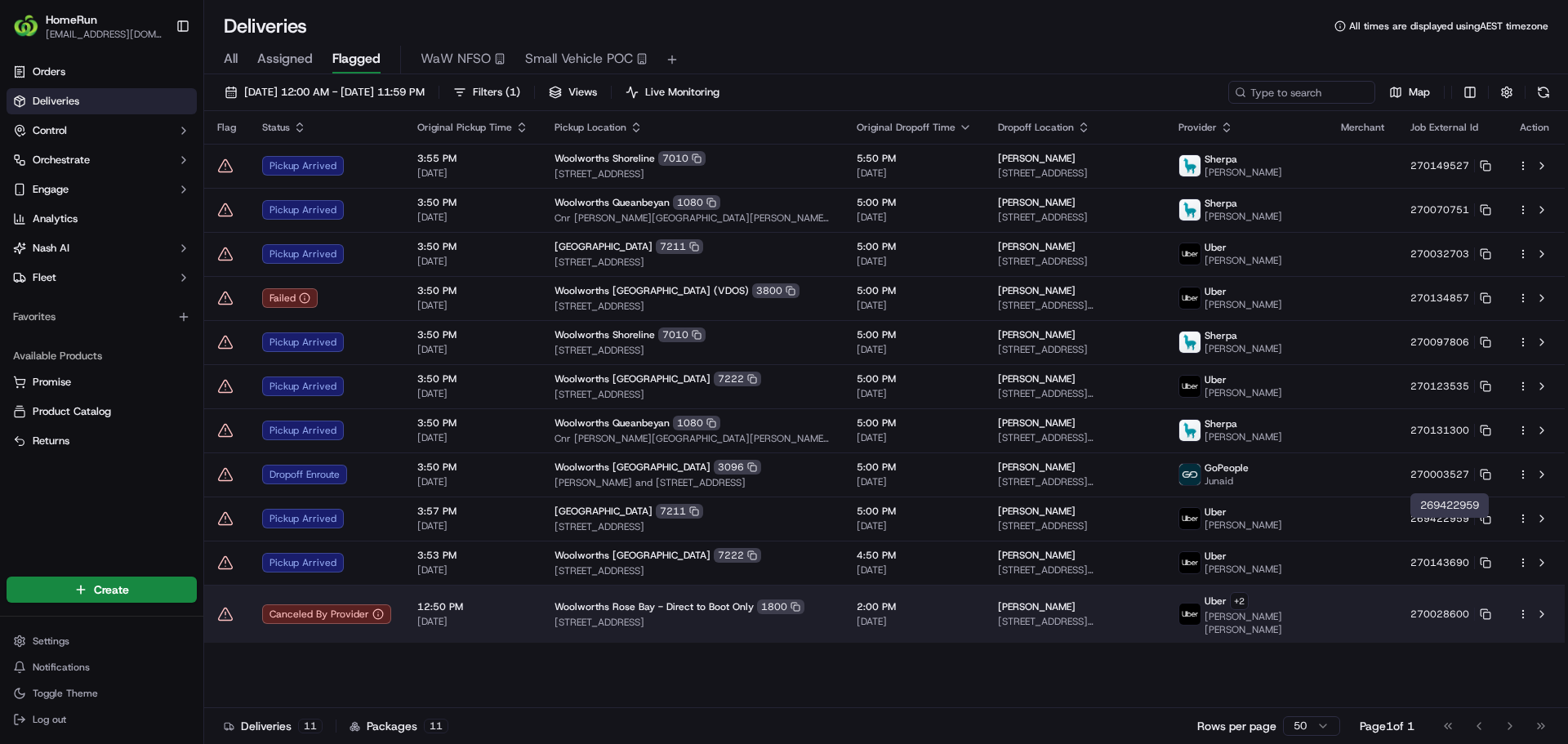
click at [221, 622] on icon at bounding box center [225, 614] width 16 height 16
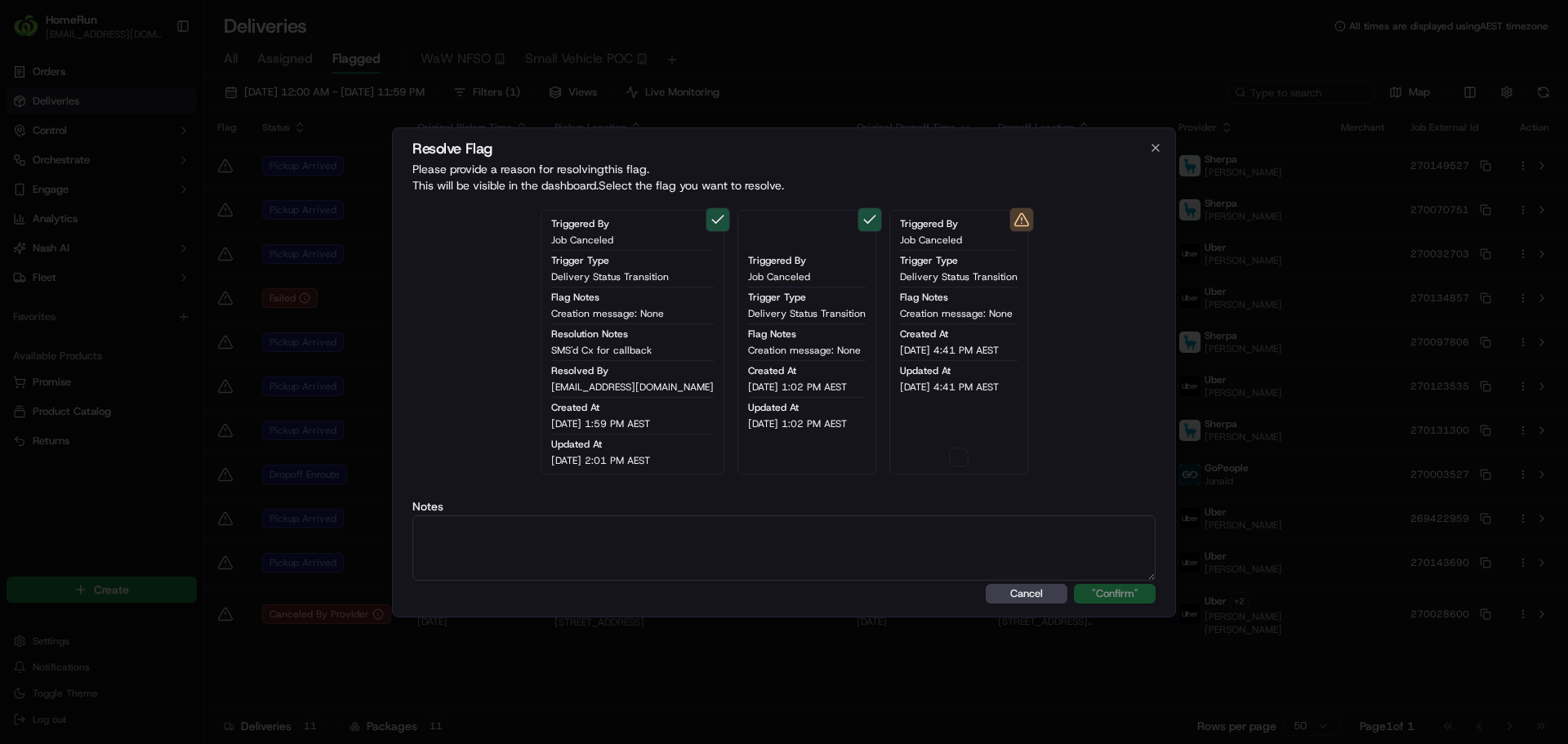
type button "on"
drag, startPoint x: 491, startPoint y: 533, endPoint x: 566, endPoint y: 518, distance: 76.5
click at [502, 529] on textarea at bounding box center [784, 548] width 743 height 66
paste textarea "Order flagged as canceled, SMS sent."
type textarea "Order flagged as canceled, SMS sent."
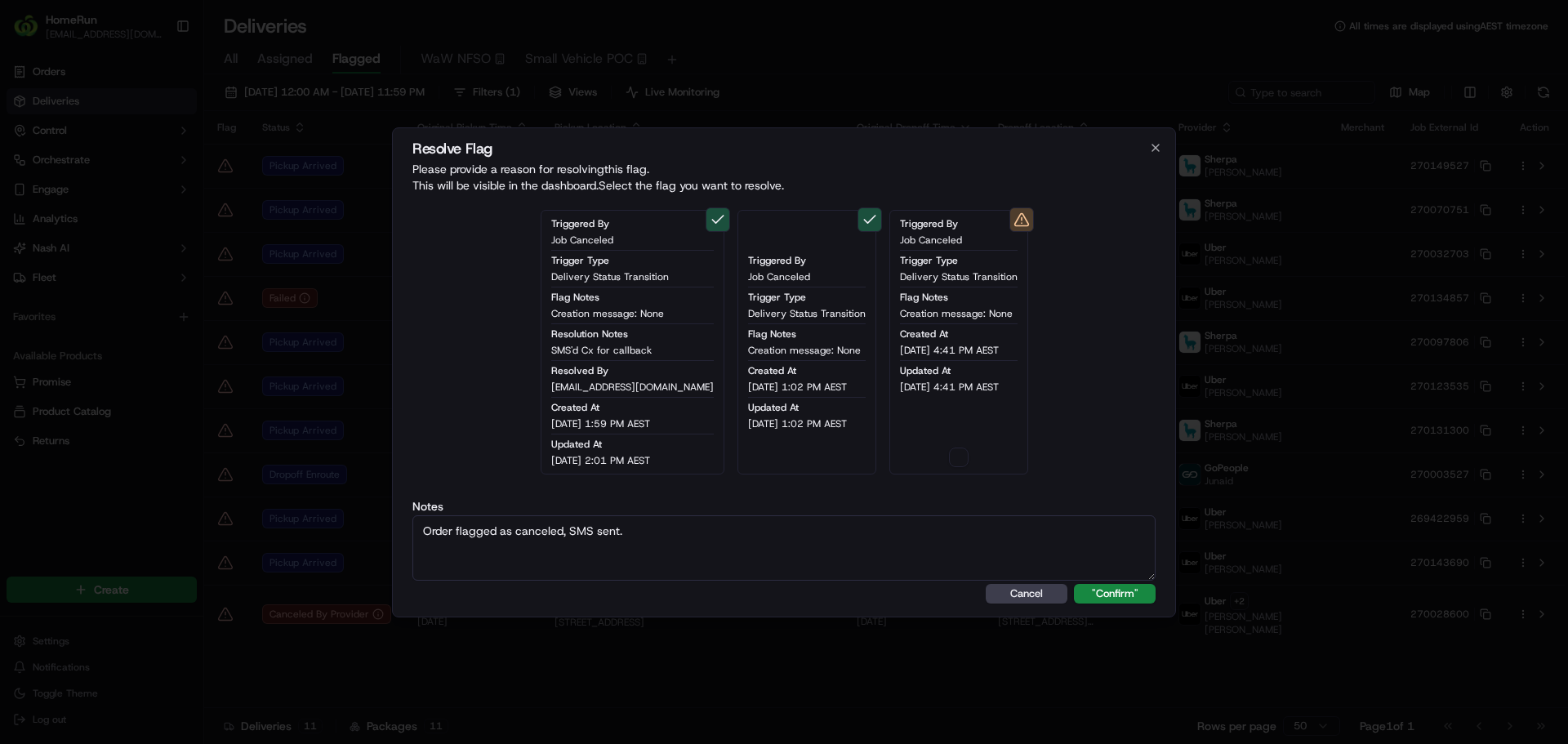
click at [1074, 583] on button ""Confirm"" at bounding box center [1115, 593] width 82 height 20
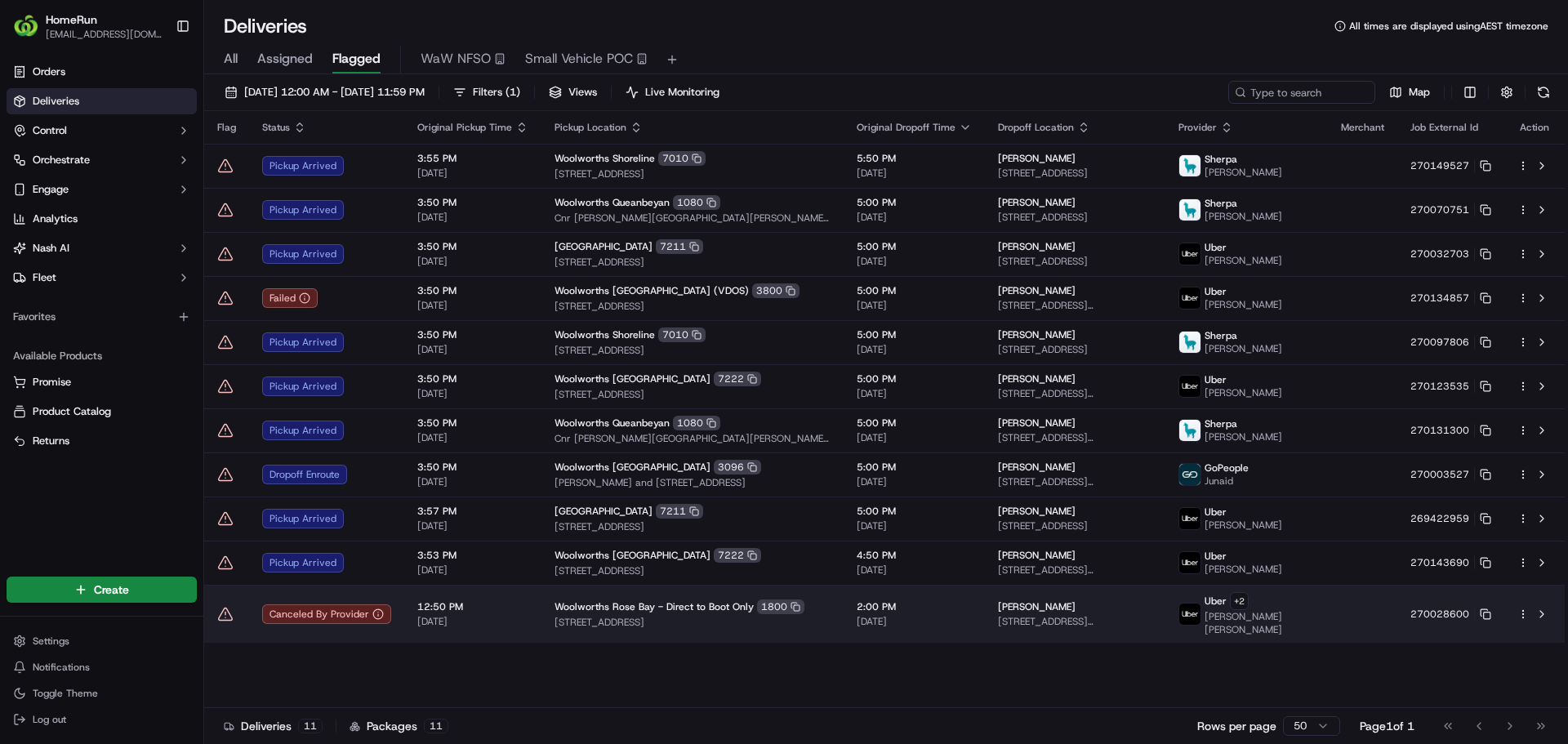
click at [224, 622] on icon at bounding box center [225, 614] width 16 height 16
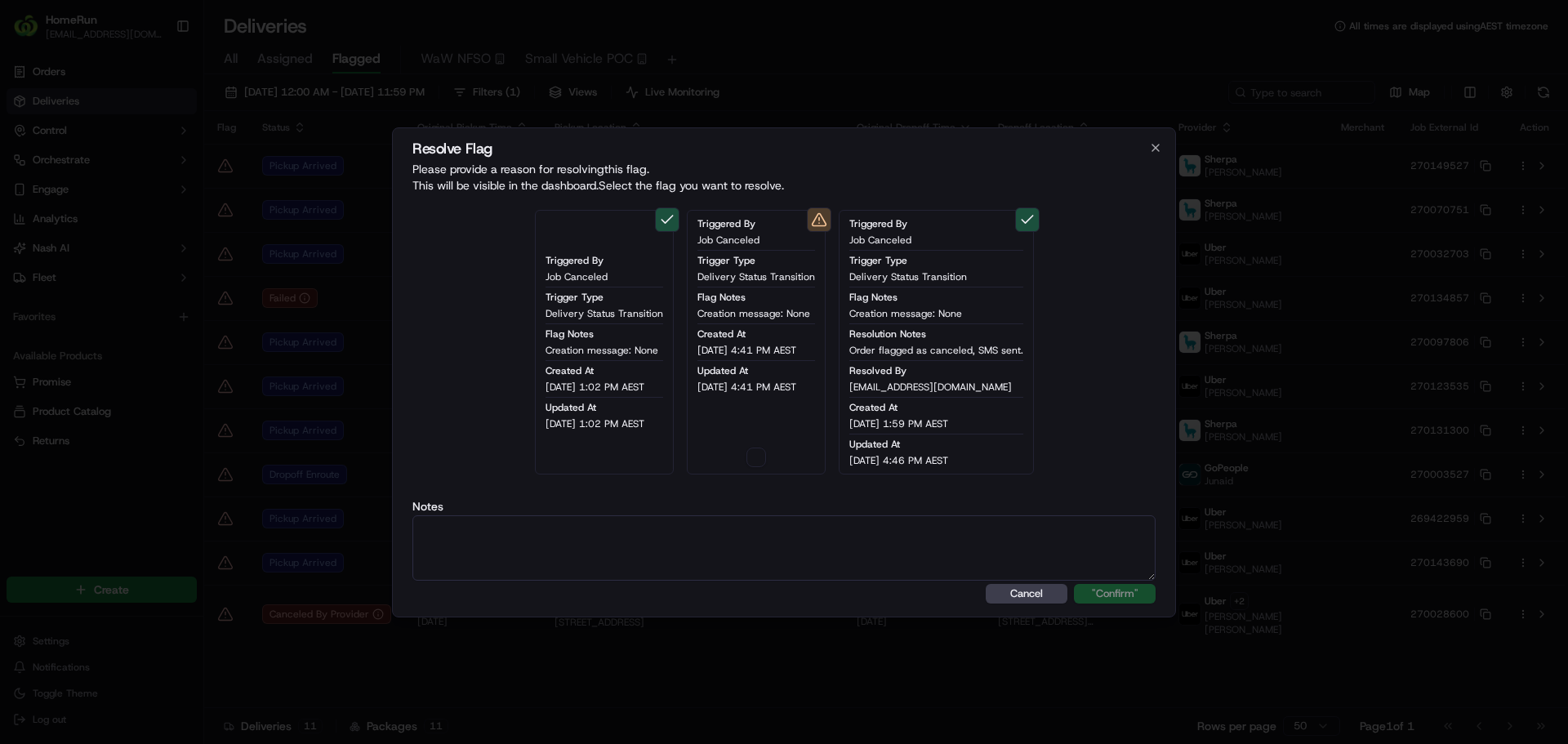
click at [766, 453] on button "button" at bounding box center [757, 457] width 20 height 20
type button "on"
click at [774, 558] on textarea at bounding box center [784, 548] width 743 height 66
paste textarea "Order flagged as canceled, SMS sent."
type textarea "Order flagged as canceled, SMS sent."
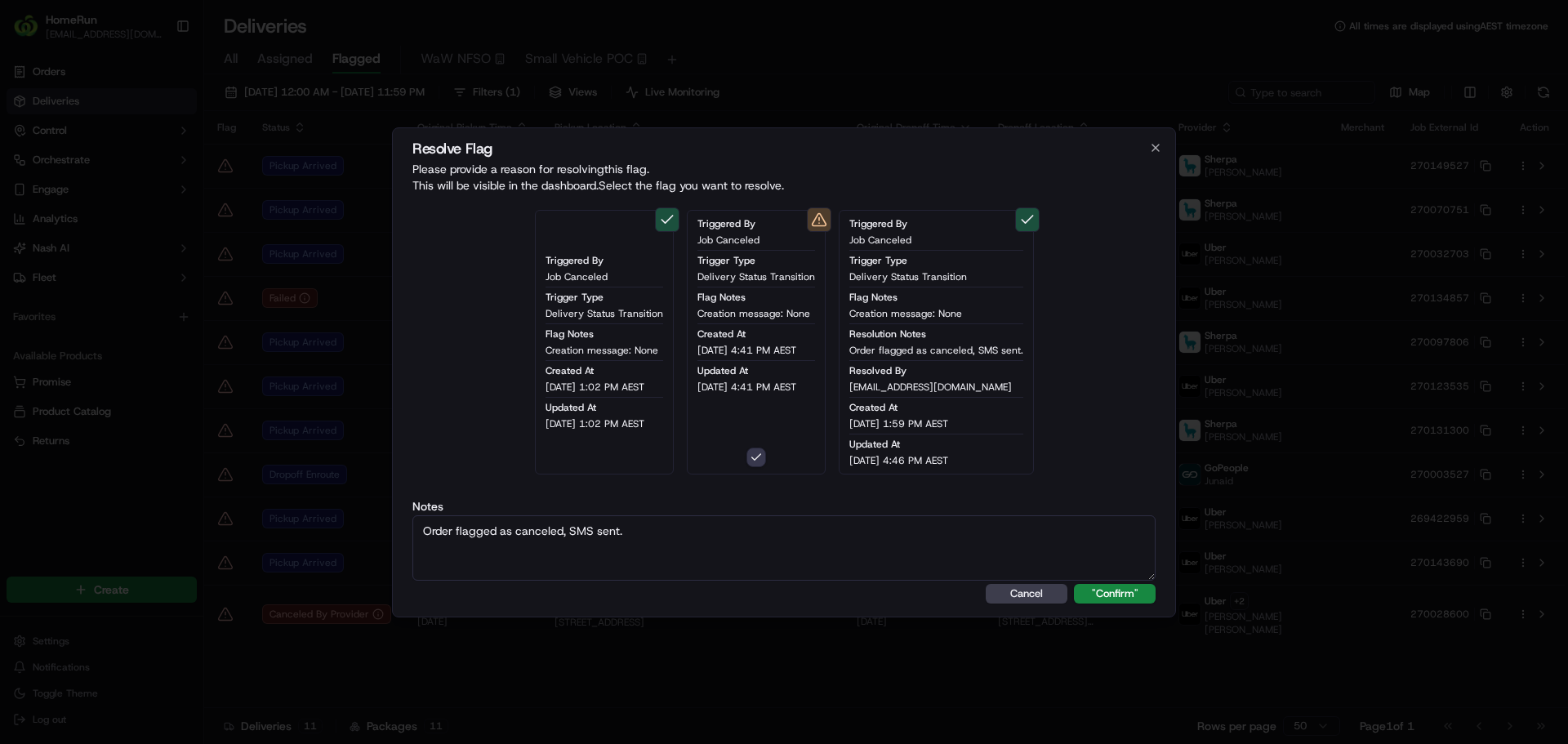
click at [1074, 583] on button ""Confirm"" at bounding box center [1115, 593] width 82 height 20
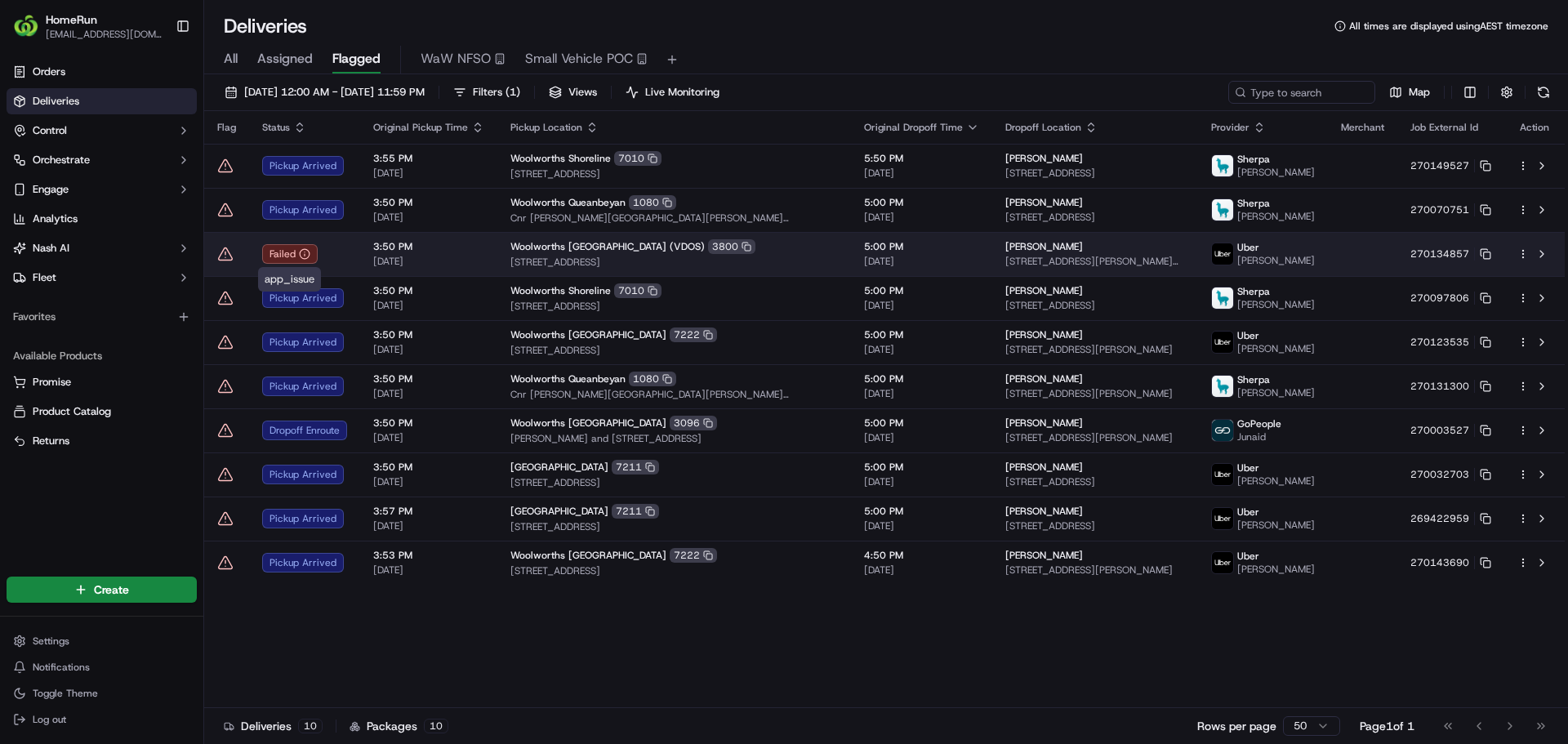
click at [284, 256] on div "Failed" at bounding box center [290, 254] width 56 height 20
drag, startPoint x: 325, startPoint y: 215, endPoint x: 234, endPoint y: 247, distance: 96.5
click at [215, 253] on td at bounding box center [226, 254] width 45 height 44
click at [225, 256] on icon at bounding box center [225, 254] width 16 height 16
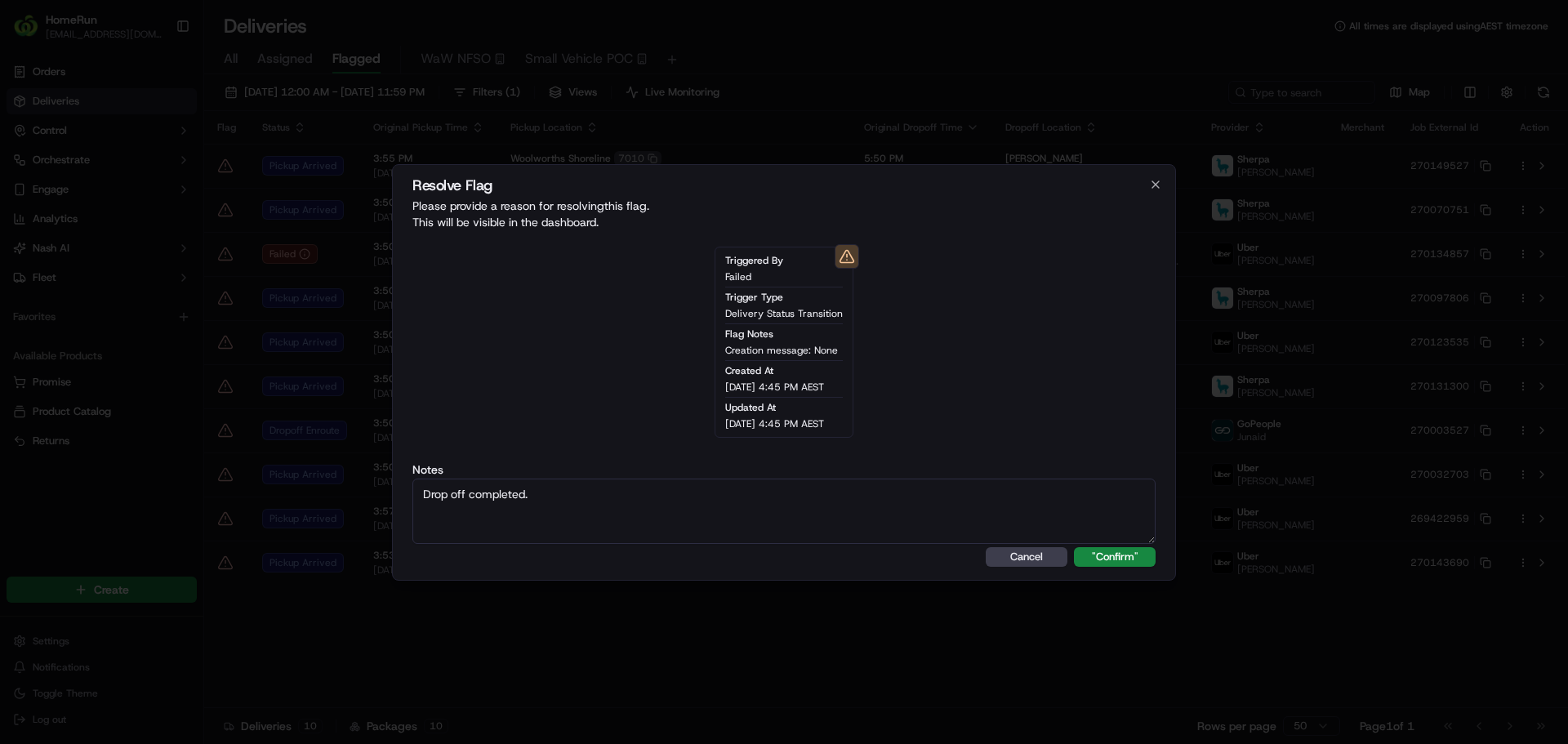
type textarea "Drop off completed."
click at [1074, 547] on button ""Confirm"" at bounding box center [1115, 557] width 82 height 20
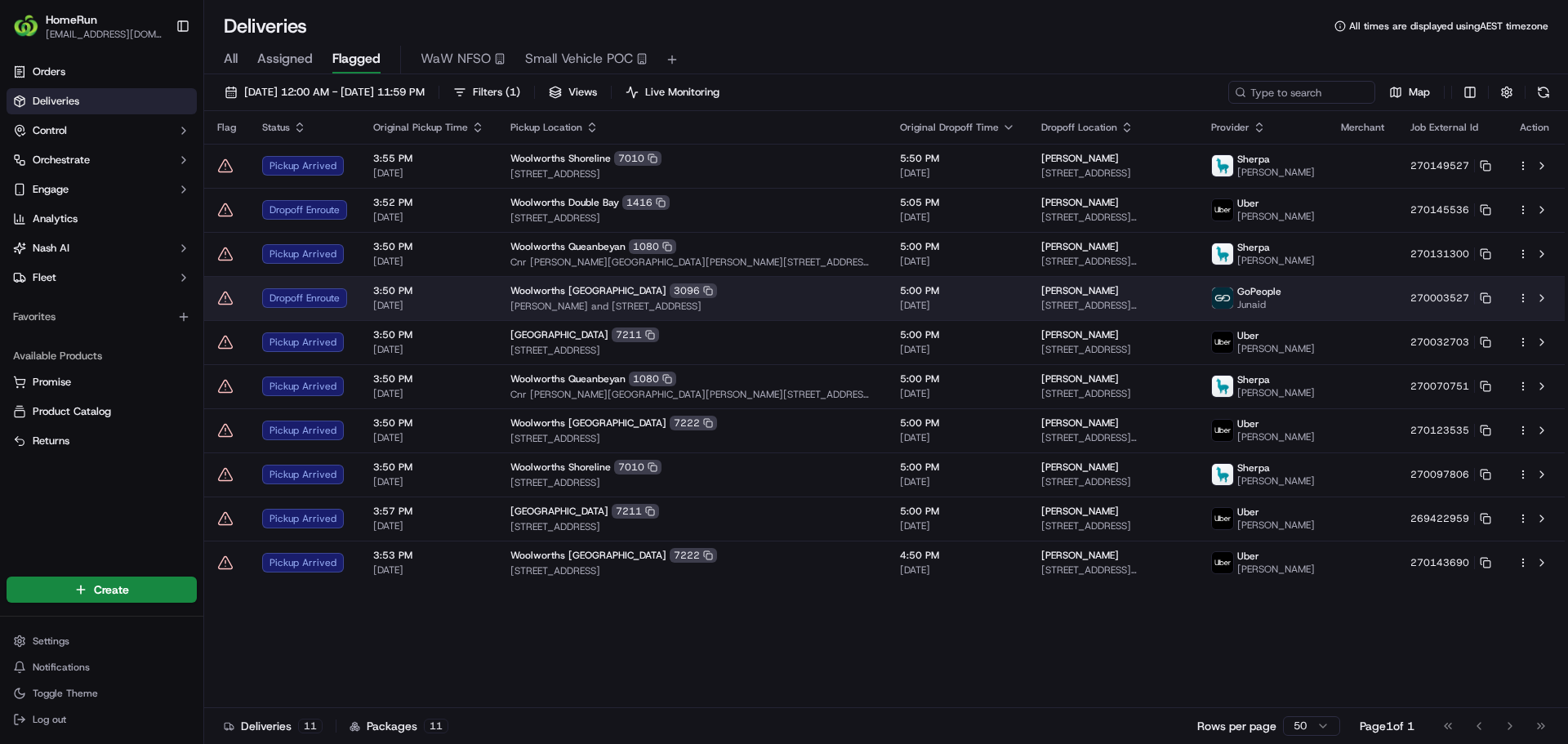
click at [224, 297] on icon at bounding box center [225, 298] width 16 height 16
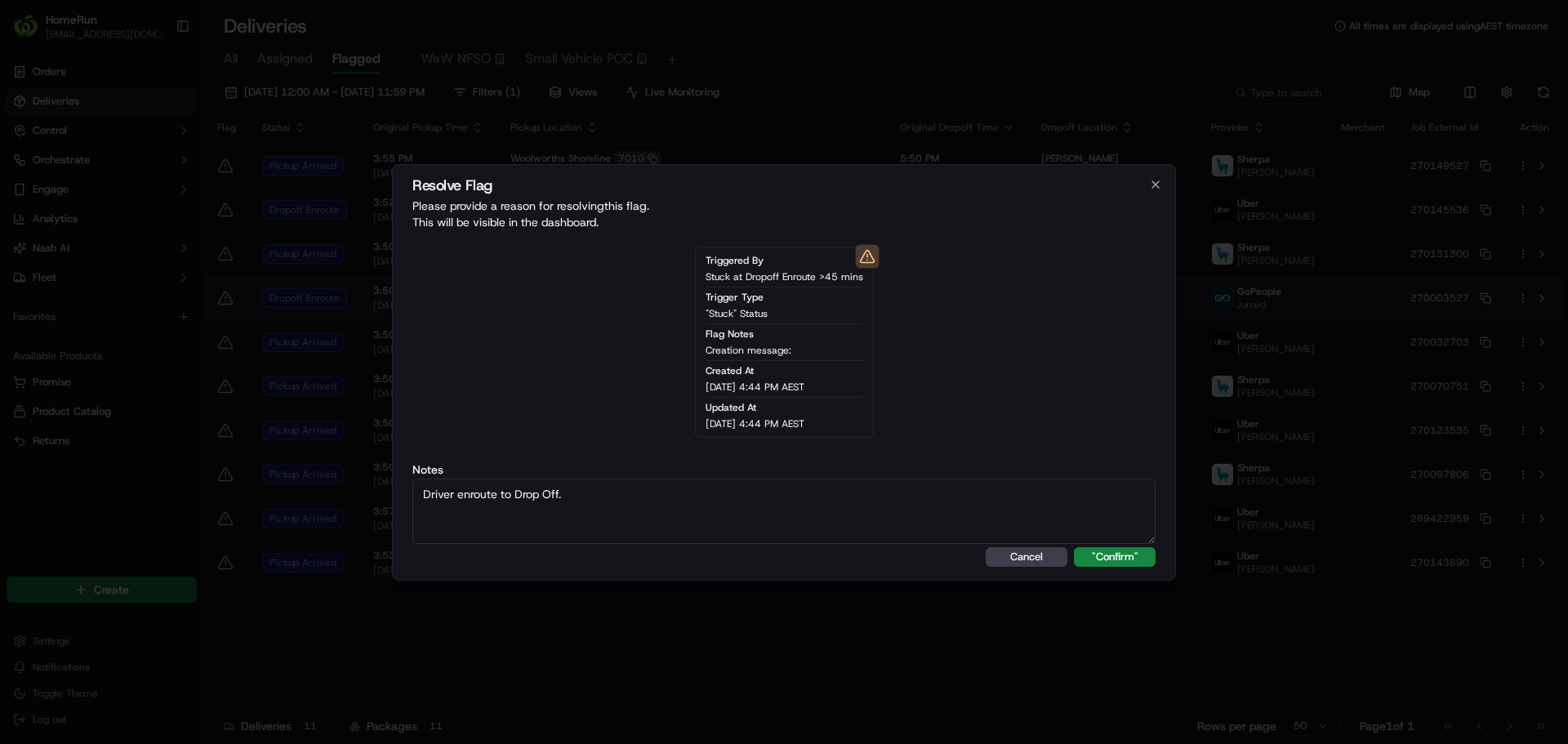
type textarea "Driver enroute to Drop Off."
click at [1074, 547] on button ""Confirm"" at bounding box center [1115, 557] width 82 height 20
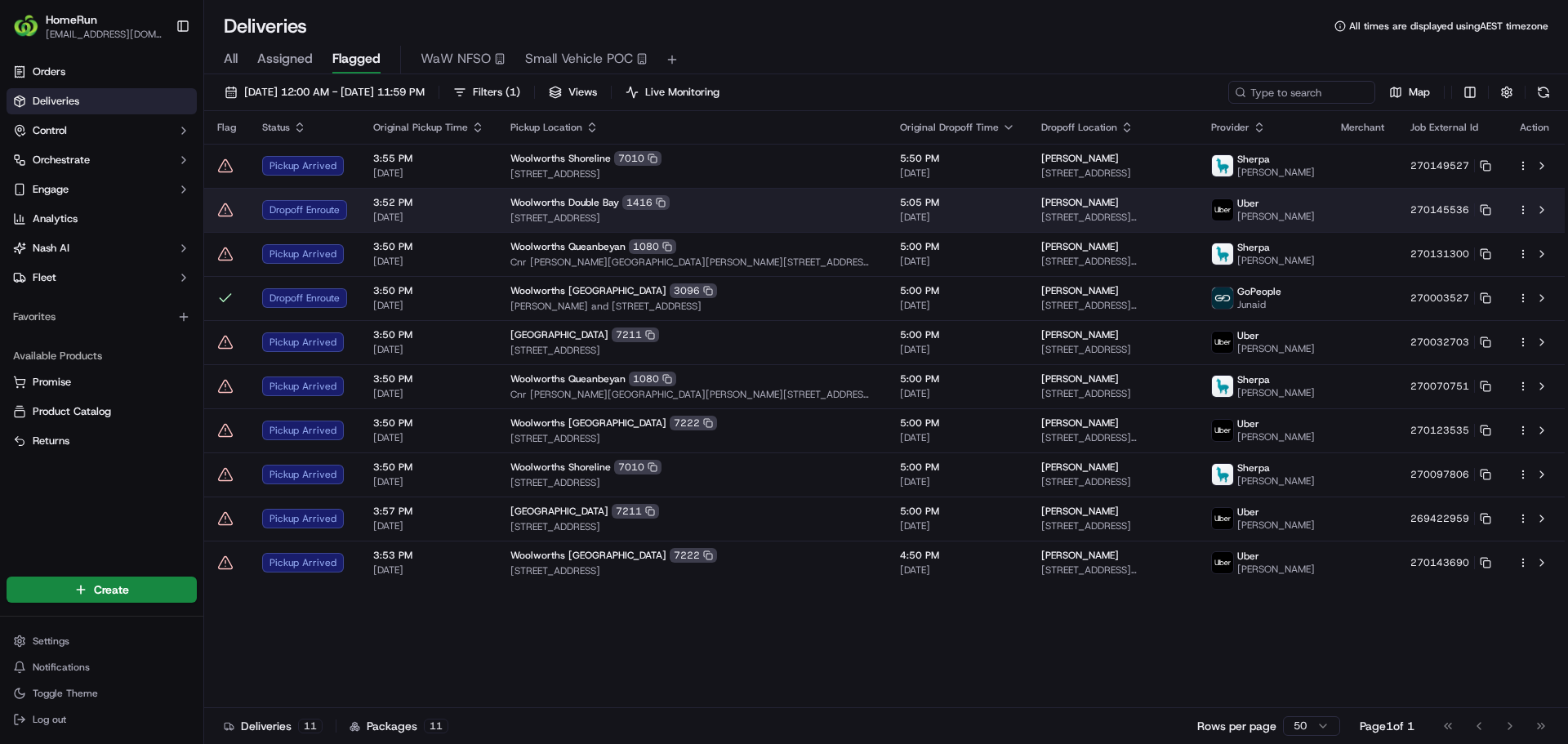
click at [224, 207] on icon at bounding box center [225, 210] width 16 height 16
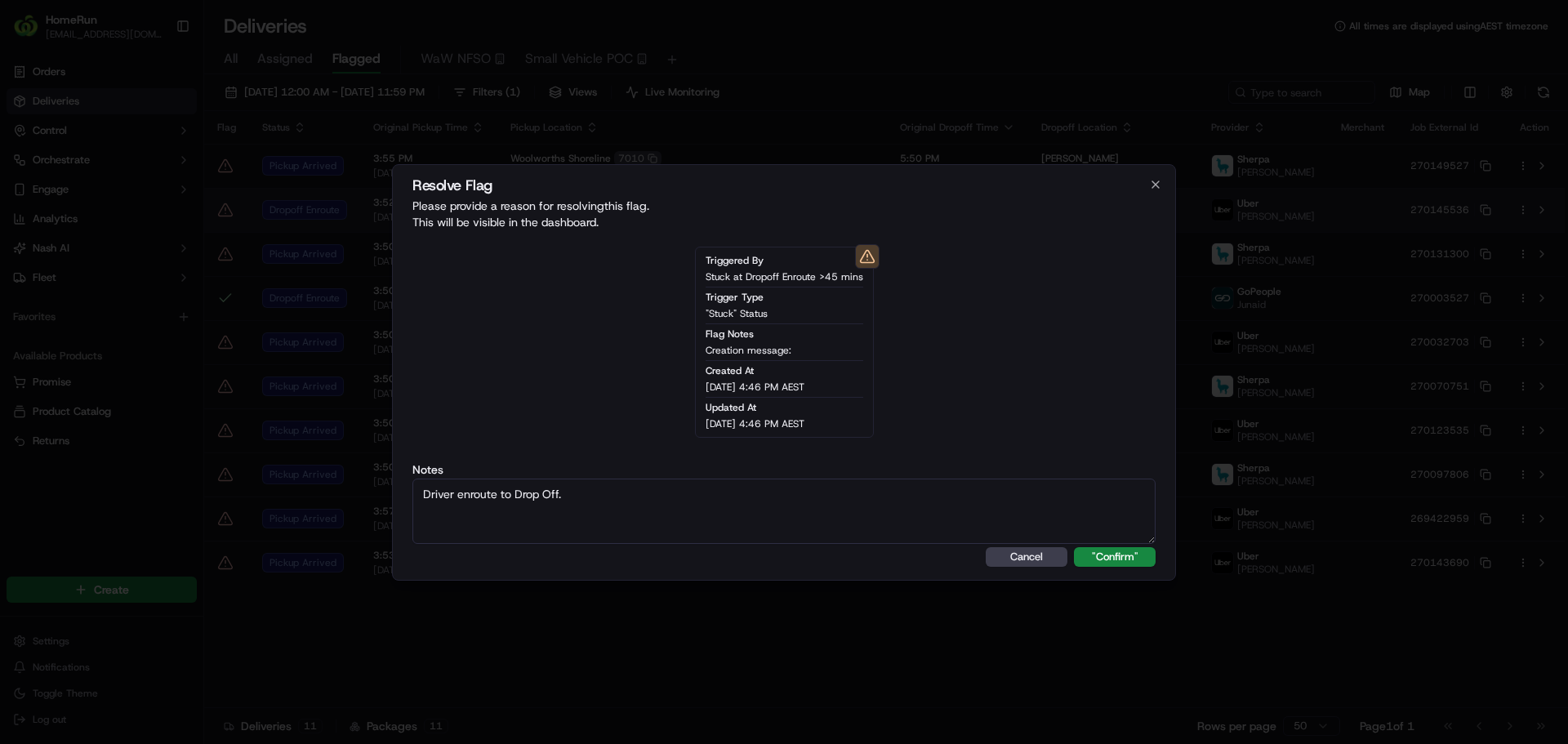
type textarea "Driver enroute to Drop Off."
click at [1074, 547] on button ""Confirm"" at bounding box center [1115, 557] width 82 height 20
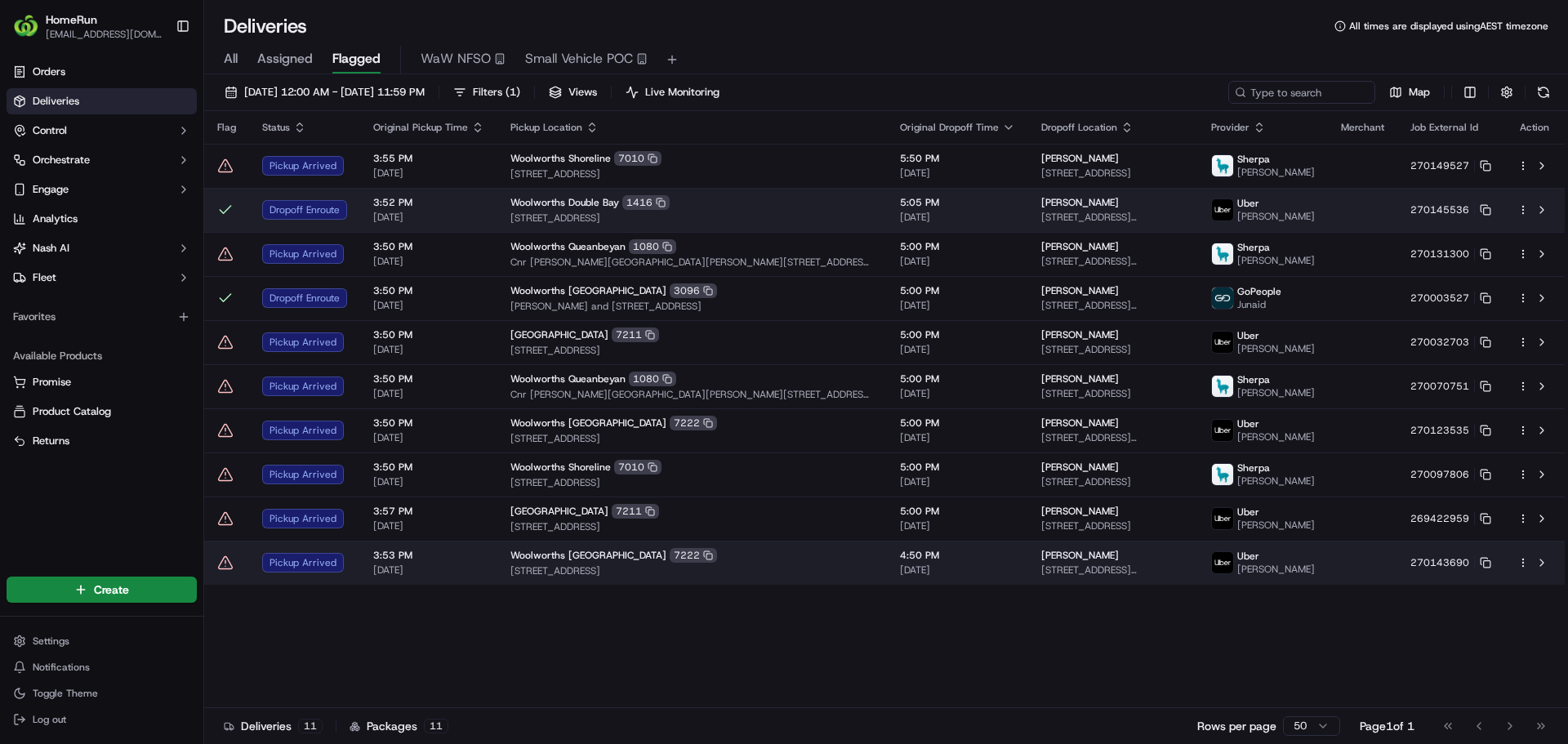
click at [223, 565] on icon at bounding box center [225, 563] width 16 height 16
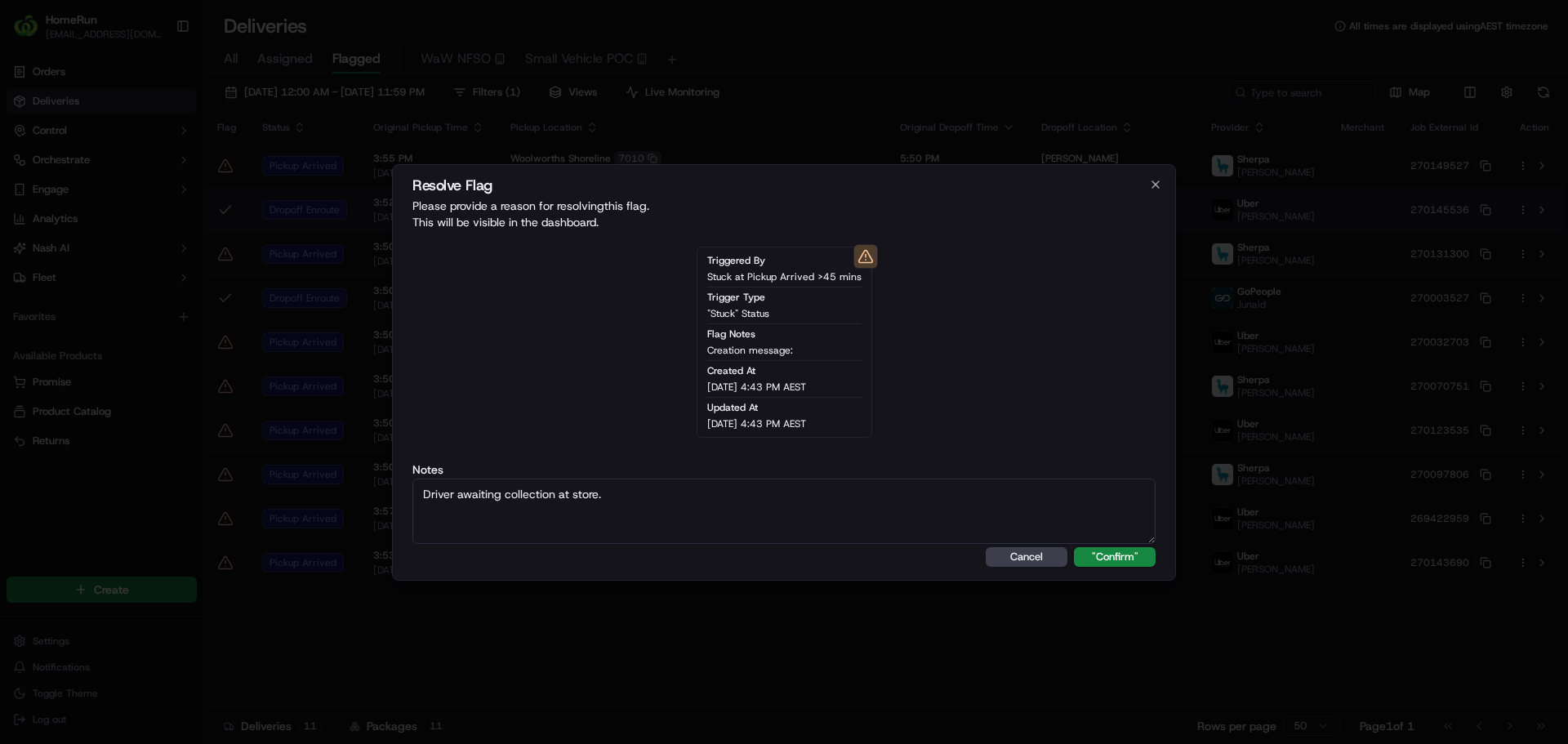
click at [1074, 547] on button ""Confirm"" at bounding box center [1115, 557] width 82 height 20
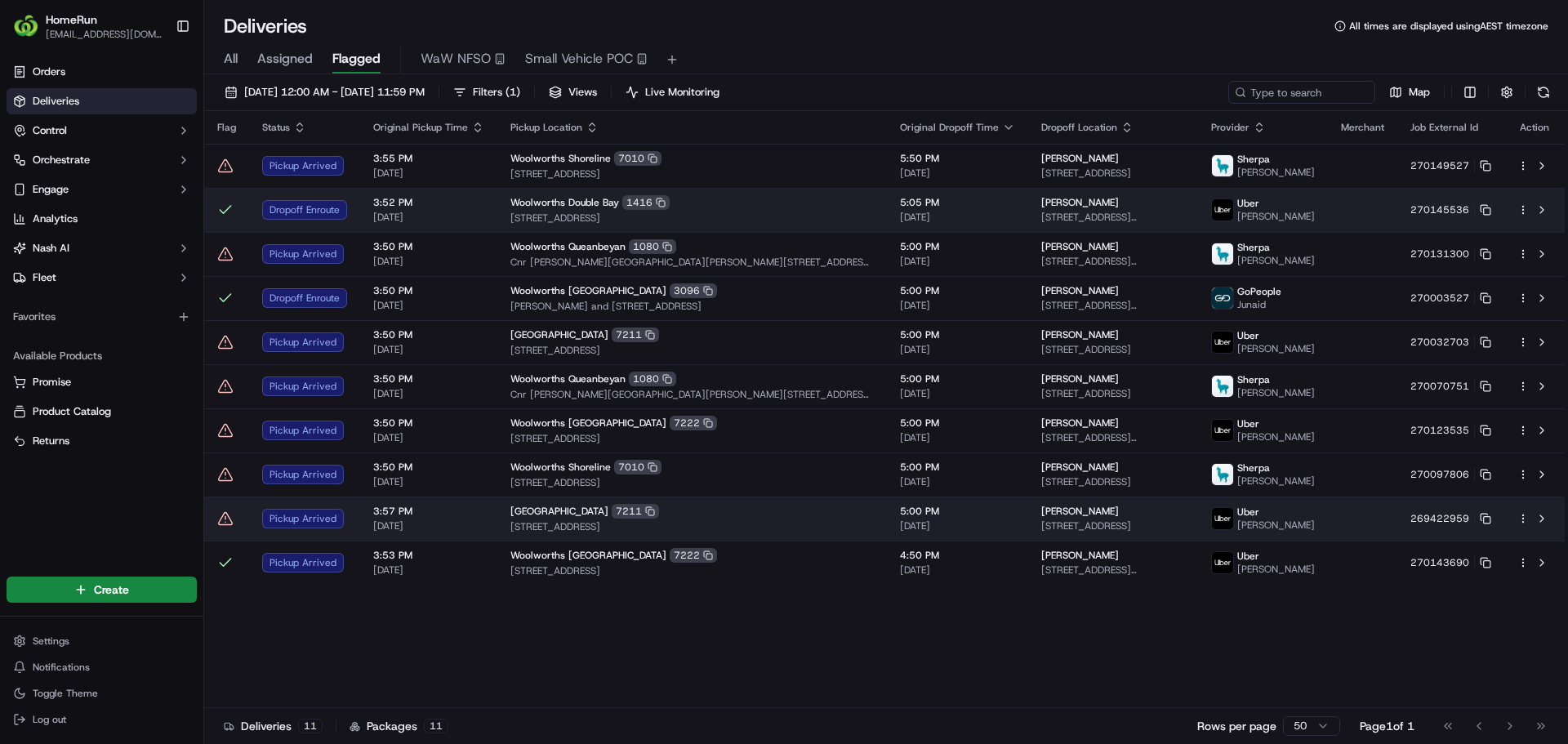
click at [224, 524] on icon at bounding box center [225, 518] width 14 height 12
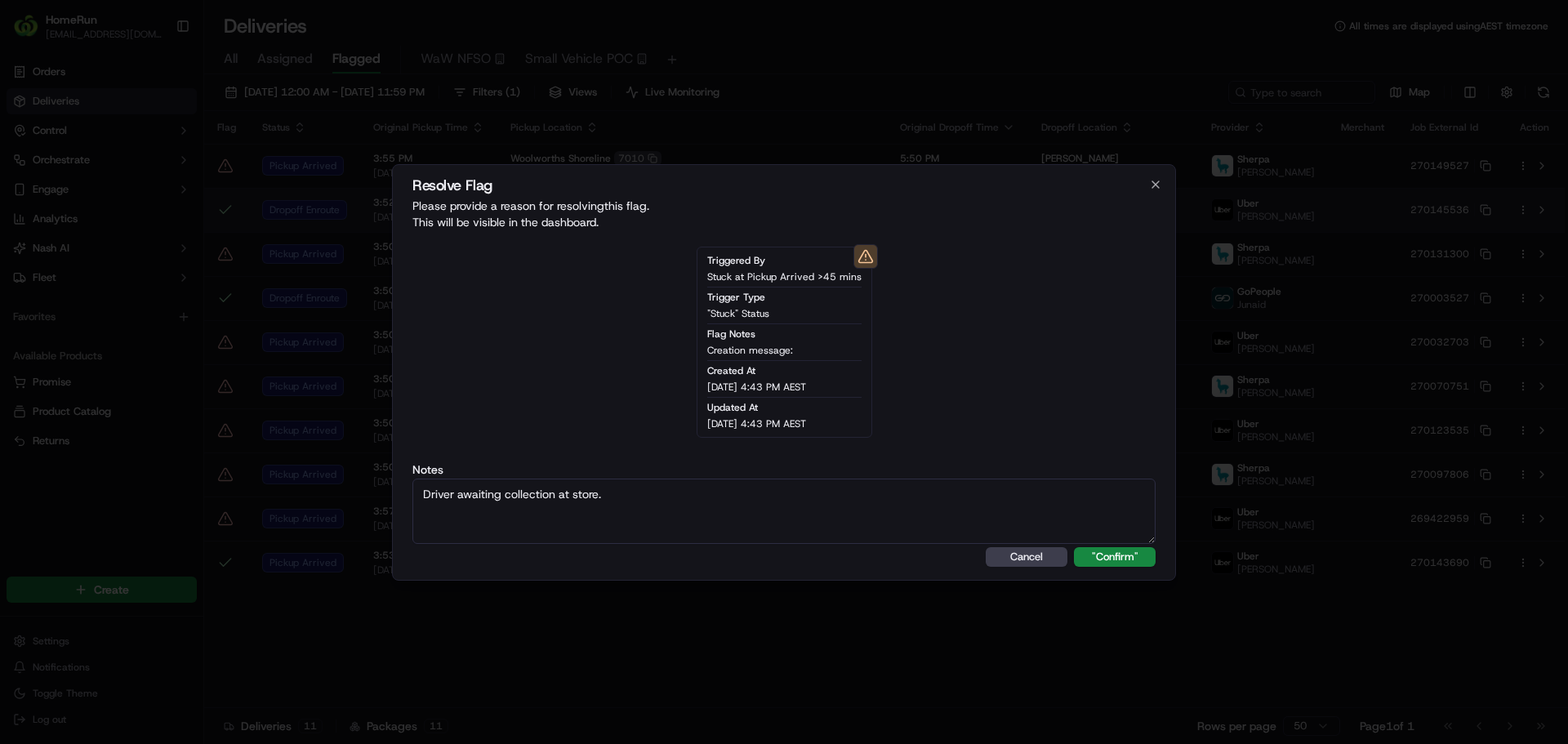
click at [1074, 547] on button ""Confirm"" at bounding box center [1115, 557] width 82 height 20
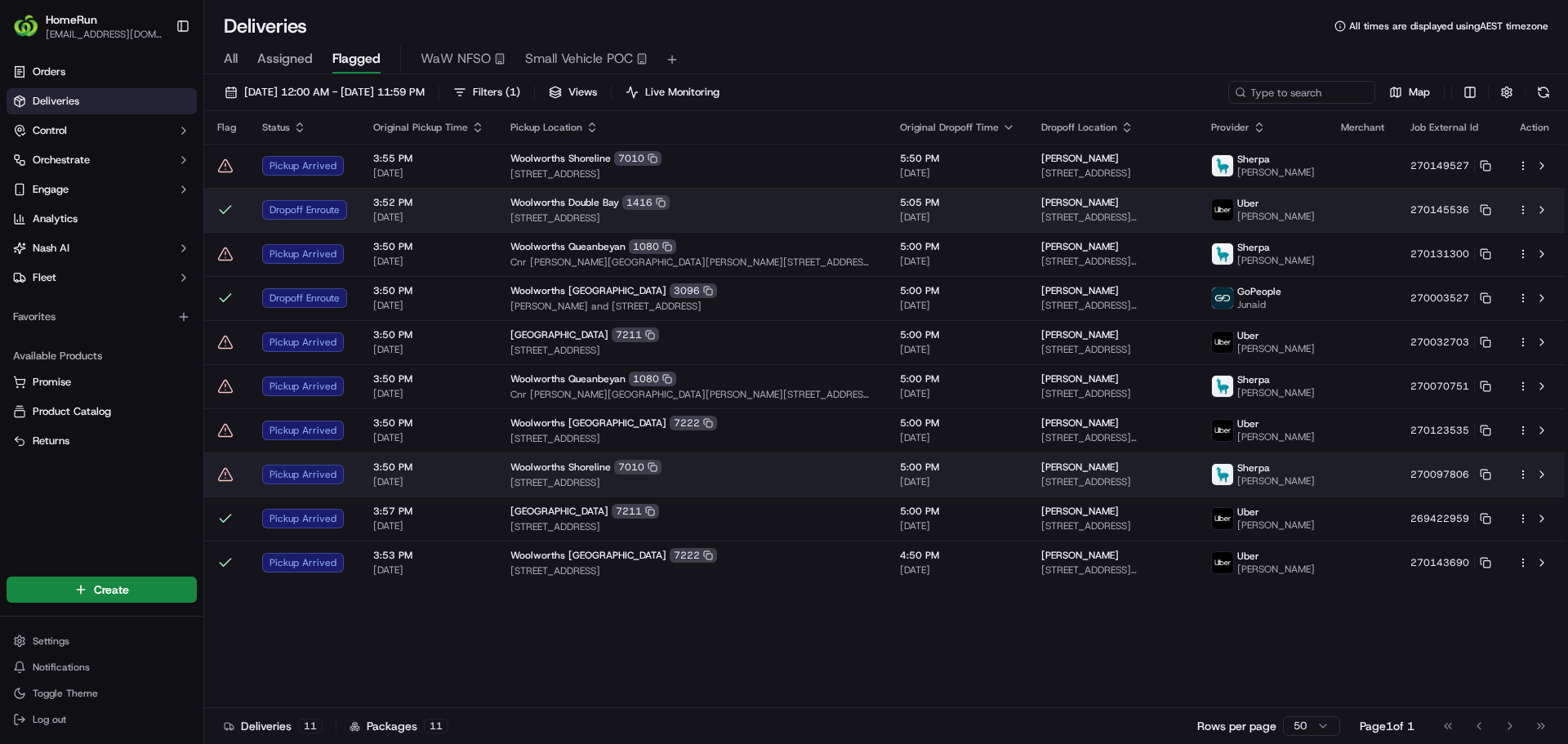
click at [225, 473] on icon at bounding box center [225, 474] width 0 height 2
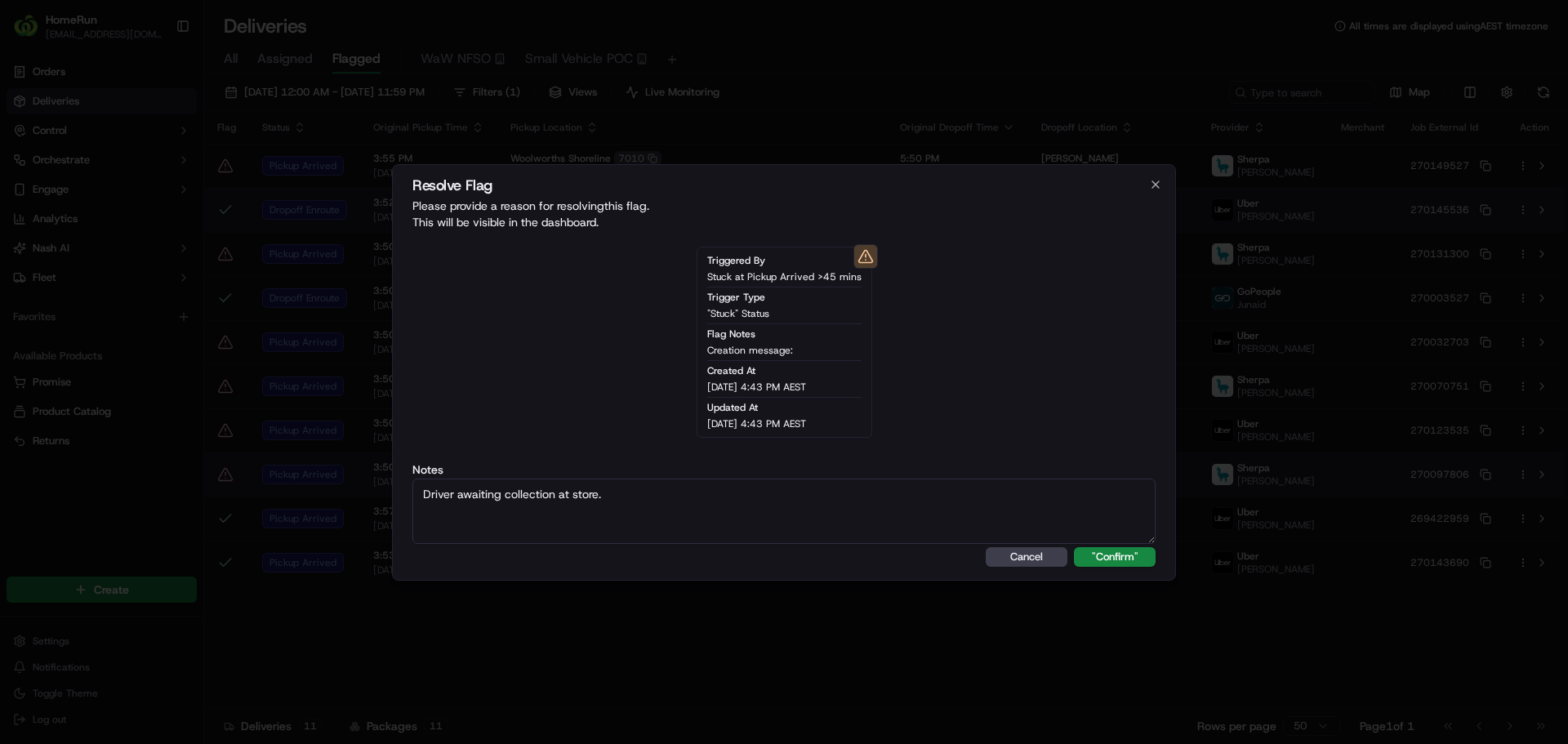
click at [1074, 547] on button ""Confirm"" at bounding box center [1115, 557] width 82 height 20
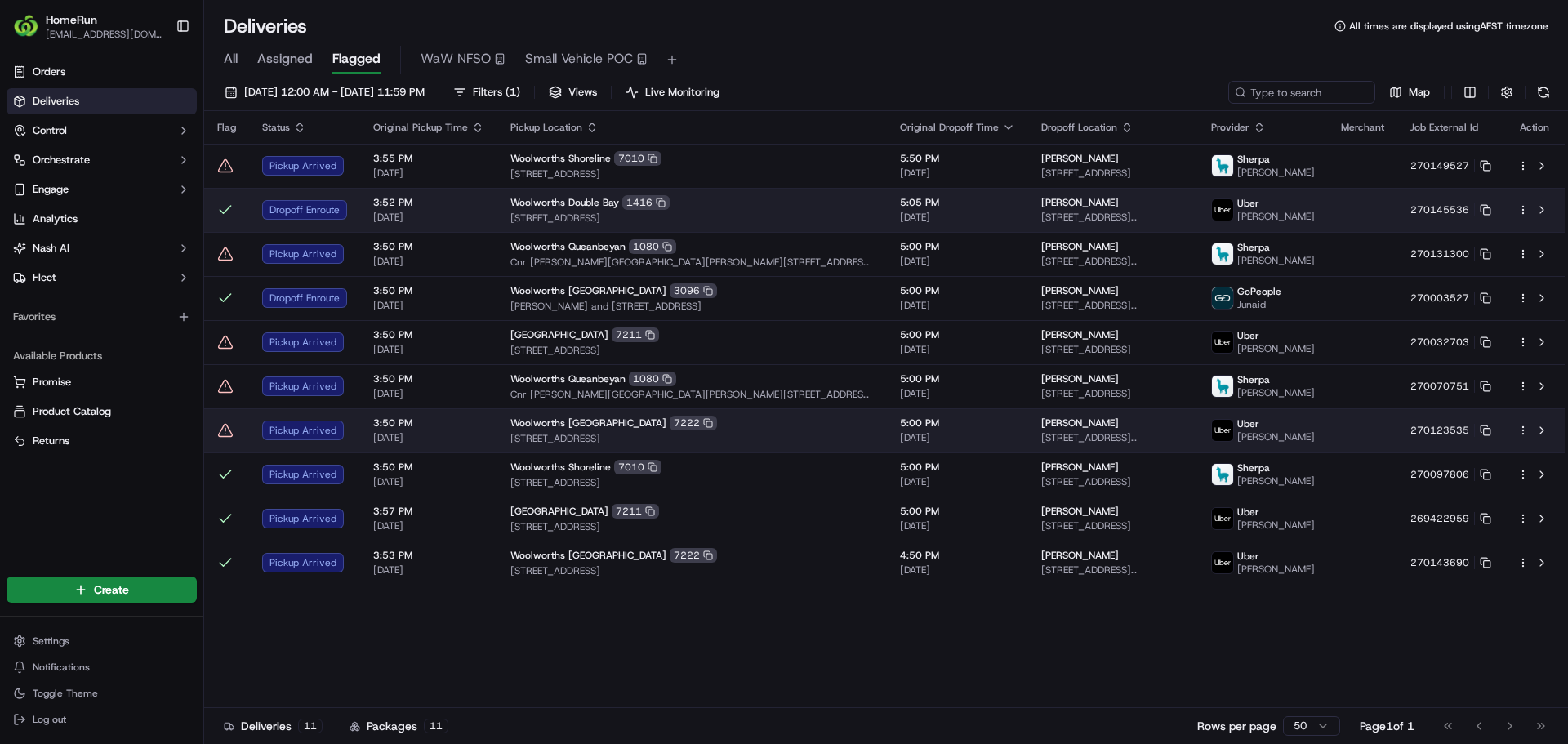
click at [228, 433] on icon at bounding box center [225, 430] width 16 height 16
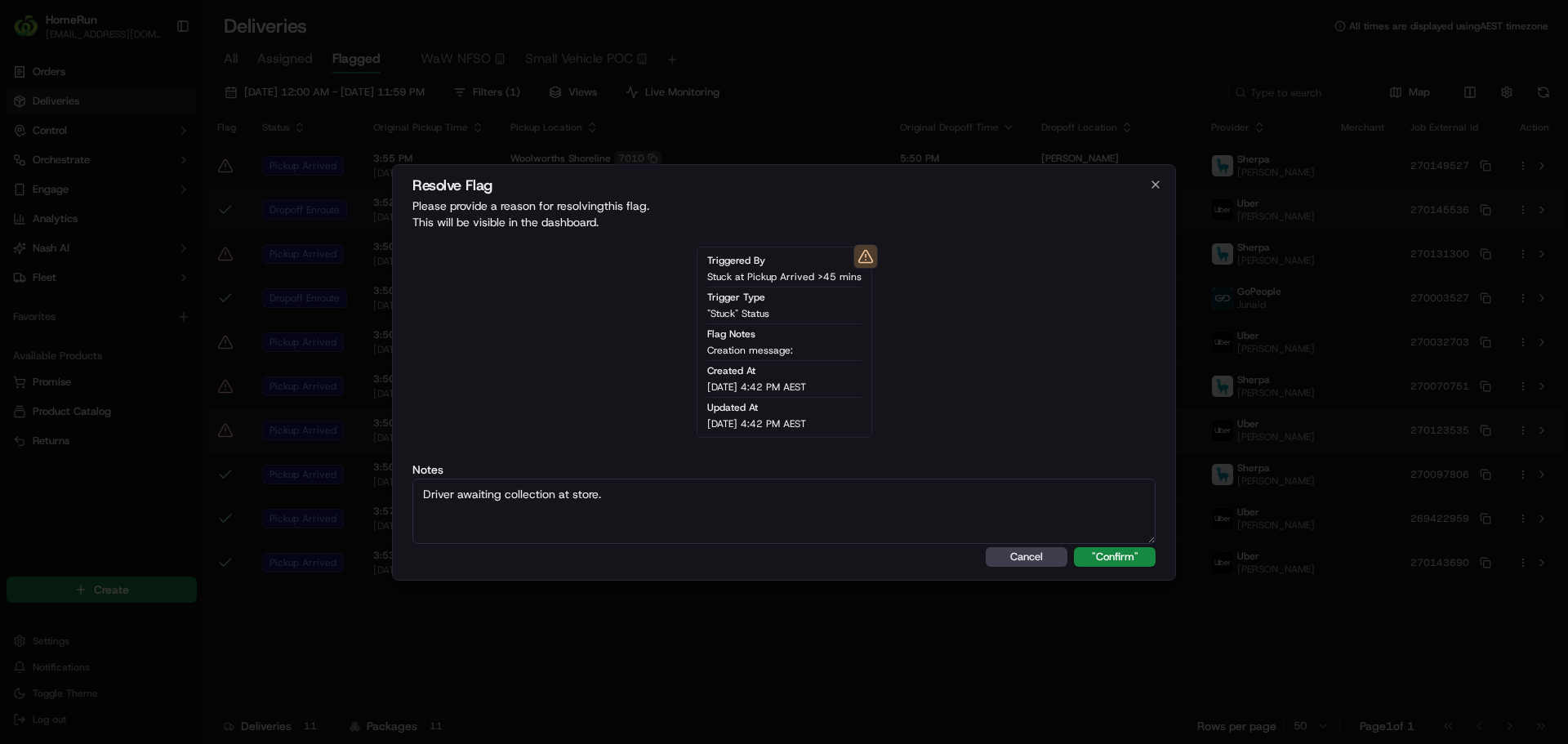
click at [1074, 547] on button ""Confirm"" at bounding box center [1115, 557] width 82 height 20
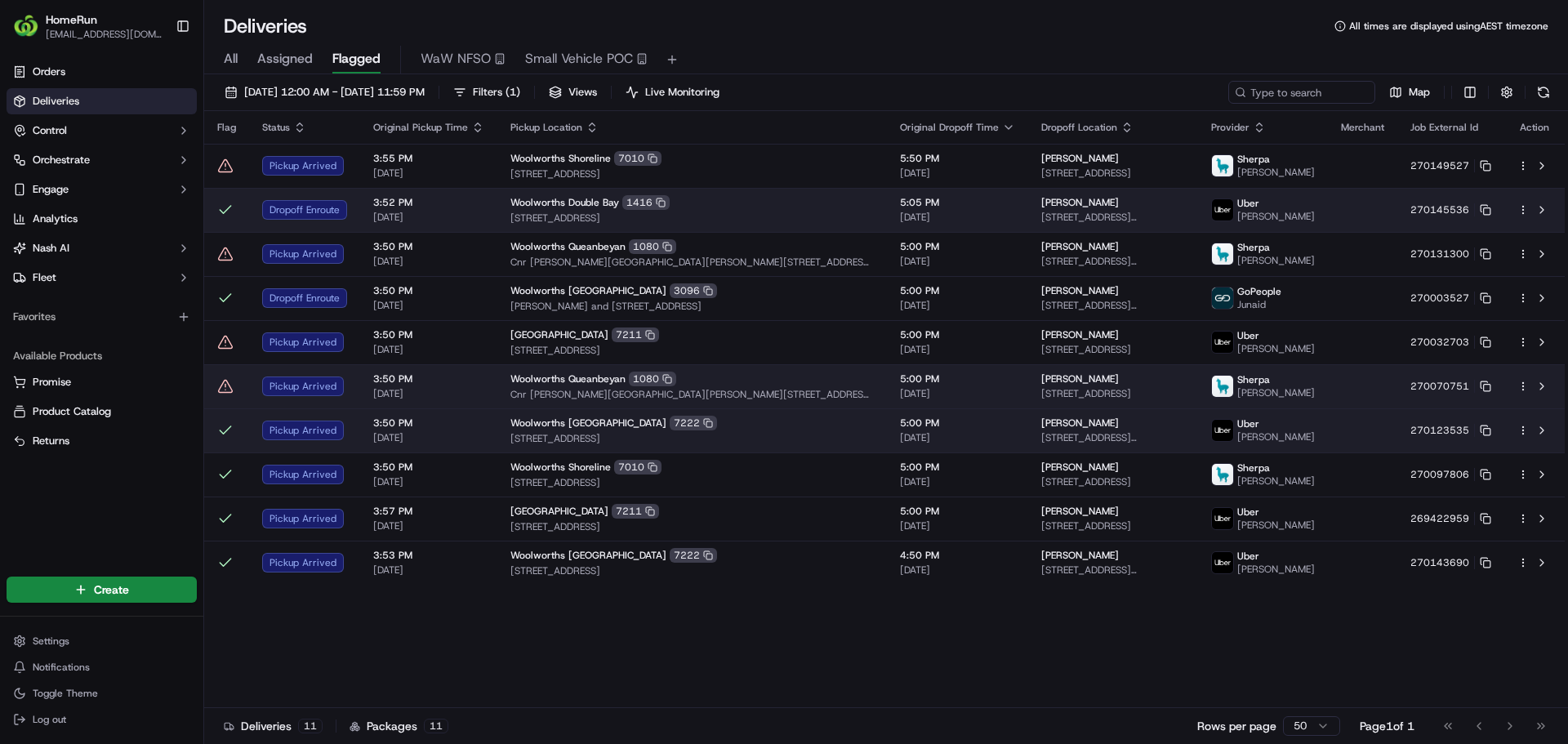
click at [227, 388] on icon at bounding box center [225, 386] width 16 height 16
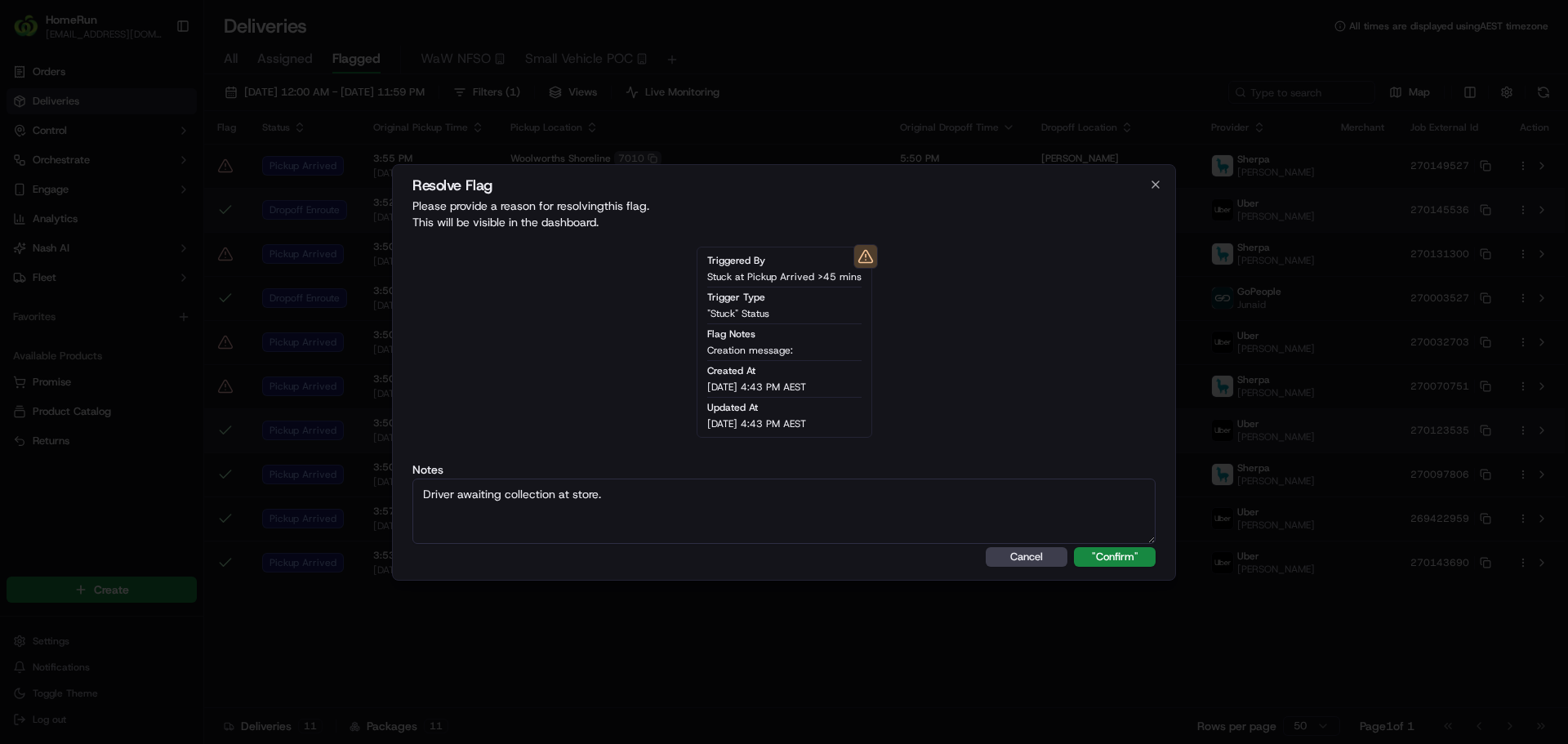
click at [1074, 547] on button ""Confirm"" at bounding box center [1115, 557] width 82 height 20
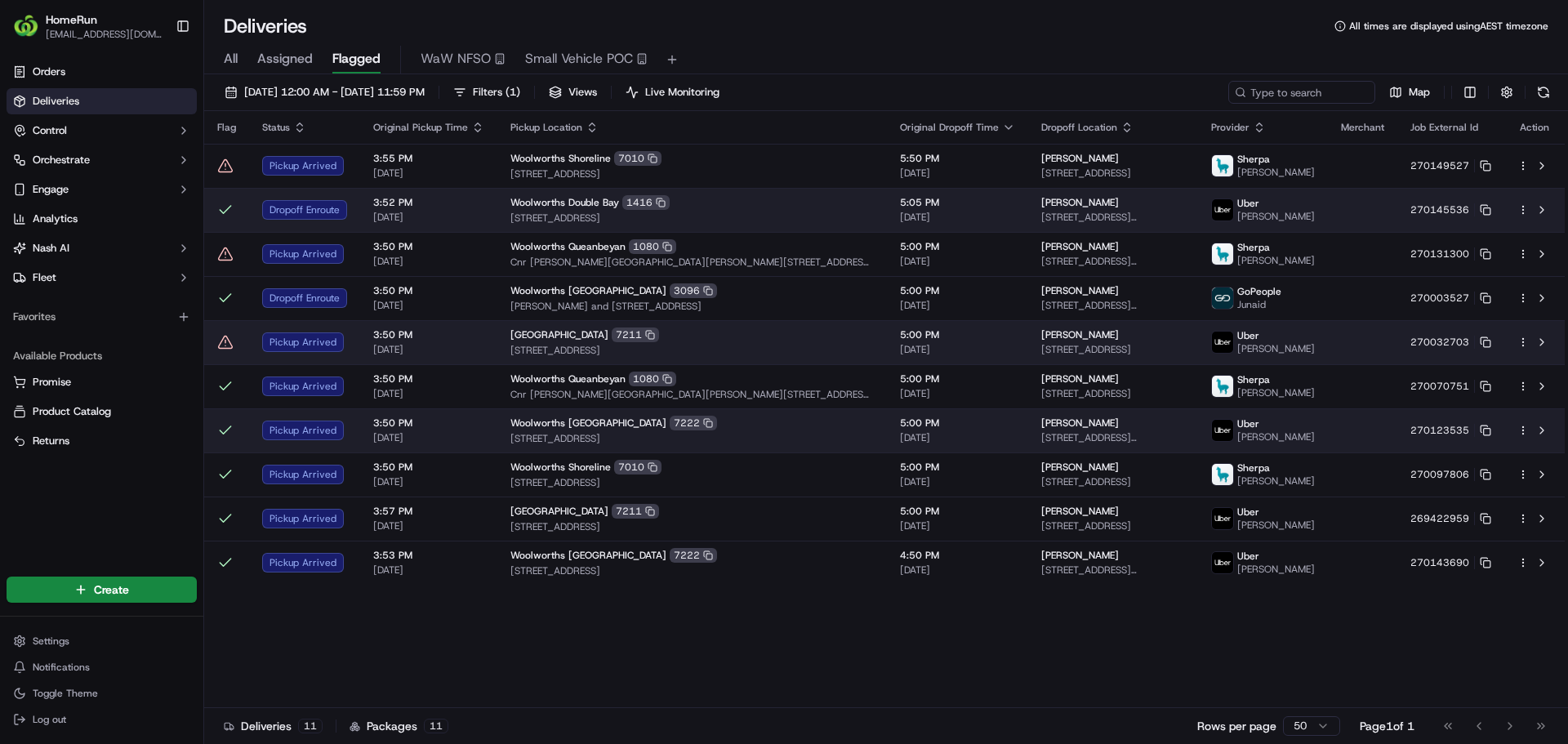
click at [223, 343] on icon at bounding box center [225, 342] width 16 height 16
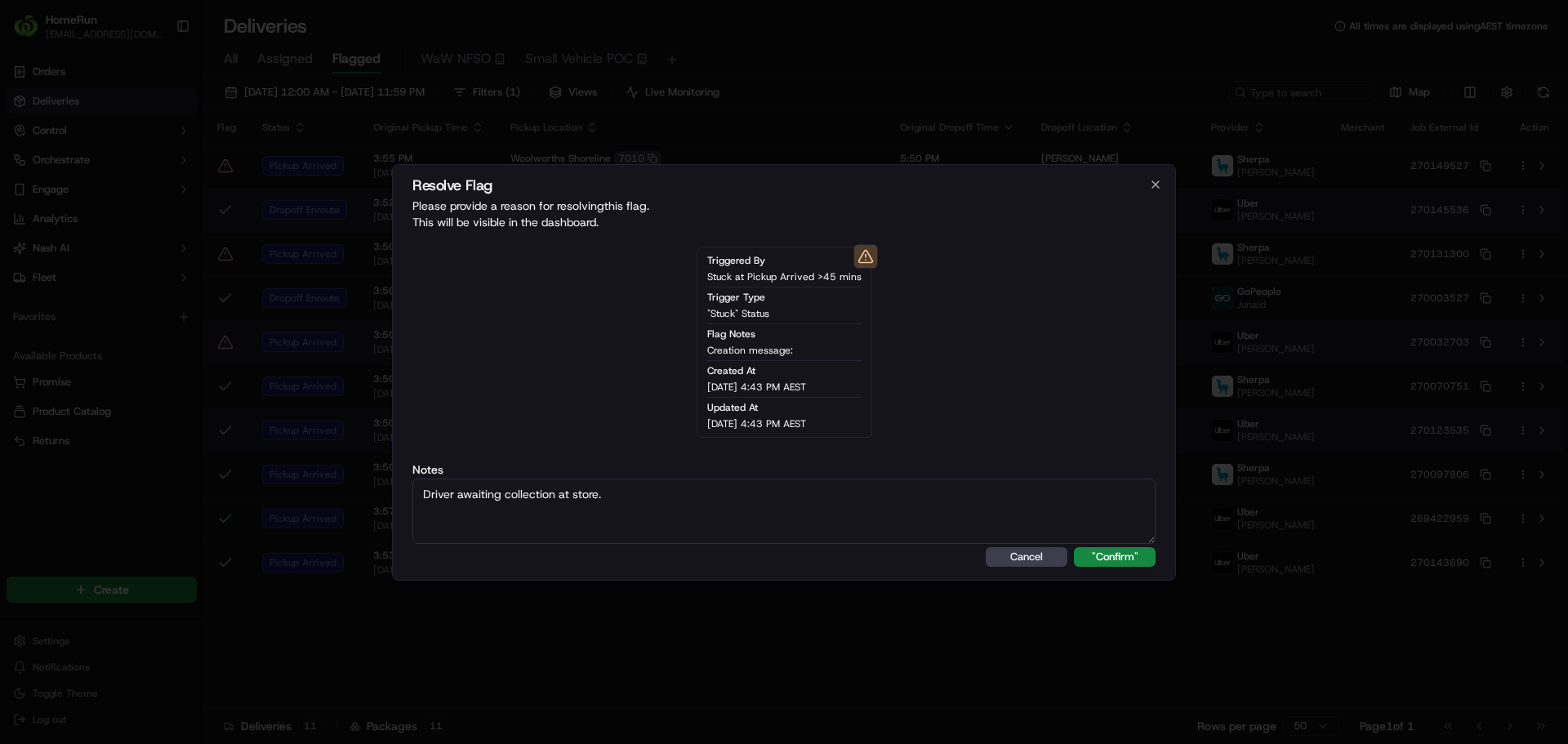
click at [1074, 547] on button ""Confirm"" at bounding box center [1115, 557] width 82 height 20
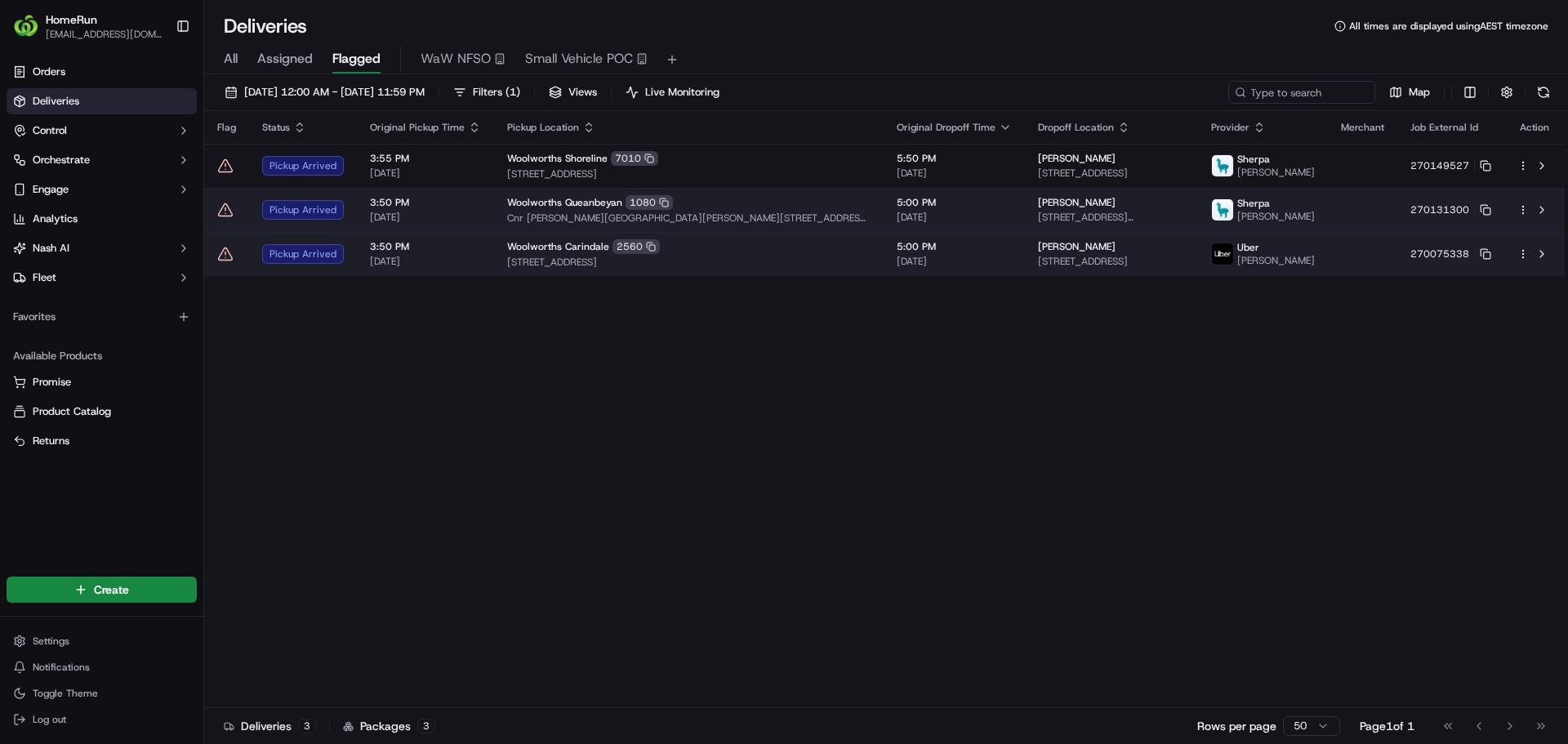
click at [224, 255] on icon at bounding box center [225, 254] width 16 height 16
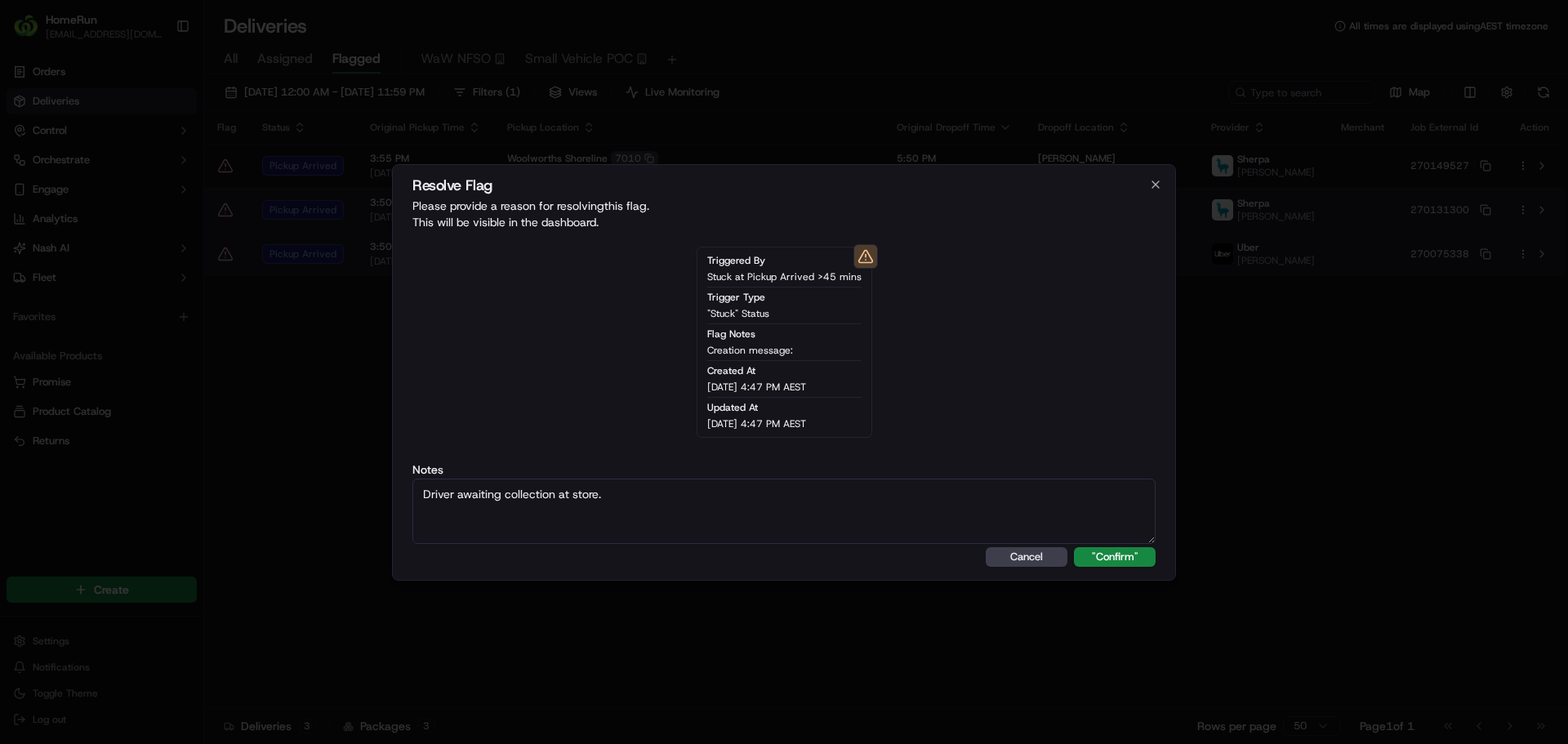
click at [1074, 547] on button ""Confirm"" at bounding box center [1115, 557] width 82 height 20
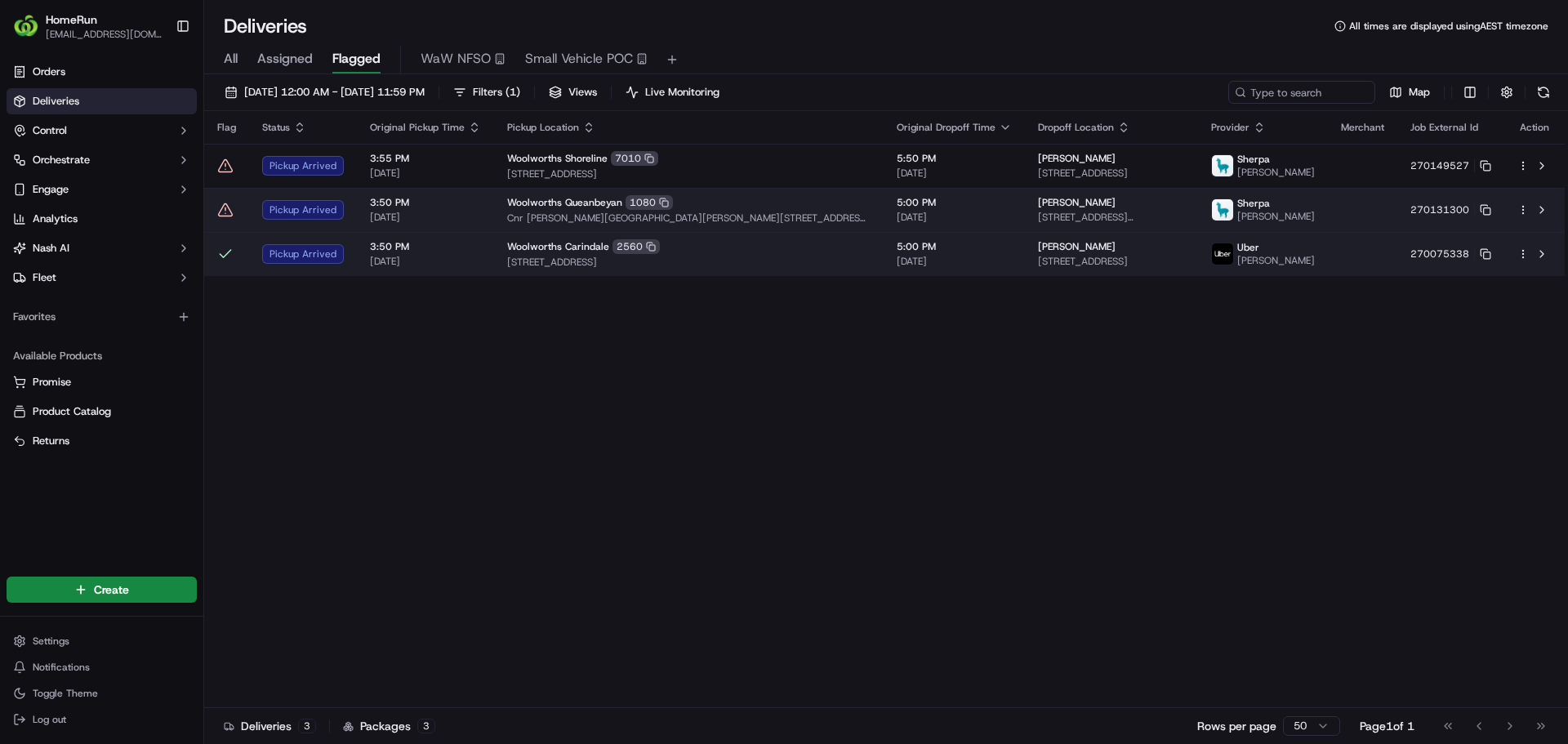
click at [224, 211] on icon at bounding box center [225, 210] width 16 height 16
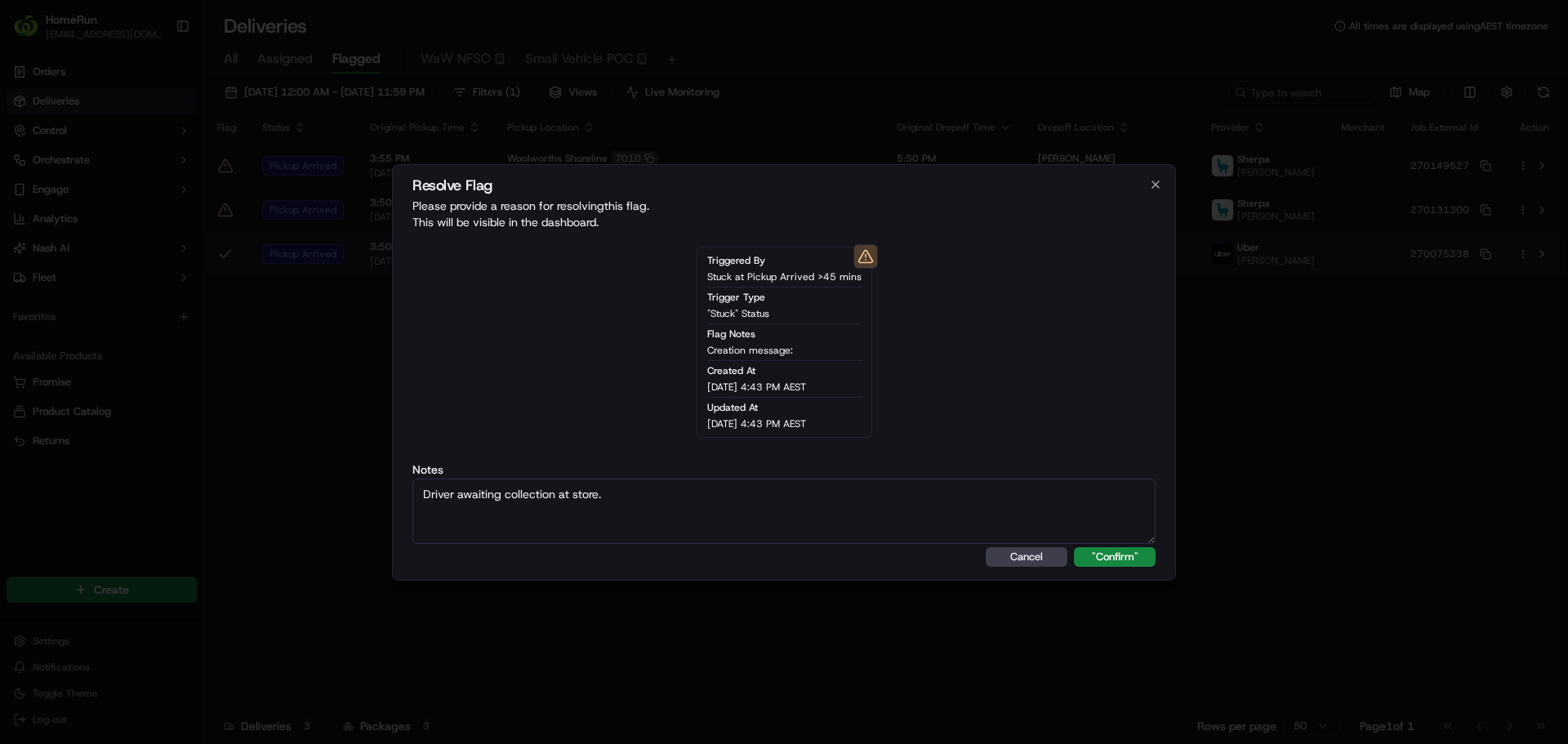
click at [1074, 547] on button ""Confirm"" at bounding box center [1115, 557] width 82 height 20
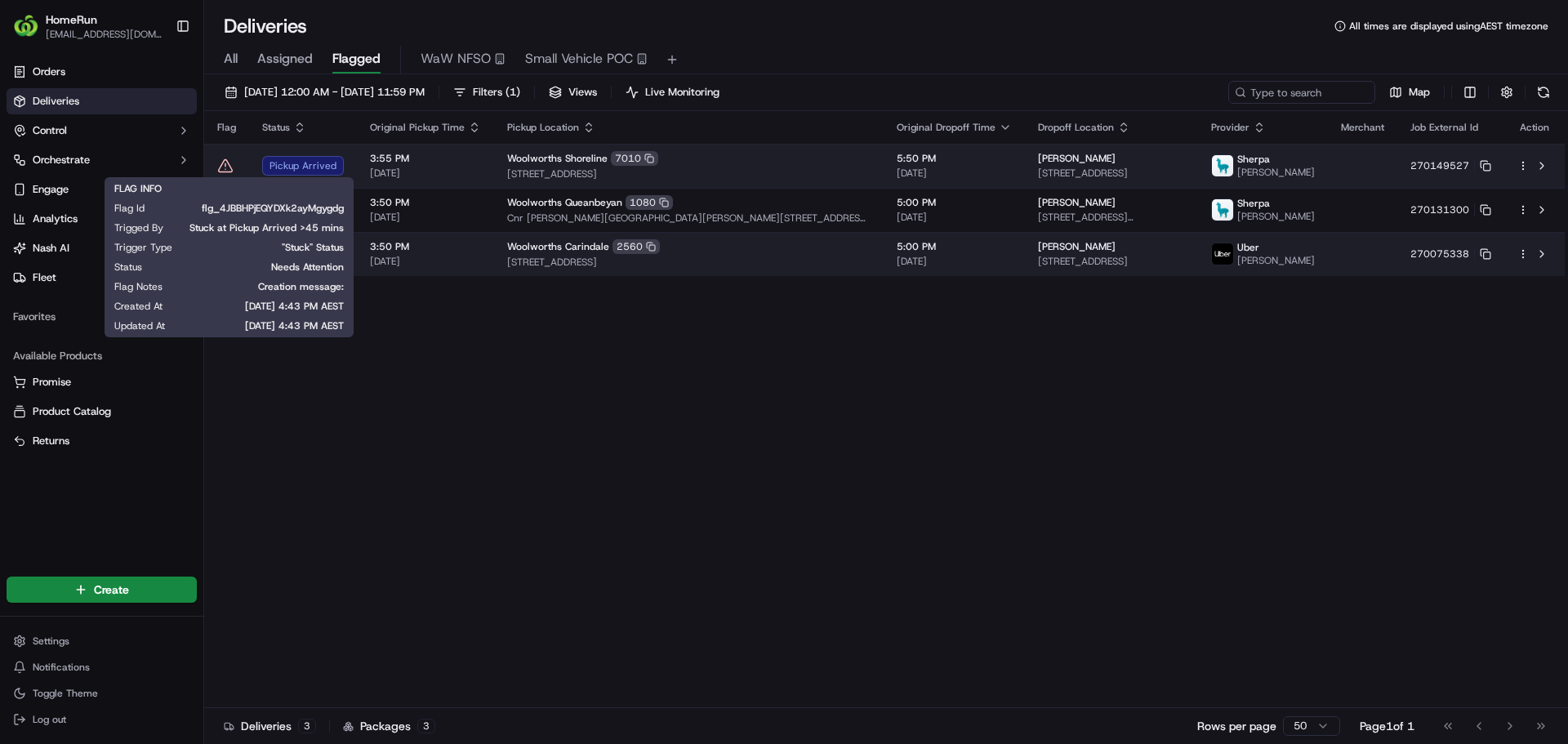
click at [228, 166] on icon at bounding box center [225, 166] width 16 height 16
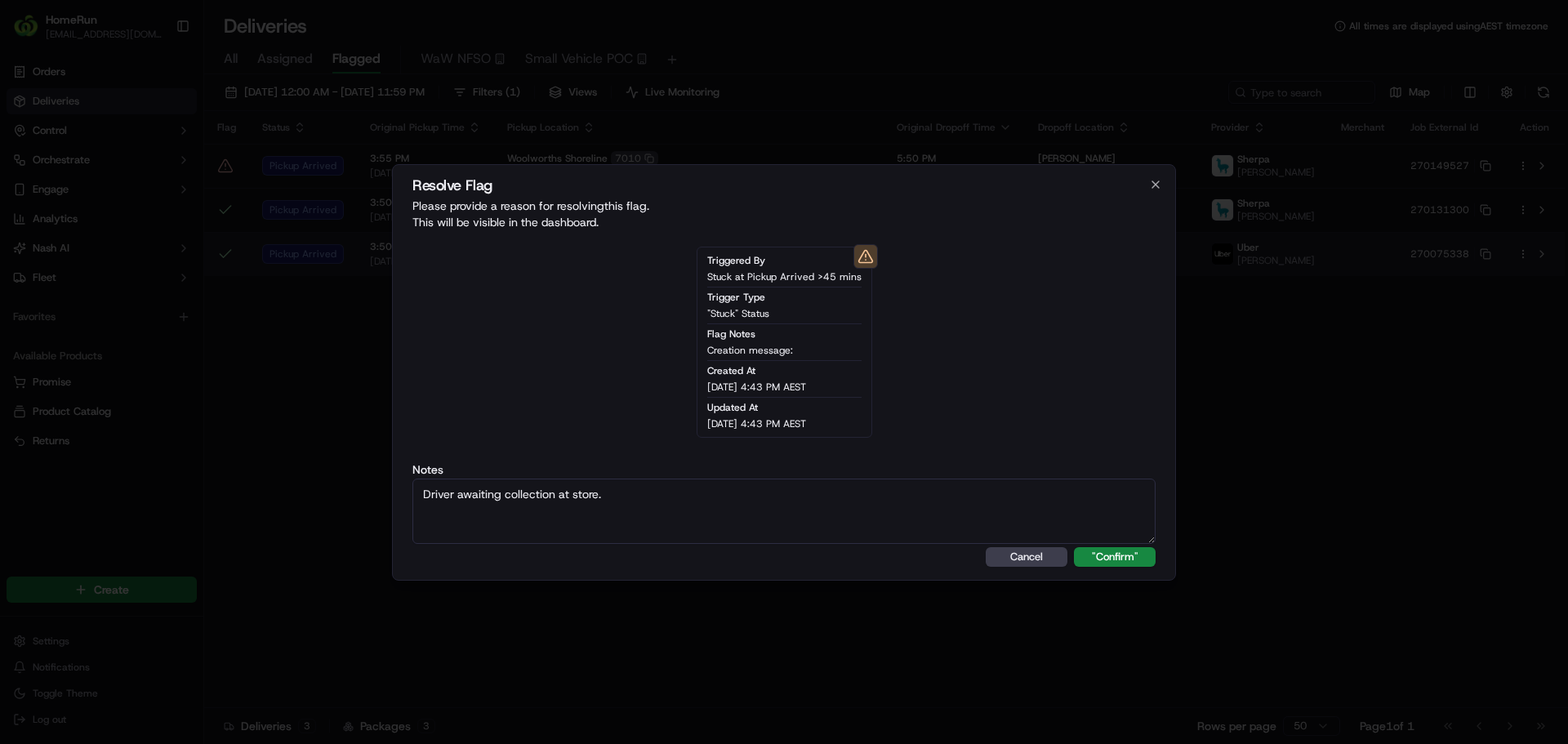
click at [1074, 547] on button ""Confirm"" at bounding box center [1115, 557] width 82 height 20
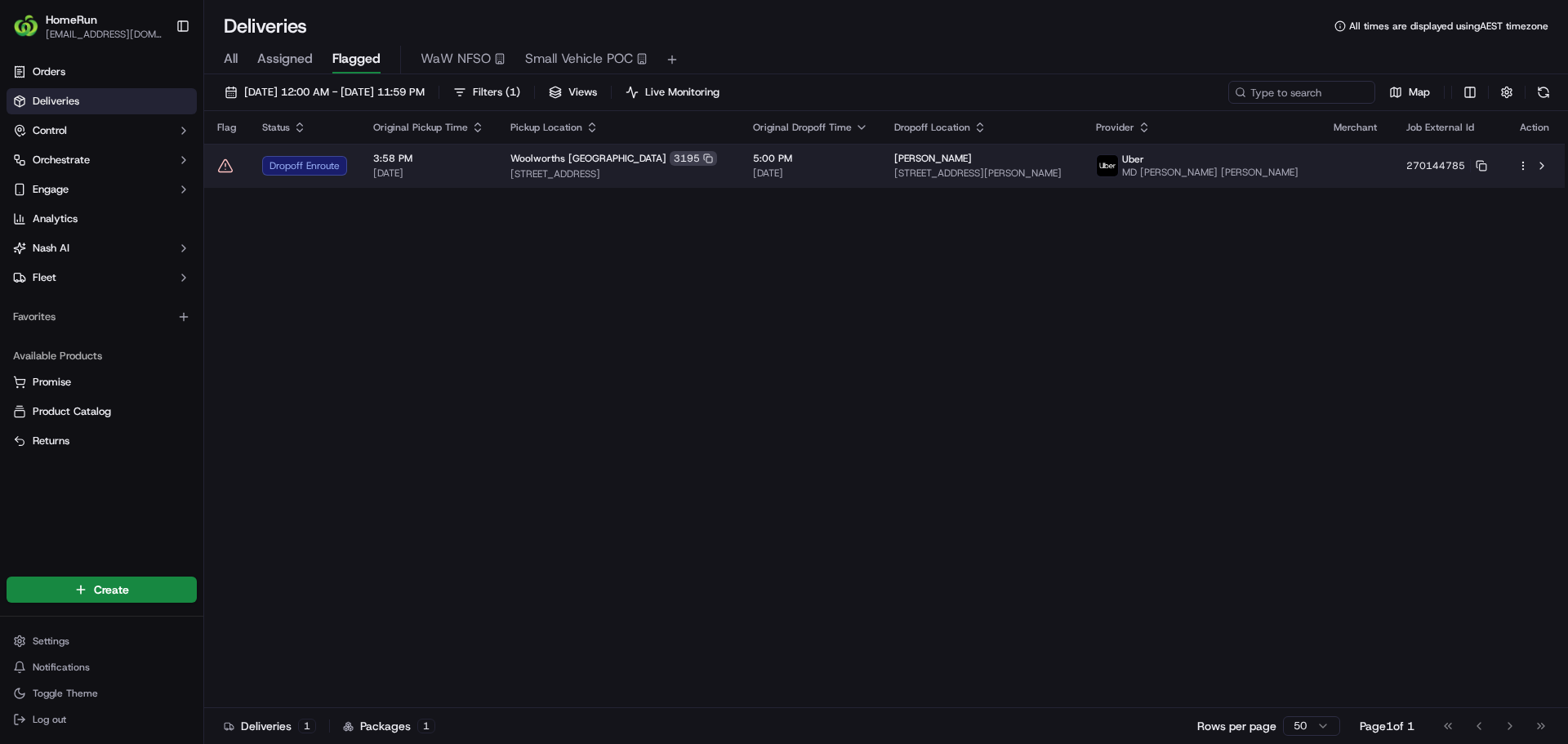
click at [225, 165] on icon at bounding box center [225, 166] width 16 height 16
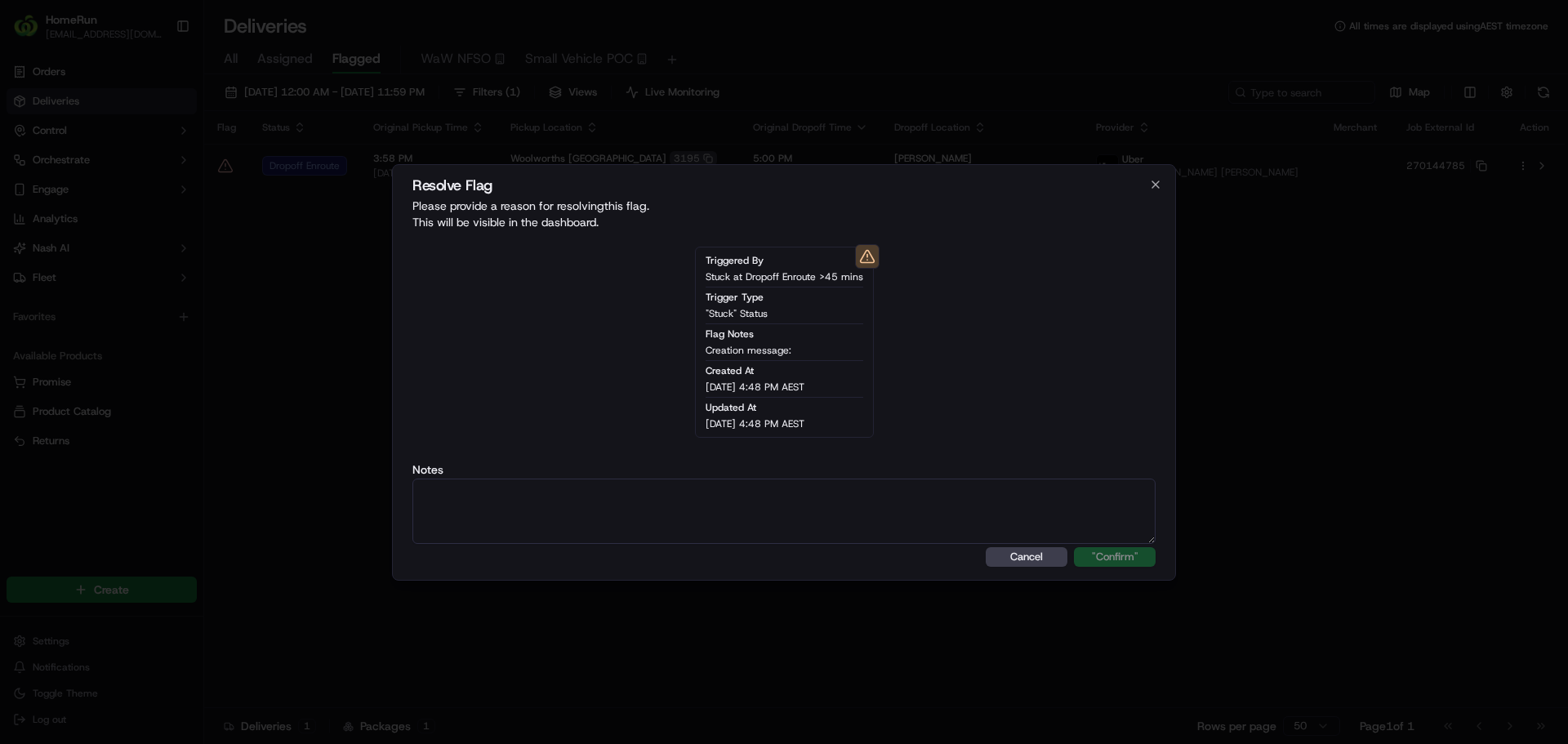
click at [793, 492] on textarea at bounding box center [784, 511] width 743 height 66
paste textarea "Driver enroute to Drop Off."
click at [1074, 547] on button ""Confirm"" at bounding box center [1115, 557] width 82 height 20
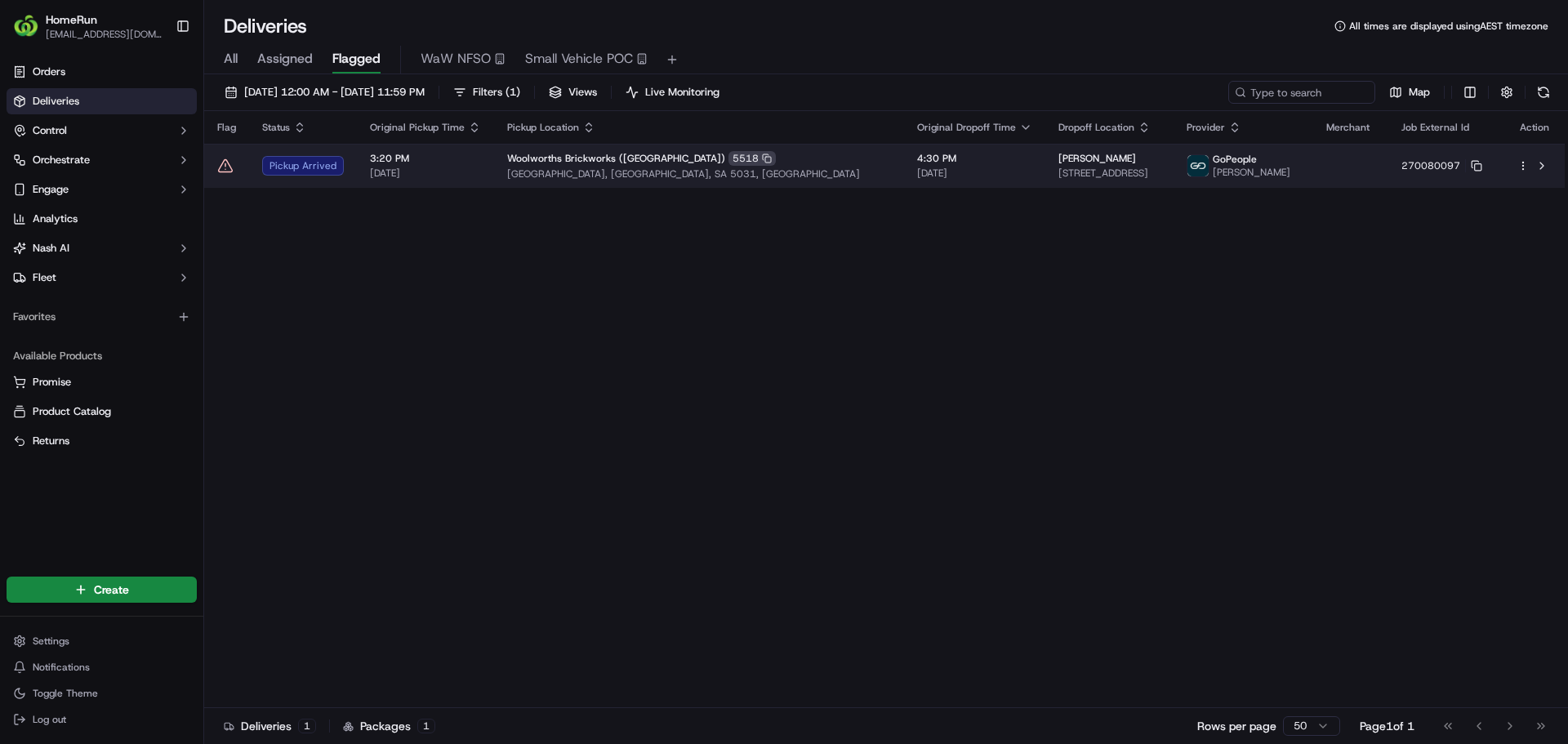
click at [216, 166] on td at bounding box center [226, 166] width 45 height 44
click at [223, 168] on icon at bounding box center [225, 166] width 16 height 16
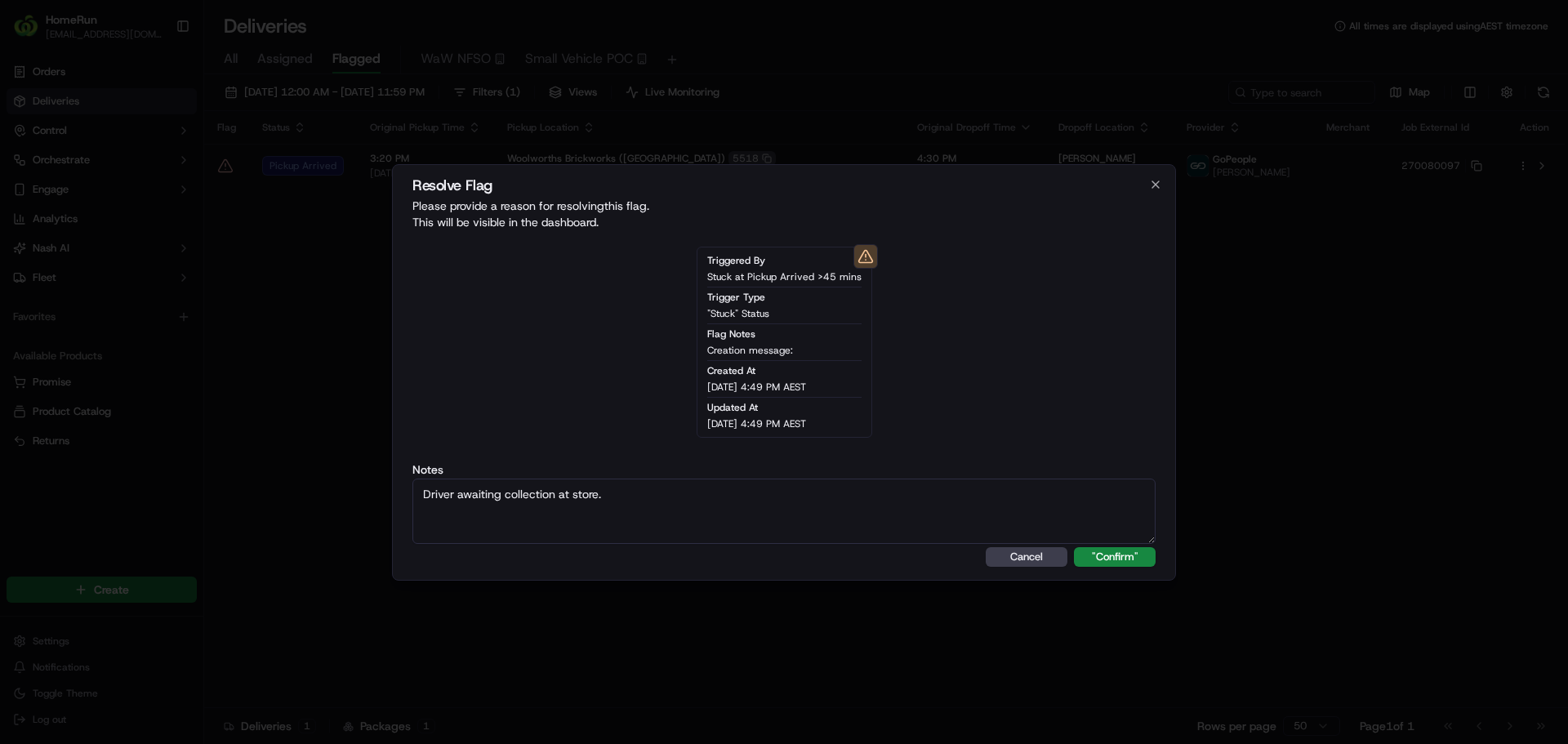
click at [1130, 552] on button ""Confirm"" at bounding box center [1115, 557] width 82 height 20
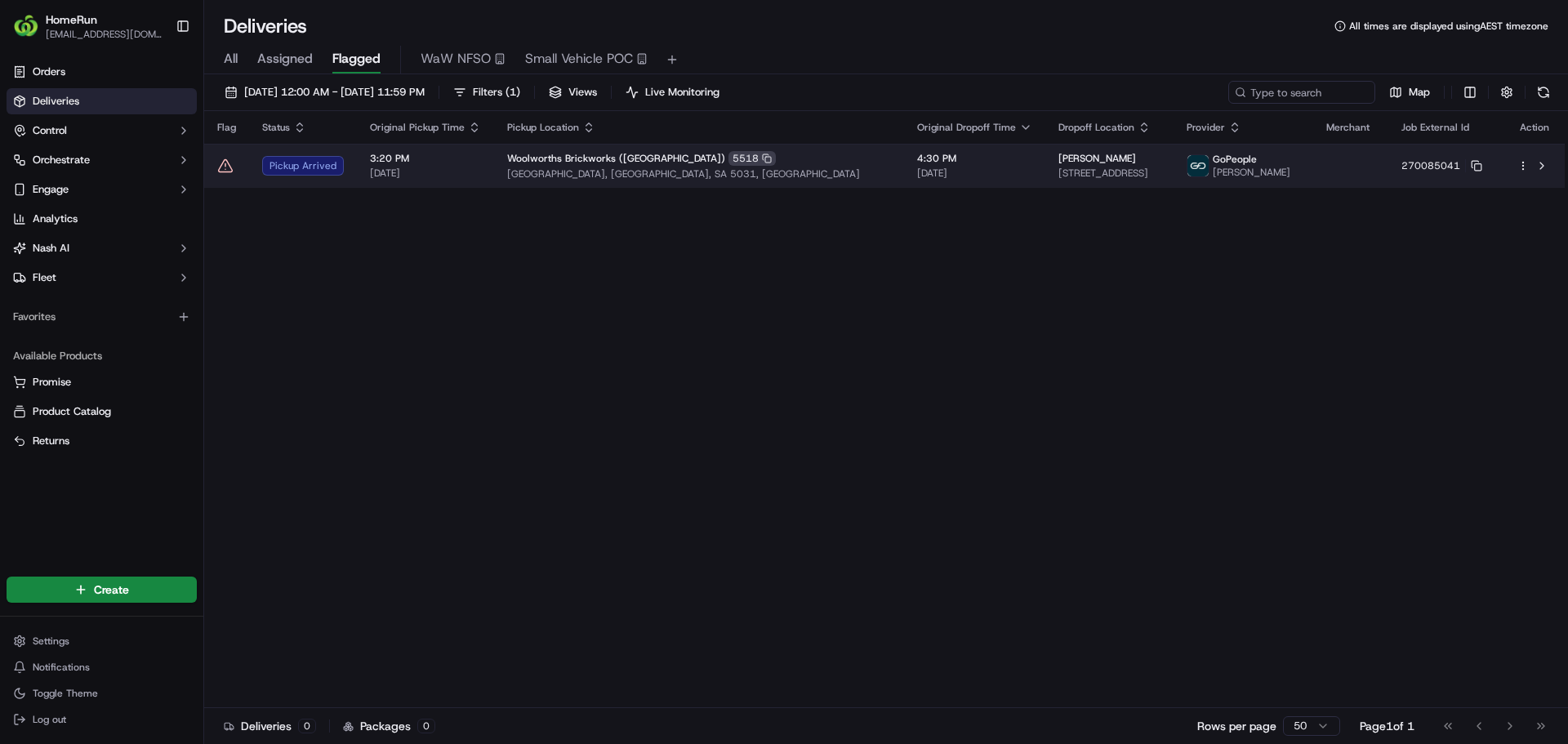
click at [226, 164] on icon at bounding box center [225, 166] width 16 height 16
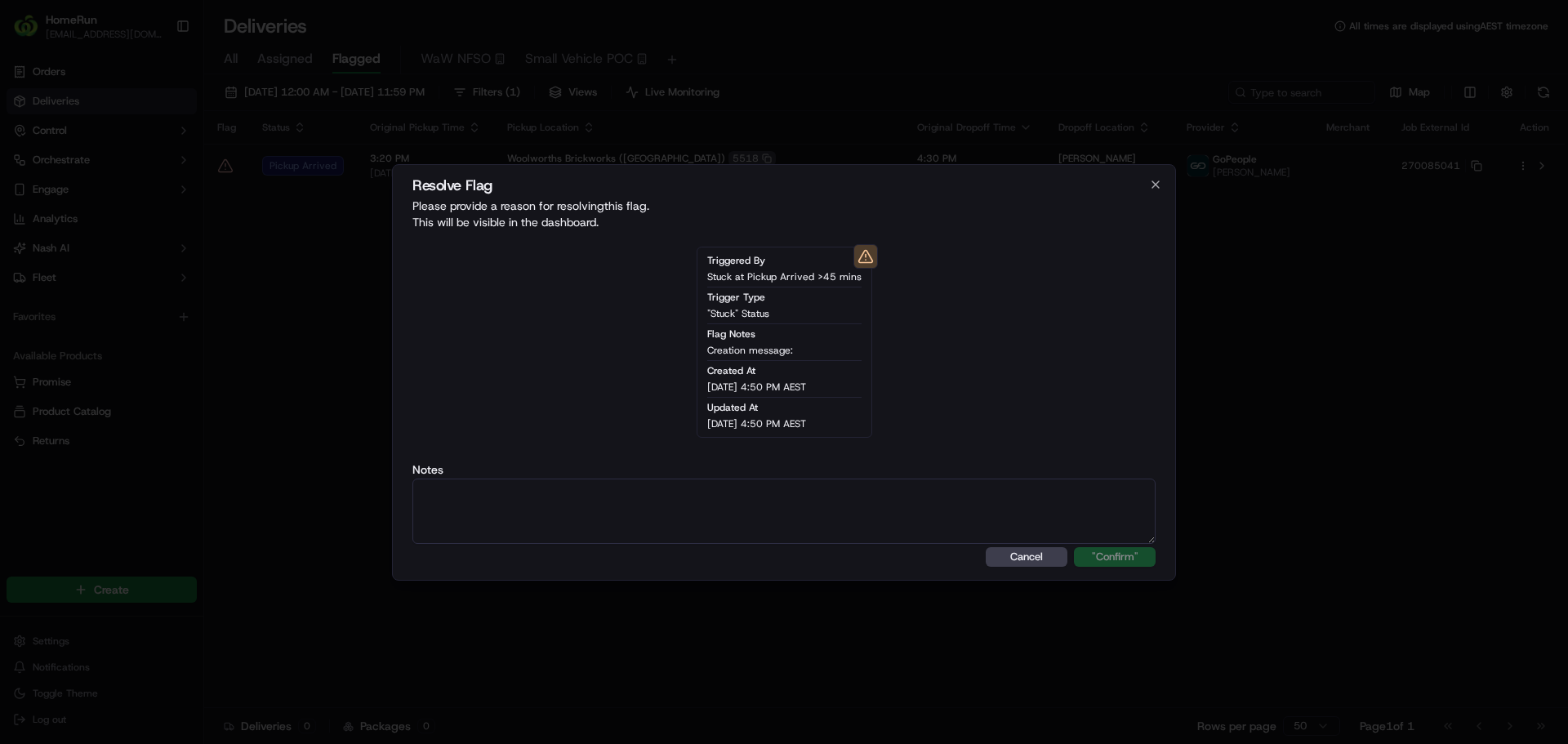
click at [639, 488] on textarea at bounding box center [784, 511] width 743 height 66
click at [1106, 547] on button ""Confirm"" at bounding box center [1115, 557] width 82 height 20
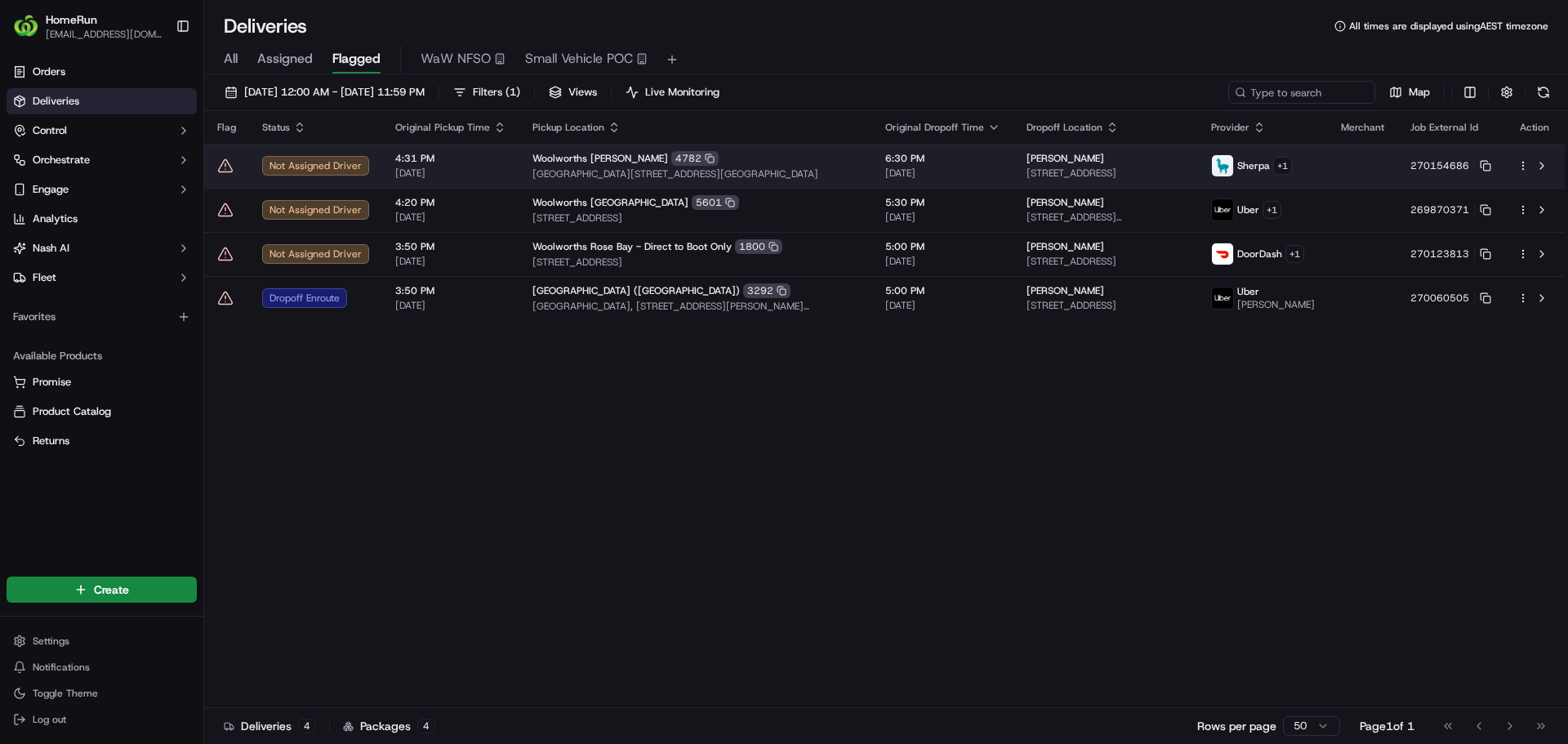
click at [216, 164] on td at bounding box center [226, 166] width 45 height 44
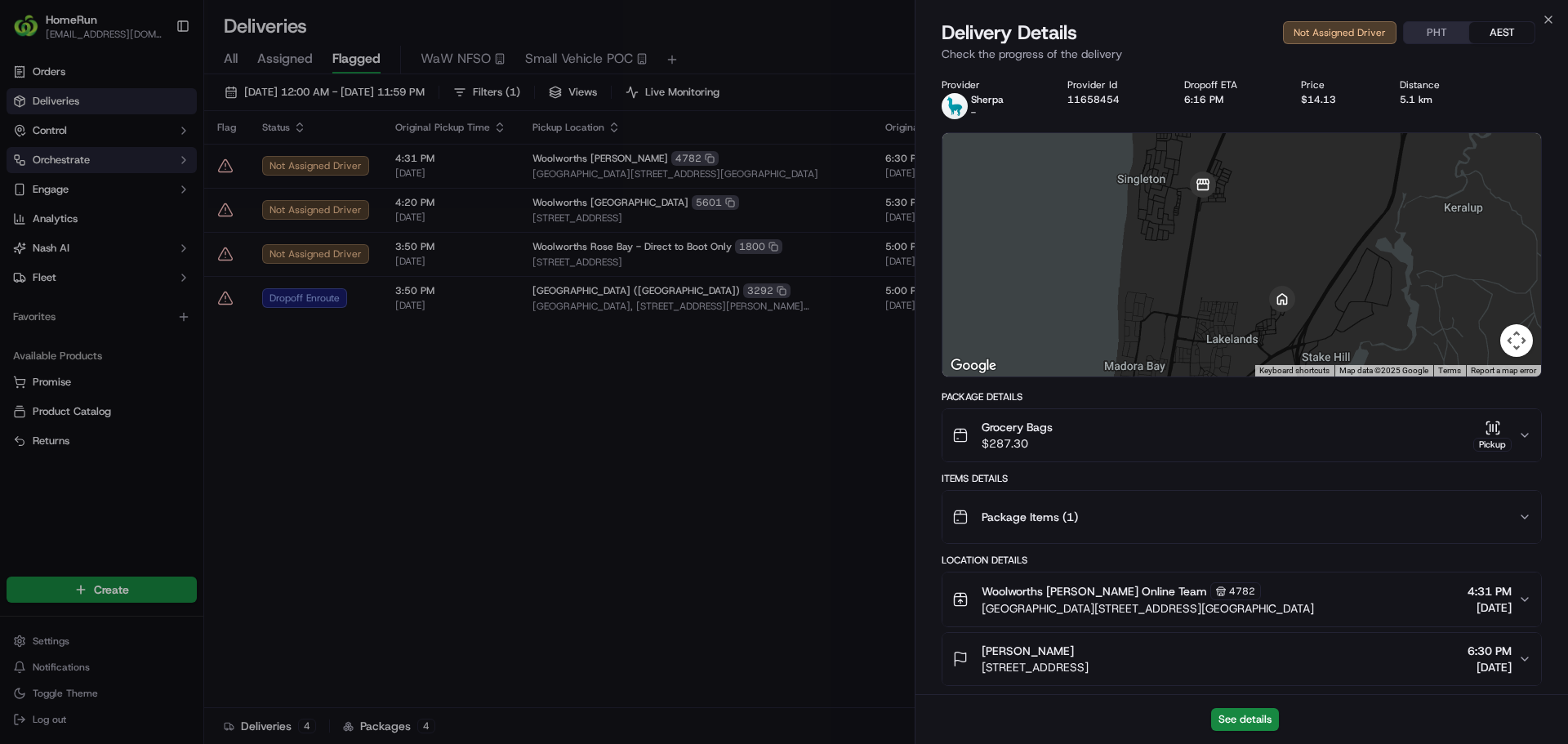
drag, startPoint x: 441, startPoint y: 222, endPoint x: 192, endPoint y: 157, distance: 257.3
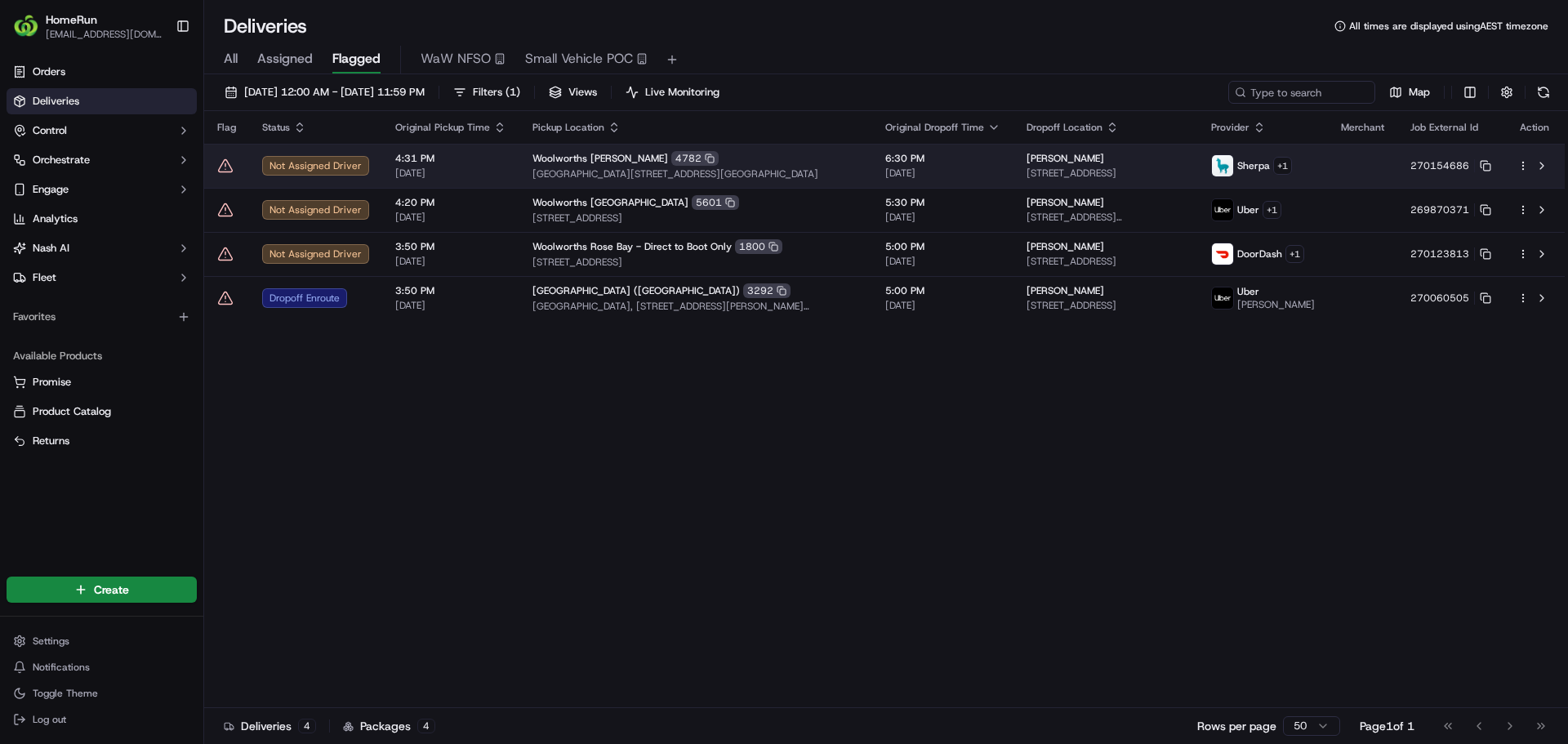
click at [223, 166] on icon at bounding box center [225, 166] width 16 height 16
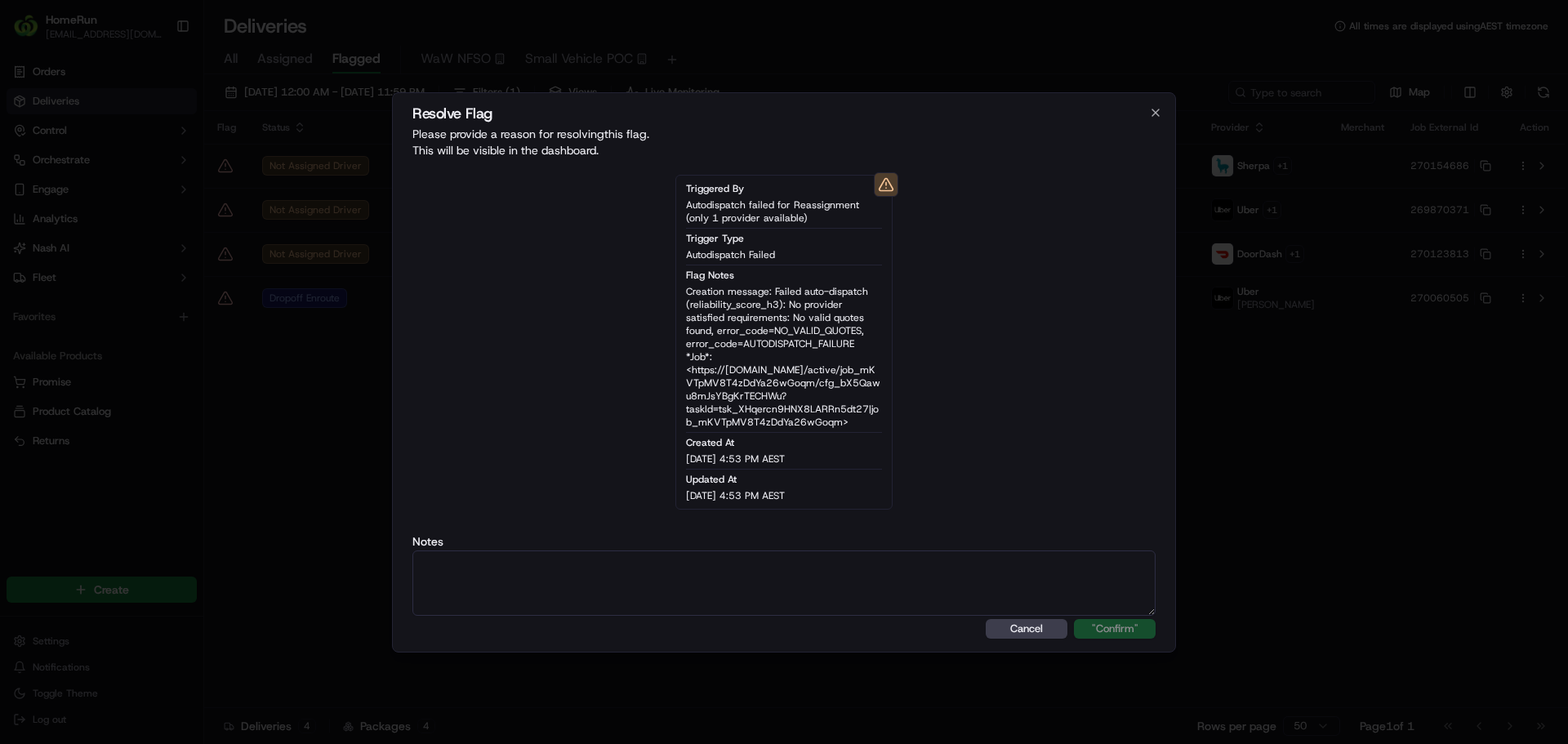
click at [678, 584] on textarea at bounding box center [784, 583] width 743 height 66
click at [1112, 639] on div "Resolve Flag Please provide a reason for resolving this flag . This will be vis…" at bounding box center [784, 372] width 784 height 560
click at [1112, 637] on button ""Confirm"" at bounding box center [1115, 628] width 82 height 20
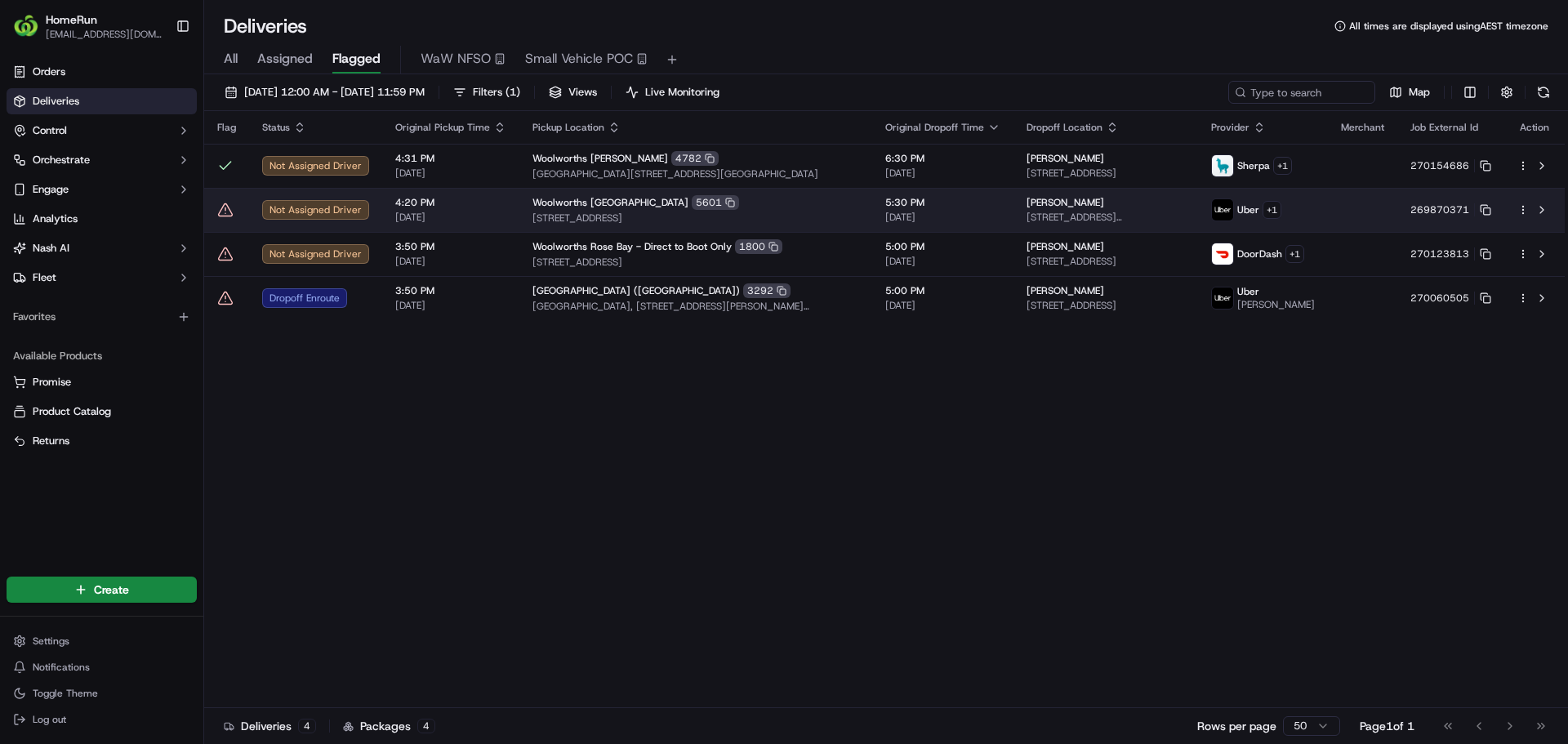
click at [229, 215] on icon at bounding box center [225, 209] width 14 height 12
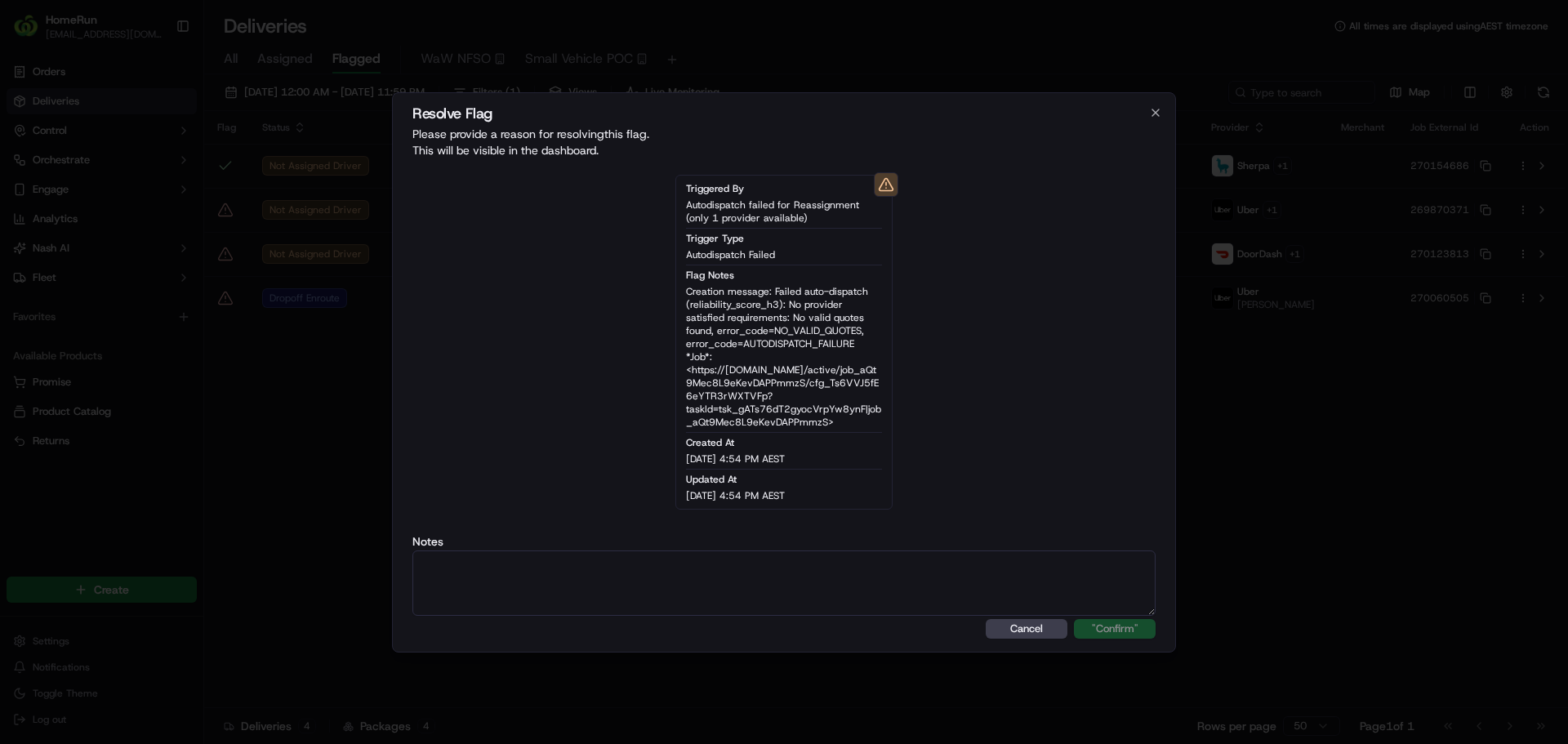
drag, startPoint x: 778, startPoint y: 556, endPoint x: 775, endPoint y: 582, distance: 26.2
click at [777, 562] on textarea at bounding box center [784, 583] width 743 height 66
click at [775, 582] on textarea at bounding box center [784, 583] width 743 height 66
click at [1094, 628] on button ""Confirm"" at bounding box center [1115, 628] width 82 height 20
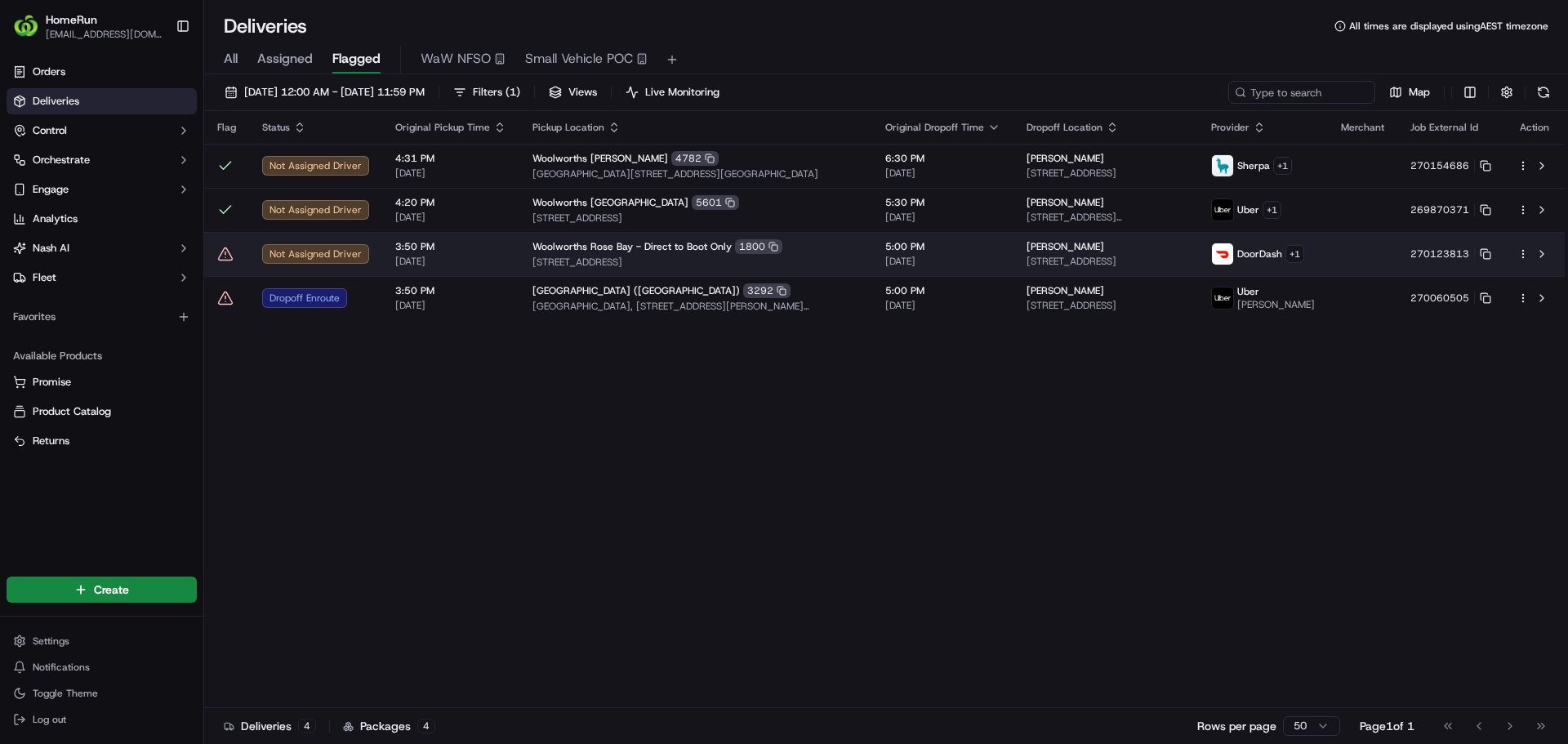
click at [221, 251] on icon at bounding box center [225, 254] width 16 height 16
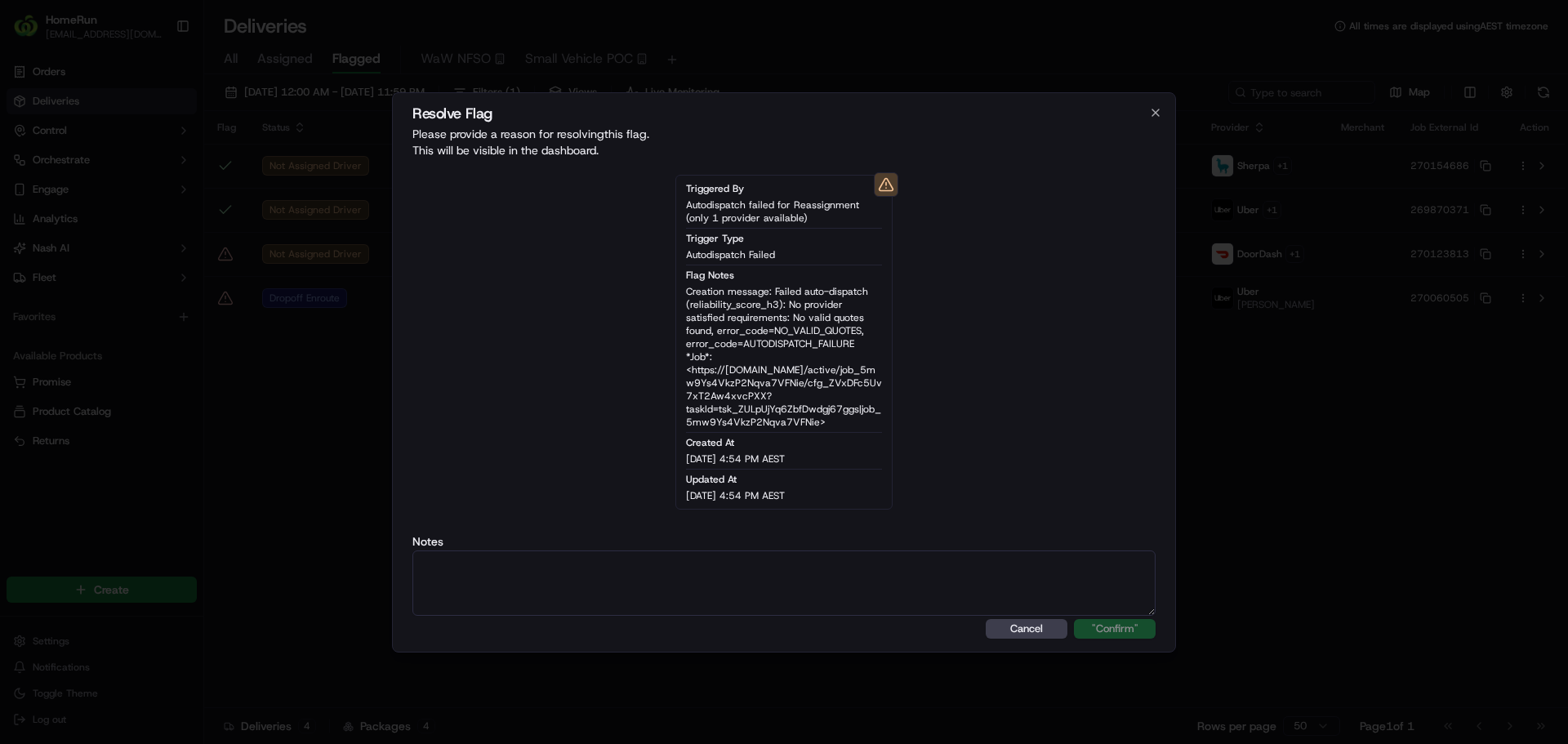
drag, startPoint x: 507, startPoint y: 519, endPoint x: 548, endPoint y: 565, distance: 61.6
click at [543, 559] on textarea at bounding box center [784, 583] width 743 height 66
paste textarea "One Courier available."
click at [1125, 632] on button ""Confirm"" at bounding box center [1115, 628] width 82 height 20
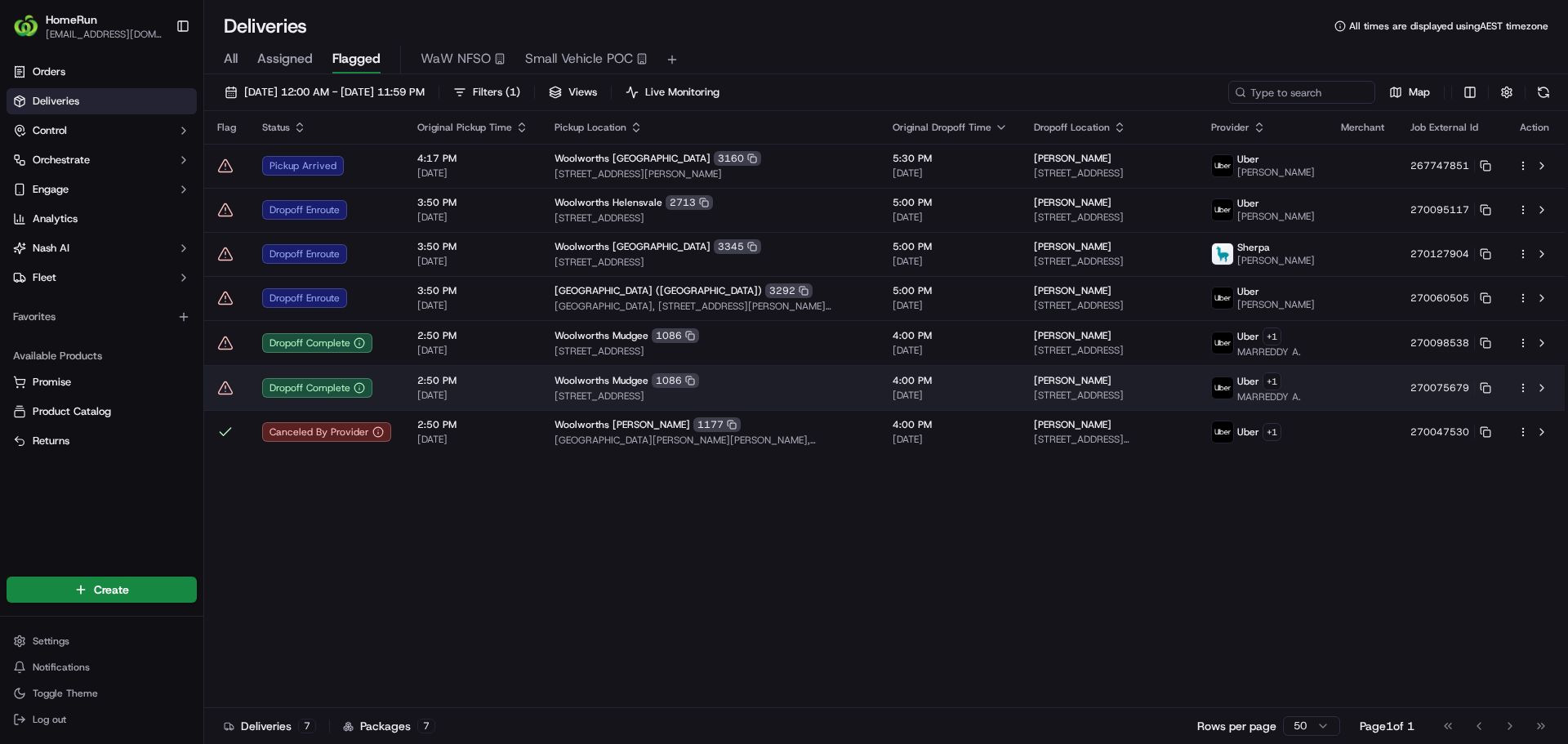
click at [224, 396] on icon at bounding box center [225, 388] width 16 height 16
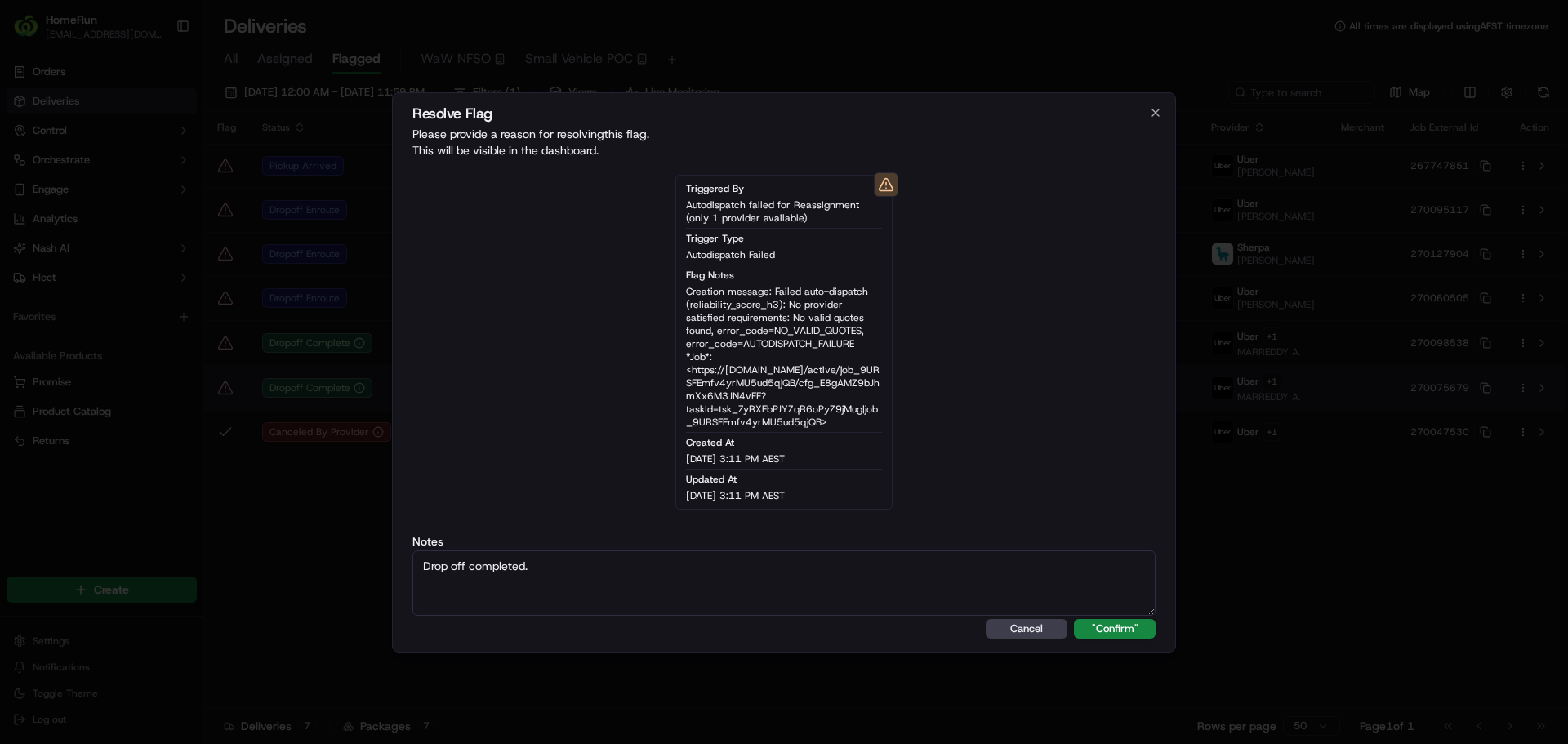
click at [1074, 619] on button ""Confirm"" at bounding box center [1115, 628] width 82 height 20
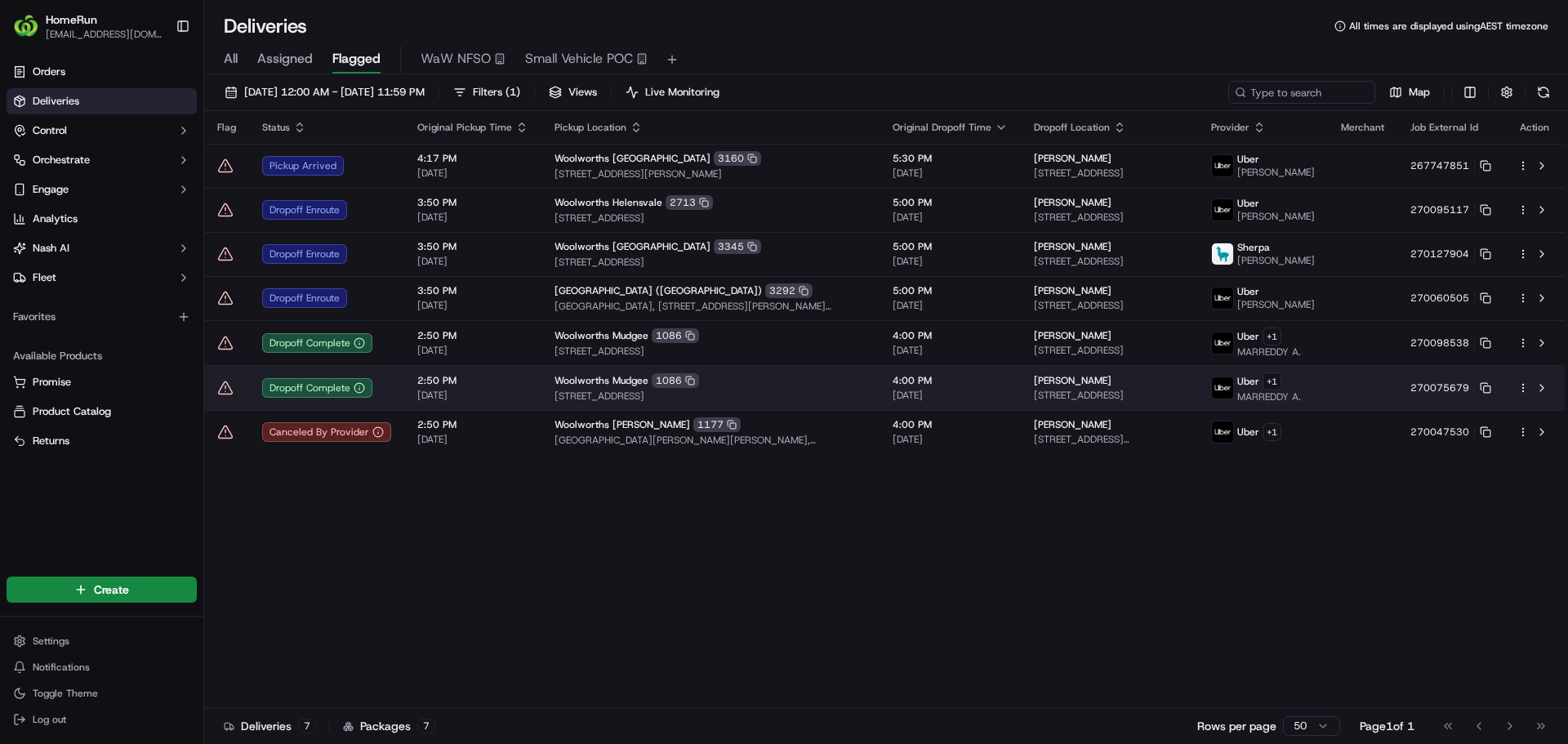
click at [225, 396] on icon at bounding box center [225, 388] width 16 height 16
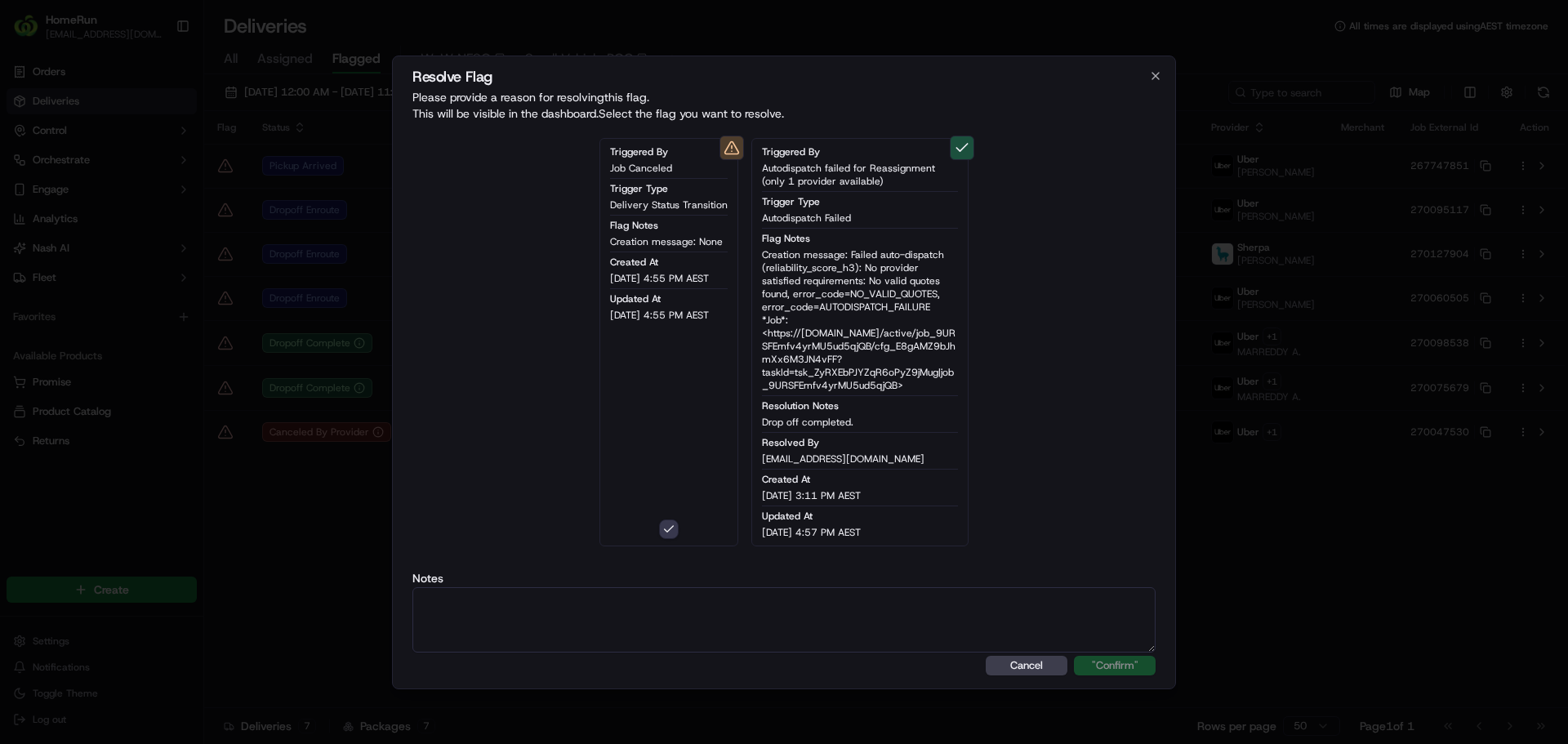
click at [848, 680] on div "Resolve Flag Please provide a reason for resolving this flag . This will be vis…" at bounding box center [784, 372] width 784 height 633
click at [745, 629] on textarea at bounding box center [784, 619] width 743 height 66
paste textarea "Drop off completed."
click at [1074, 656] on button ""Confirm"" at bounding box center [1115, 665] width 82 height 20
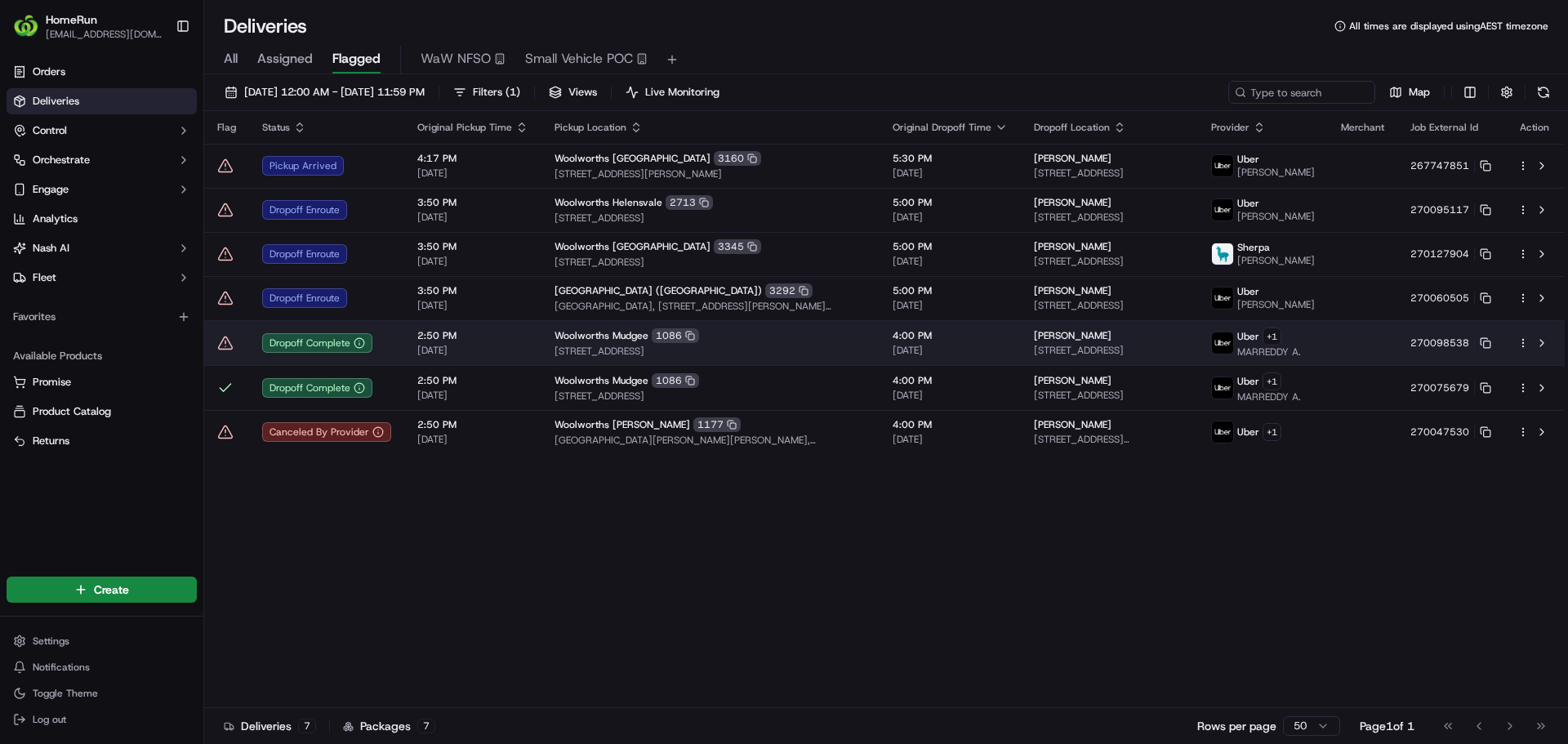
click at [226, 351] on icon at bounding box center [225, 343] width 16 height 16
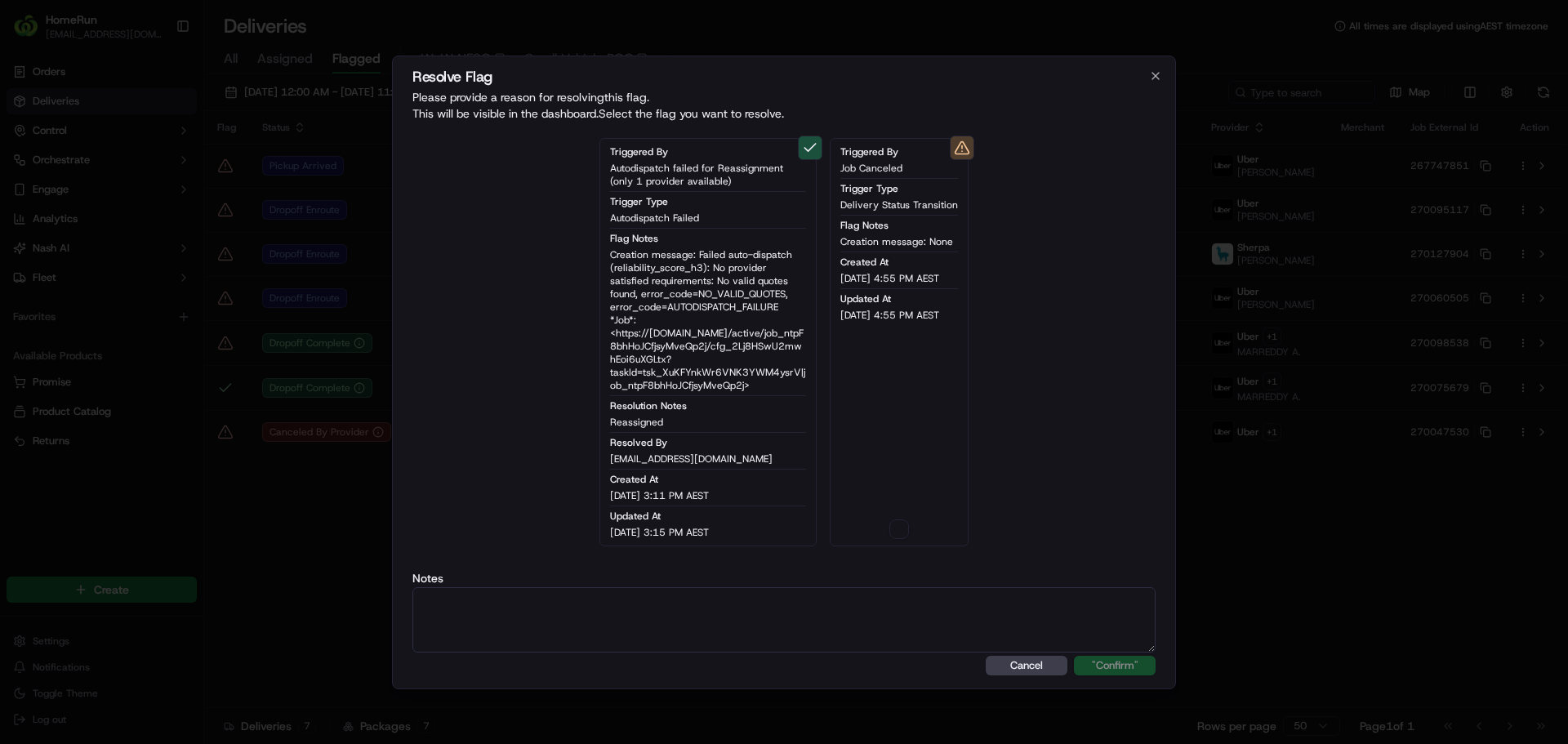
click at [911, 529] on div "Triggered By Job Canceled Trigger Type Delivery Status Transition Flag Notes Cr…" at bounding box center [898, 342] width 139 height 408
click at [904, 536] on button "on" at bounding box center [899, 529] width 20 height 20
click at [868, 633] on textarea at bounding box center [784, 619] width 743 height 66
click at [870, 623] on textarea at bounding box center [784, 619] width 743 height 66
paste textarea "Drop off completed."
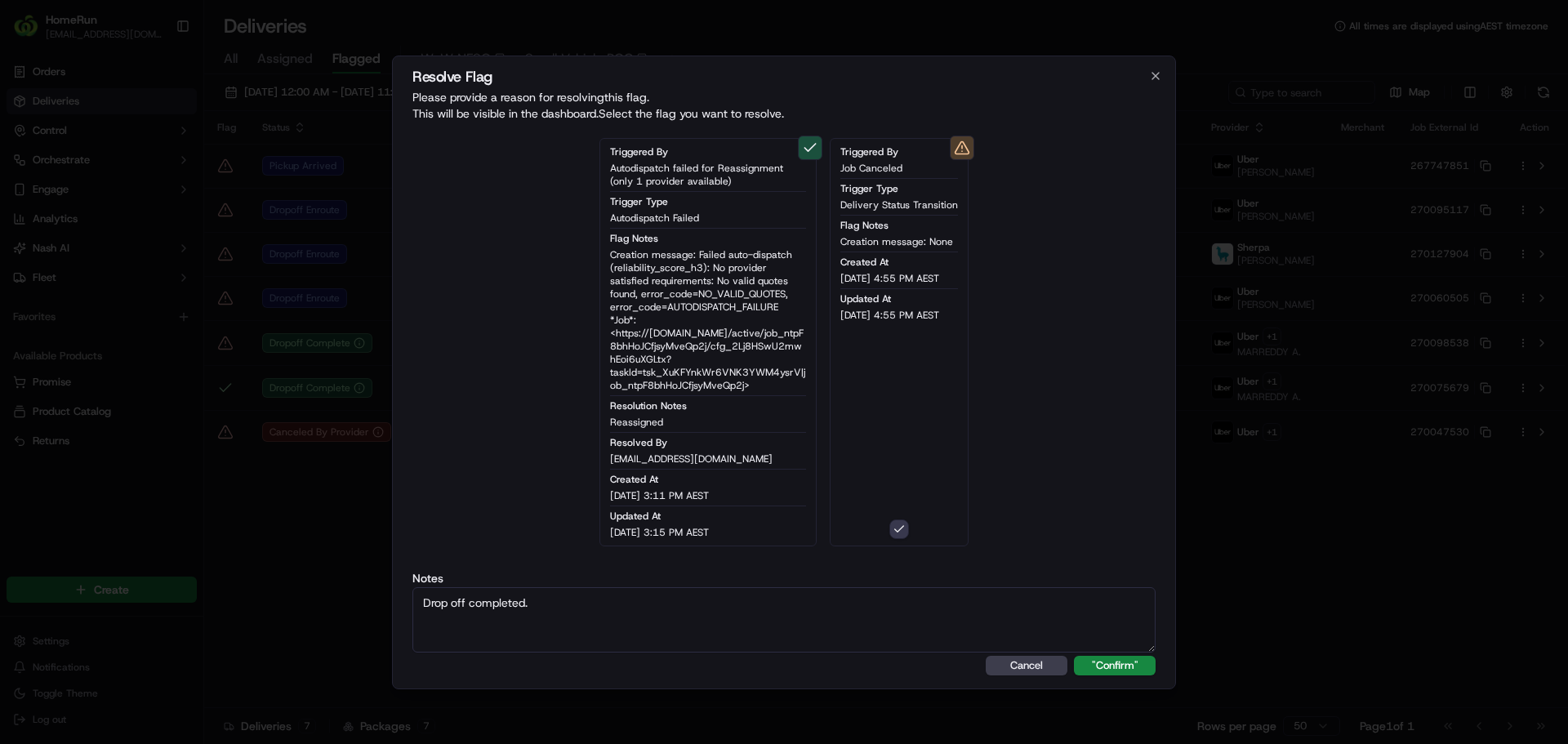
click at [1074, 656] on button ""Confirm"" at bounding box center [1115, 665] width 82 height 20
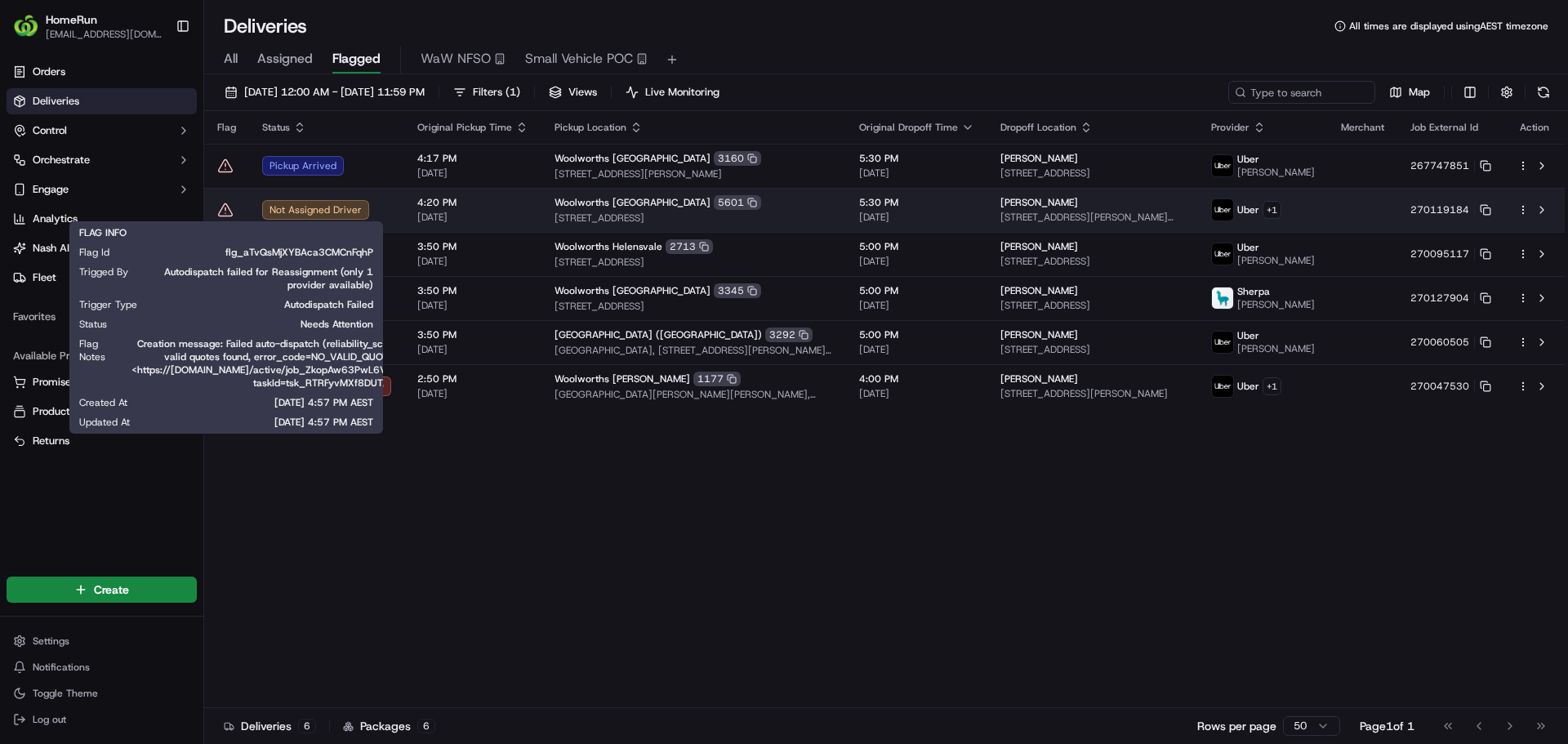
click at [223, 206] on icon at bounding box center [225, 209] width 14 height 12
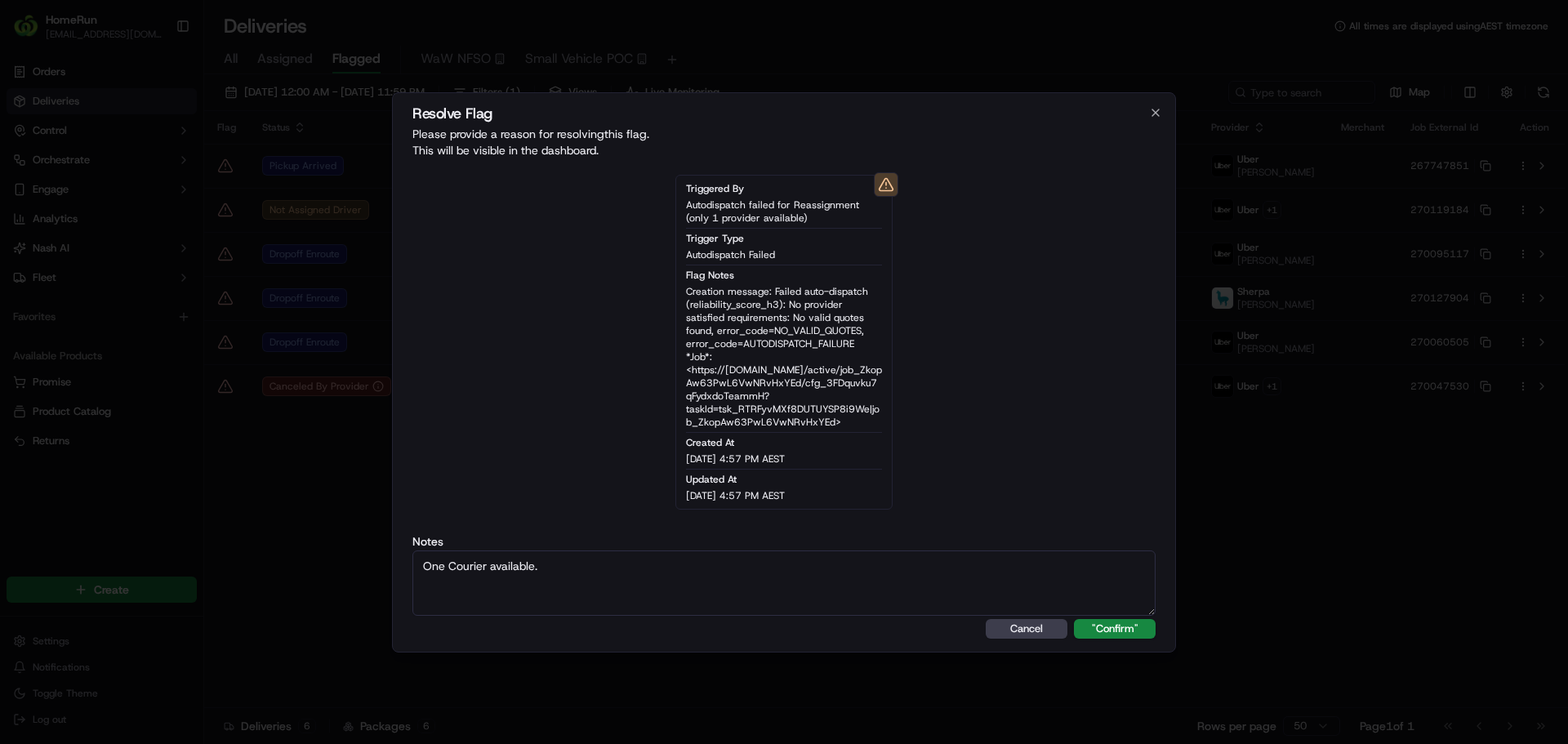
click at [1074, 619] on button ""Confirm"" at bounding box center [1115, 628] width 82 height 20
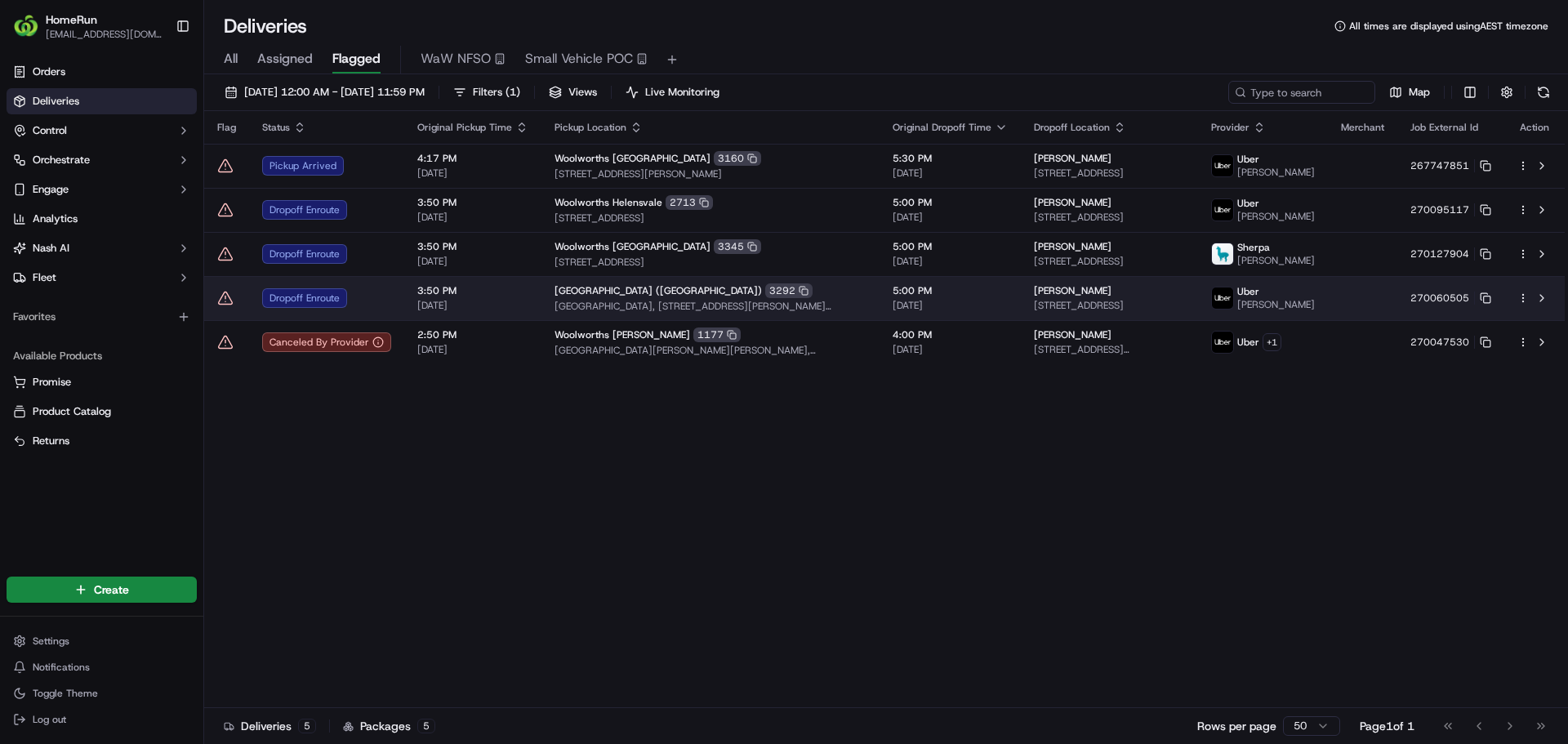
click at [228, 306] on icon at bounding box center [225, 298] width 16 height 16
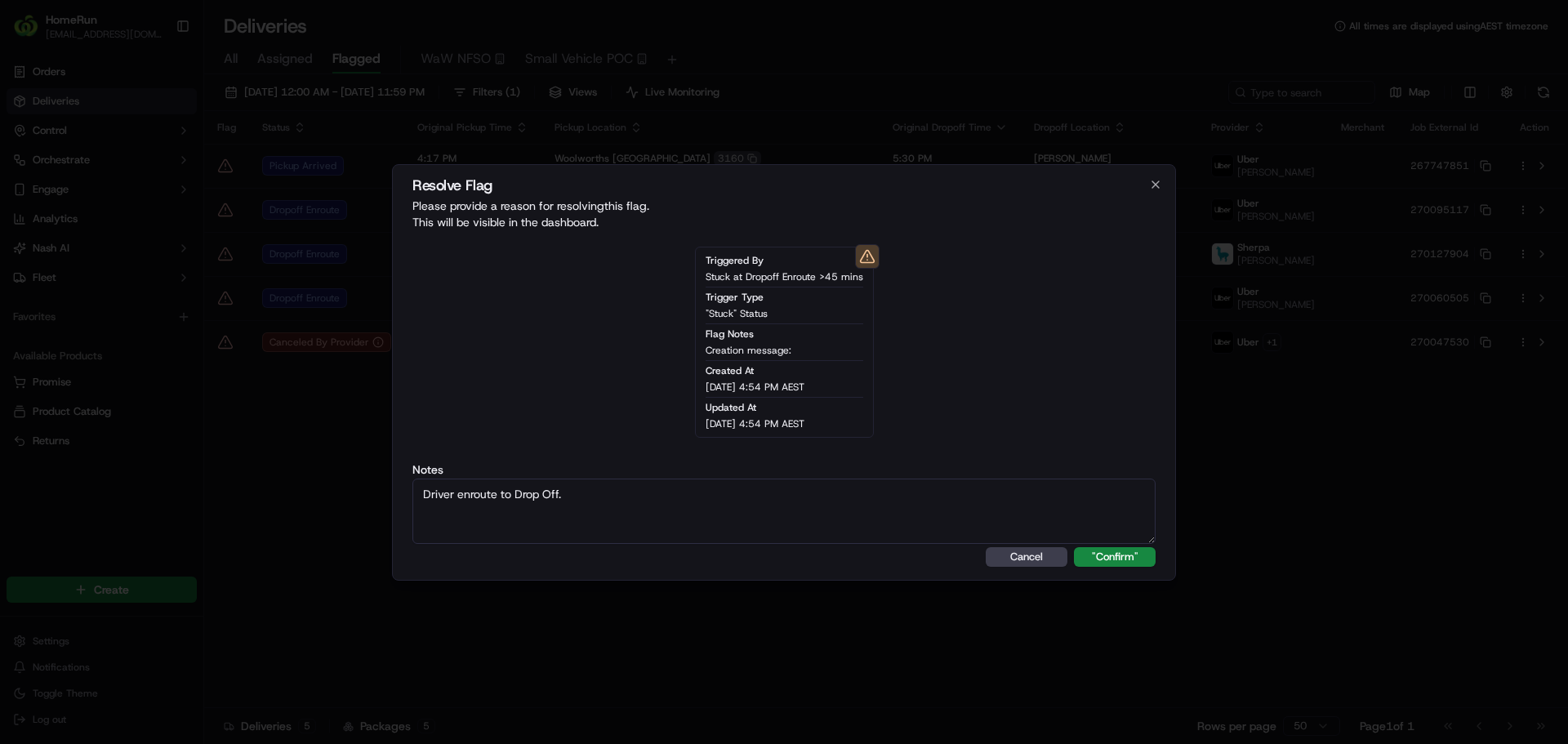
click at [1074, 547] on button ""Confirm"" at bounding box center [1115, 557] width 82 height 20
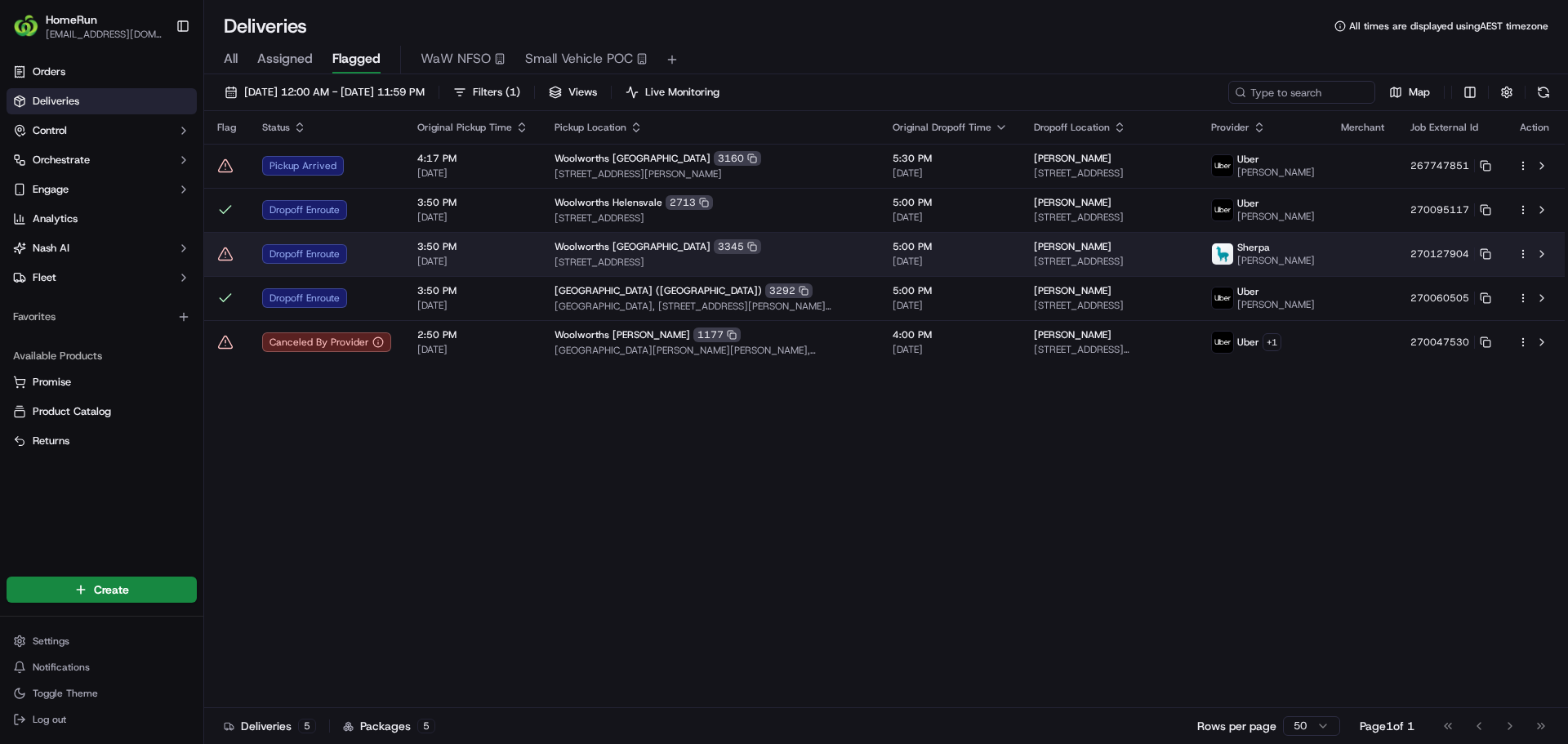
click at [225, 255] on icon at bounding box center [225, 253] width 0 height 2
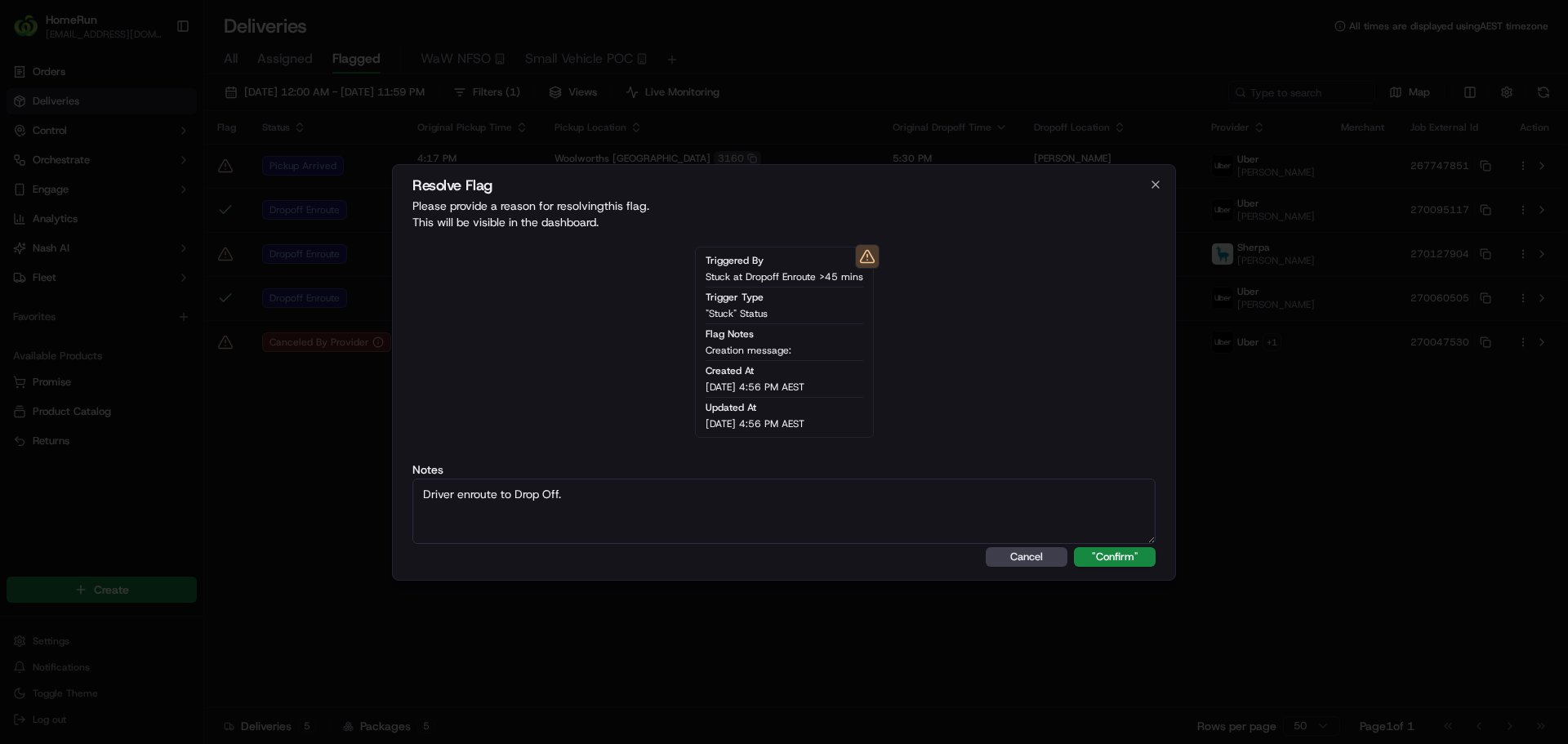
click at [1074, 547] on button ""Confirm"" at bounding box center [1115, 557] width 82 height 20
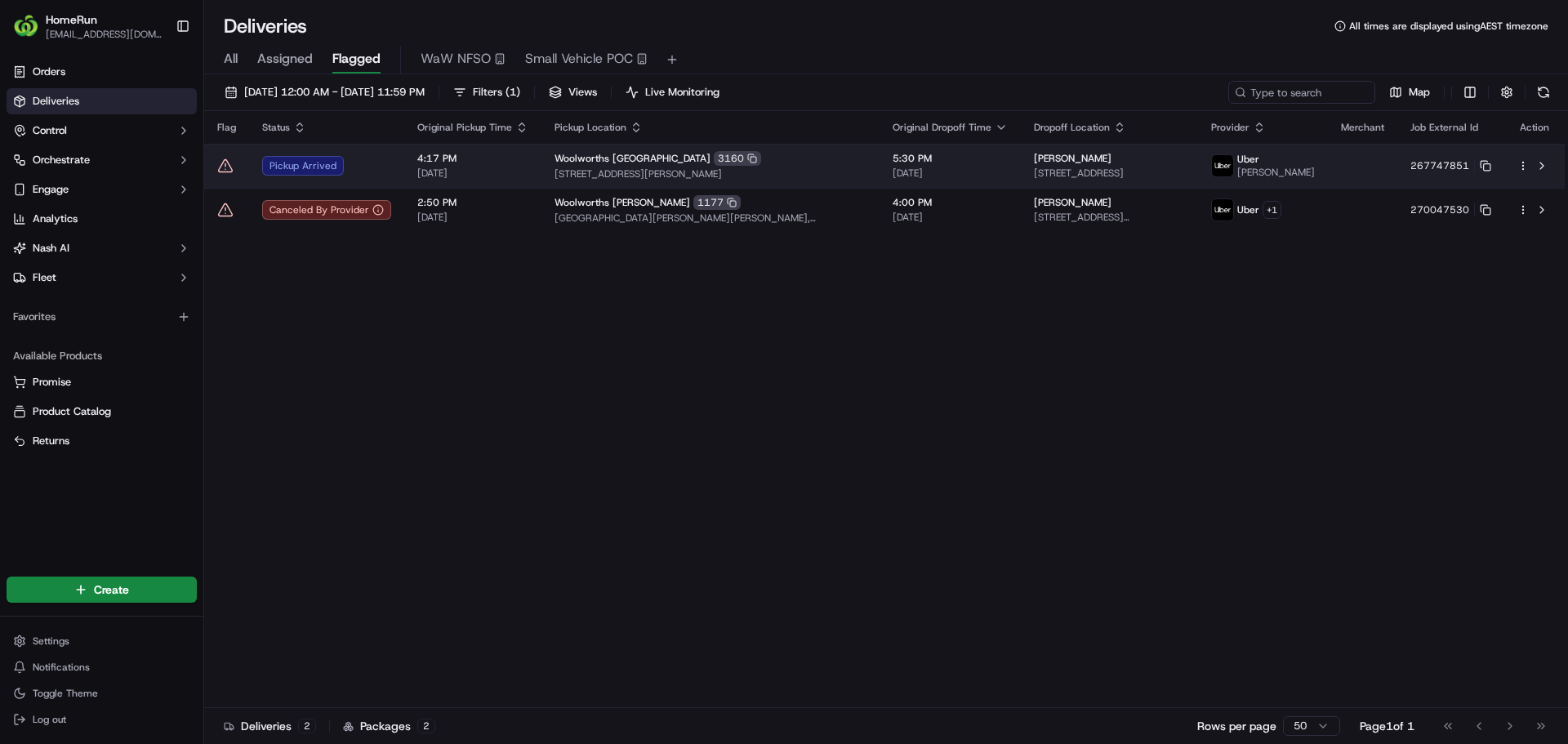
click at [219, 164] on icon at bounding box center [225, 166] width 16 height 16
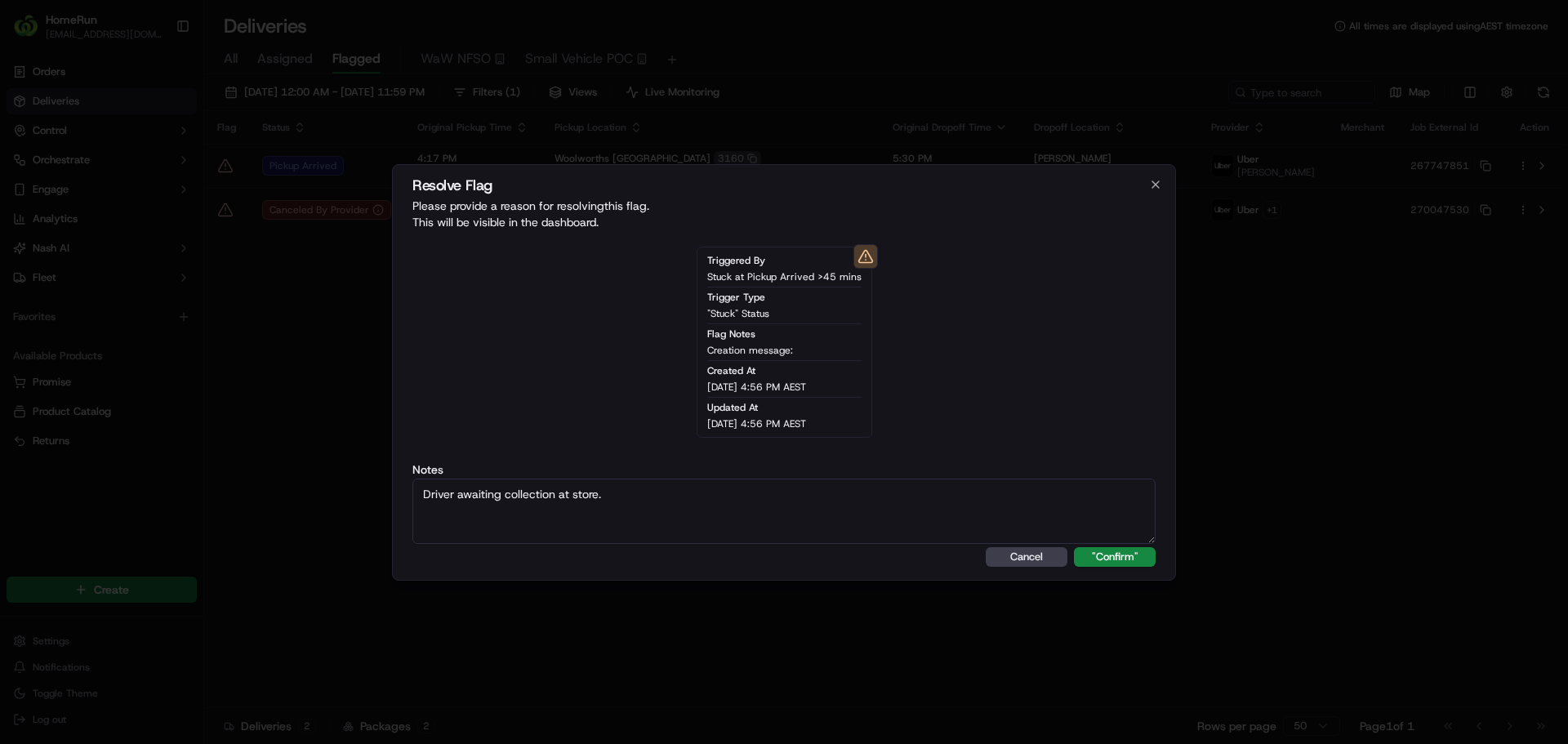
click at [1074, 547] on button ""Confirm"" at bounding box center [1115, 557] width 82 height 20
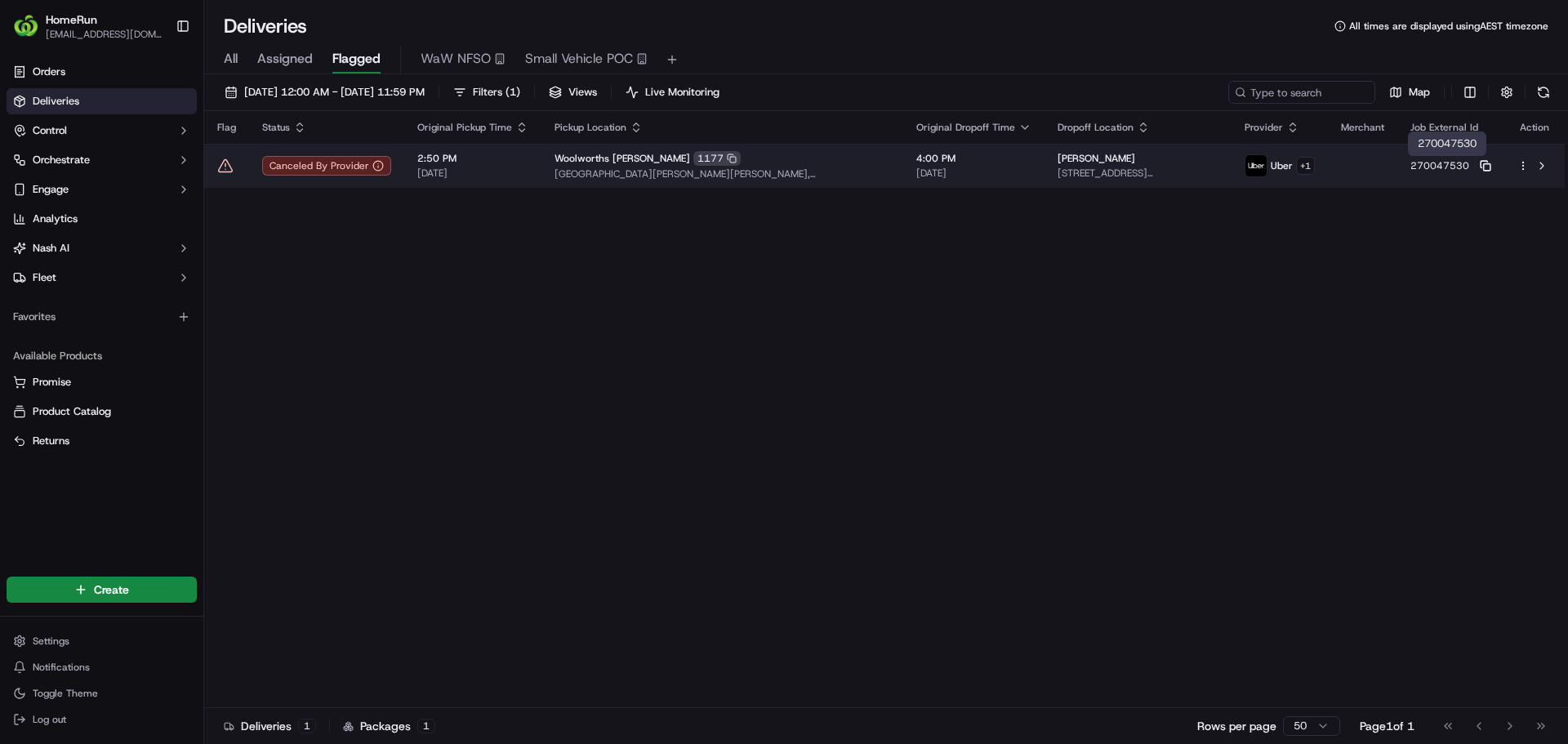
click at [1486, 166] on icon at bounding box center [1485, 166] width 11 height 11
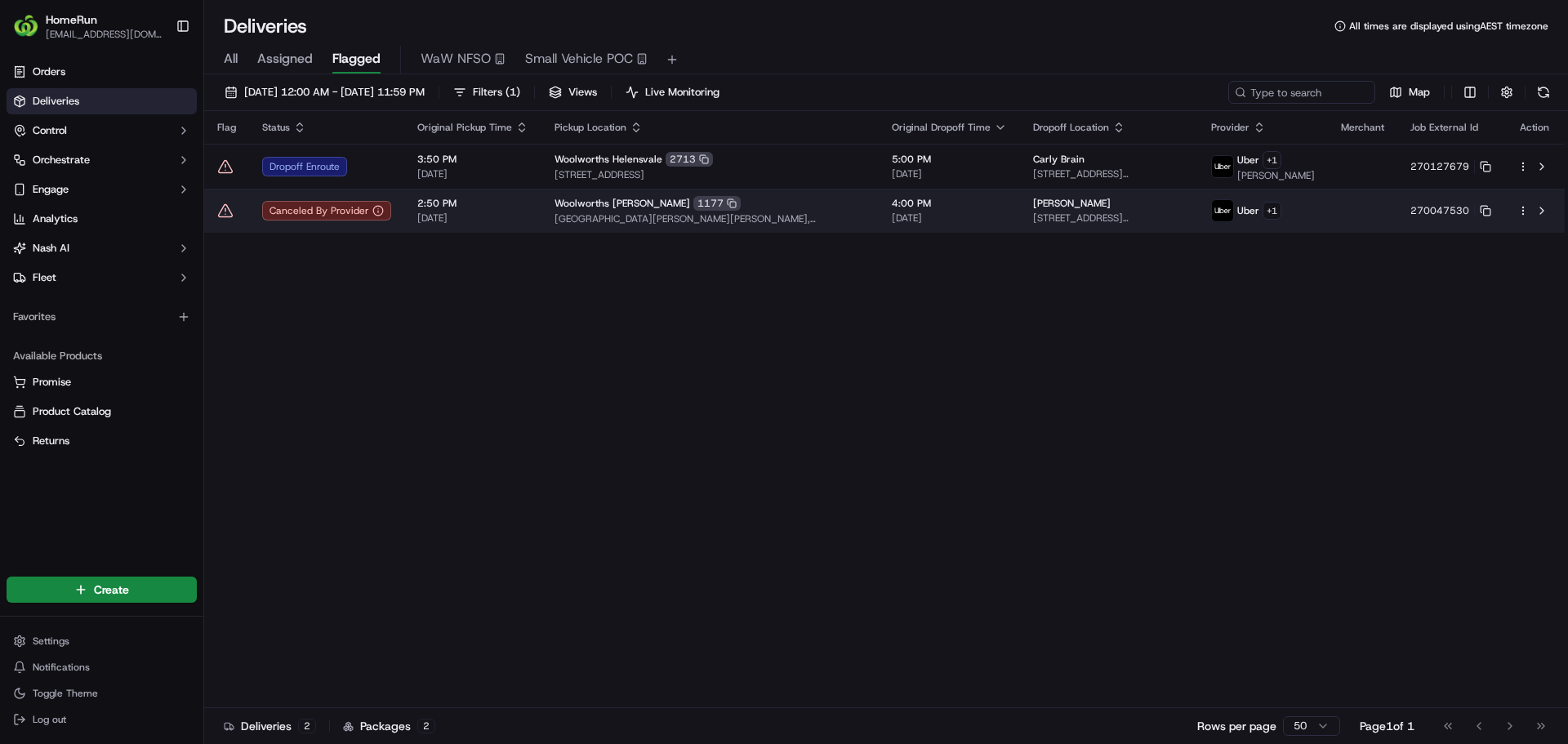
click at [225, 208] on icon at bounding box center [225, 211] width 16 height 16
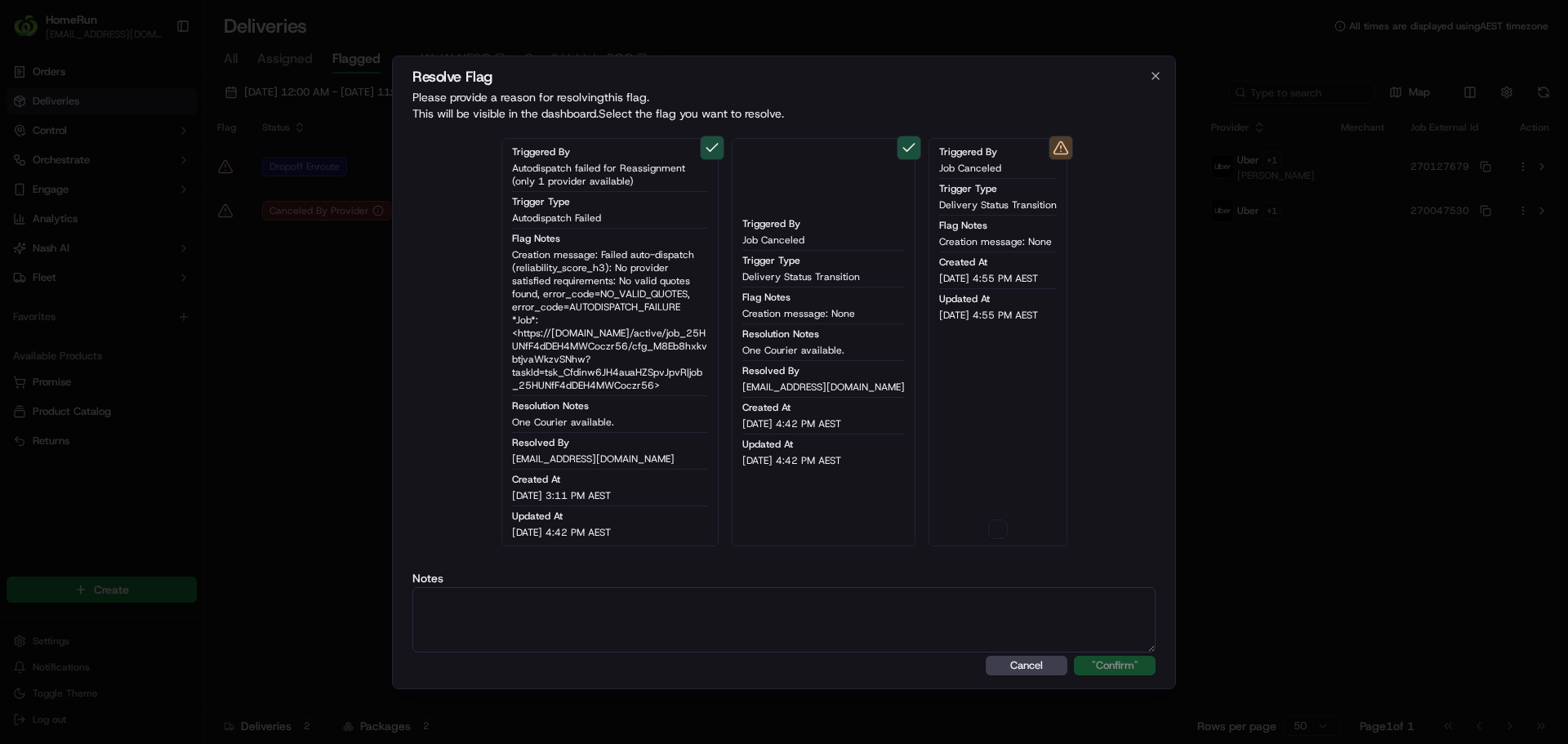
click at [989, 534] on button "on" at bounding box center [998, 529] width 20 height 20
click at [898, 626] on textarea at bounding box center [784, 619] width 743 height 66
paste textarea "Order flagged as canceled, SMS sent."
click at [1074, 656] on button ""Confirm"" at bounding box center [1115, 665] width 82 height 20
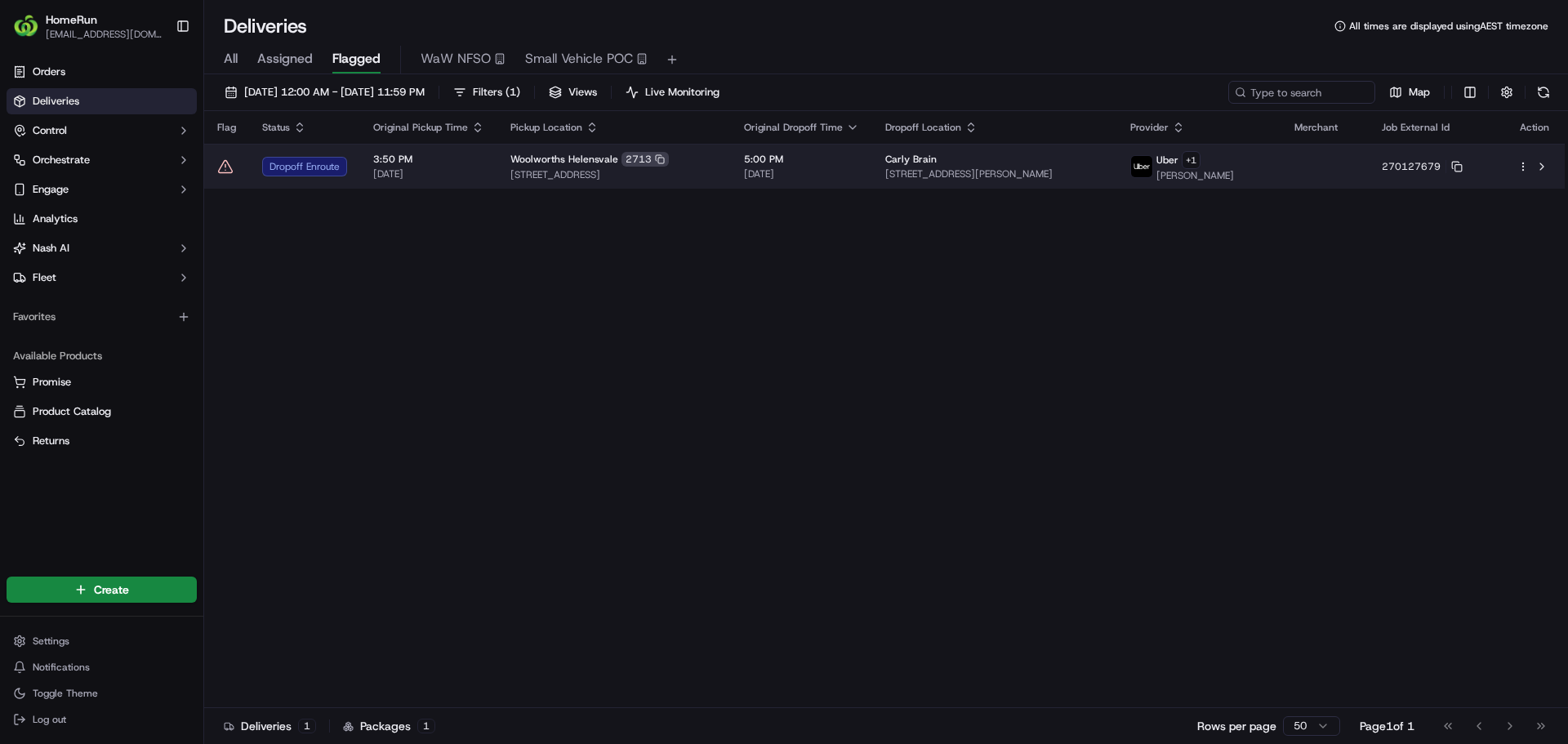
click at [222, 166] on icon at bounding box center [225, 166] width 16 height 16
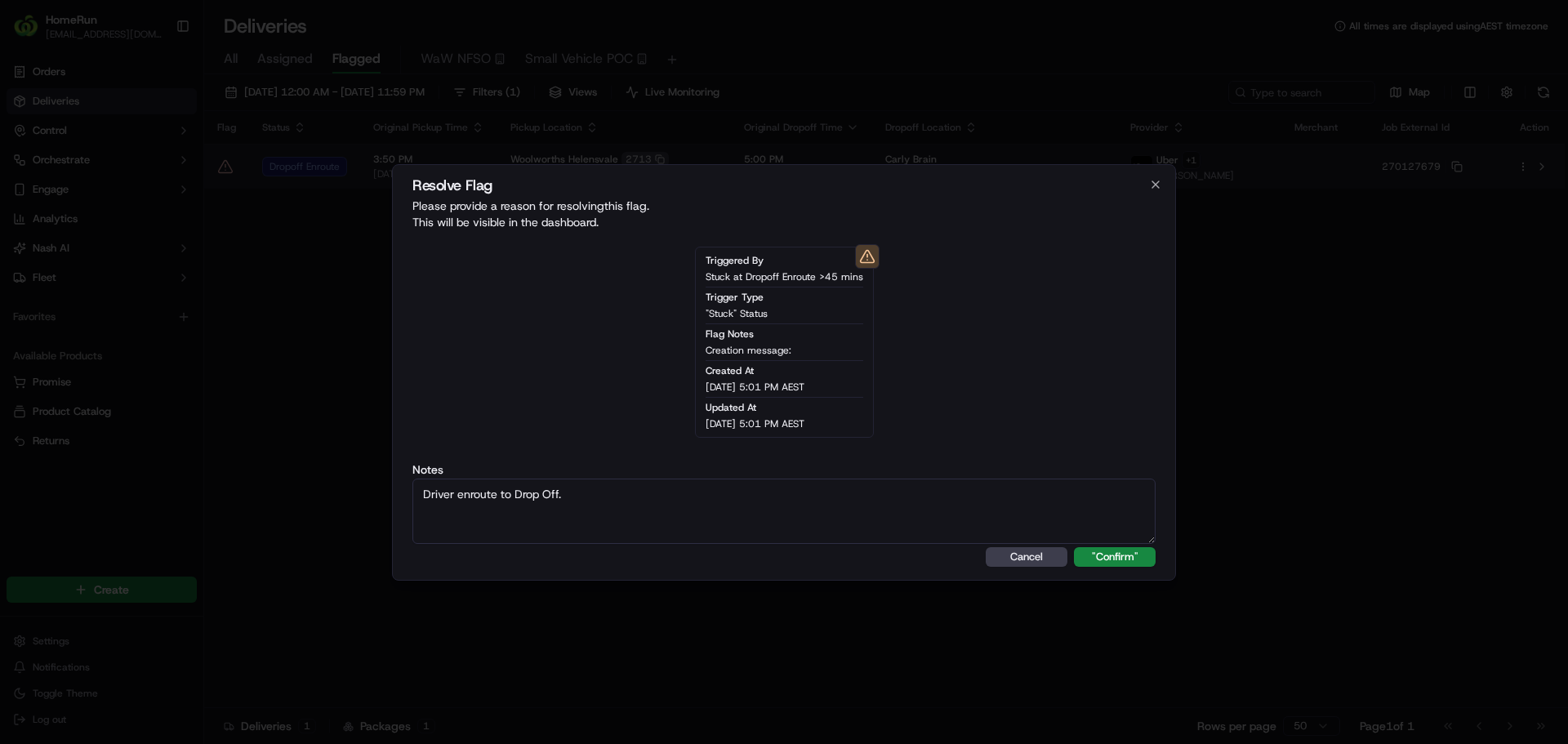
click at [1074, 547] on button ""Confirm"" at bounding box center [1115, 557] width 82 height 20
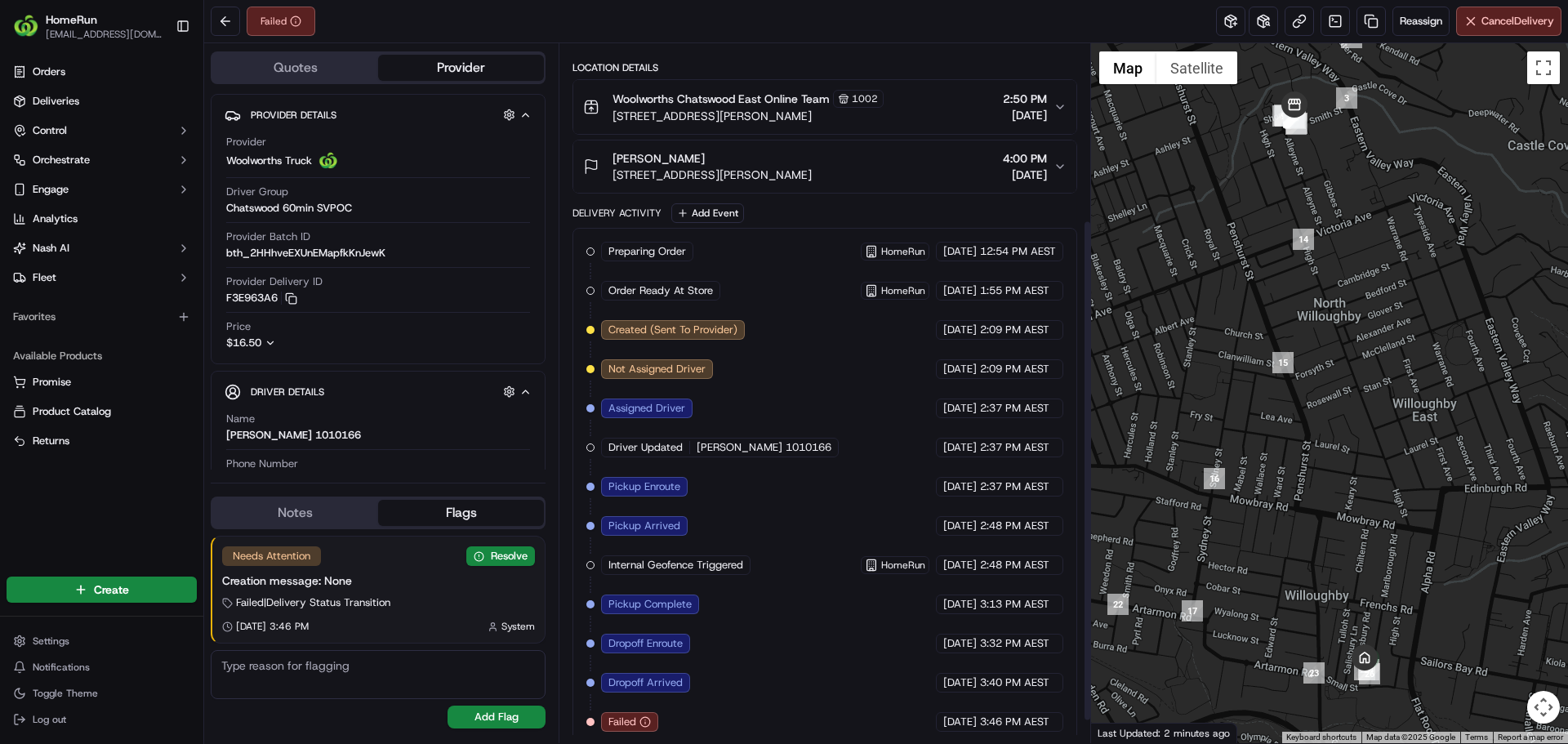
scroll to position [277, 0]
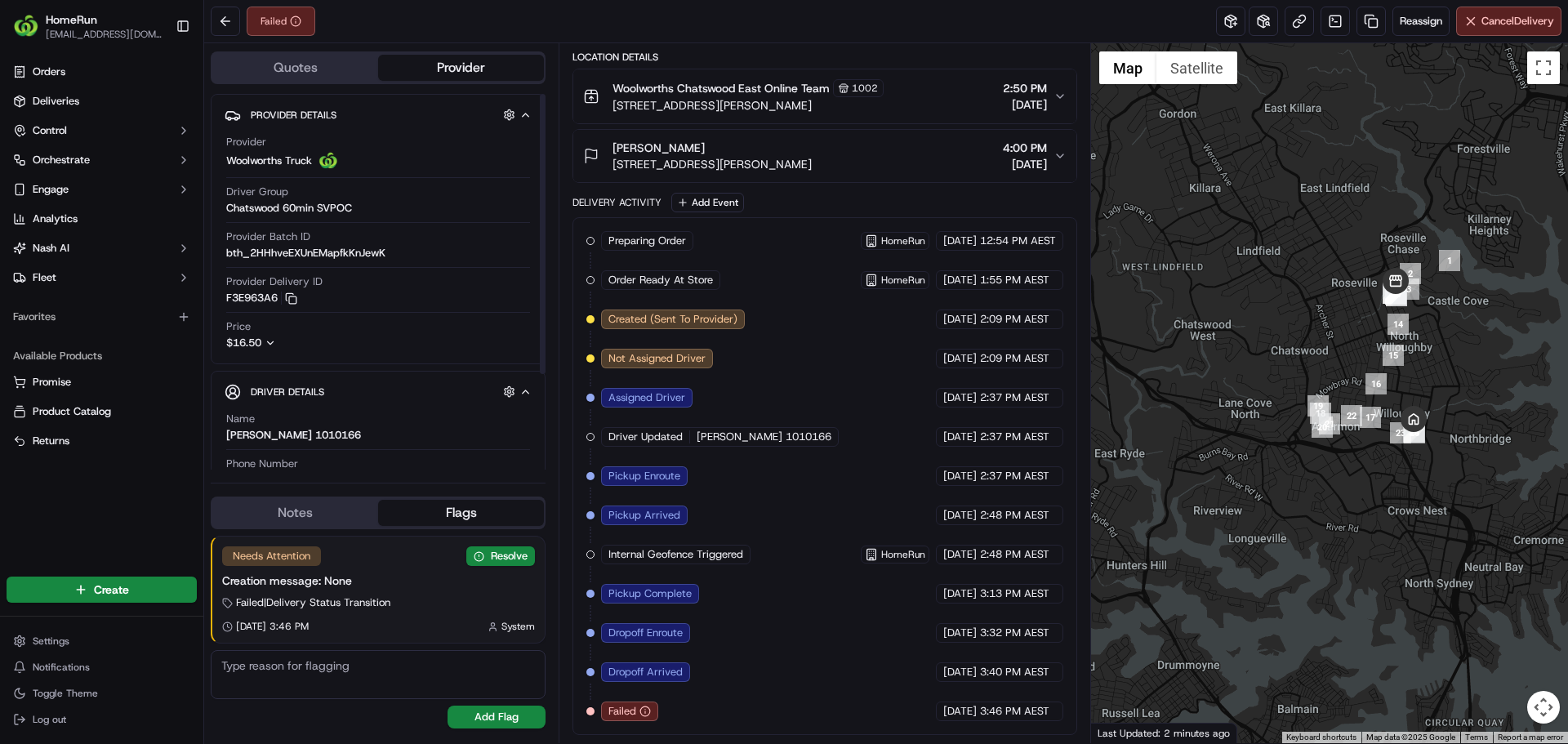
click at [811, 163] on span "[STREET_ADDRESS][PERSON_NAME]" at bounding box center [711, 164] width 199 height 16
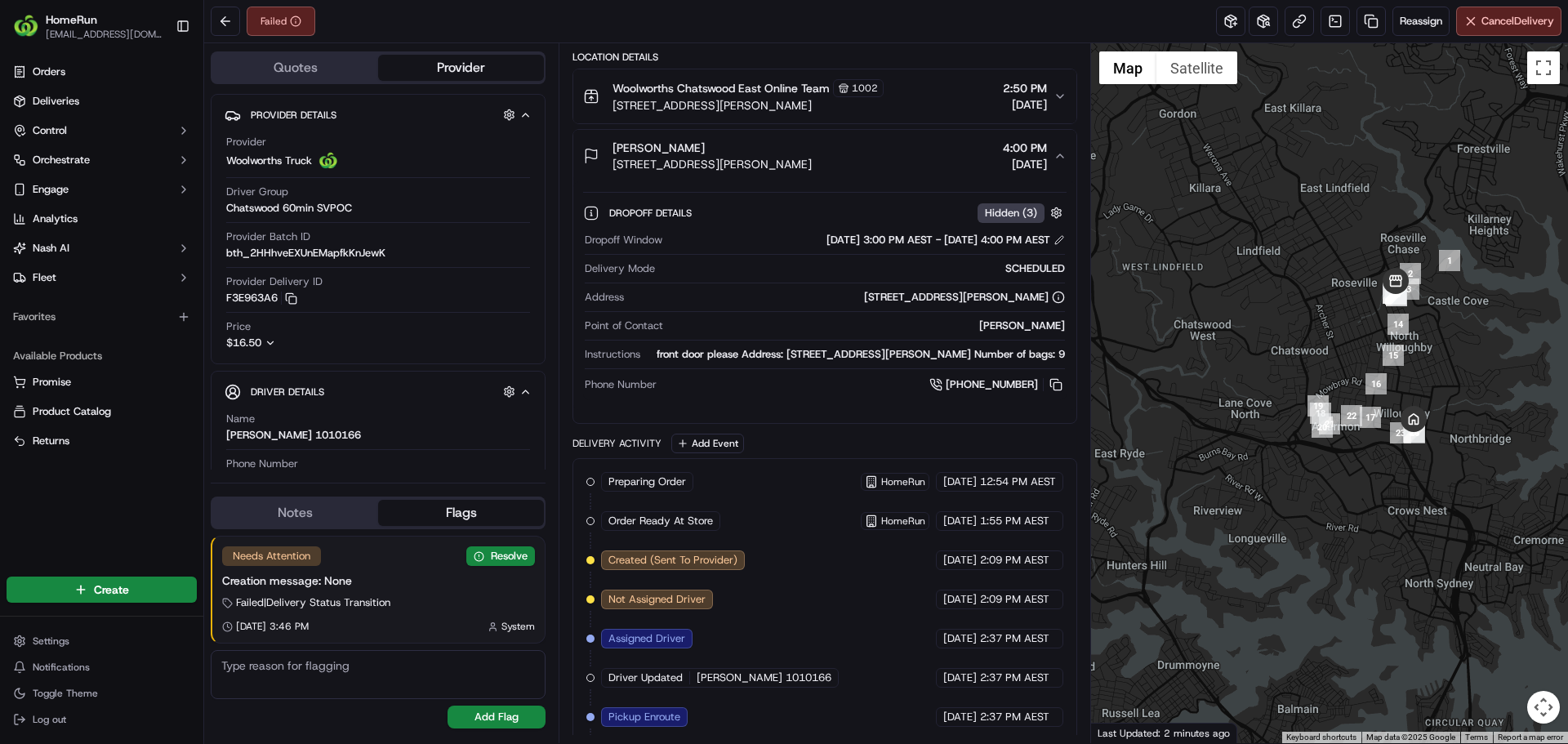
click at [911, 118] on button "Woolworths Chatswood East Online Team 1002 17 Smith St, Chatswood, NSW 2067, AU…" at bounding box center [824, 97] width 502 height 54
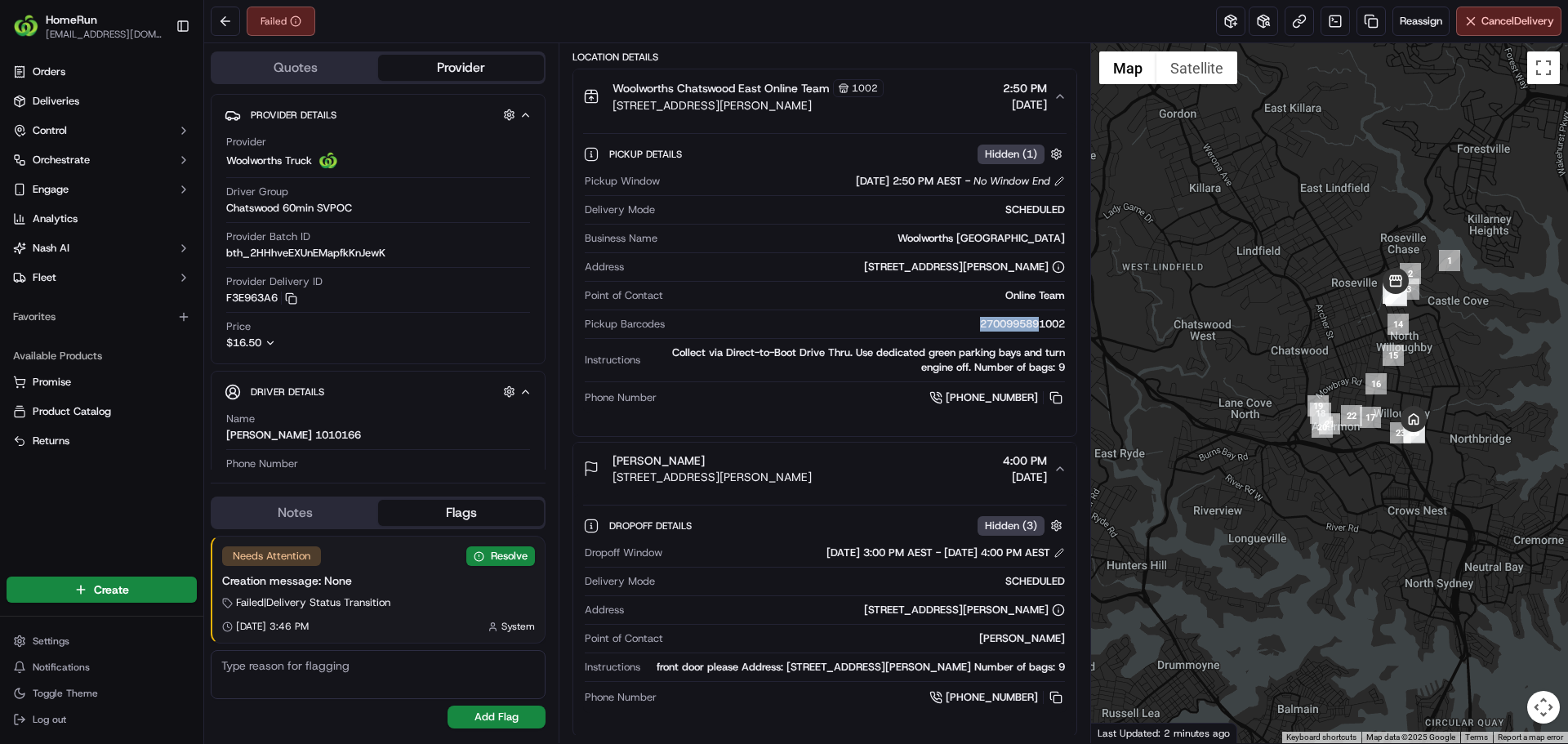
drag, startPoint x: 951, startPoint y: 331, endPoint x: 1034, endPoint y: 329, distance: 83.0
click at [1034, 329] on div "2700995891002" at bounding box center [867, 324] width 393 height 15
copy div "270099589"
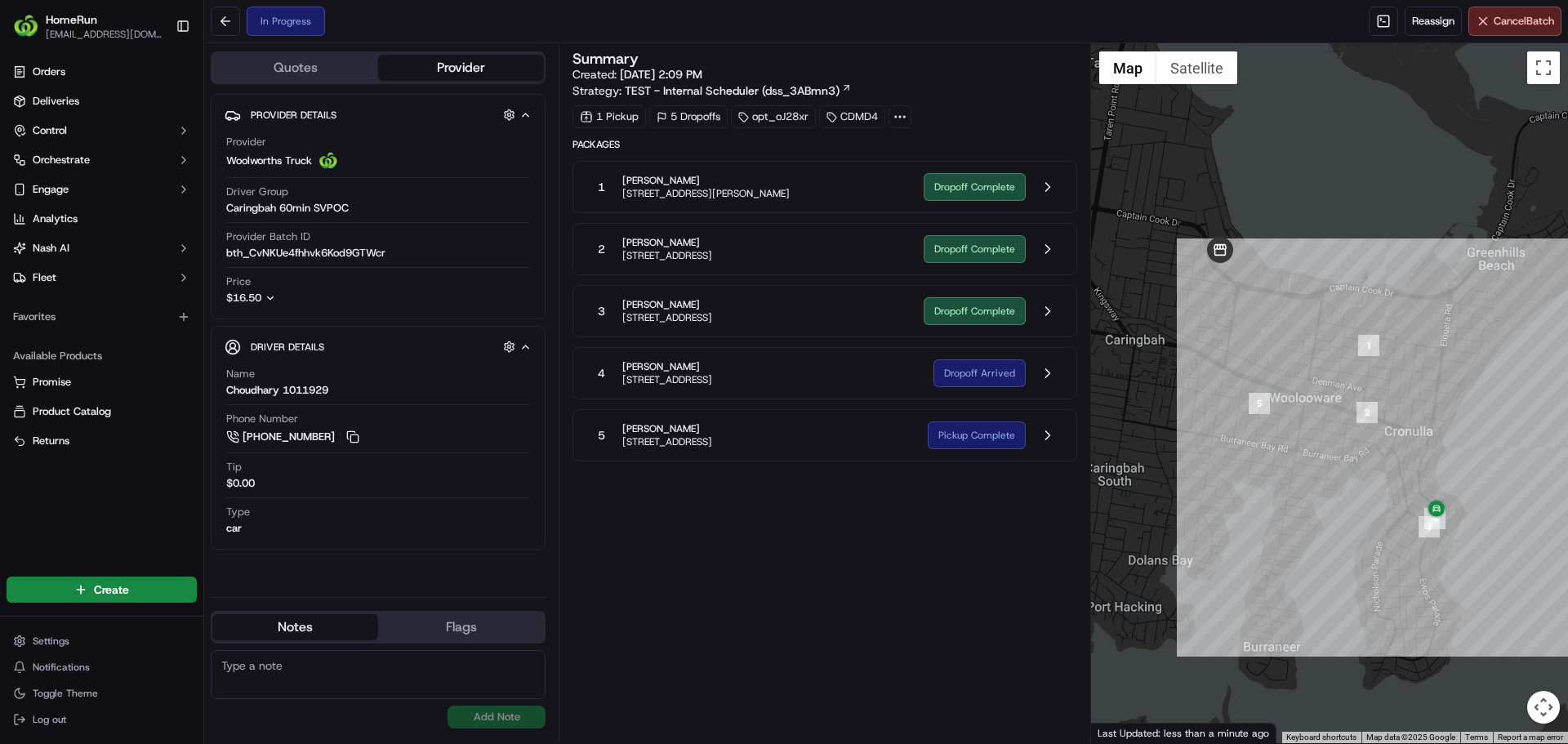
click at [1051, 202] on div "1 Jarrod R Gilchrist 11 Franklin Rd, Cronulla, NSW 2230, AU Dropoff Complete" at bounding box center [824, 187] width 504 height 52
click at [1049, 193] on button at bounding box center [1048, 187] width 31 height 31
